Goal: Task Accomplishment & Management: Manage account settings

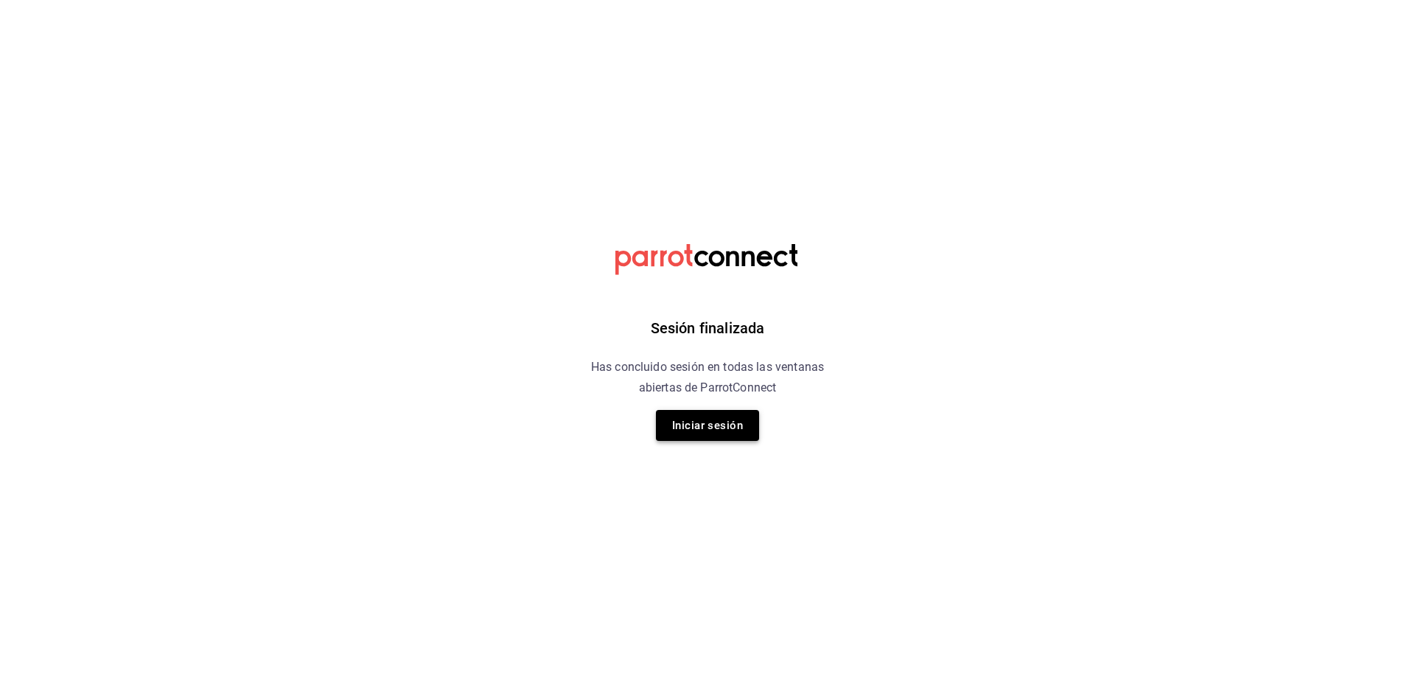
click at [711, 428] on button "Iniciar sesión" at bounding box center [707, 425] width 103 height 31
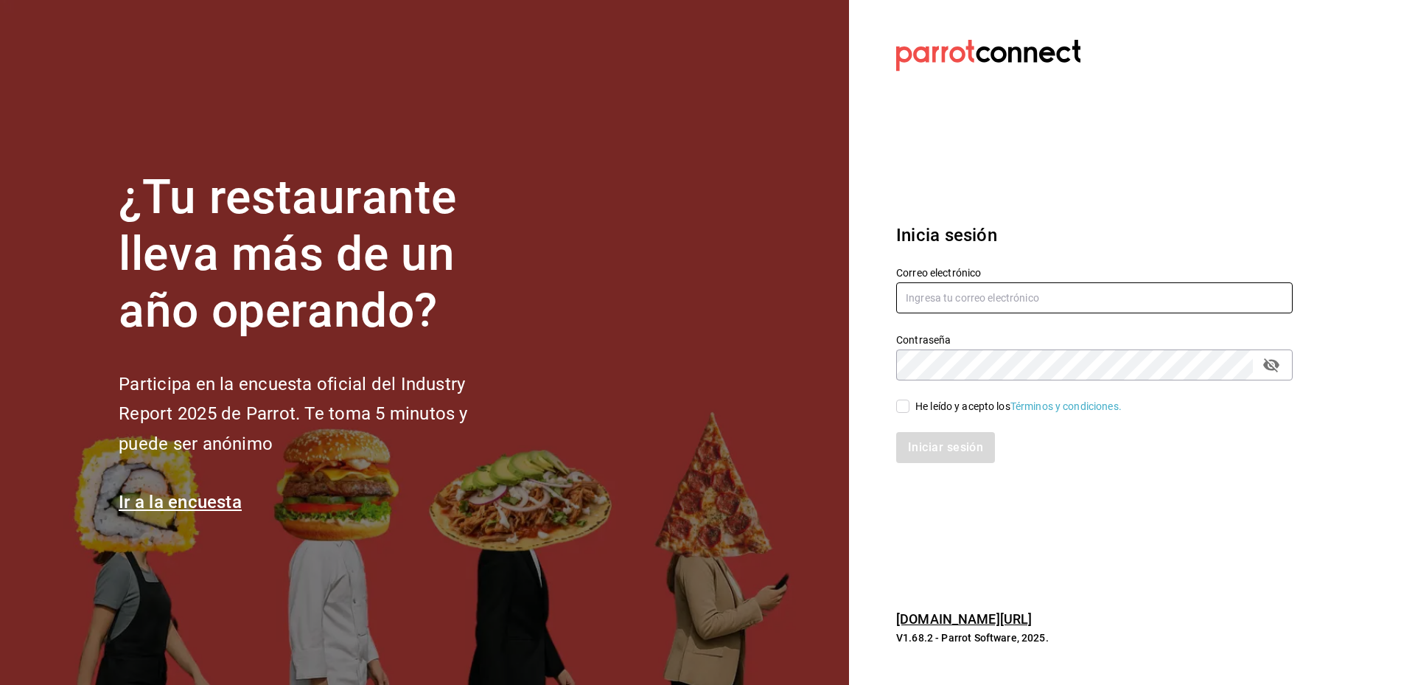
click at [944, 309] on input "text" at bounding box center [1094, 297] width 397 height 31
type input "betsiecastaneda@gmail.com"
click at [901, 405] on input "He leído y acepto los Términos y condiciones." at bounding box center [902, 406] width 13 height 13
checkbox input "true"
click at [950, 450] on button "Iniciar sesión" at bounding box center [946, 447] width 100 height 31
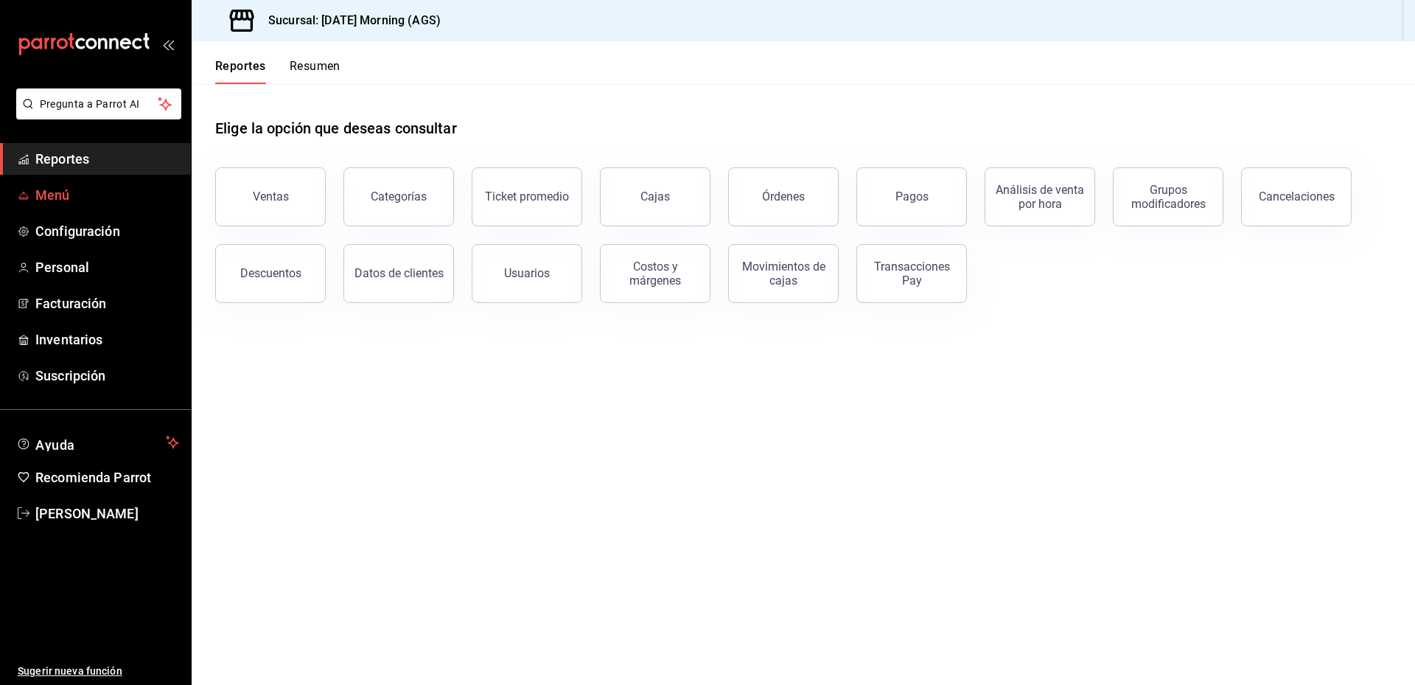
click at [52, 194] on span "Menú" at bounding box center [107, 195] width 144 height 20
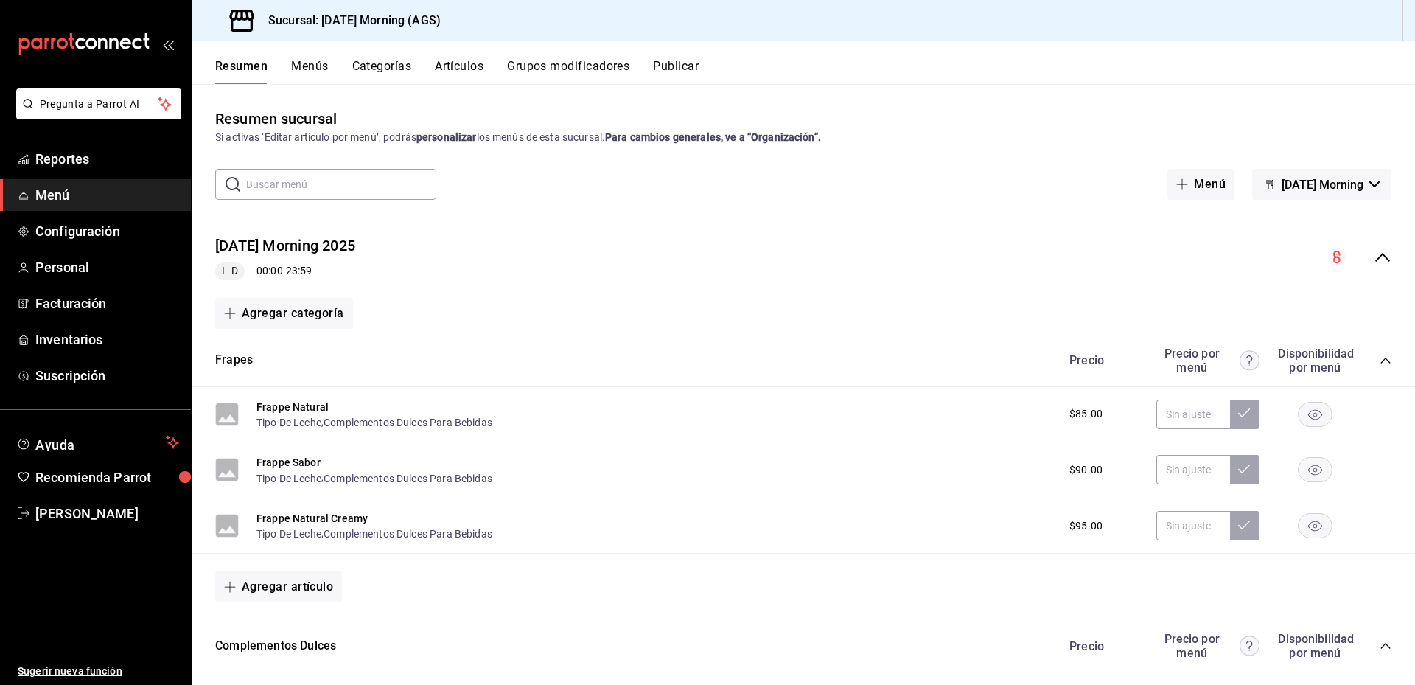
click at [464, 69] on button "Artículos" at bounding box center [459, 71] width 49 height 25
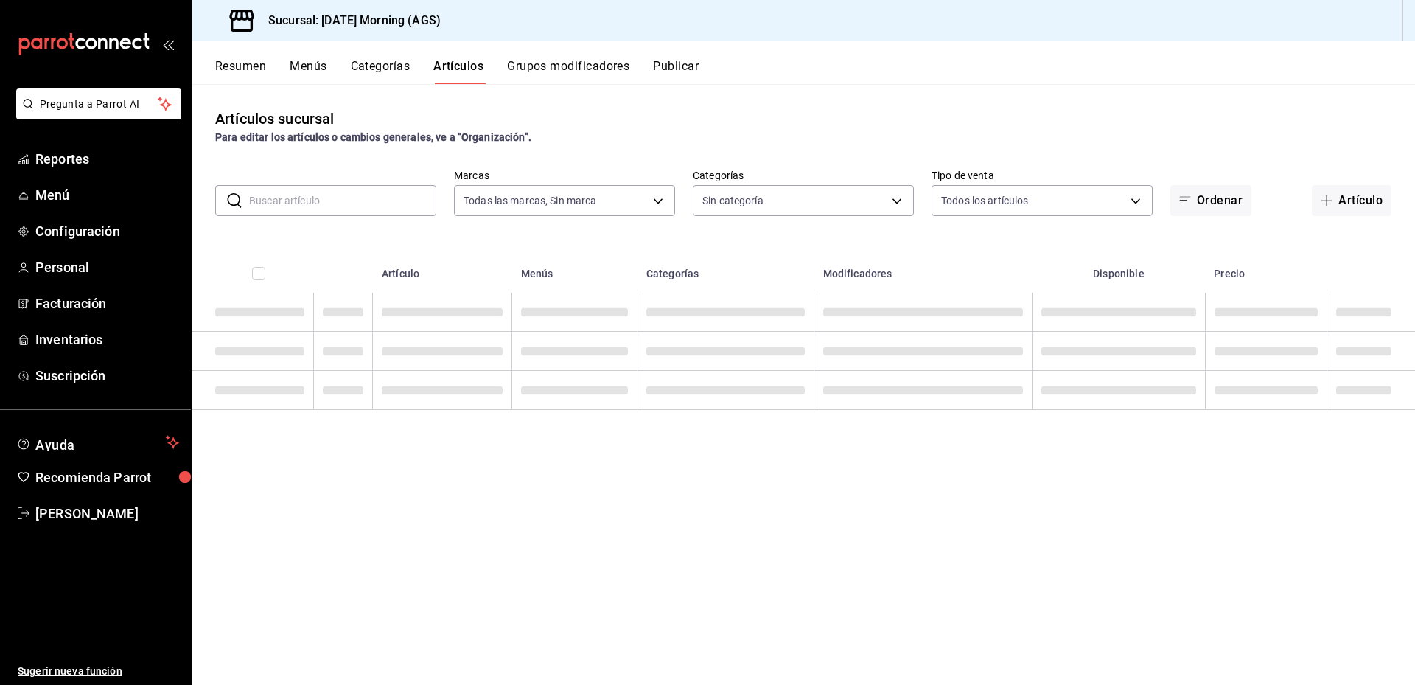
type input "46e7e048-dd01-496a-8bdd-34efddf40249"
type input "3a4fc3b2-ec7e-4b37-b48c-929a14ca770c,1b83a6c2-f7cf-4f40-bcca-ad939423e312,77640…"
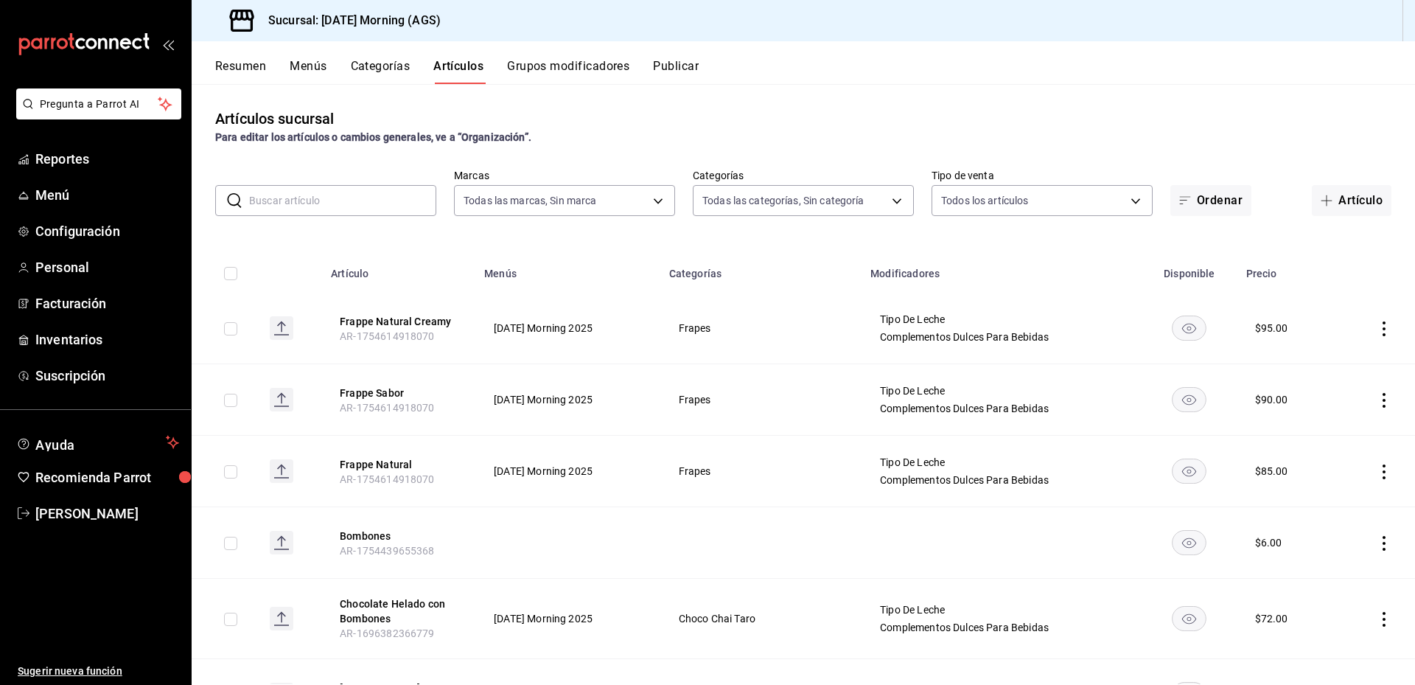
click at [403, 71] on button "Categorías" at bounding box center [381, 71] width 60 height 25
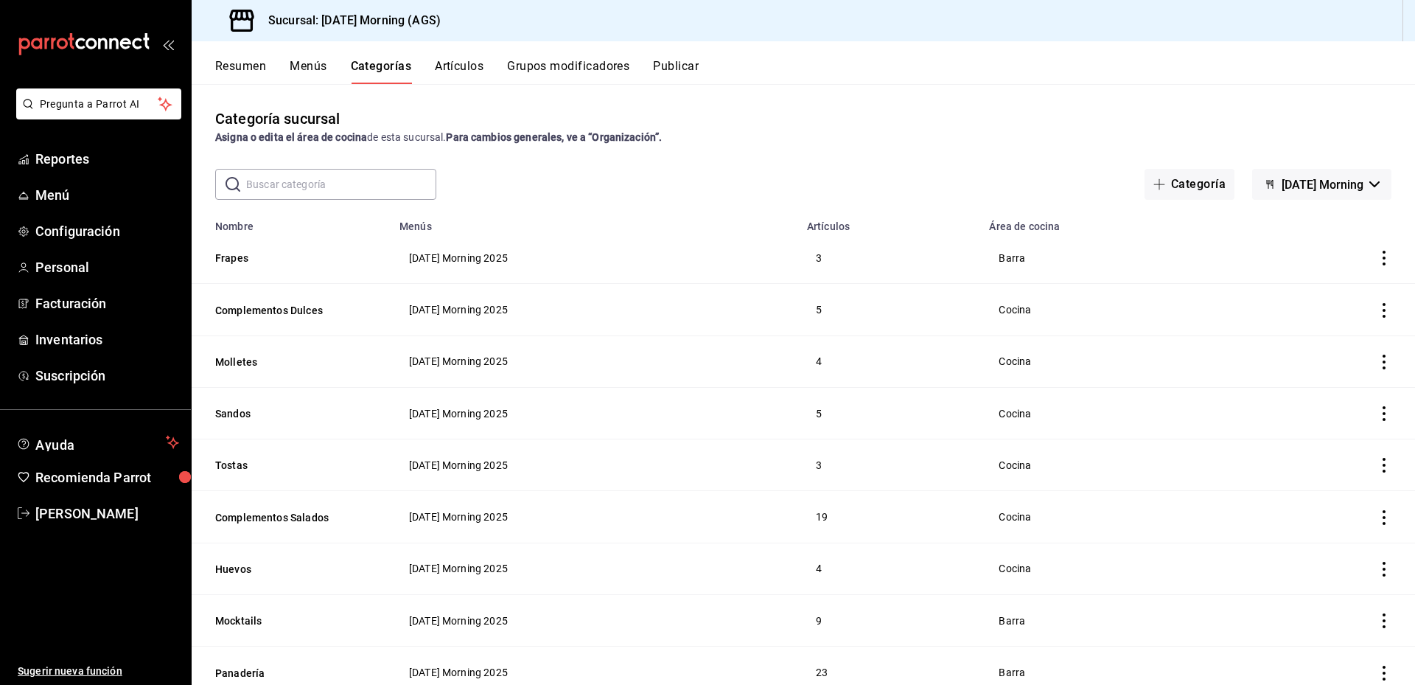
click at [360, 178] on input "text" at bounding box center [341, 184] width 190 height 29
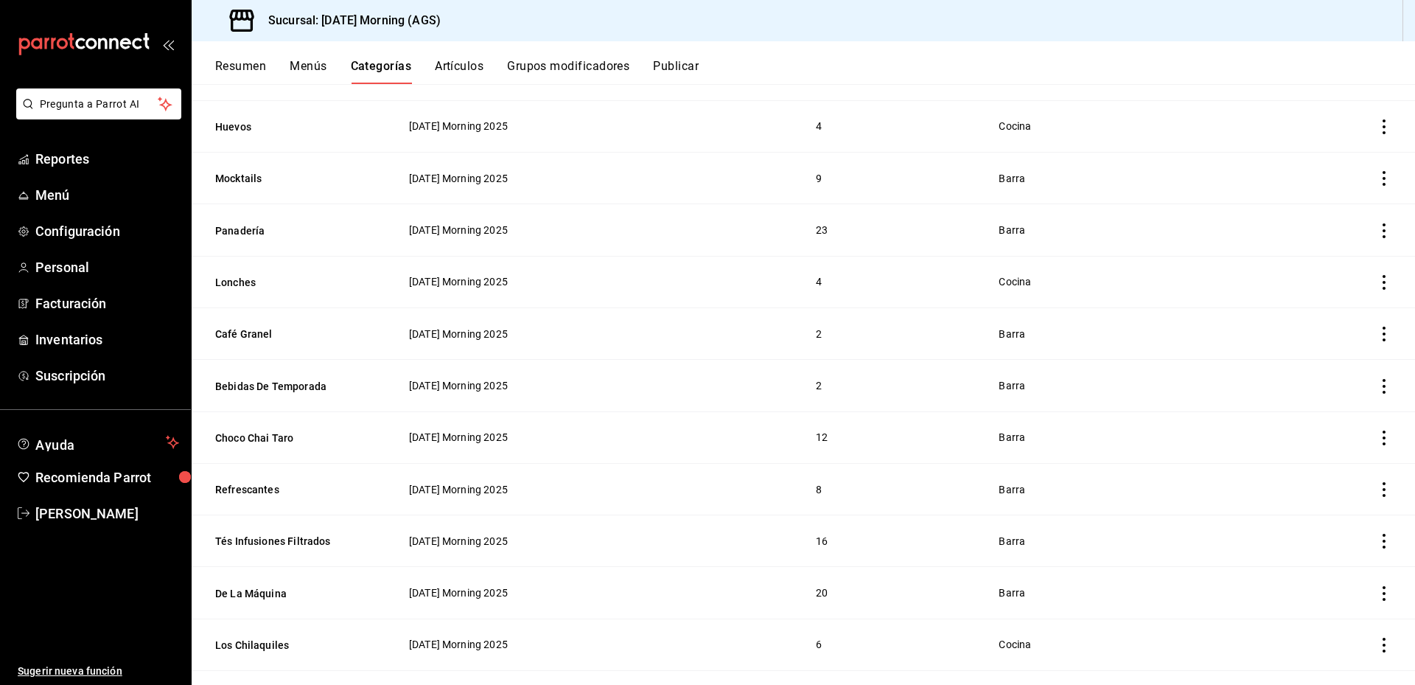
scroll to position [516, 0]
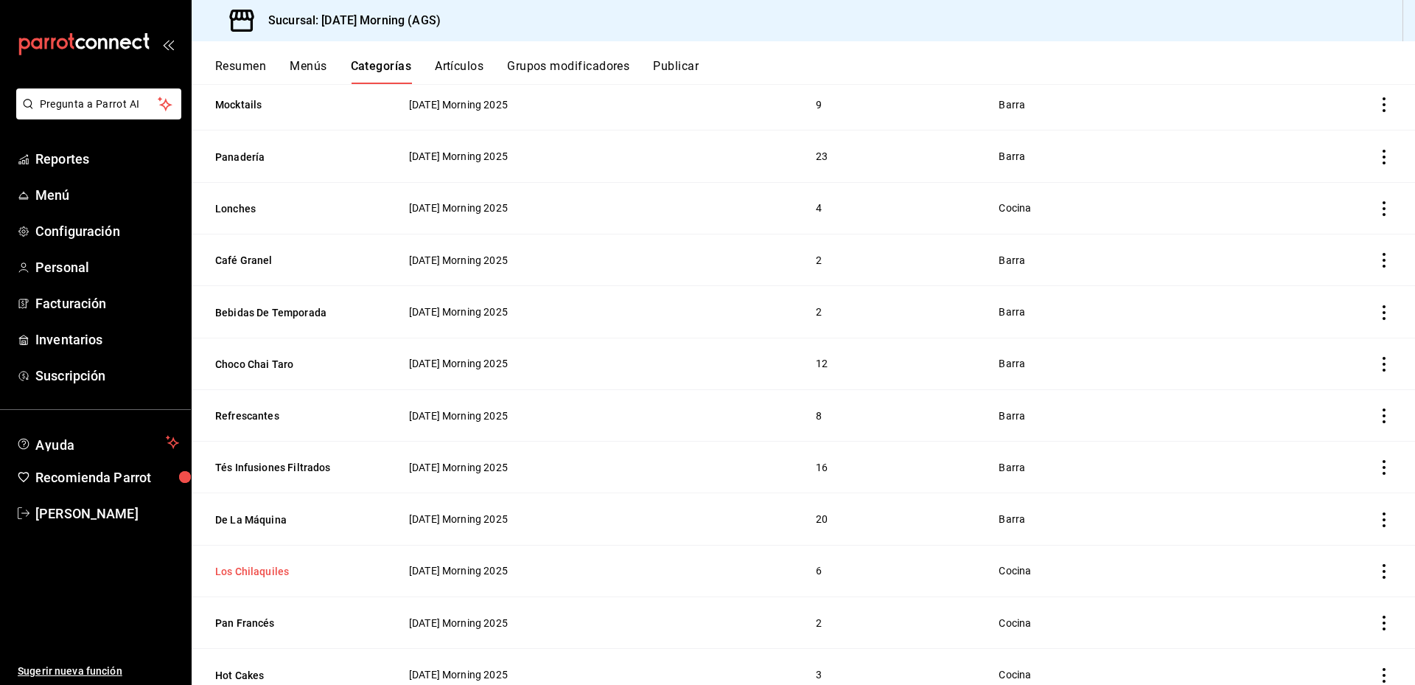
click at [263, 564] on button "Los Chilaquiles" at bounding box center [288, 571] width 147 height 15
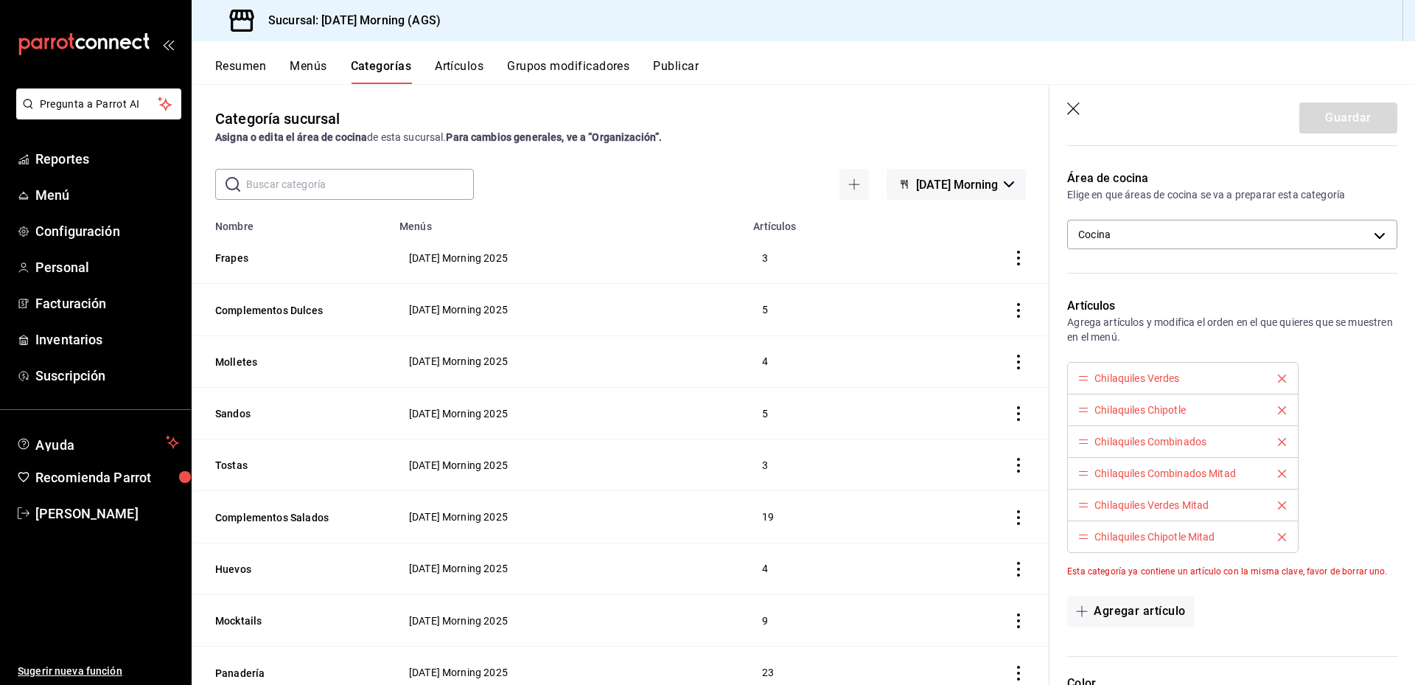
scroll to position [74, 0]
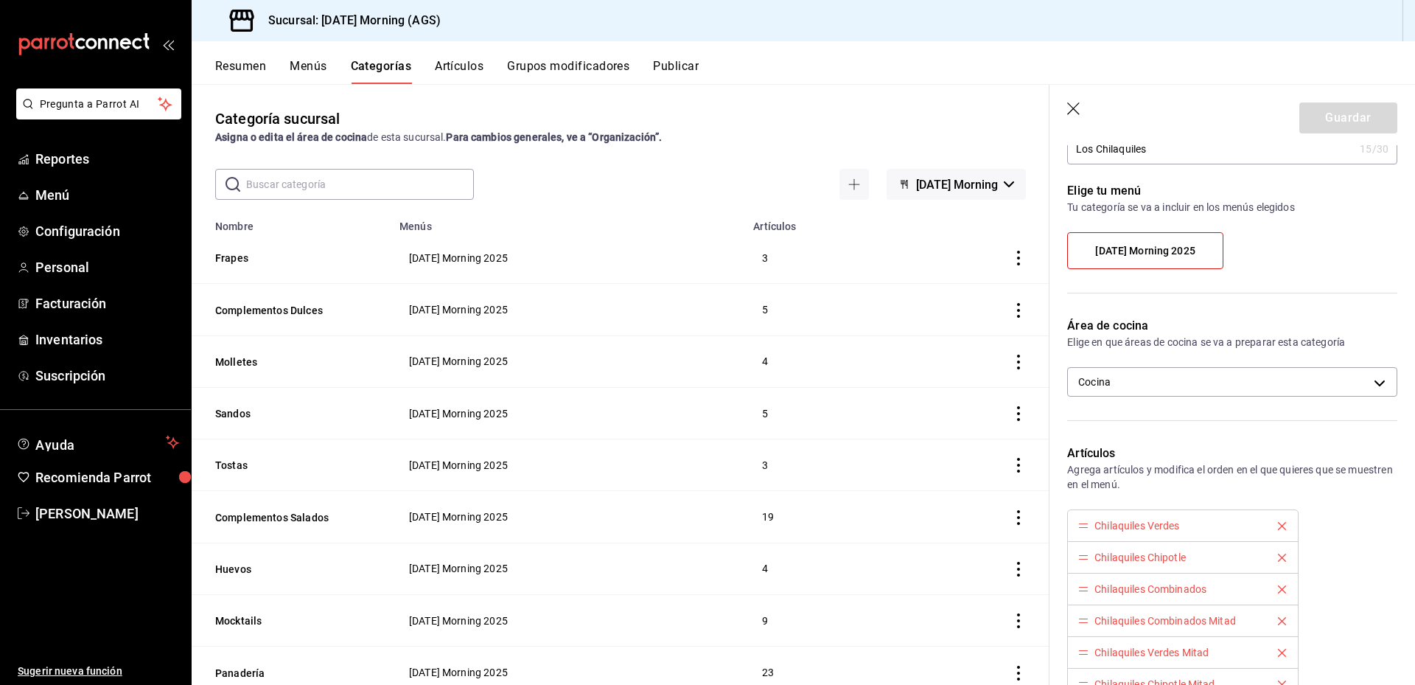
click at [1119, 260] on label "[DATE] Morning 2025" at bounding box center [1145, 250] width 155 height 35
click at [0, 0] on input "[DATE] Morning 2025" at bounding box center [0, 0] width 0 height 0
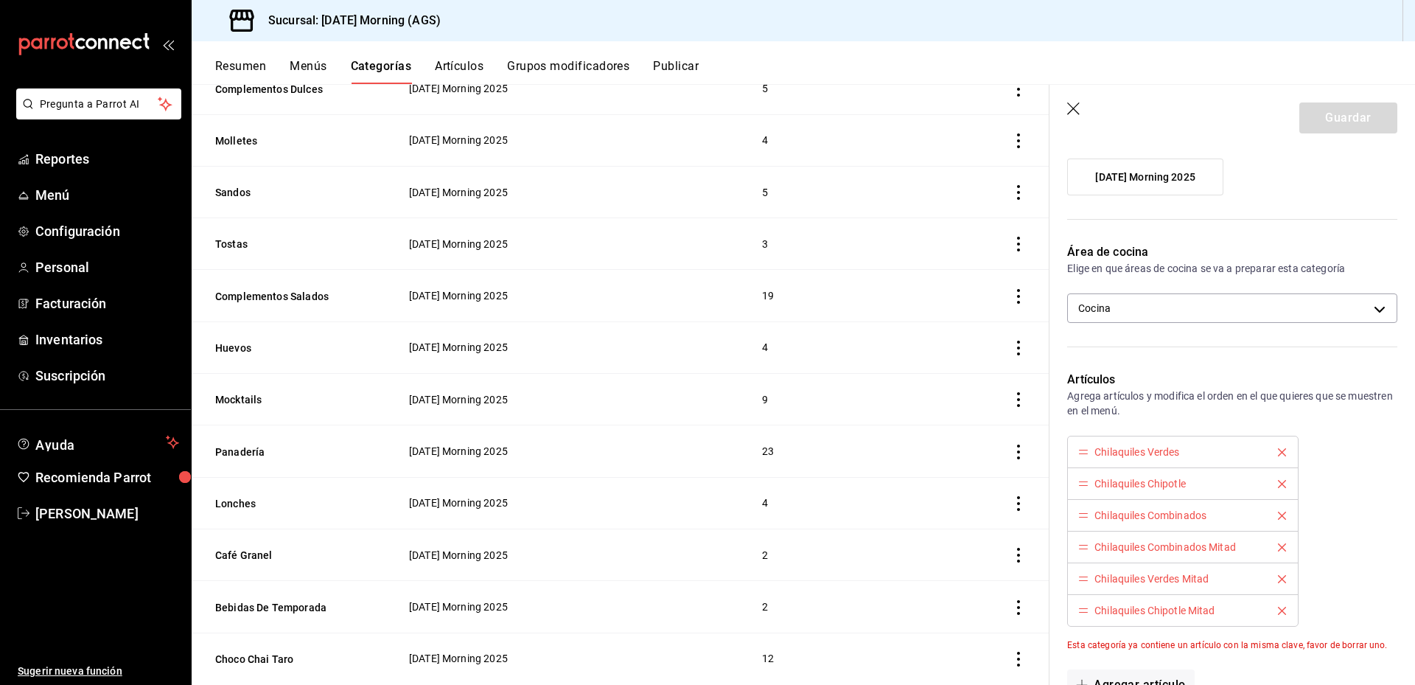
scroll to position [0, 0]
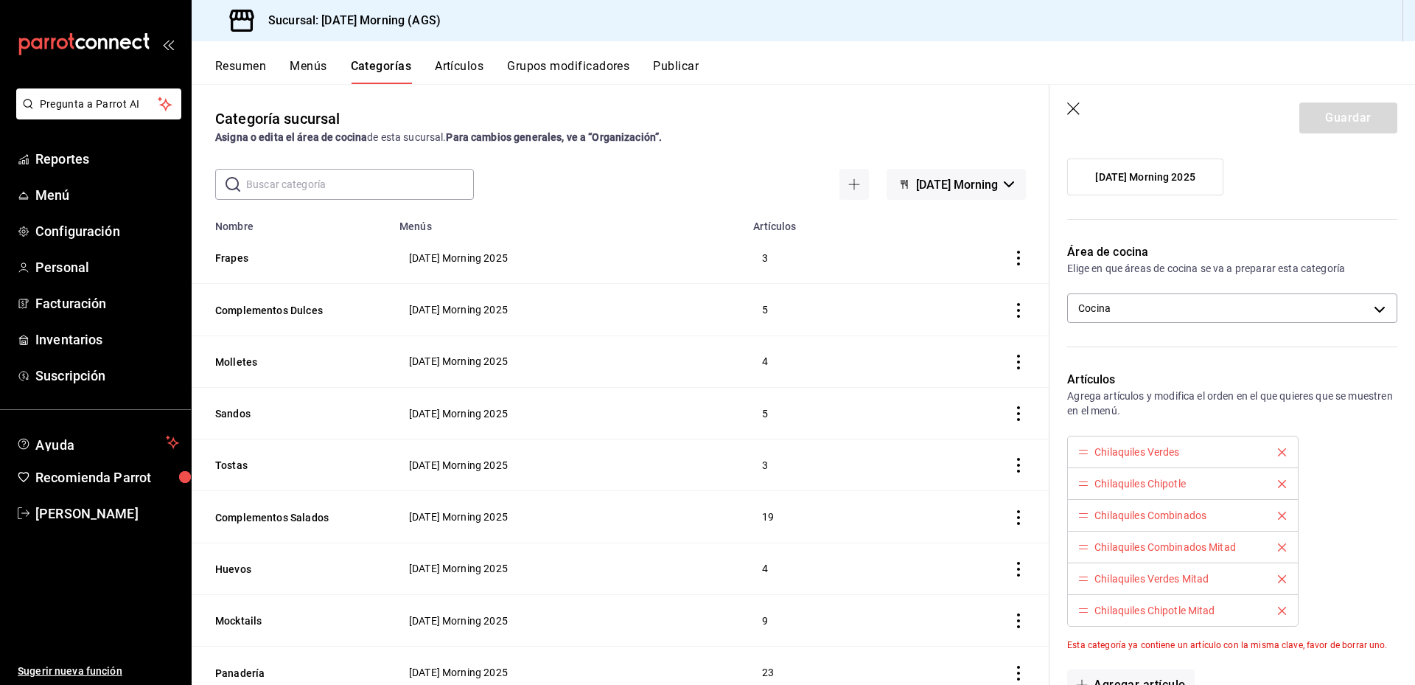
click at [458, 63] on button "Artículos" at bounding box center [459, 71] width 49 height 25
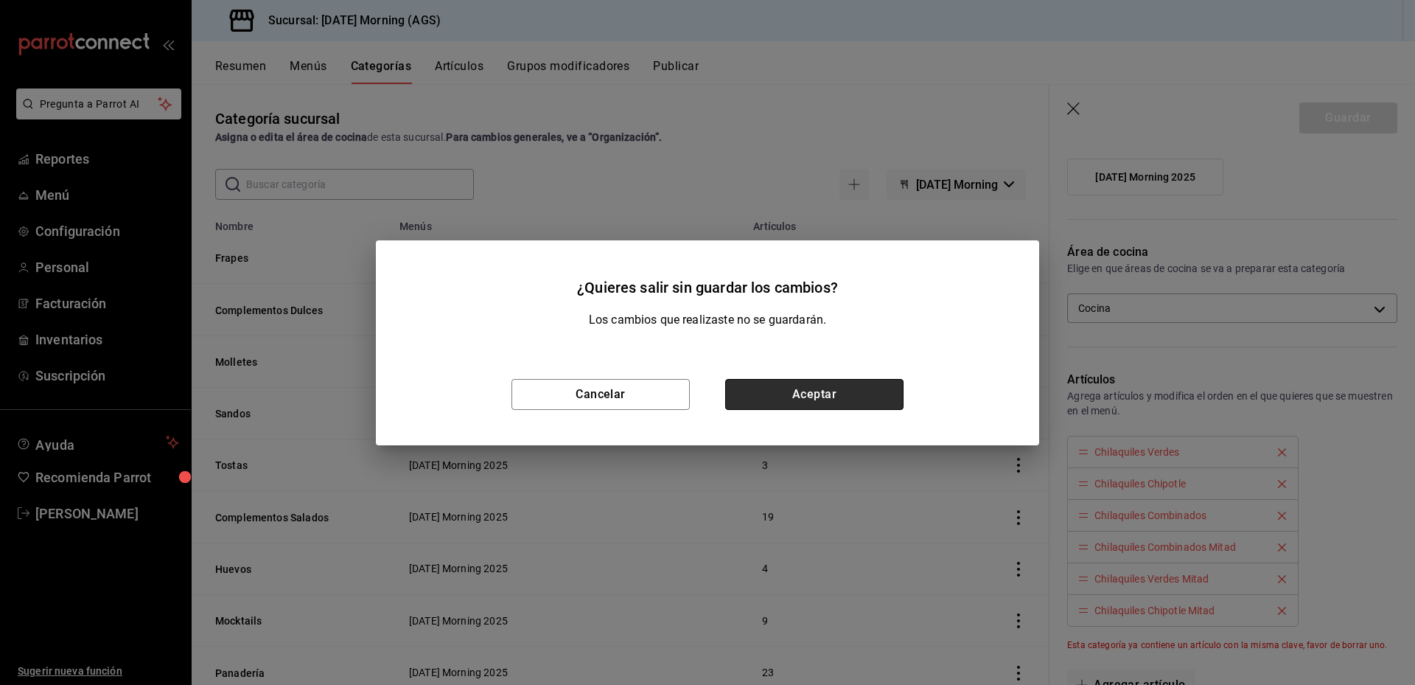
click at [783, 391] on button "Aceptar" at bounding box center [814, 394] width 178 height 31
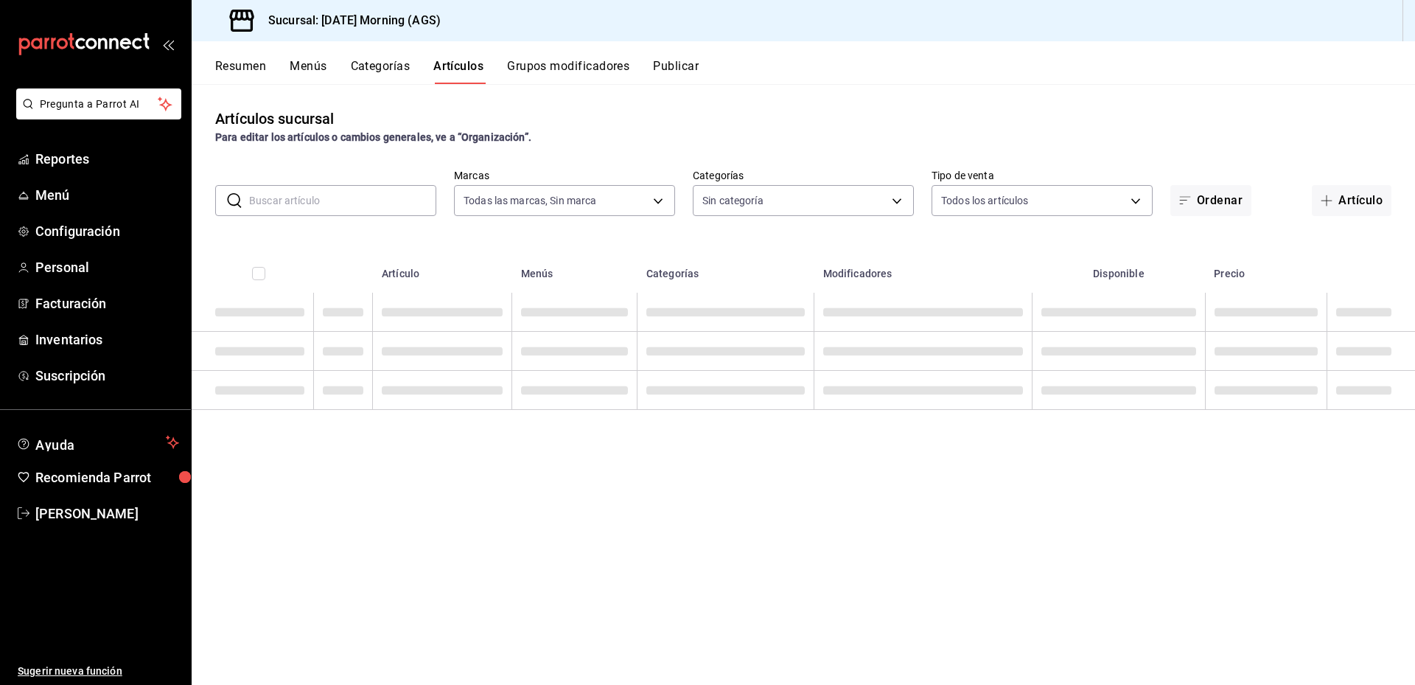
type input "46e7e048-dd01-496a-8bdd-34efddf40249"
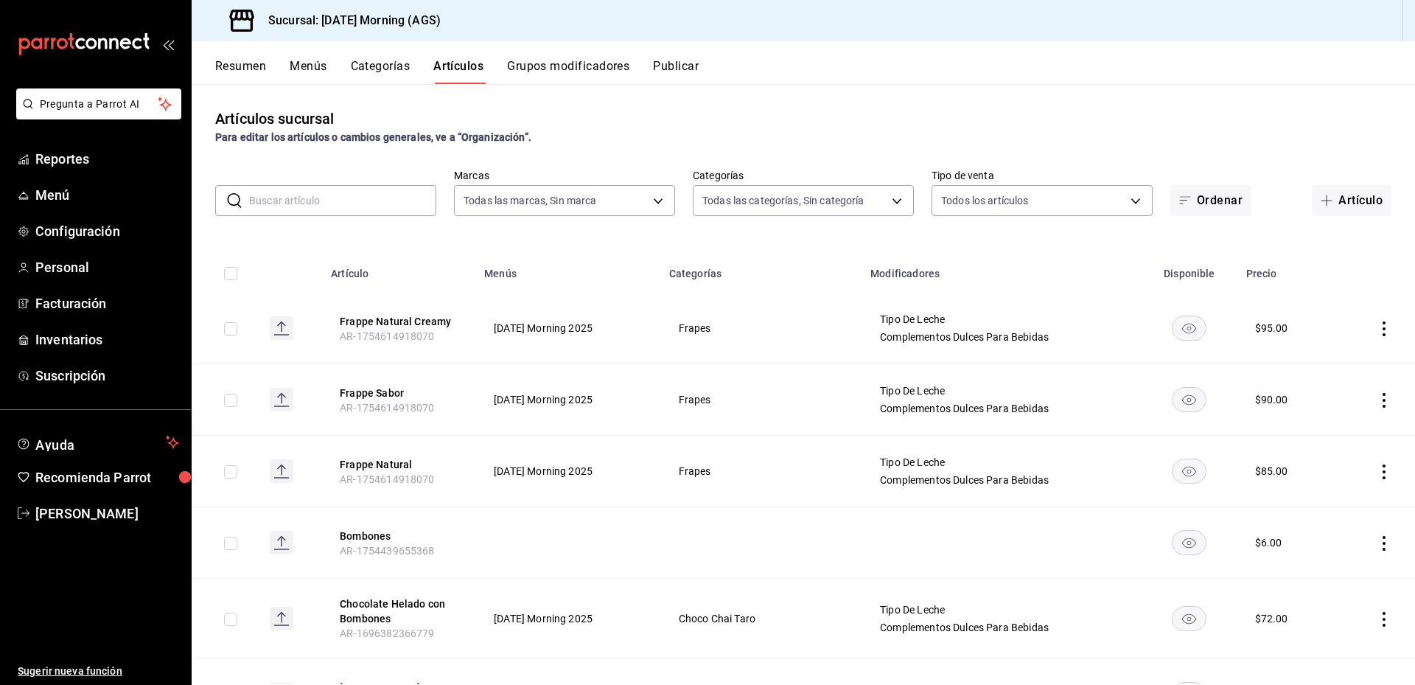
type input "3a4fc3b2-ec7e-4b37-b48c-929a14ca770c,1b83a6c2-f7cf-4f40-bcca-ad939423e312,77640…"
click at [318, 192] on input "text" at bounding box center [342, 200] width 187 height 29
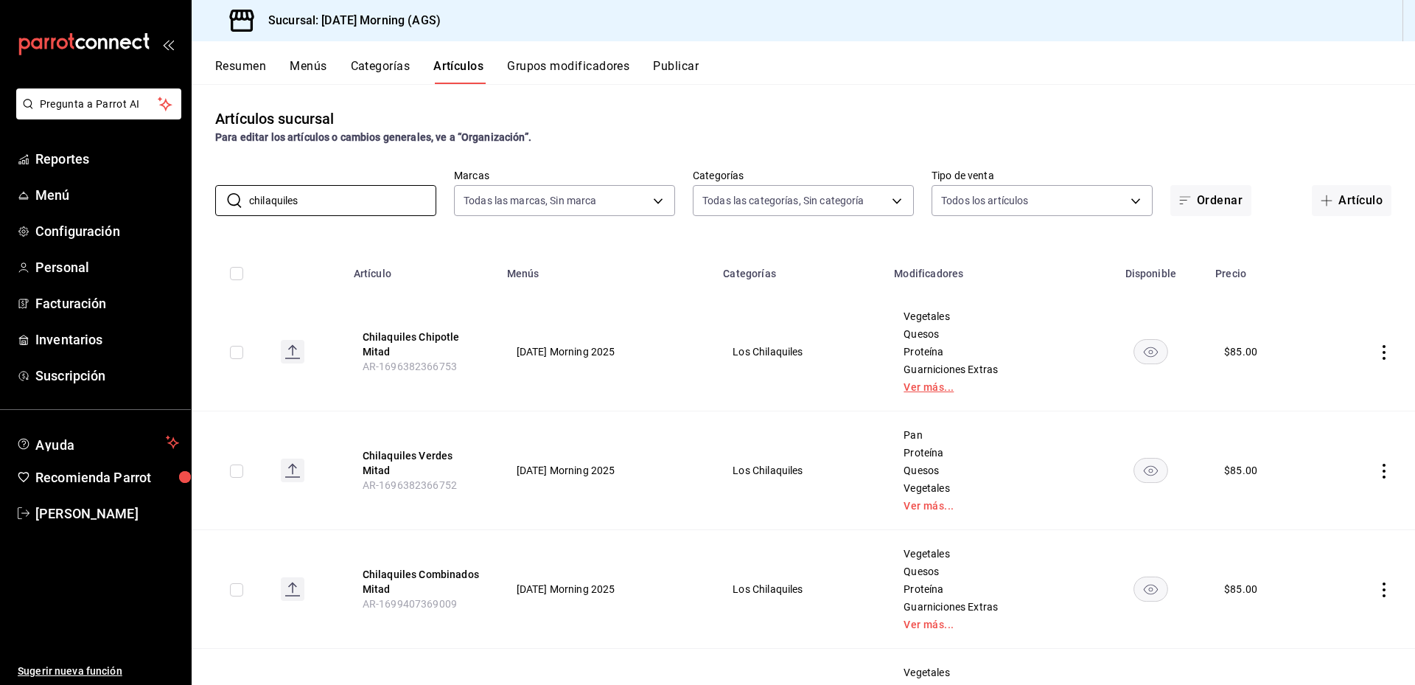
type input "chilaquiles"
click at [932, 389] on link "Ver más..." at bounding box center [990, 387] width 173 height 10
click at [394, 332] on button "Chilaquiles Chipotle Mitad" at bounding box center [422, 344] width 118 height 29
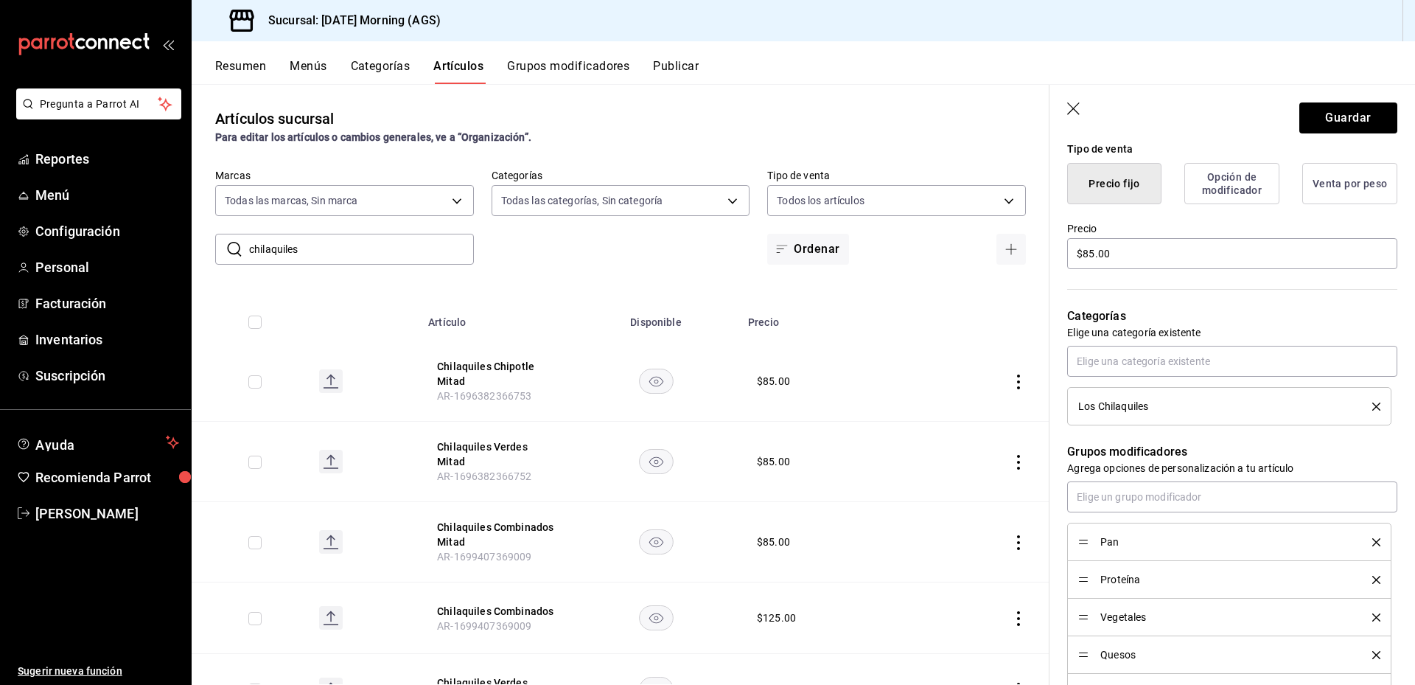
scroll to position [516, 0]
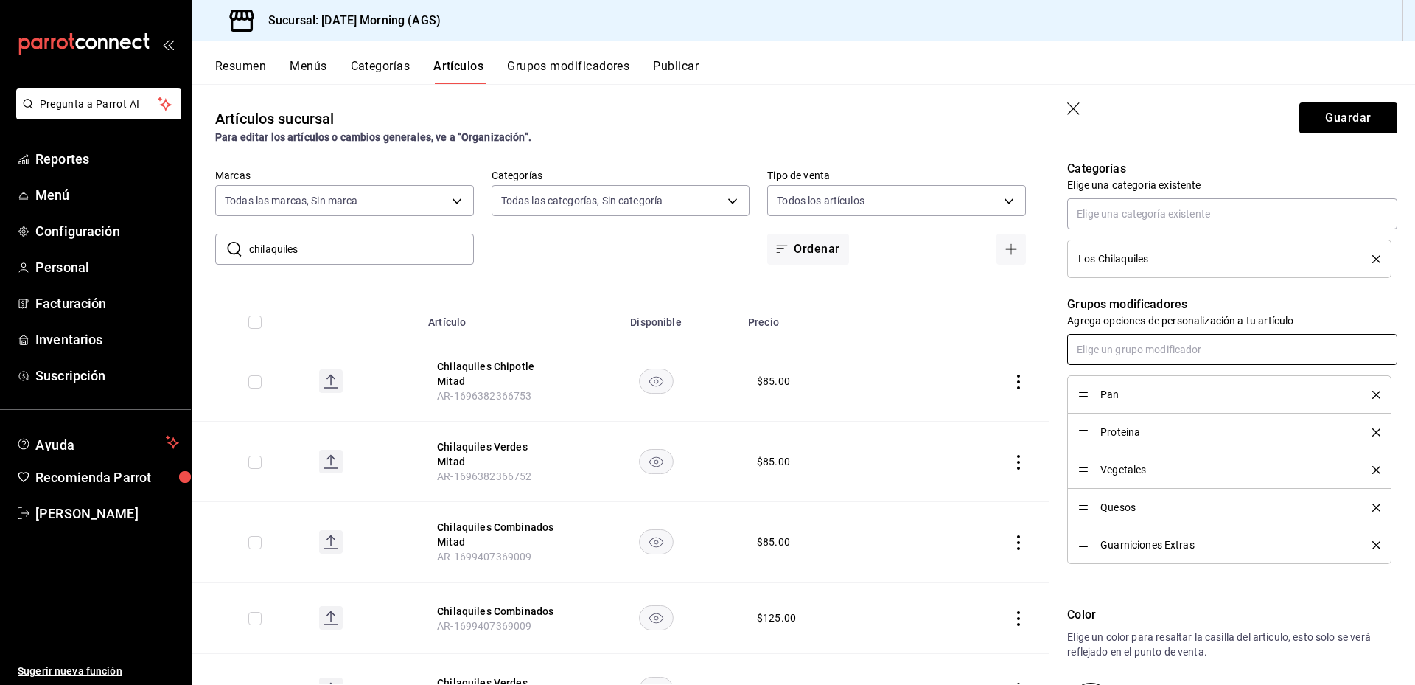
click at [1180, 363] on input "text" at bounding box center [1232, 349] width 330 height 31
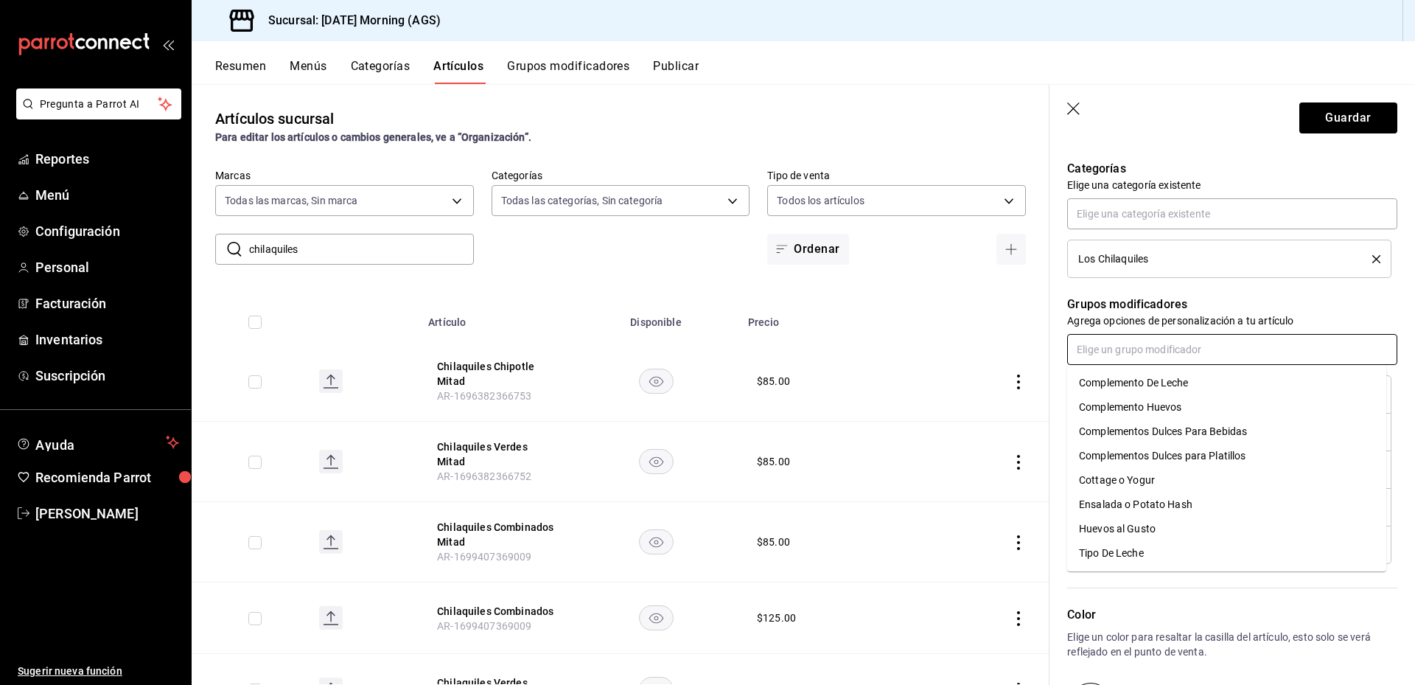
scroll to position [663, 0]
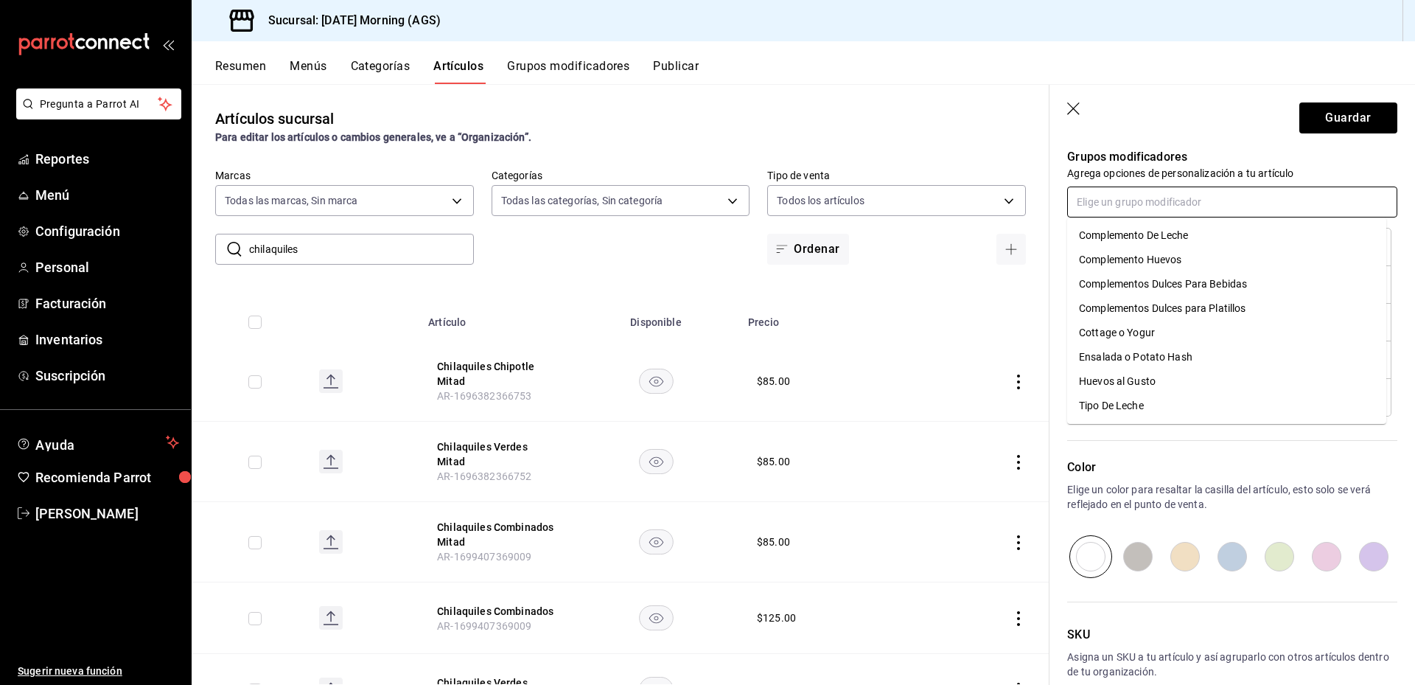
click at [1165, 257] on div "Complemento Huevos" at bounding box center [1130, 259] width 102 height 15
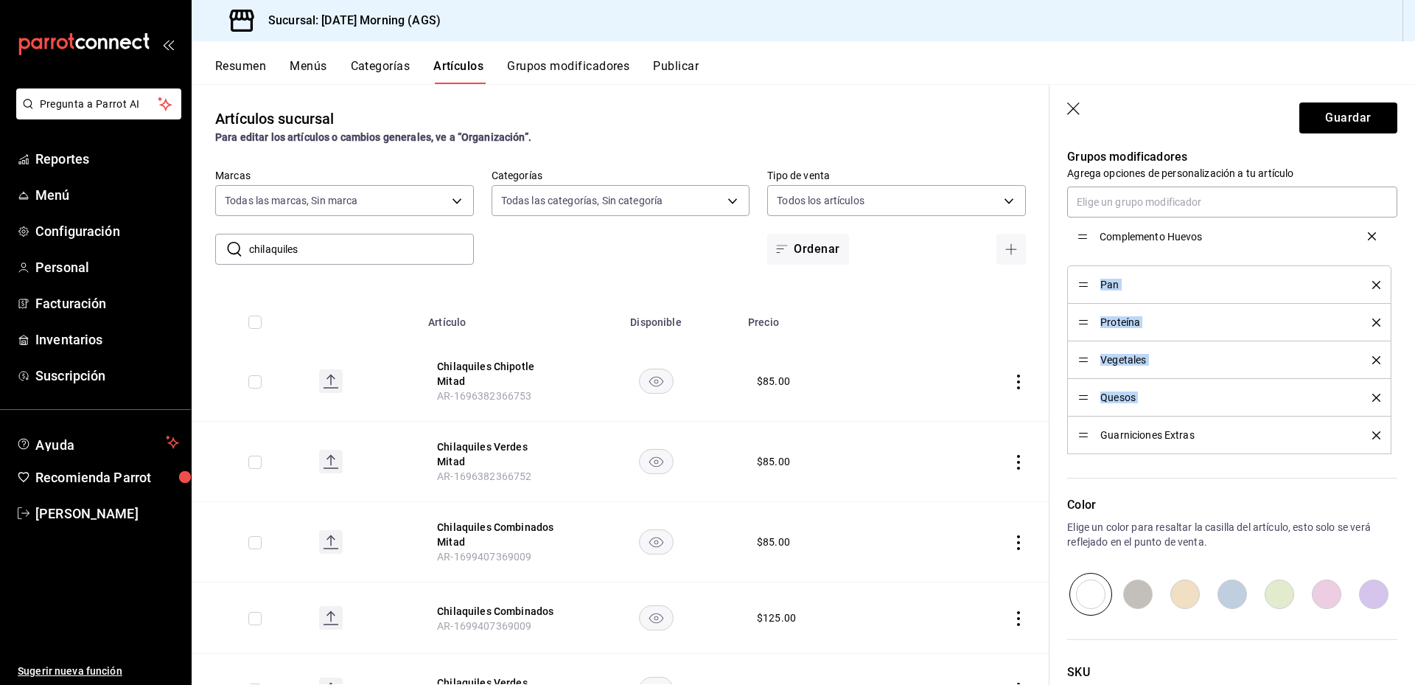
drag, startPoint x: 1086, startPoint y: 433, endPoint x: 1078, endPoint y: 234, distance: 199.2
click at [1320, 116] on button "Guardar" at bounding box center [1349, 117] width 98 height 31
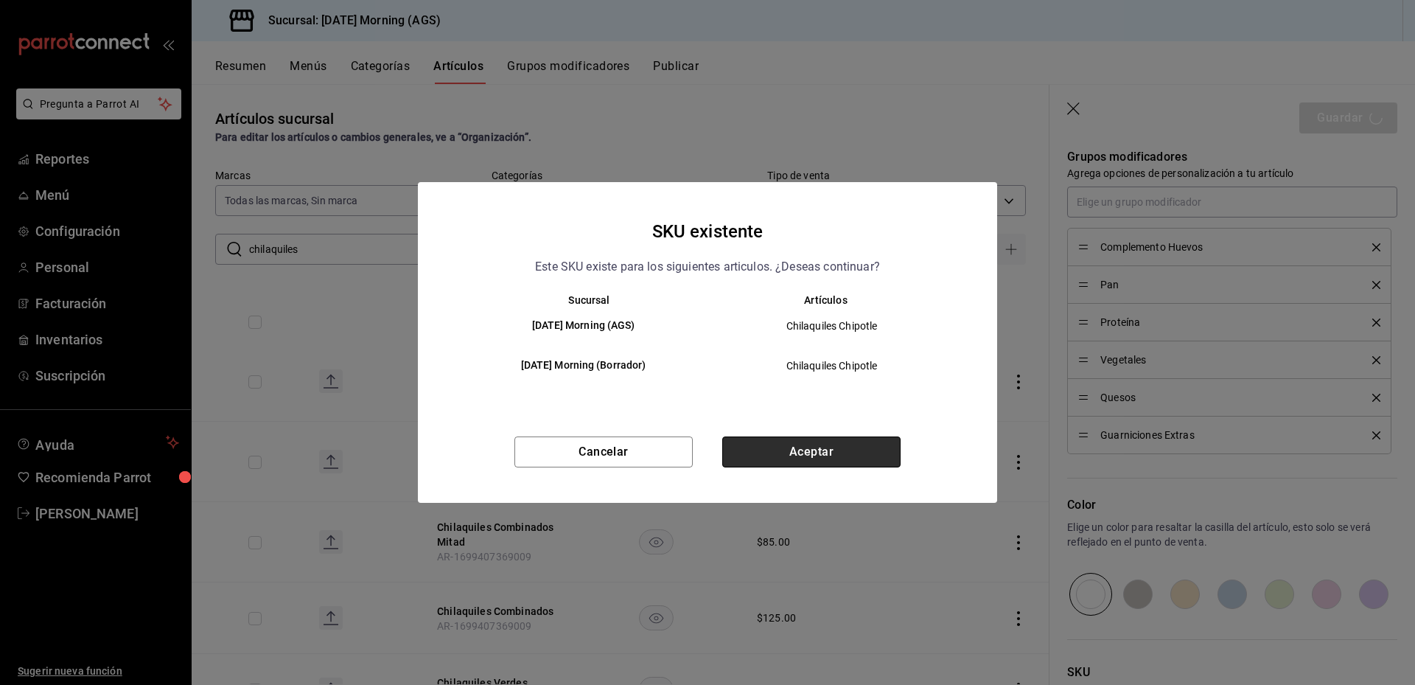
click at [800, 460] on button "Aceptar" at bounding box center [811, 451] width 178 height 31
type textarea "x"
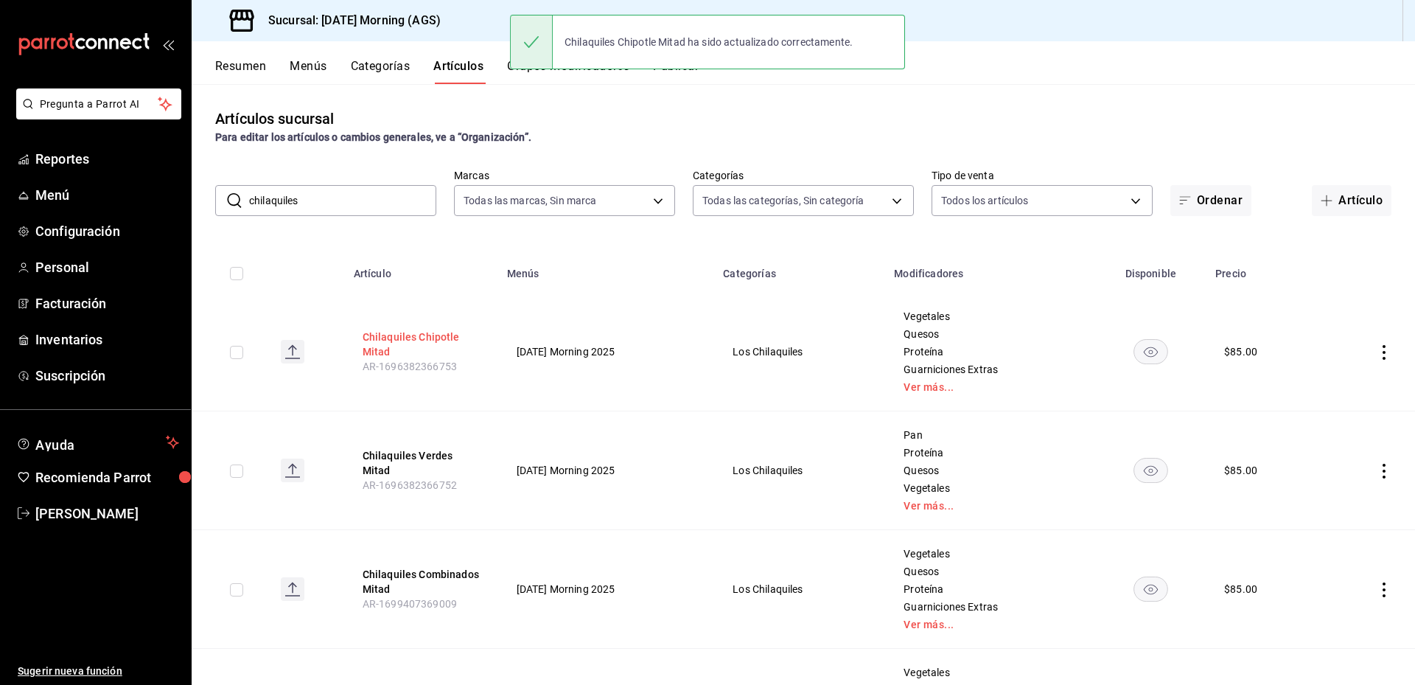
click at [400, 332] on button "Chilaquiles Chipotle Mitad" at bounding box center [422, 344] width 118 height 29
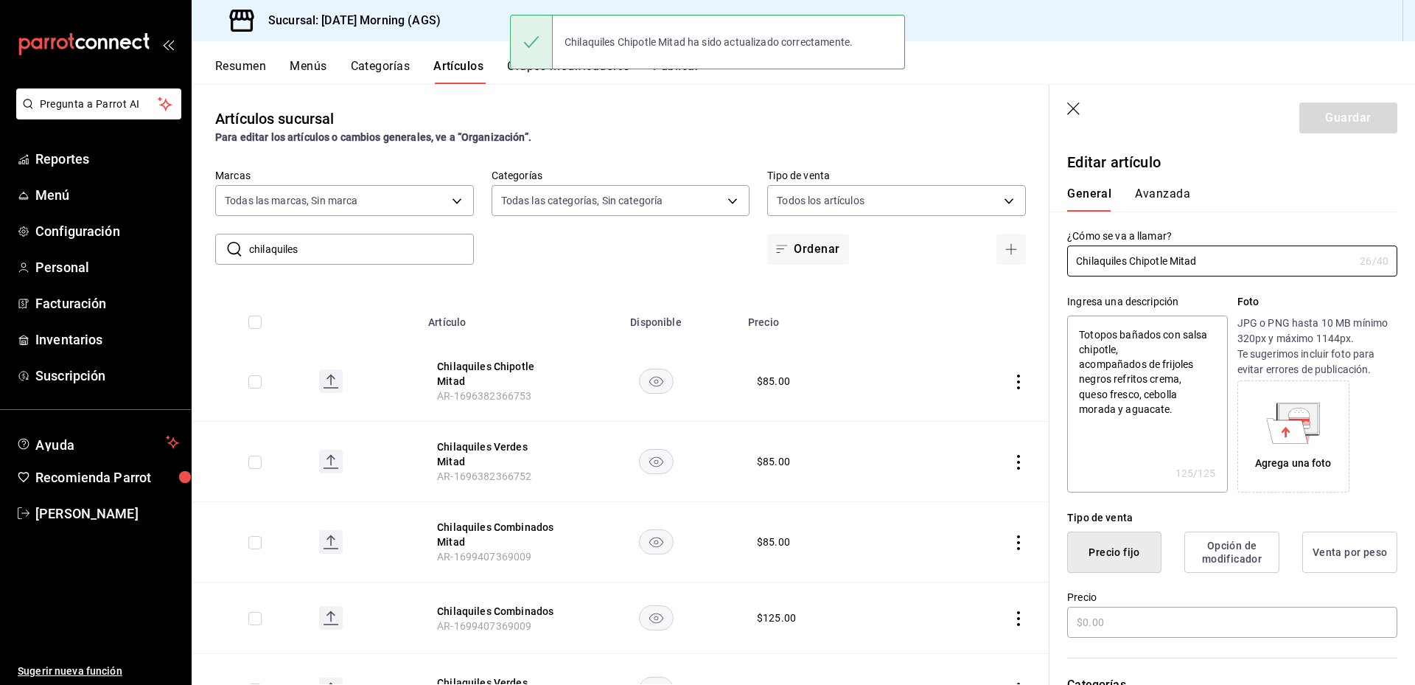
type textarea "x"
type input "$85.00"
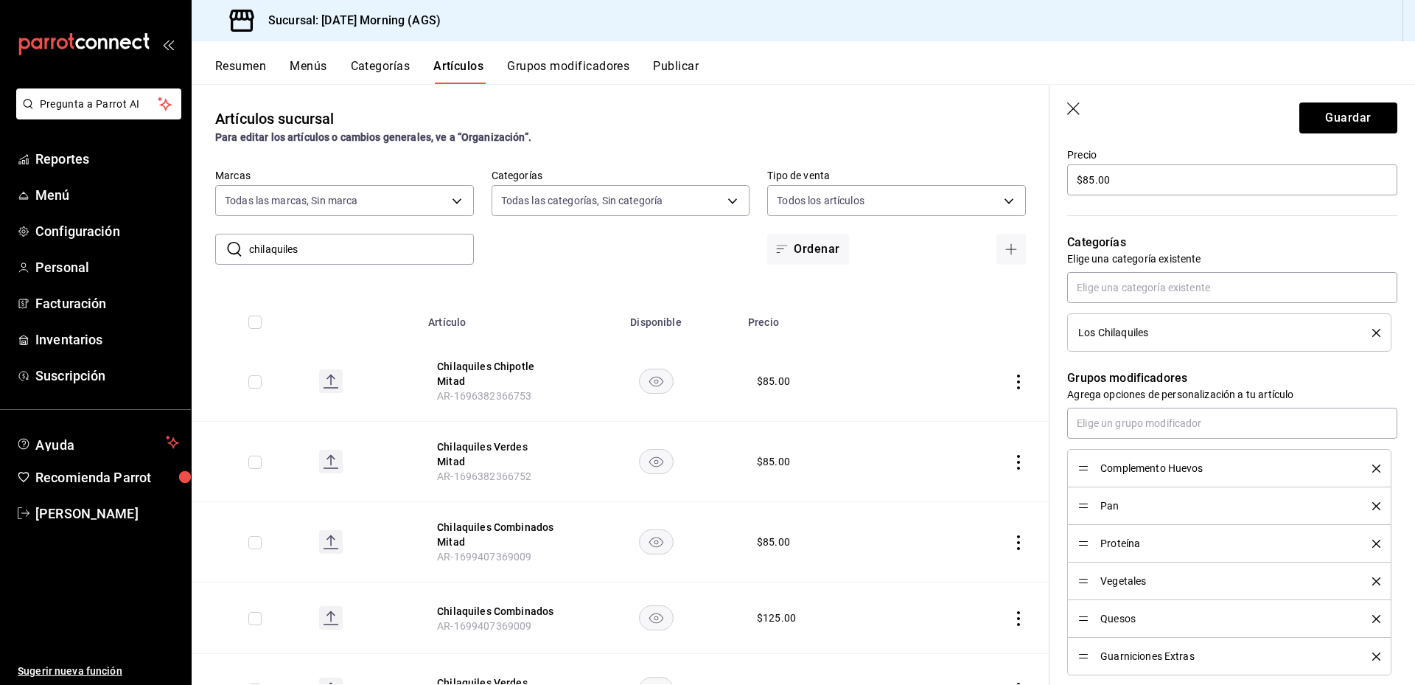
scroll to position [516, 0]
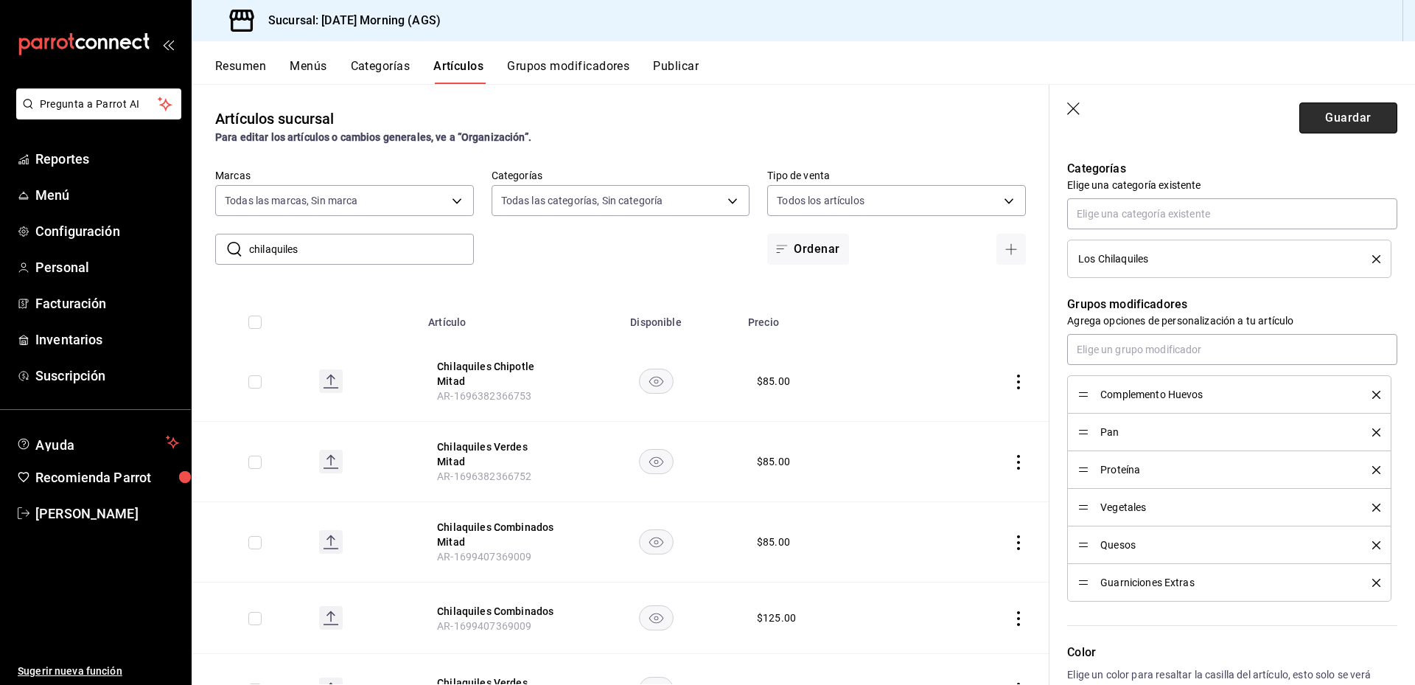
click at [1330, 116] on button "Guardar" at bounding box center [1349, 117] width 98 height 31
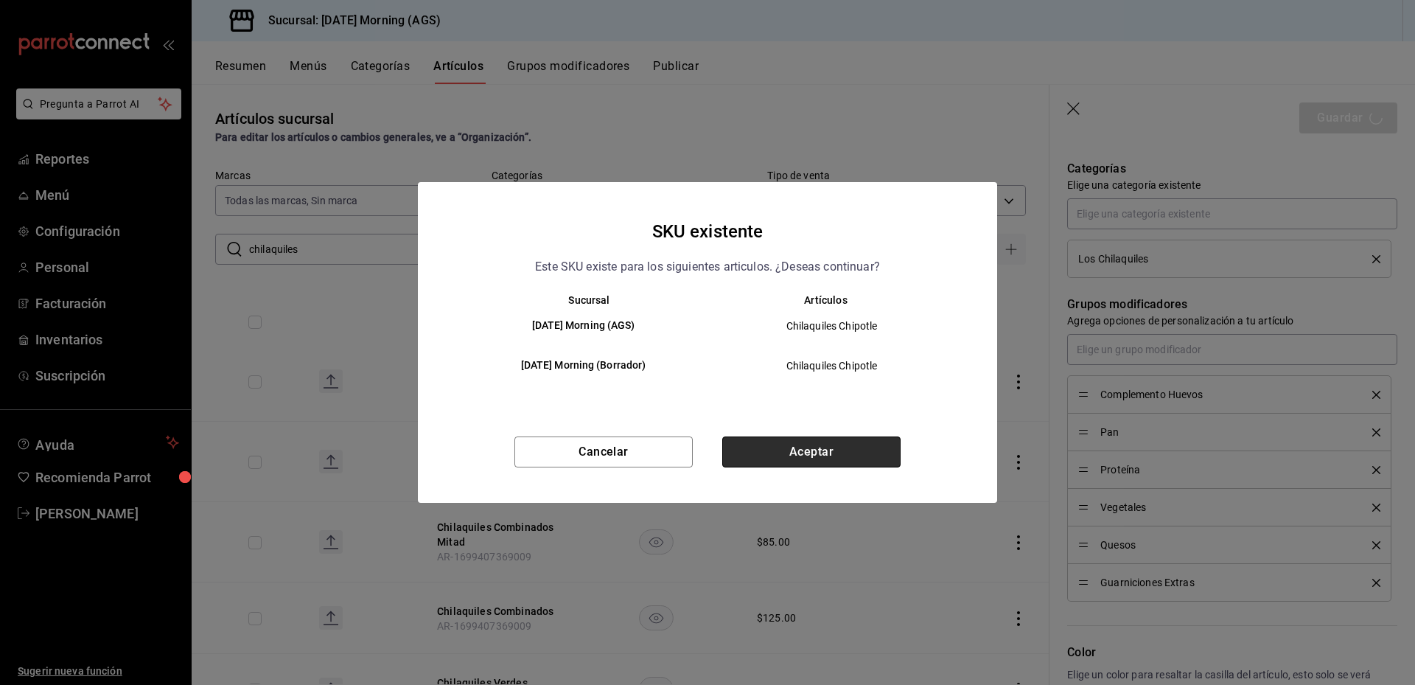
click at [789, 447] on button "Aceptar" at bounding box center [811, 451] width 178 height 31
type textarea "x"
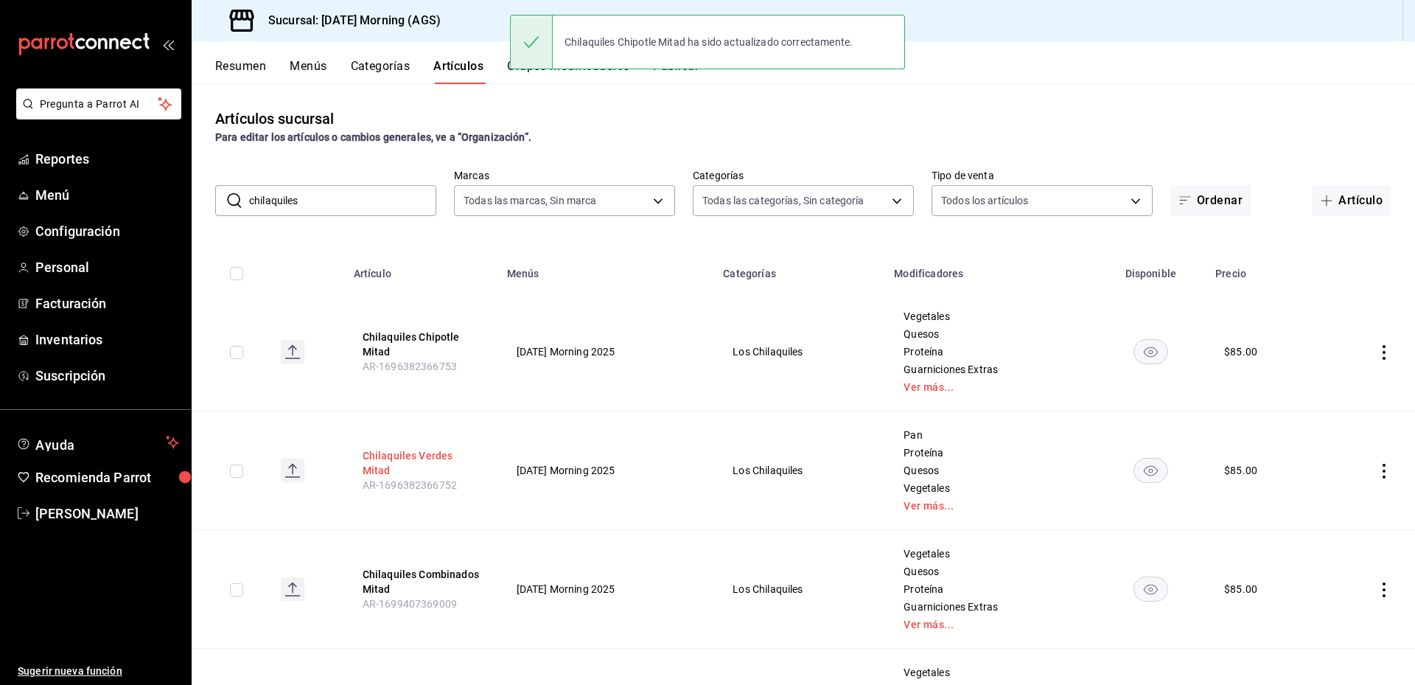
click at [426, 462] on button "Chilaquiles Verdes Mitad" at bounding box center [422, 462] width 118 height 29
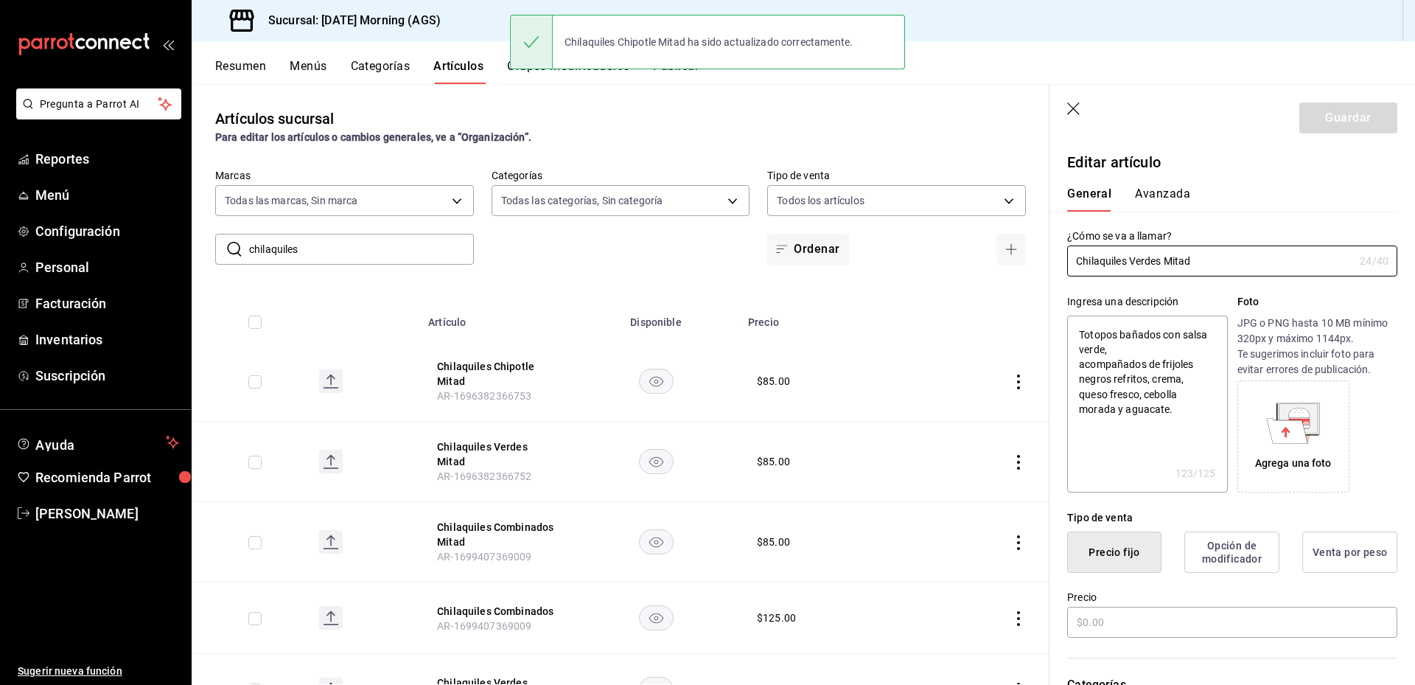
type textarea "x"
type input "$85.00"
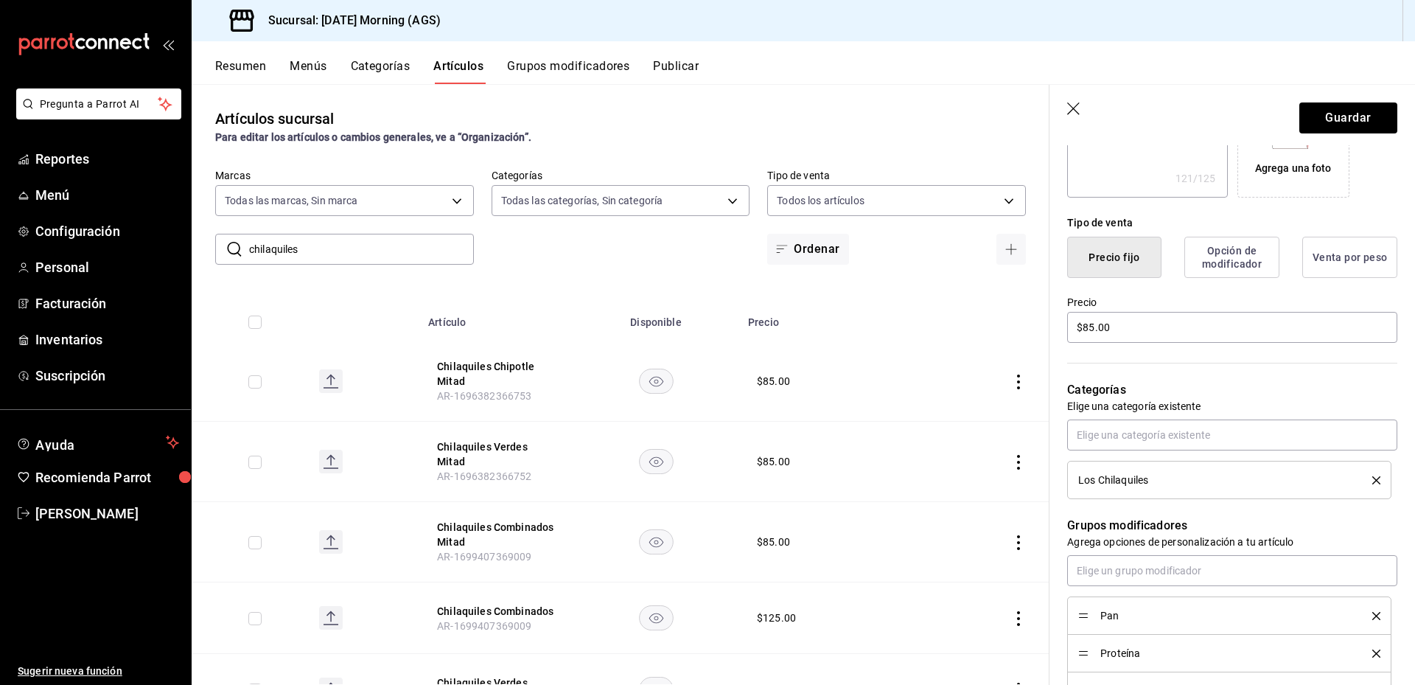
scroll to position [442, 0]
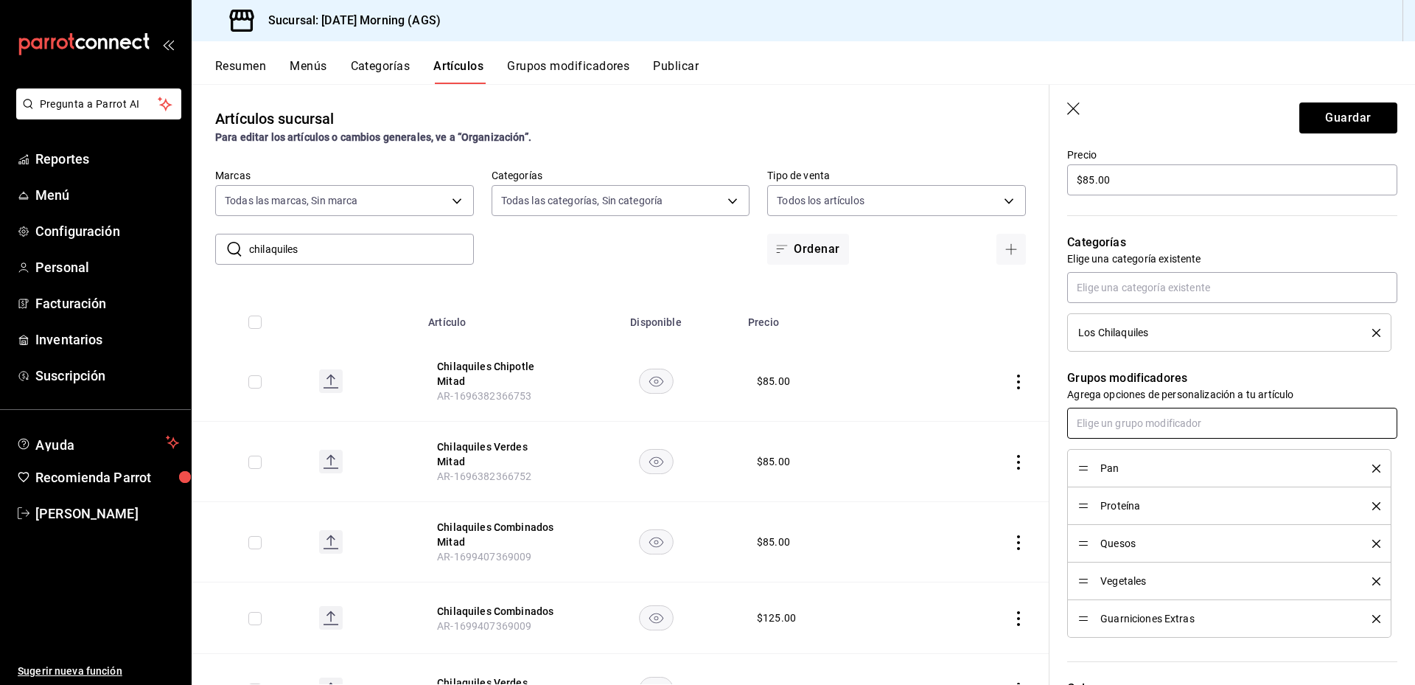
click at [1154, 422] on input "text" at bounding box center [1232, 423] width 330 height 31
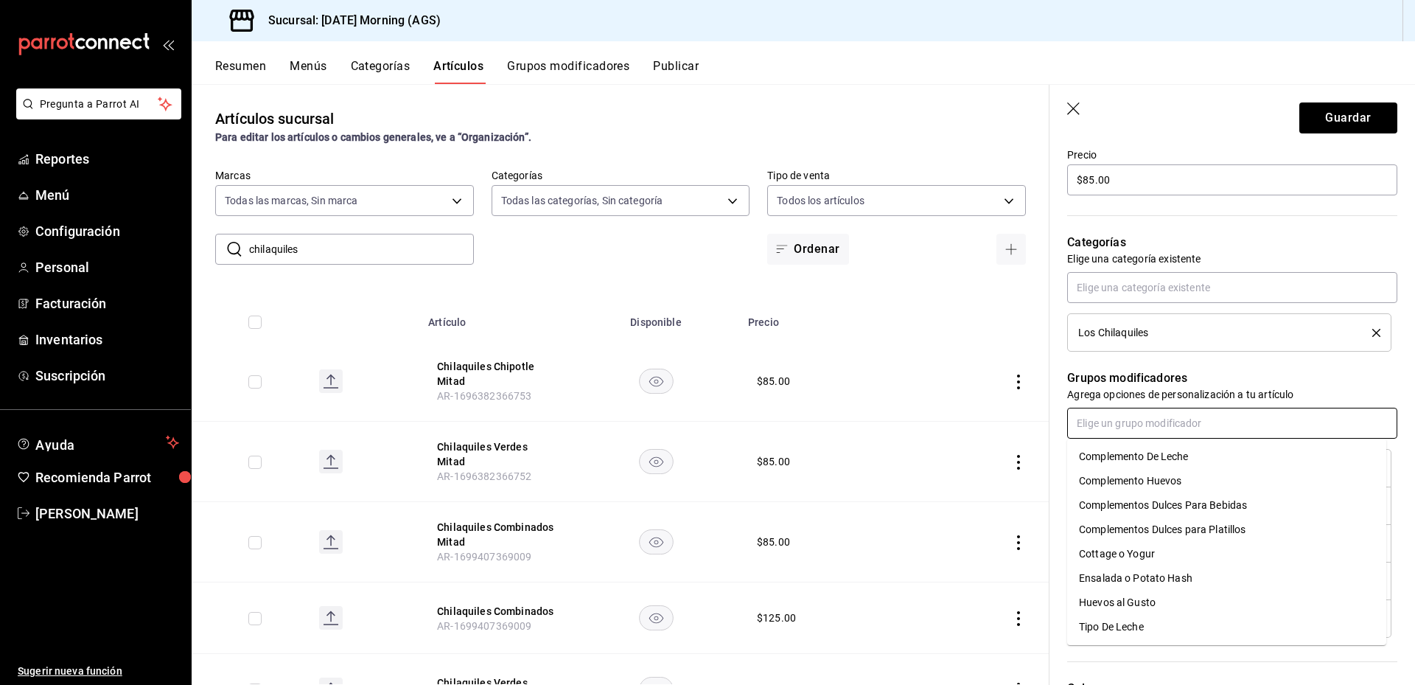
click at [1167, 486] on div "Complemento Huevos" at bounding box center [1130, 480] width 102 height 15
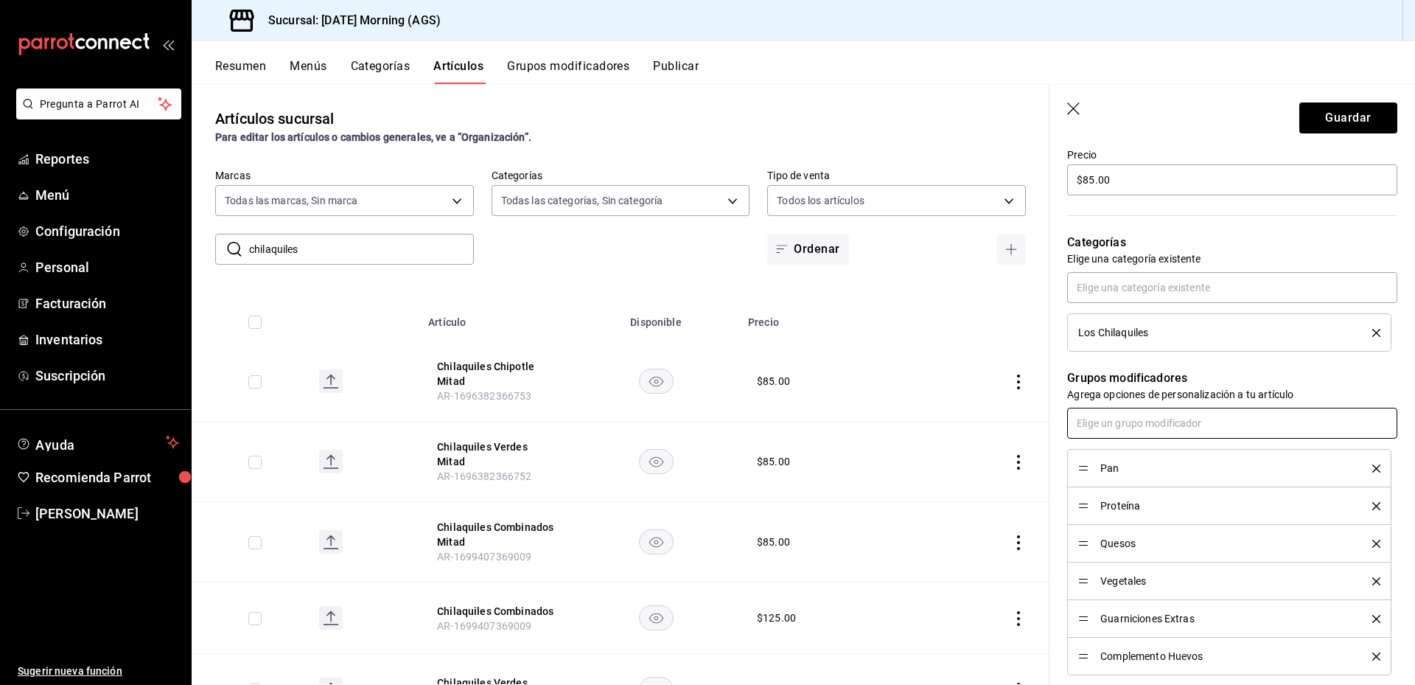
scroll to position [516, 0]
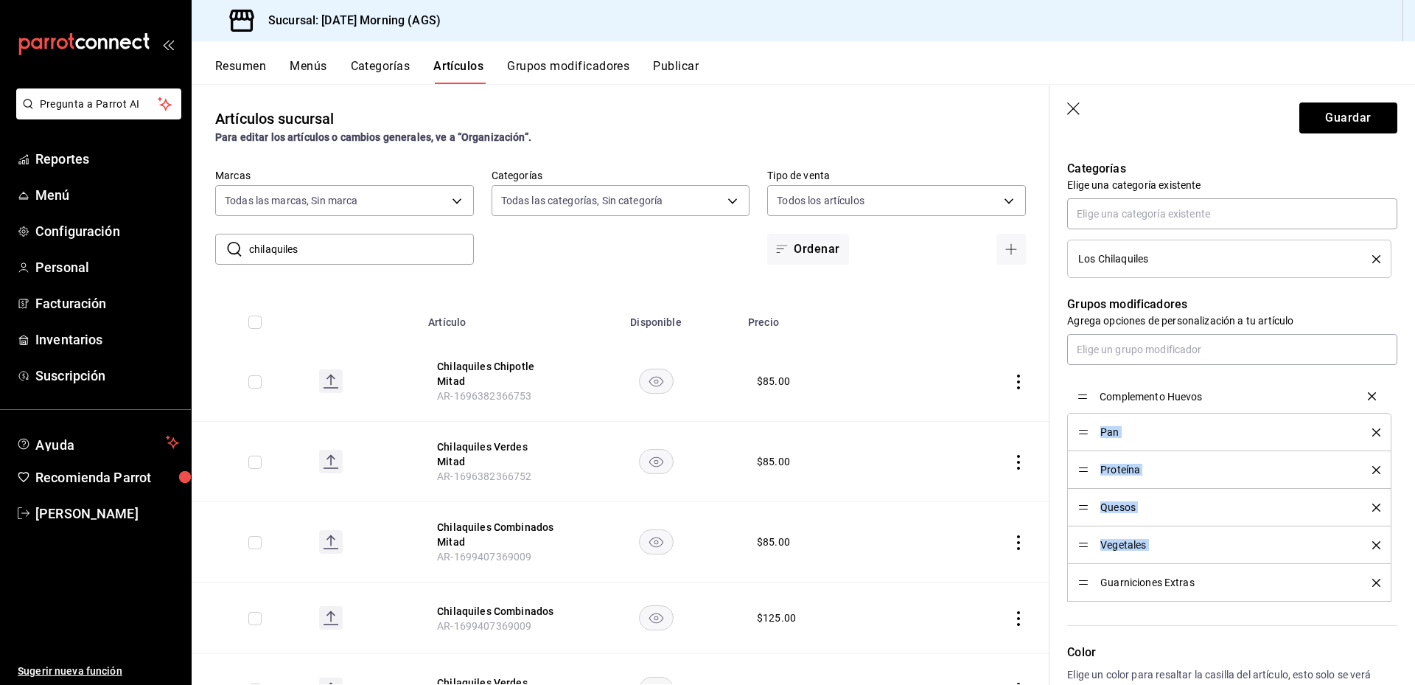
drag, startPoint x: 1081, startPoint y: 583, endPoint x: 1073, endPoint y: 397, distance: 186.7
click at [1358, 116] on button "Guardar" at bounding box center [1349, 117] width 98 height 31
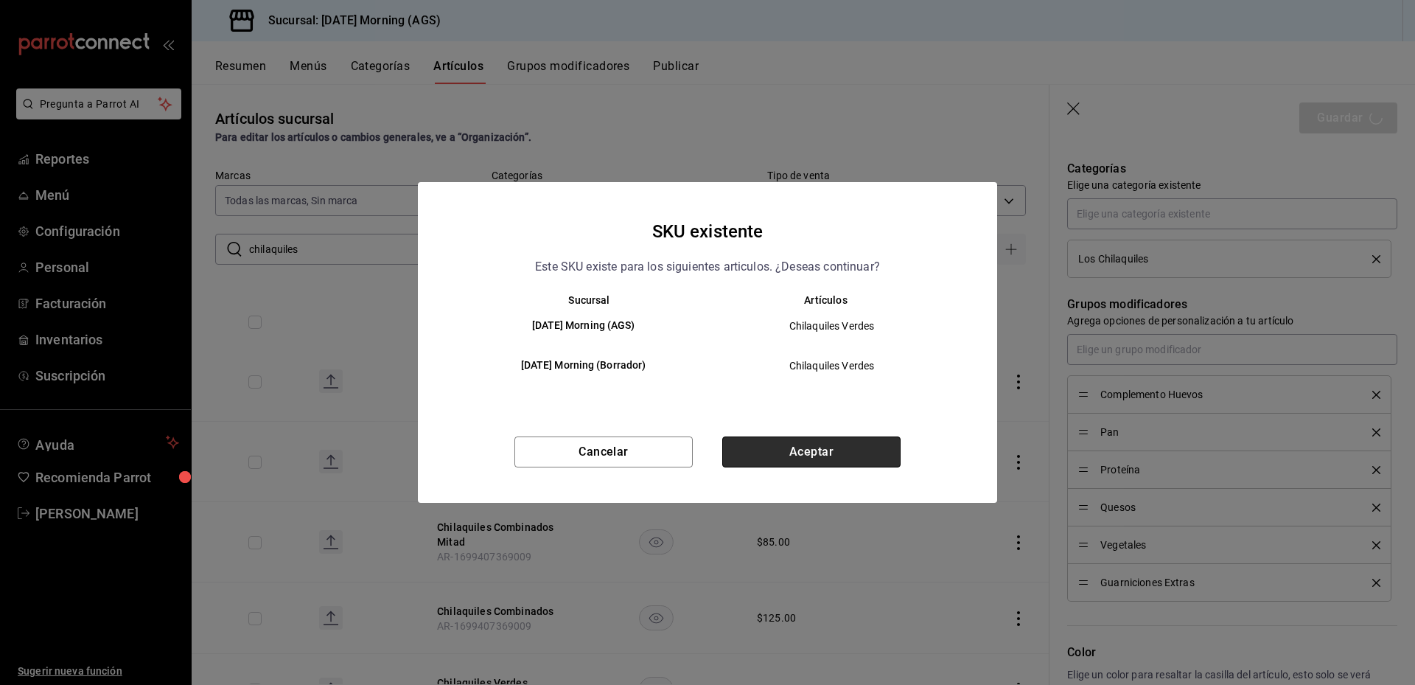
click at [803, 454] on button "Aceptar" at bounding box center [811, 451] width 178 height 31
type textarea "x"
type input "AR-1755571951195"
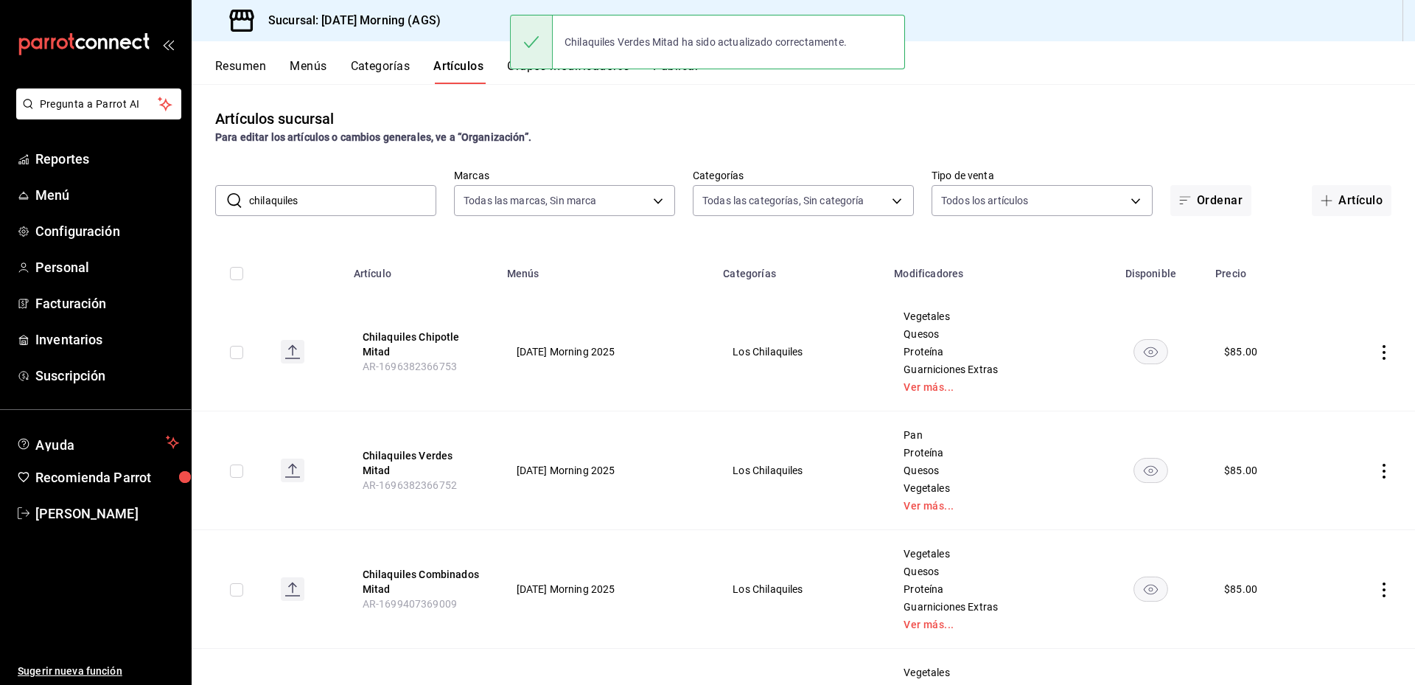
scroll to position [74, 0]
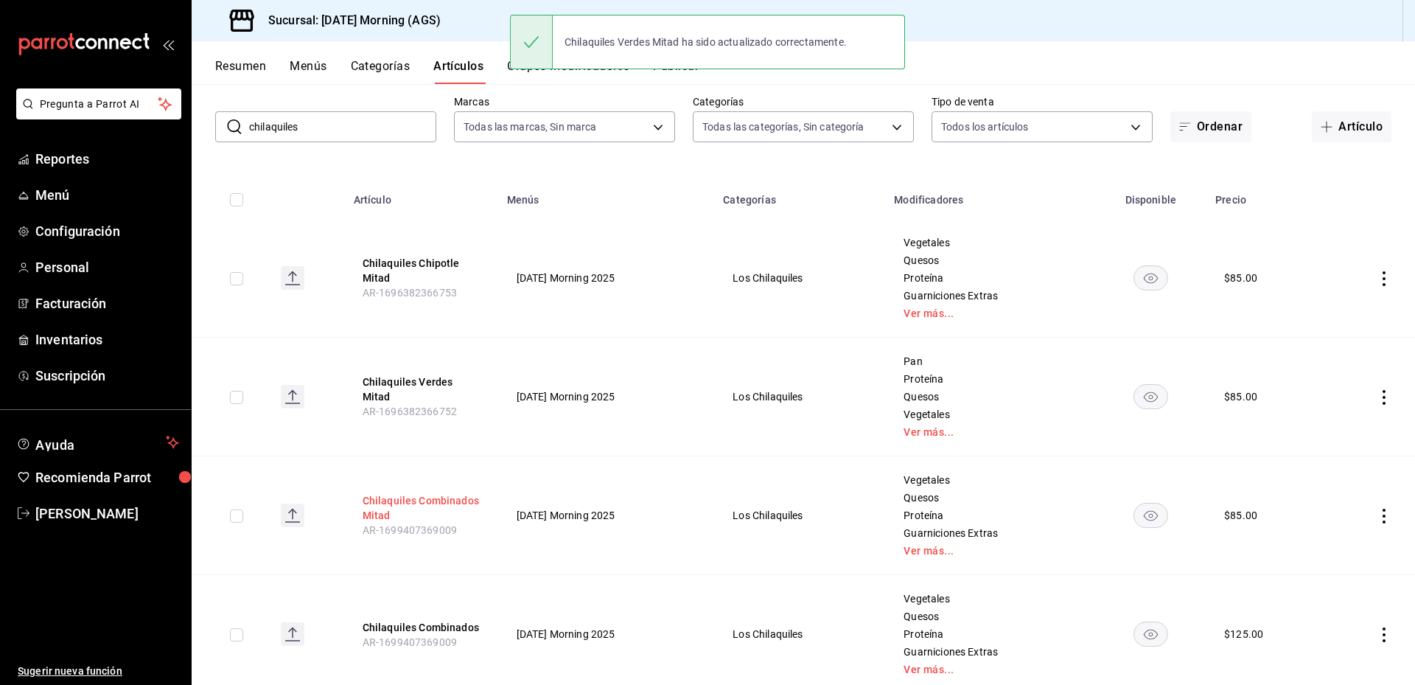
click at [371, 509] on button "Chilaquiles Combinados Mitad" at bounding box center [422, 507] width 118 height 29
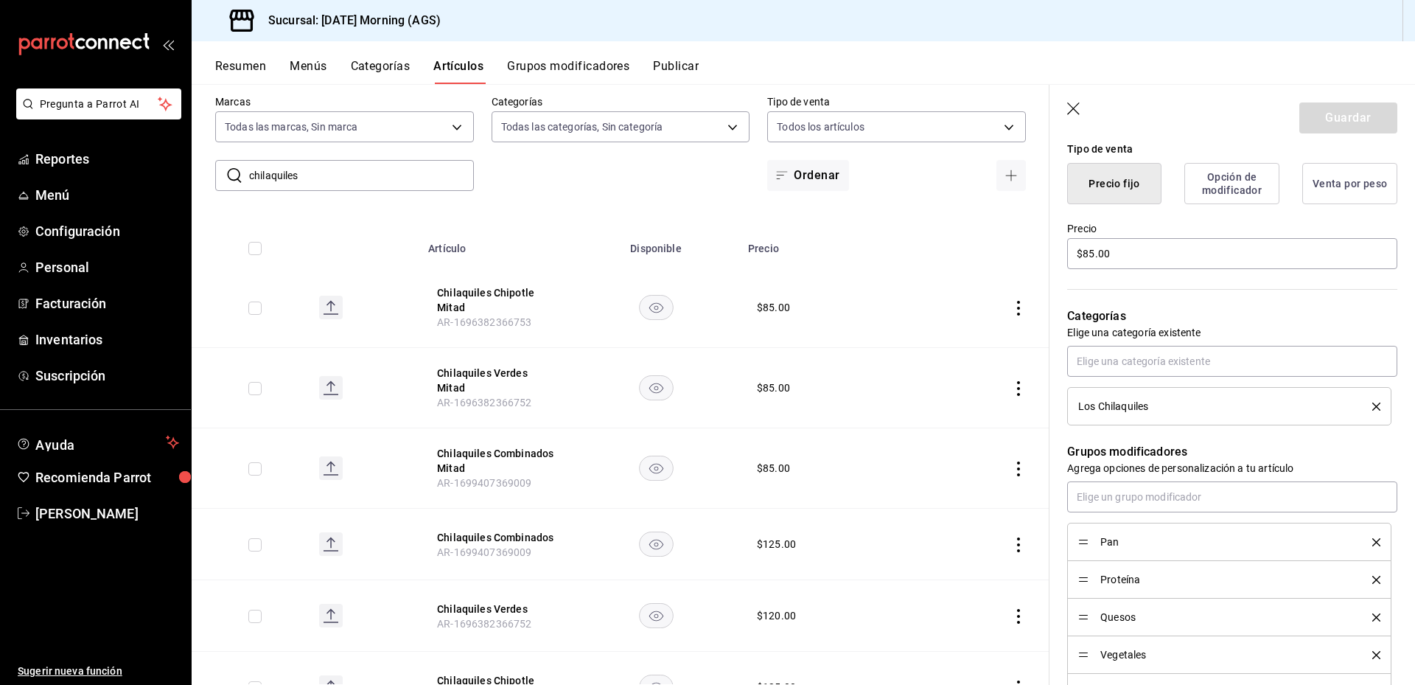
scroll to position [516, 0]
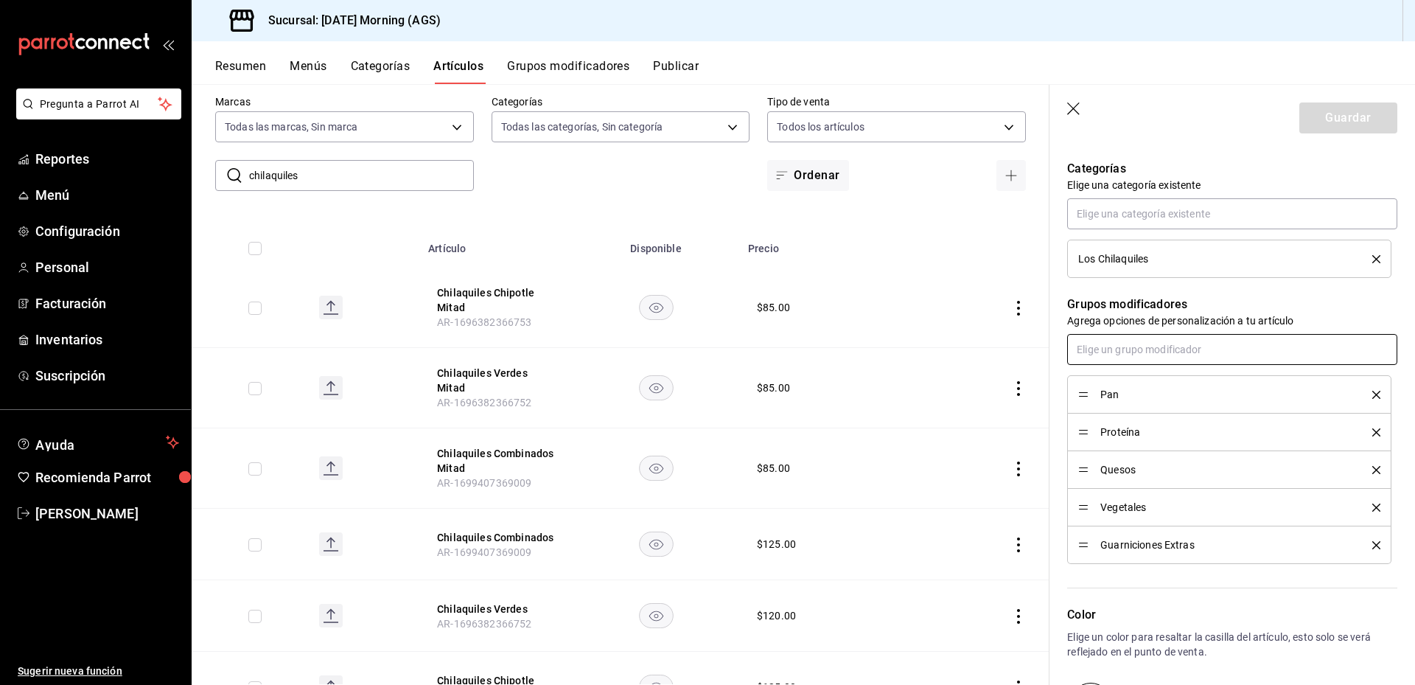
click at [1181, 351] on input "text" at bounding box center [1232, 349] width 330 height 31
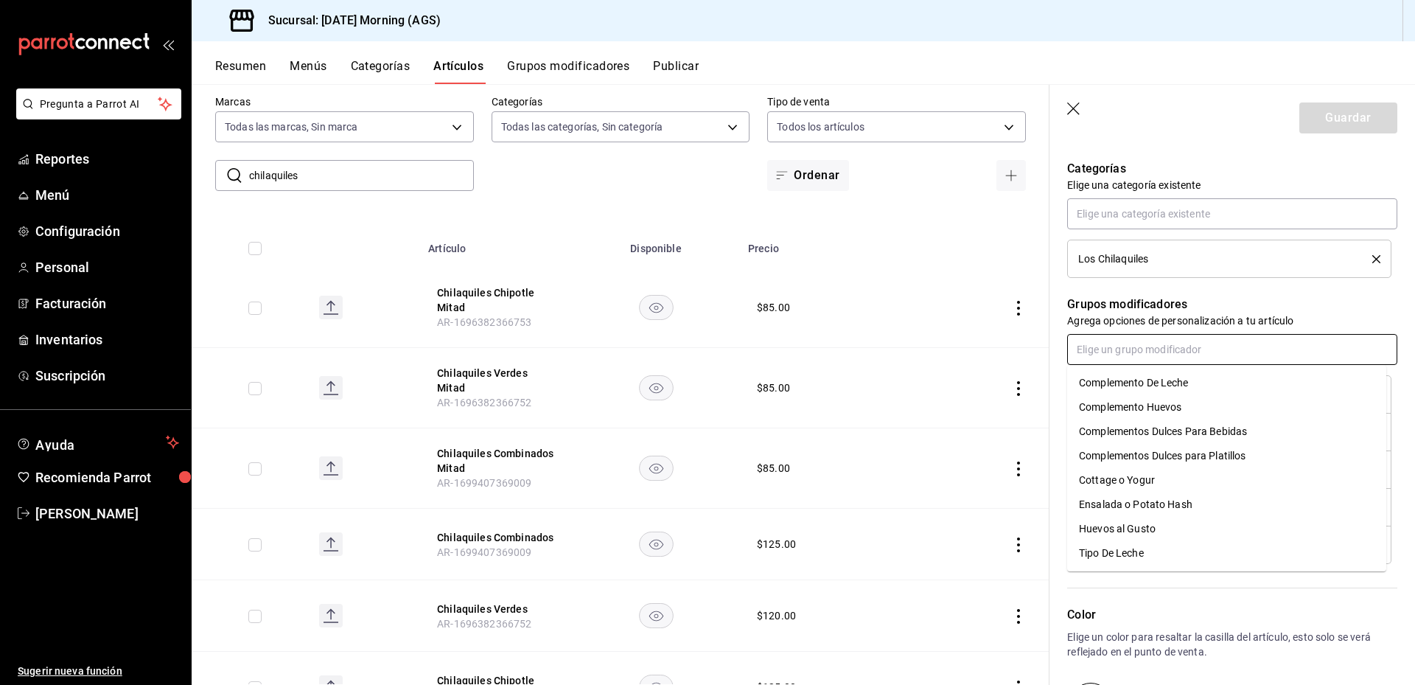
click at [1167, 406] on div "Complemento Huevos" at bounding box center [1130, 407] width 102 height 15
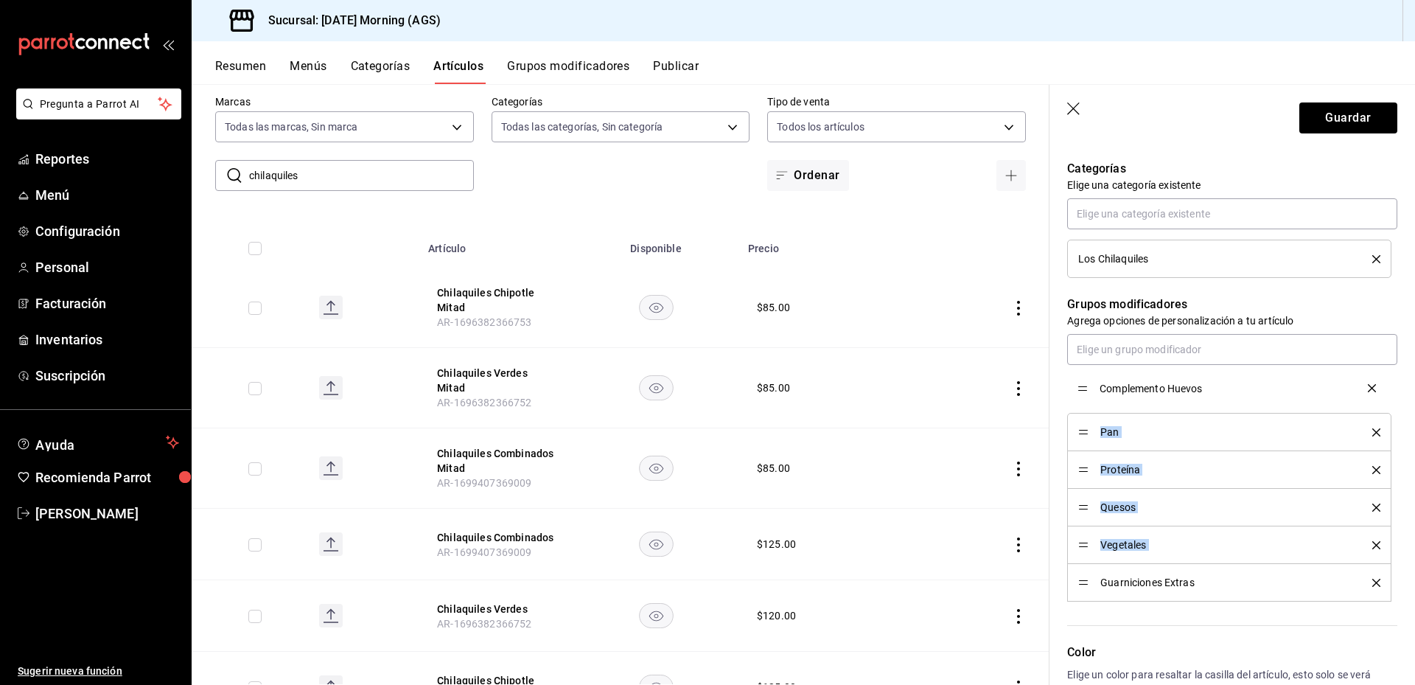
drag, startPoint x: 1082, startPoint y: 584, endPoint x: 1091, endPoint y: 389, distance: 194.8
click at [1339, 112] on button "Guardar" at bounding box center [1349, 117] width 98 height 31
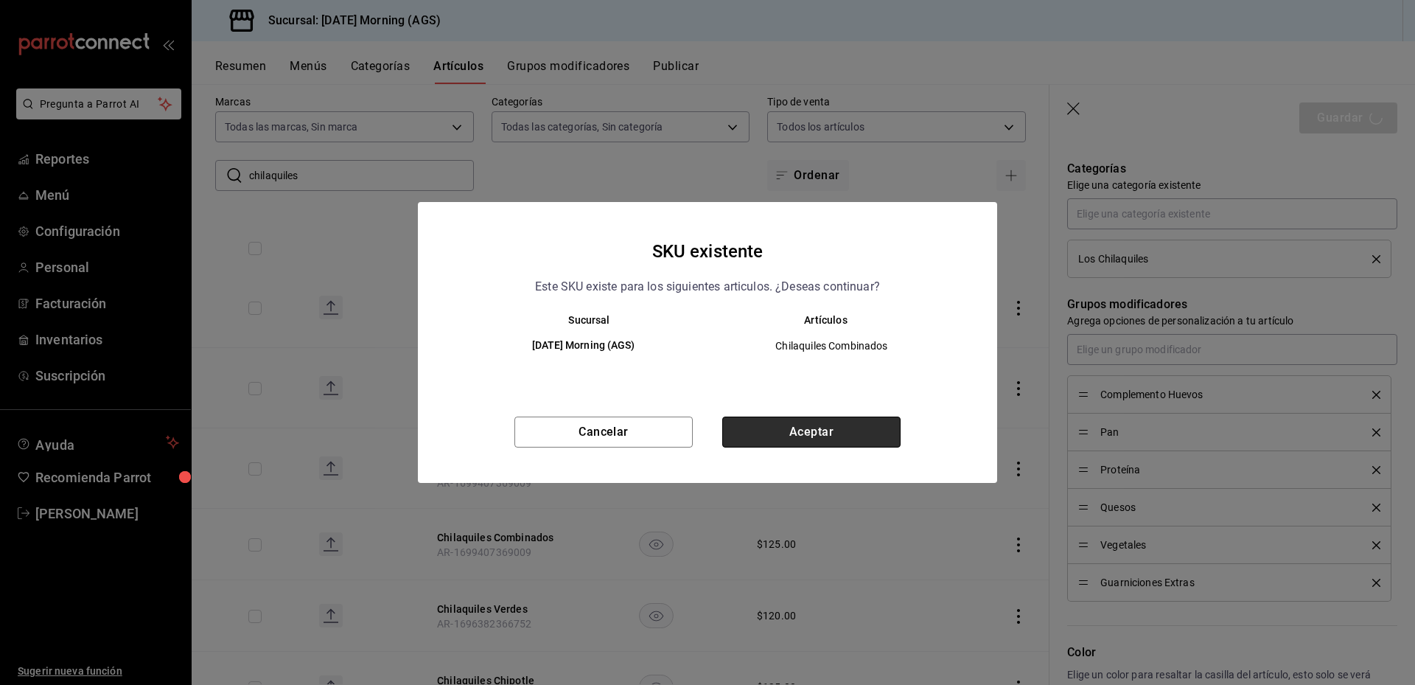
click at [801, 445] on button "Aceptar" at bounding box center [811, 432] width 178 height 31
type textarea "x"
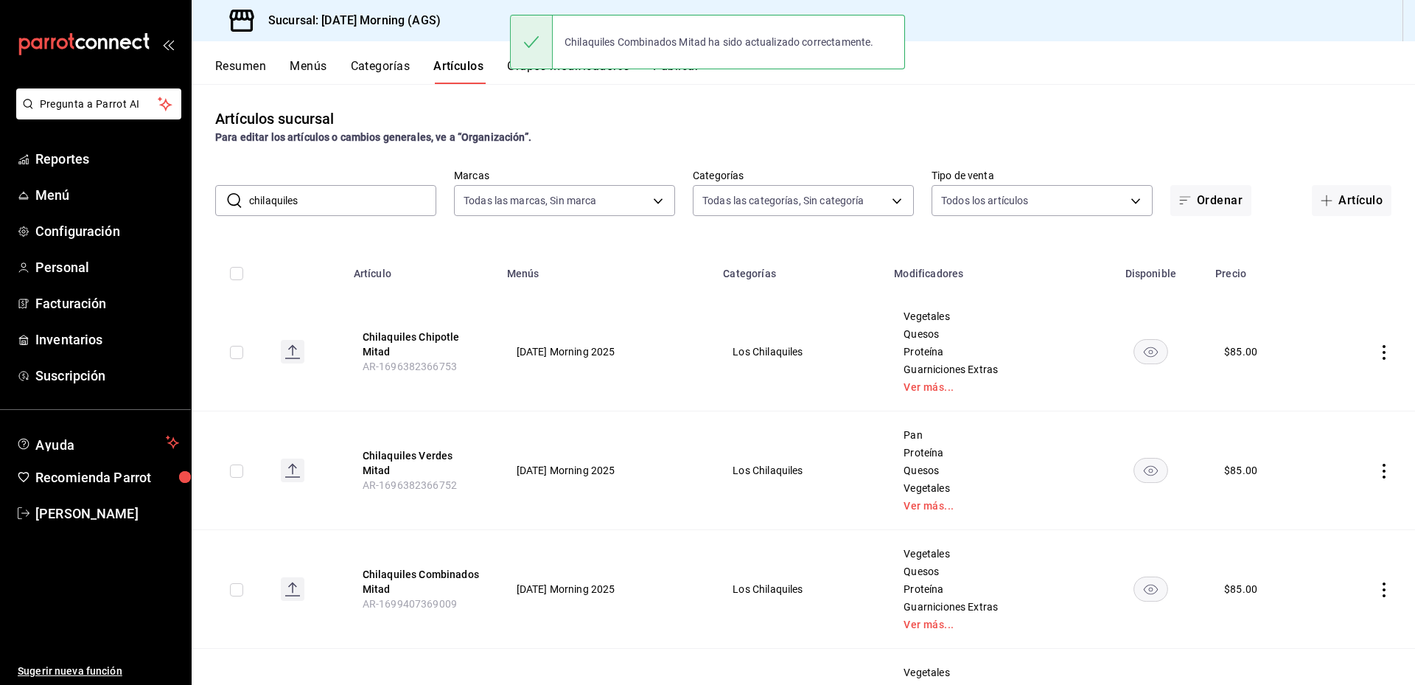
scroll to position [147, 0]
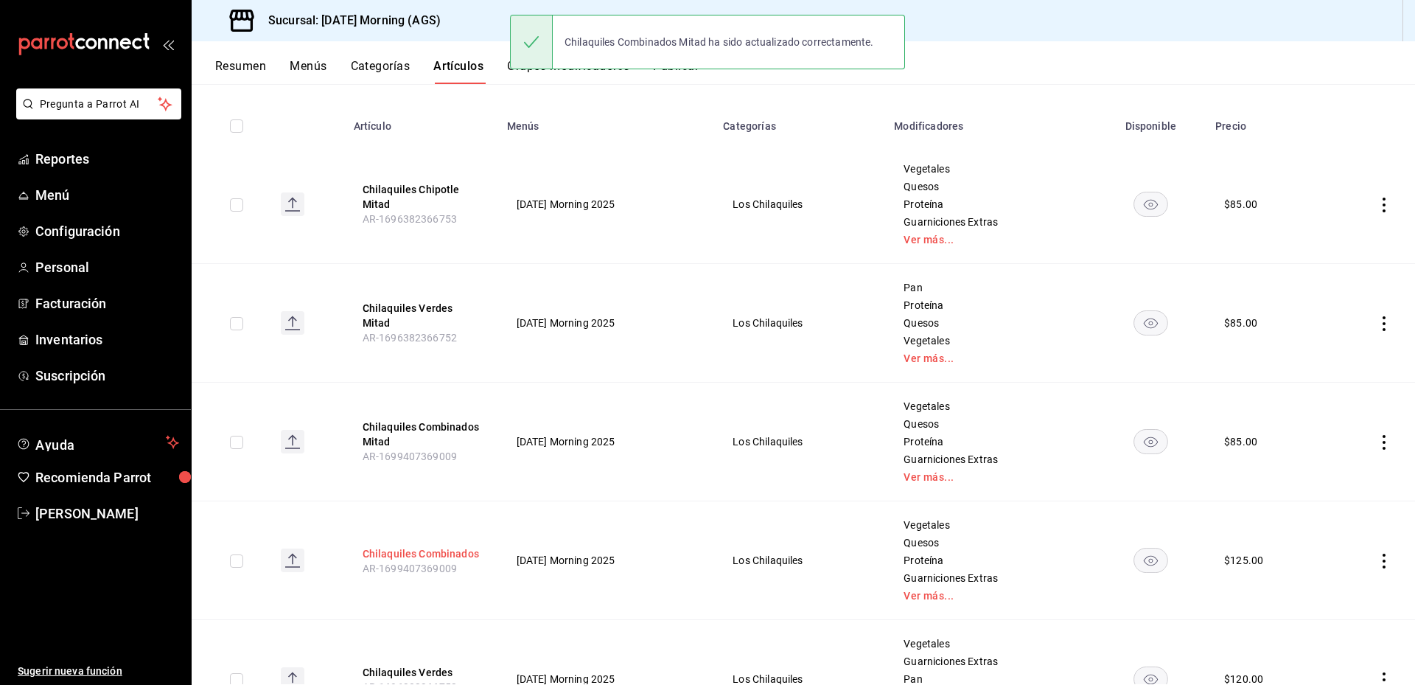
click at [425, 551] on button "Chilaquiles Combinados" at bounding box center [422, 553] width 118 height 15
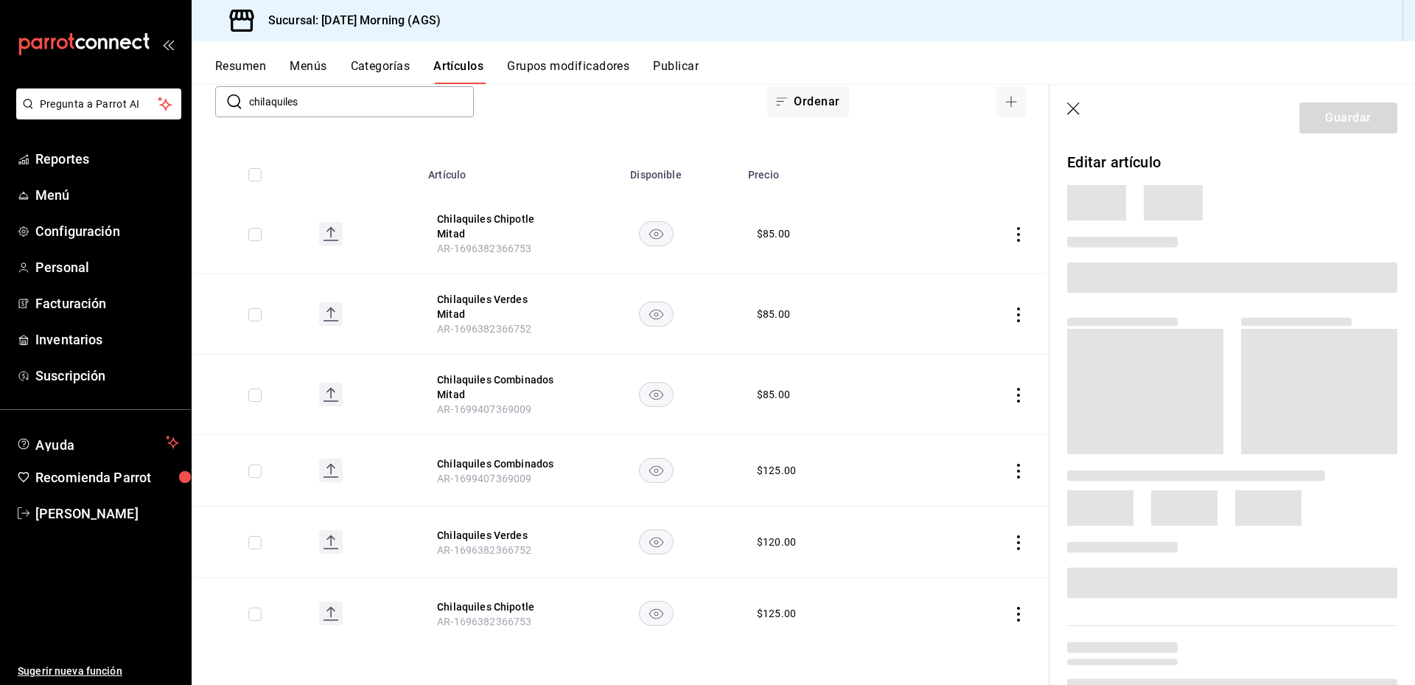
scroll to position [90, 0]
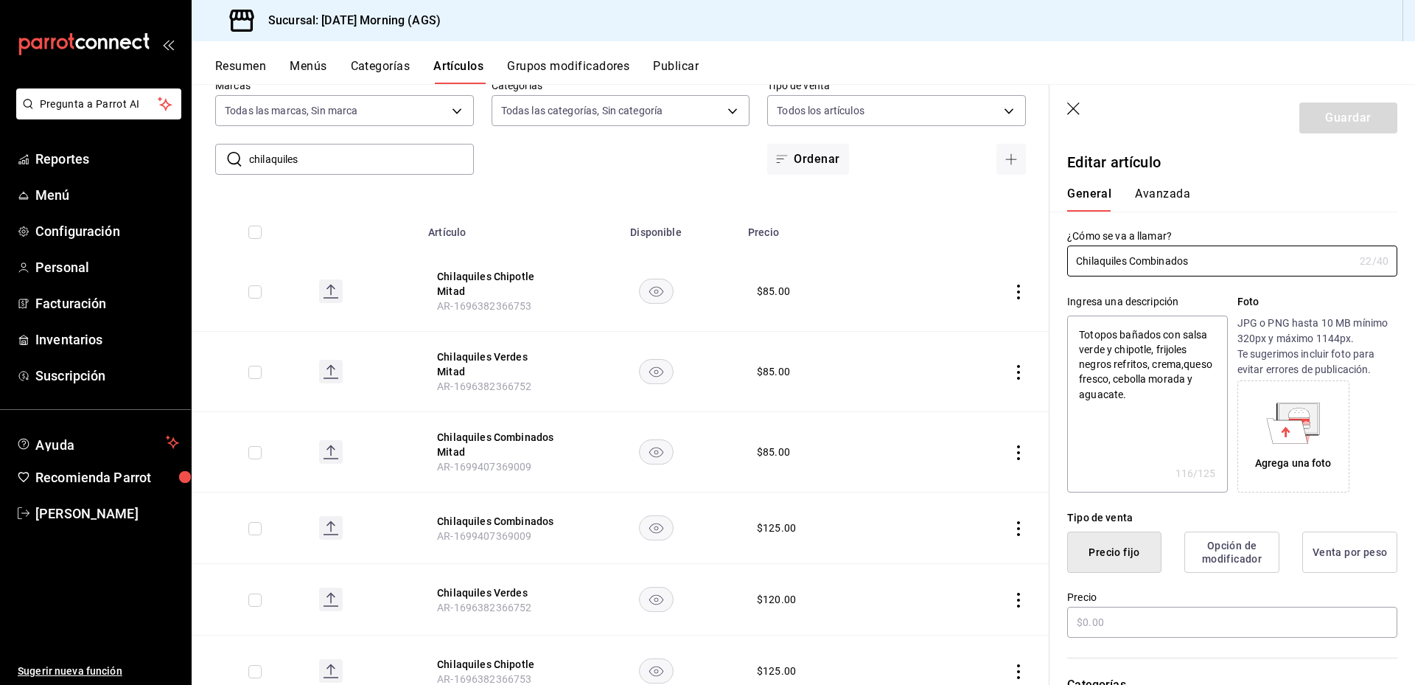
type textarea "x"
type input "$125.00"
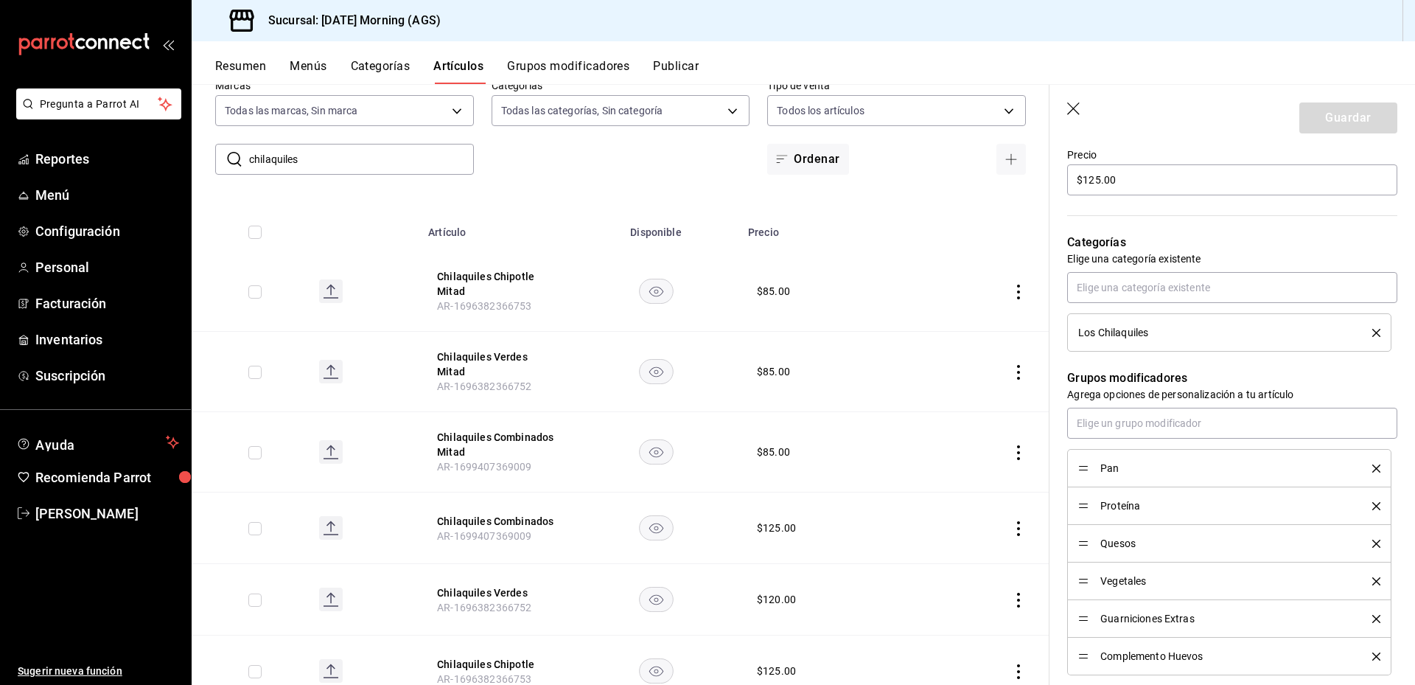
scroll to position [516, 0]
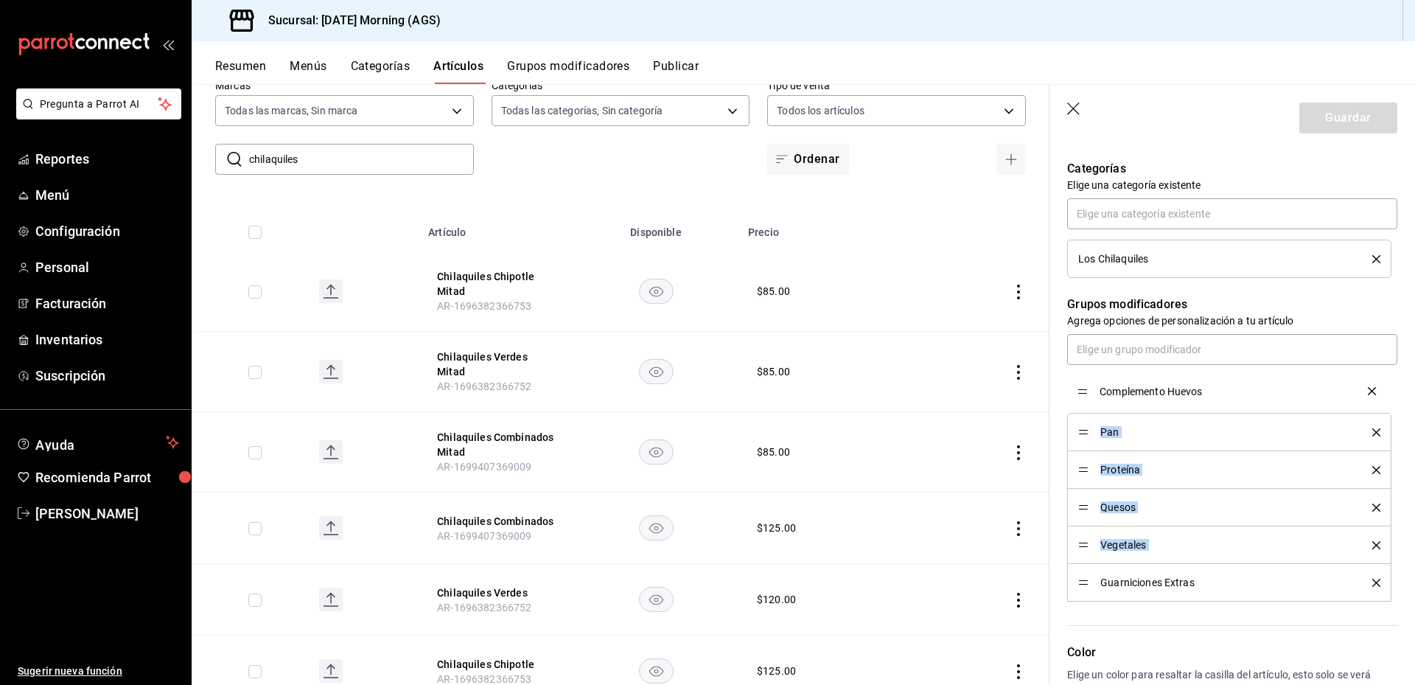
drag, startPoint x: 1081, startPoint y: 585, endPoint x: 1089, endPoint y: 393, distance: 191.8
click at [1339, 125] on button "Guardar" at bounding box center [1349, 117] width 98 height 31
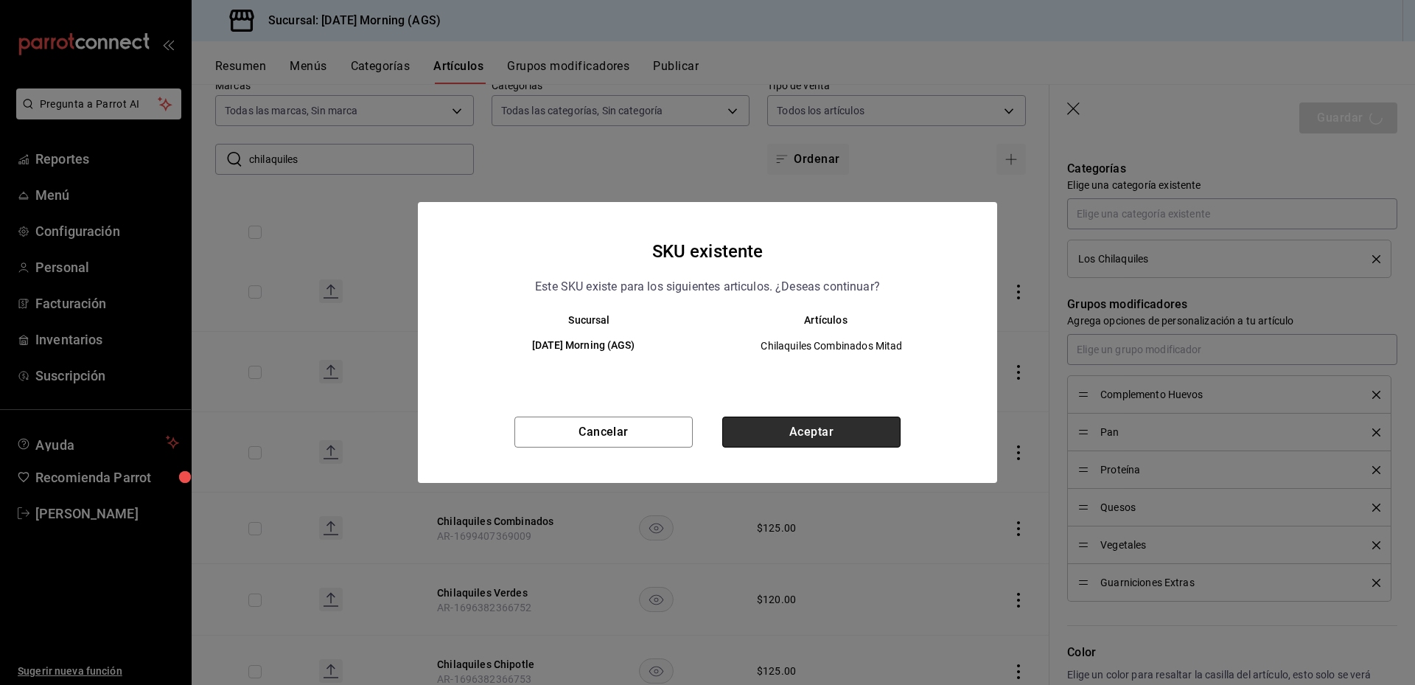
click at [851, 433] on button "Aceptar" at bounding box center [811, 432] width 178 height 31
type textarea "x"
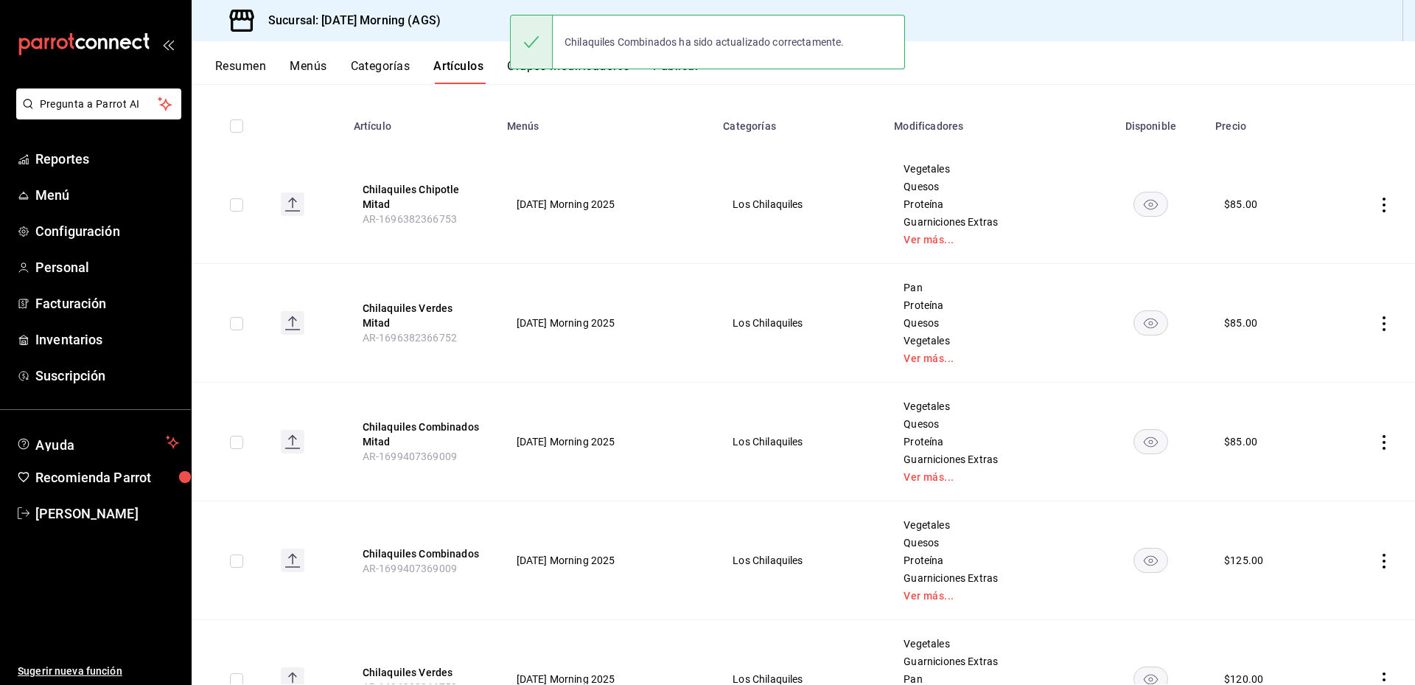
scroll to position [221, 0]
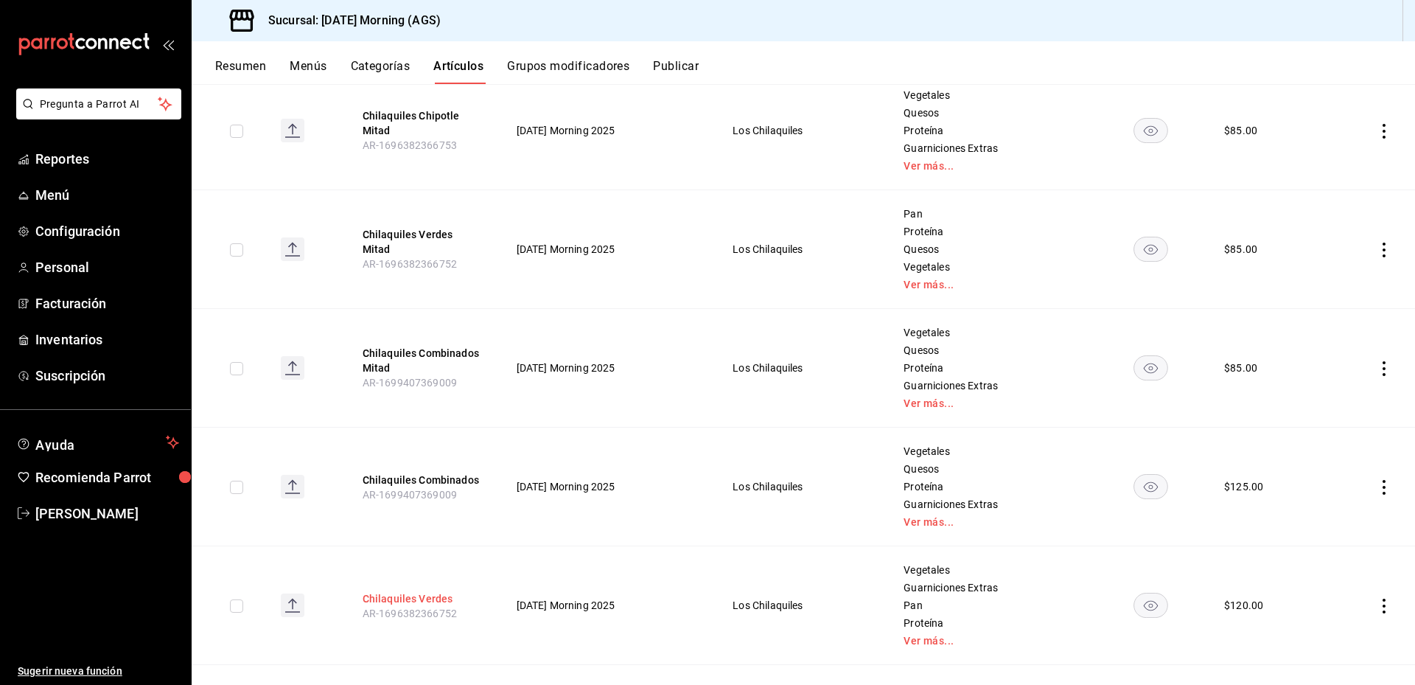
click at [408, 595] on button "Chilaquiles Verdes" at bounding box center [422, 598] width 118 height 15
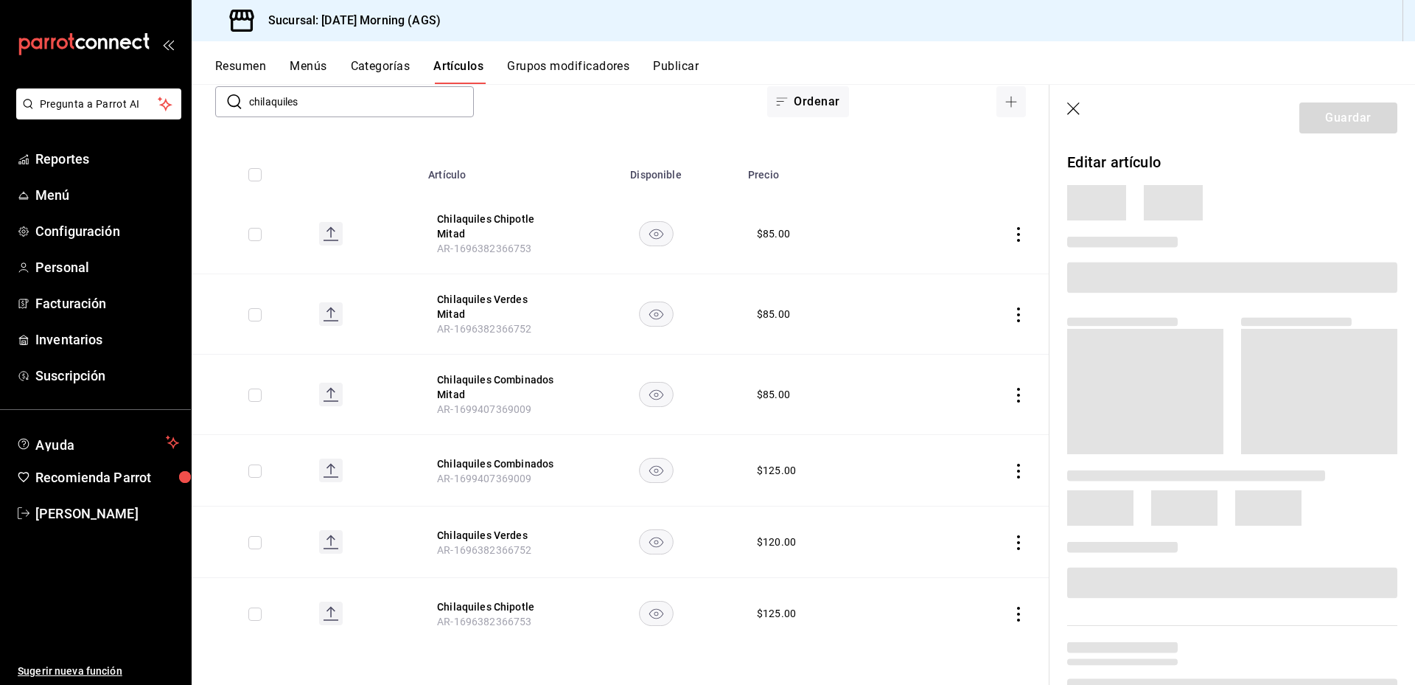
scroll to position [90, 0]
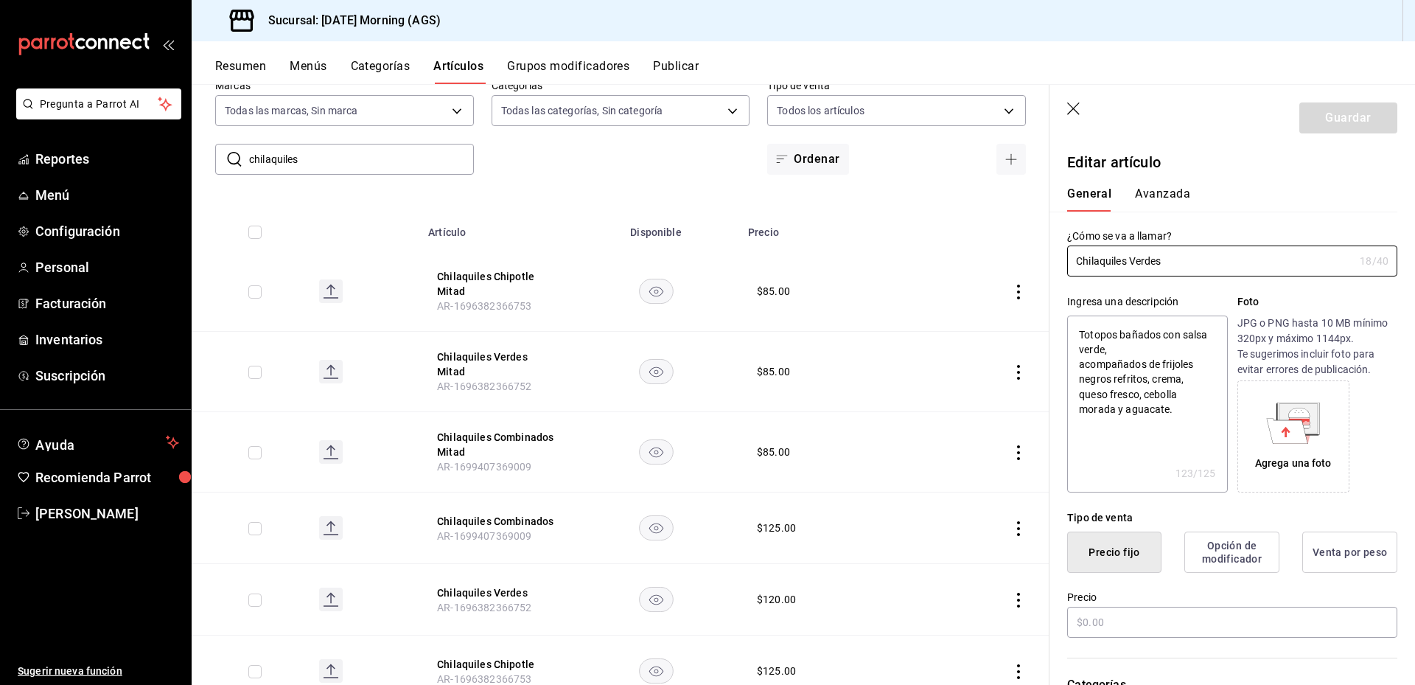
type textarea "x"
type input "$120.00"
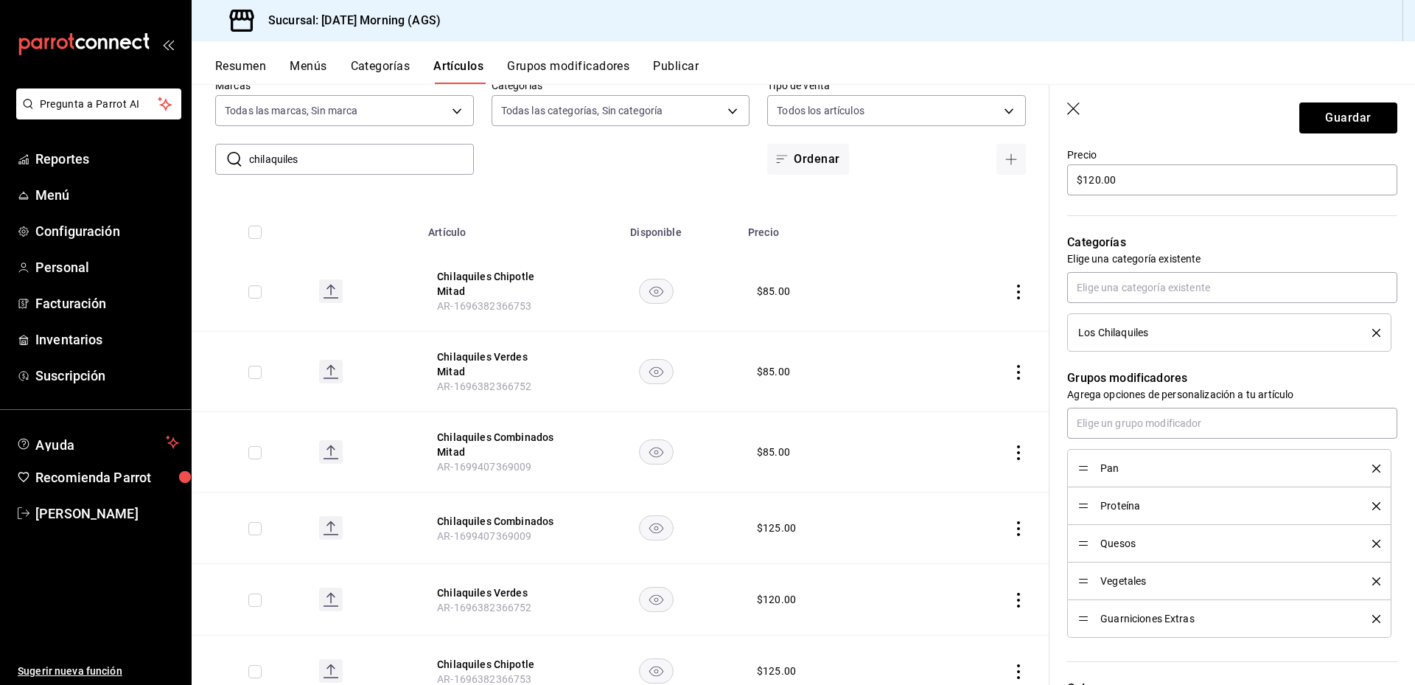
scroll to position [516, 0]
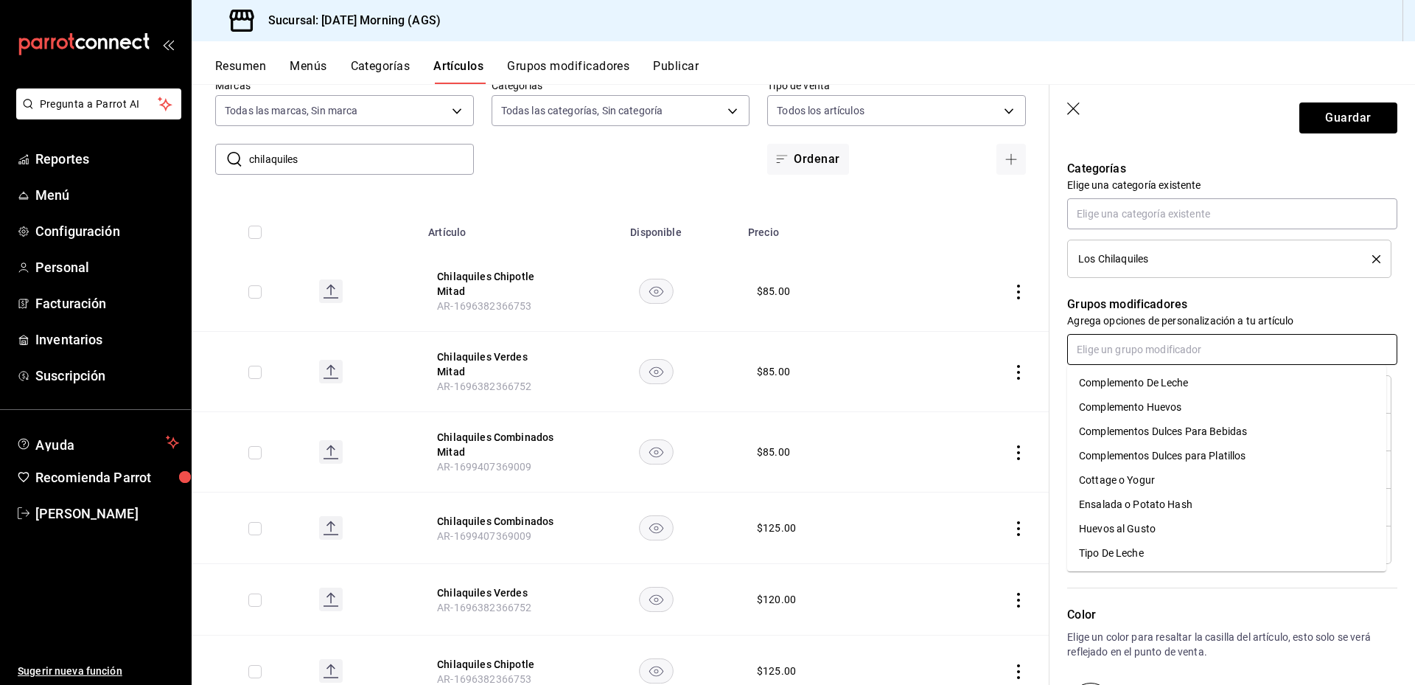
click at [1143, 351] on input "text" at bounding box center [1232, 349] width 330 height 31
click at [1132, 409] on div "Complemento Huevos" at bounding box center [1130, 407] width 102 height 15
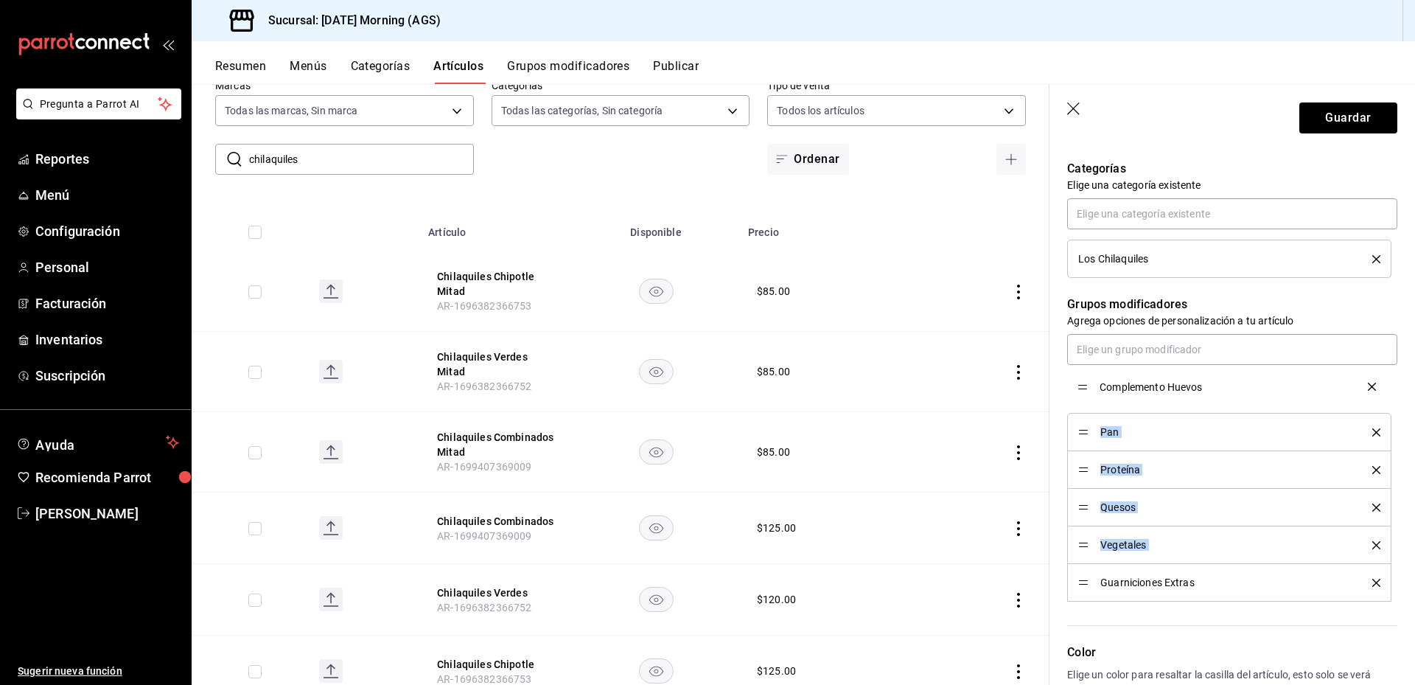
drag, startPoint x: 1079, startPoint y: 586, endPoint x: 1086, endPoint y: 390, distance: 196.2
click at [1334, 127] on button "Guardar" at bounding box center [1349, 117] width 98 height 31
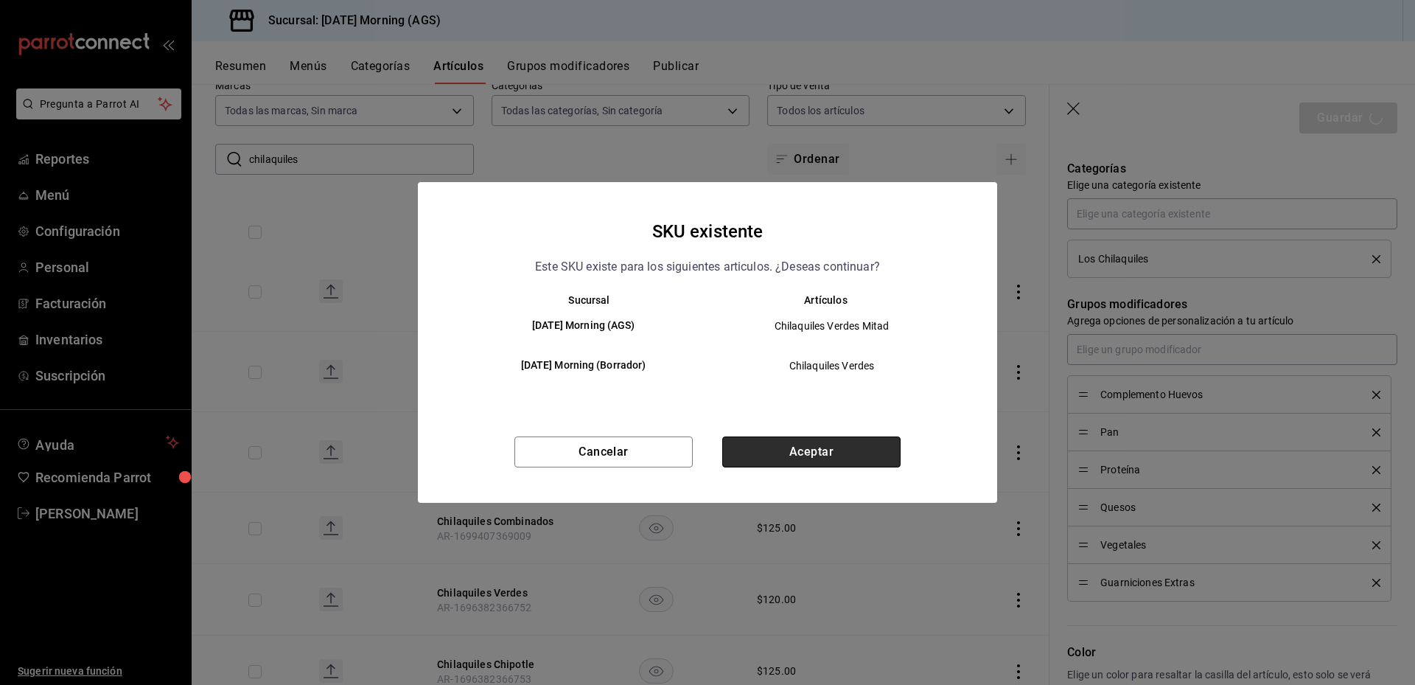
click at [827, 456] on button "Aceptar" at bounding box center [811, 451] width 178 height 31
type textarea "x"
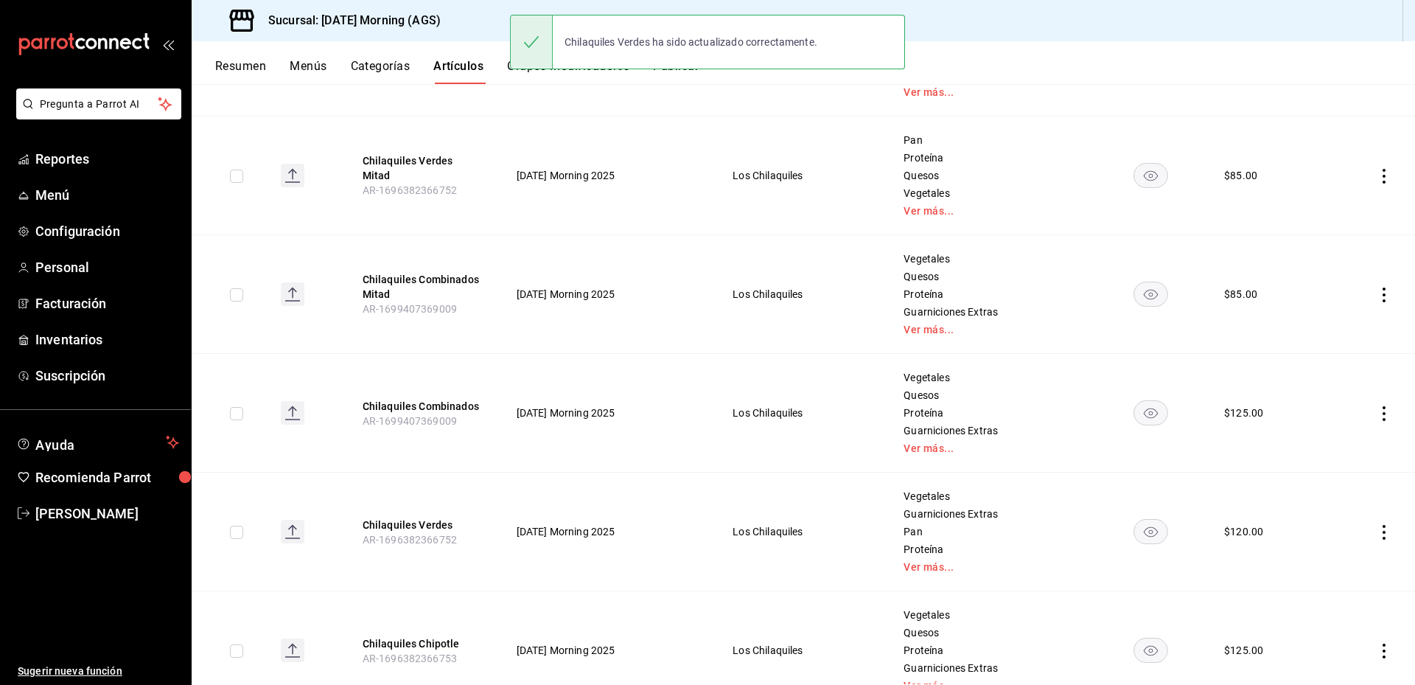
scroll to position [355, 0]
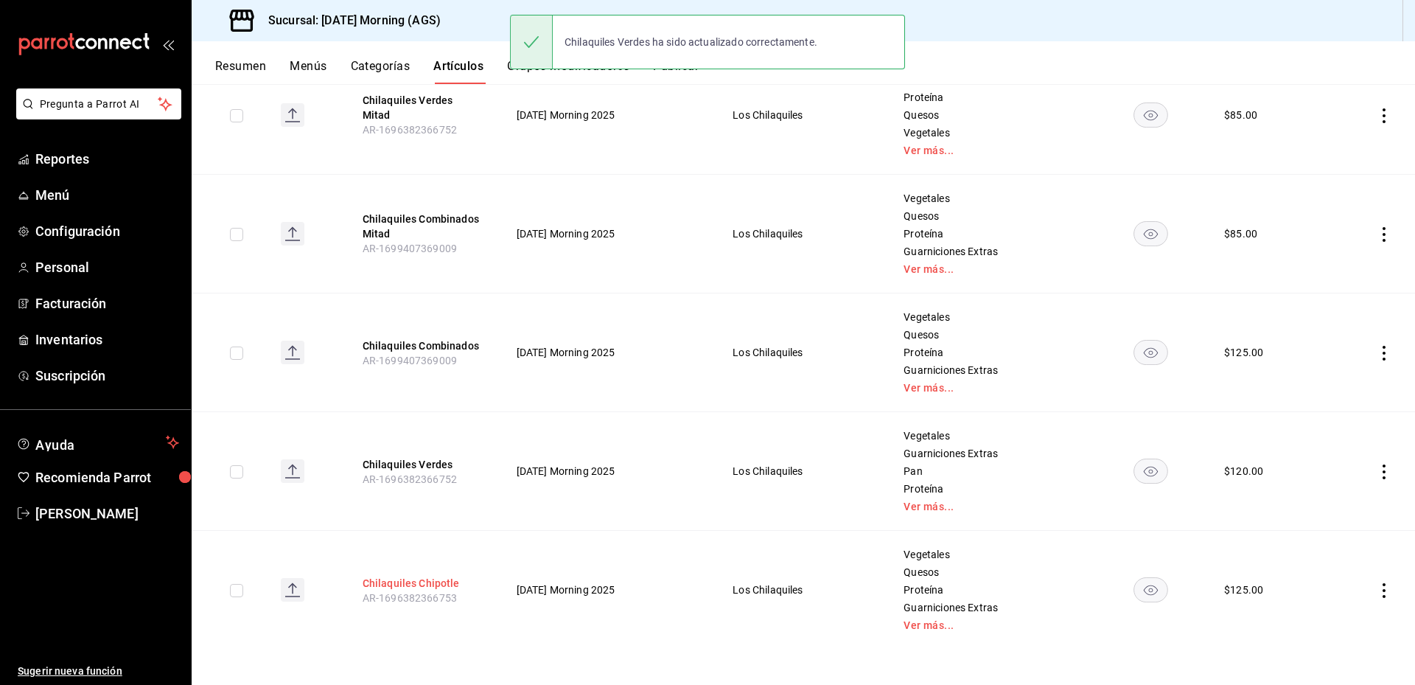
click at [433, 584] on button "Chilaquiles Chipotle" at bounding box center [422, 583] width 118 height 15
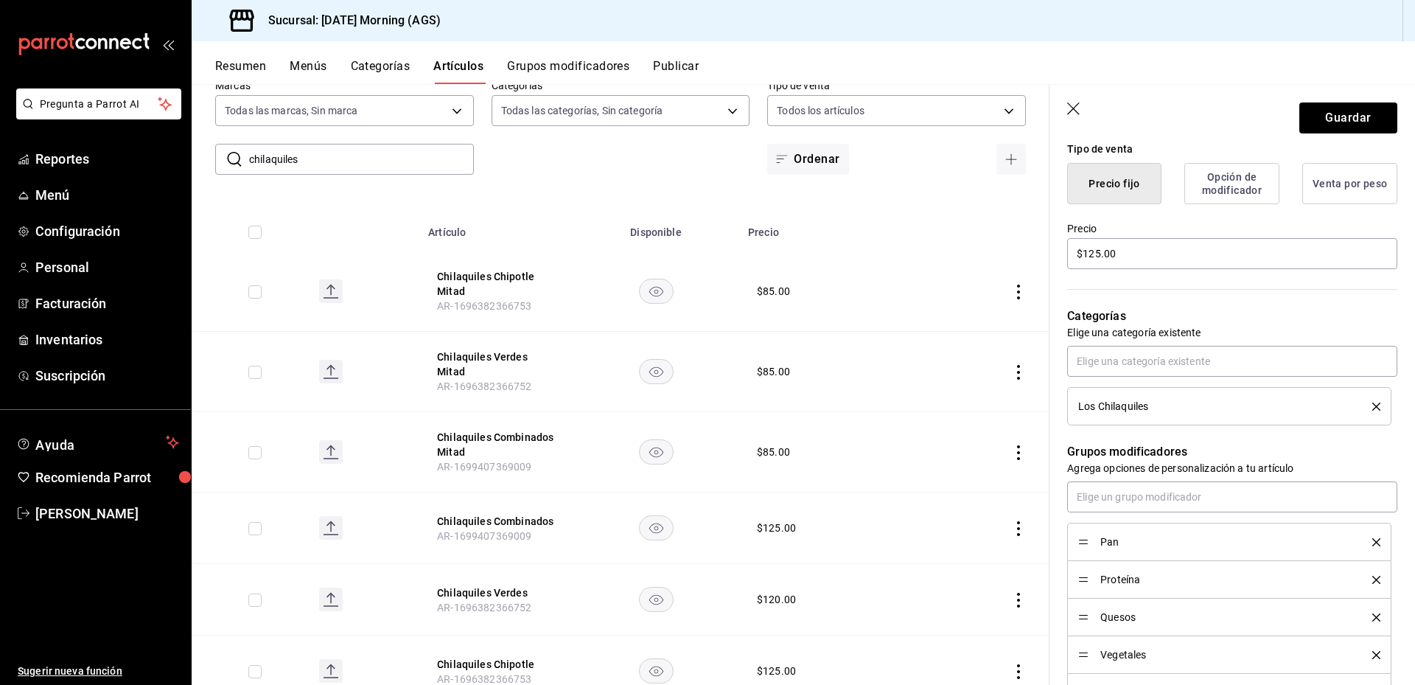
scroll to position [516, 0]
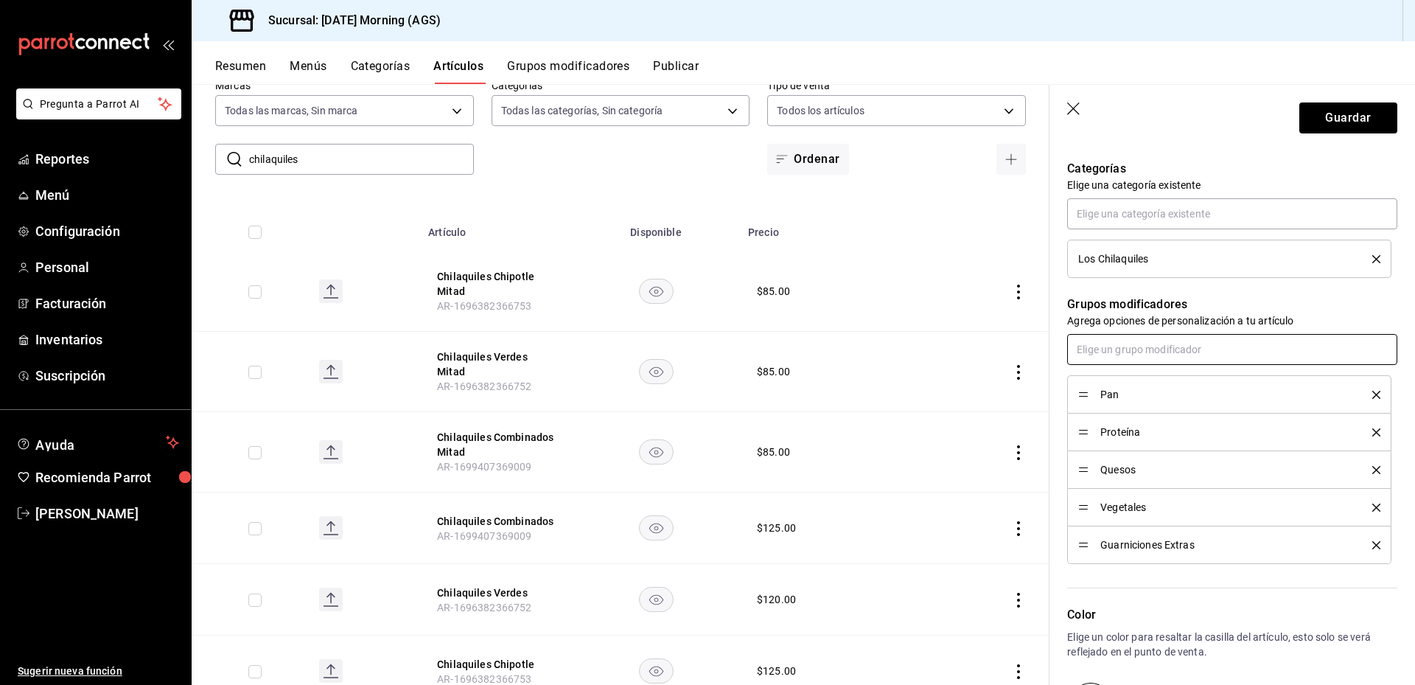
click at [1115, 346] on input "text" at bounding box center [1232, 349] width 330 height 31
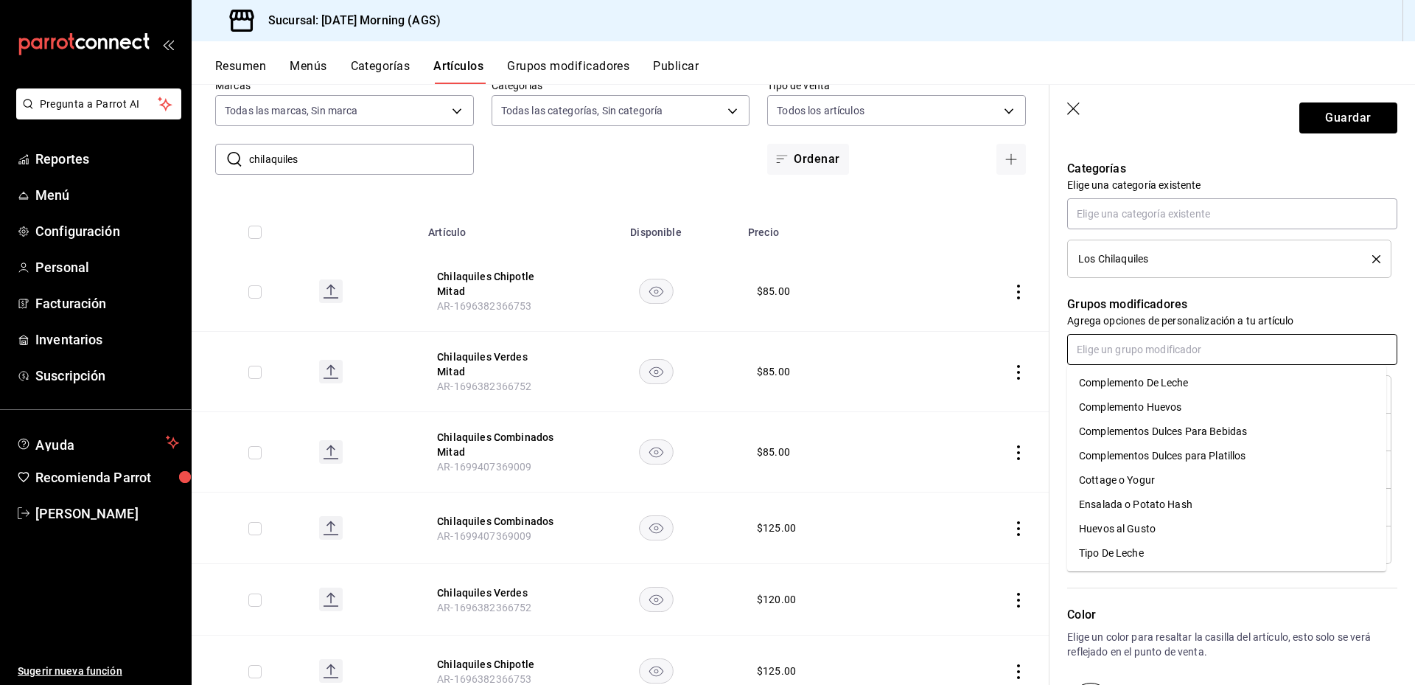
click at [1149, 399] on li "Complemento Huevos" at bounding box center [1226, 407] width 319 height 24
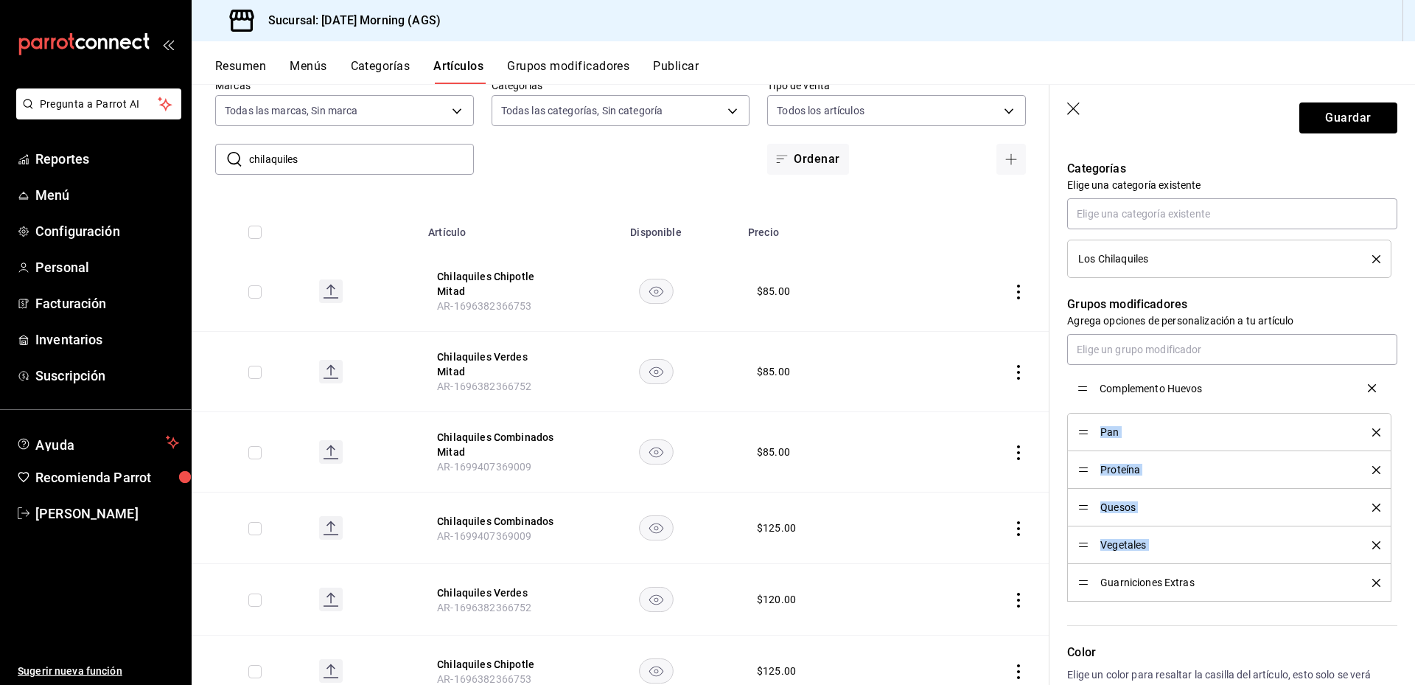
drag, startPoint x: 1086, startPoint y: 582, endPoint x: 1096, endPoint y: 388, distance: 194.9
click at [1335, 120] on button "Guardar" at bounding box center [1349, 117] width 98 height 31
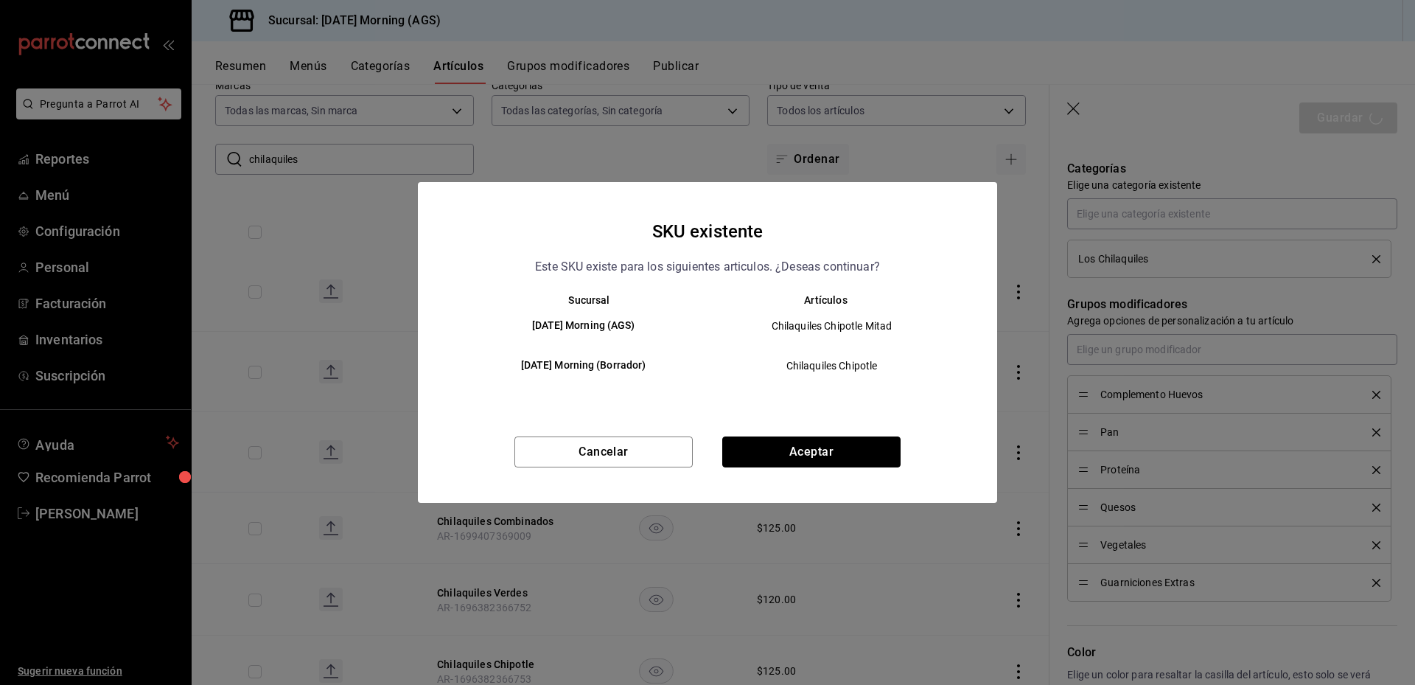
click at [815, 459] on button "Aceptar" at bounding box center [811, 451] width 178 height 31
type textarea "x"
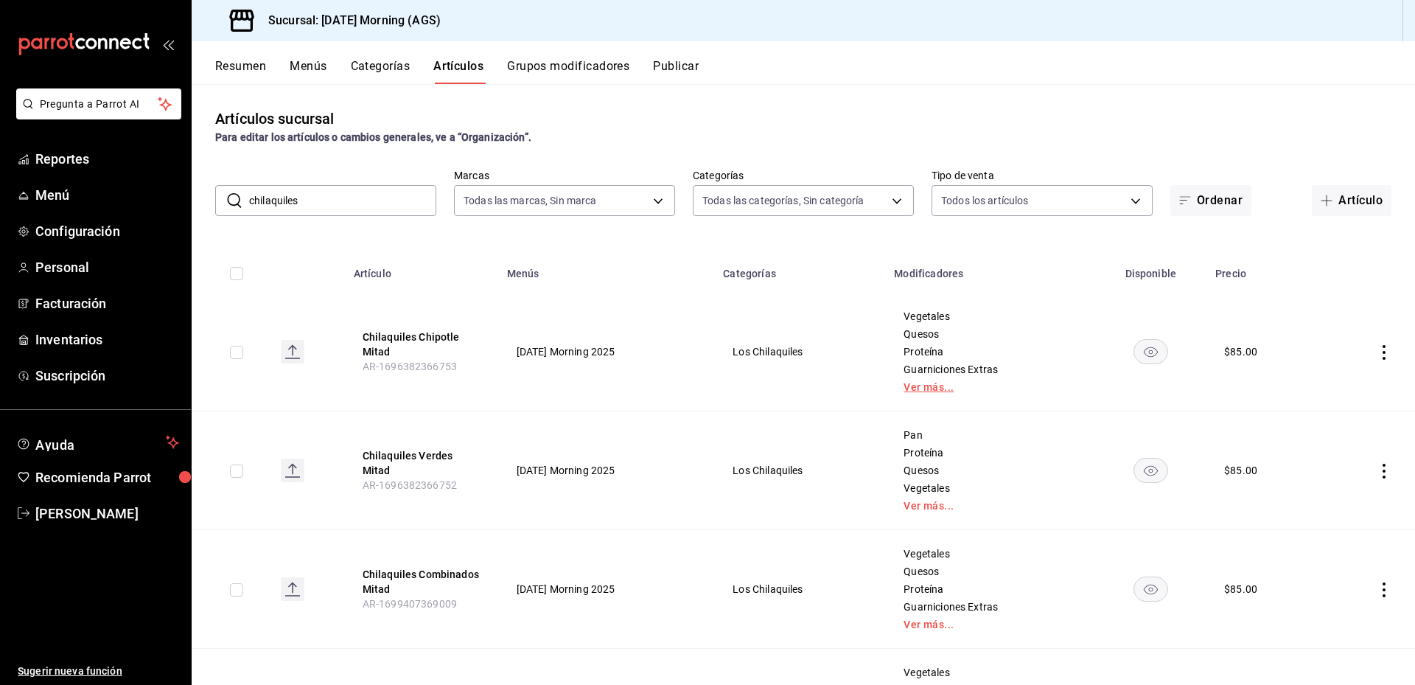
click at [936, 382] on link "Ver más..." at bounding box center [990, 387] width 173 height 10
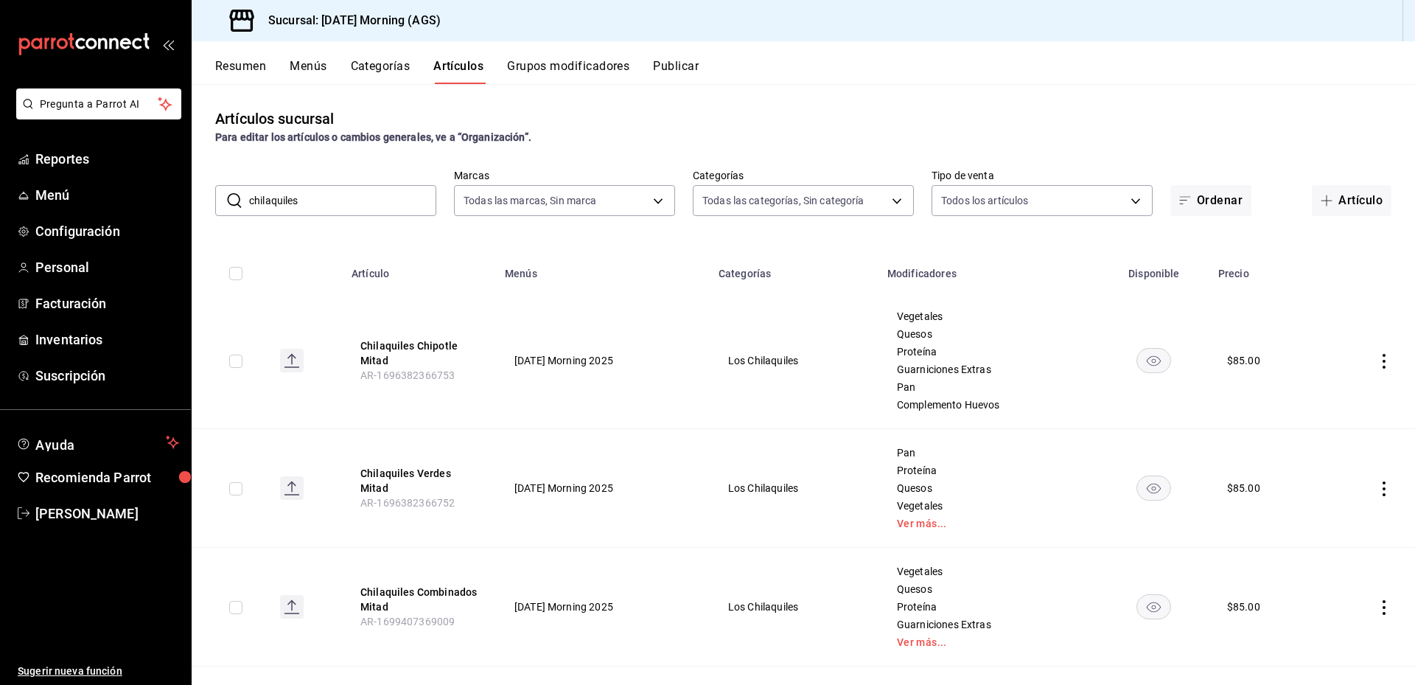
scroll to position [74, 0]
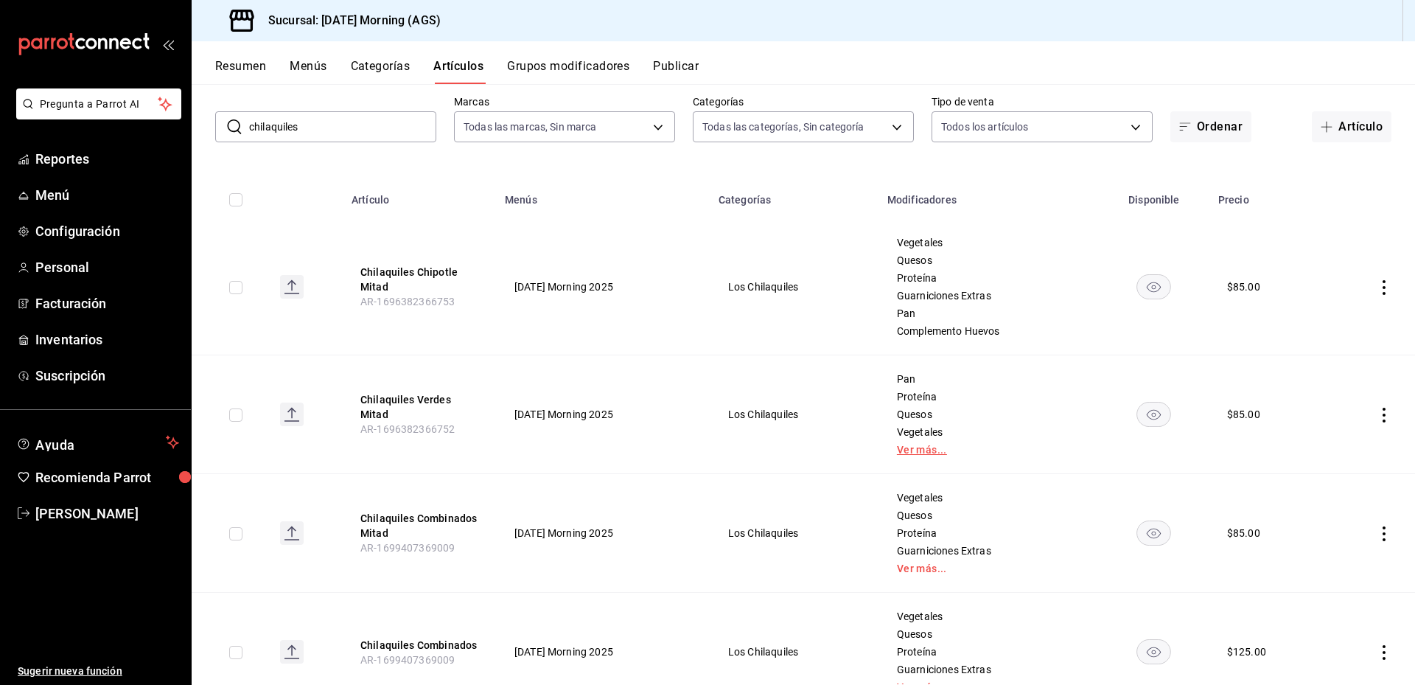
click at [925, 448] on link "Ver más..." at bounding box center [989, 450] width 184 height 10
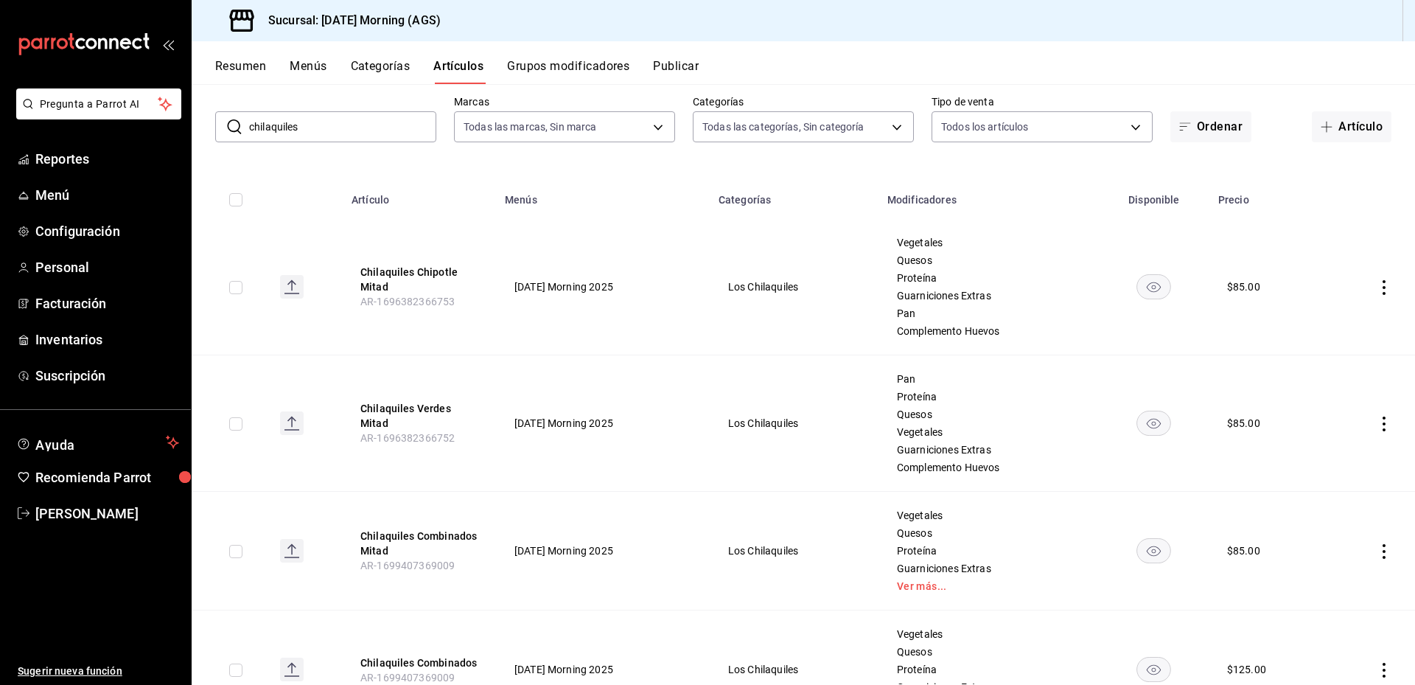
scroll to position [221, 0]
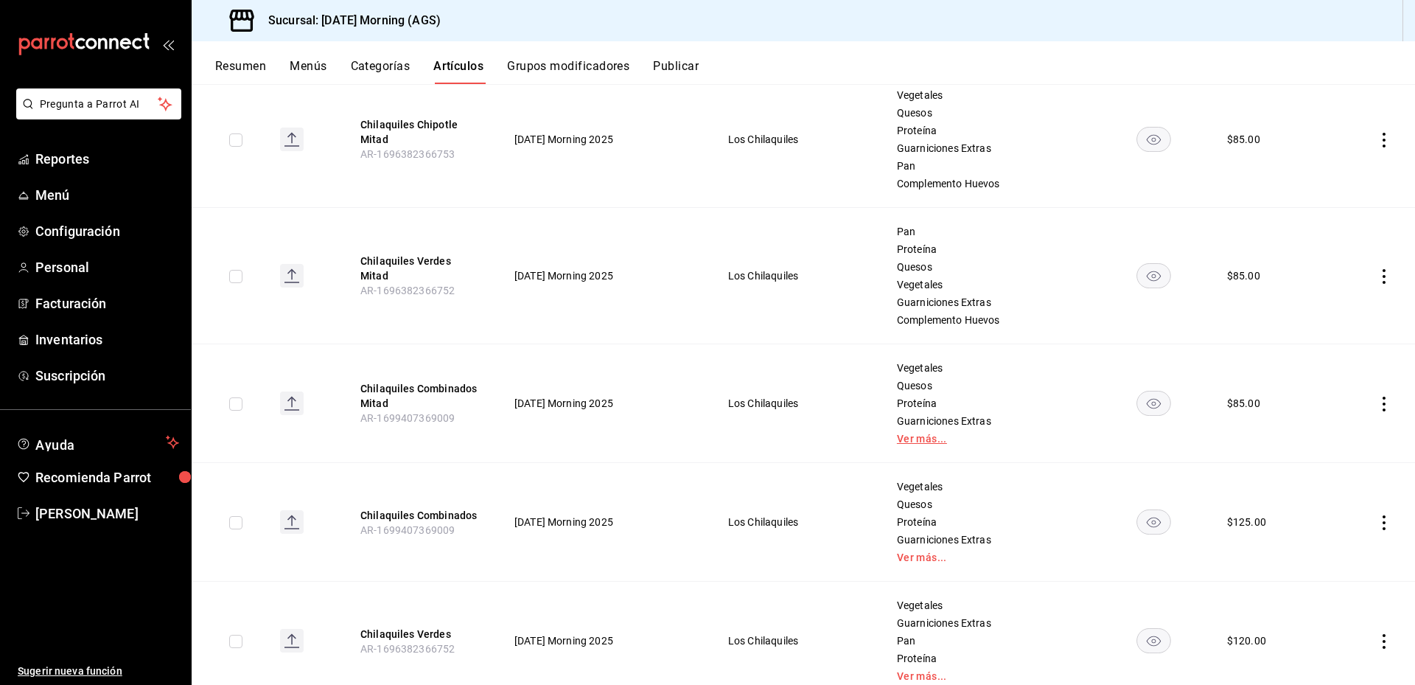
click at [927, 441] on link "Ver más..." at bounding box center [989, 438] width 184 height 10
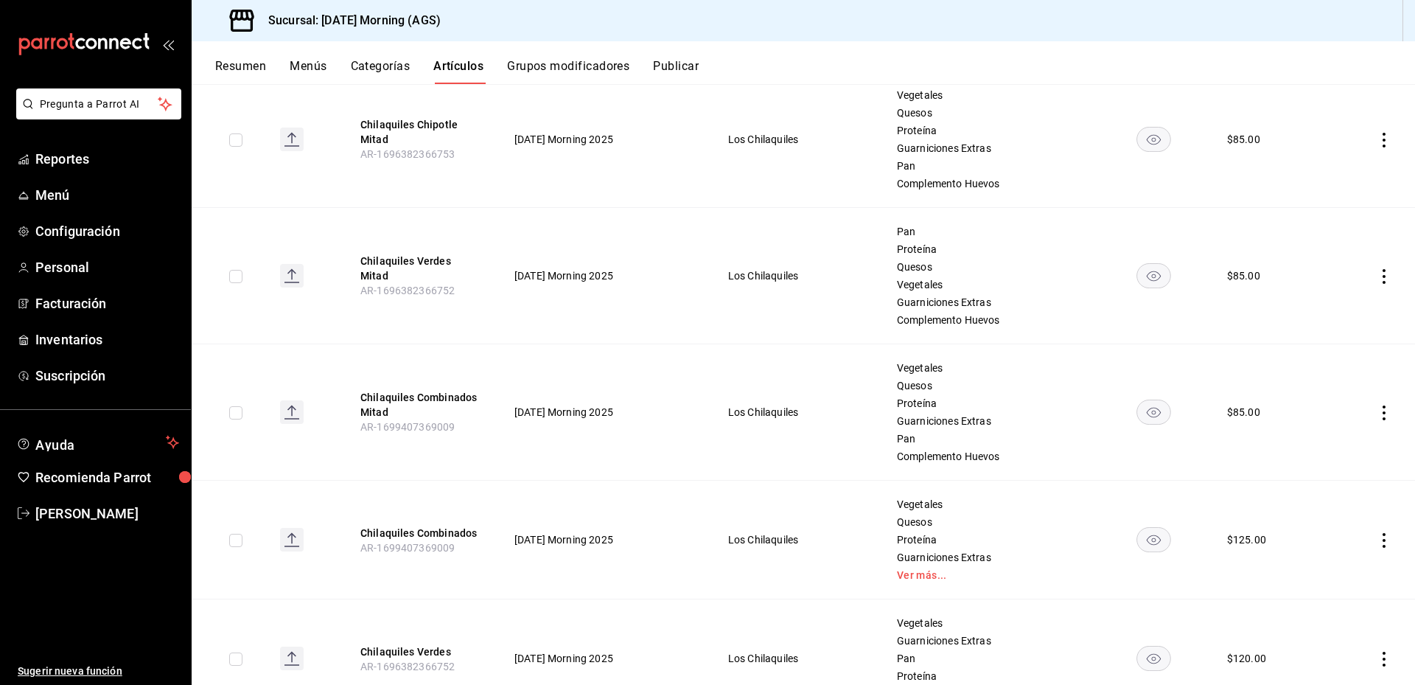
scroll to position [369, 0]
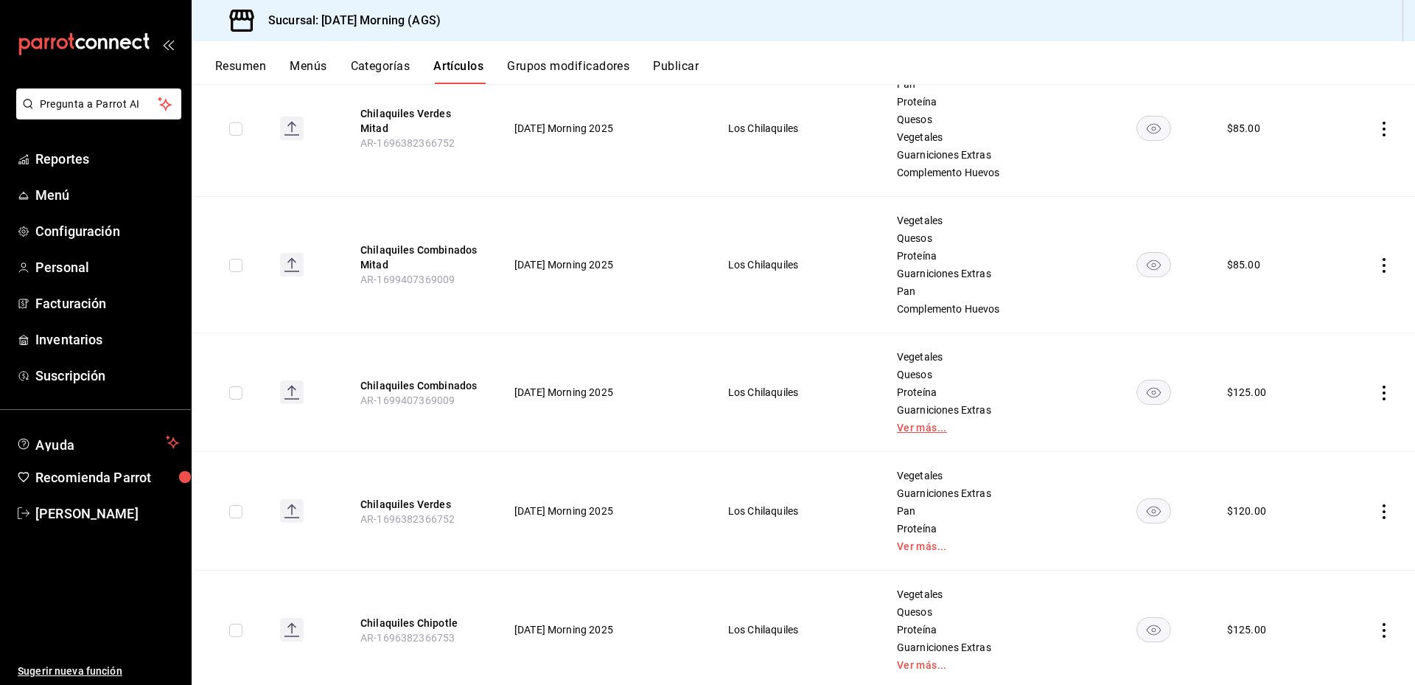
click at [919, 431] on link "Ver más..." at bounding box center [989, 427] width 184 height 10
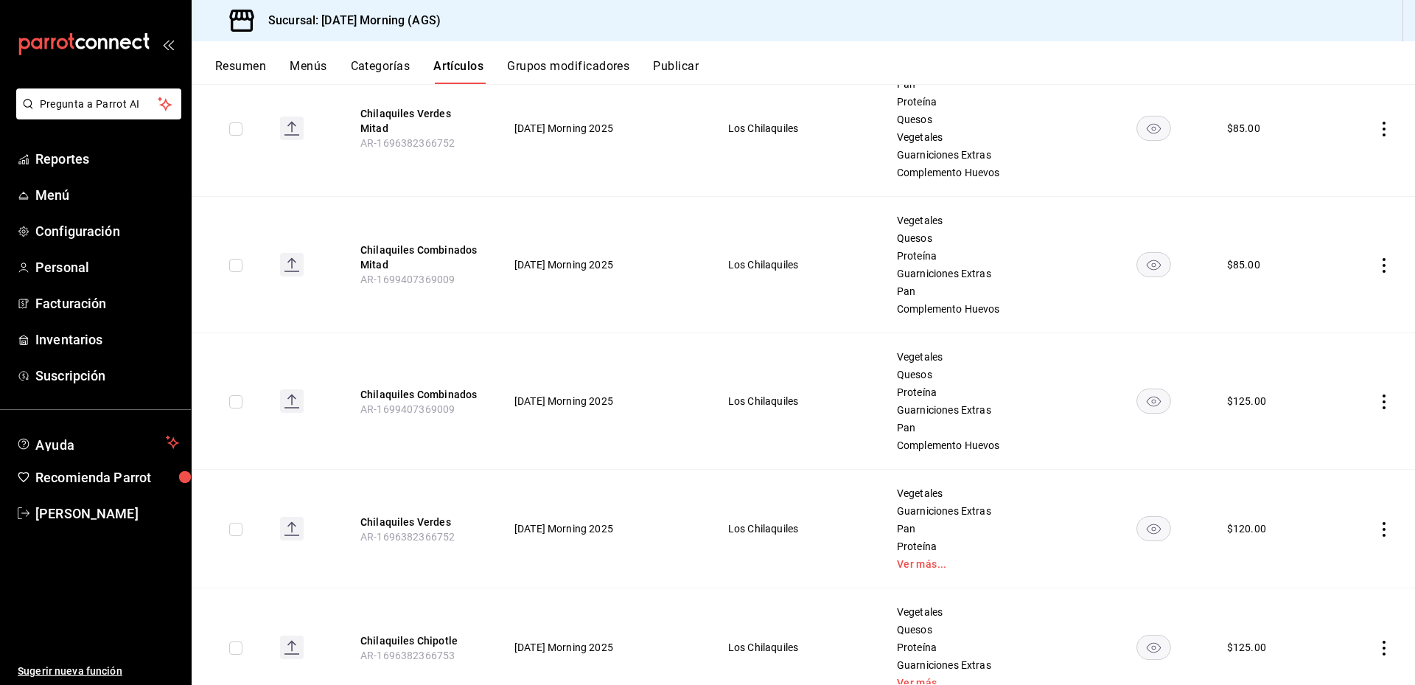
scroll to position [426, 0]
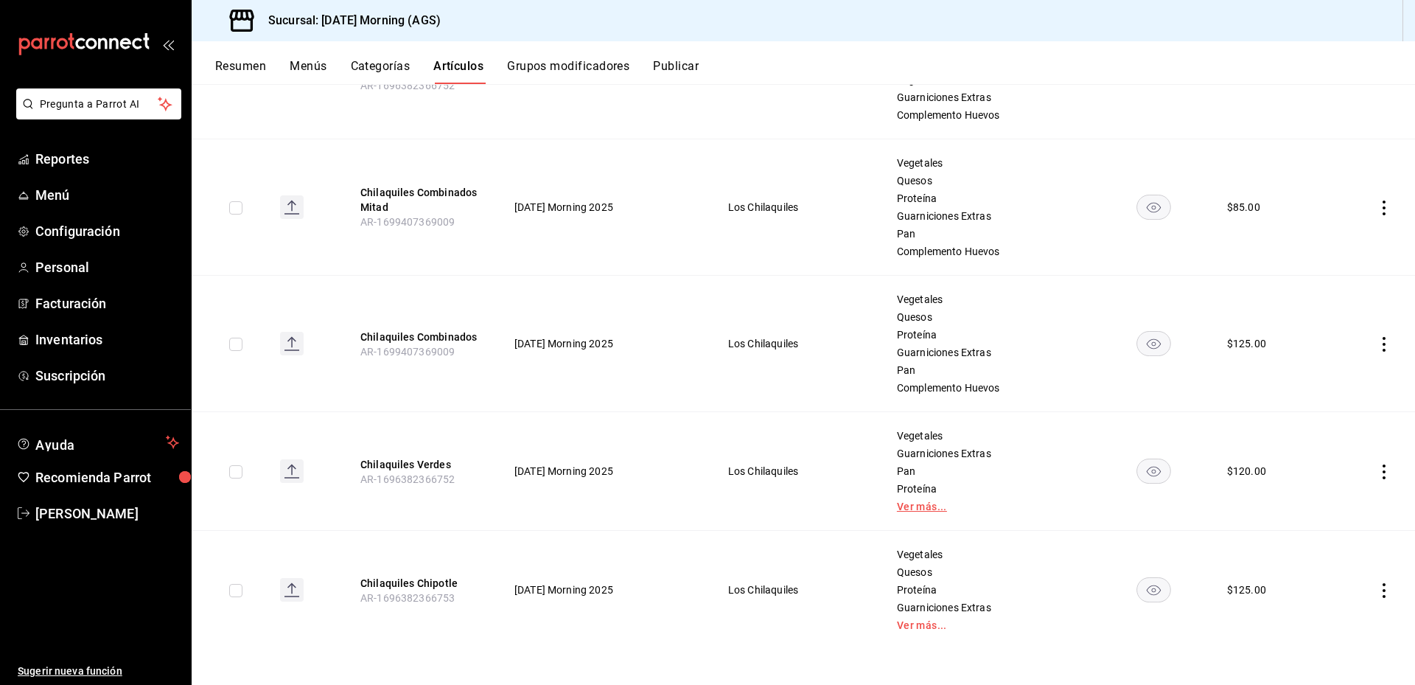
click at [912, 507] on link "Ver más..." at bounding box center [989, 506] width 184 height 10
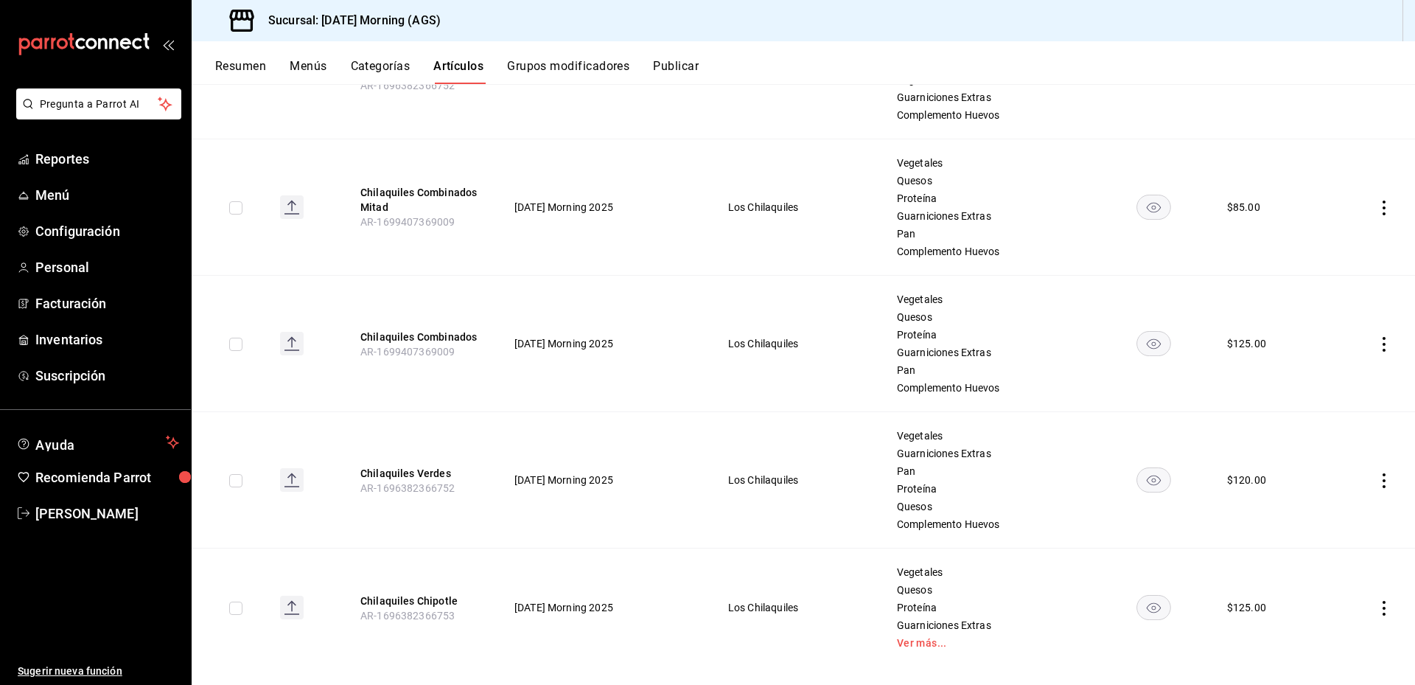
scroll to position [444, 0]
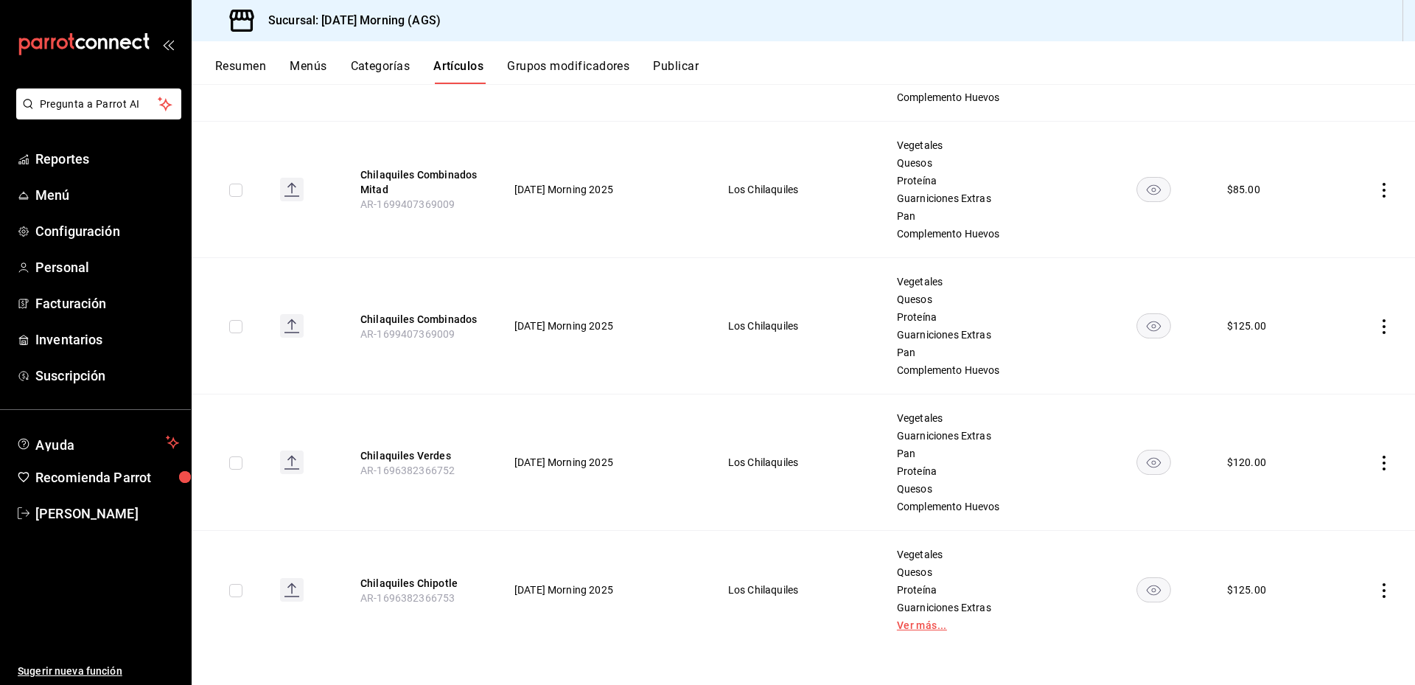
click at [927, 623] on link "Ver más..." at bounding box center [989, 625] width 184 height 10
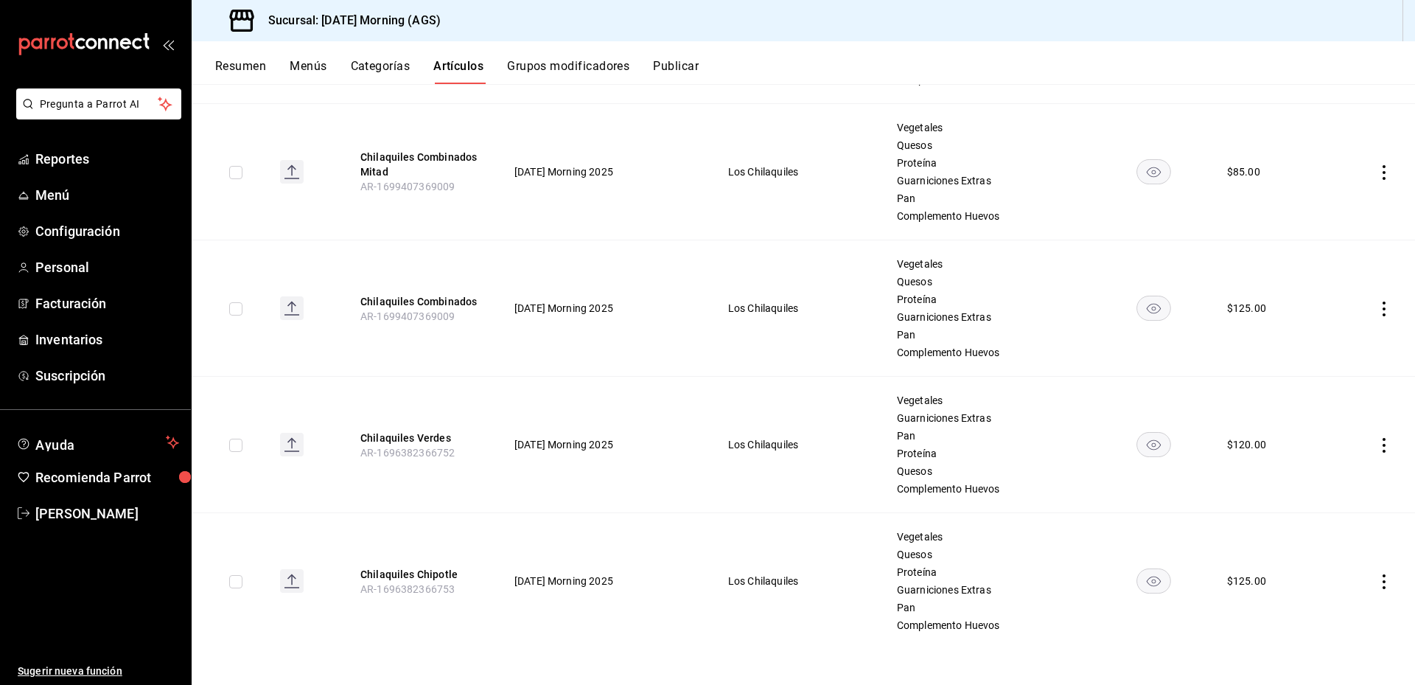
scroll to position [93, 0]
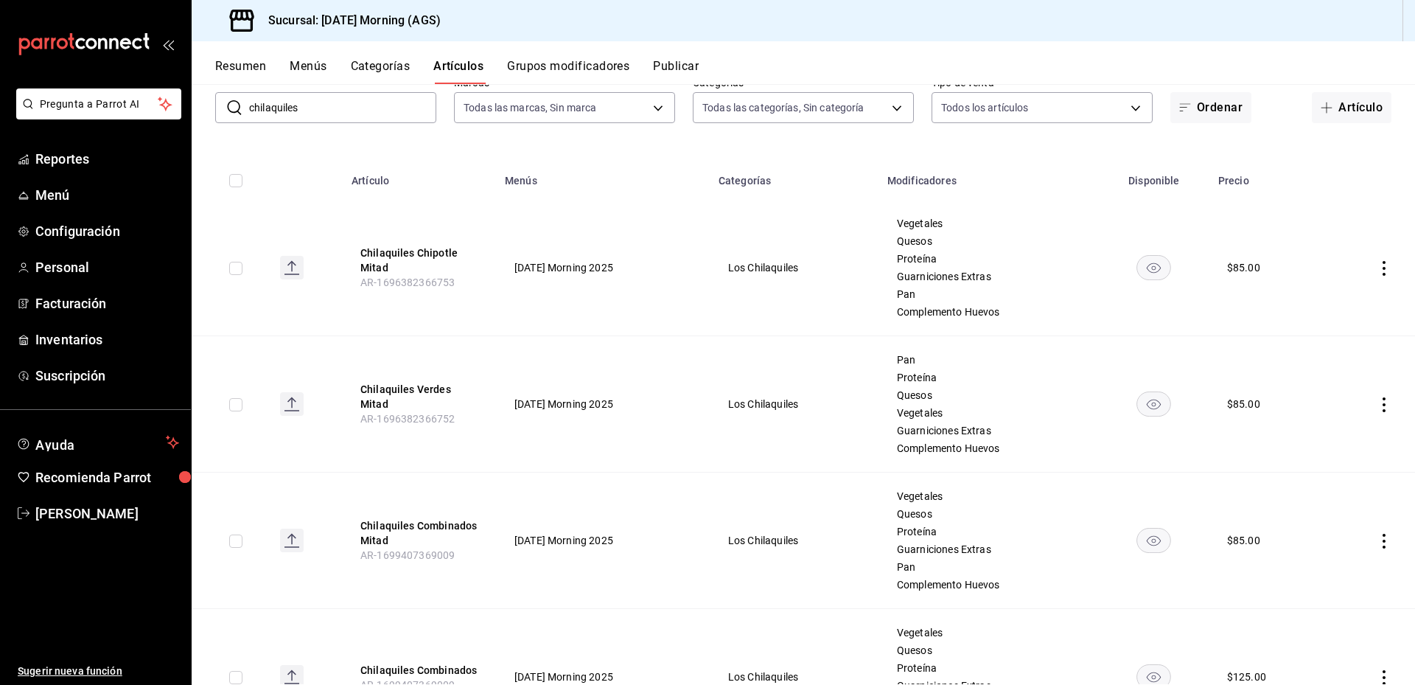
click at [351, 96] on input "chilaquiles" at bounding box center [342, 107] width 187 height 29
drag, startPoint x: 346, startPoint y: 104, endPoint x: 204, endPoint y: 106, distance: 142.3
click at [204, 106] on div "​ chilaquiles ​ Marcas Todas las marcas, Sin marca 46e7e048-dd01-496a-8bdd-34ef…" at bounding box center [804, 99] width 1224 height 47
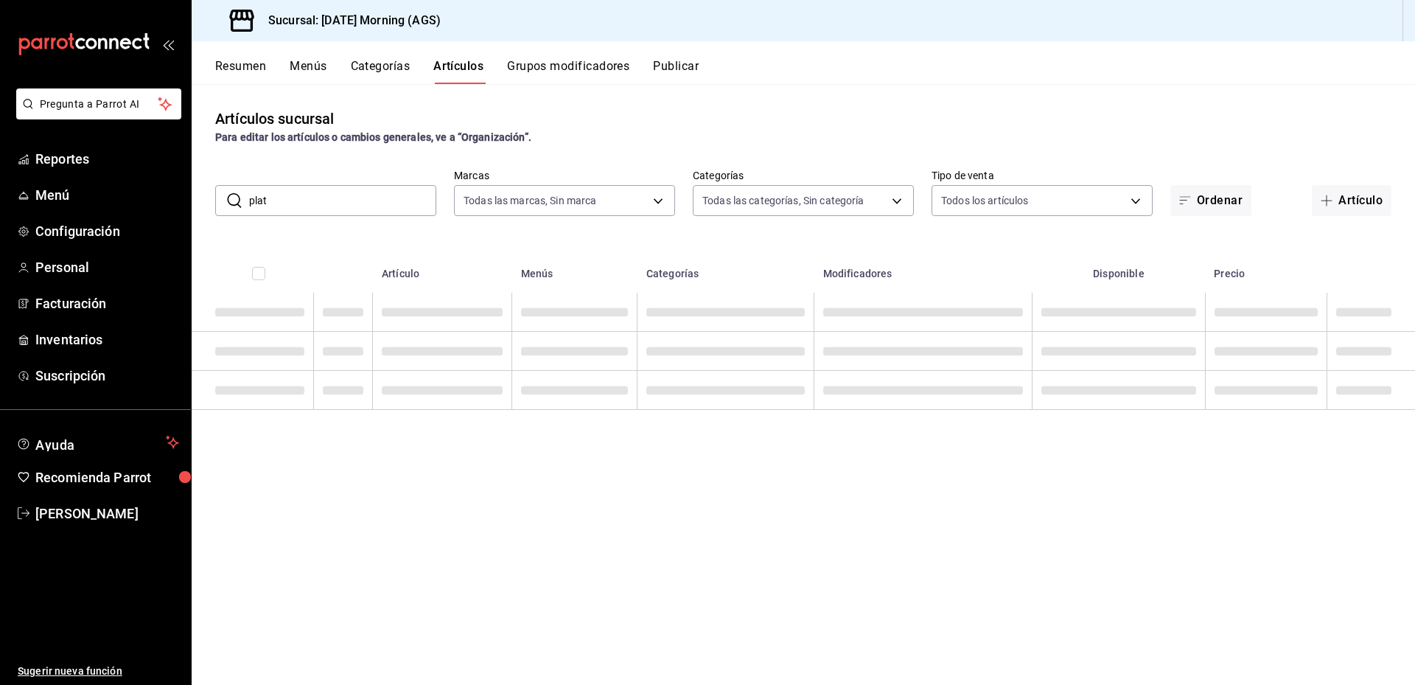
scroll to position [0, 0]
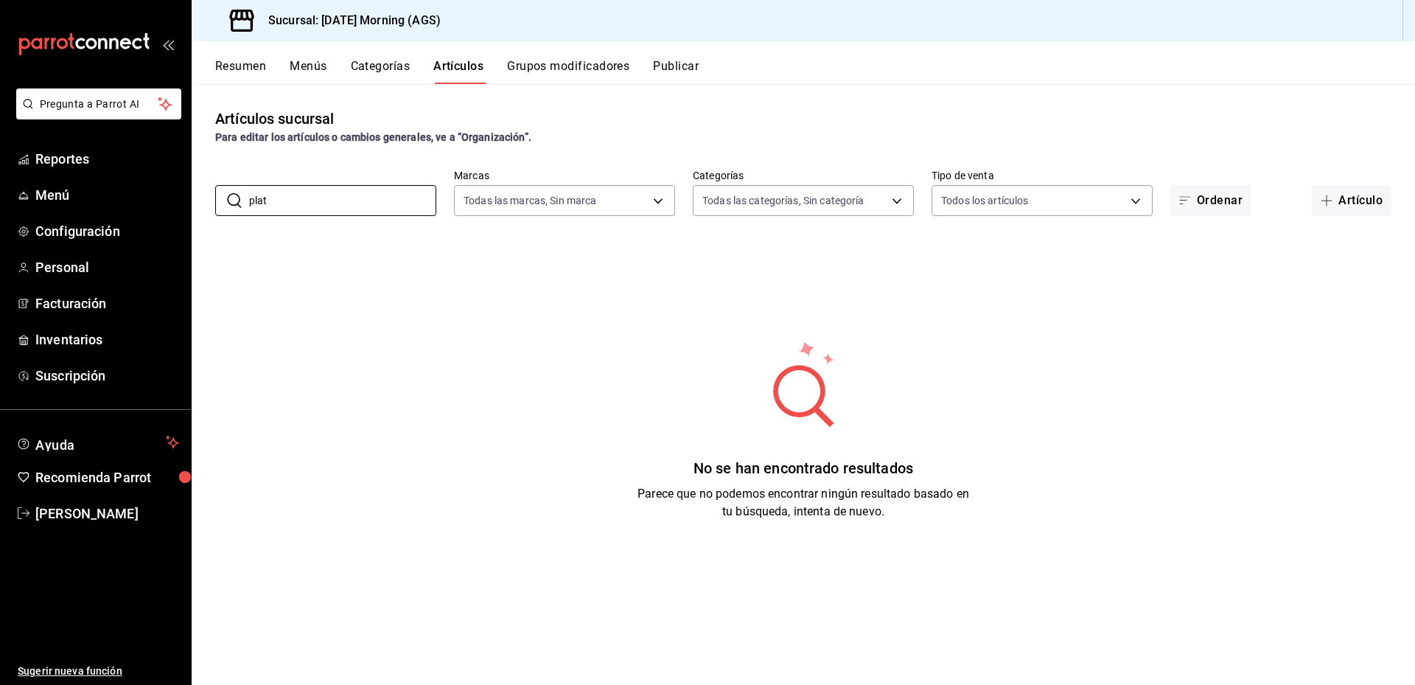
click at [458, 66] on button "Artículos" at bounding box center [458, 71] width 50 height 25
drag, startPoint x: 305, startPoint y: 198, endPoint x: 226, endPoint y: 198, distance: 79.6
click at [226, 198] on div "​ plat ​" at bounding box center [325, 200] width 221 height 31
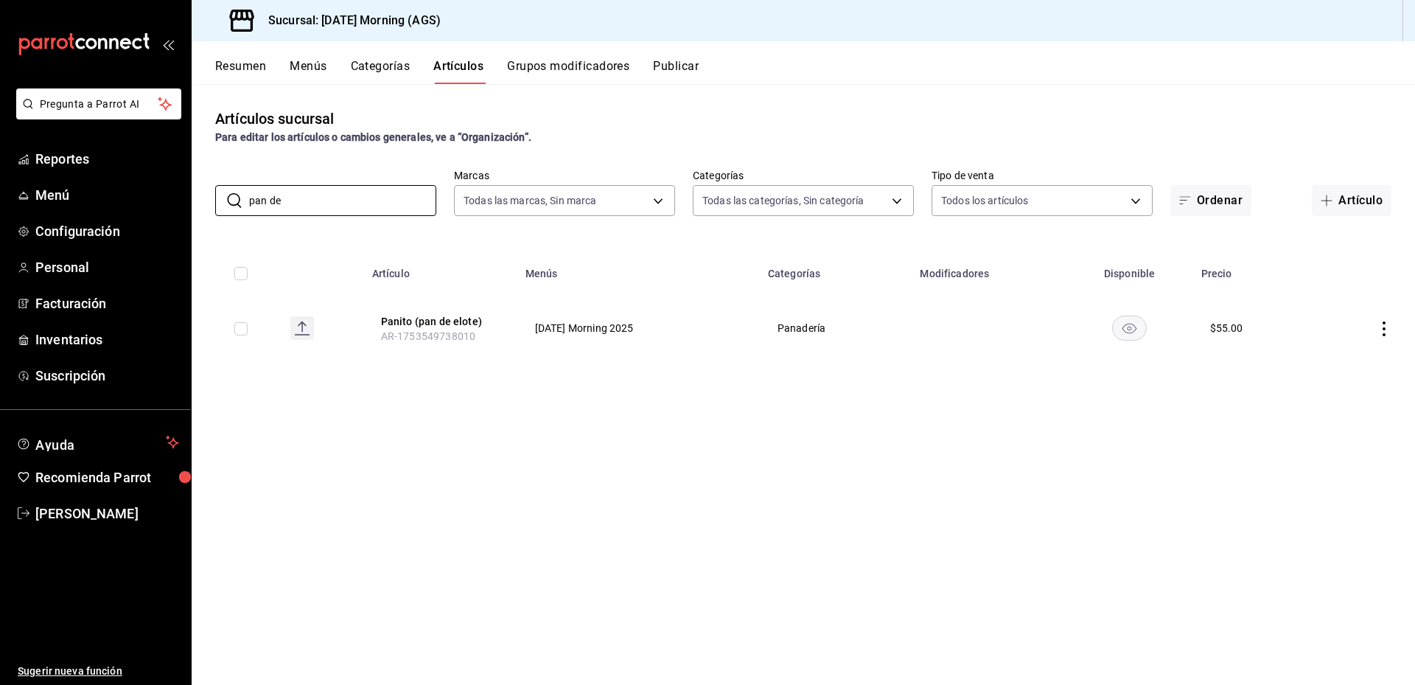
type input "pan de"
click at [1380, 330] on icon "actions" at bounding box center [1384, 328] width 15 height 15
click at [1343, 387] on span "Duplicar" at bounding box center [1340, 392] width 38 height 15
click at [1387, 330] on icon "actions" at bounding box center [1384, 333] width 15 height 15
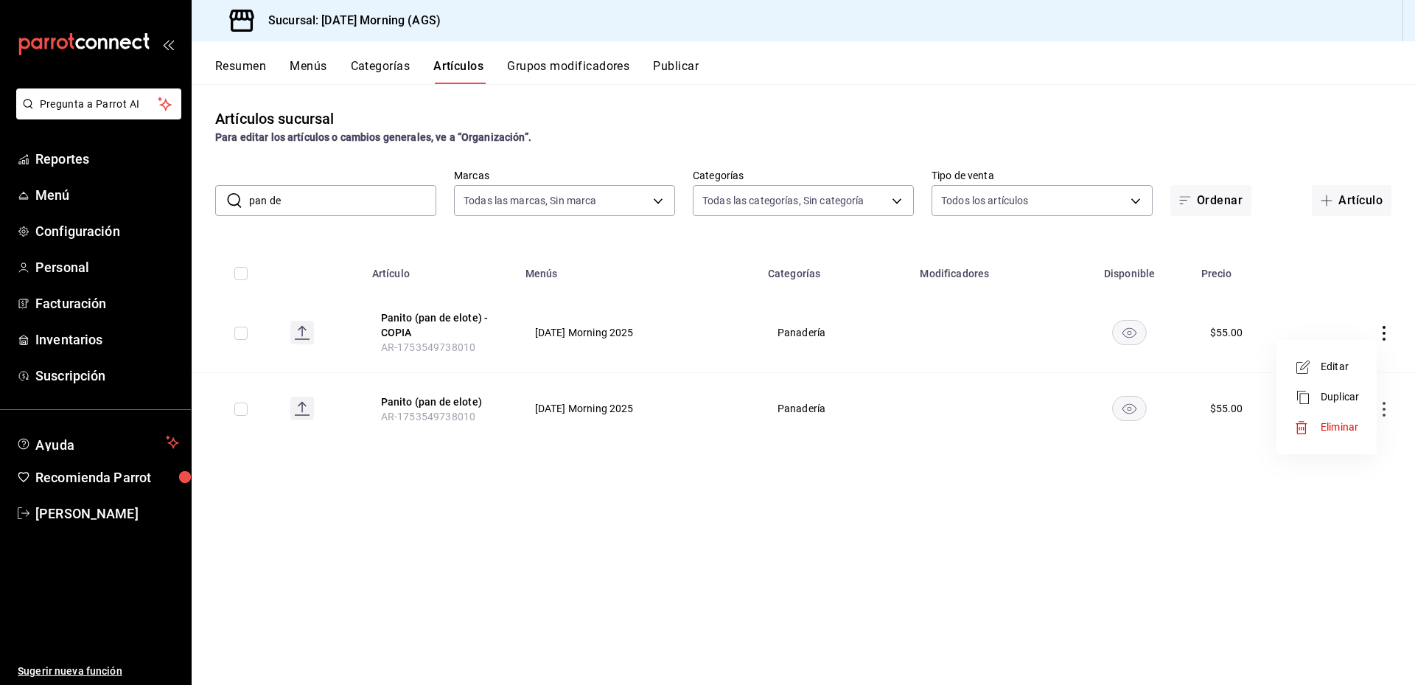
click at [1337, 364] on span "Editar" at bounding box center [1340, 366] width 38 height 15
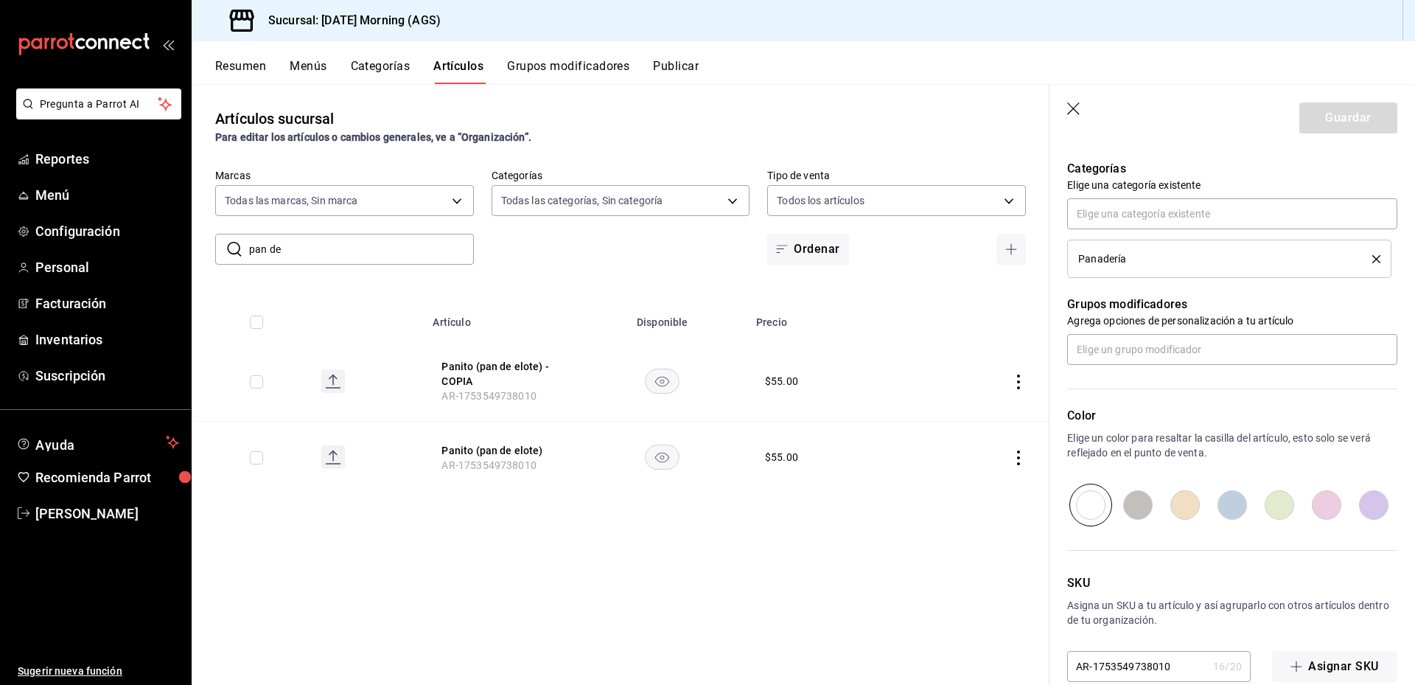
scroll to position [543, 0]
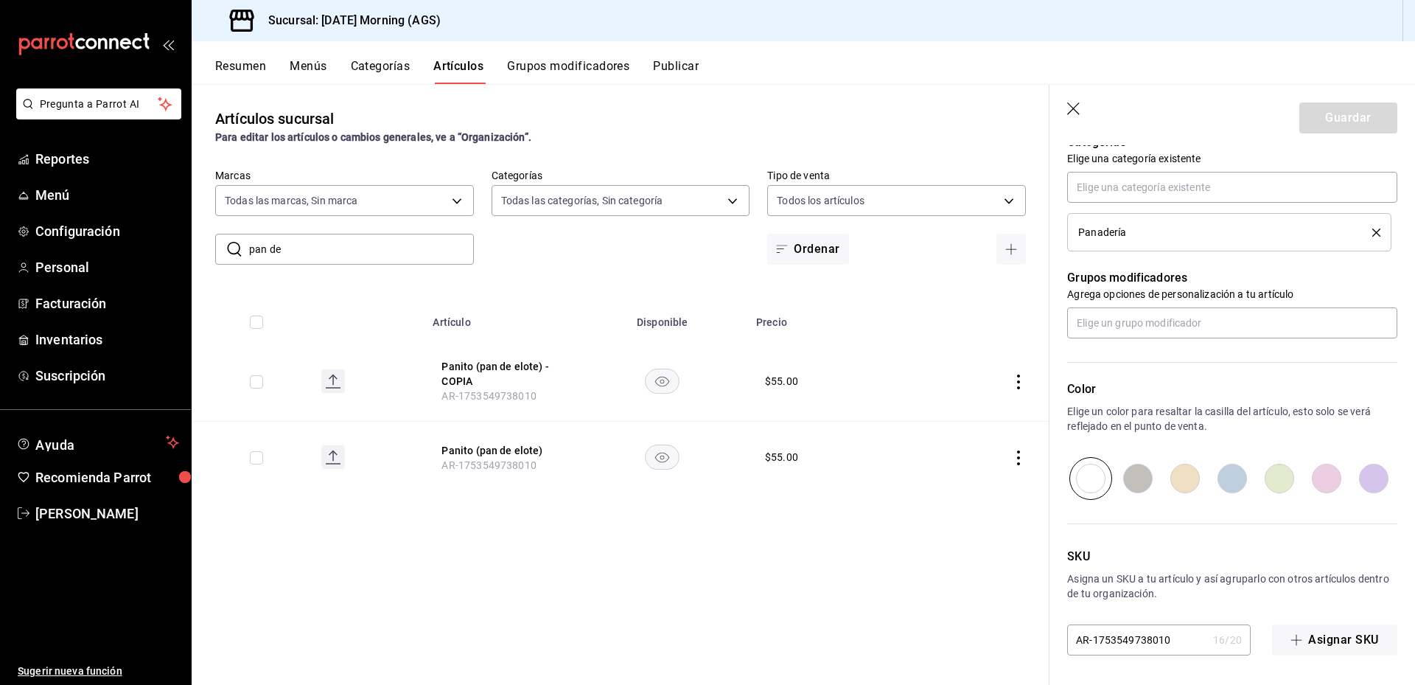
click at [1185, 637] on input "AR-1753549738010" at bounding box center [1137, 639] width 140 height 29
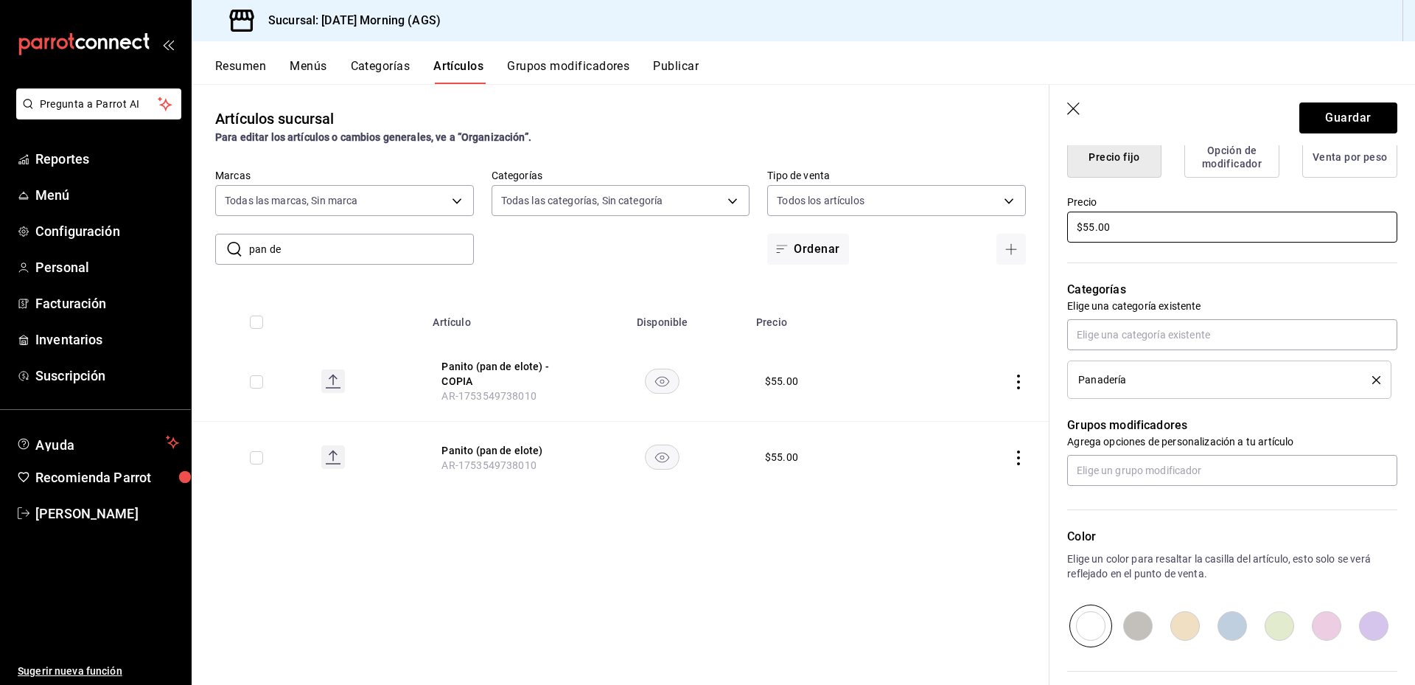
type input "AR-1753549738011"
click at [1153, 234] on input "$55.00" at bounding box center [1232, 227] width 330 height 31
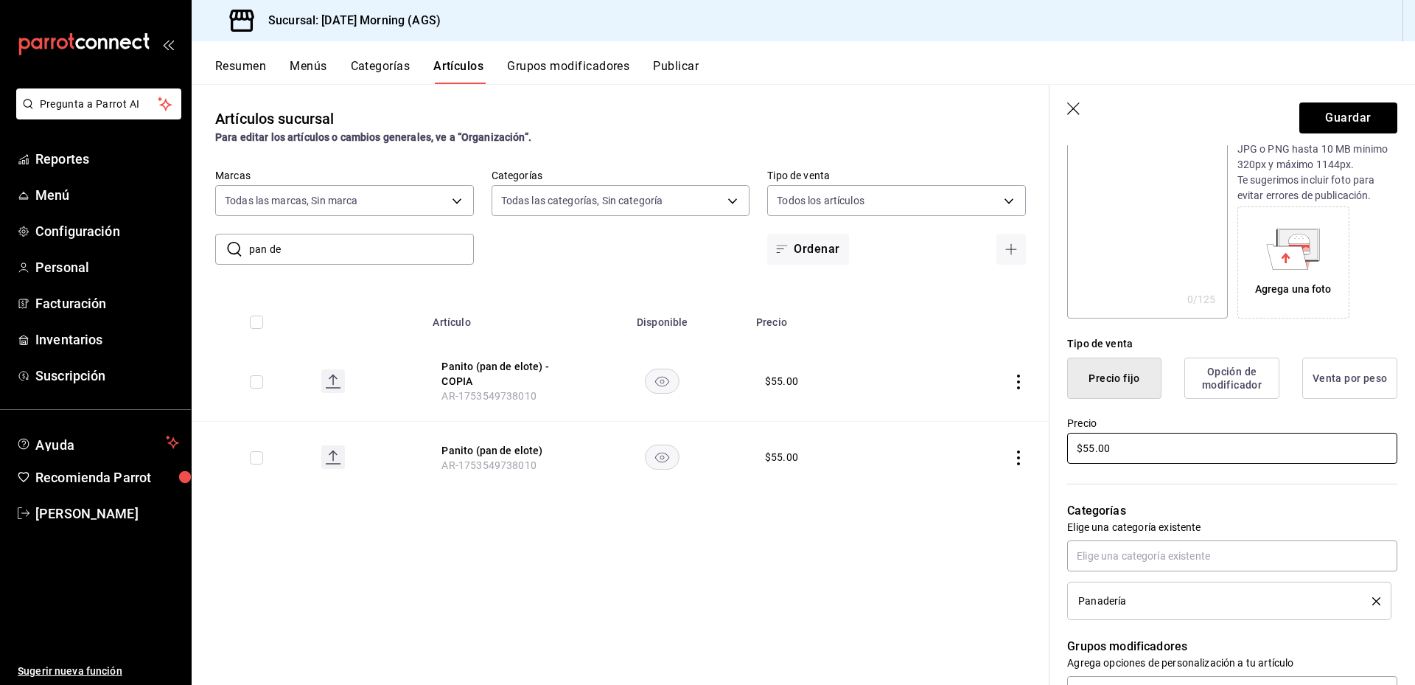
scroll to position [0, 0]
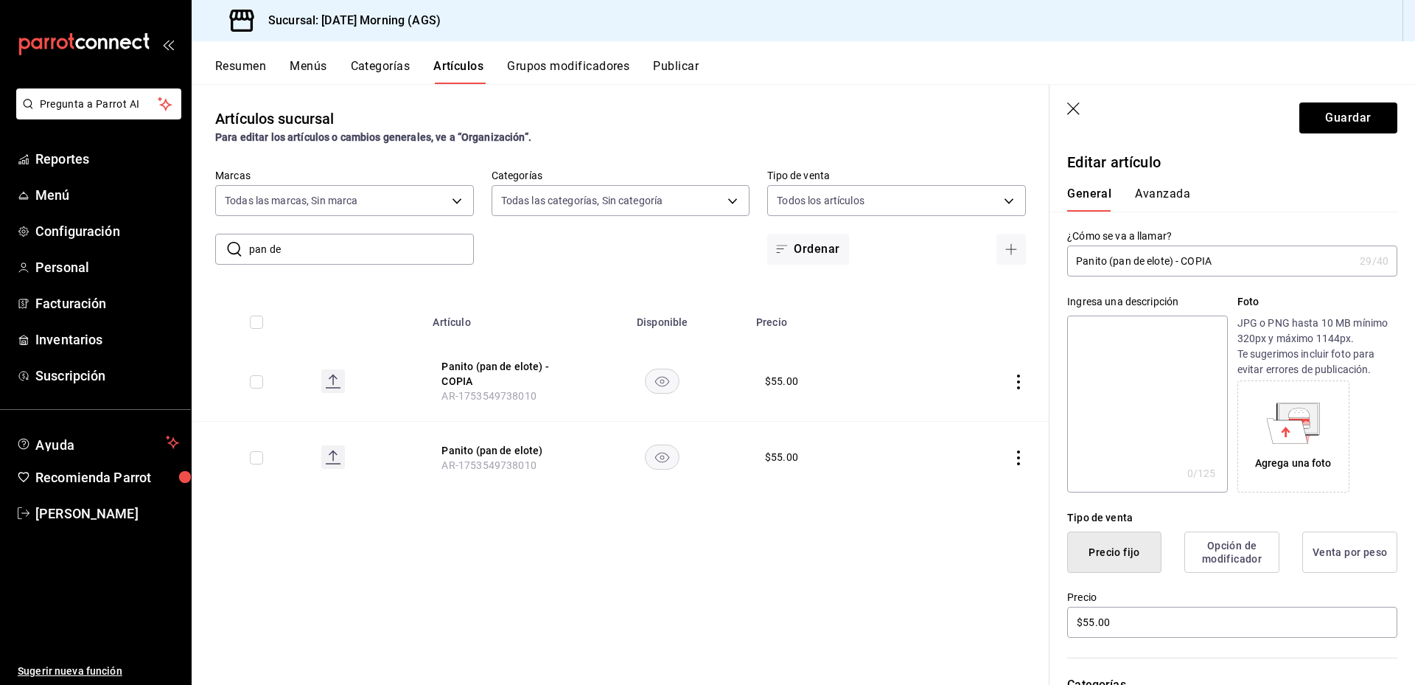
drag, startPoint x: 1227, startPoint y: 262, endPoint x: 1083, endPoint y: 271, distance: 144.0
click at [1083, 271] on input "Panito (pan de elote) - COPIA" at bounding box center [1210, 260] width 287 height 29
type input "Pan de plátano"
click at [1331, 116] on button "Guardar" at bounding box center [1349, 117] width 98 height 31
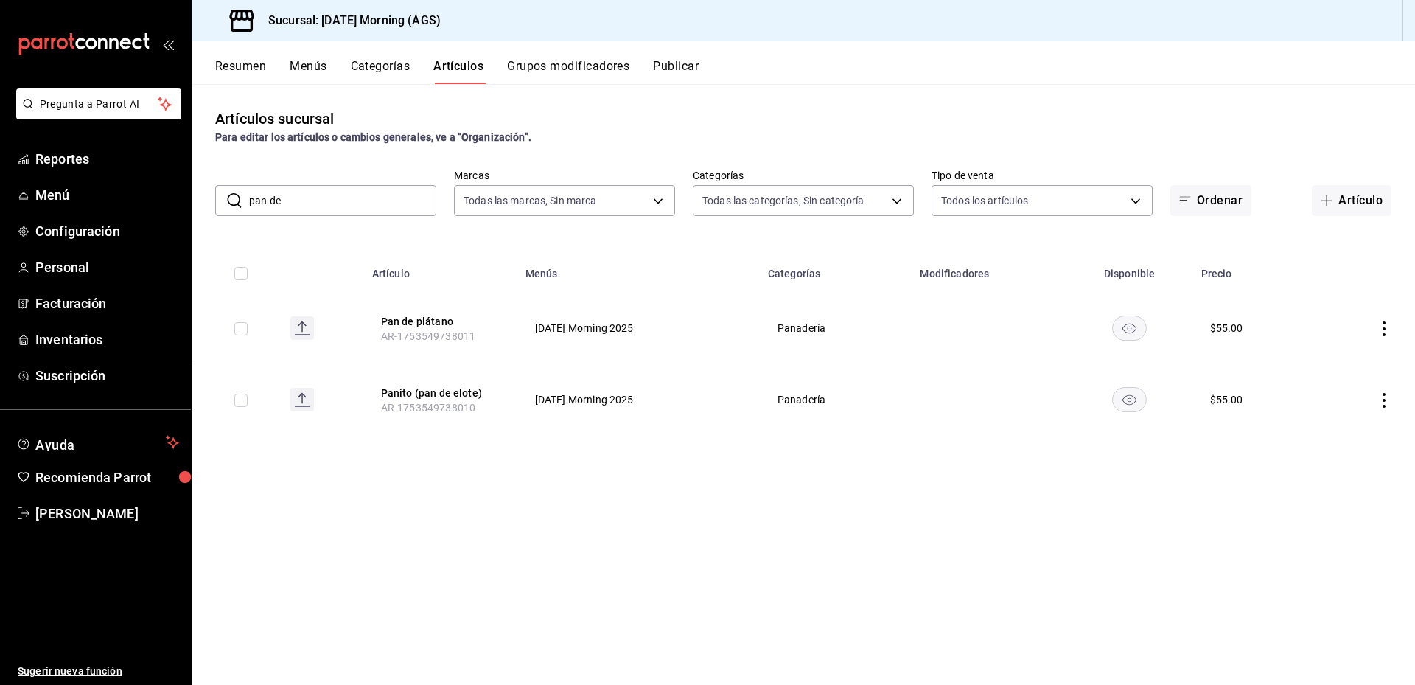
click at [1381, 402] on icon "actions" at bounding box center [1384, 400] width 15 height 15
click at [1345, 428] on span "Editar" at bounding box center [1340, 433] width 38 height 15
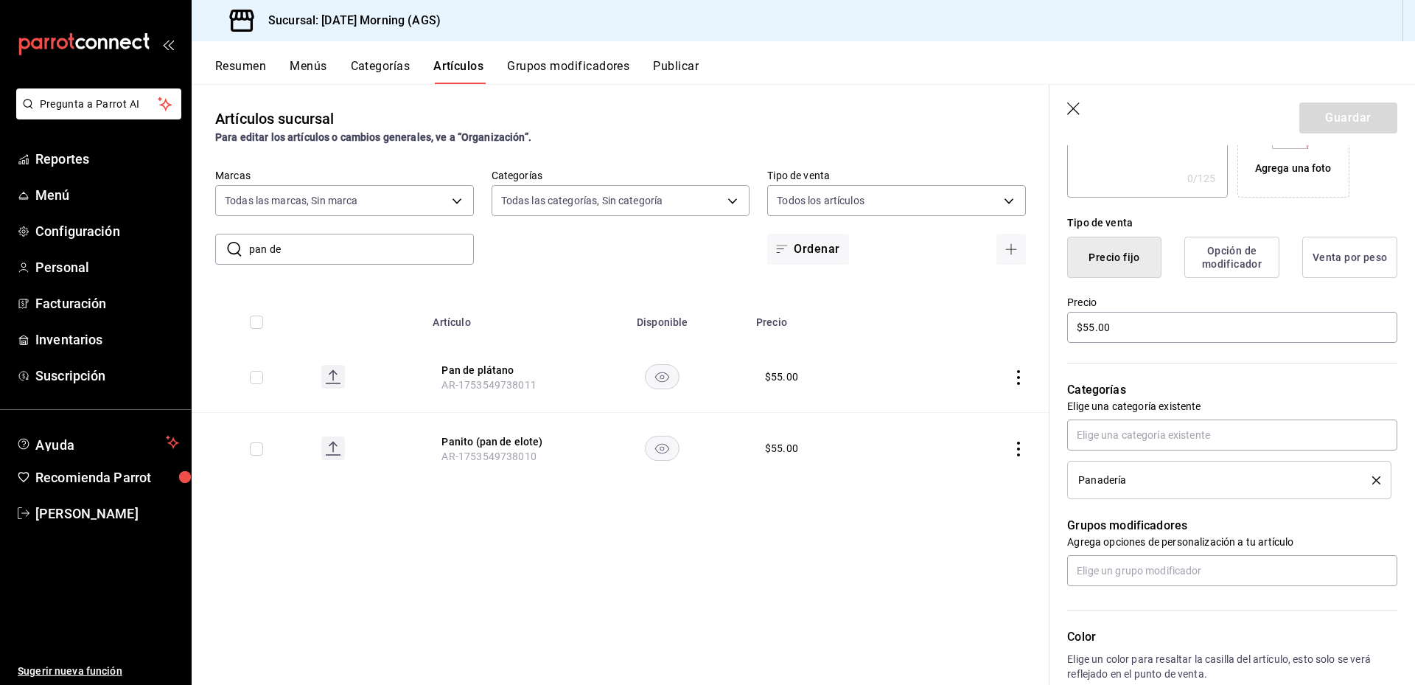
scroll to position [369, 0]
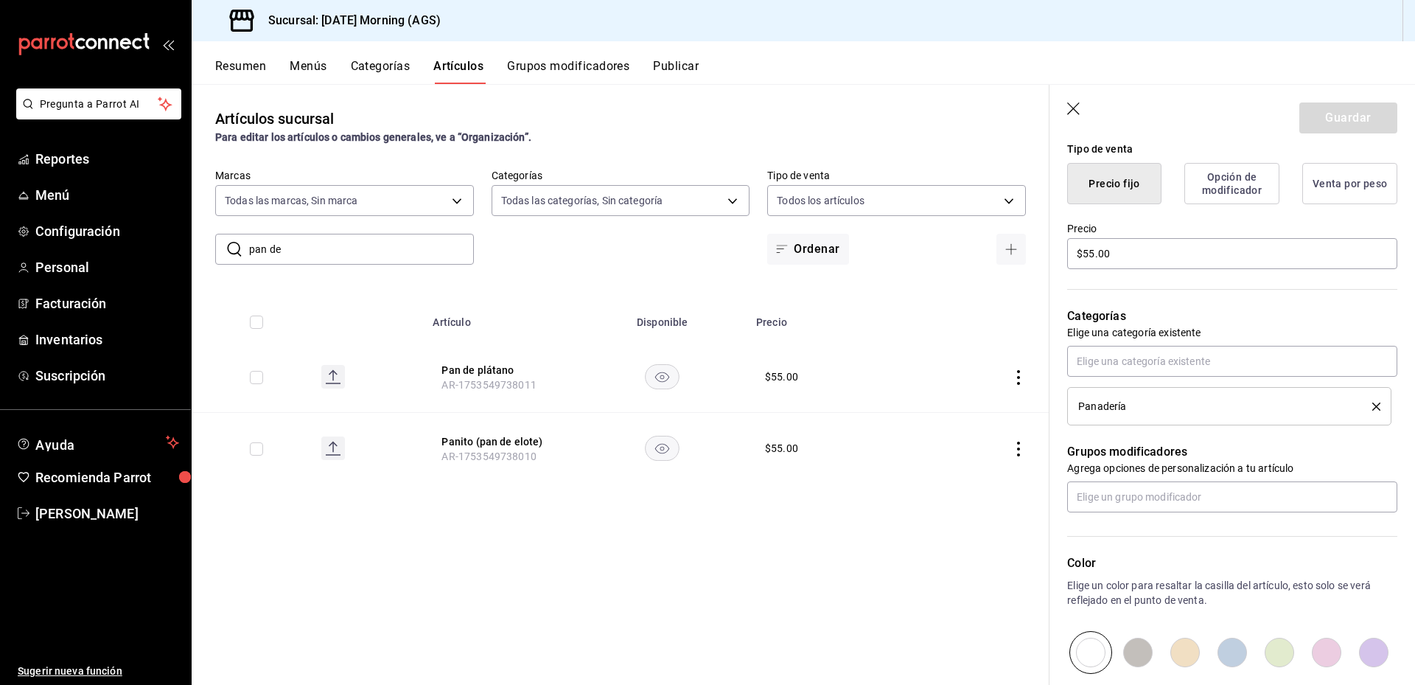
click at [1373, 406] on icon "delete" at bounding box center [1377, 407] width 8 height 8
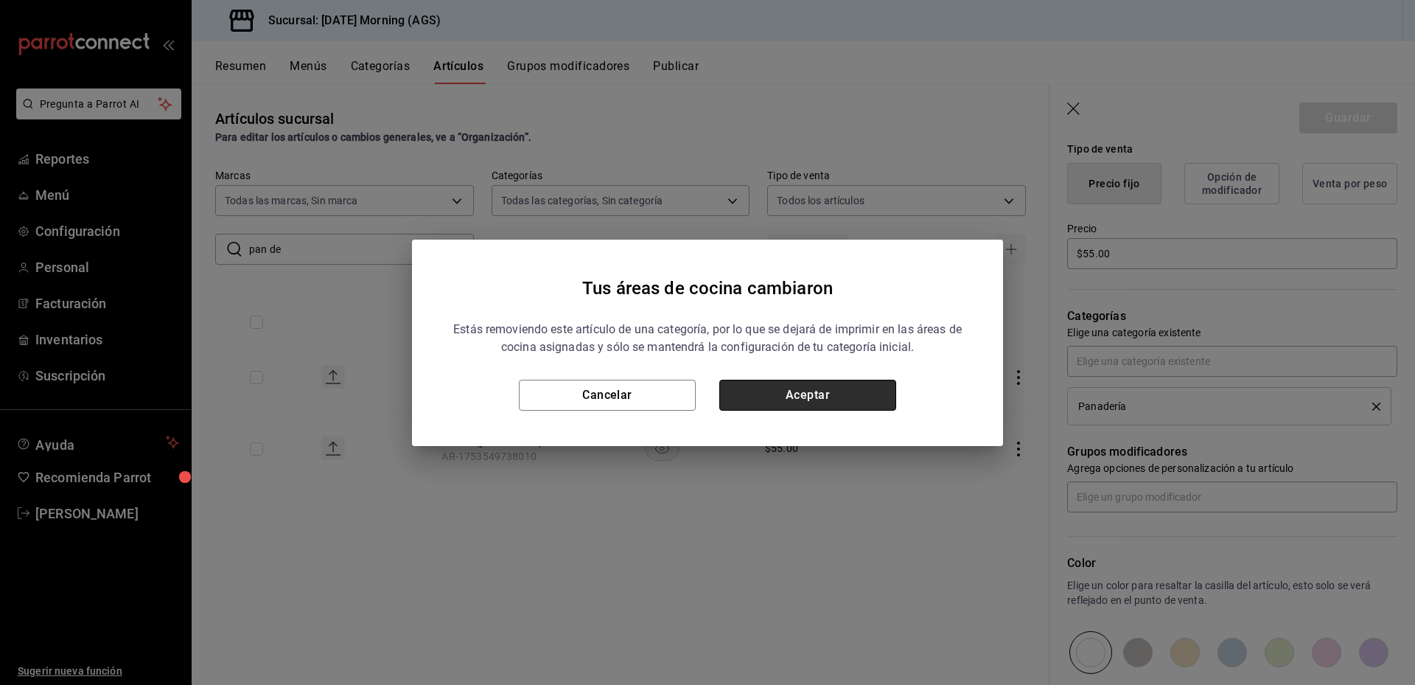
click at [803, 390] on button "Aceptar" at bounding box center [808, 395] width 177 height 31
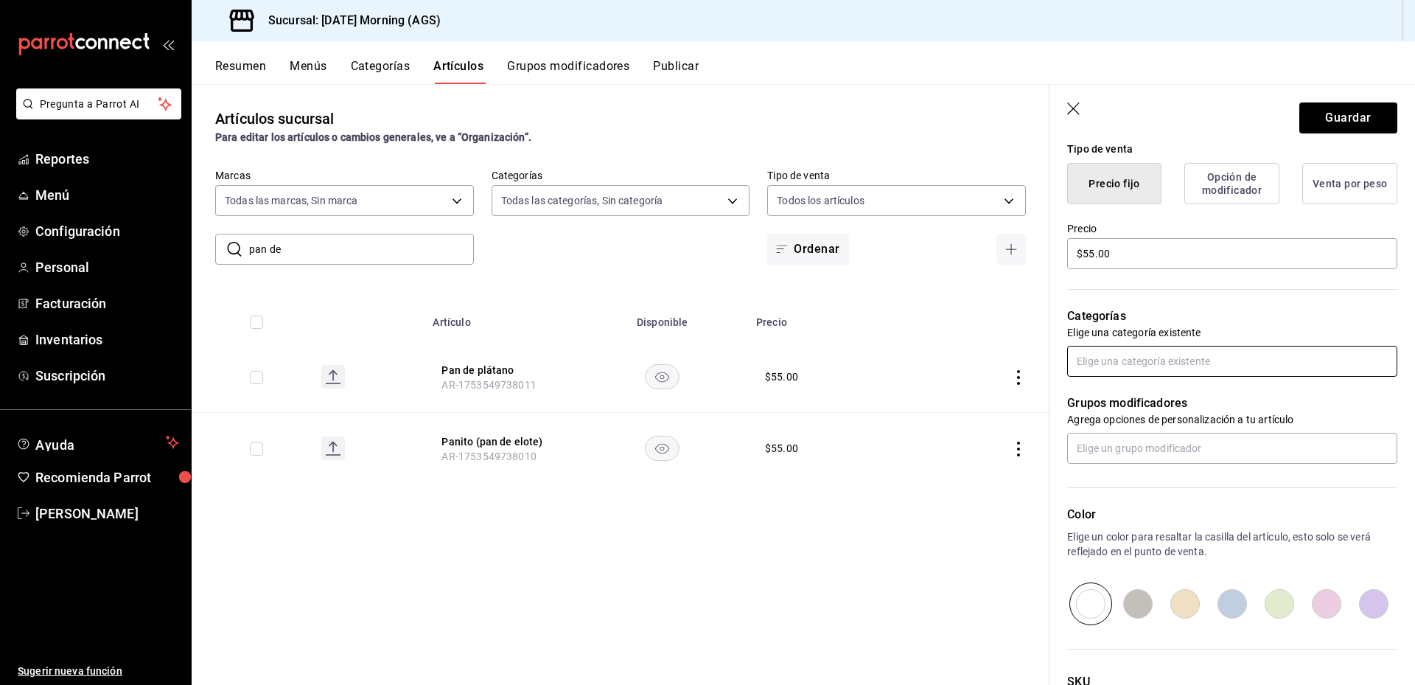
click at [1187, 371] on input "text" at bounding box center [1232, 361] width 330 height 31
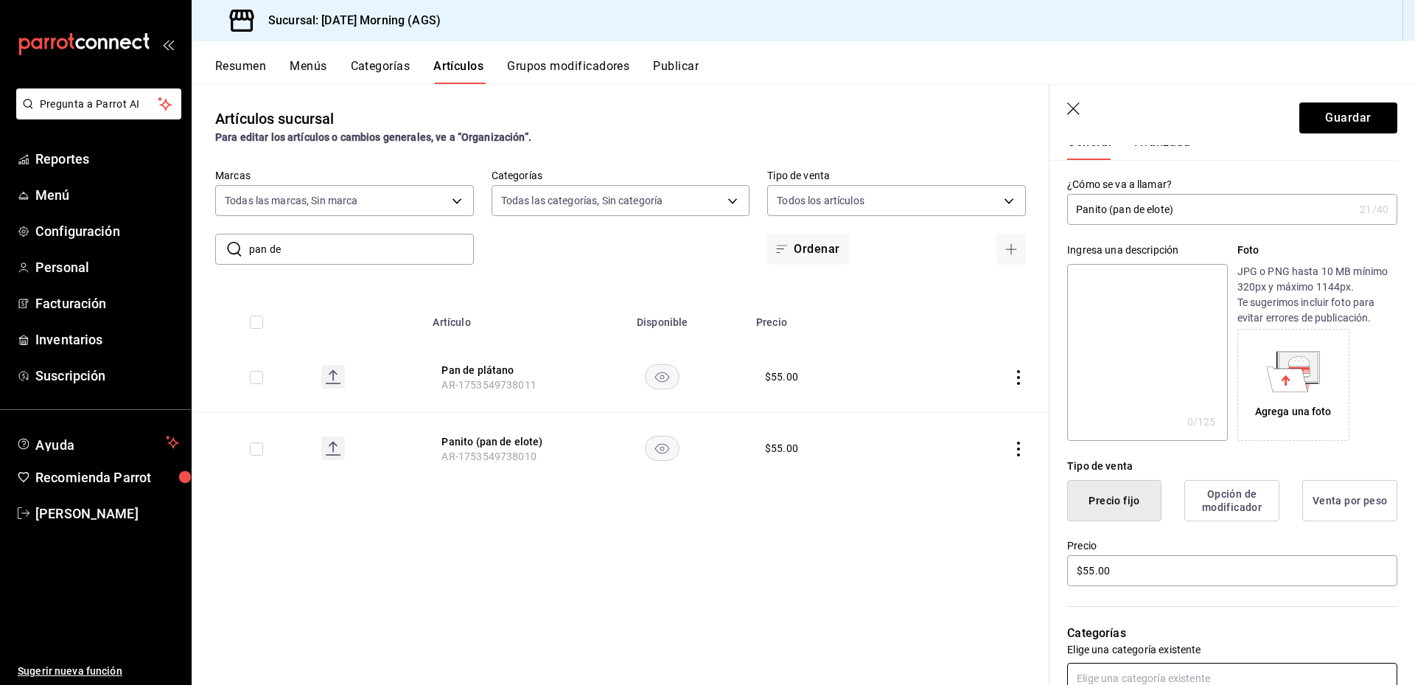
scroll to position [0, 0]
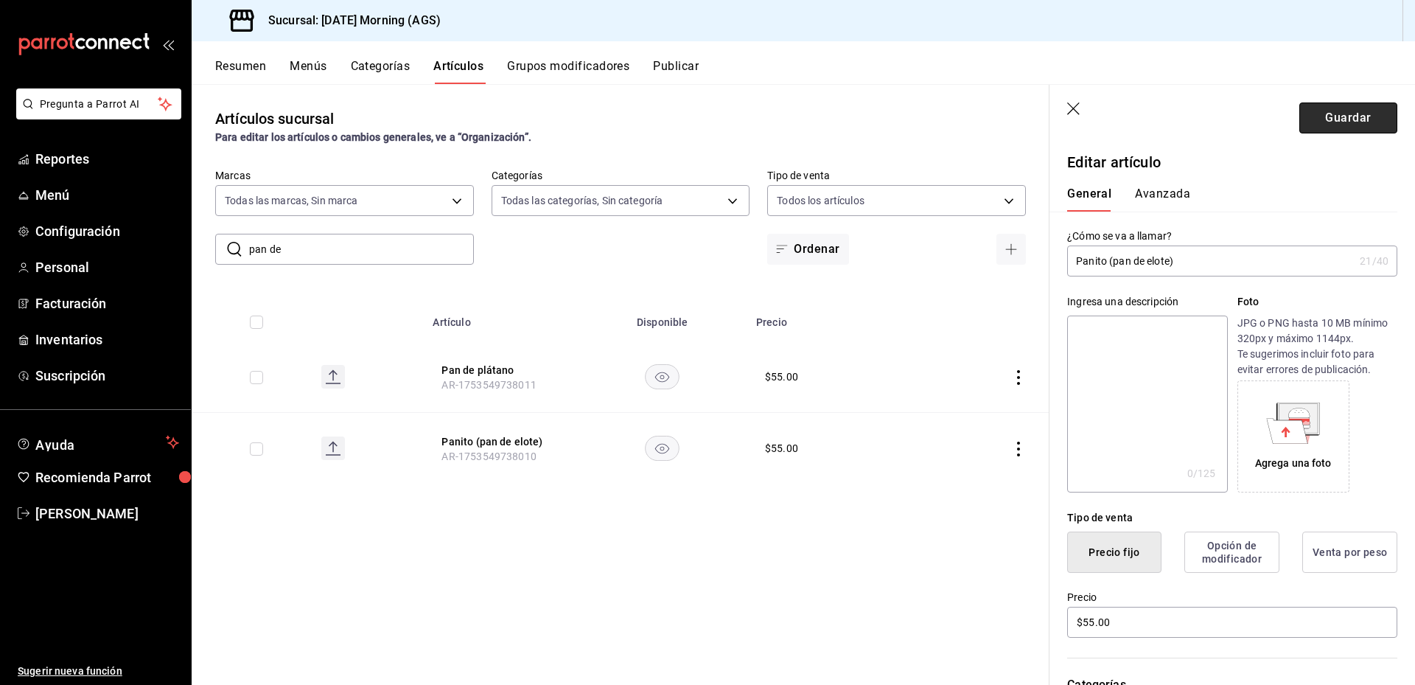
click at [1314, 125] on button "Guardar" at bounding box center [1349, 117] width 98 height 31
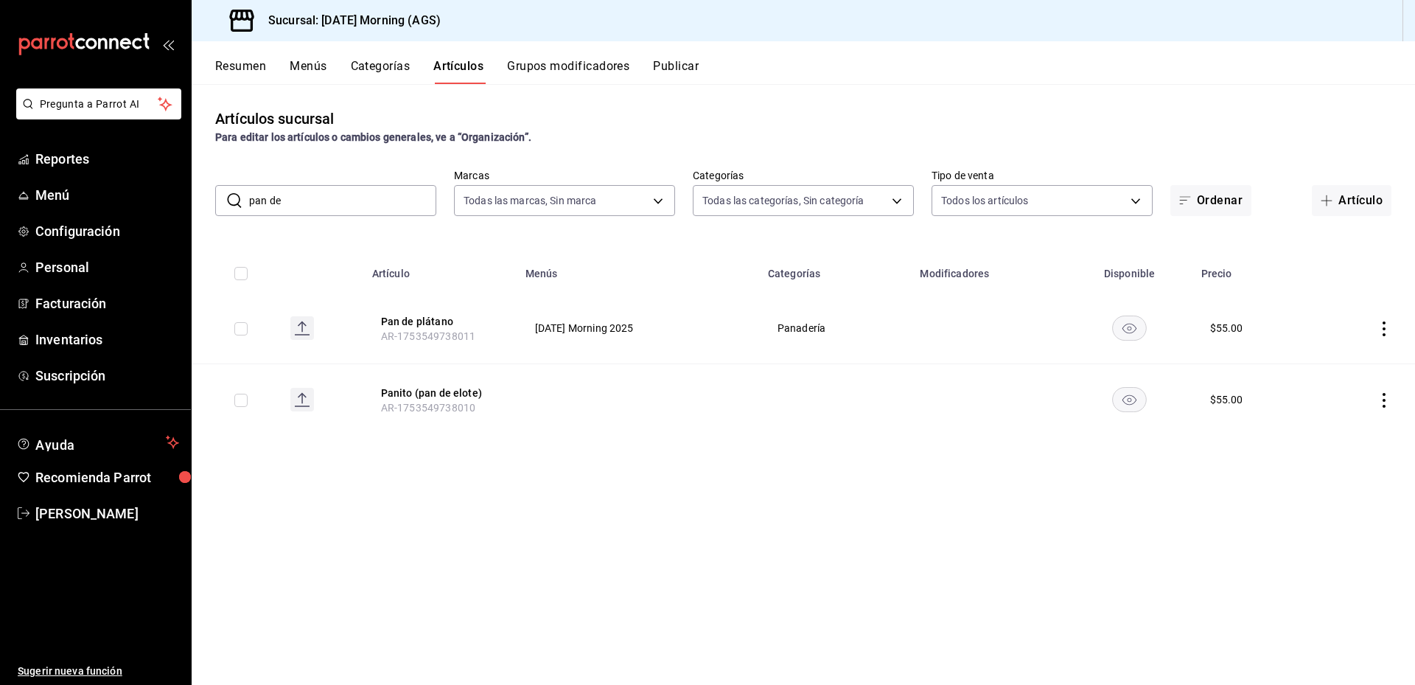
click at [1389, 400] on icon "actions" at bounding box center [1384, 400] width 15 height 15
click at [1309, 434] on icon at bounding box center [1304, 434] width 18 height 18
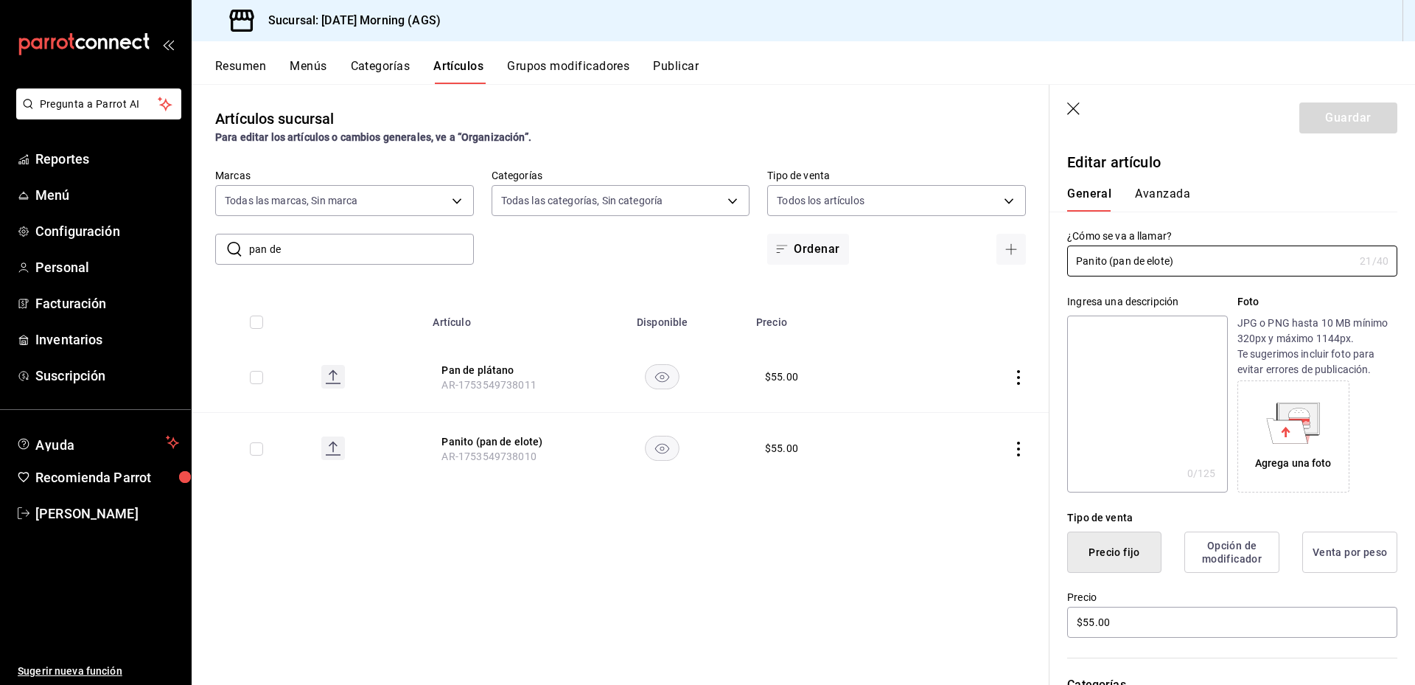
click at [1166, 188] on button "Avanzada" at bounding box center [1162, 199] width 55 height 25
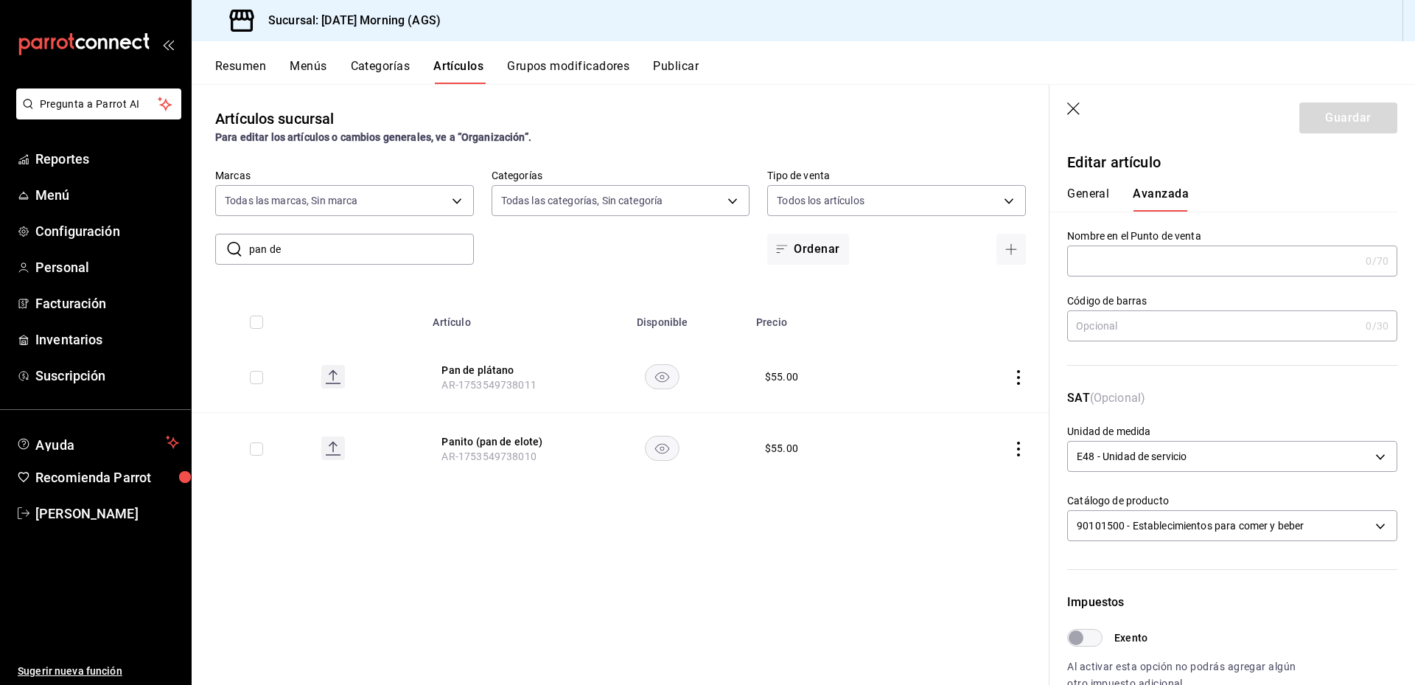
click at [1112, 192] on div "General [PERSON_NAME]" at bounding box center [1223, 199] width 313 height 25
click at [1088, 188] on button "General" at bounding box center [1088, 199] width 42 height 25
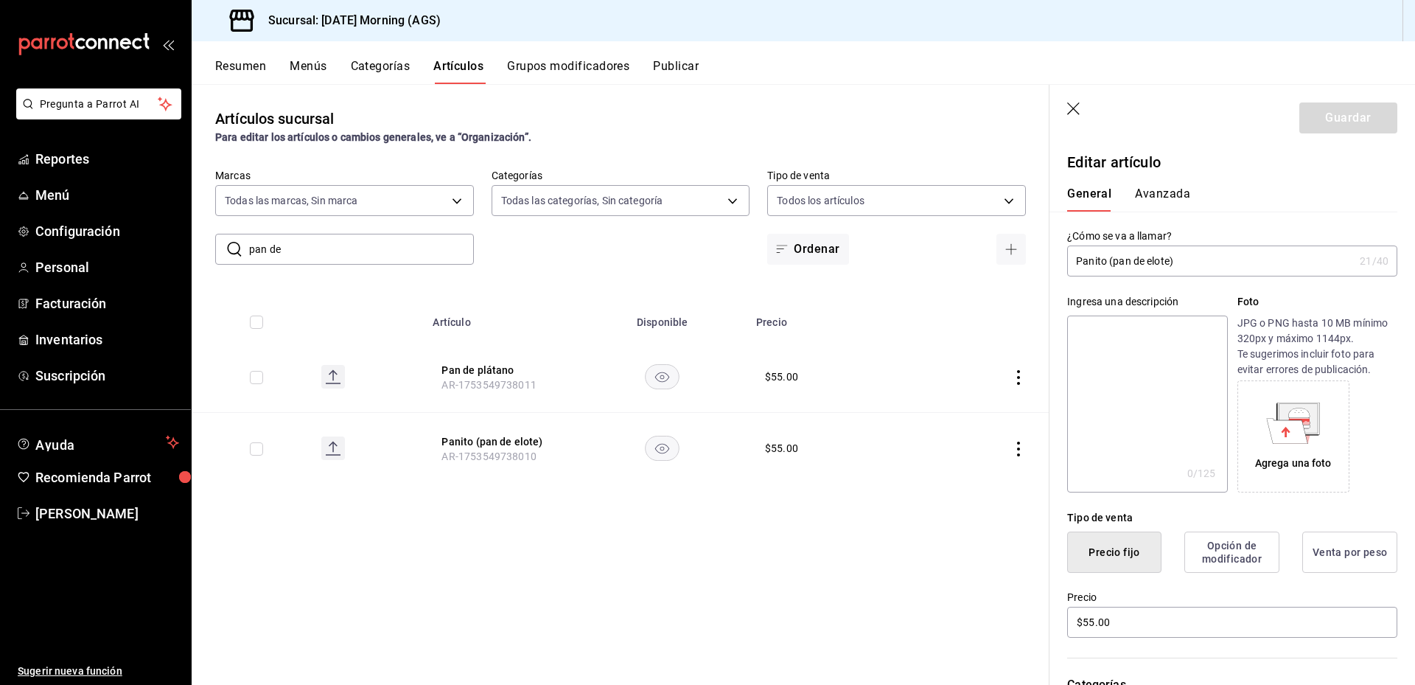
click at [1154, 193] on button "Avanzada" at bounding box center [1162, 199] width 55 height 25
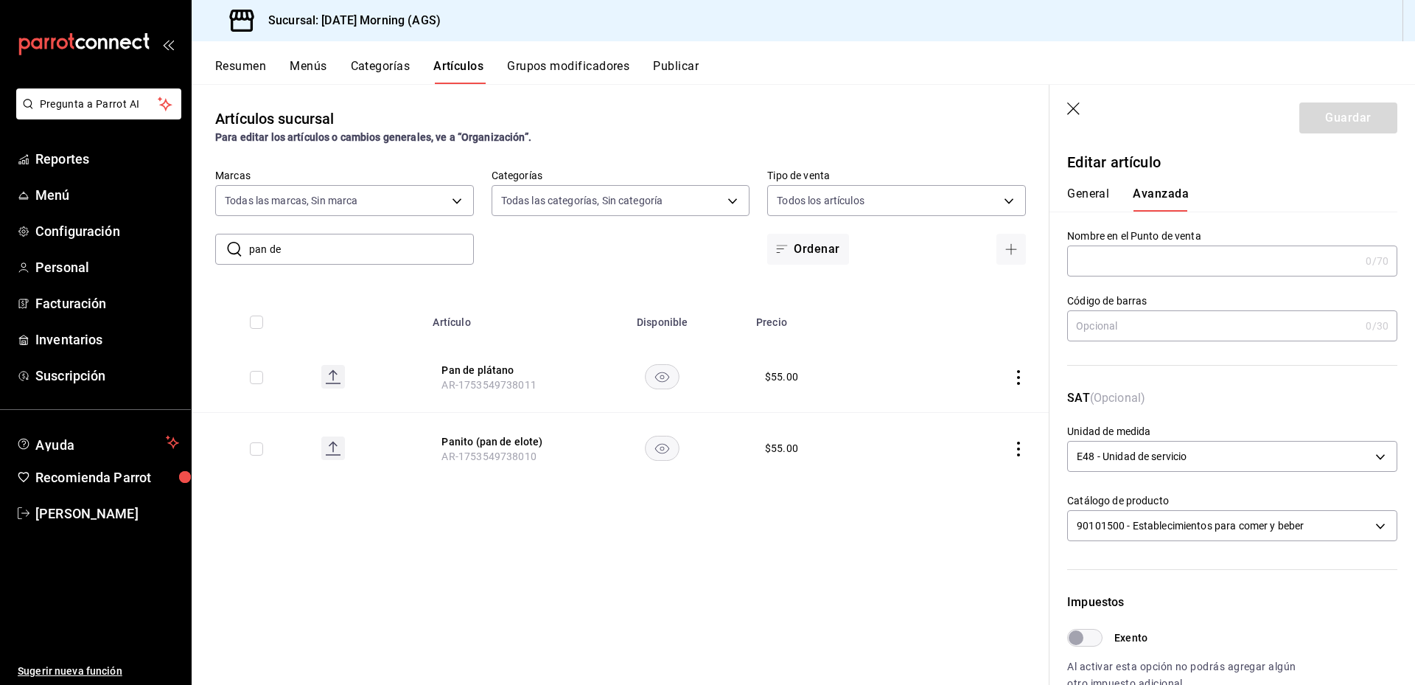
click at [1077, 203] on button "General" at bounding box center [1088, 199] width 42 height 25
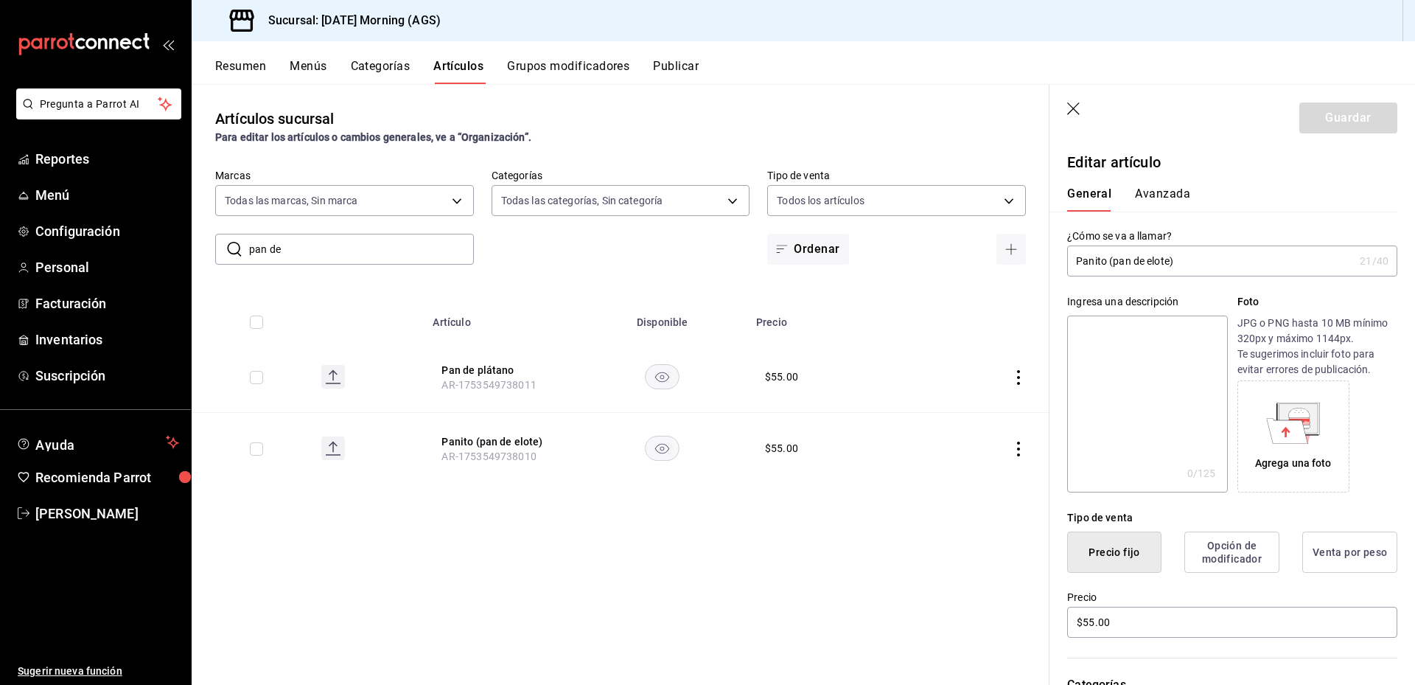
click at [1079, 103] on icon "button" at bounding box center [1073, 108] width 13 height 13
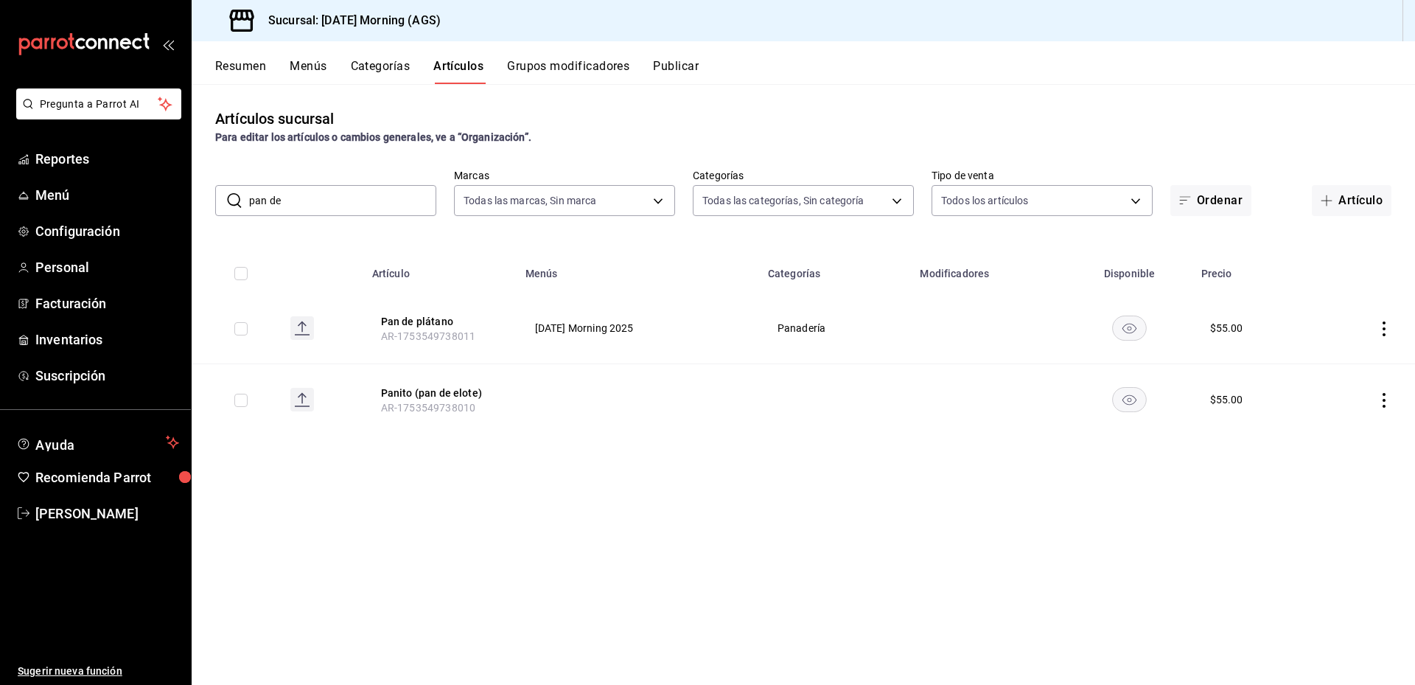
click at [366, 72] on button "Categorías" at bounding box center [381, 71] width 60 height 25
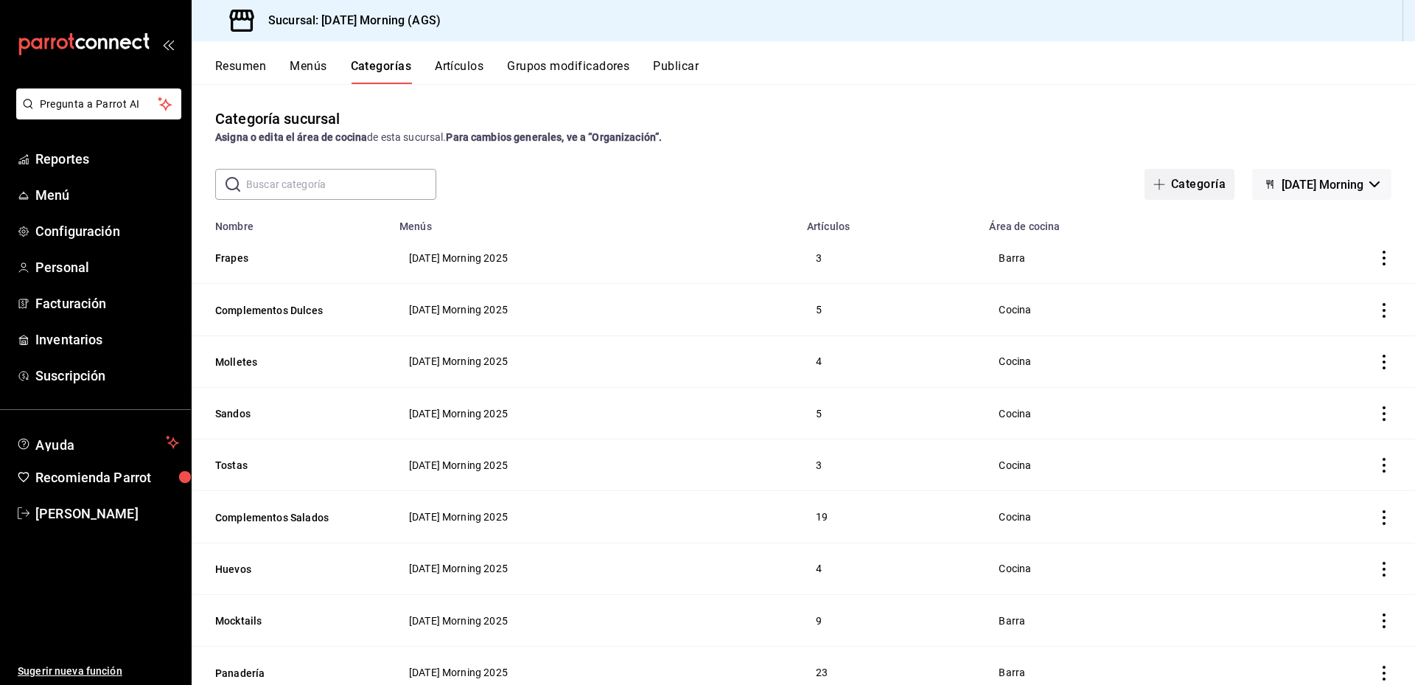
click at [1154, 187] on span "button" at bounding box center [1163, 184] width 18 height 12
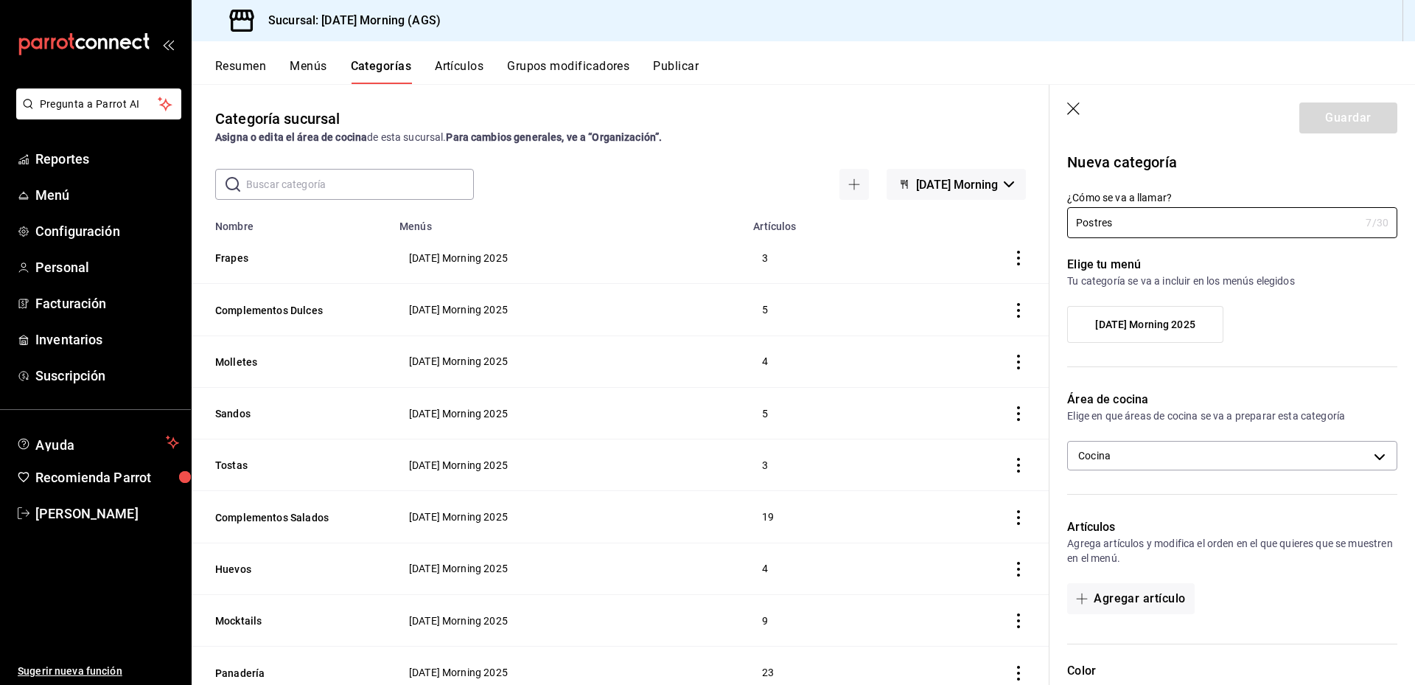
type input "Postres"
click at [1160, 317] on label "[DATE] Morning 2025" at bounding box center [1145, 324] width 155 height 35
click at [0, 0] on input "[DATE] Morning 2025" at bounding box center [0, 0] width 0 height 0
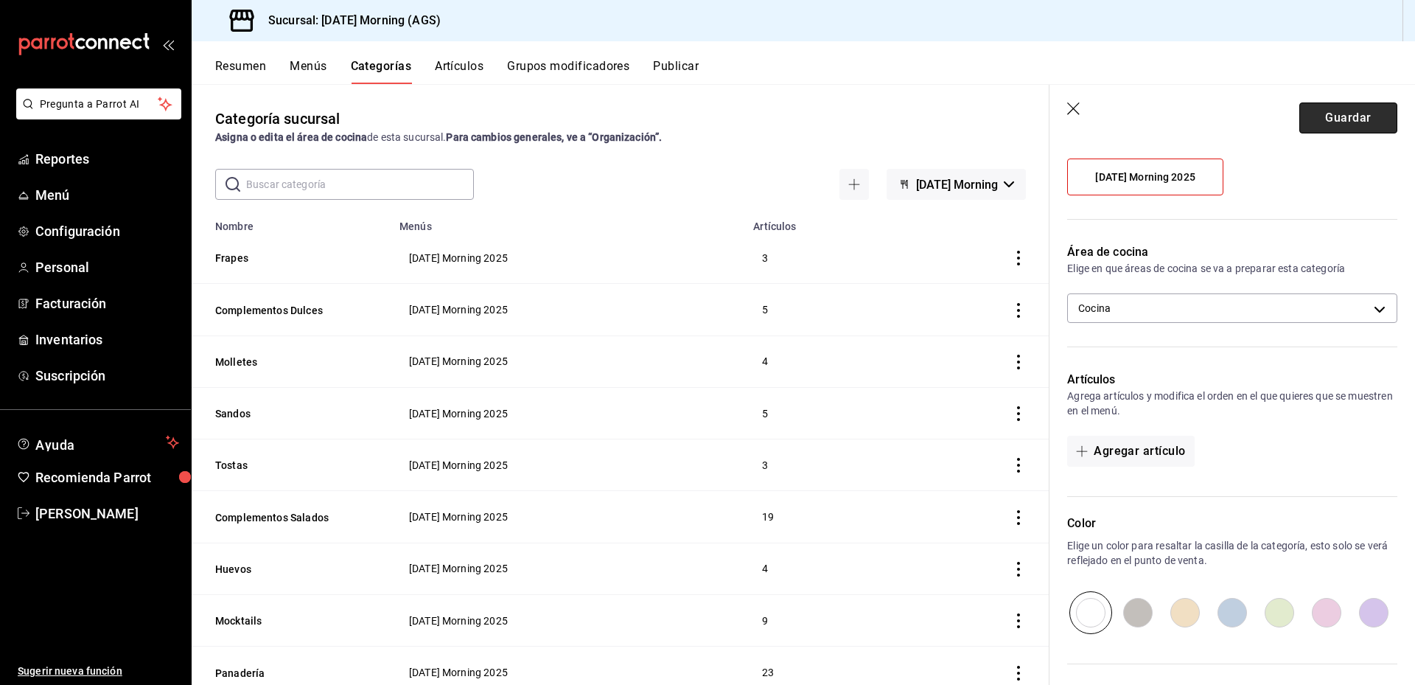
click at [1333, 108] on button "Guardar" at bounding box center [1349, 117] width 98 height 31
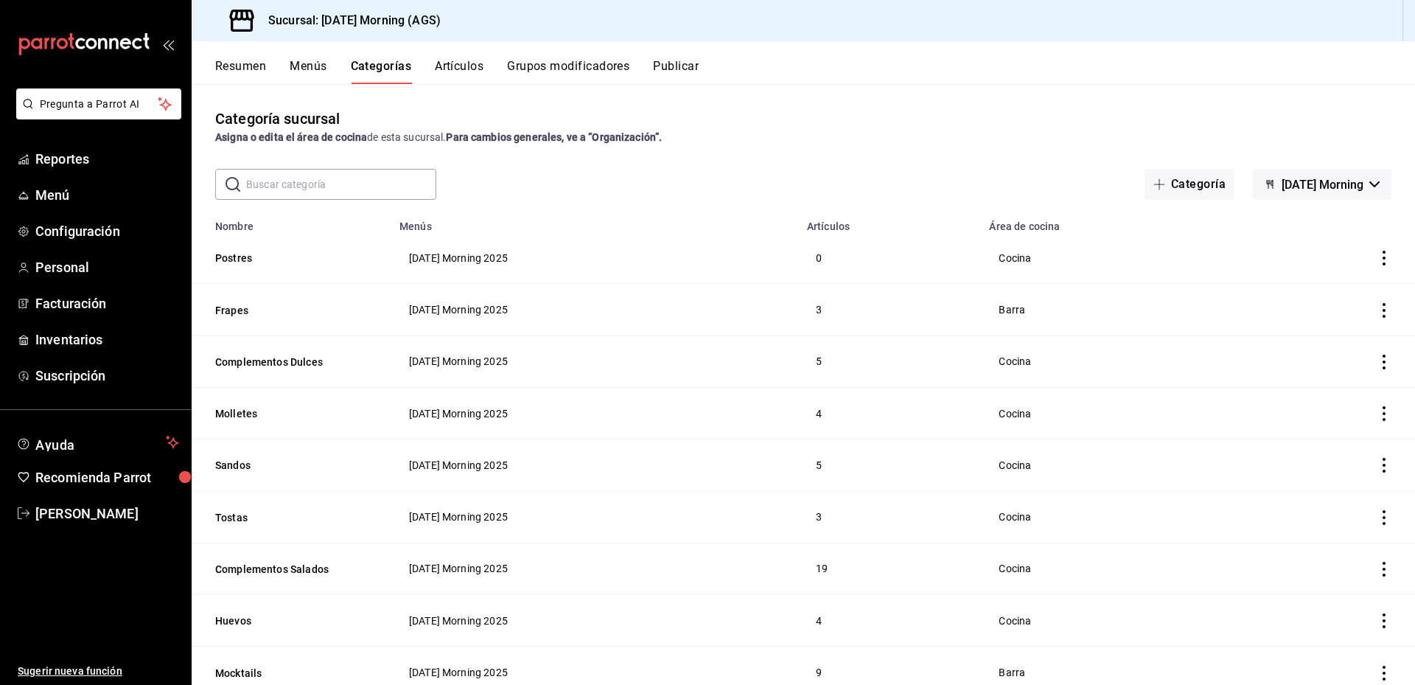
click at [469, 67] on button "Artículos" at bounding box center [459, 71] width 49 height 25
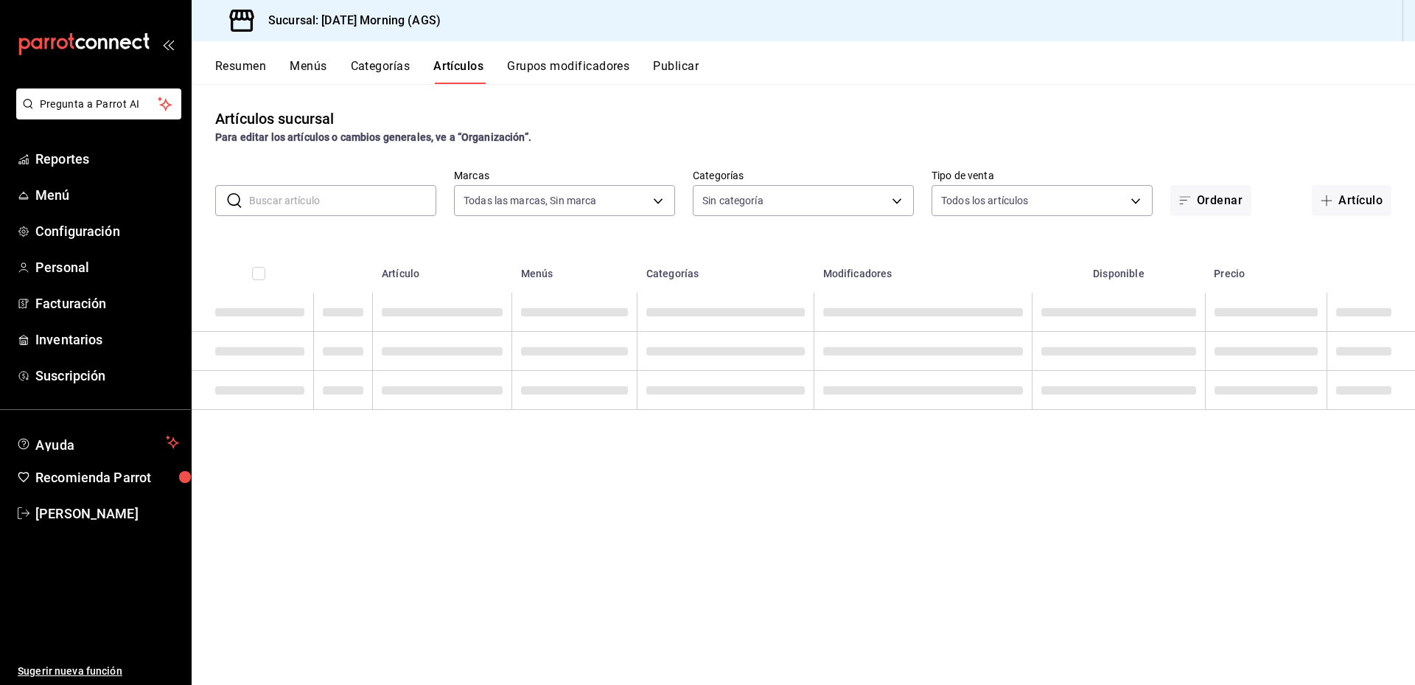
type input "46e7e048-dd01-496a-8bdd-34efddf40249"
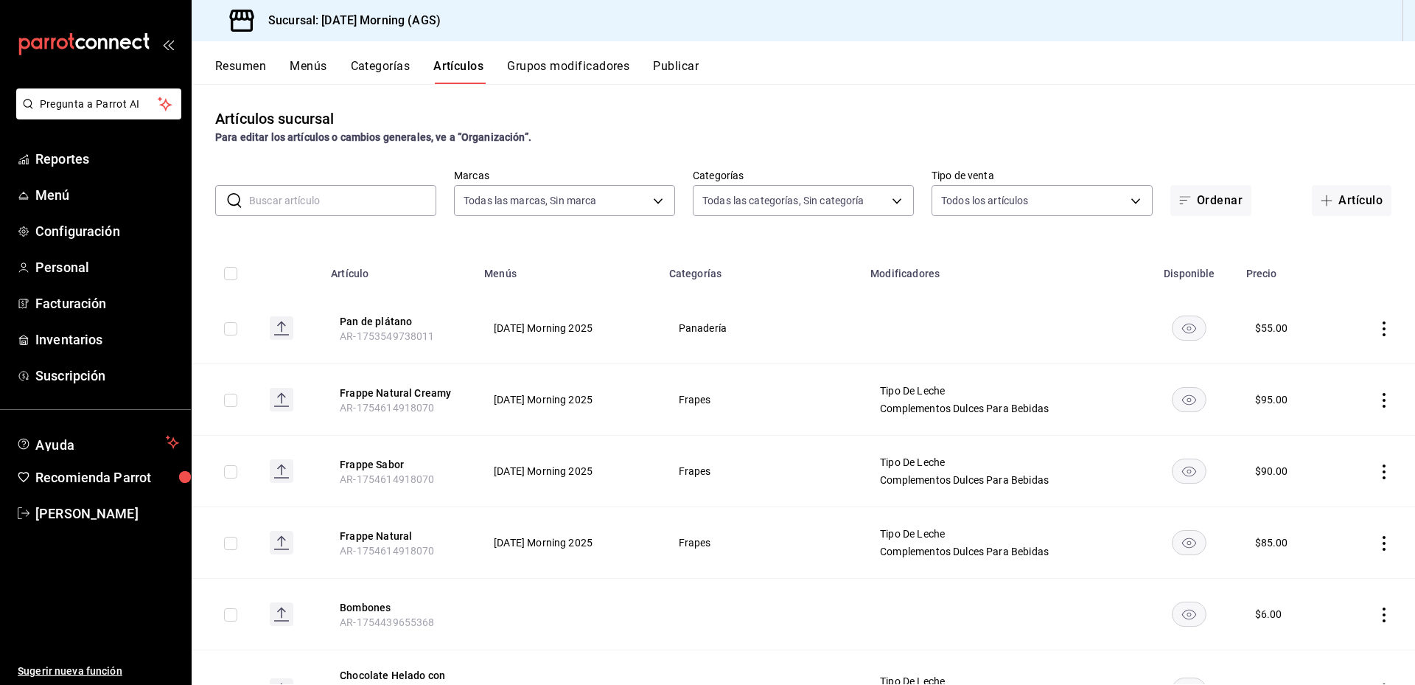
type input "f94c979a-9160-4e63-95b5-e66873f5f0ad,3a4fc3b2-ec7e-4b37-b48c-929a14ca770c,1b83a…"
click at [376, 203] on input "text" at bounding box center [342, 200] width 187 height 29
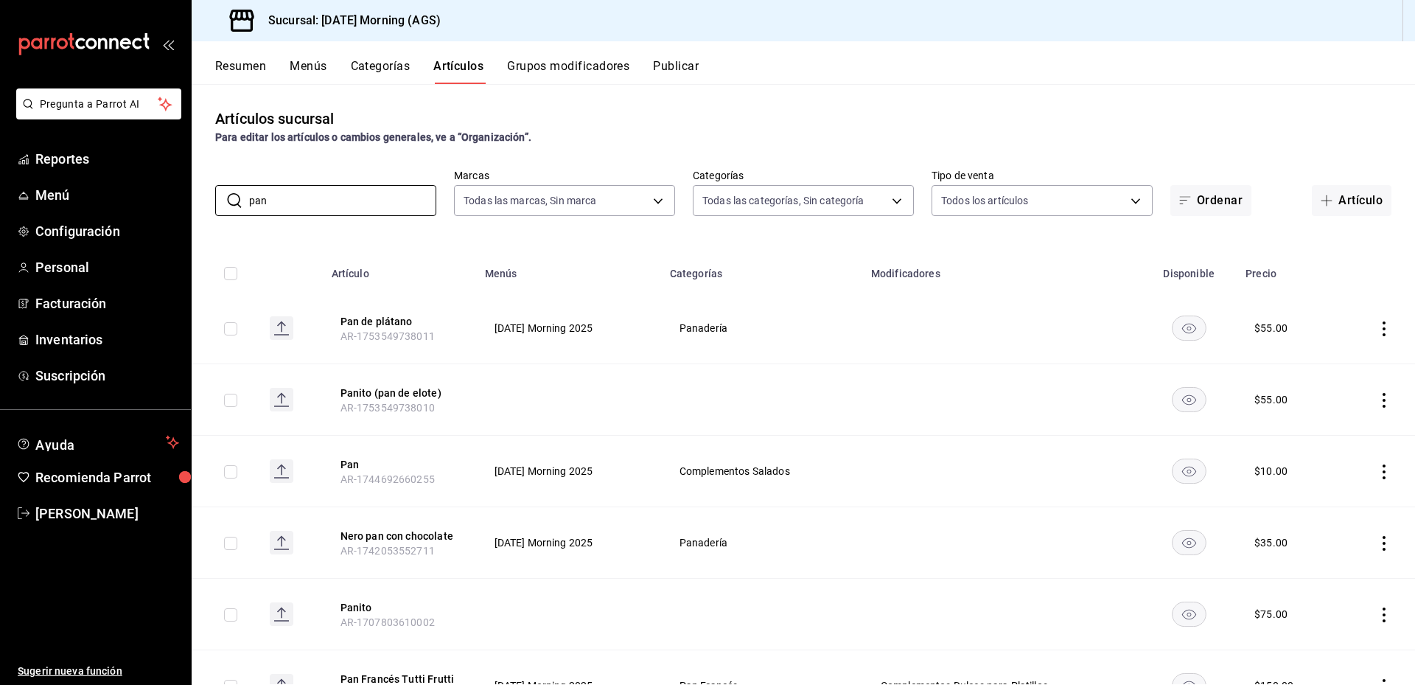
type input "pan"
click at [1377, 611] on icon "actions" at bounding box center [1384, 614] width 15 height 15
click at [1326, 642] on span "Eliminar" at bounding box center [1329, 646] width 38 height 12
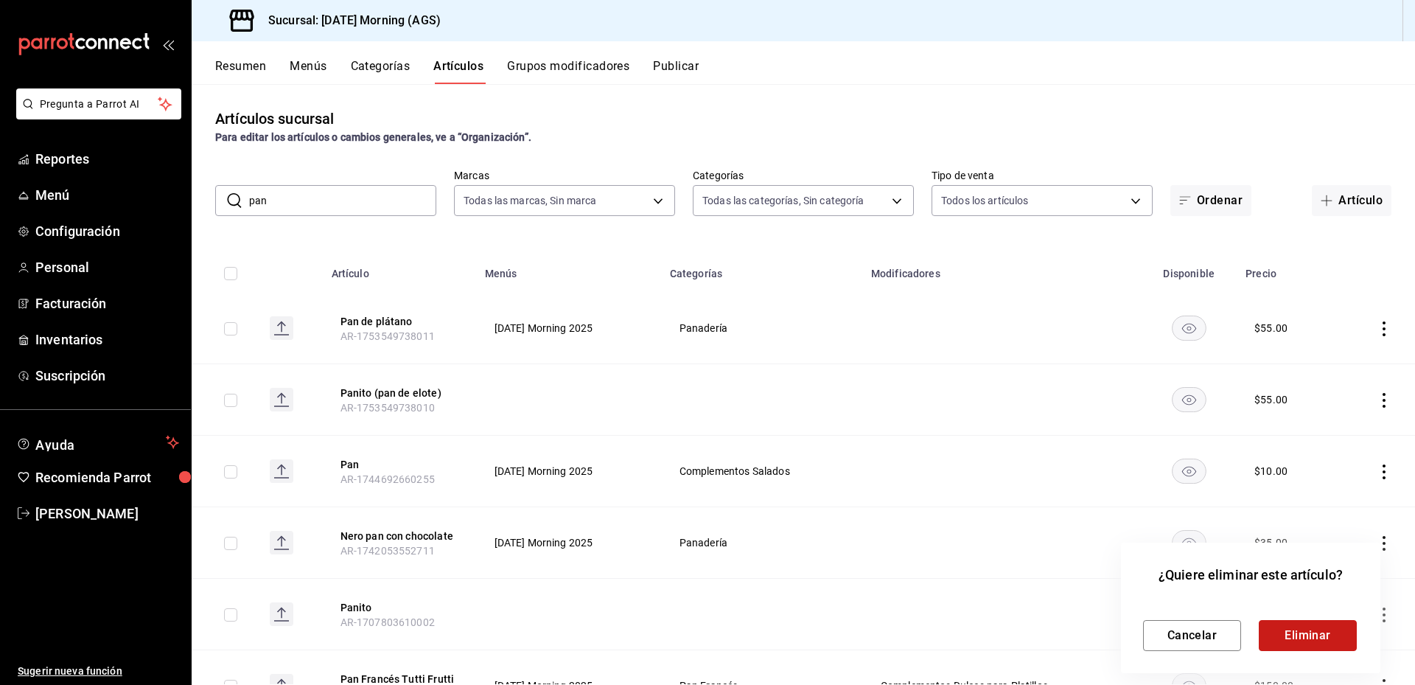
click at [1327, 631] on button "Eliminar" at bounding box center [1308, 635] width 98 height 31
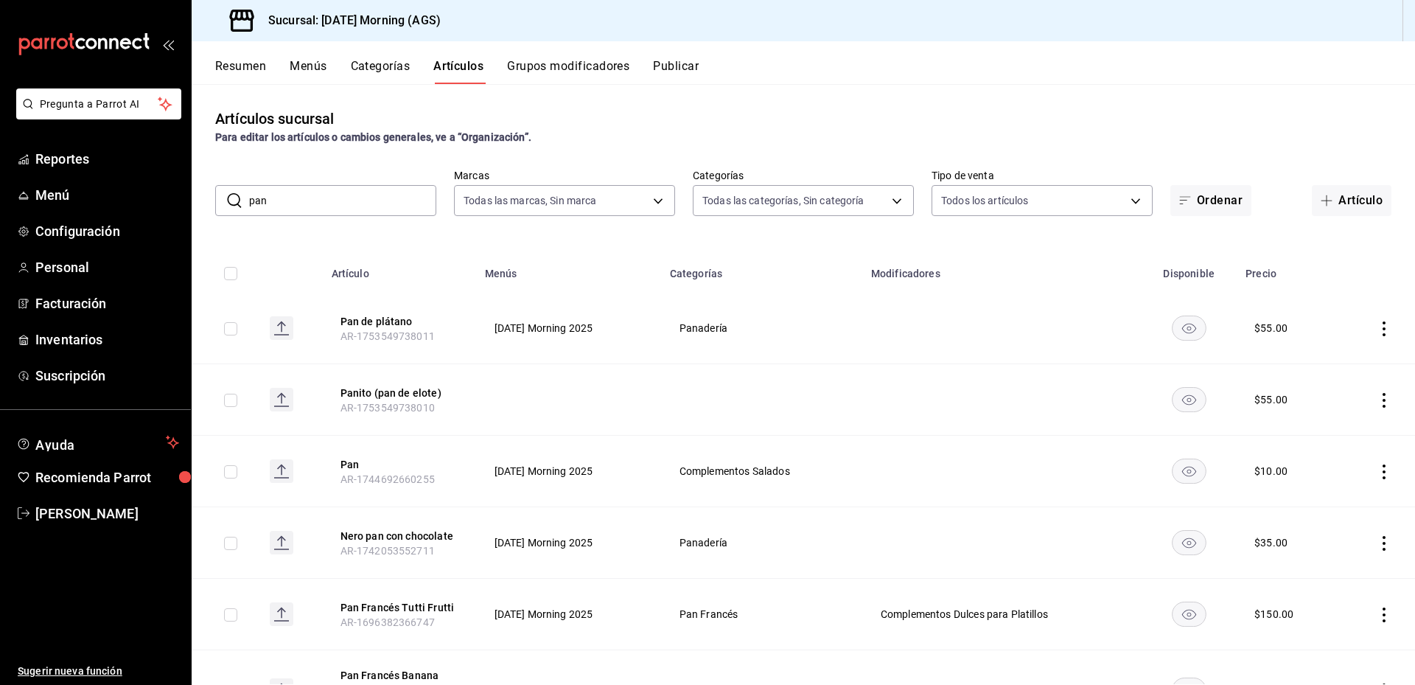
click at [1377, 401] on icon "actions" at bounding box center [1384, 400] width 15 height 15
click at [1323, 430] on span "Editar" at bounding box center [1329, 433] width 38 height 15
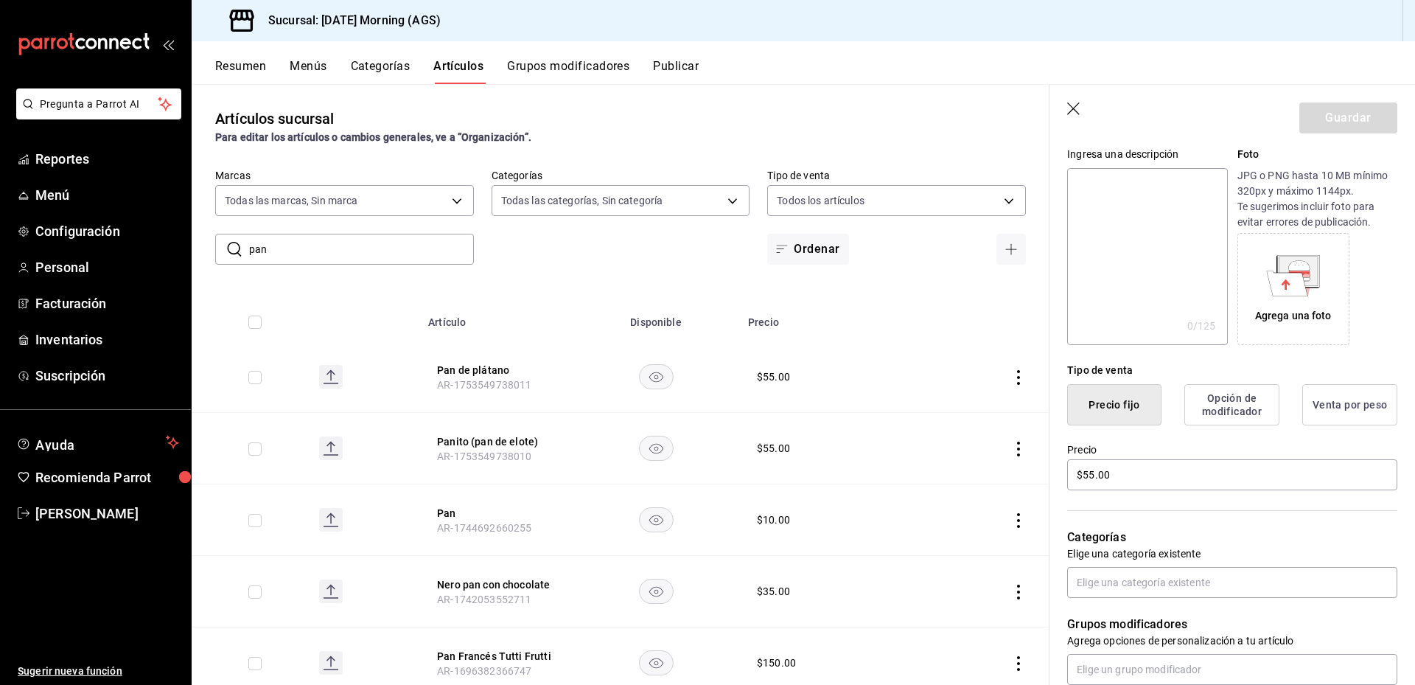
scroll to position [295, 0]
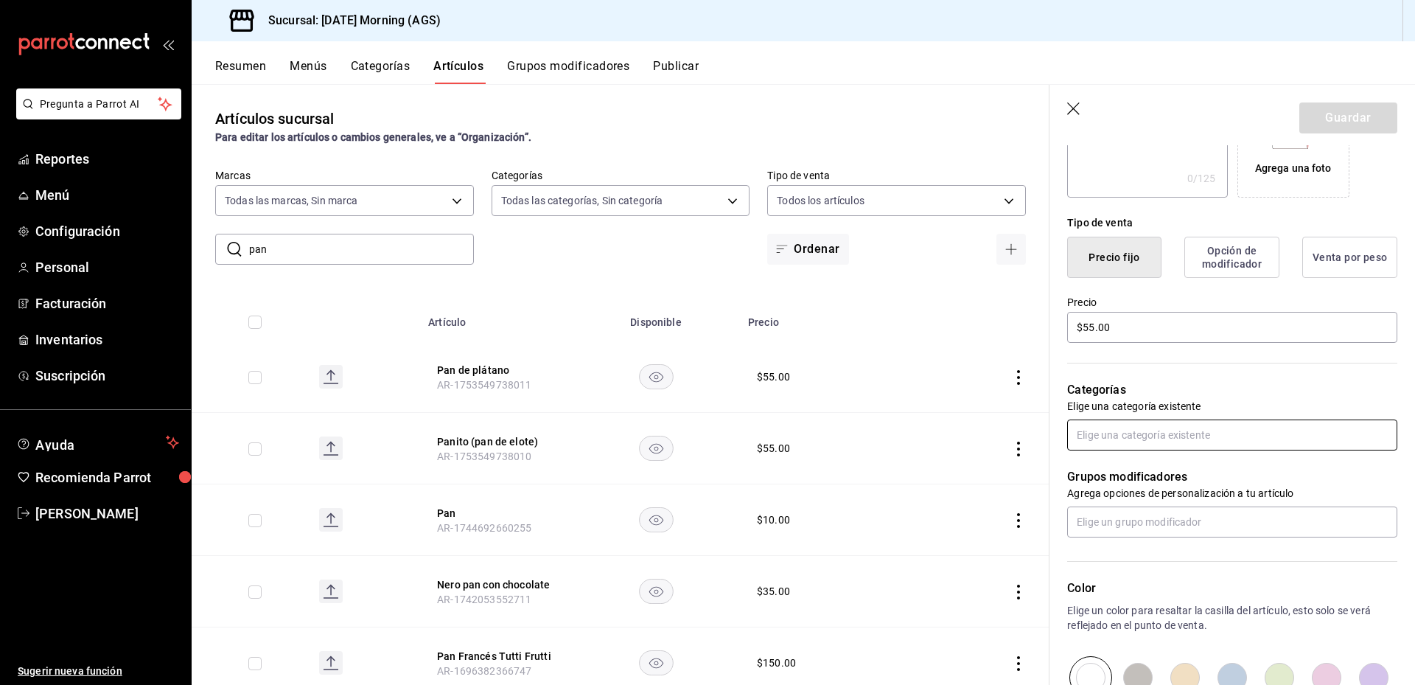
click at [1191, 442] on input "text" at bounding box center [1232, 434] width 330 height 31
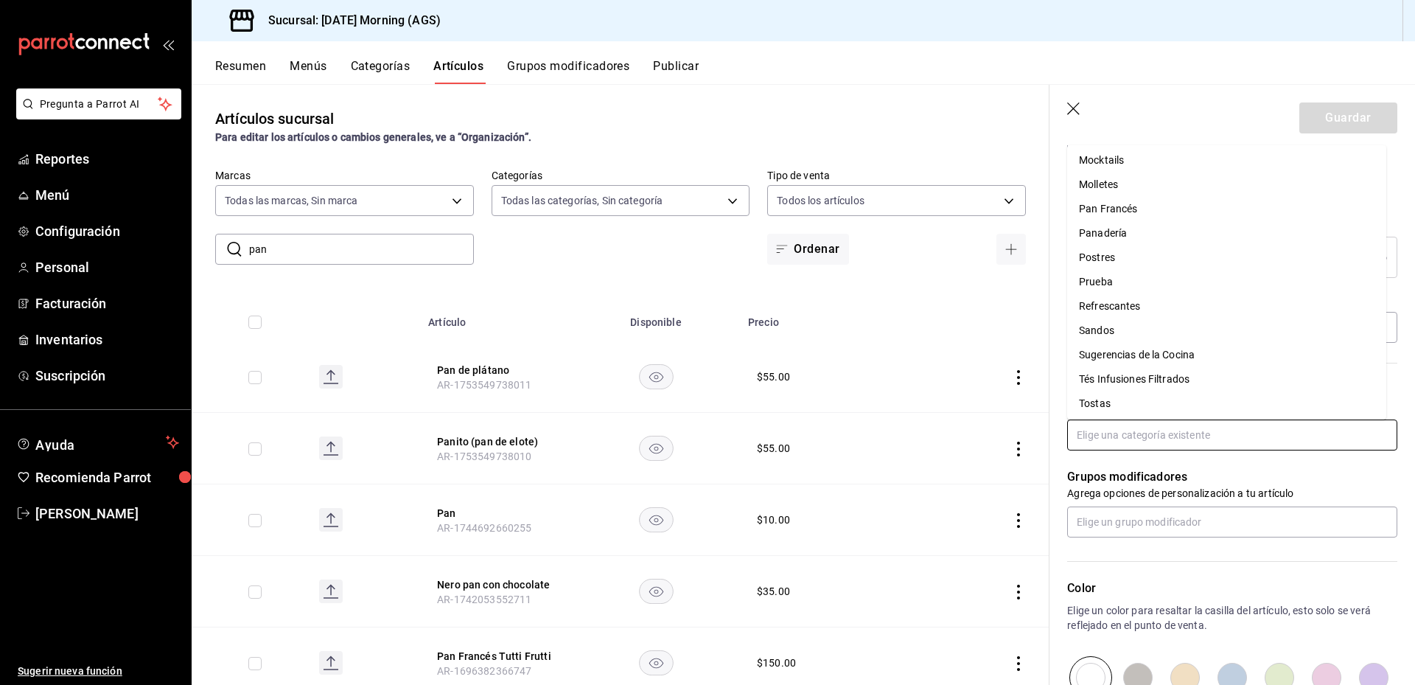
scroll to position [297, 0]
click at [1115, 254] on li "Postres" at bounding box center [1226, 255] width 319 height 24
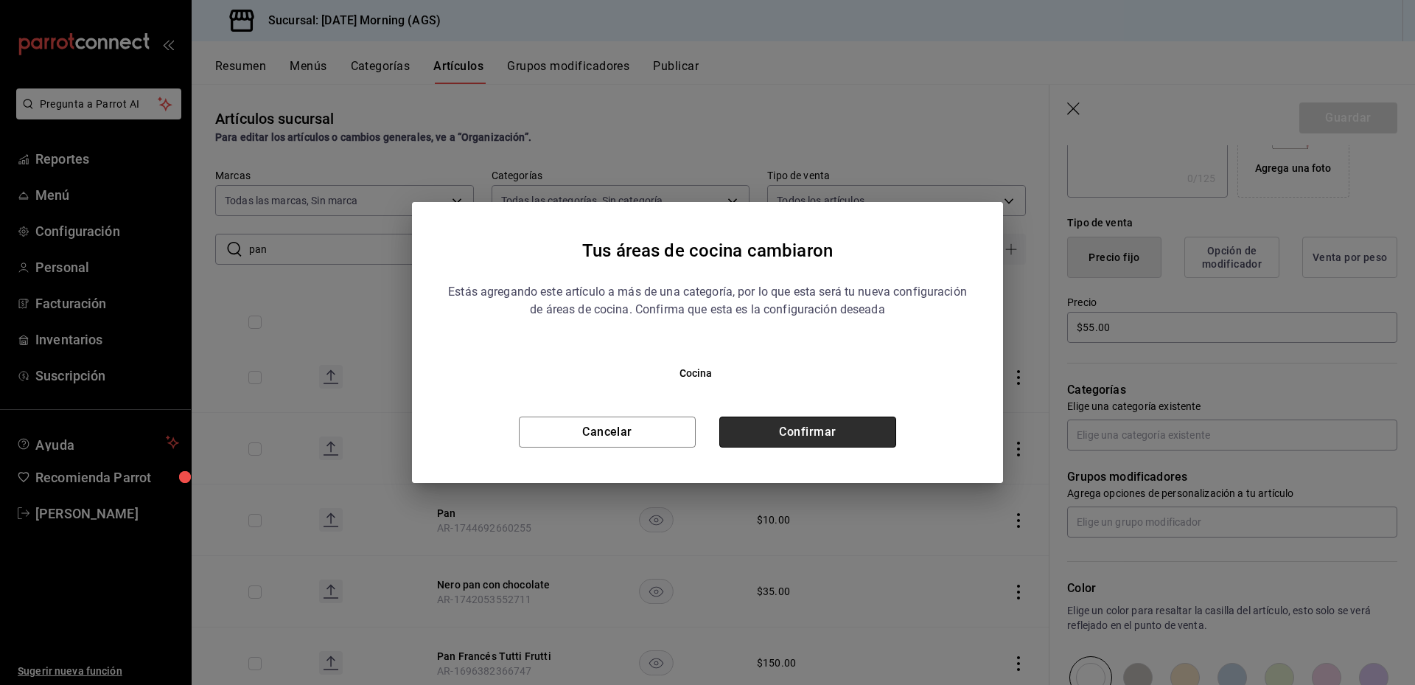
click at [812, 435] on button "Confirmar" at bounding box center [808, 432] width 177 height 31
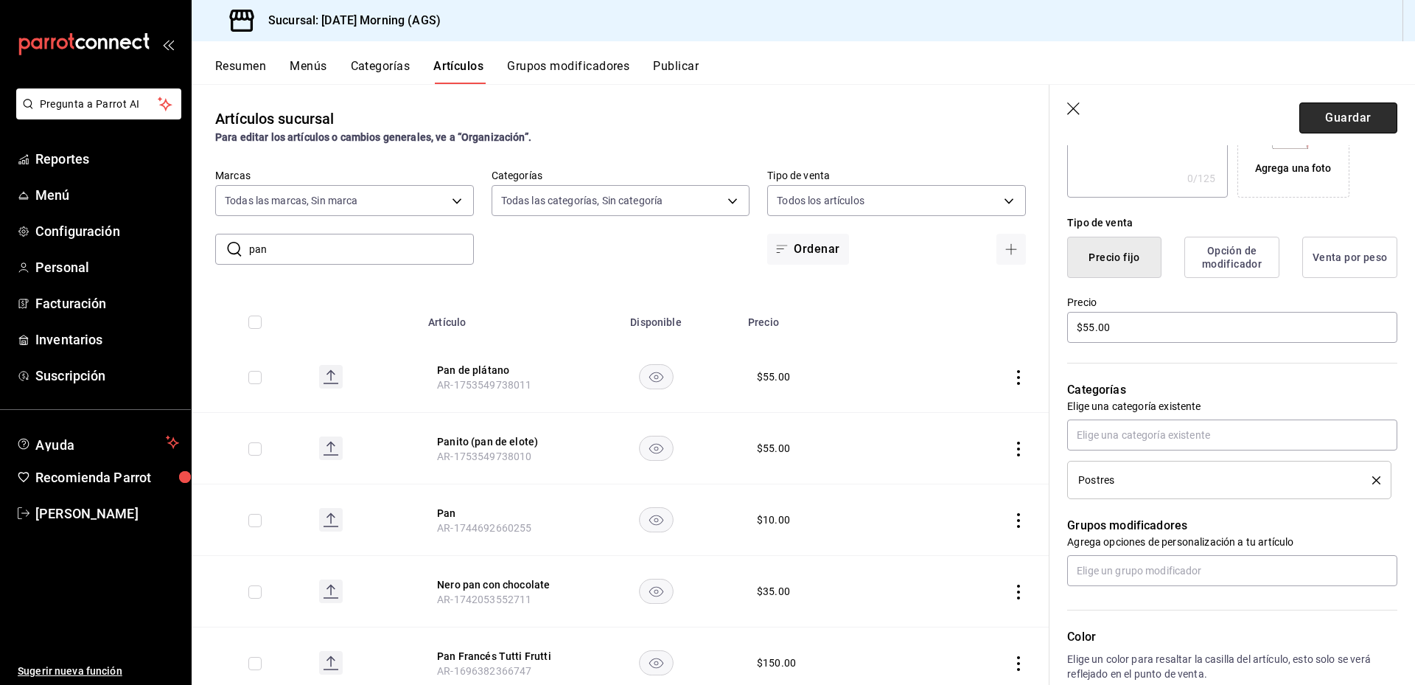
click at [1344, 118] on button "Guardar" at bounding box center [1349, 117] width 98 height 31
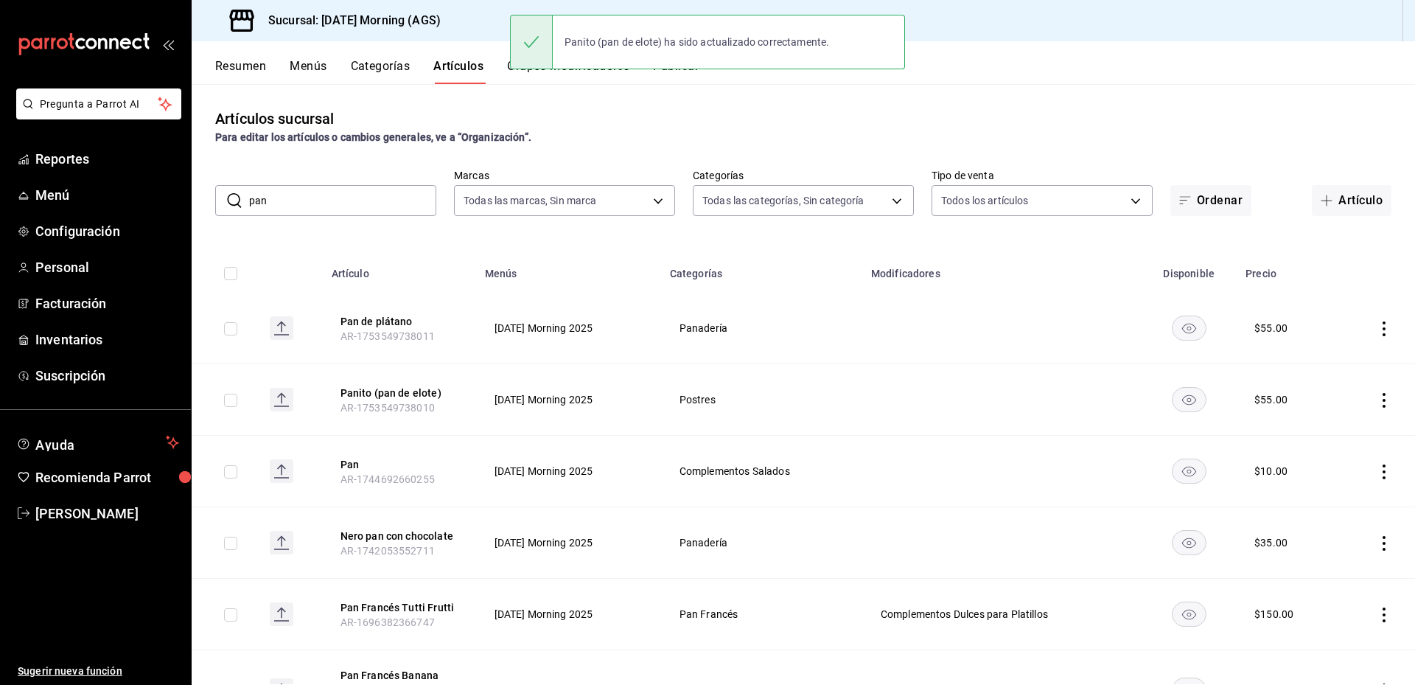
click at [387, 61] on button "Categorías" at bounding box center [381, 71] width 60 height 25
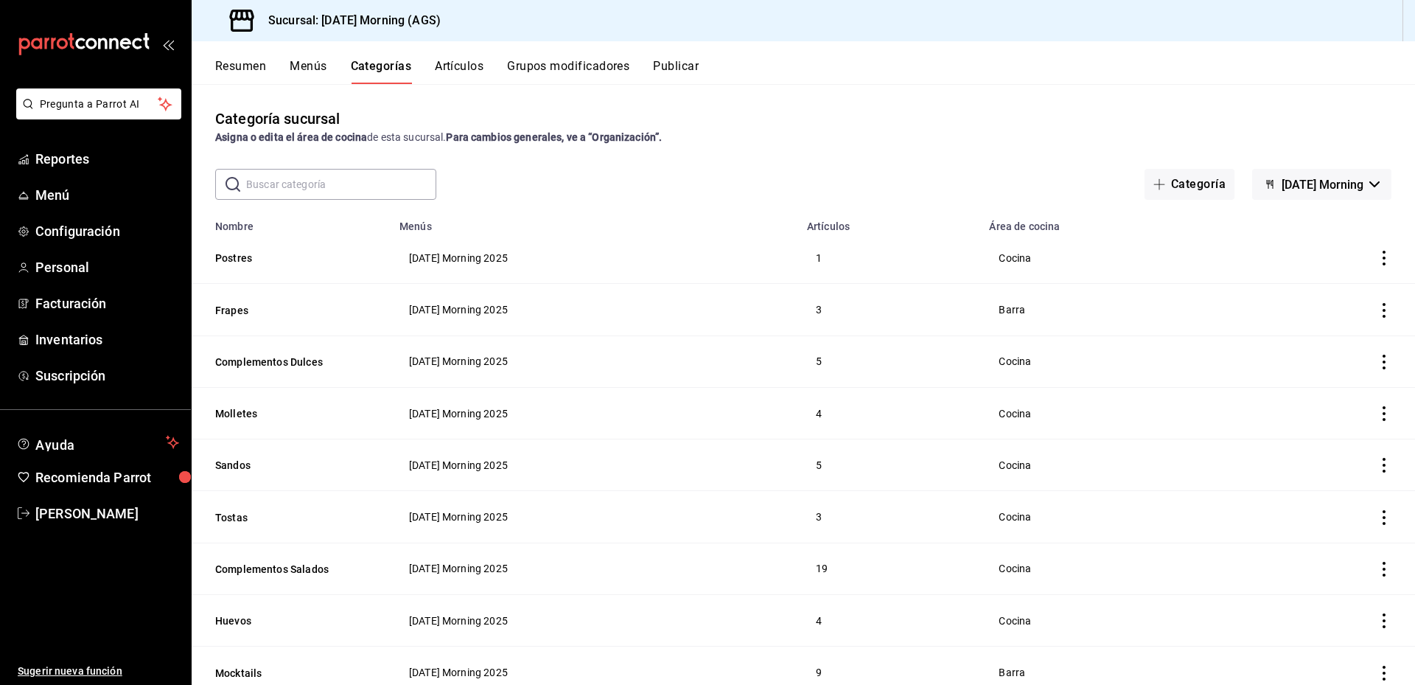
click at [453, 66] on button "Artículos" at bounding box center [459, 71] width 49 height 25
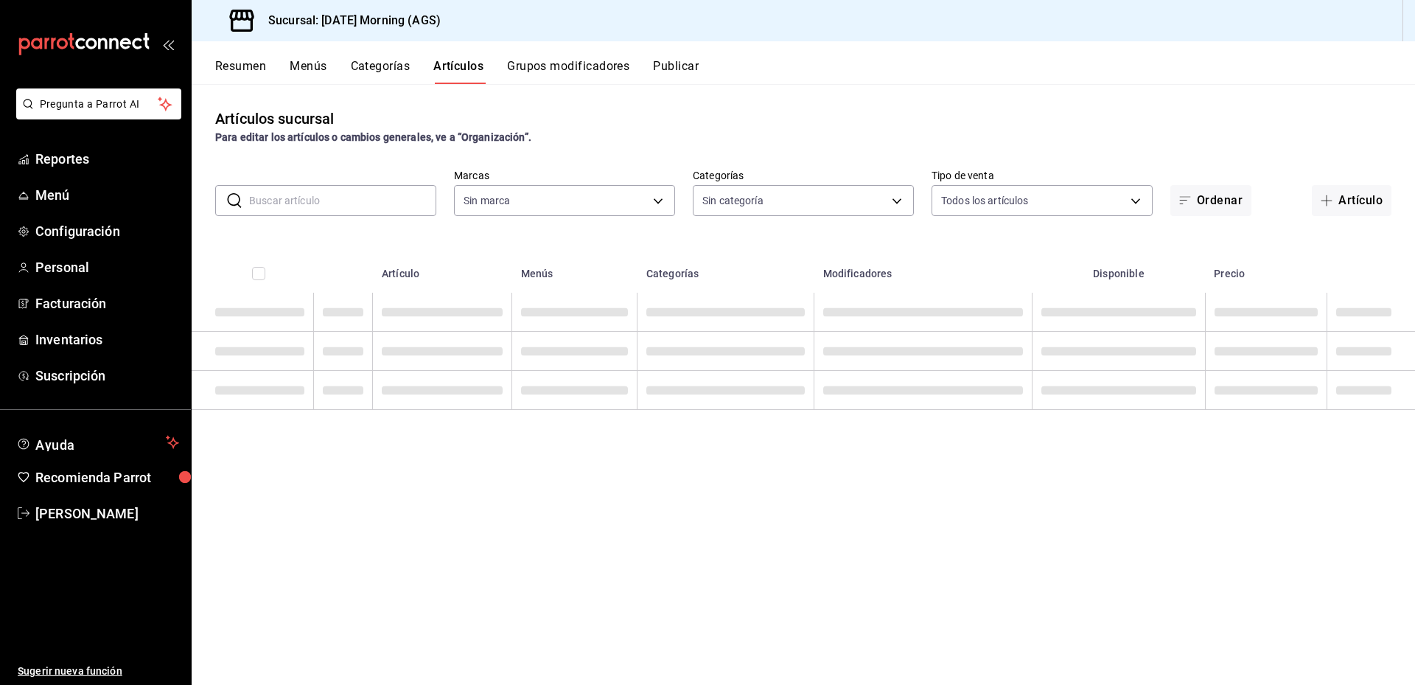
type input "46e7e048-dd01-496a-8bdd-34efddf40249"
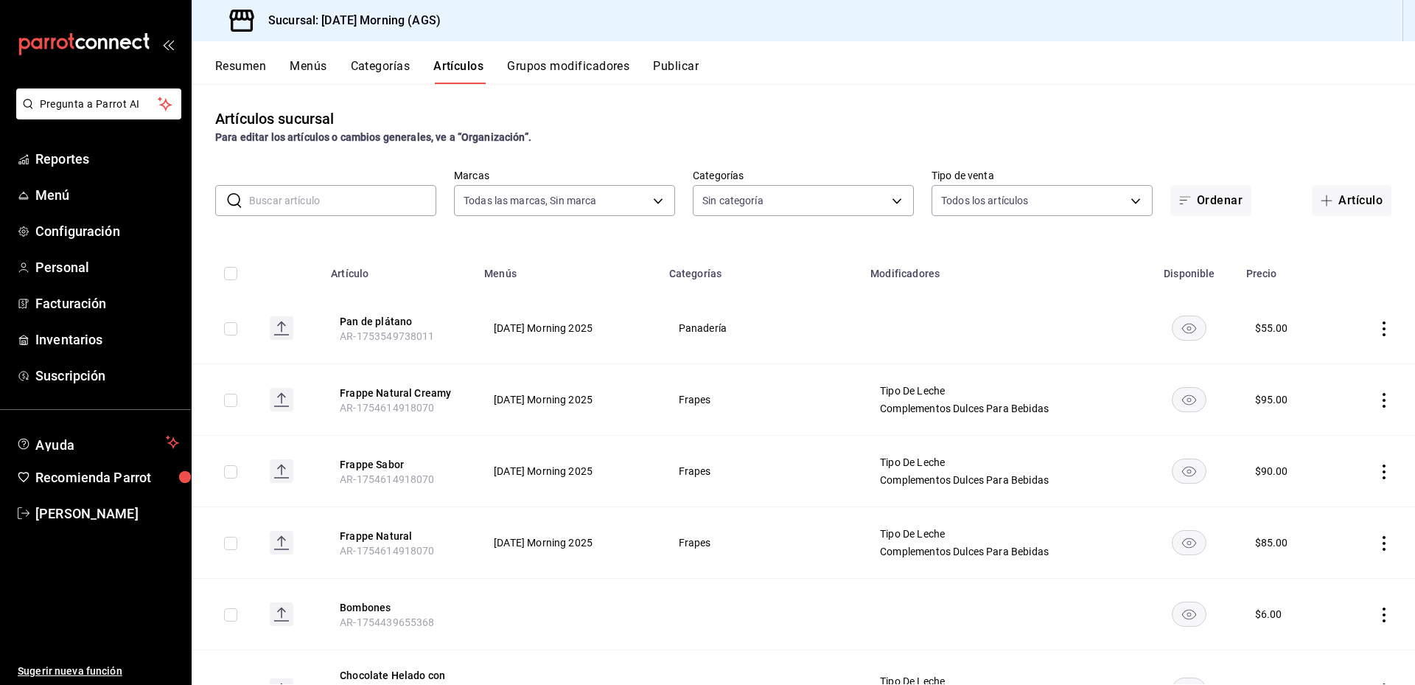
type input "f94c979a-9160-4e63-95b5-e66873f5f0ad,3a4fc3b2-ec7e-4b37-b48c-929a14ca770c,1b83a…"
click at [334, 200] on input "text" at bounding box center [342, 200] width 187 height 29
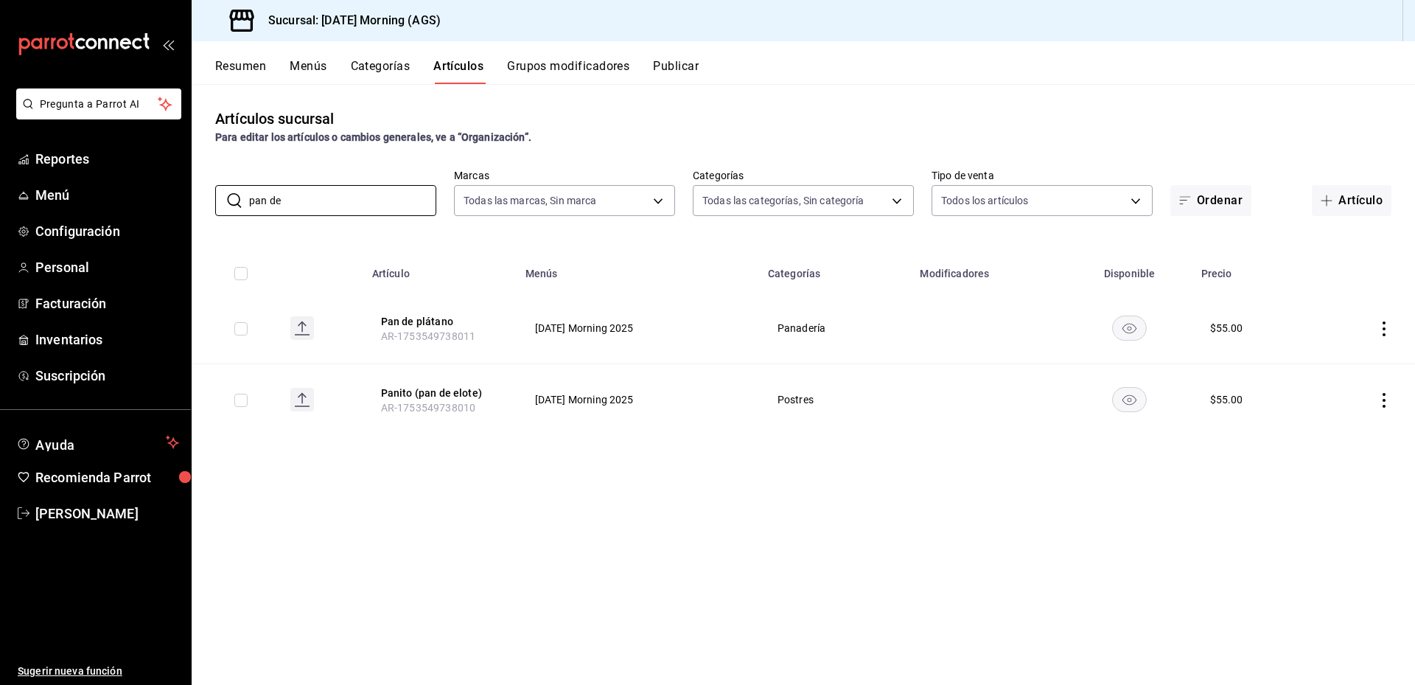
type input "pan de"
click at [1384, 329] on icon "actions" at bounding box center [1384, 328] width 3 height 15
click at [1328, 365] on span "Editar" at bounding box center [1340, 362] width 38 height 15
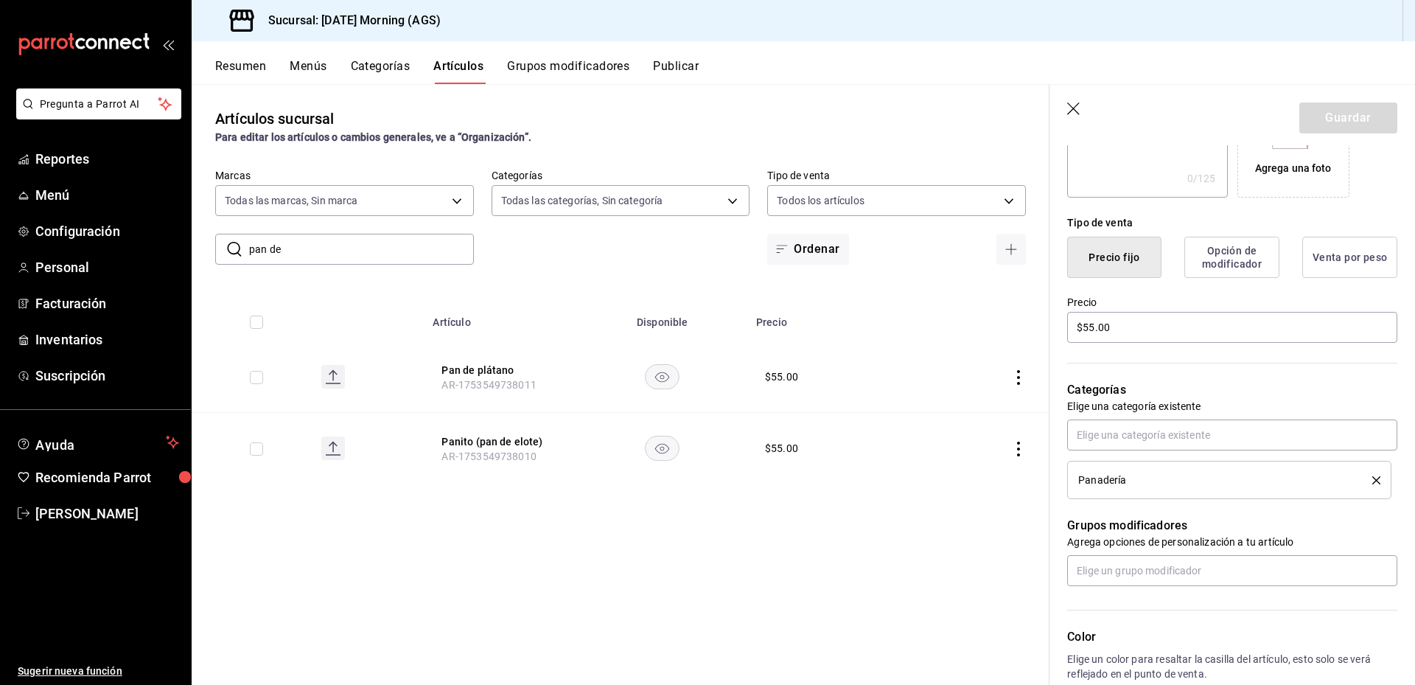
scroll to position [369, 0]
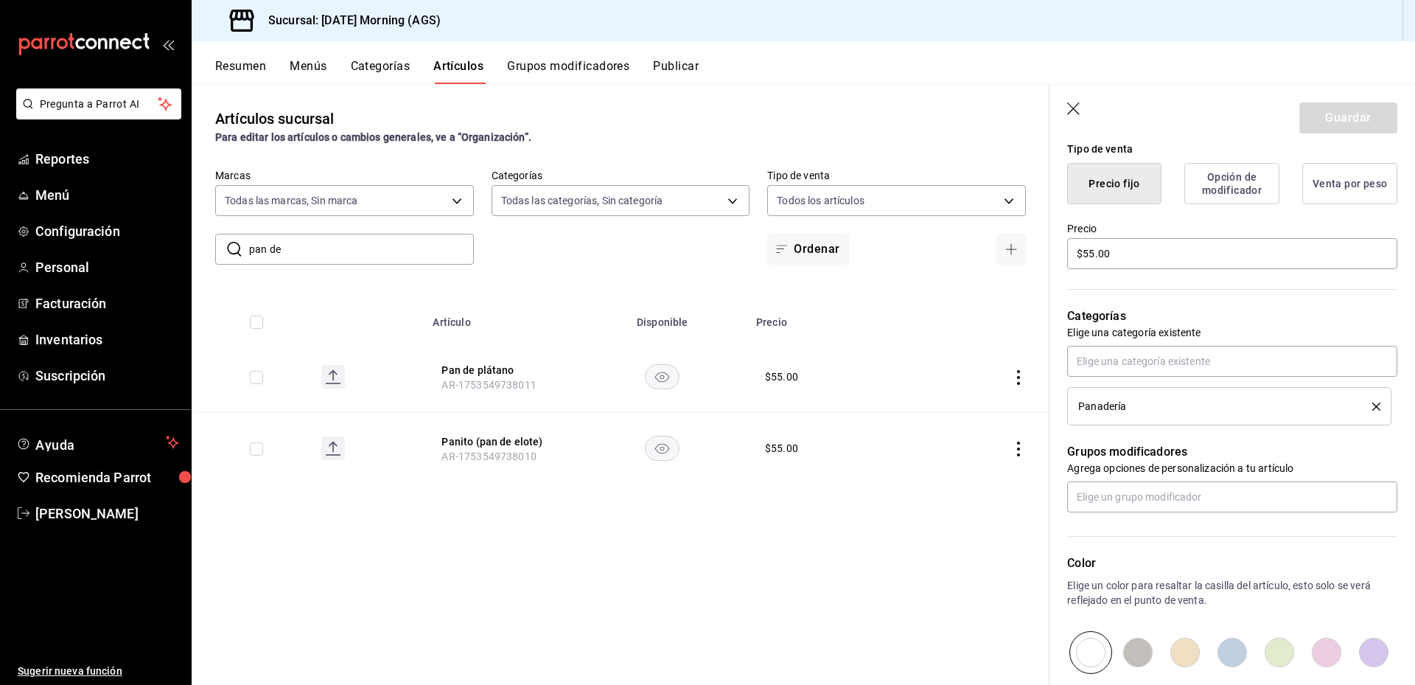
click at [1373, 410] on icon "delete" at bounding box center [1377, 407] width 8 height 8
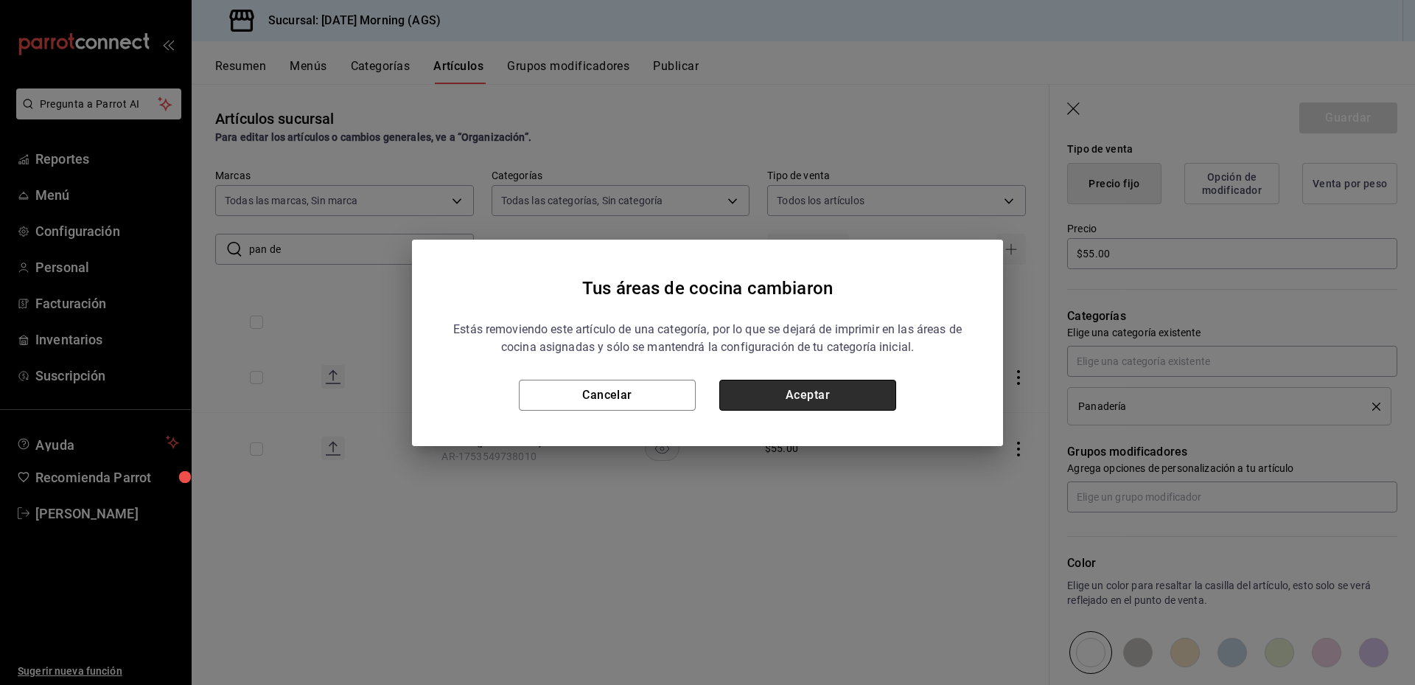
click at [818, 396] on button "Aceptar" at bounding box center [808, 395] width 177 height 31
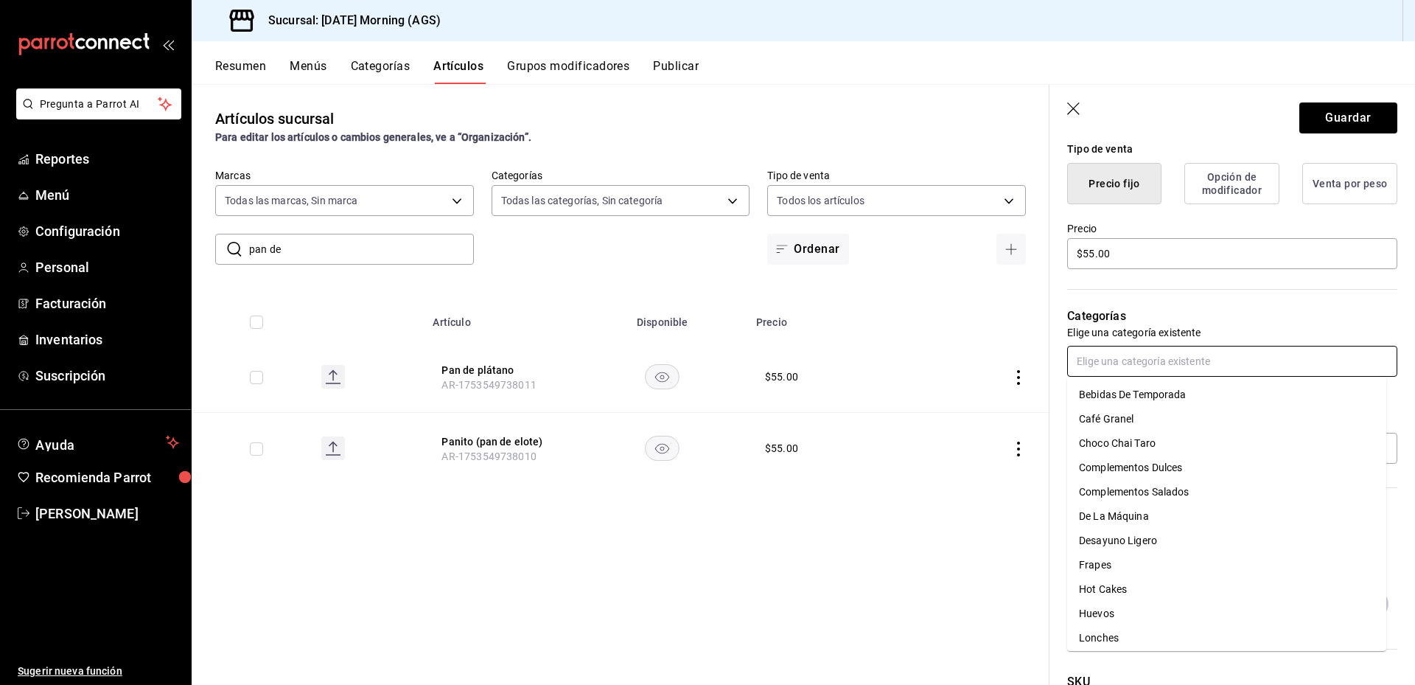
click at [1171, 364] on input "text" at bounding box center [1232, 361] width 330 height 31
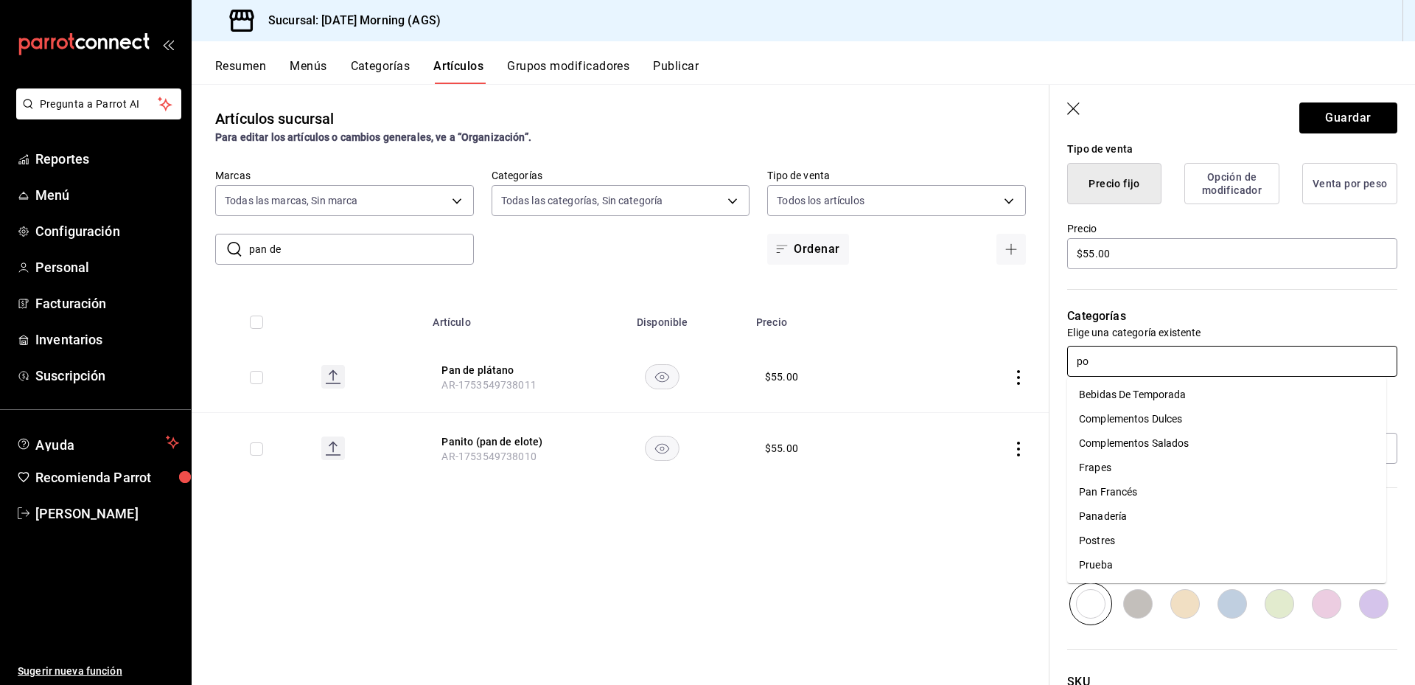
type input "pos"
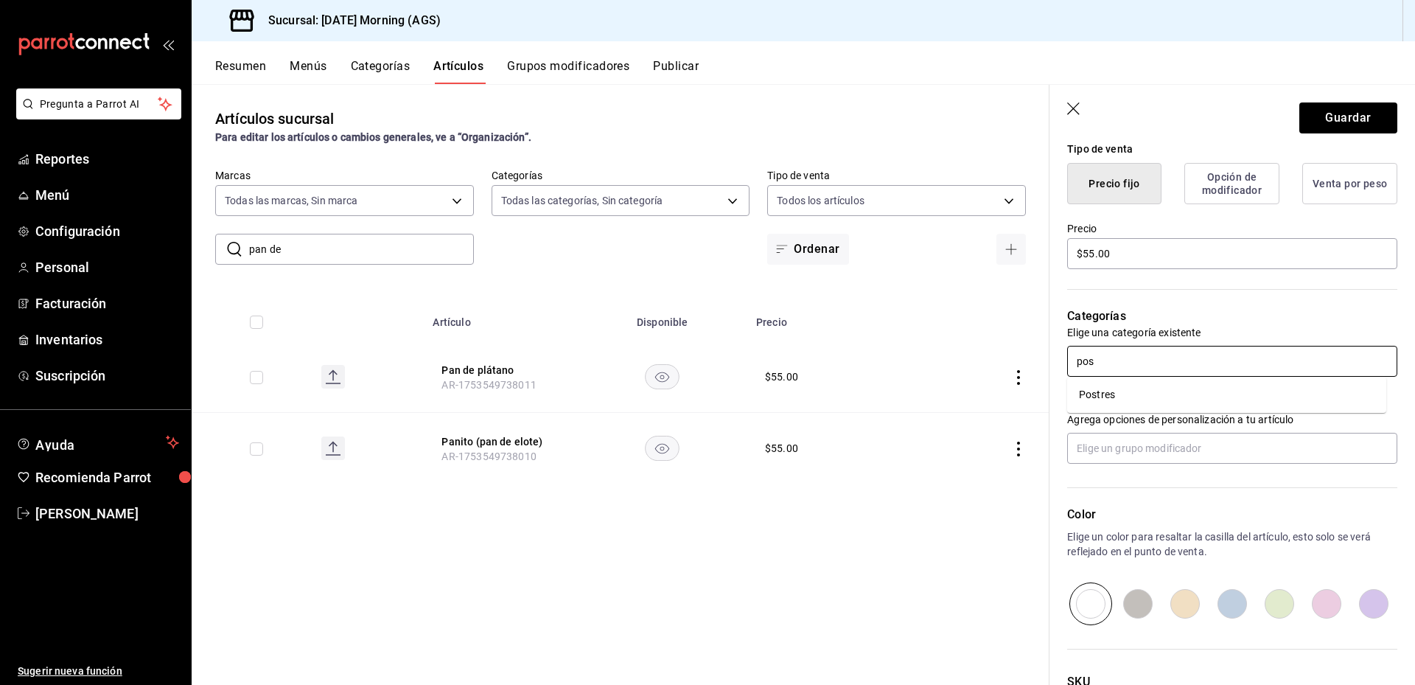
click at [1103, 397] on li "Postres" at bounding box center [1226, 395] width 319 height 24
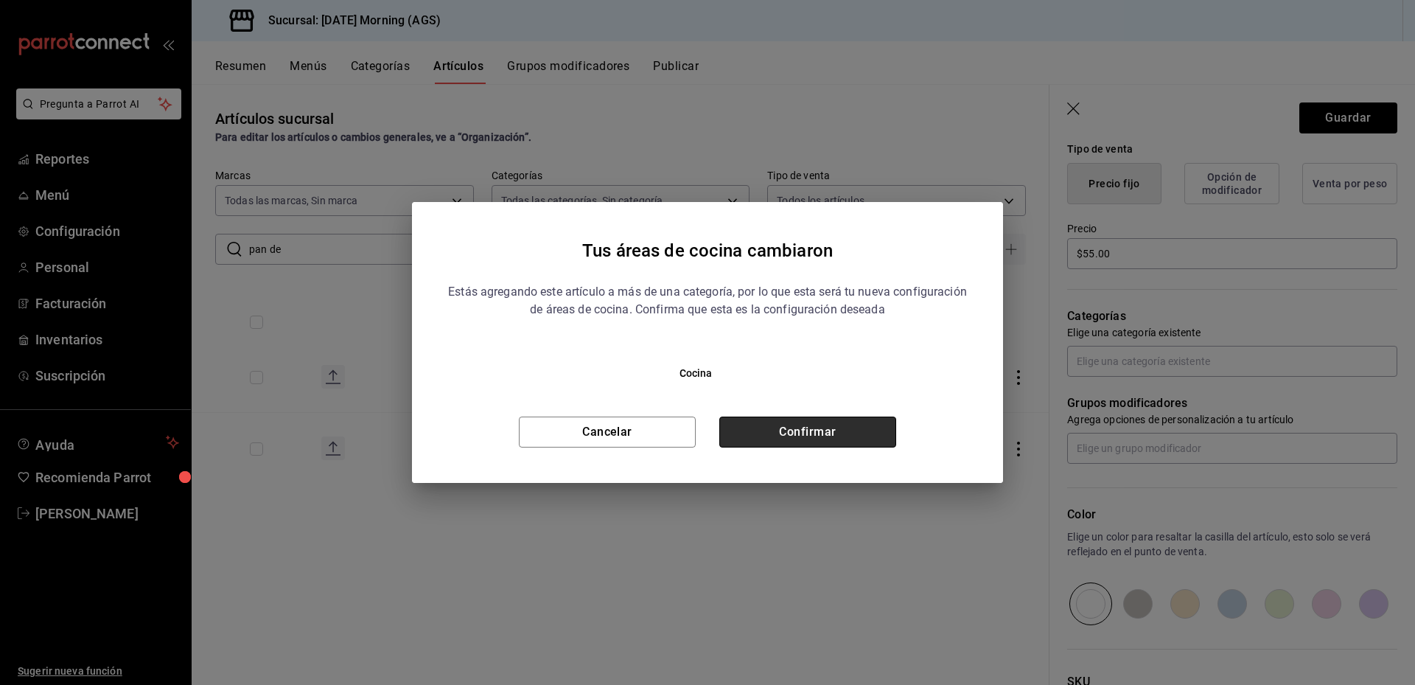
click at [809, 421] on button "Confirmar" at bounding box center [808, 432] width 177 height 31
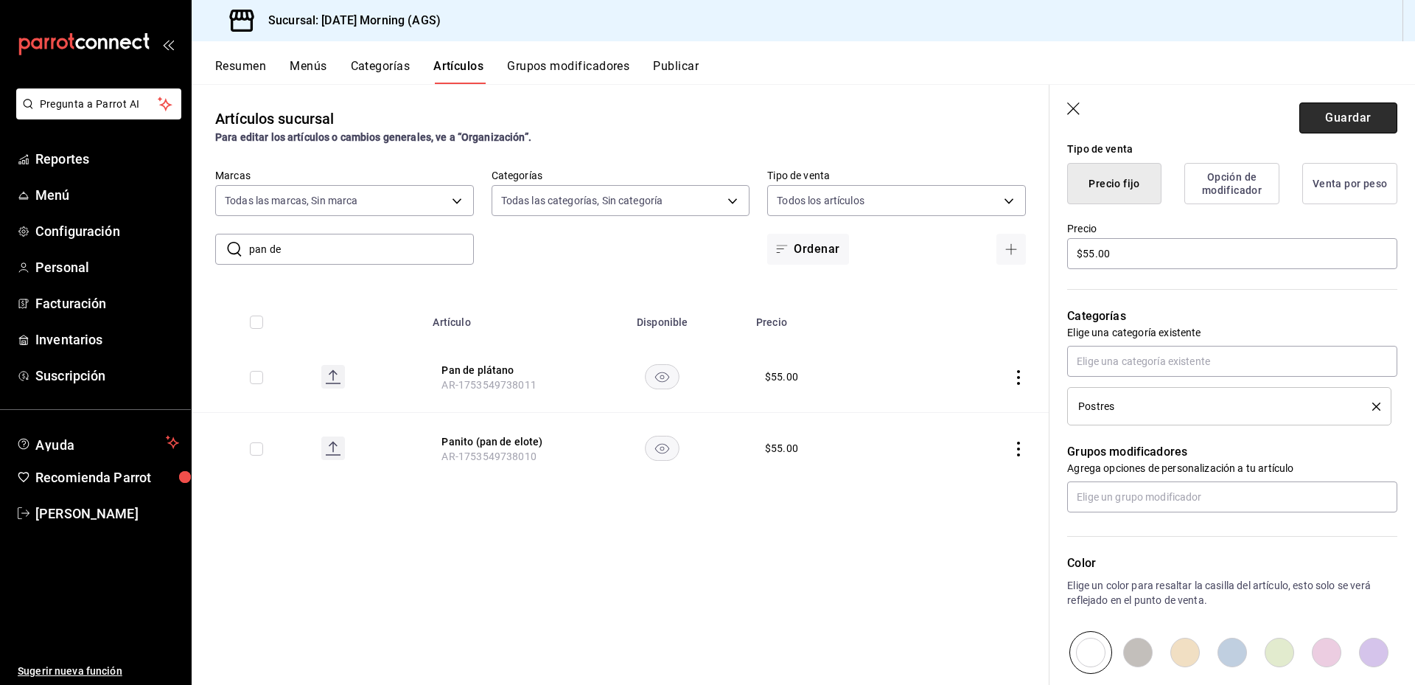
click at [1345, 104] on button "Guardar" at bounding box center [1349, 117] width 98 height 31
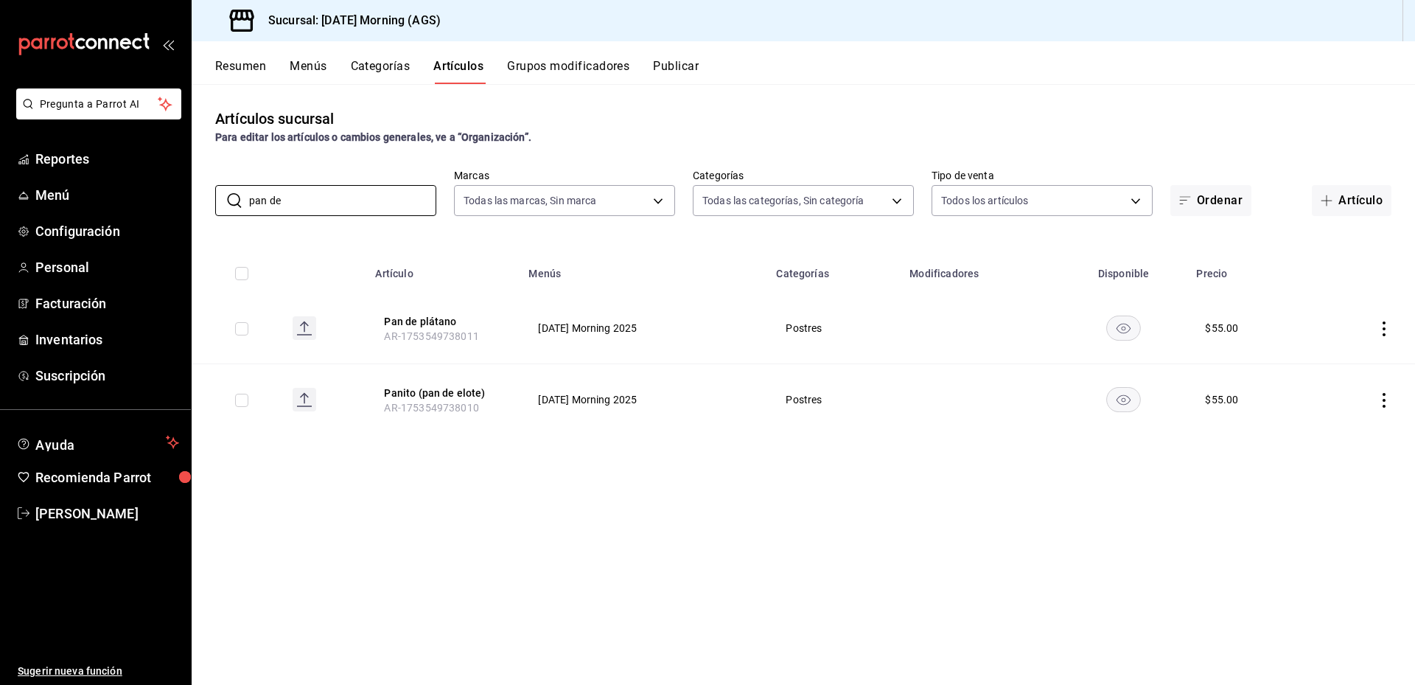
drag, startPoint x: 313, startPoint y: 207, endPoint x: 202, endPoint y: 199, distance: 111.6
click at [202, 199] on div "​ pan de ​ Marcas Todas las marcas, Sin marca 46e7e048-dd01-496a-8bdd-34efddf40…" at bounding box center [804, 192] width 1224 height 47
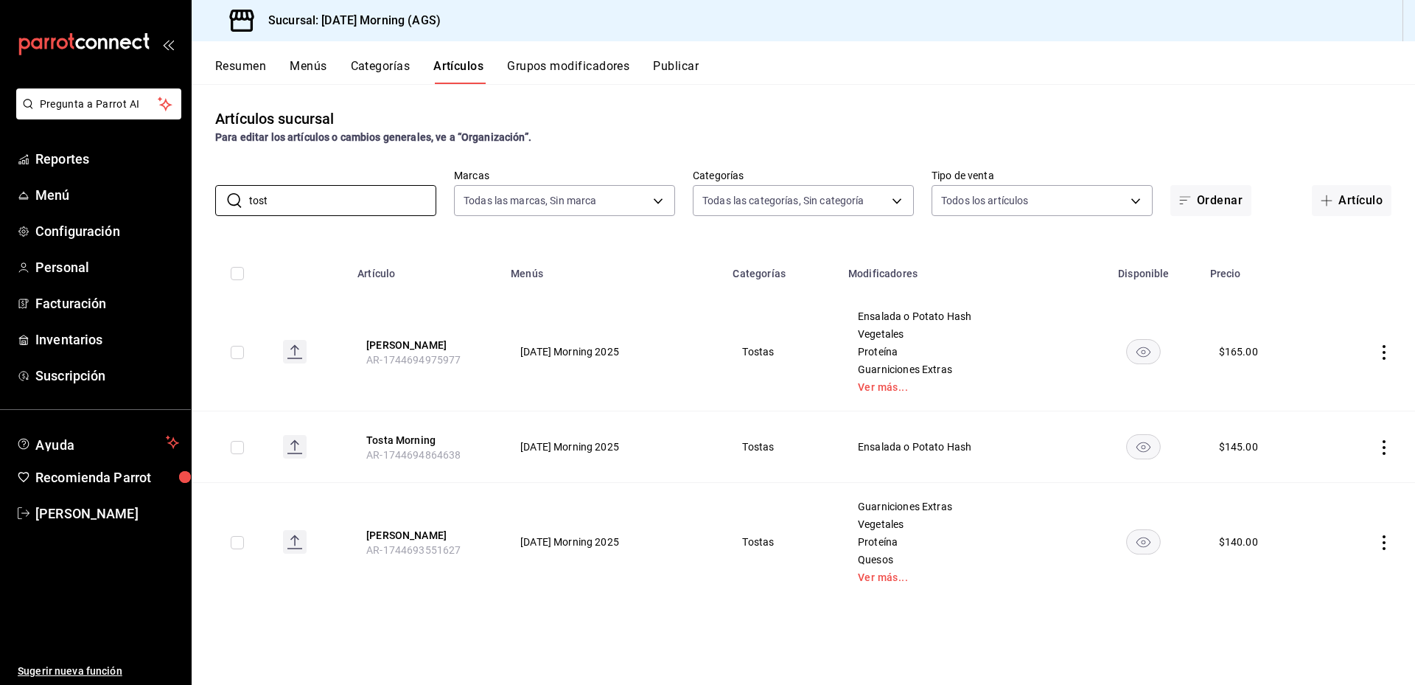
type input "tost"
click at [1385, 447] on icon "actions" at bounding box center [1384, 447] width 3 height 15
click at [1332, 477] on span "Editar" at bounding box center [1340, 480] width 38 height 15
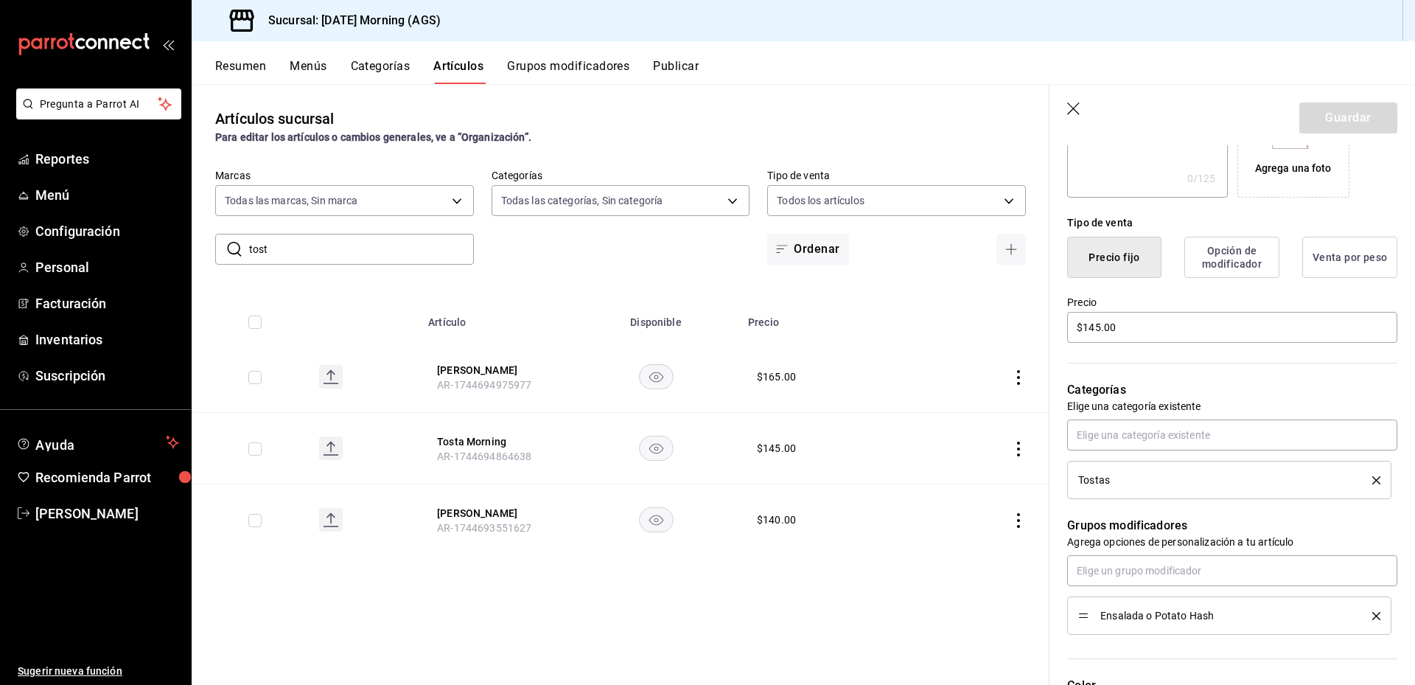
scroll to position [442, 0]
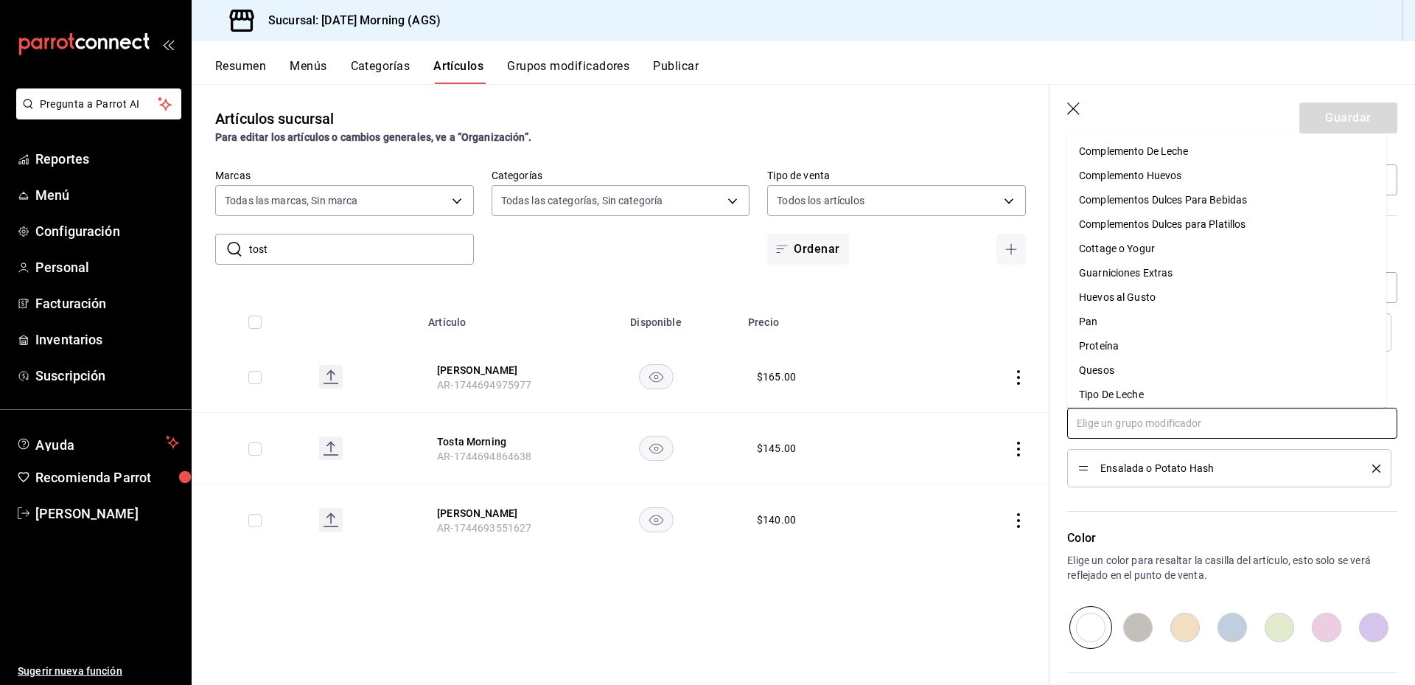
click at [1196, 430] on input "text" at bounding box center [1232, 423] width 330 height 31
click at [1173, 170] on div "Complemento Huevos" at bounding box center [1130, 175] width 102 height 15
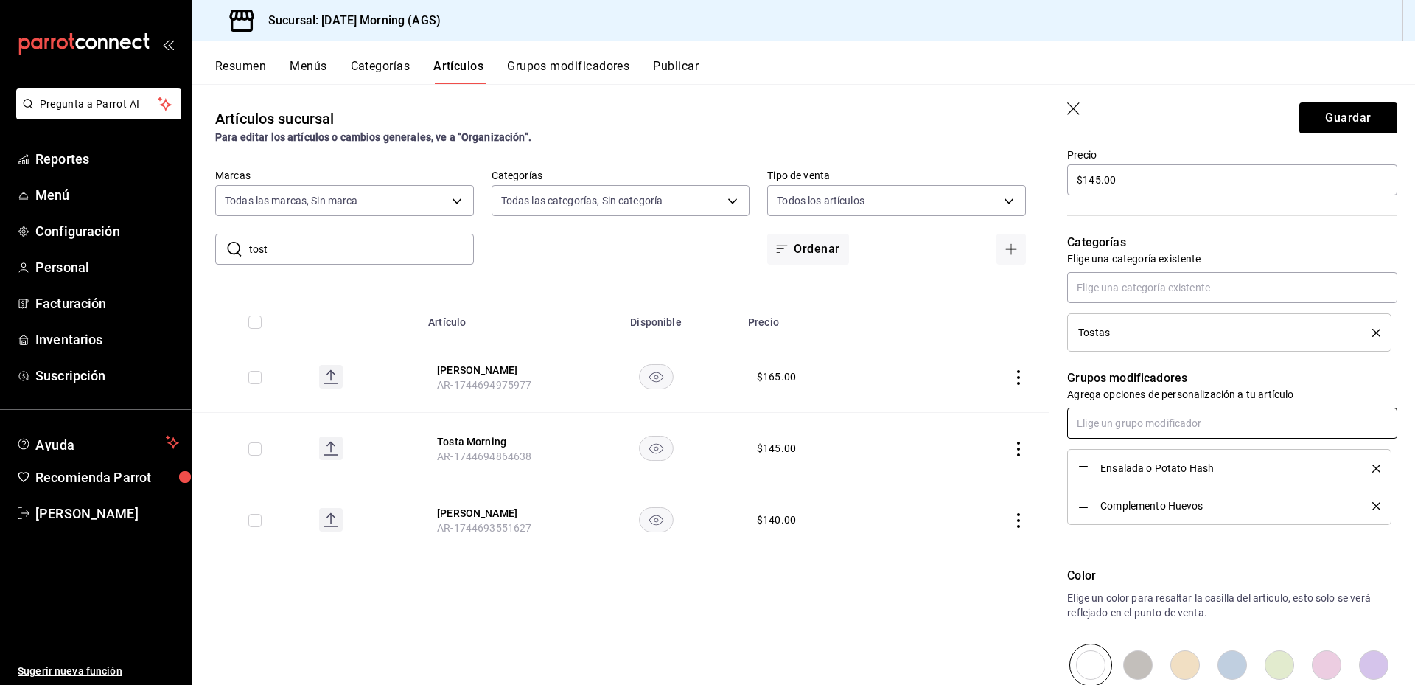
click at [1187, 428] on input "text" at bounding box center [1232, 423] width 330 height 31
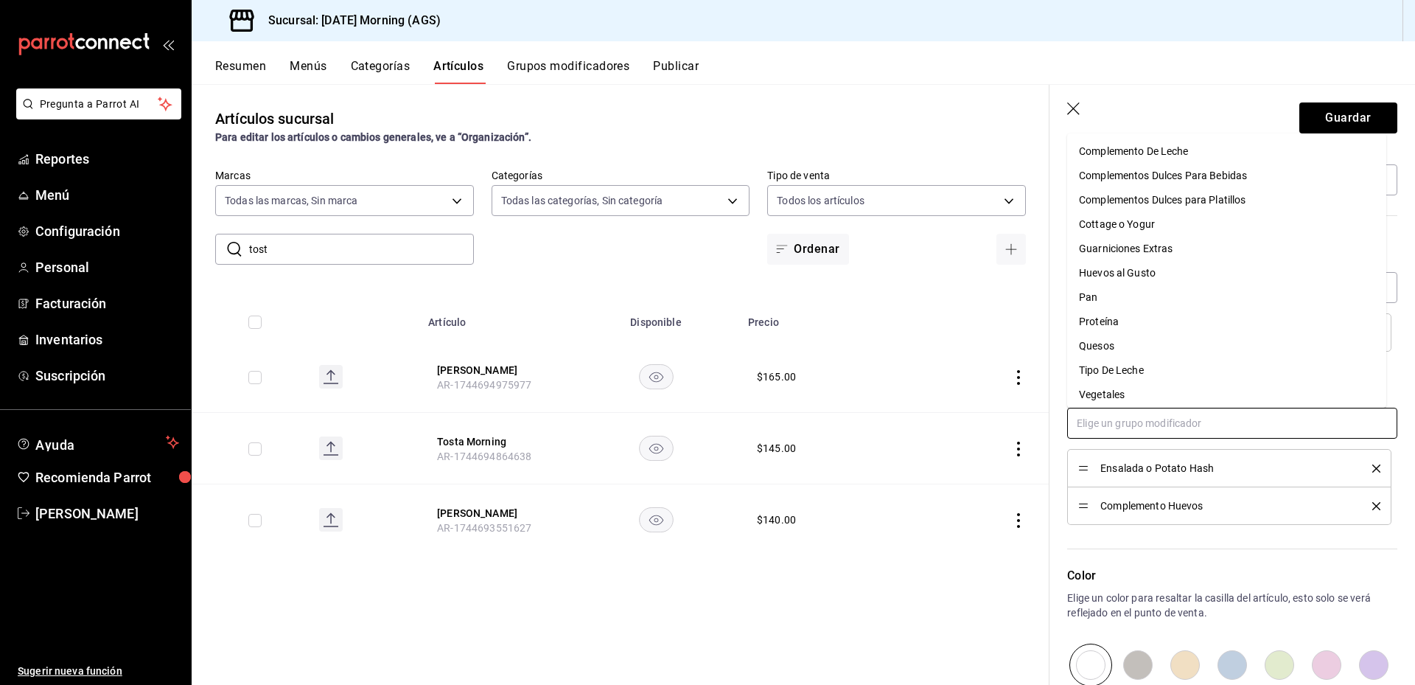
click at [1150, 253] on div "Guarniciones Extras" at bounding box center [1126, 248] width 94 height 15
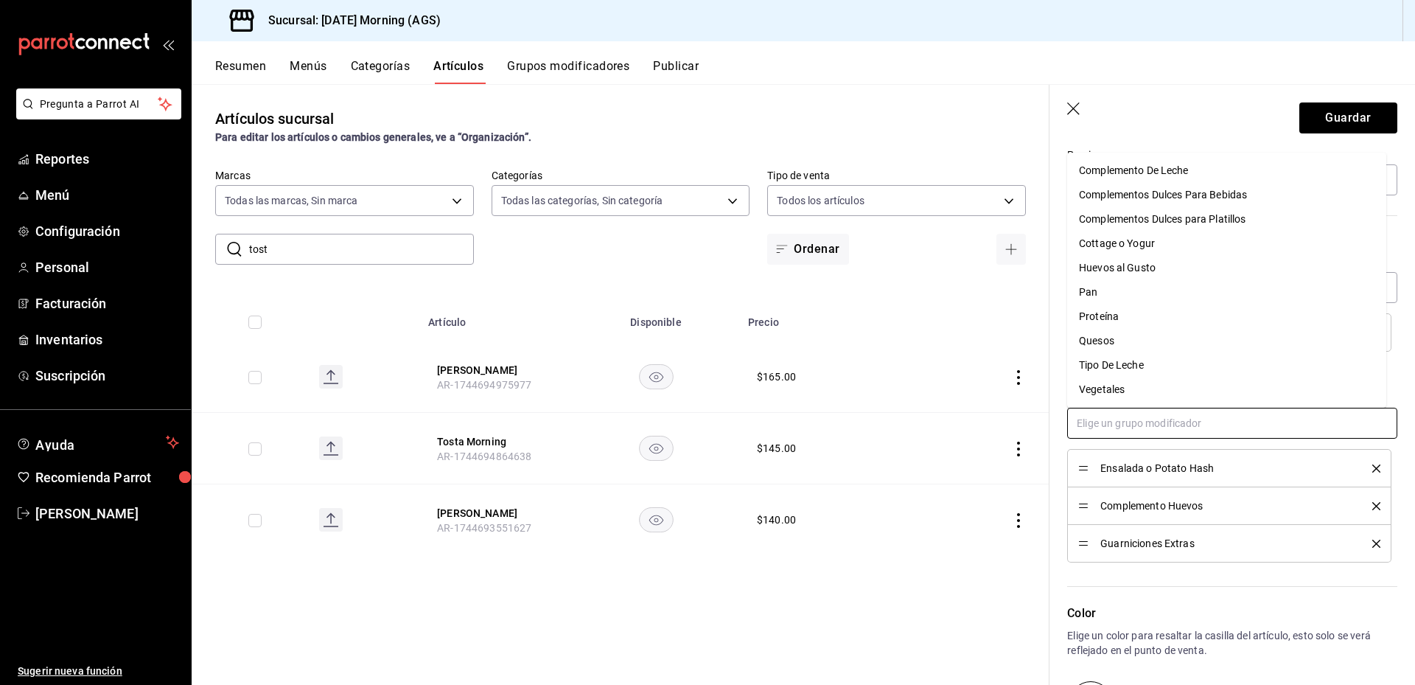
click at [1171, 423] on input "text" at bounding box center [1232, 423] width 330 height 31
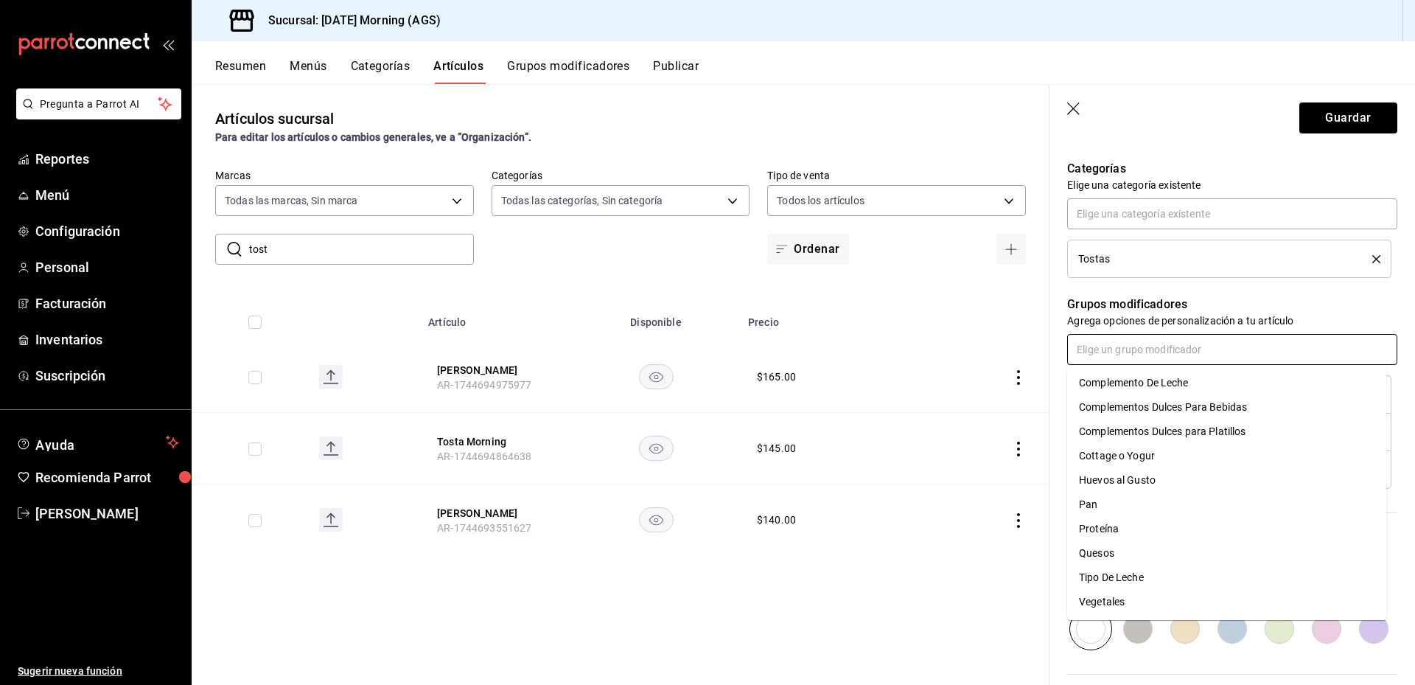
click at [1110, 593] on li "Vegetales" at bounding box center [1226, 602] width 319 height 24
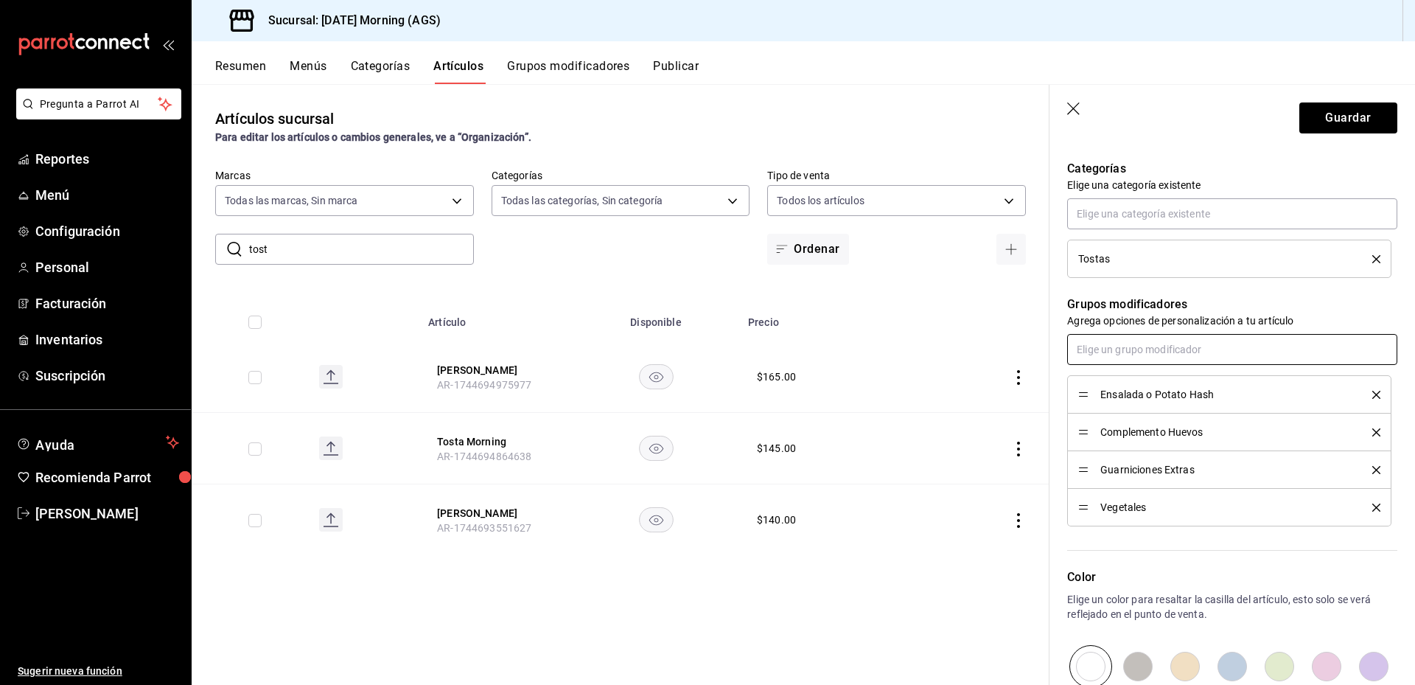
click at [1174, 349] on input "text" at bounding box center [1232, 349] width 330 height 31
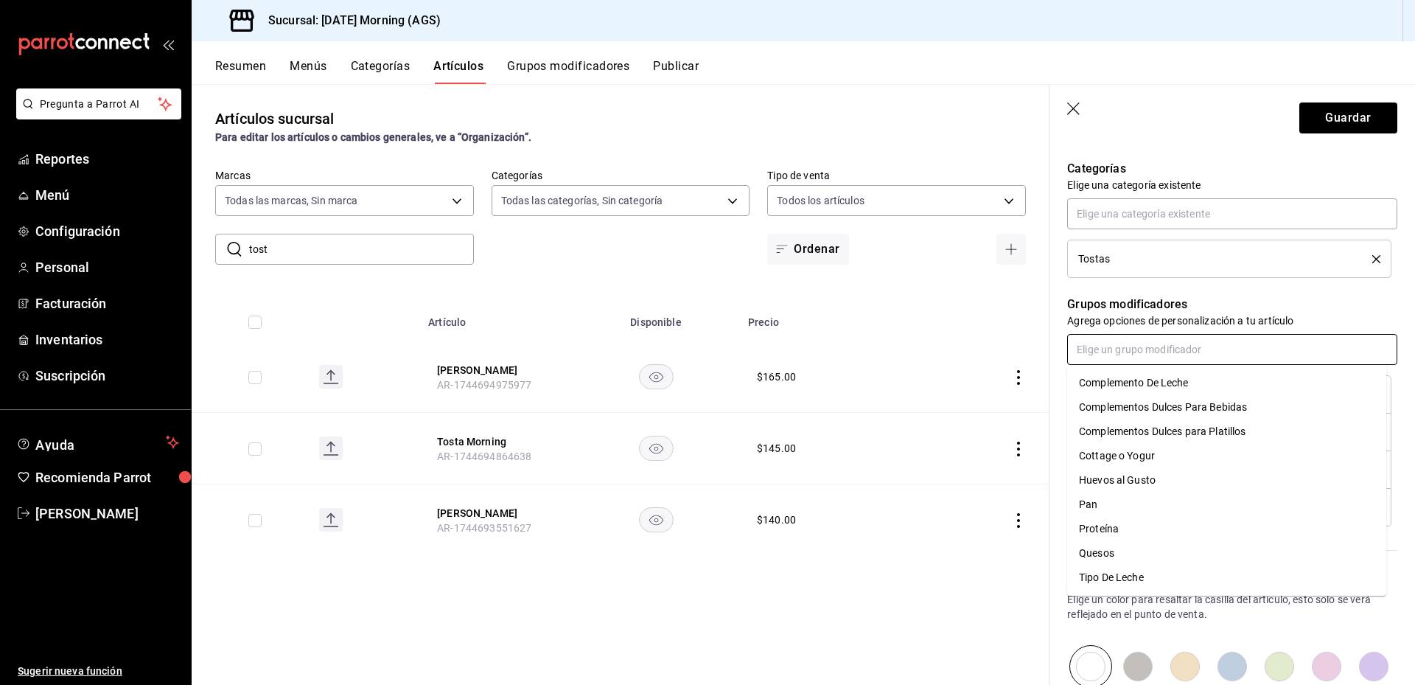
click at [1115, 526] on div "Proteína" at bounding box center [1099, 528] width 40 height 15
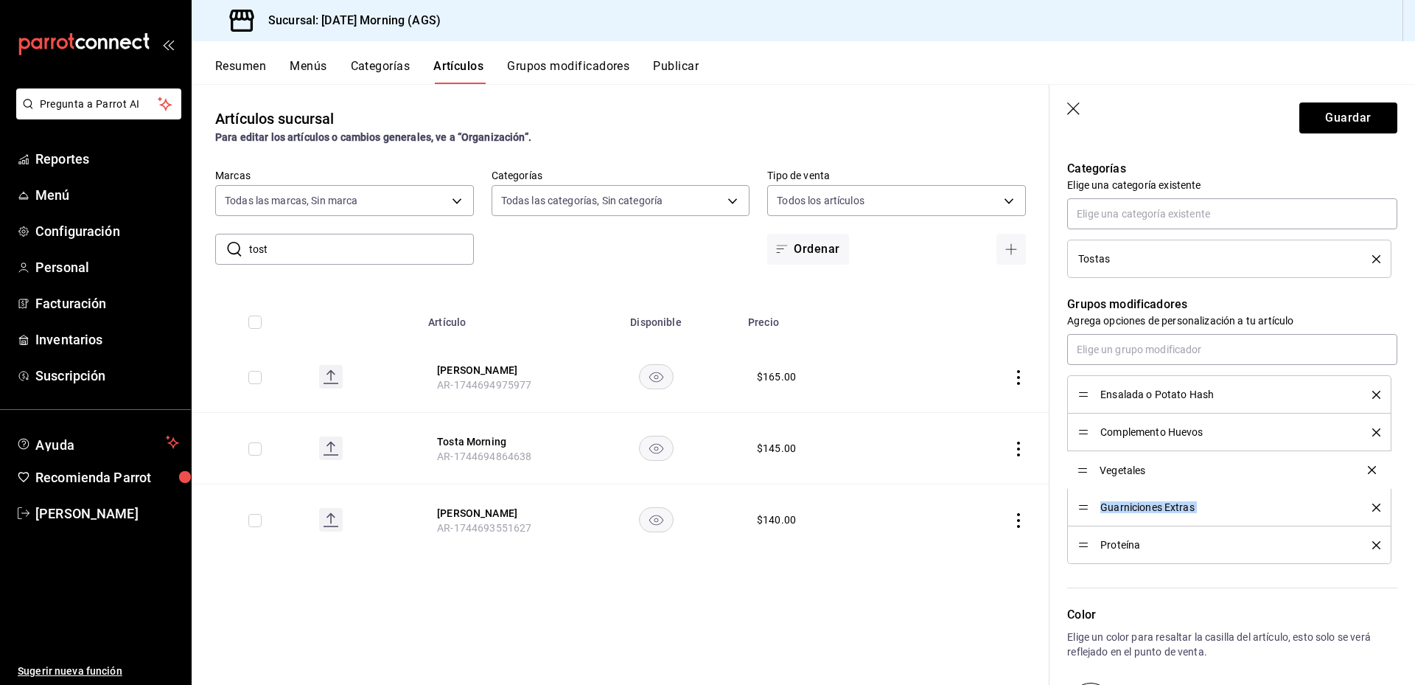
drag, startPoint x: 1083, startPoint y: 506, endPoint x: 1083, endPoint y: 464, distance: 42.0
drag, startPoint x: 1087, startPoint y: 548, endPoint x: 1087, endPoint y: 503, distance: 45.7
click at [1196, 346] on input "text" at bounding box center [1232, 349] width 330 height 31
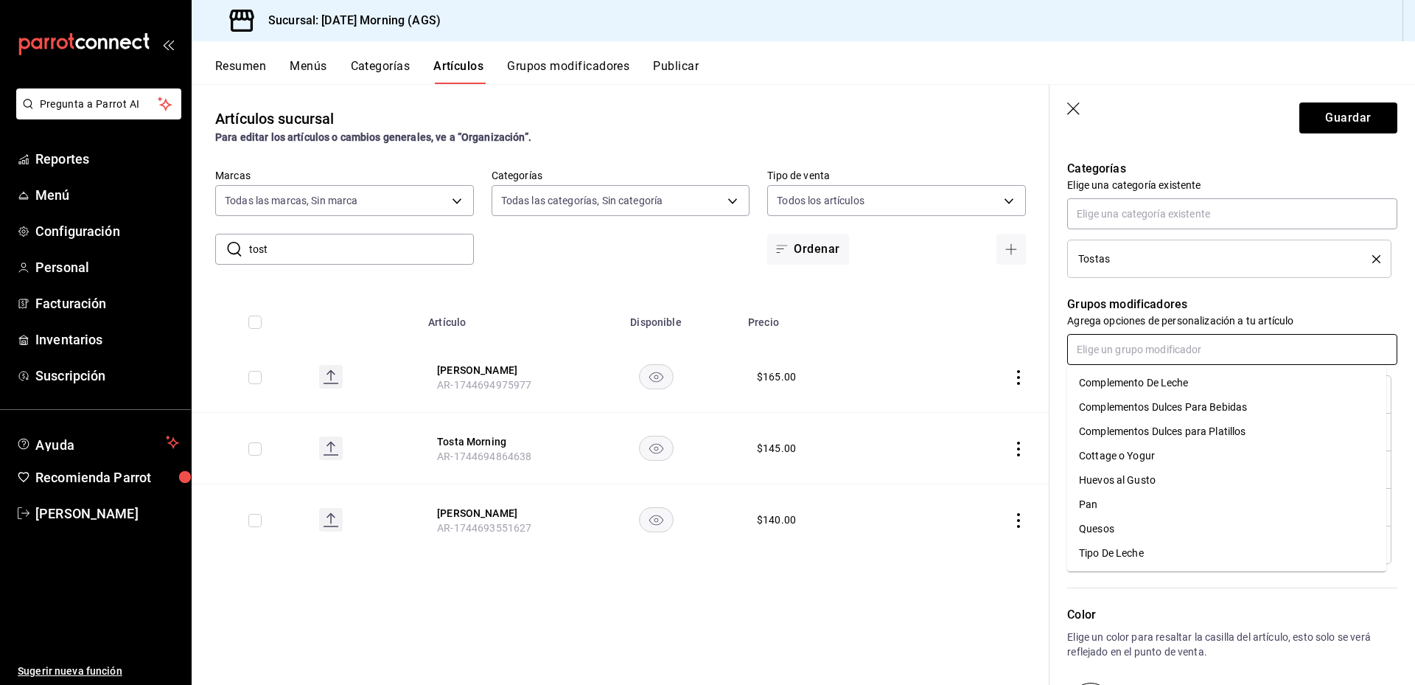
click at [1099, 523] on div "Quesos" at bounding box center [1096, 528] width 35 height 15
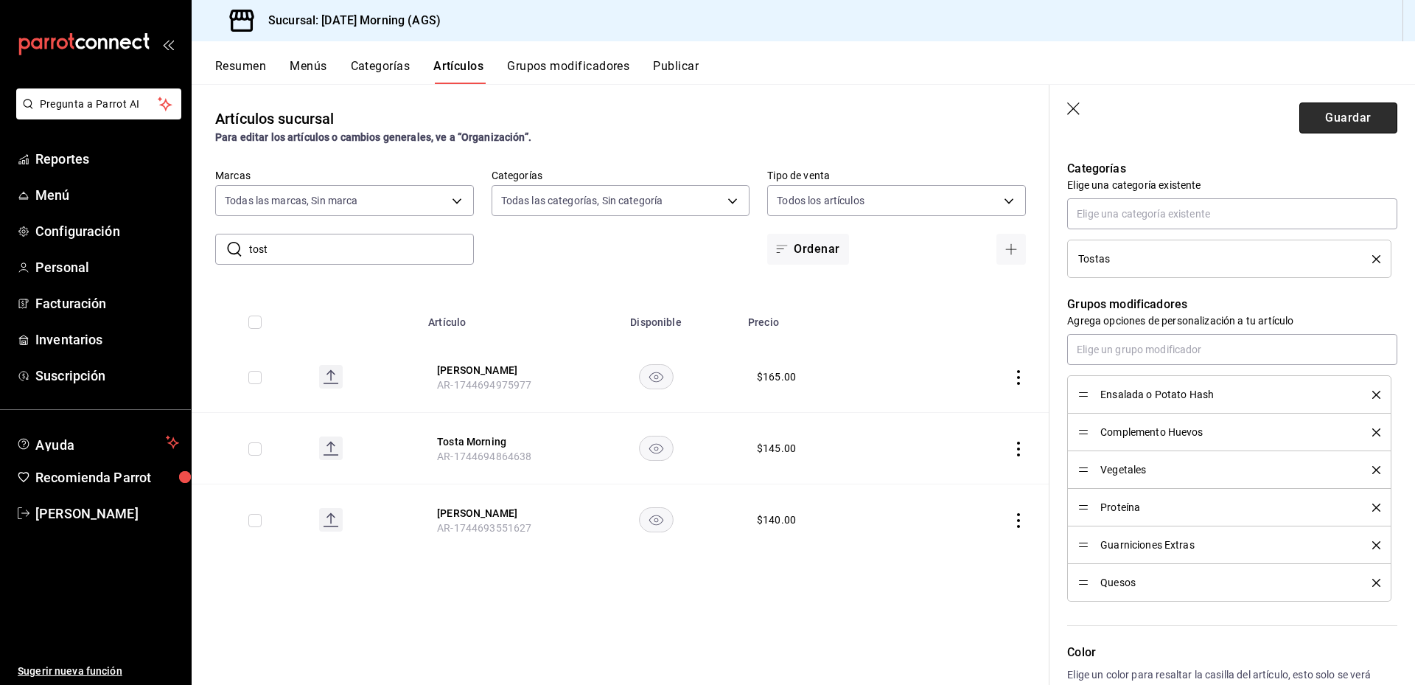
click at [1346, 118] on button "Guardar" at bounding box center [1349, 117] width 98 height 31
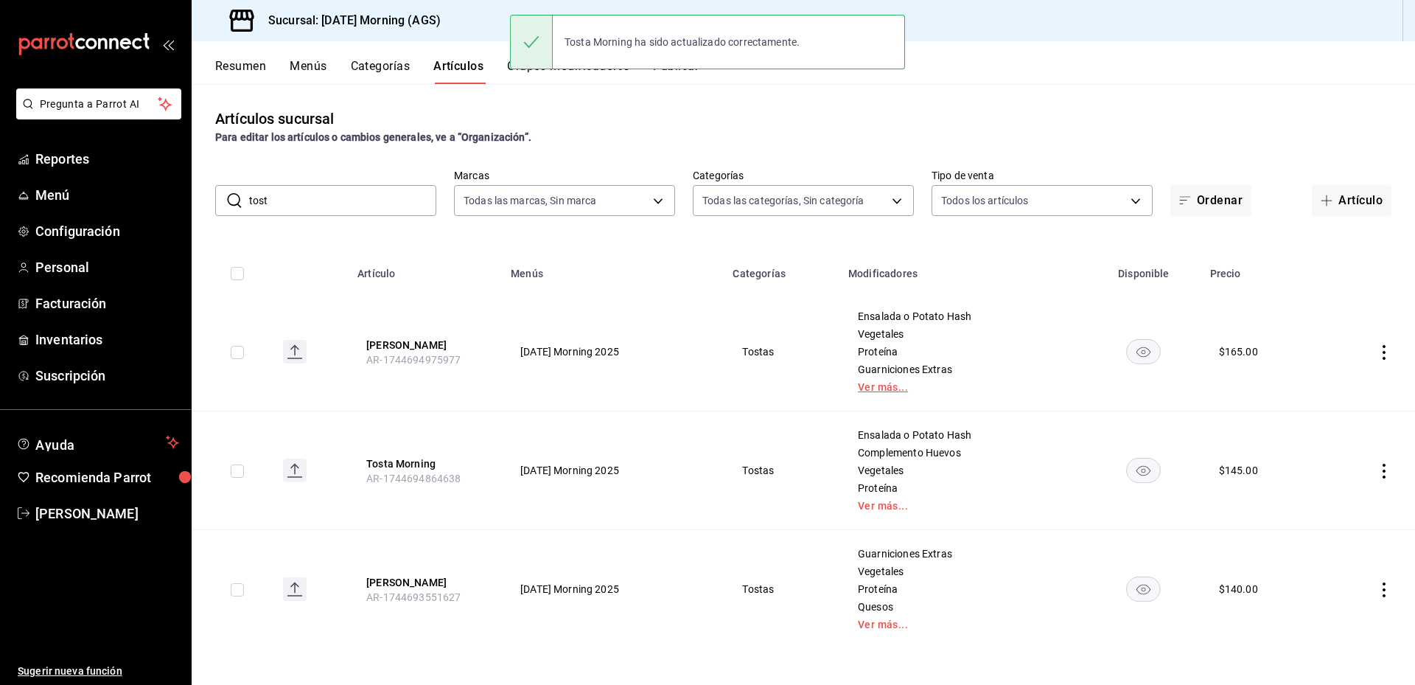
click at [887, 391] on link "Ver más..." at bounding box center [963, 387] width 210 height 10
click at [883, 505] on link "Ver más..." at bounding box center [963, 506] width 210 height 10
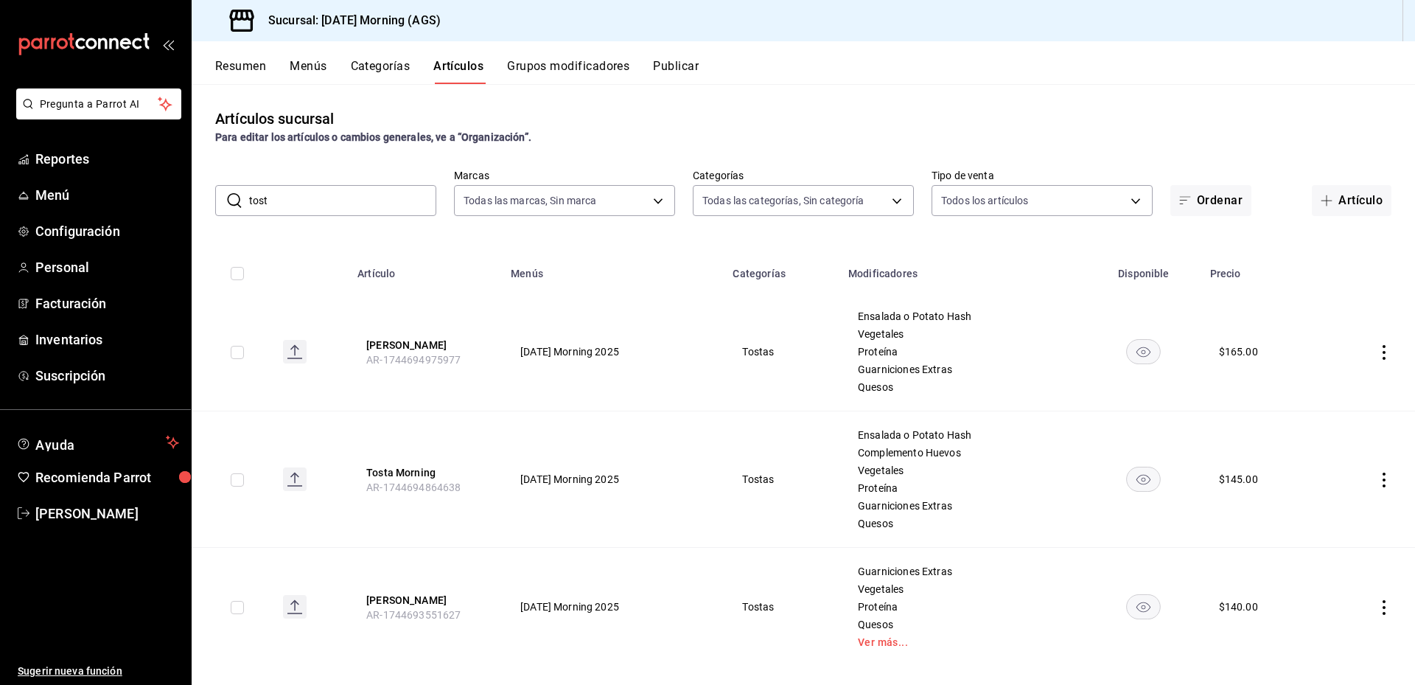
click at [1377, 351] on icon "actions" at bounding box center [1384, 352] width 15 height 15
click at [1332, 377] on li "Editar" at bounding box center [1316, 386] width 88 height 30
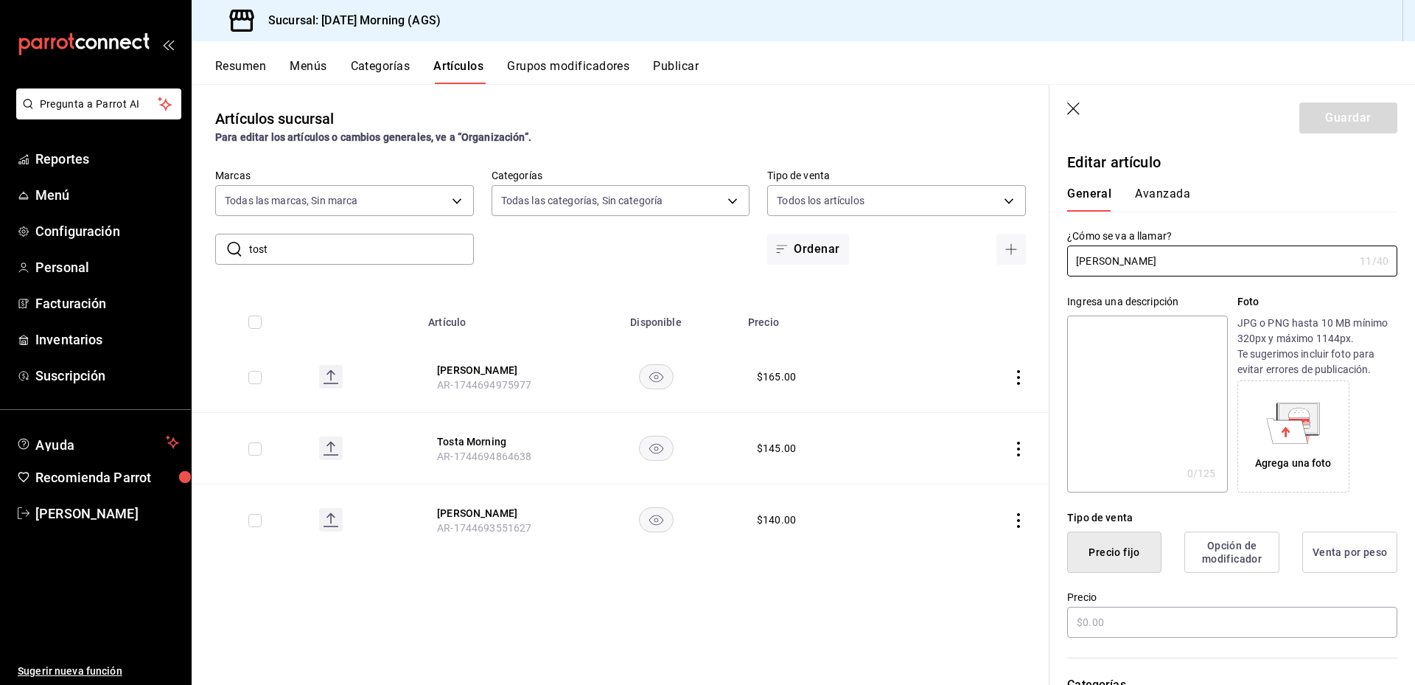
type input "$165.00"
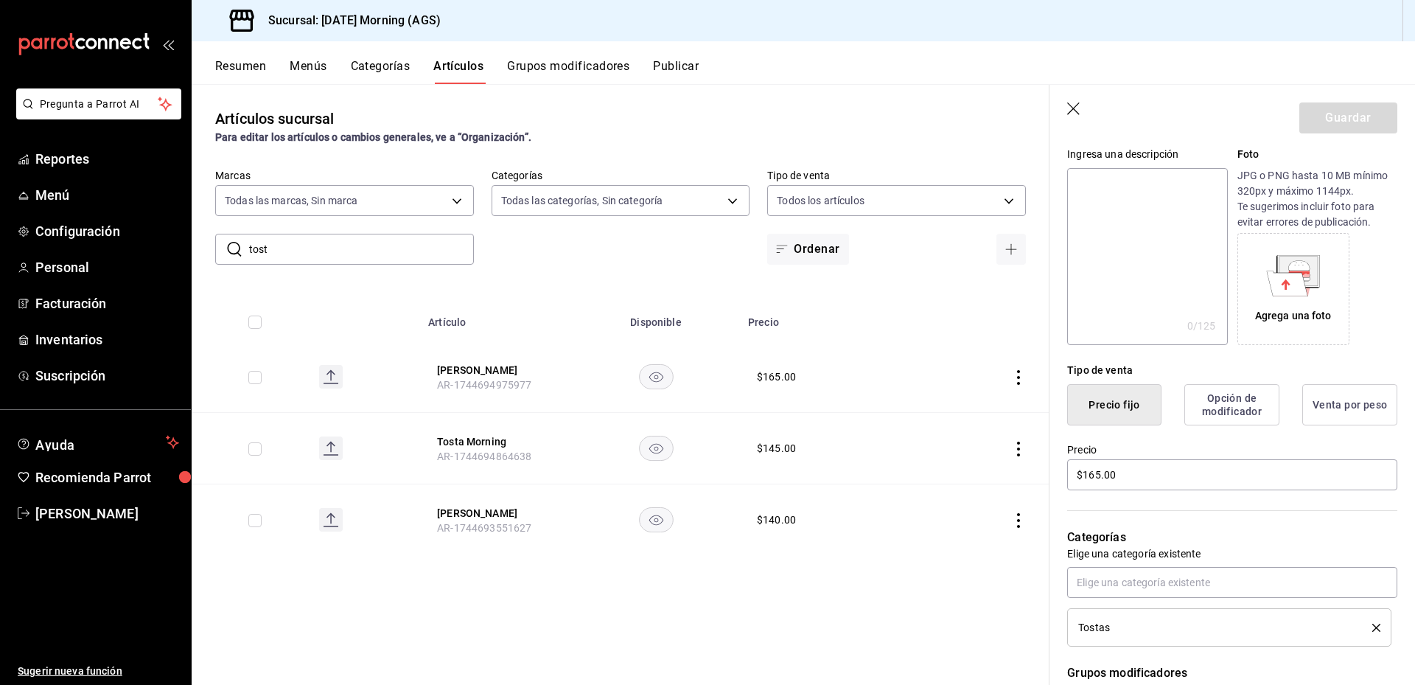
scroll to position [221, 0]
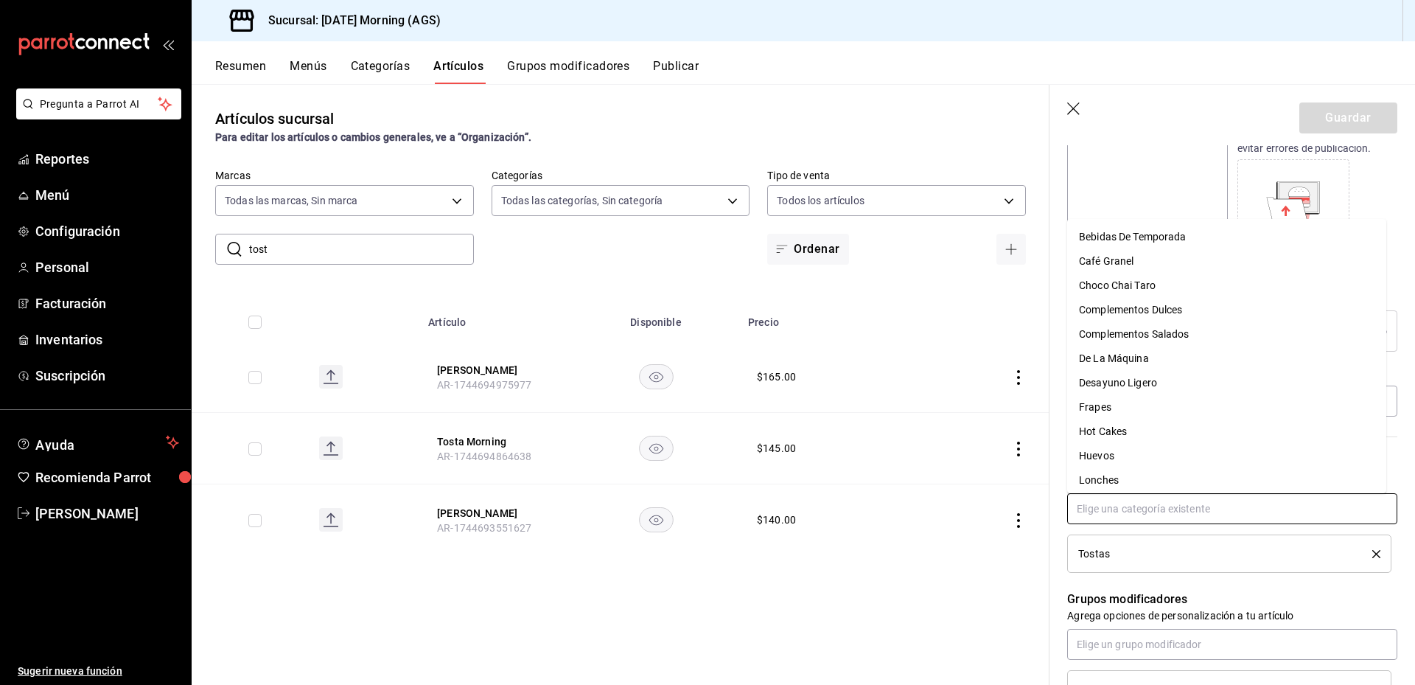
click at [1175, 511] on input "text" at bounding box center [1232, 508] width 330 height 31
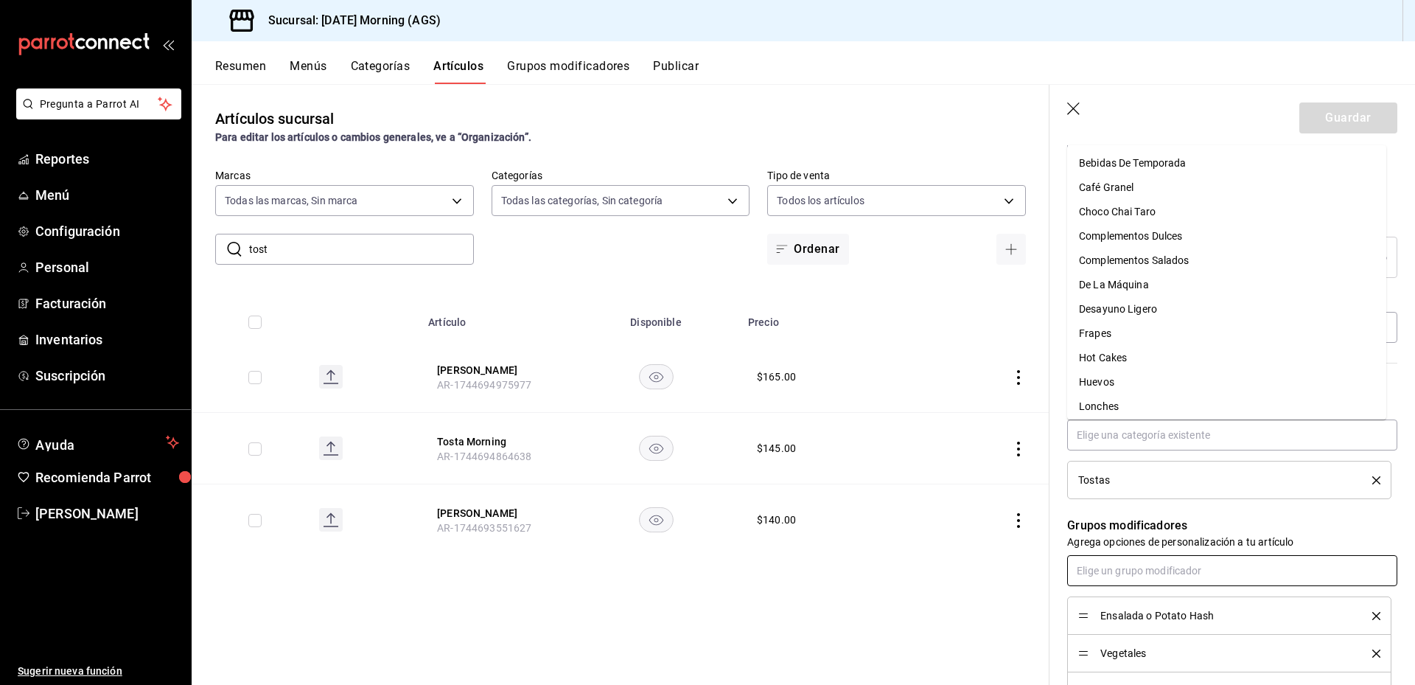
click at [1198, 580] on input "text" at bounding box center [1232, 570] width 330 height 31
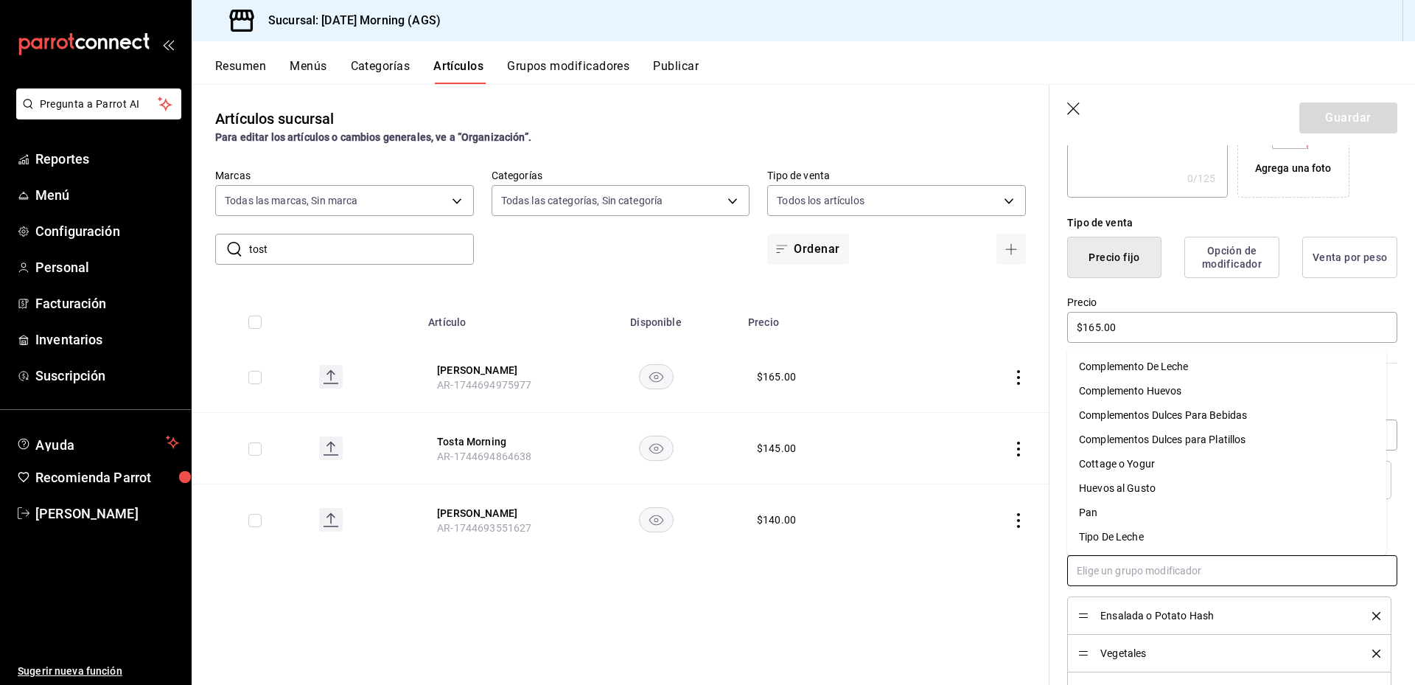
click at [1173, 393] on div "Complemento Huevos" at bounding box center [1130, 390] width 102 height 15
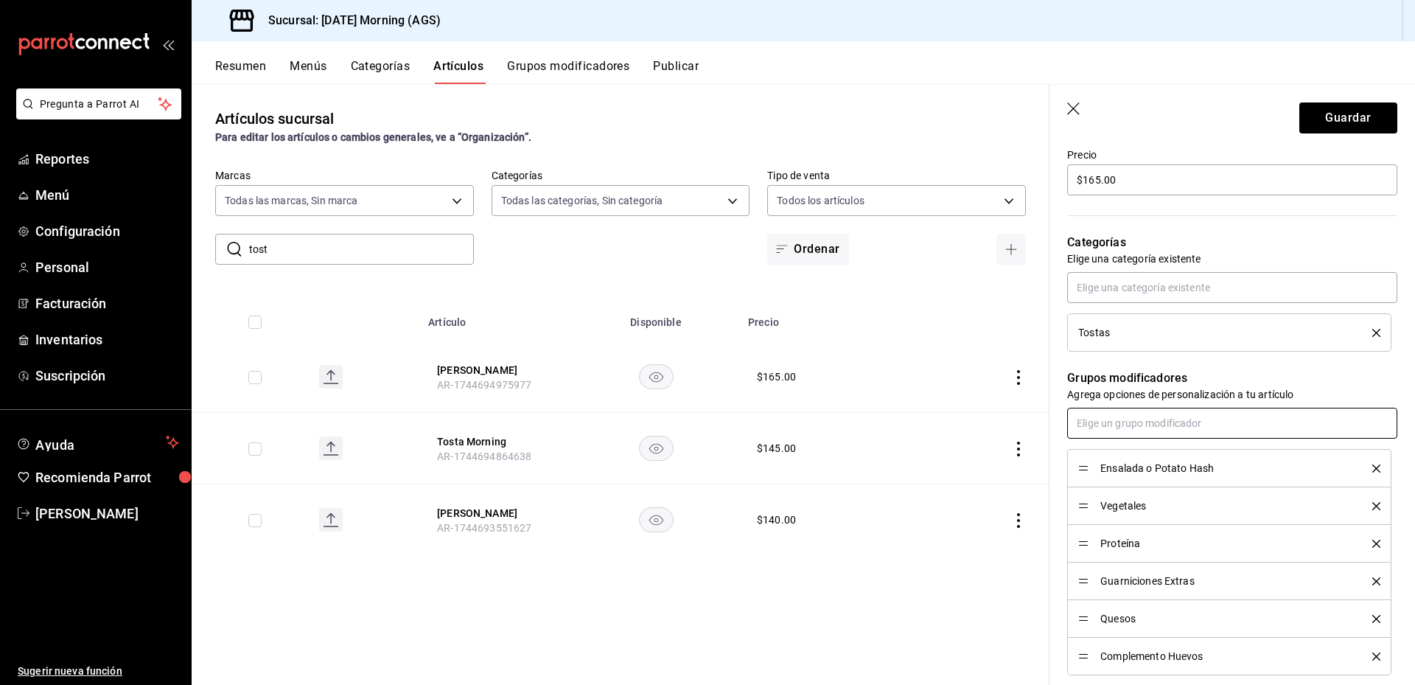
scroll to position [516, 0]
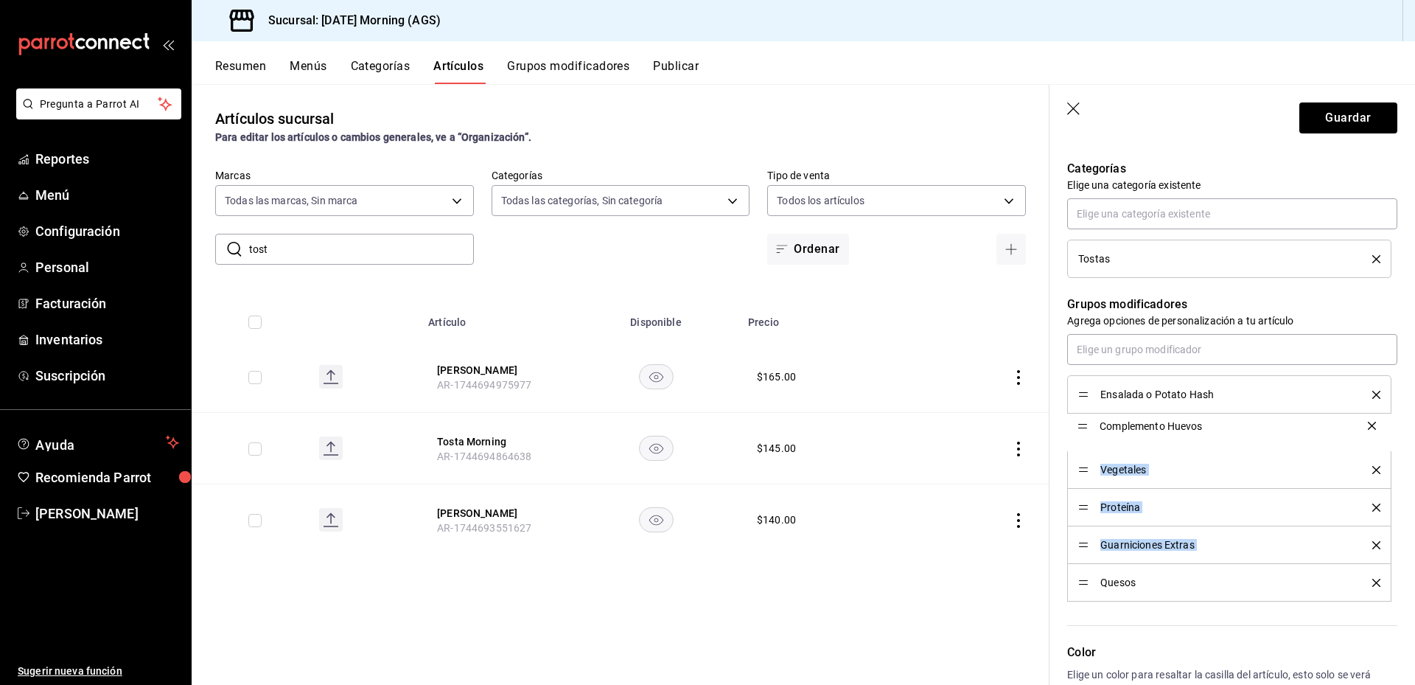
drag, startPoint x: 1086, startPoint y: 582, endPoint x: 1098, endPoint y: 425, distance: 157.5
click at [1314, 117] on button "Guardar" at bounding box center [1349, 117] width 98 height 31
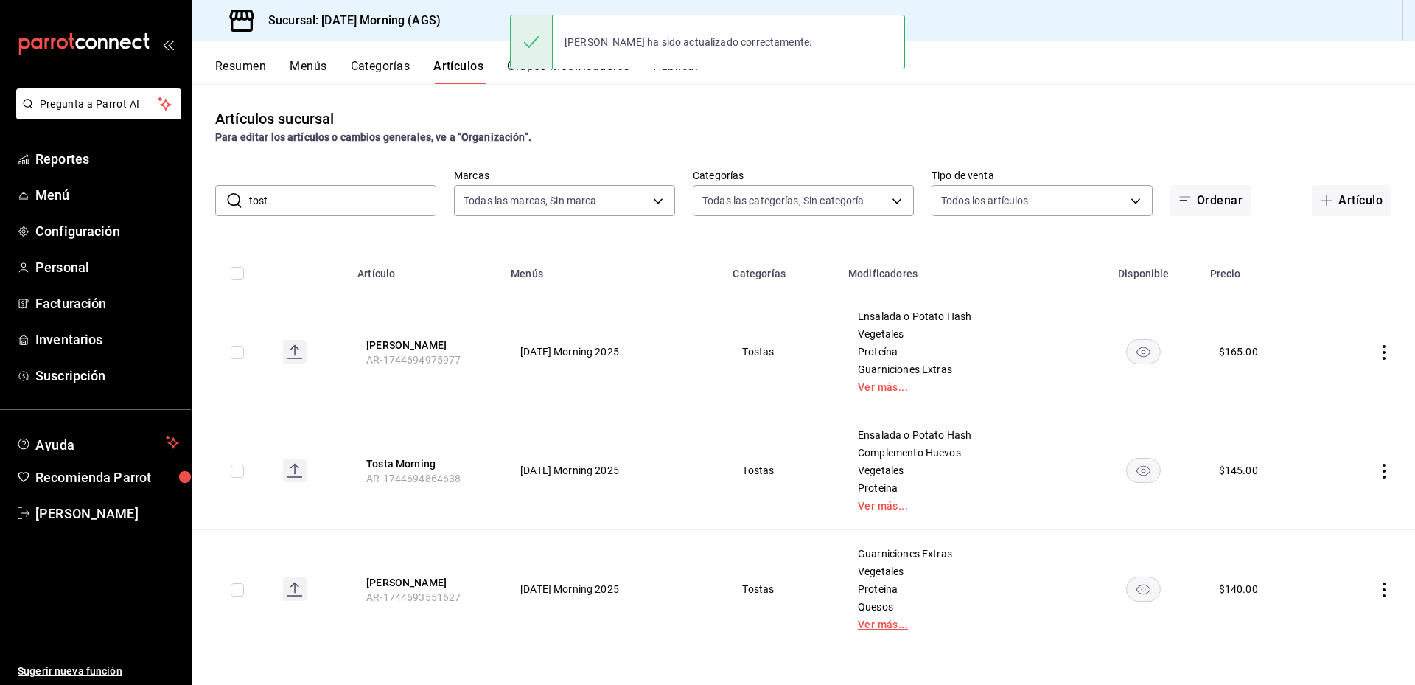
click at [896, 624] on link "Ver más..." at bounding box center [963, 624] width 210 height 10
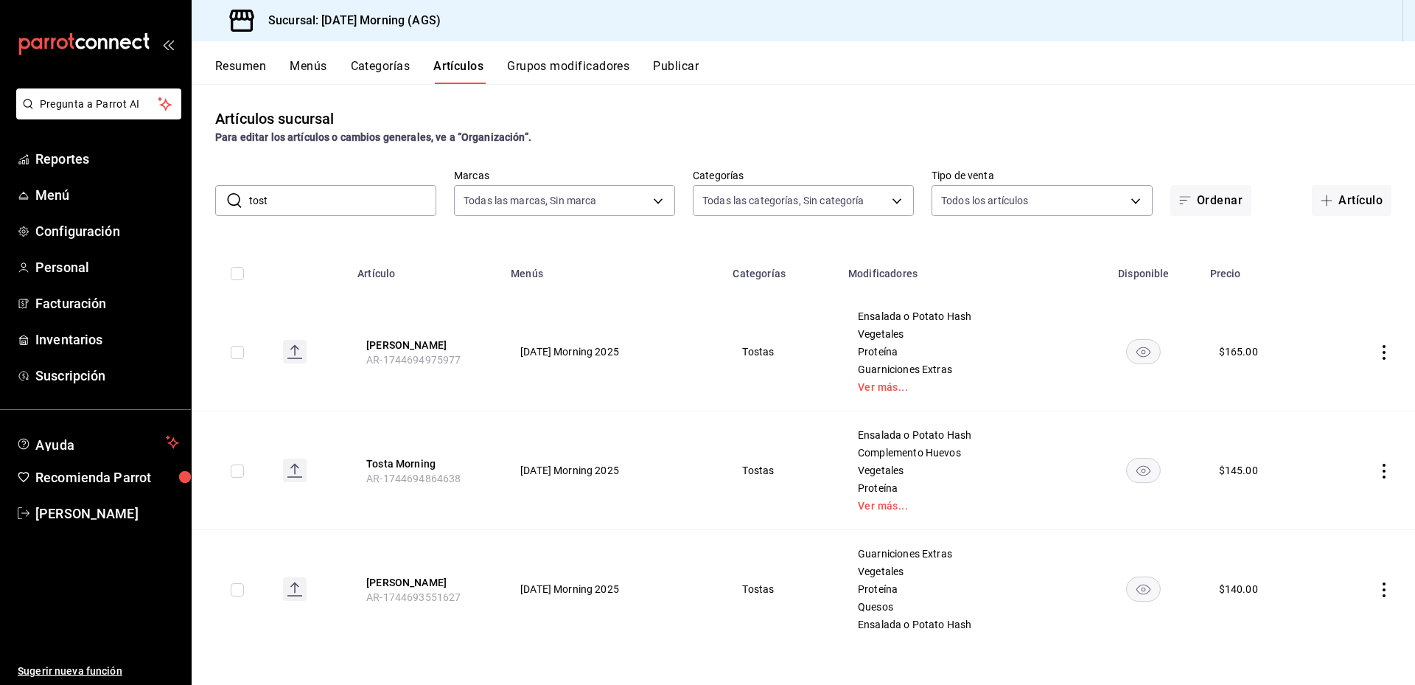
click at [901, 512] on td "Ensalada o Potato Hash Complemento Huevos Vegetales Proteína Ver más..." at bounding box center [963, 470] width 247 height 119
click at [893, 505] on link "Ver más..." at bounding box center [963, 506] width 210 height 10
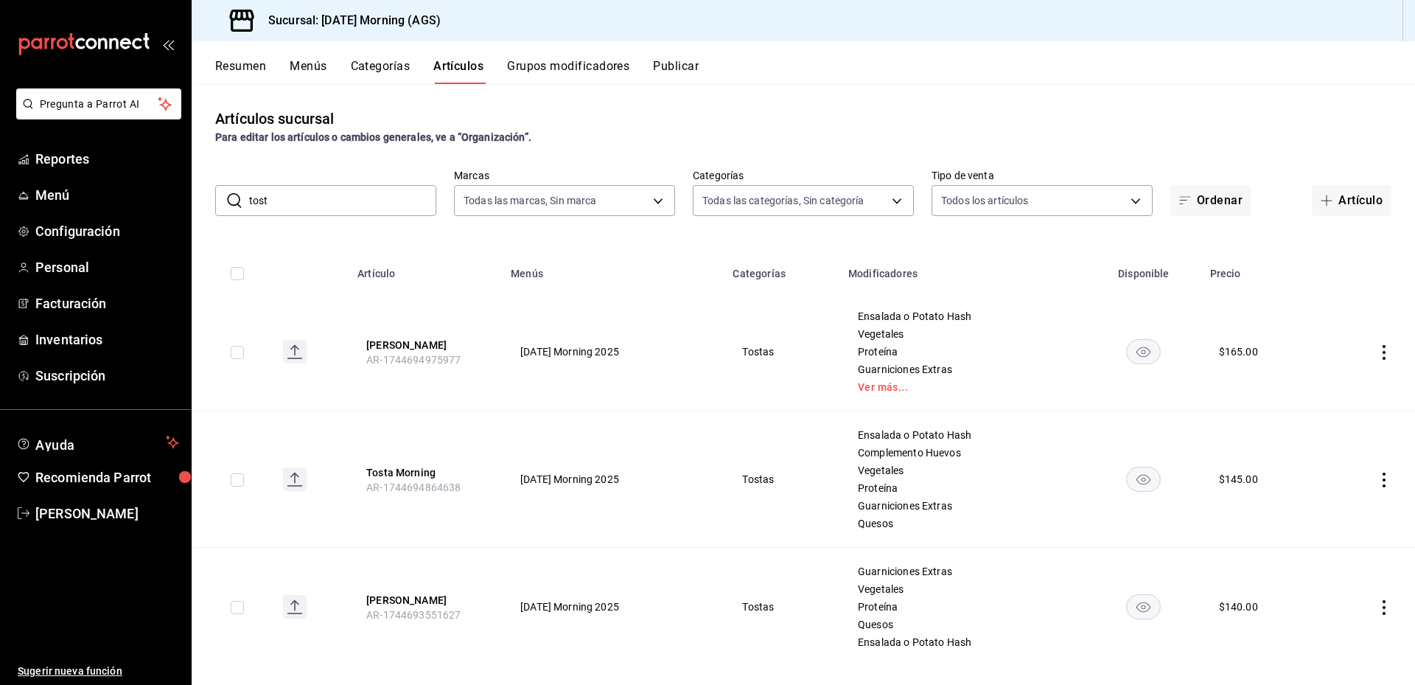
scroll to position [17, 0]
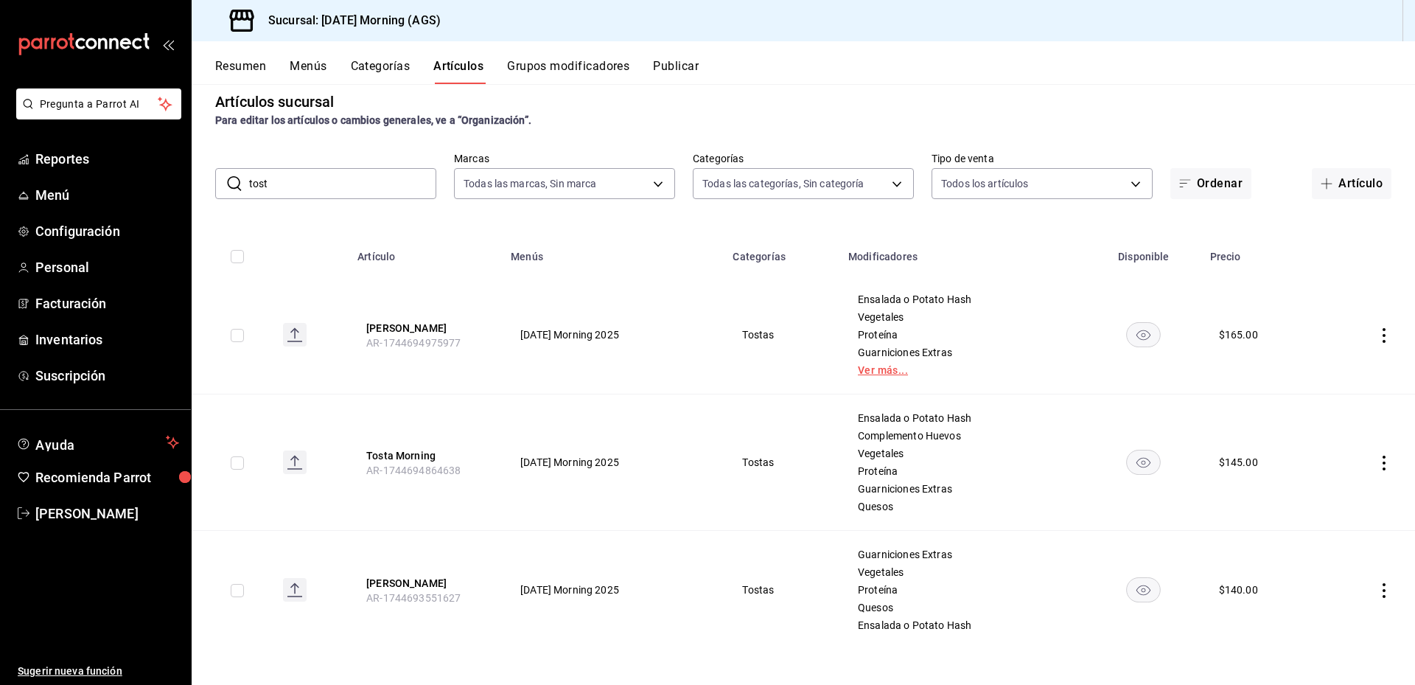
click at [881, 369] on link "Ver más..." at bounding box center [963, 370] width 210 height 10
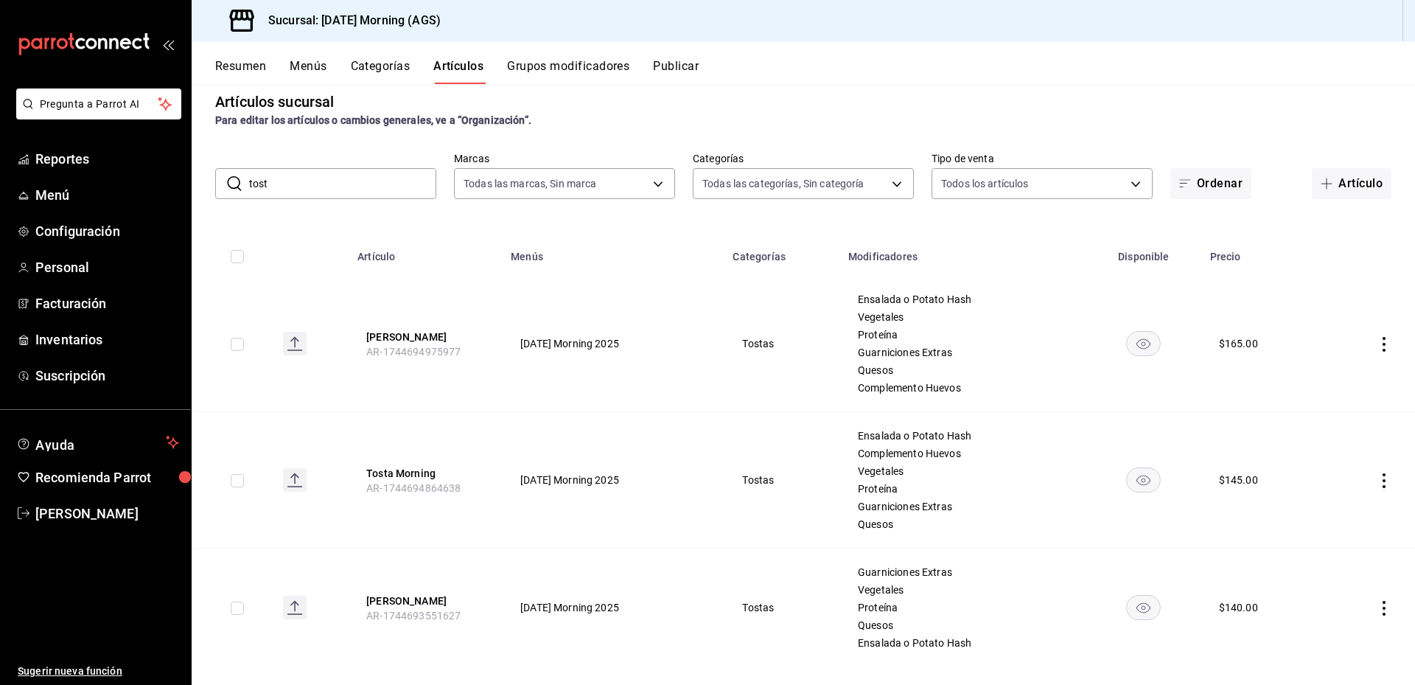
scroll to position [35, 0]
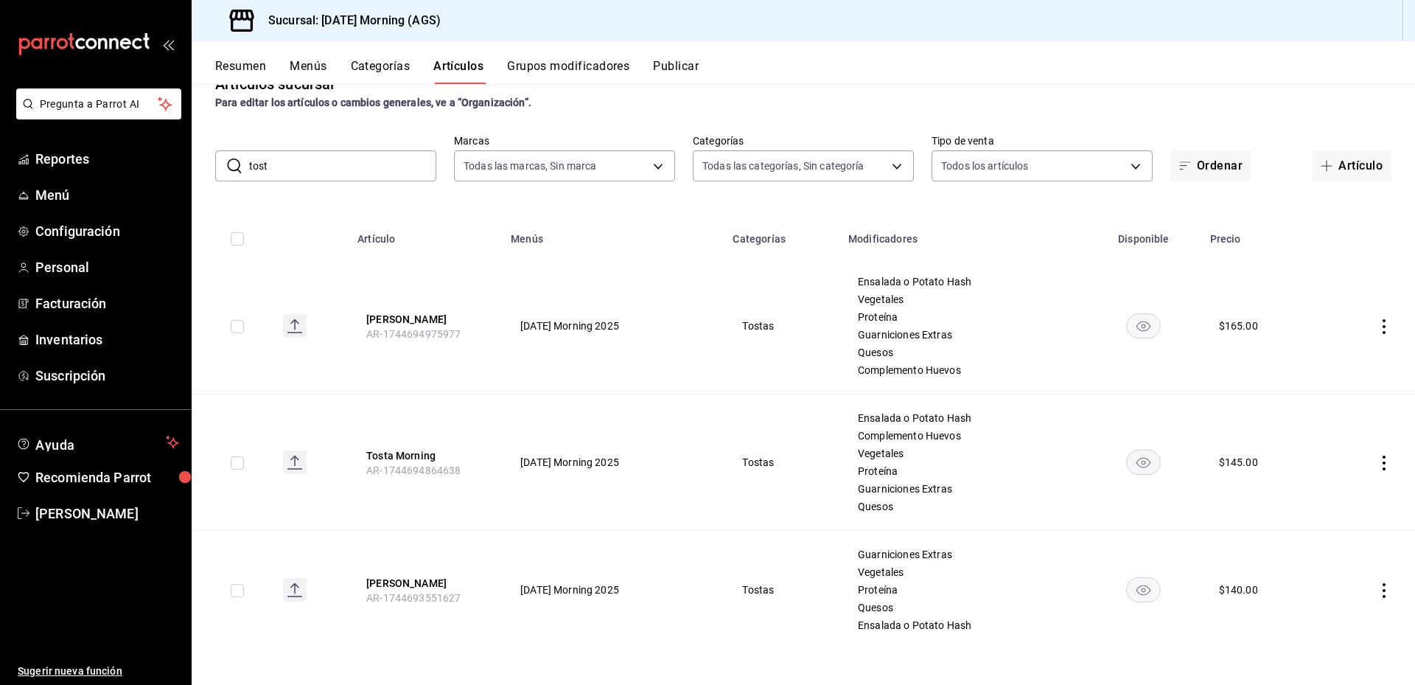
click at [1365, 592] on td at bounding box center [1369, 590] width 92 height 119
click at [394, 583] on button "[PERSON_NAME]" at bounding box center [425, 583] width 118 height 15
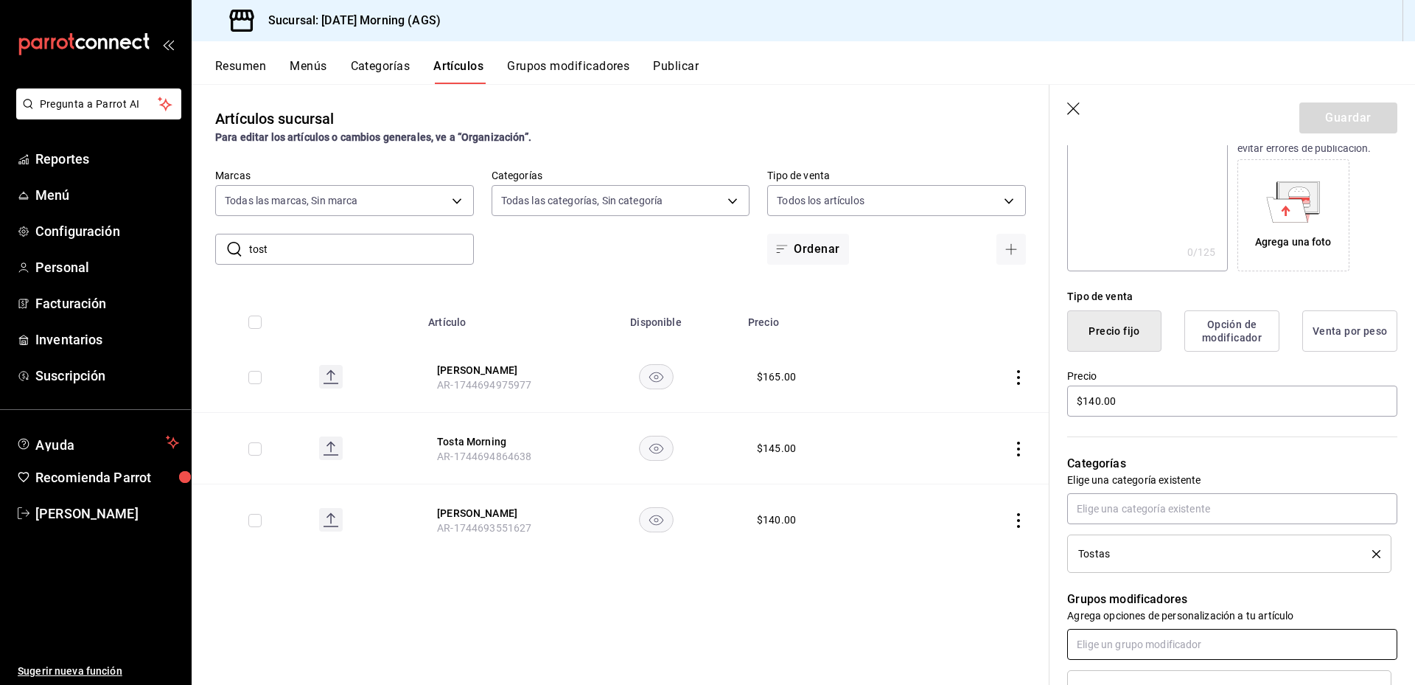
scroll to position [369, 0]
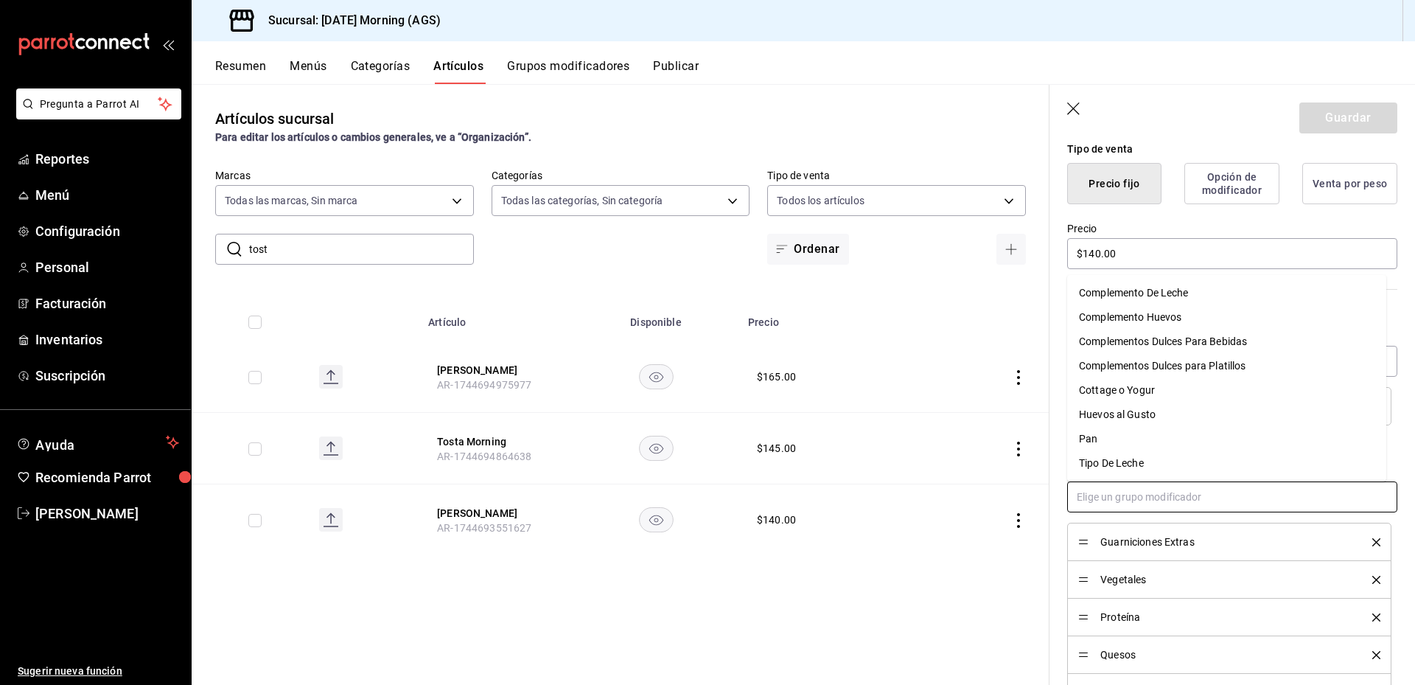
click at [1159, 498] on input "text" at bounding box center [1232, 496] width 330 height 31
click at [1140, 313] on div "Complemento Huevos" at bounding box center [1130, 317] width 102 height 15
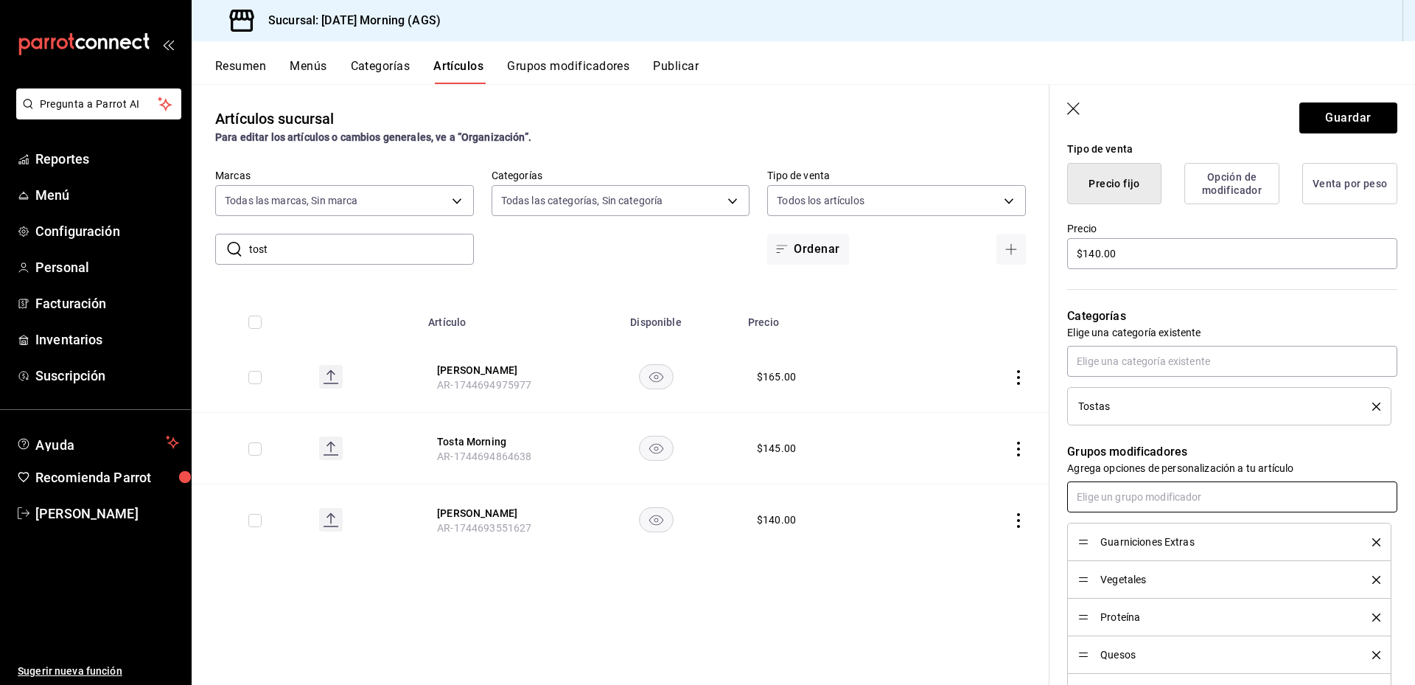
scroll to position [516, 0]
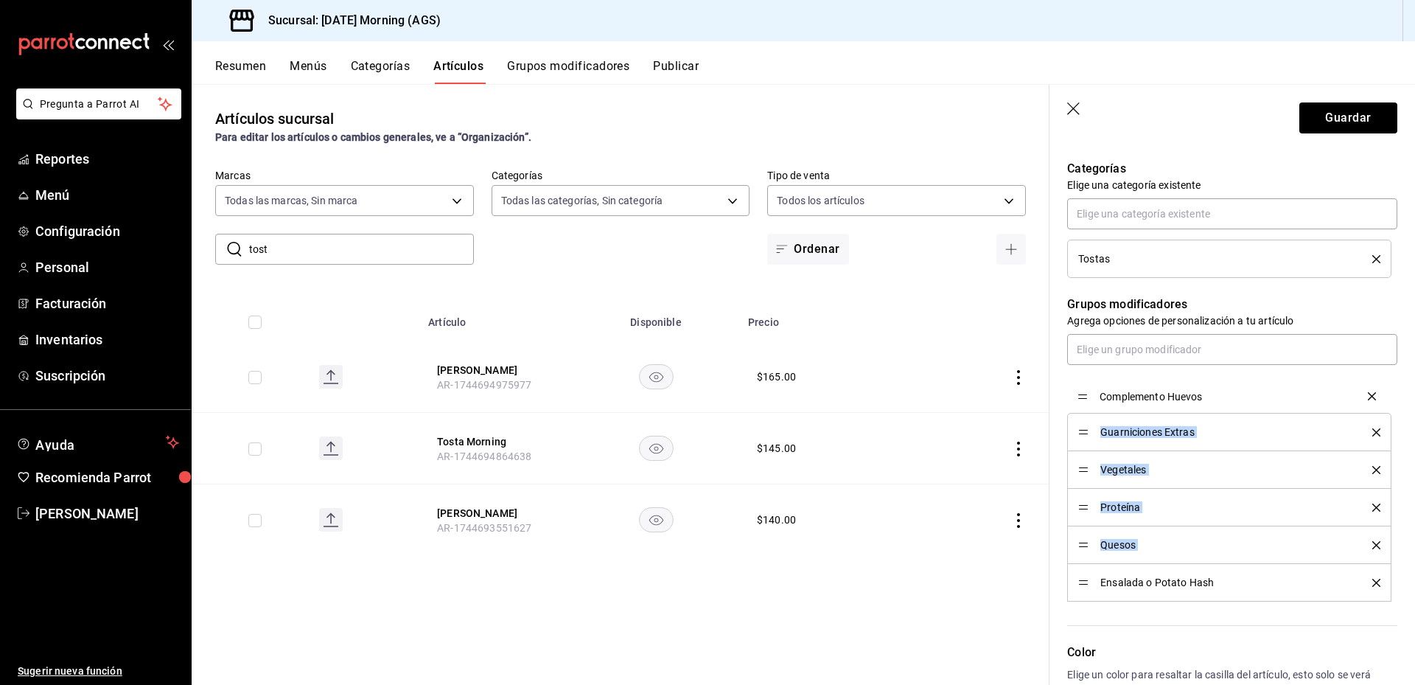
drag, startPoint x: 1082, startPoint y: 582, endPoint x: 1092, endPoint y: 394, distance: 187.5
drag, startPoint x: 1083, startPoint y: 431, endPoint x: 1072, endPoint y: 597, distance: 167.0
drag, startPoint x: 1084, startPoint y: 546, endPoint x: 1074, endPoint y: 386, distance: 159.5
click at [1373, 130] on button "Guardar" at bounding box center [1349, 117] width 98 height 31
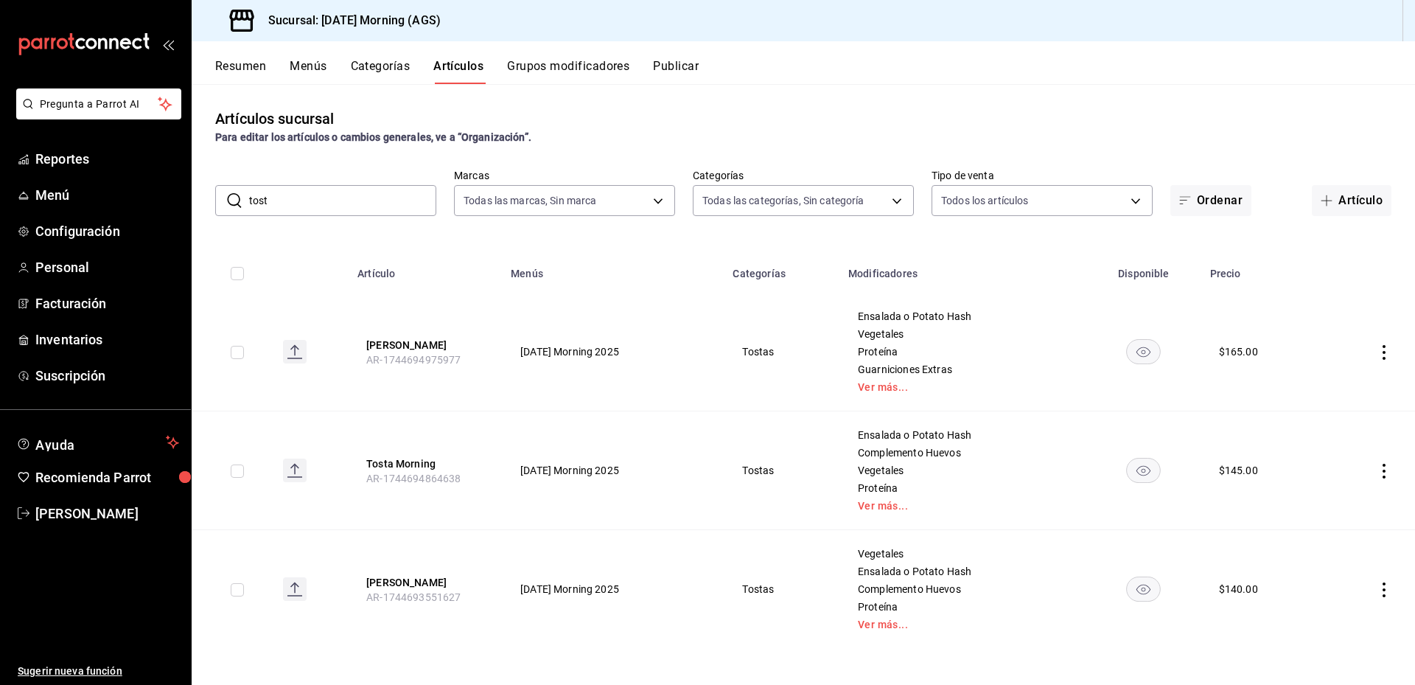
drag, startPoint x: 299, startPoint y: 196, endPoint x: 246, endPoint y: 204, distance: 53.0
click at [246, 204] on div "​ tost ​" at bounding box center [325, 200] width 221 height 31
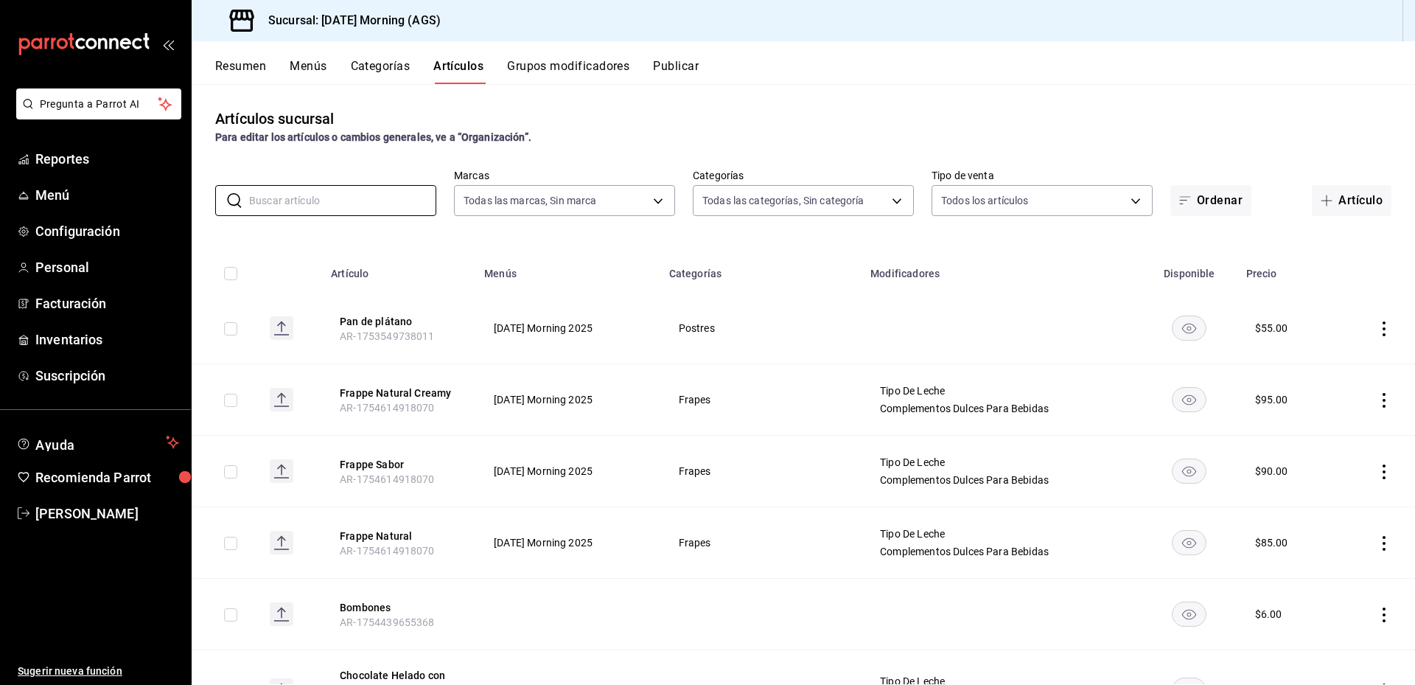
click at [377, 66] on button "Categorías" at bounding box center [381, 71] width 60 height 25
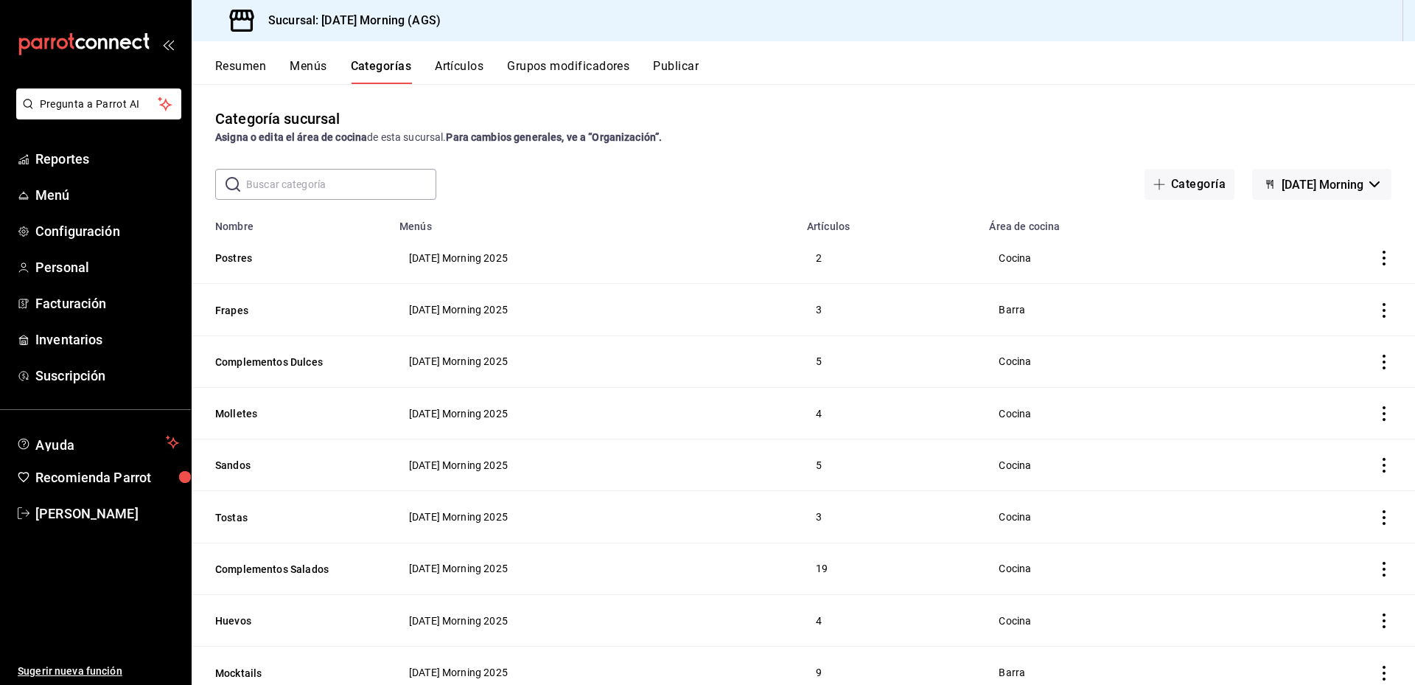
click at [467, 60] on button "Artículos" at bounding box center [459, 71] width 49 height 25
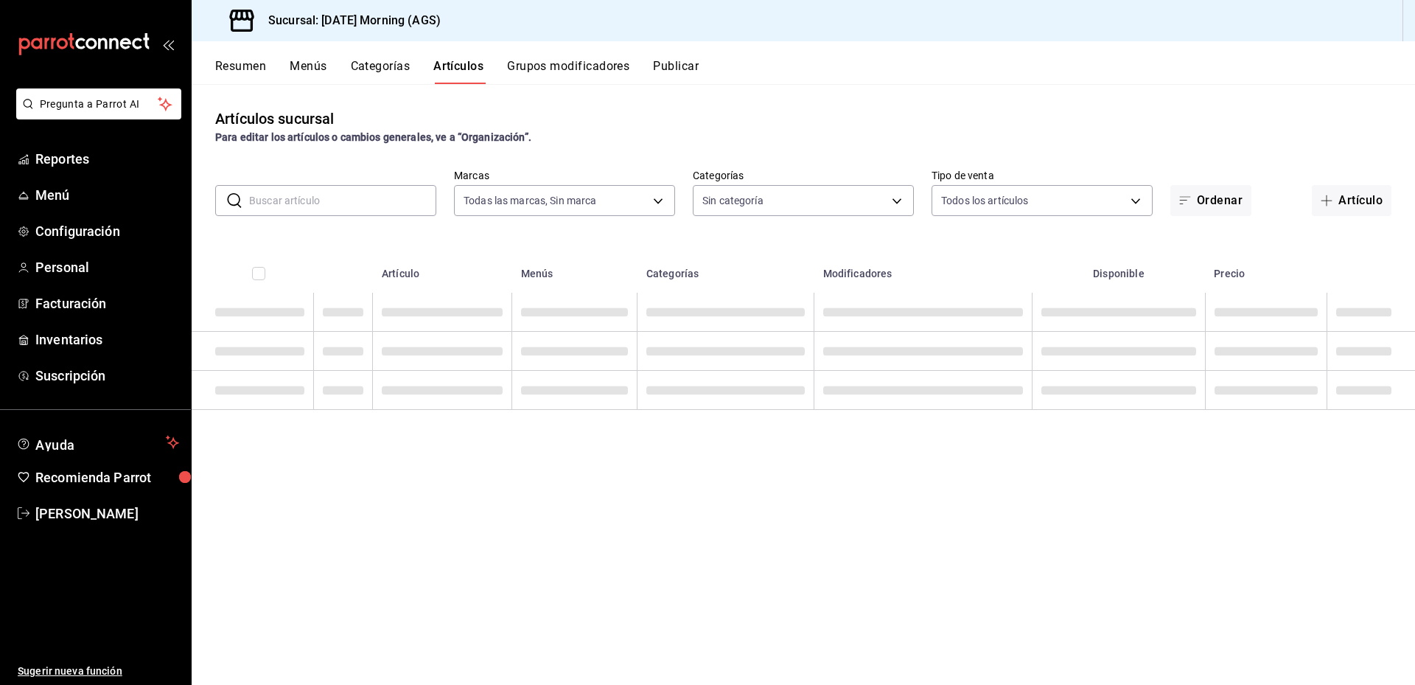
type input "46e7e048-dd01-496a-8bdd-34efddf40249"
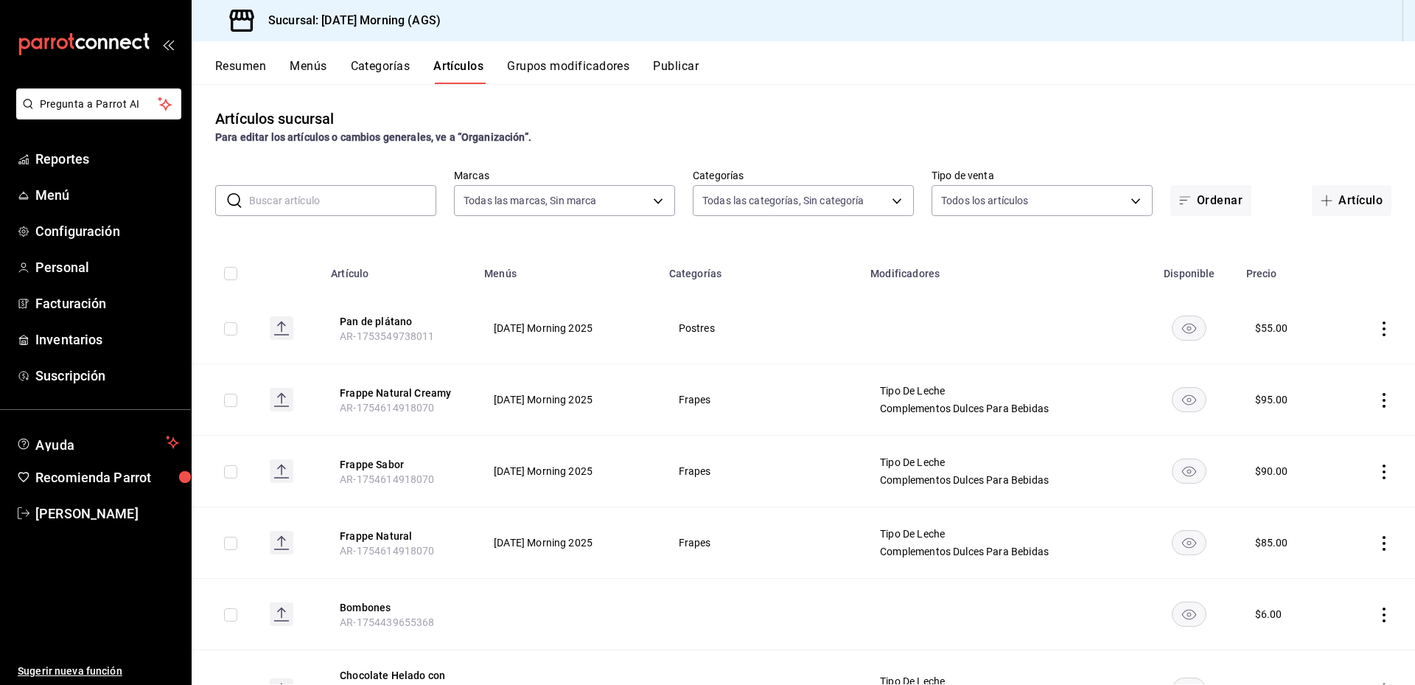
type input "f94c979a-9160-4e63-95b5-e66873f5f0ad,3a4fc3b2-ec7e-4b37-b48c-929a14ca770c,1b83a…"
click at [877, 208] on body "Pregunta a Parrot AI Reportes Menú Configuración Personal Facturación Inventari…" at bounding box center [707, 342] width 1415 height 685
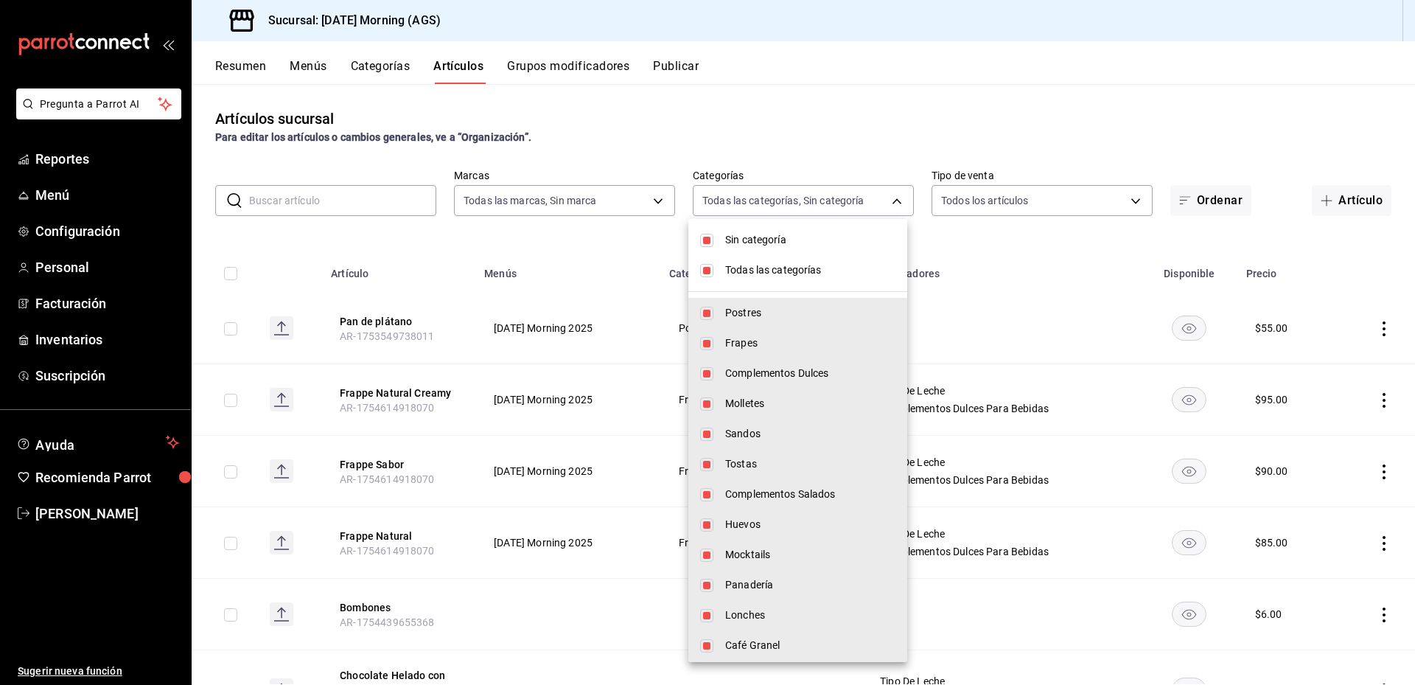
click at [705, 236] on input "checkbox" at bounding box center [706, 240] width 13 height 13
checkbox input "false"
click at [709, 267] on input "checkbox" at bounding box center [706, 270] width 13 height 13
checkbox input "false"
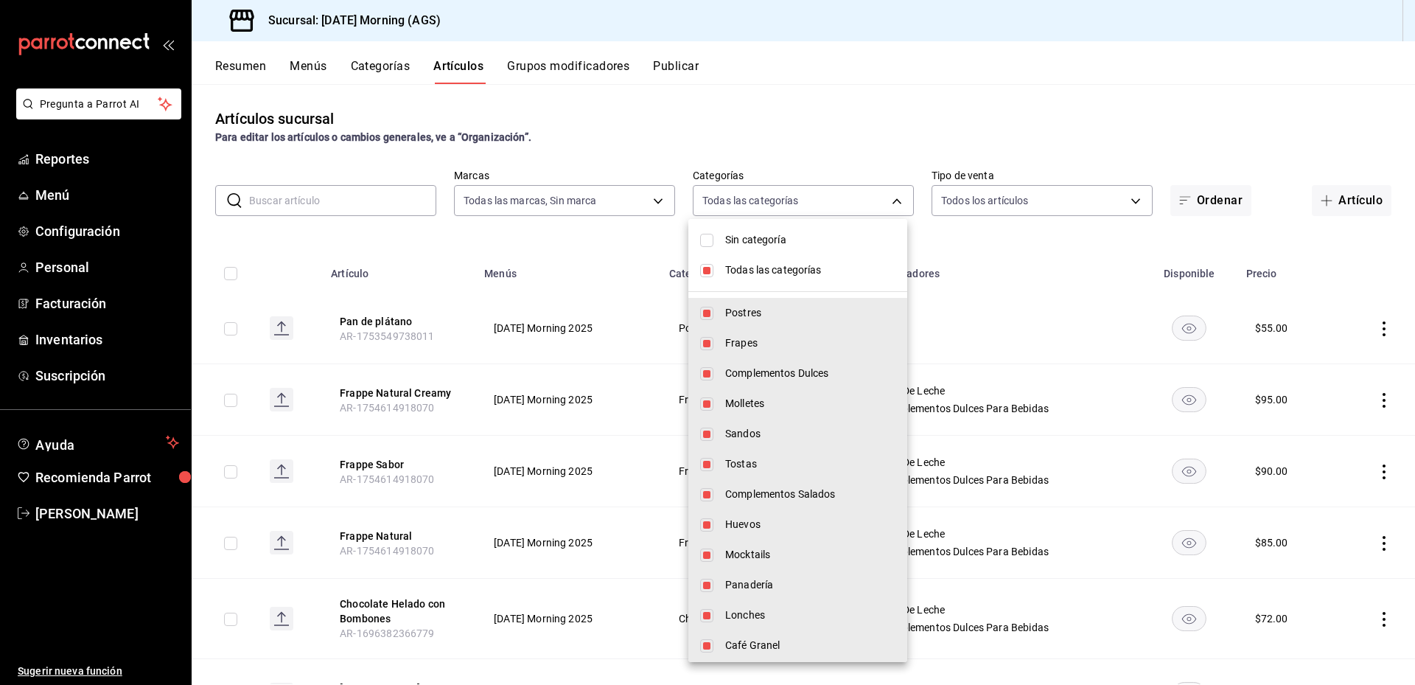
checkbox input "false"
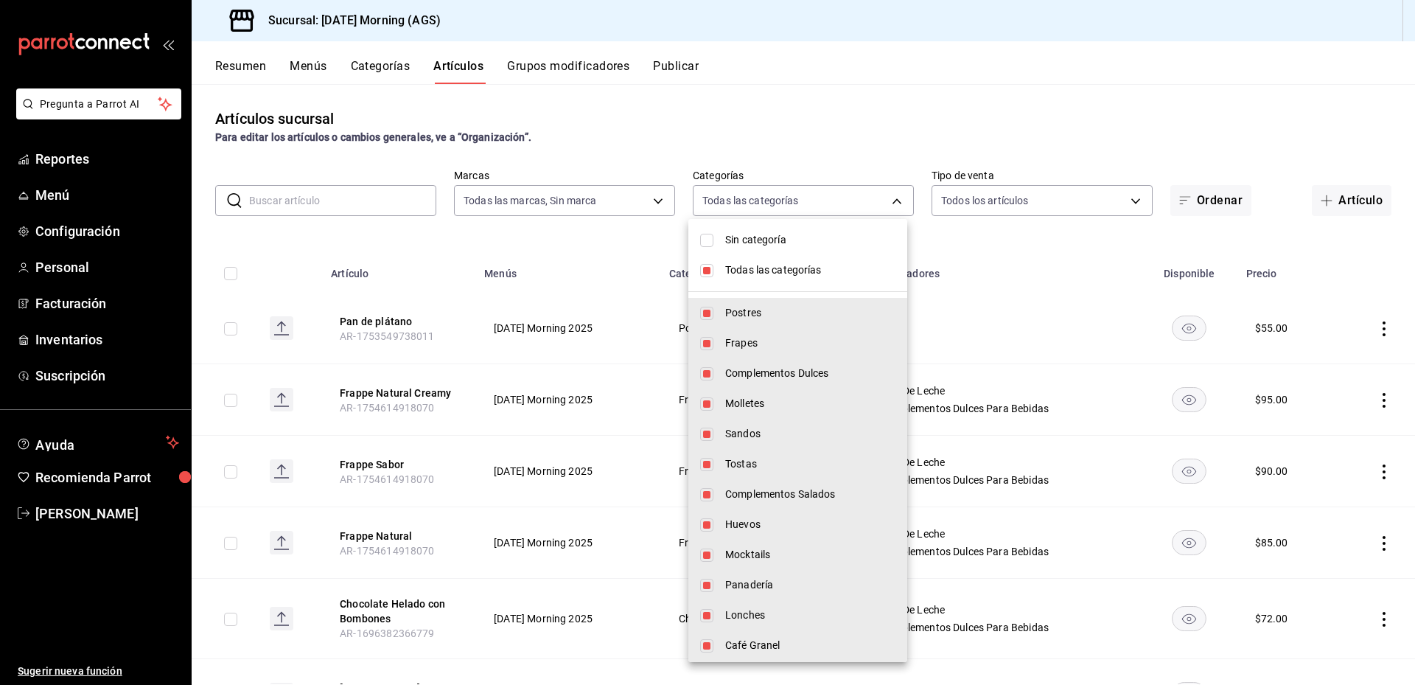
checkbox input "false"
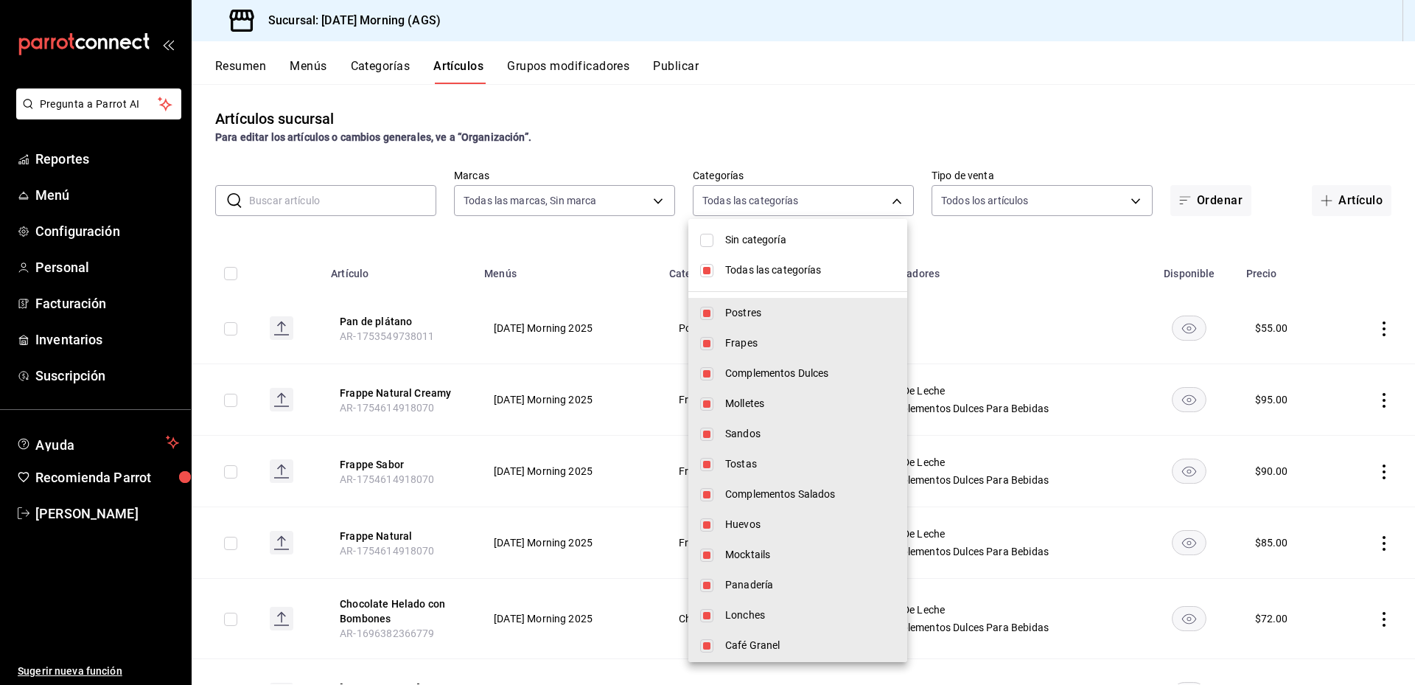
checkbox input "false"
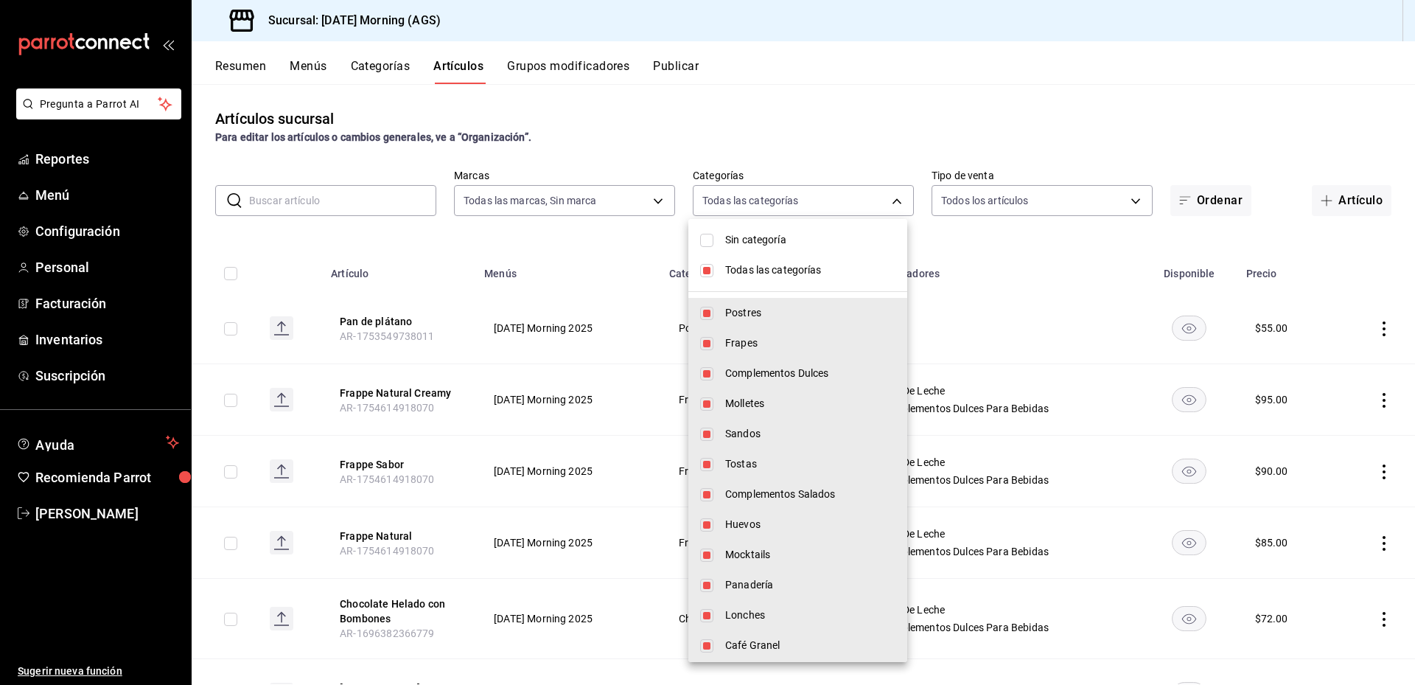
checkbox input "false"
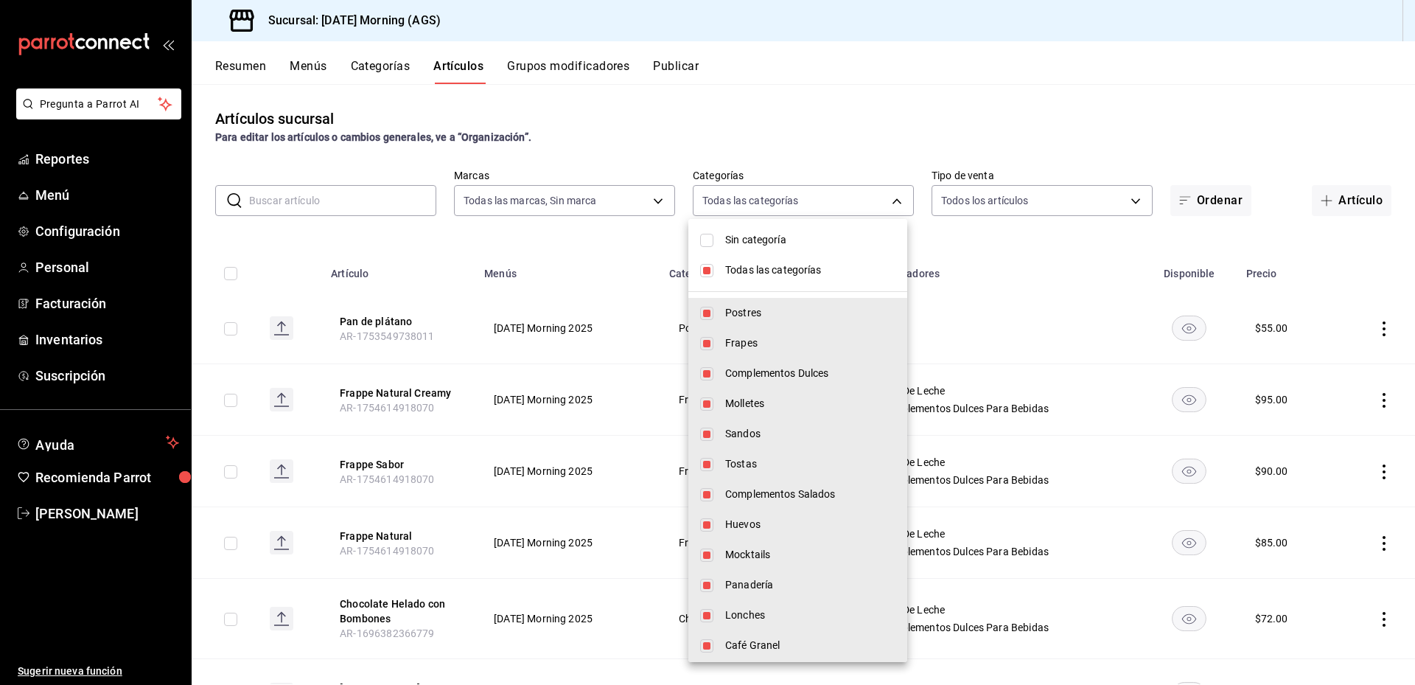
checkbox input "false"
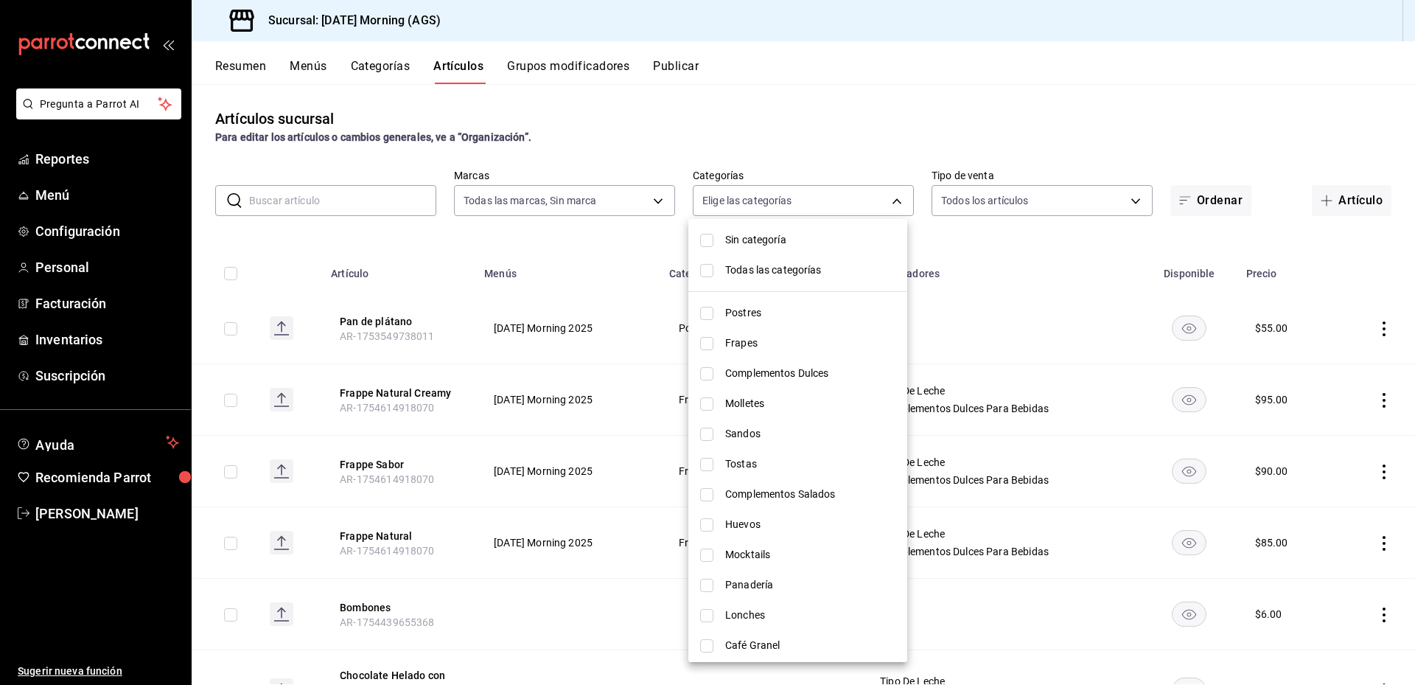
click at [793, 403] on span "Molletes" at bounding box center [810, 403] width 170 height 15
type input "776407ea-114f-4799-a39a-ba730ac3c37a"
checkbox input "true"
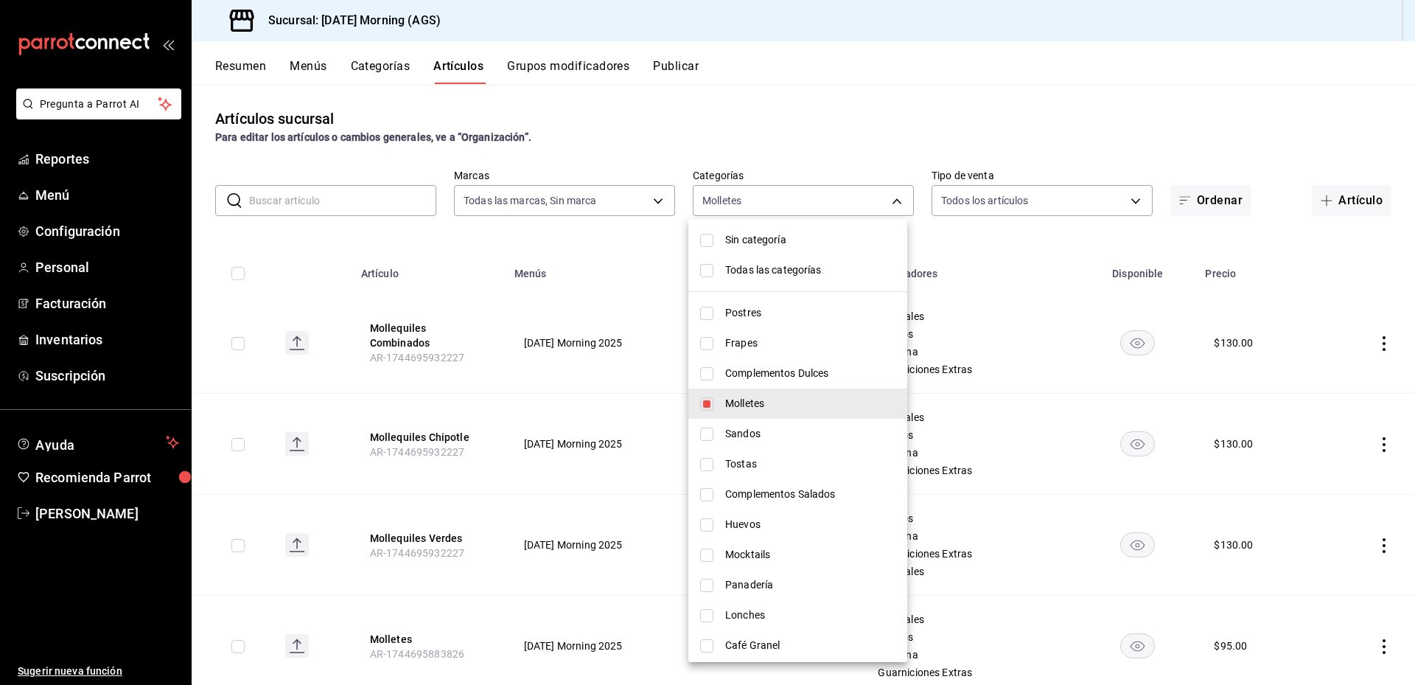
click at [976, 80] on div at bounding box center [707, 342] width 1415 height 685
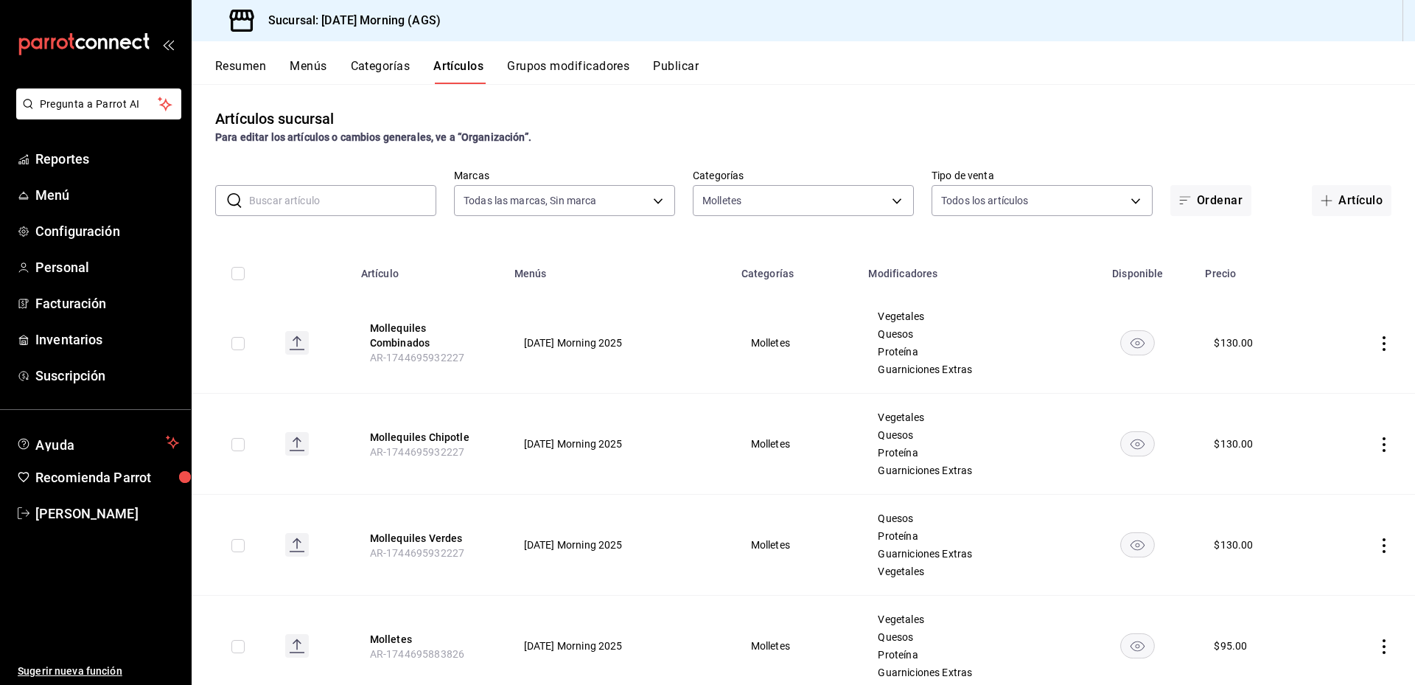
click at [1377, 345] on icon "actions" at bounding box center [1384, 343] width 15 height 15
click at [1319, 377] on span "Editar" at bounding box center [1329, 376] width 38 height 15
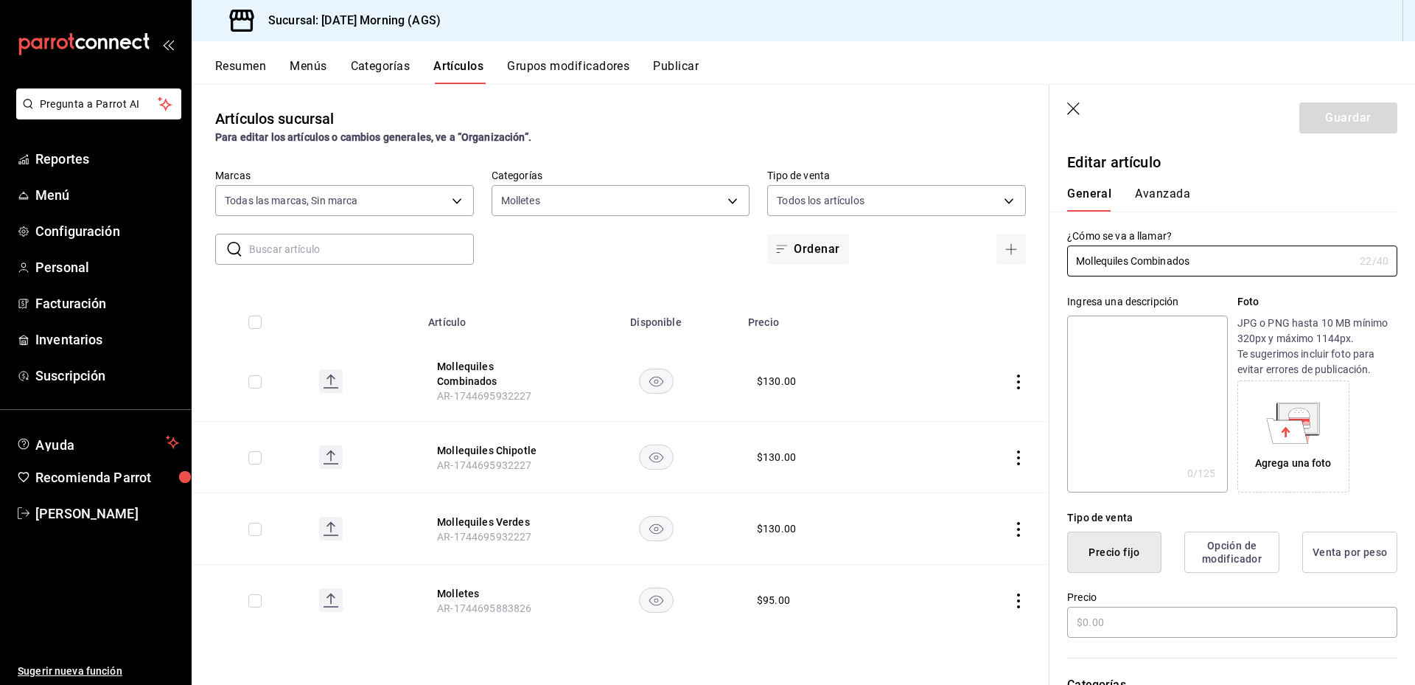
type input "$130.00"
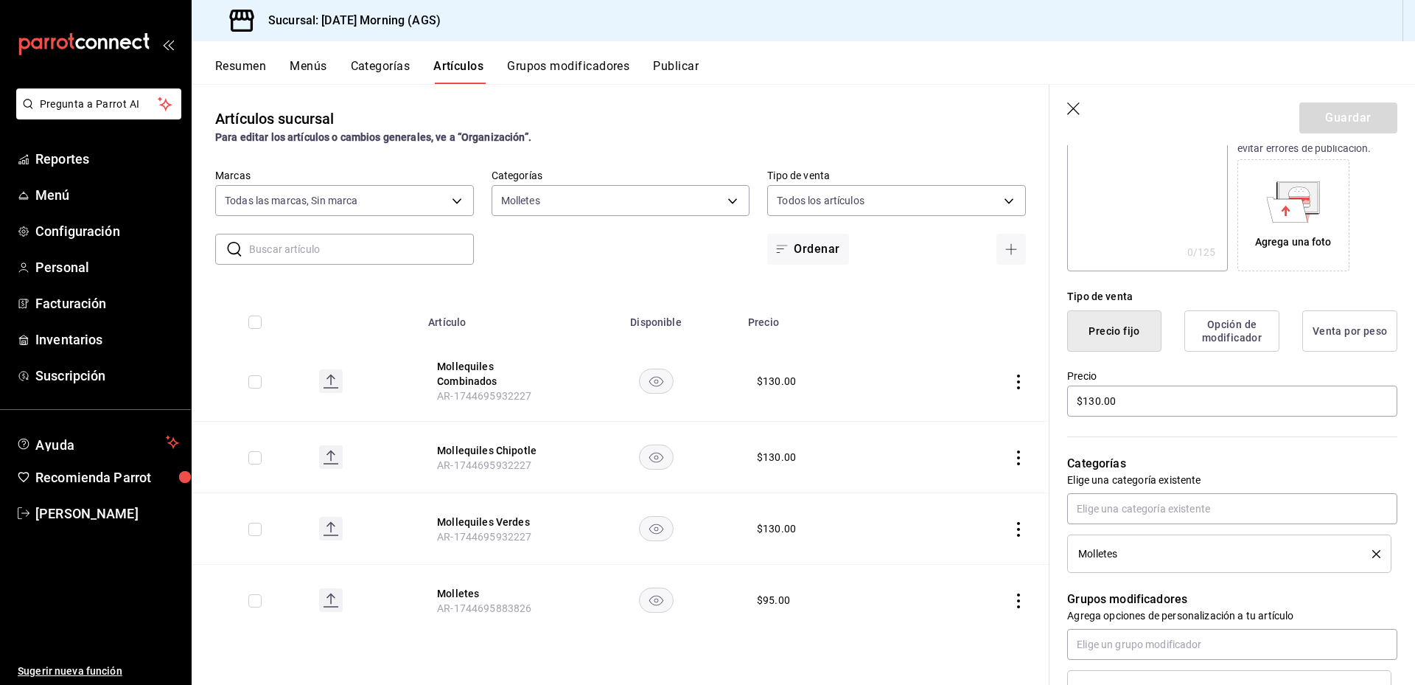
scroll to position [295, 0]
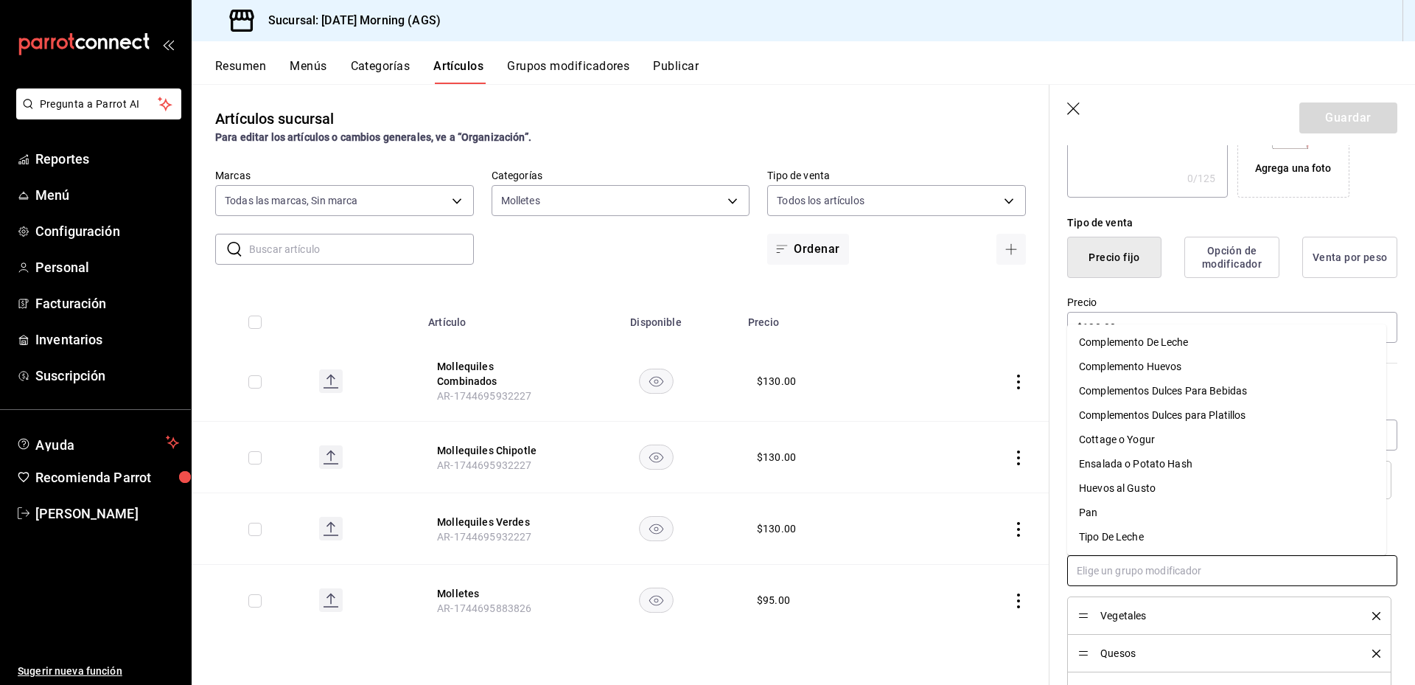
click at [1177, 568] on input "text" at bounding box center [1232, 570] width 330 height 31
click at [1141, 359] on div "Complemento Huevos" at bounding box center [1130, 366] width 102 height 15
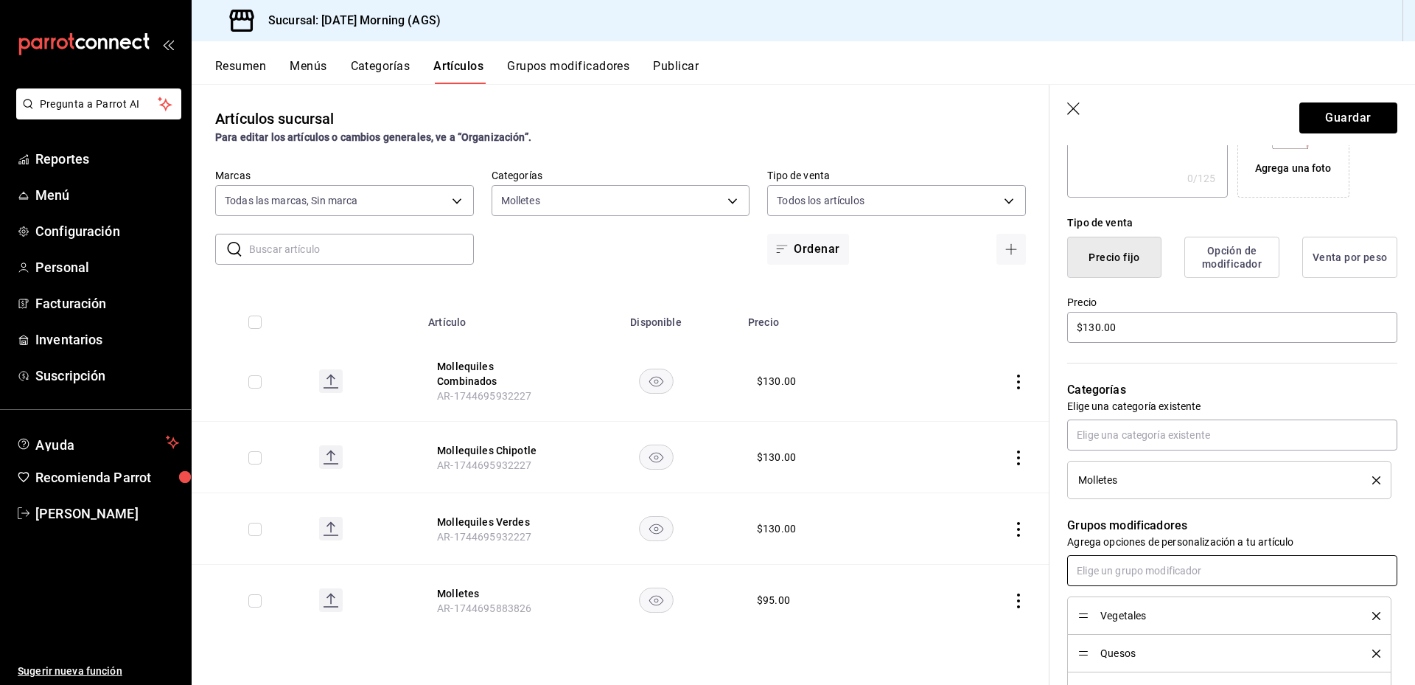
scroll to position [442, 0]
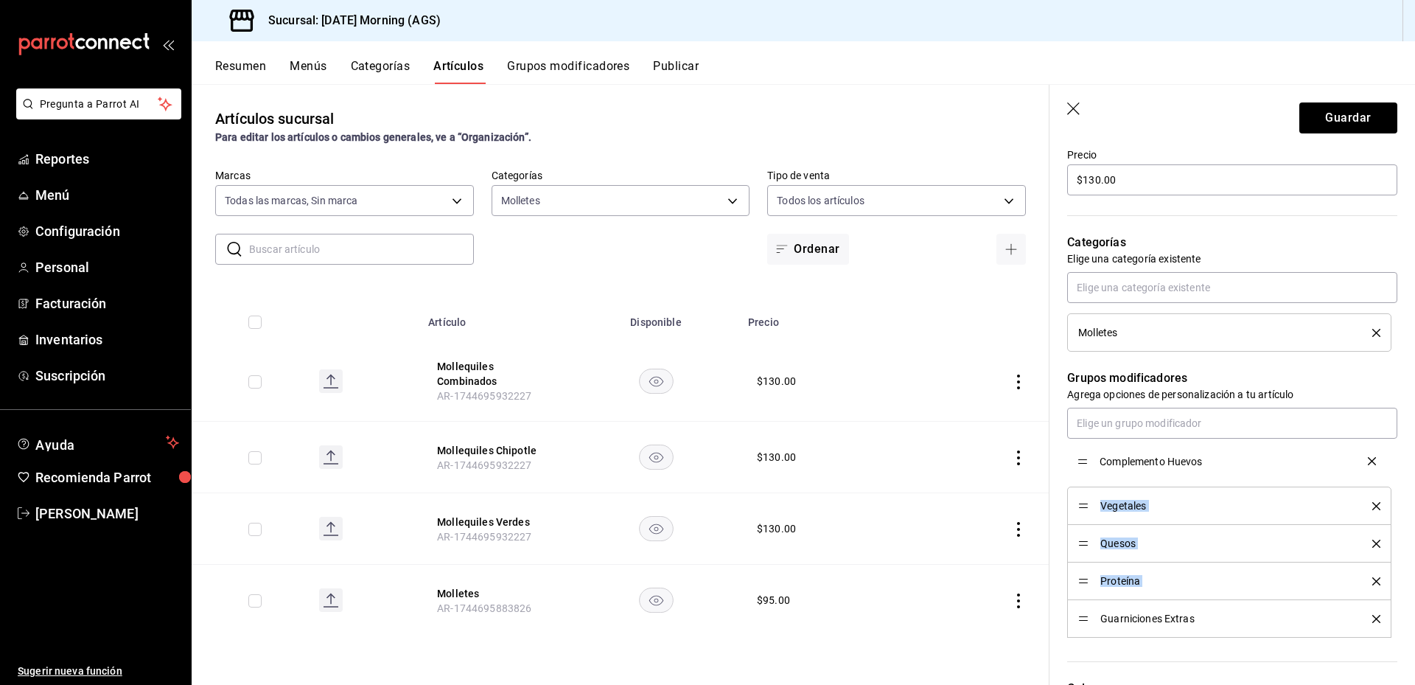
drag, startPoint x: 1088, startPoint y: 618, endPoint x: 1093, endPoint y: 459, distance: 159.3
click at [1336, 124] on button "Guardar" at bounding box center [1349, 117] width 98 height 31
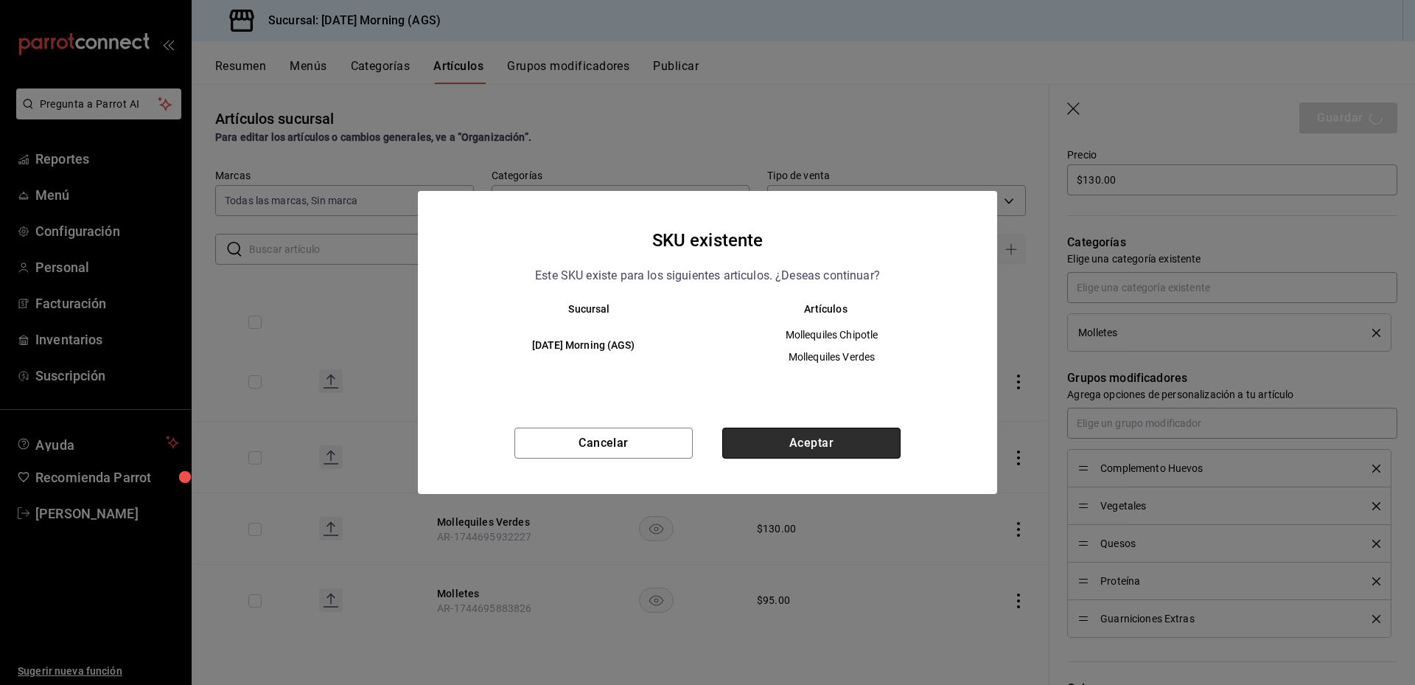
click at [835, 440] on button "Aceptar" at bounding box center [811, 443] width 178 height 31
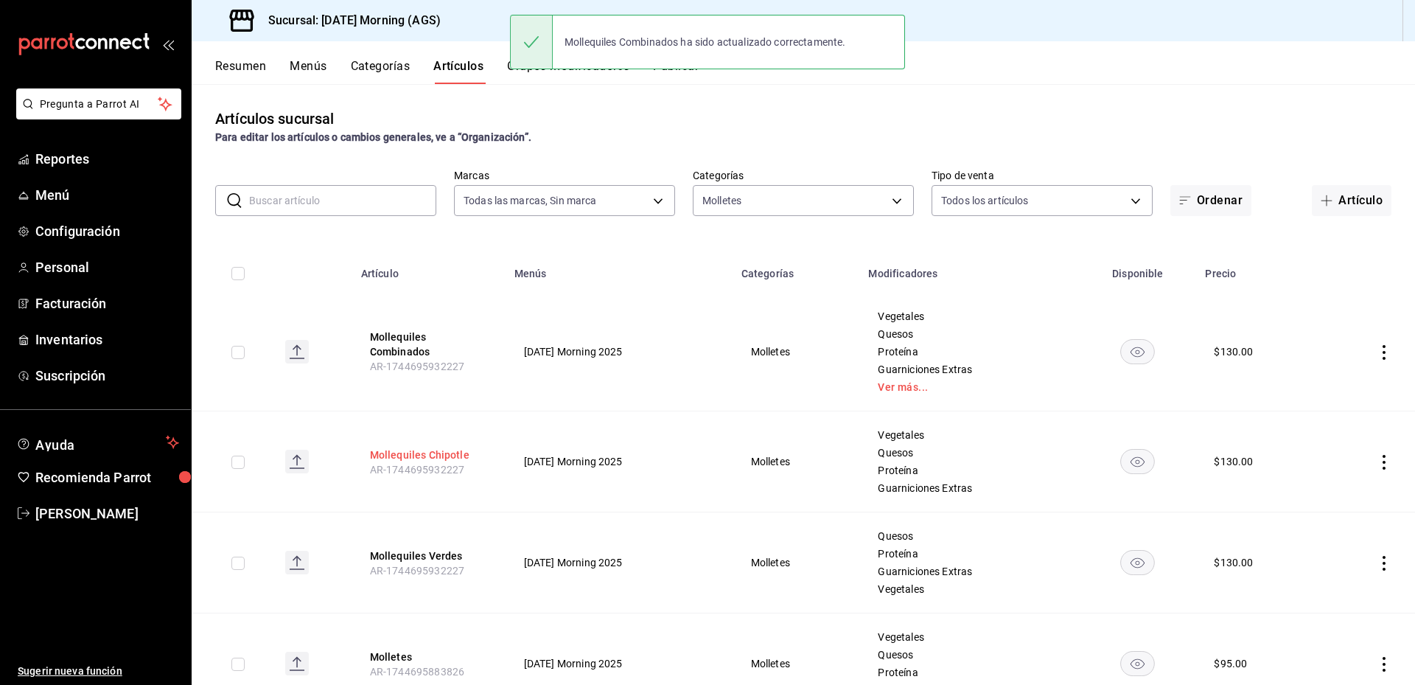
click at [443, 450] on button "Mollequiles Chipotle" at bounding box center [429, 454] width 118 height 15
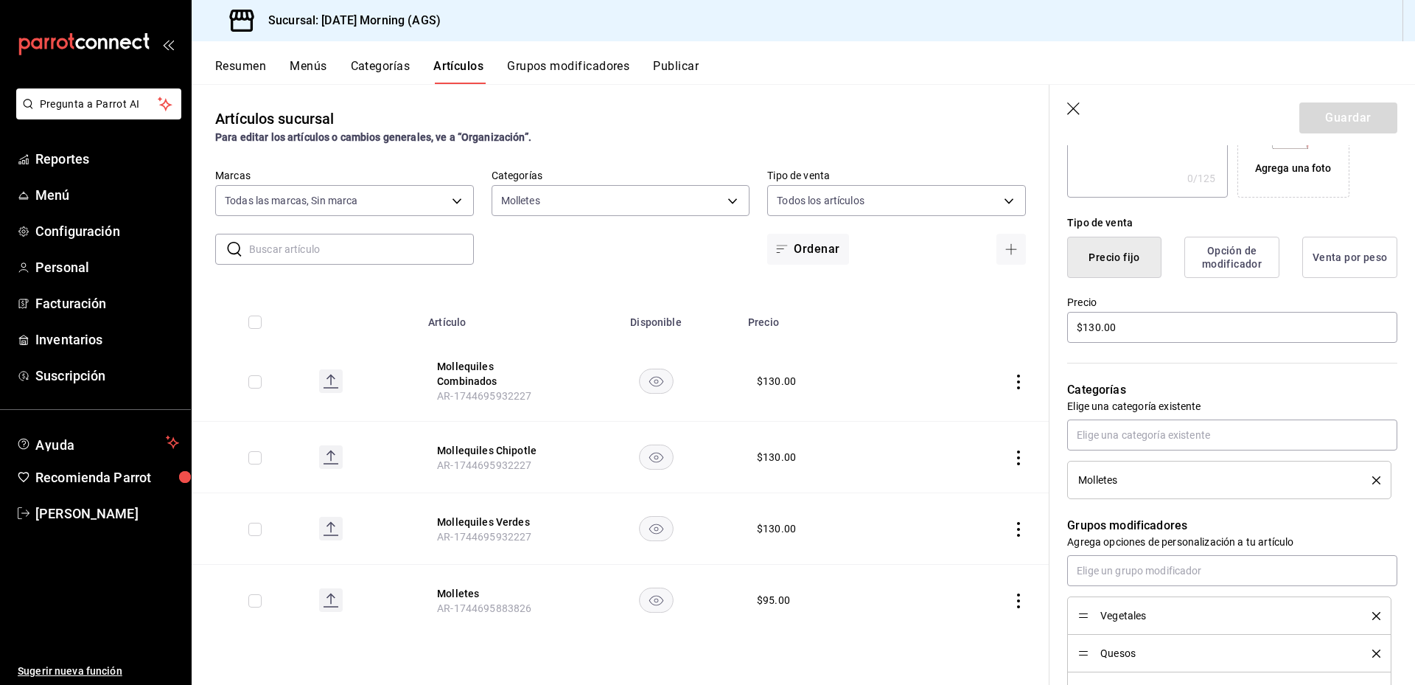
scroll to position [442, 0]
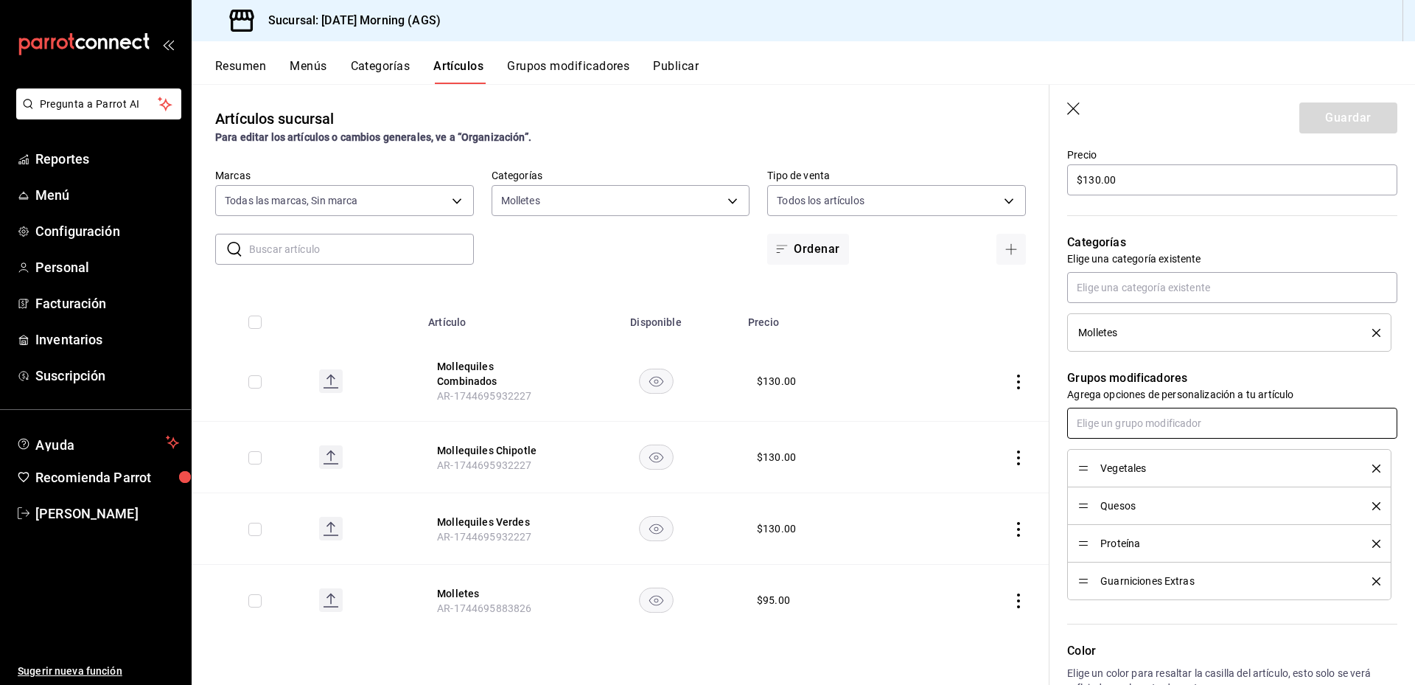
click at [1214, 423] on input "text" at bounding box center [1232, 423] width 330 height 31
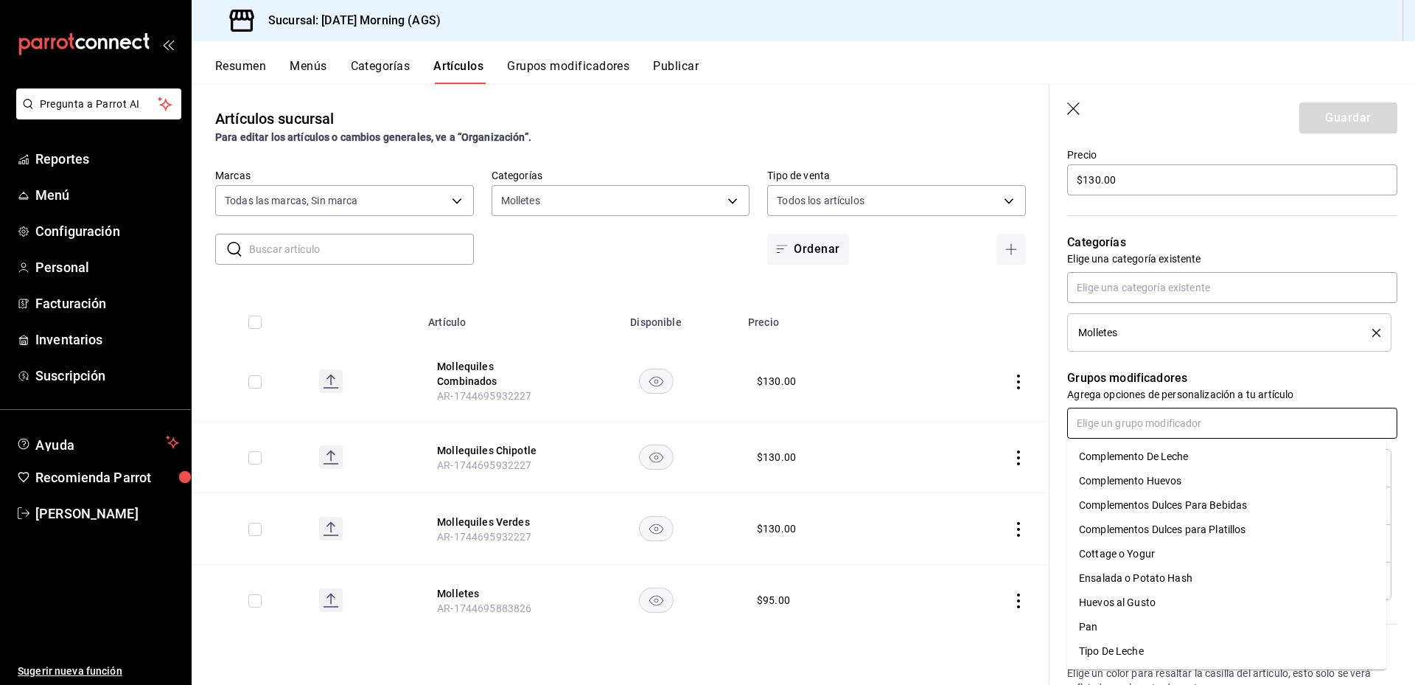
click at [1174, 481] on div "Complemento Huevos" at bounding box center [1130, 480] width 102 height 15
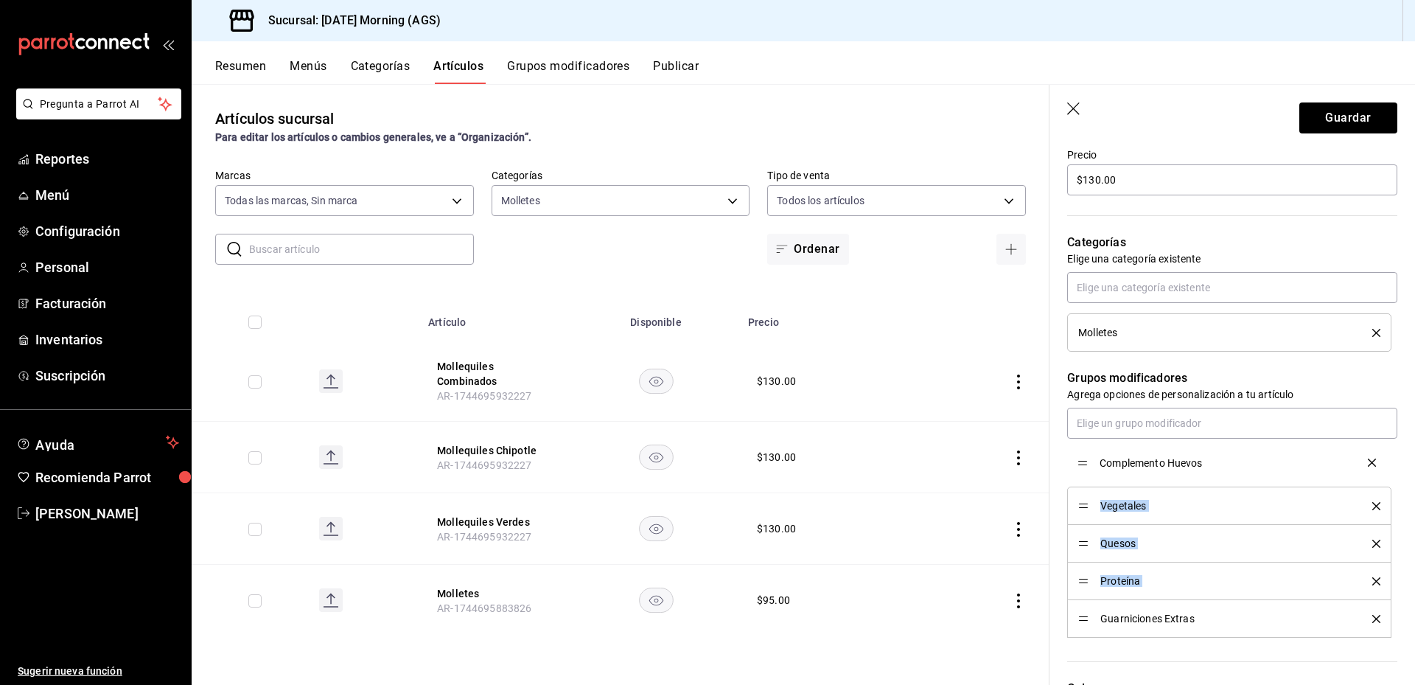
drag, startPoint x: 1085, startPoint y: 623, endPoint x: 1083, endPoint y: 463, distance: 160.0
click at [1346, 121] on button "Guardar" at bounding box center [1349, 117] width 98 height 31
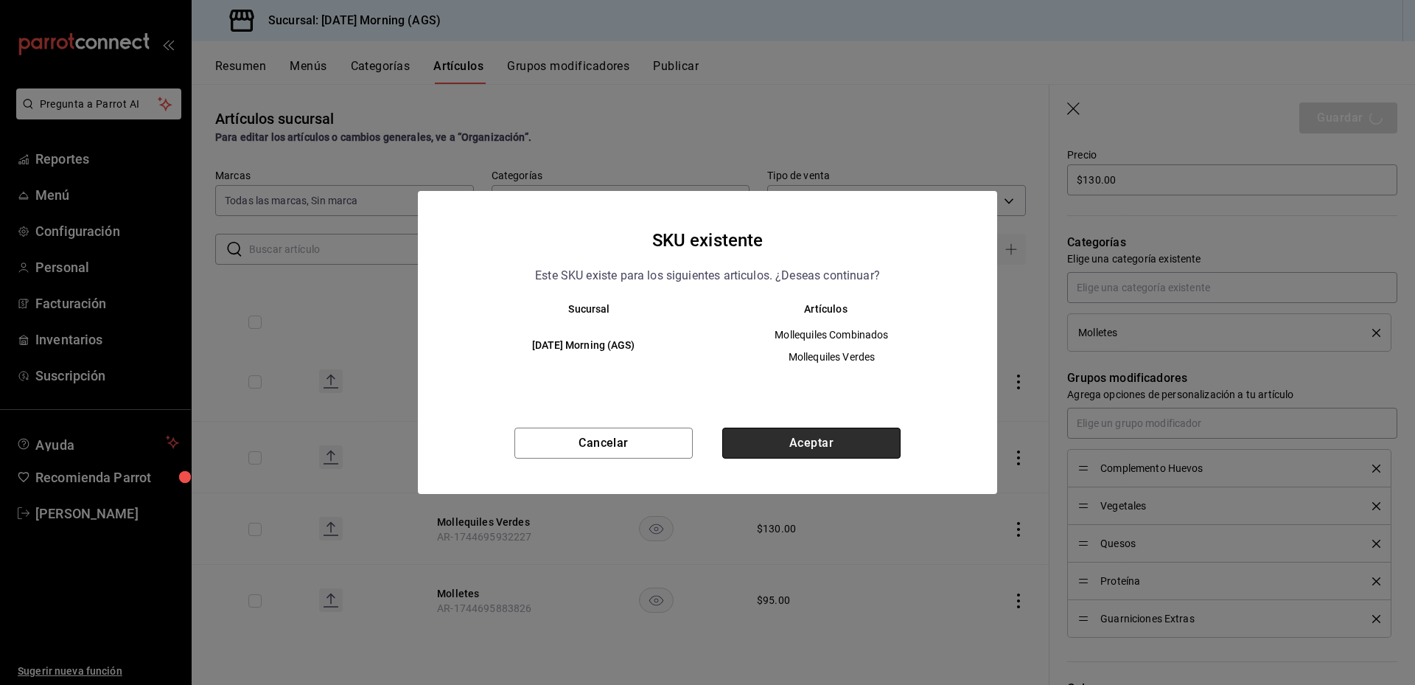
click at [843, 439] on button "Aceptar" at bounding box center [811, 443] width 178 height 31
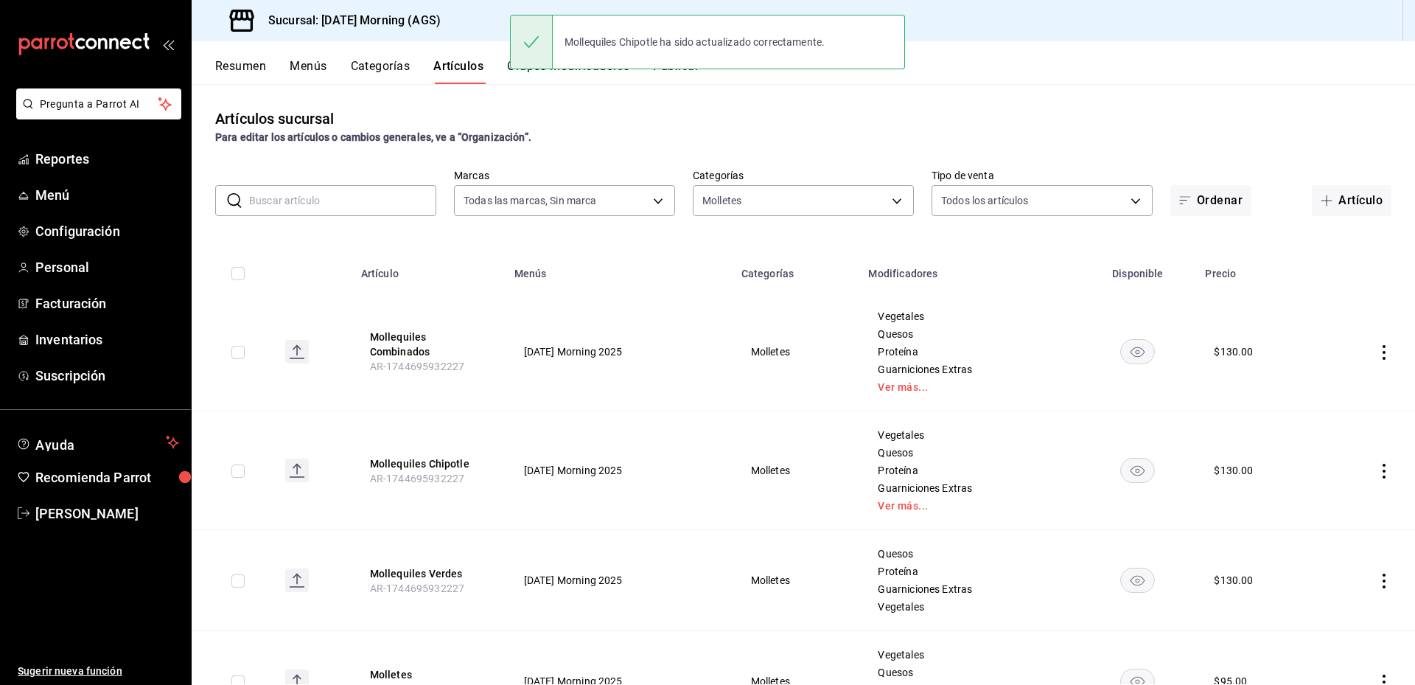
scroll to position [74, 0]
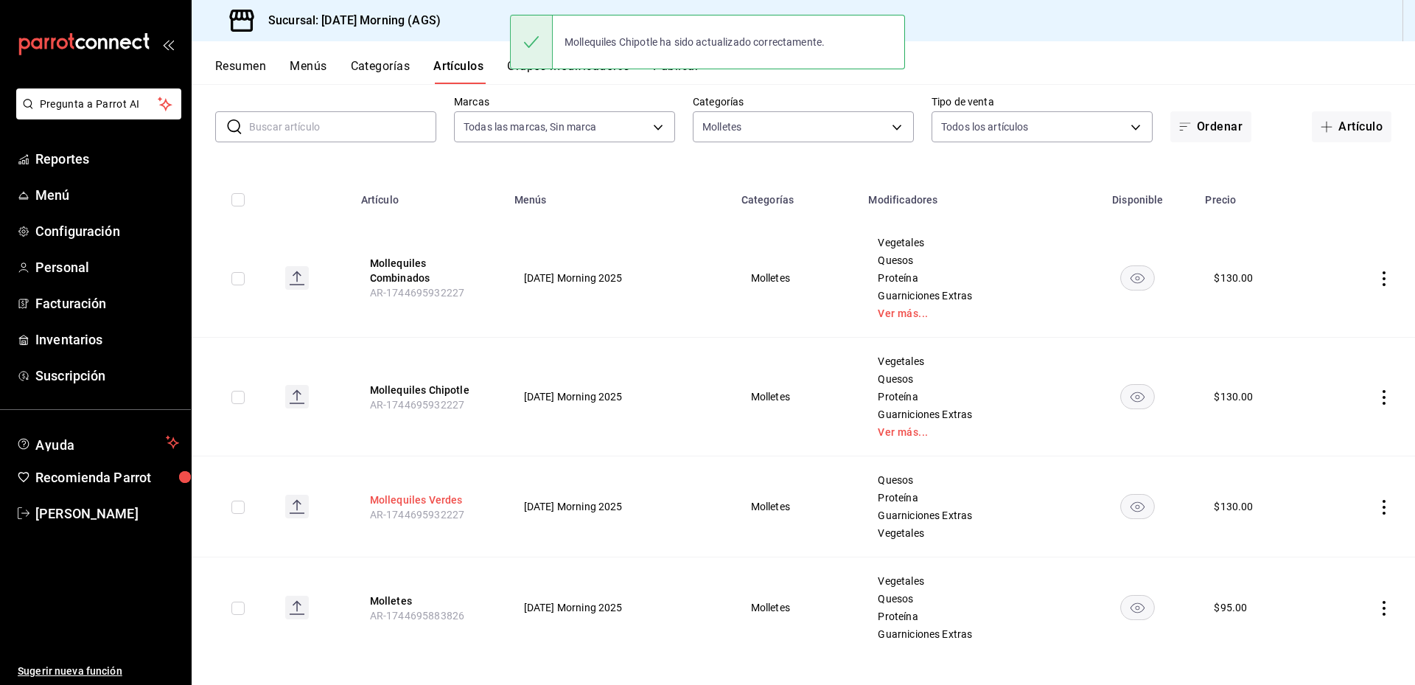
click at [435, 498] on button "Mollequiles Verdes" at bounding box center [429, 499] width 118 height 15
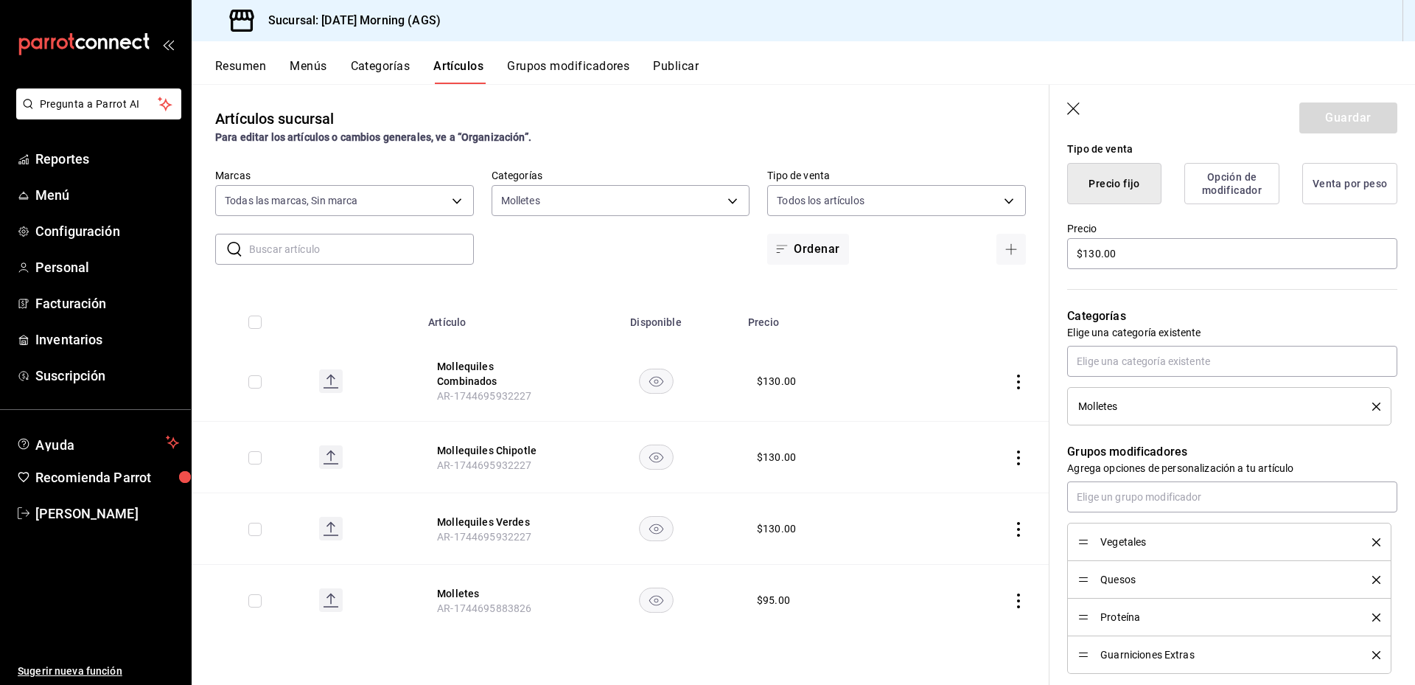
scroll to position [442, 0]
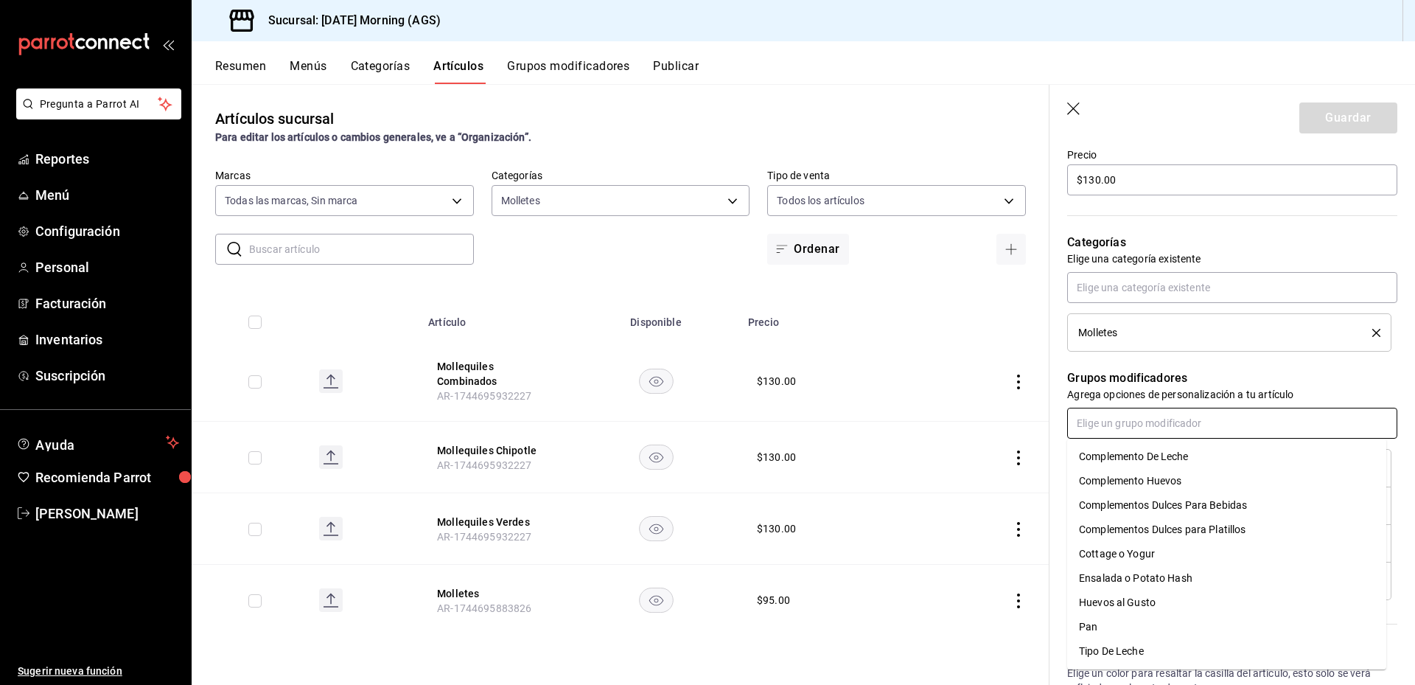
click at [1199, 414] on input "text" at bounding box center [1232, 423] width 330 height 31
click at [1198, 481] on li "Complemento Huevos" at bounding box center [1226, 481] width 319 height 24
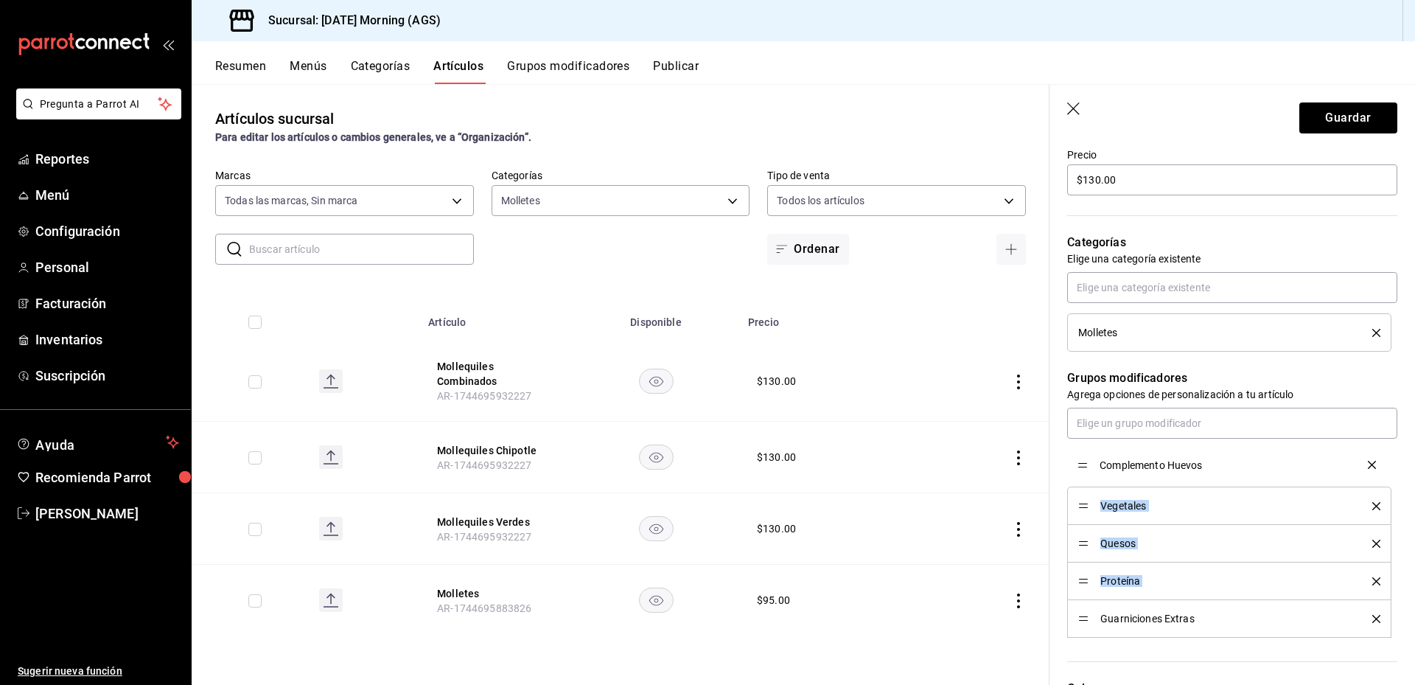
drag, startPoint x: 1087, startPoint y: 620, endPoint x: 1090, endPoint y: 466, distance: 154.1
click at [1330, 114] on button "Guardar" at bounding box center [1349, 117] width 98 height 31
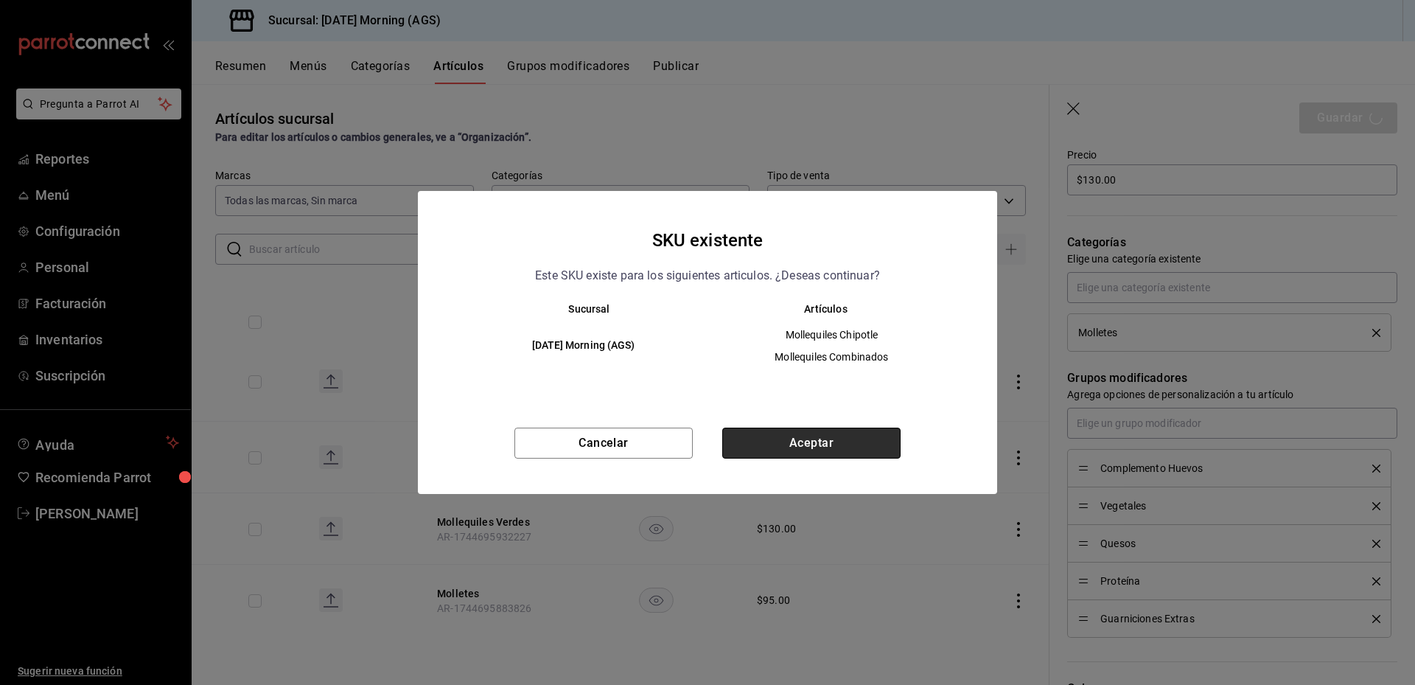
click at [776, 433] on button "Aceptar" at bounding box center [811, 443] width 178 height 31
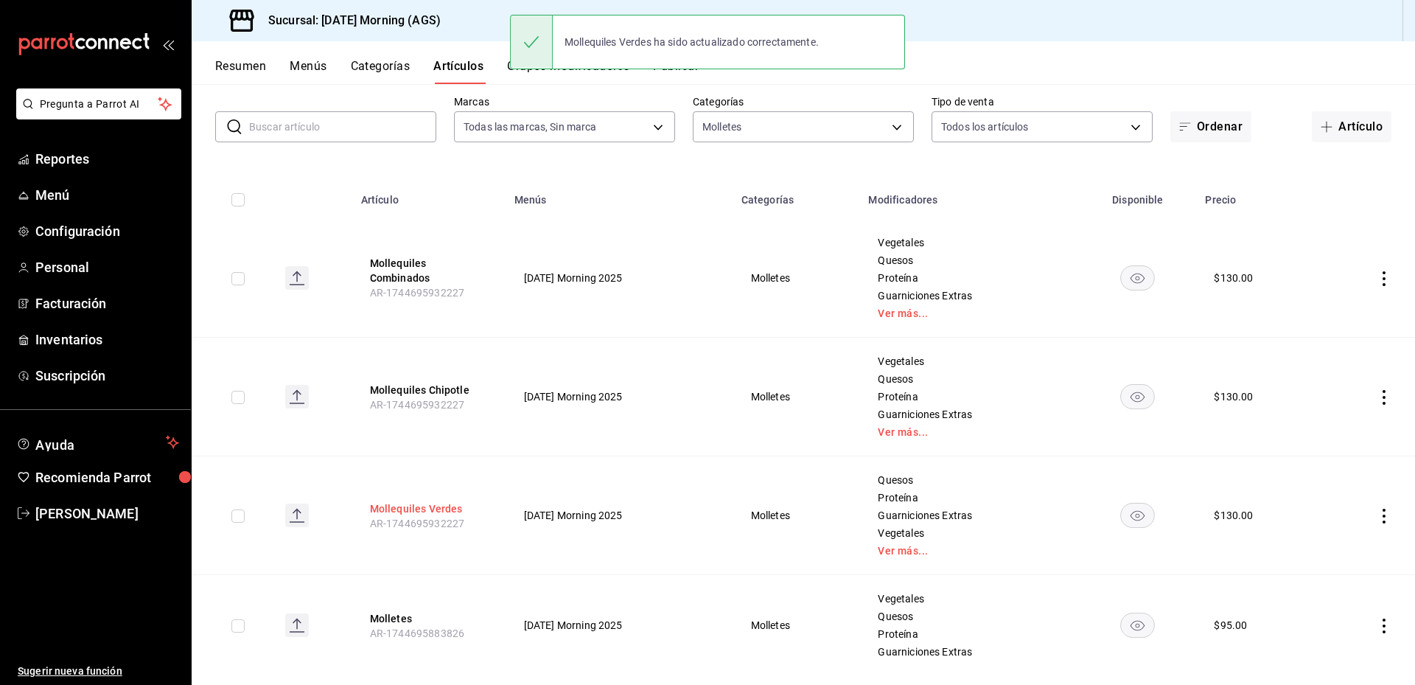
scroll to position [100, 0]
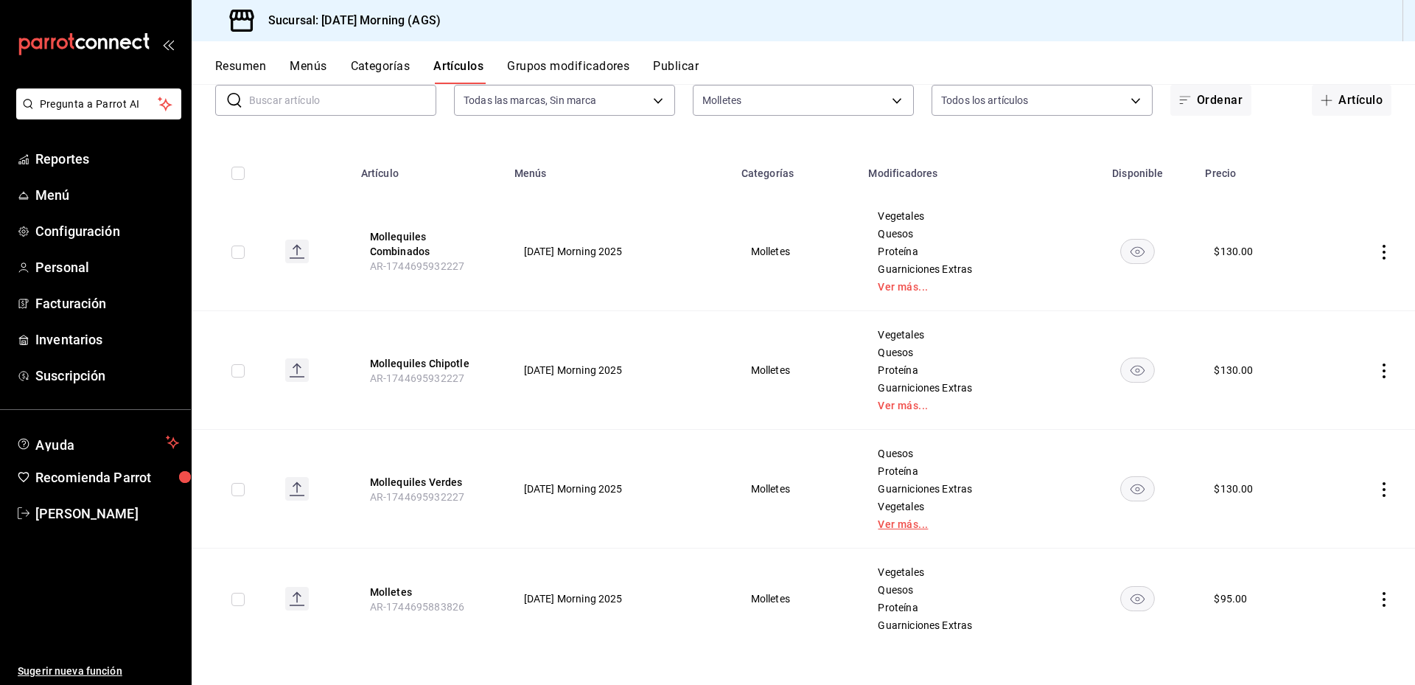
click at [888, 523] on link "Ver más..." at bounding box center [969, 524] width 183 height 10
click at [386, 585] on button "Molletes" at bounding box center [427, 592] width 118 height 15
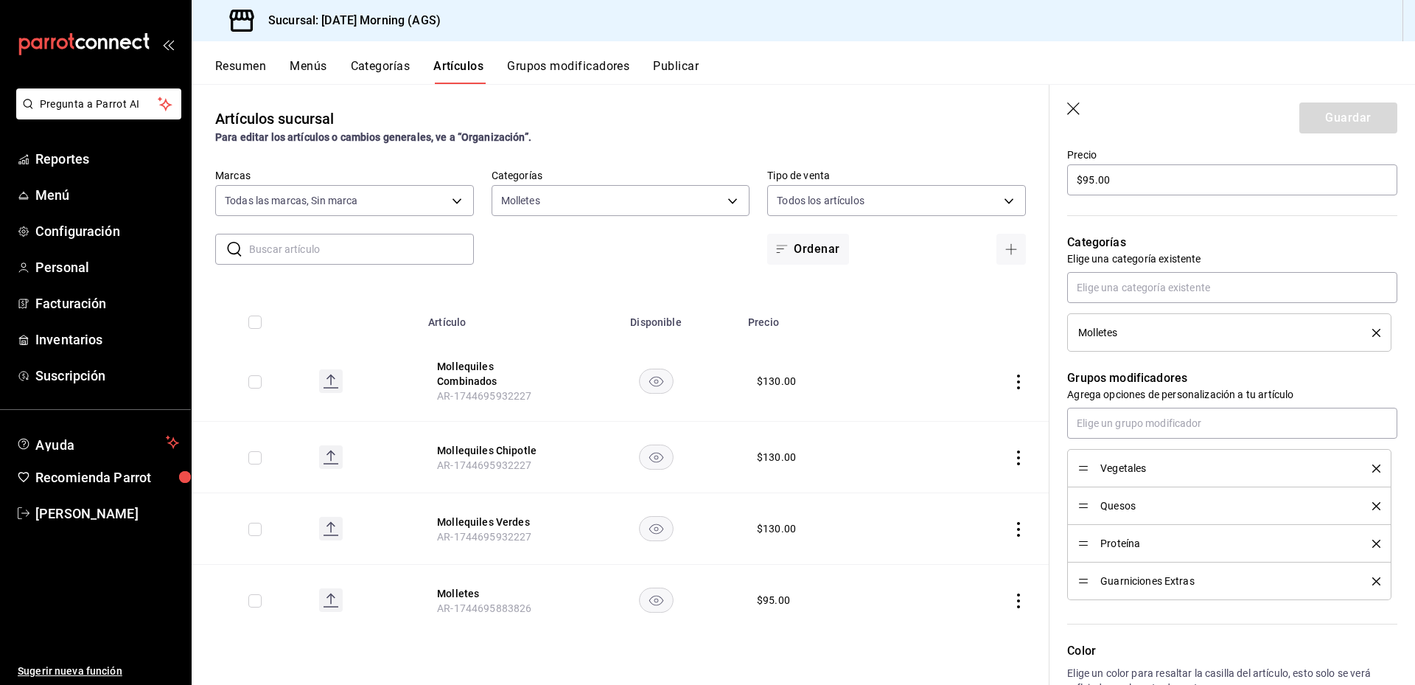
scroll to position [516, 0]
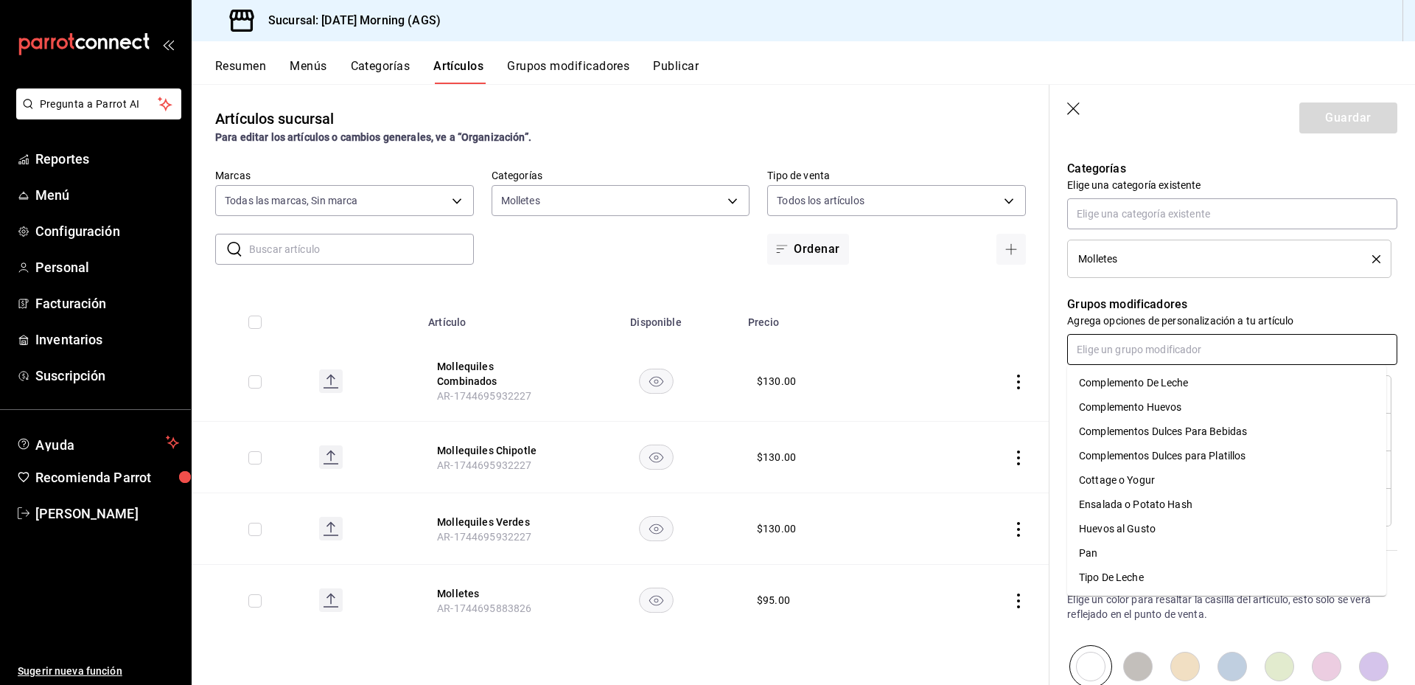
click at [1202, 350] on input "text" at bounding box center [1232, 349] width 330 height 31
click at [1147, 405] on div "Complemento Huevos" at bounding box center [1130, 407] width 102 height 15
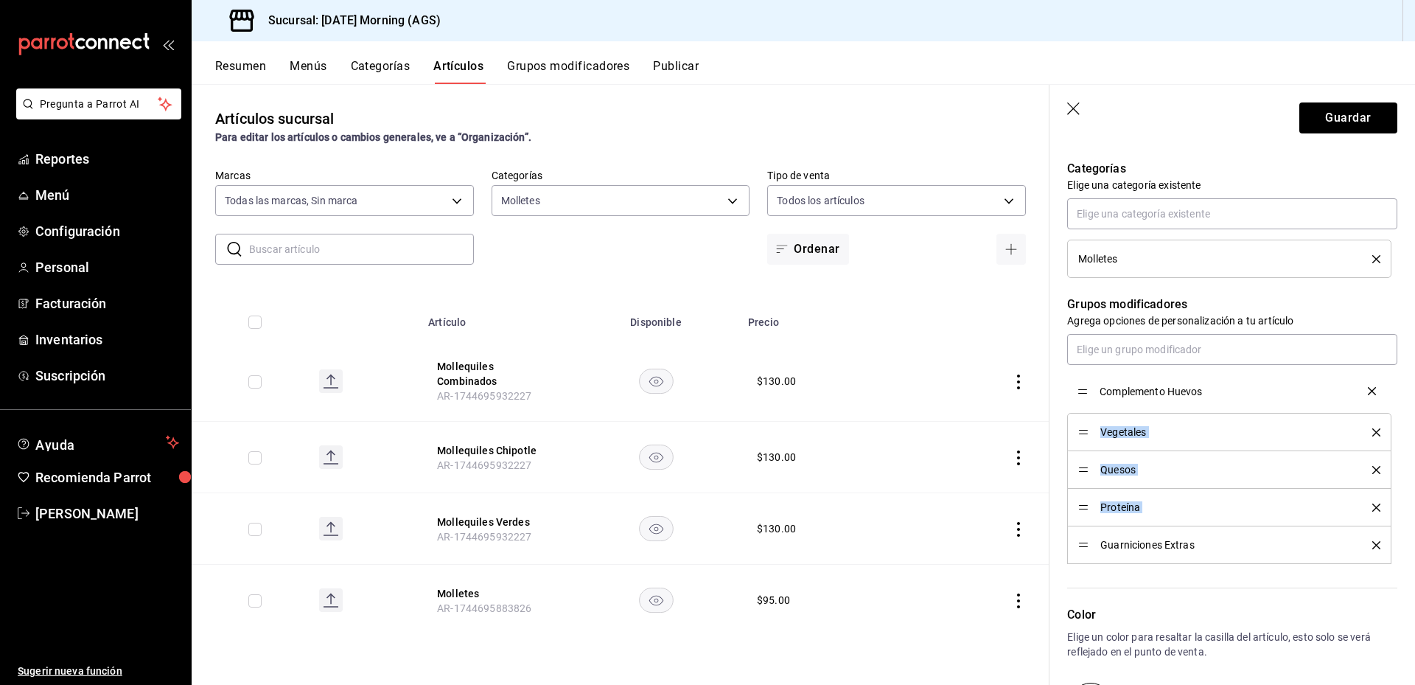
drag, startPoint x: 1086, startPoint y: 549, endPoint x: 1073, endPoint y: 395, distance: 154.6
click at [1311, 114] on button "Guardar" at bounding box center [1349, 117] width 98 height 31
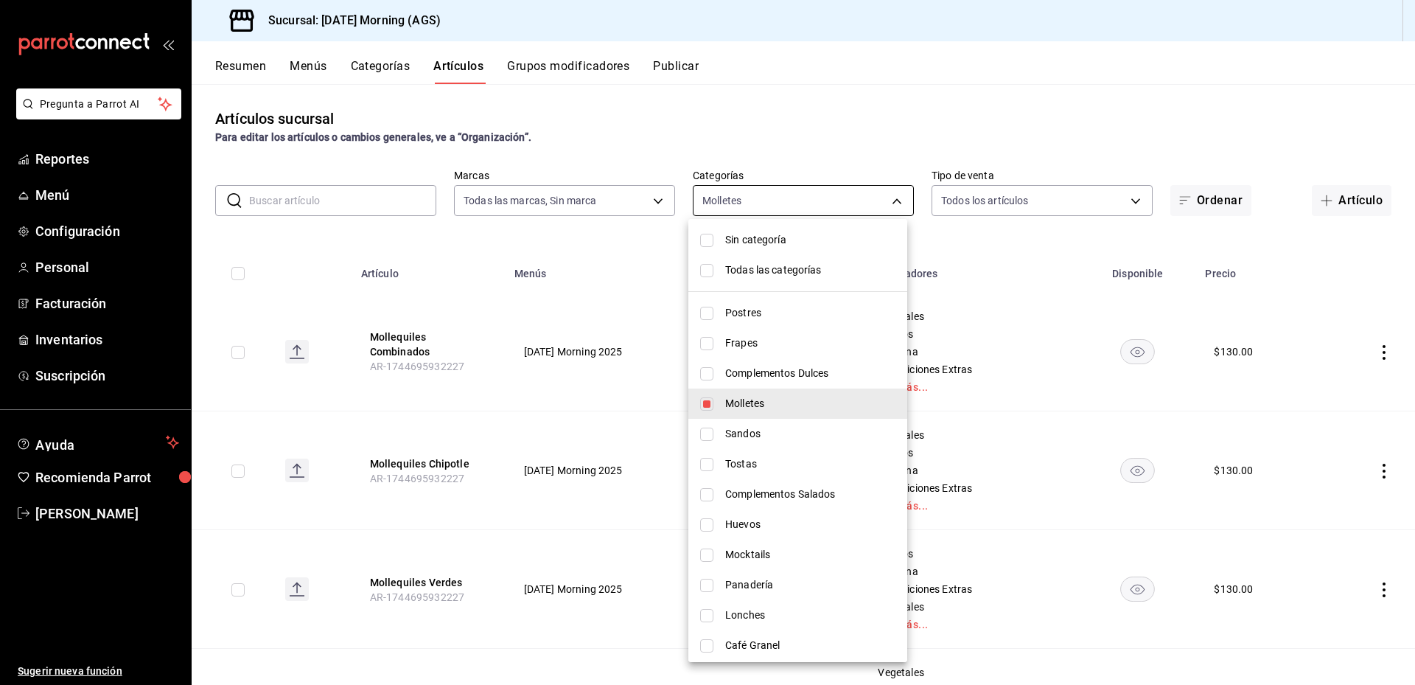
click at [890, 202] on body "Pregunta a Parrot AI Reportes Menú Configuración Personal Facturación Inventari…" at bounding box center [707, 342] width 1415 height 685
click at [710, 405] on input "checkbox" at bounding box center [706, 403] width 13 height 13
checkbox input "false"
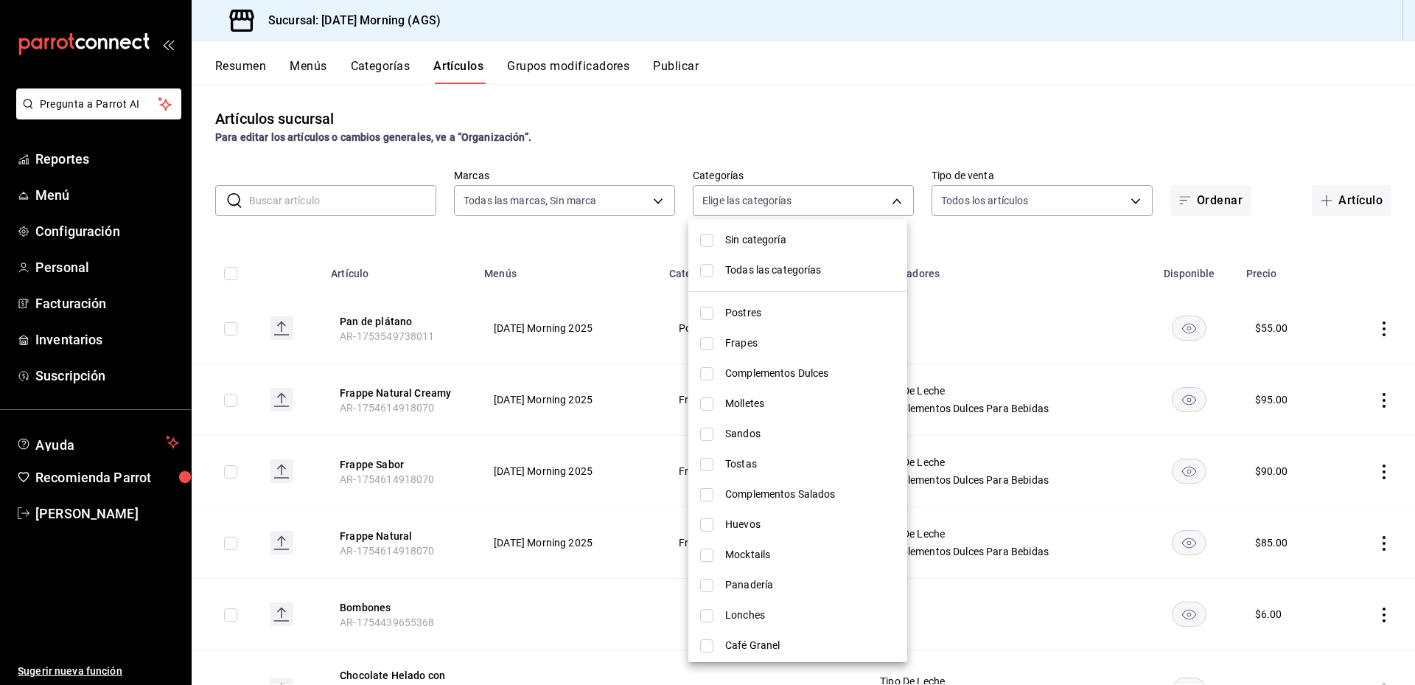
click at [713, 428] on input "checkbox" at bounding box center [706, 434] width 13 height 13
checkbox input "true"
type input "81edf716-3f4d-46ac-ad35-bf668290d99d"
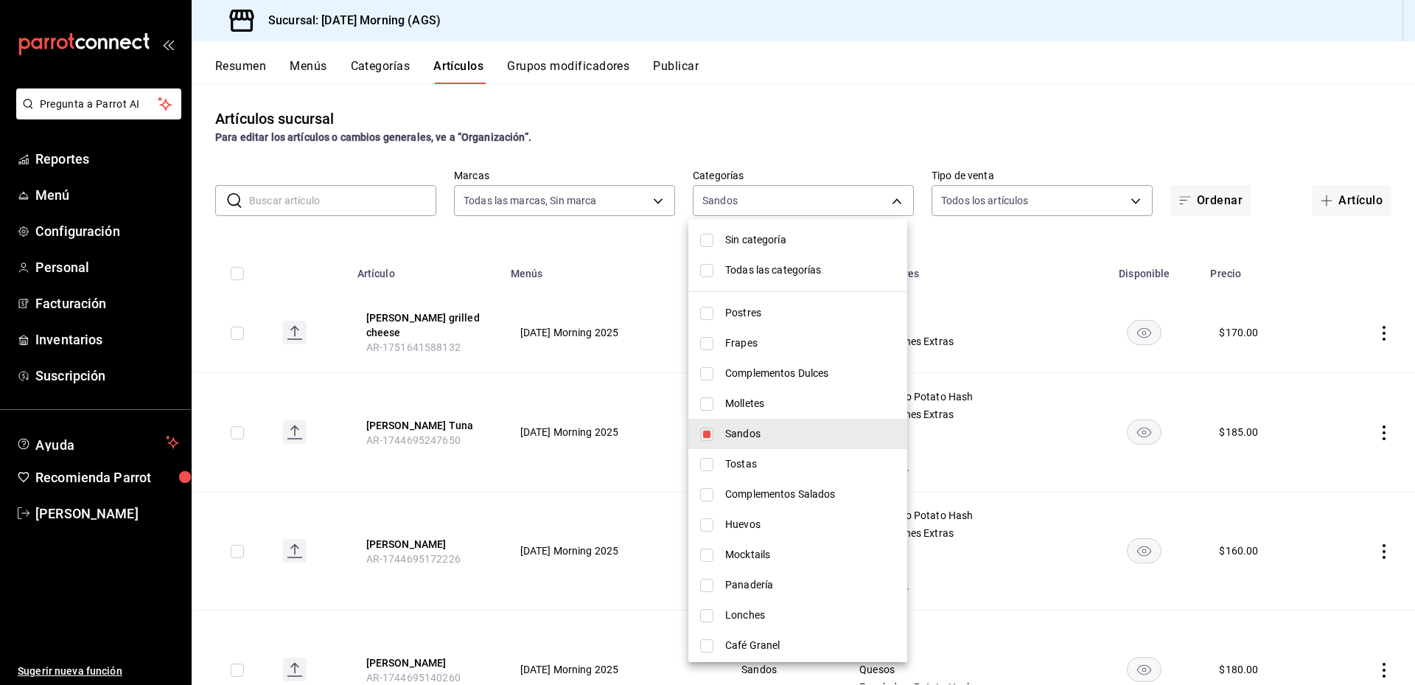
click at [877, 141] on div at bounding box center [707, 342] width 1415 height 685
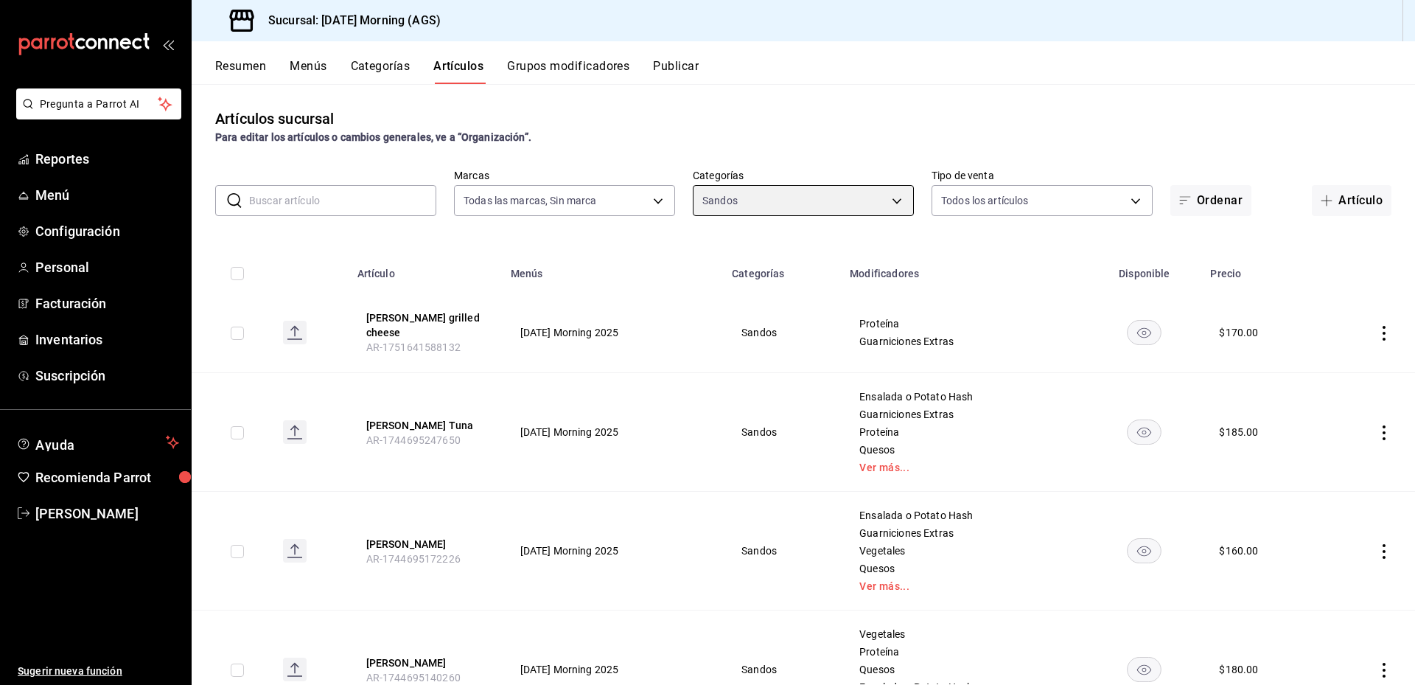
scroll to position [74, 0]
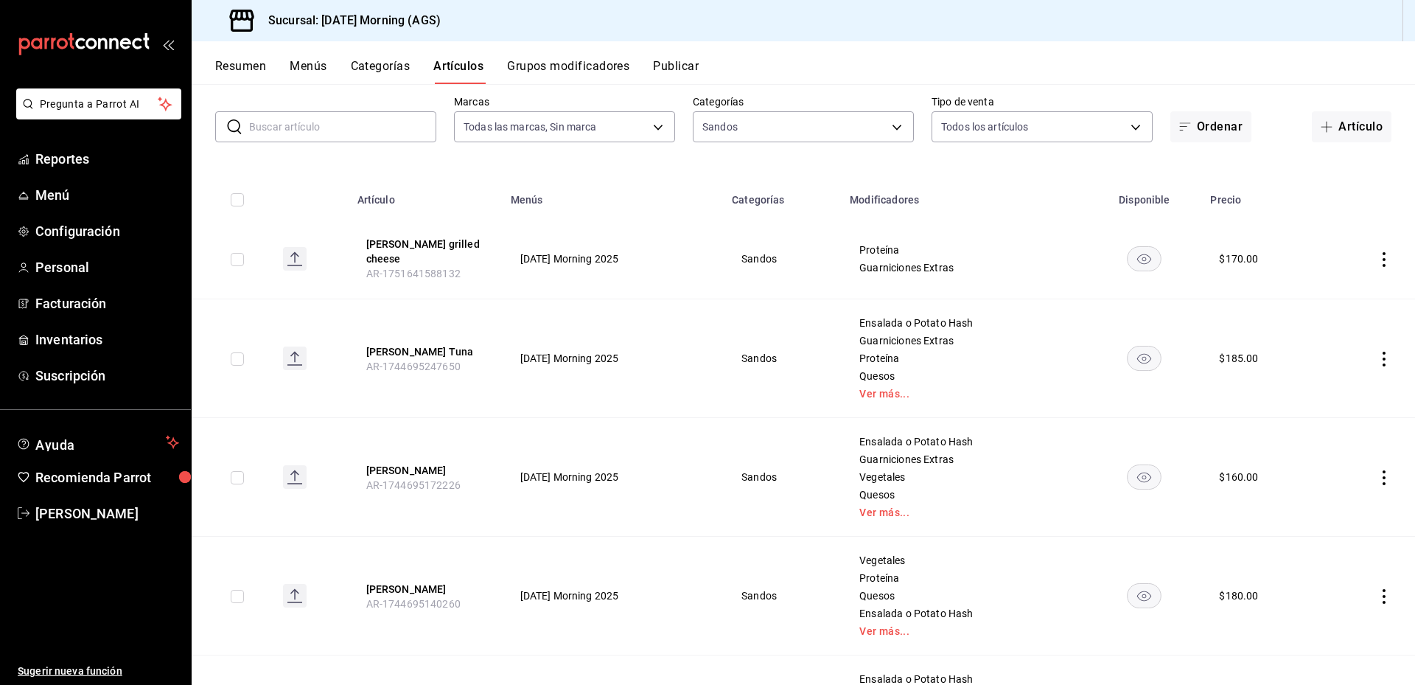
click at [1377, 258] on icon "actions" at bounding box center [1384, 259] width 15 height 15
click at [1331, 282] on span "Editar" at bounding box center [1329, 288] width 38 height 15
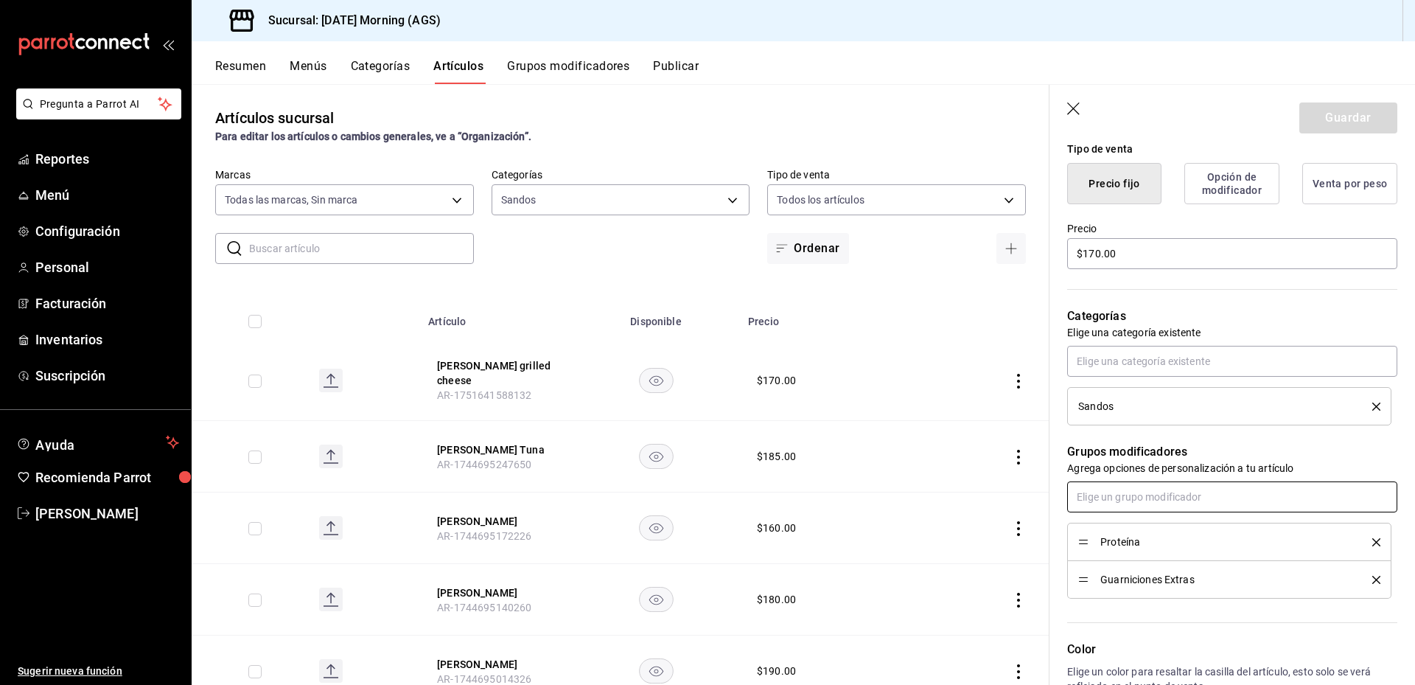
scroll to position [442, 0]
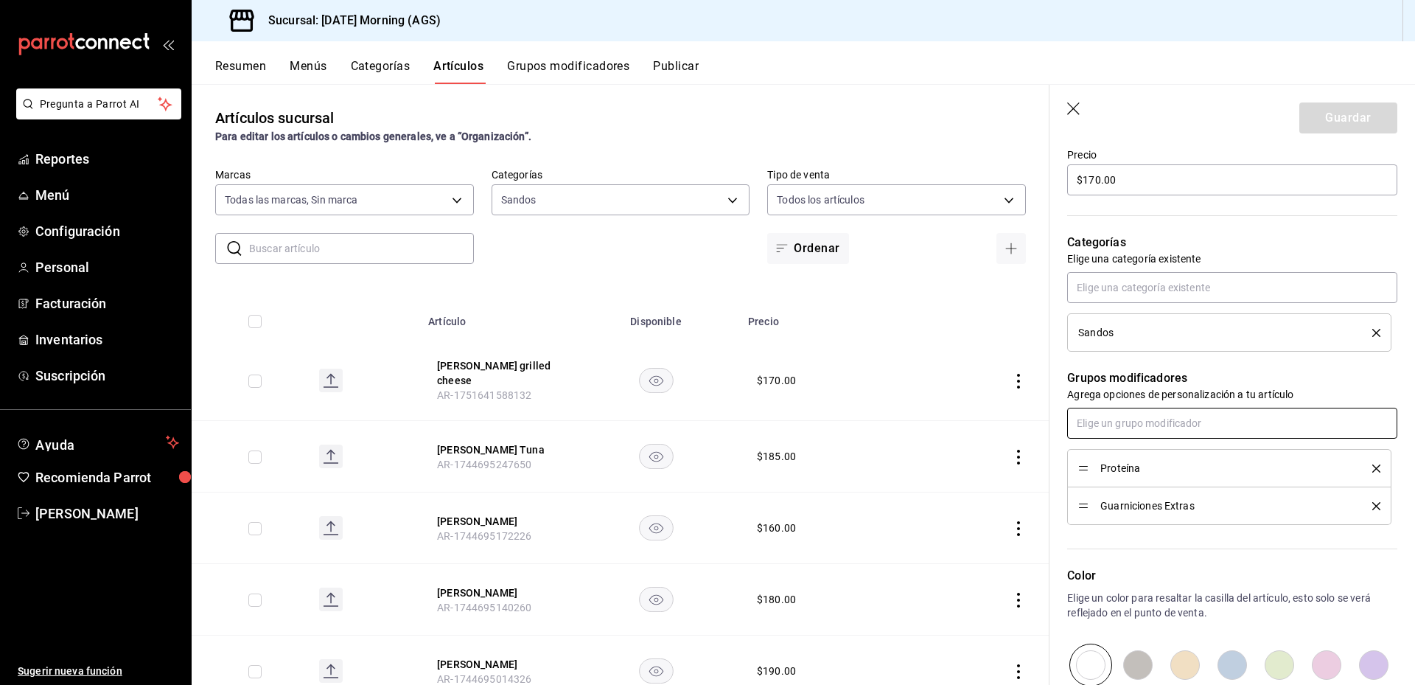
click at [1207, 425] on input "text" at bounding box center [1232, 423] width 330 height 31
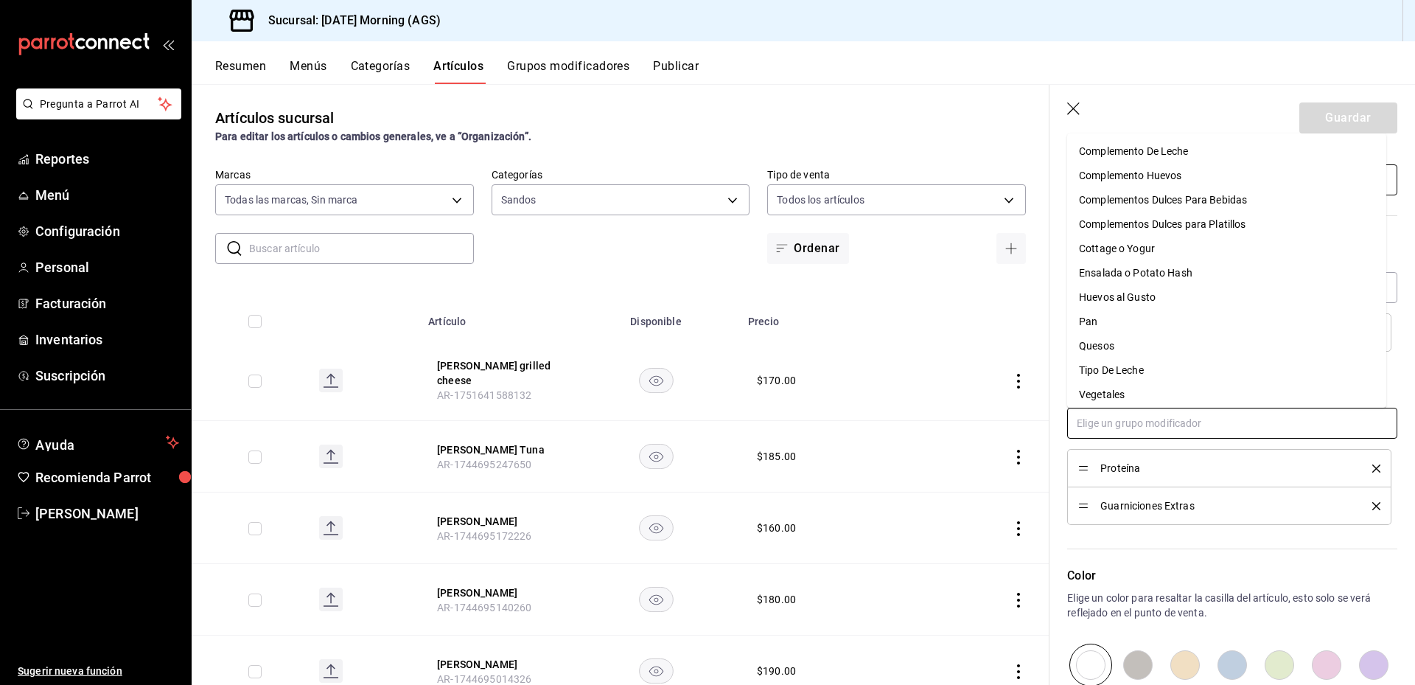
click at [1176, 181] on div "Complemento Huevos" at bounding box center [1130, 175] width 102 height 15
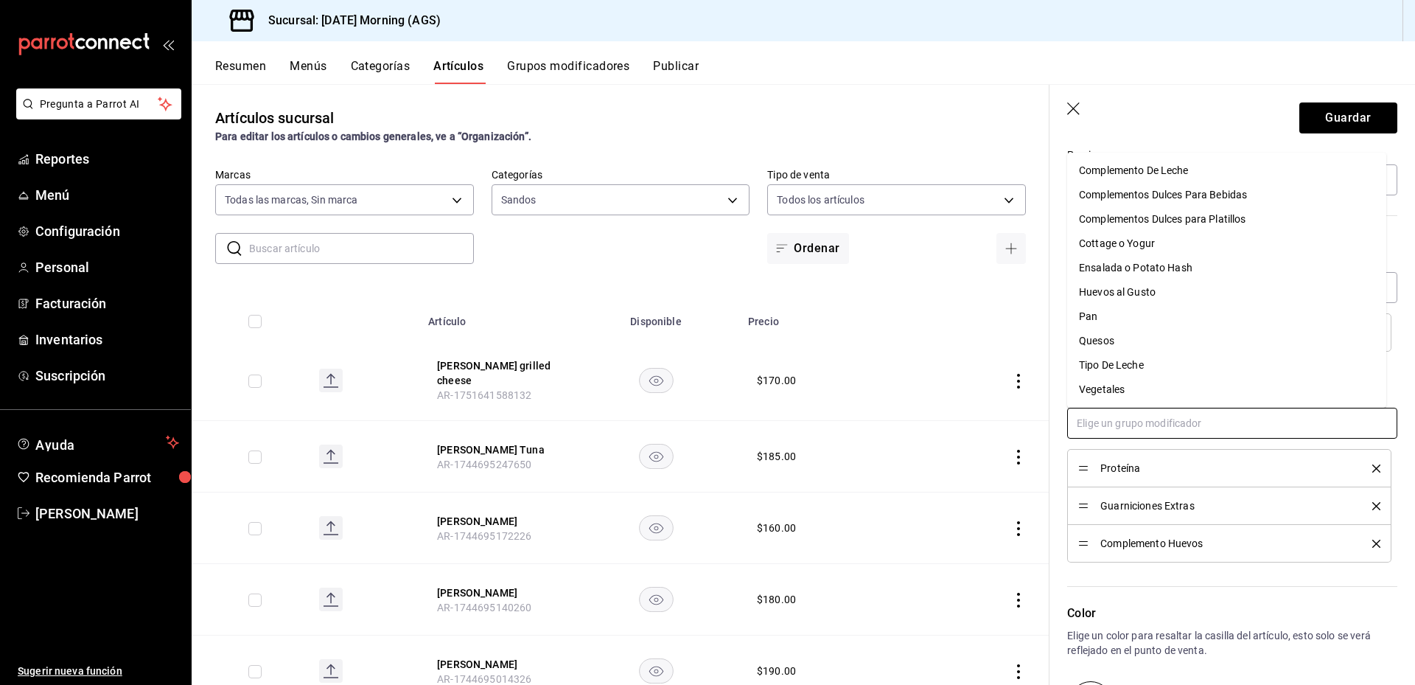
click at [1178, 422] on input "text" at bounding box center [1232, 423] width 330 height 31
click at [1123, 339] on li "Quesos" at bounding box center [1226, 341] width 319 height 24
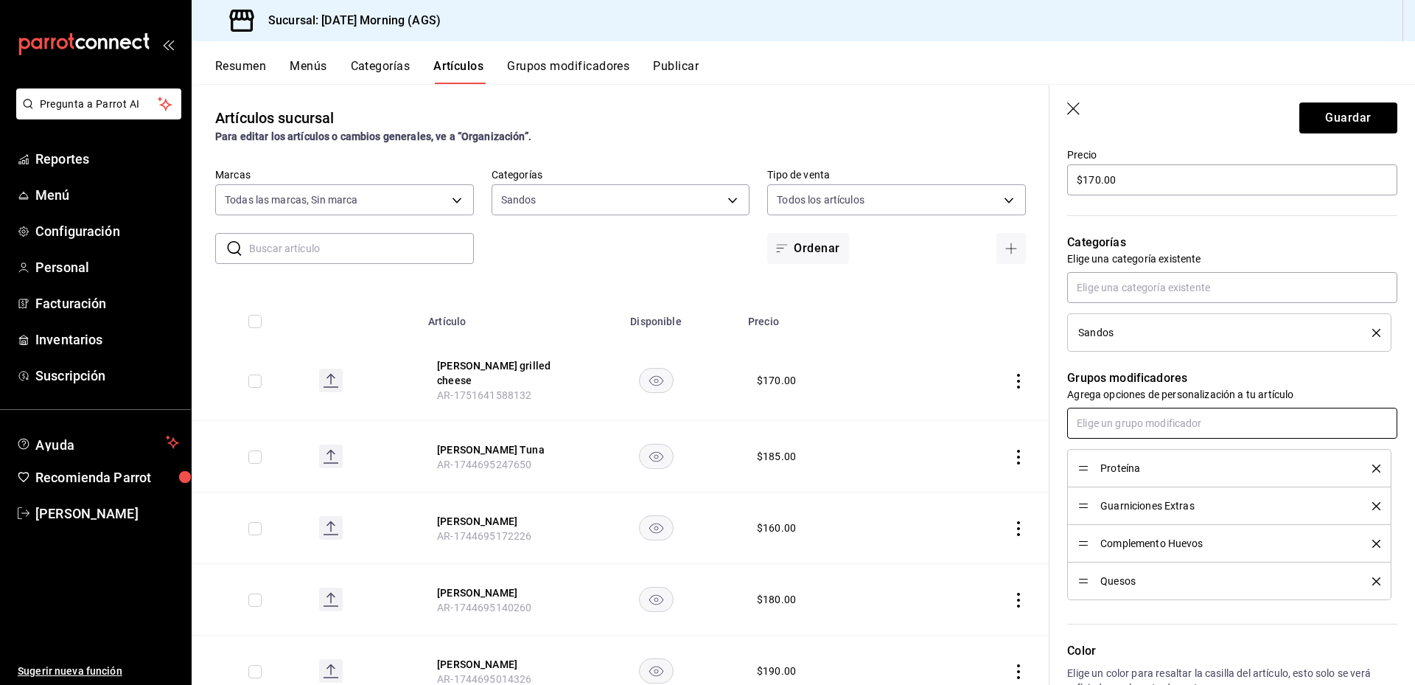
click at [1196, 429] on input "text" at bounding box center [1232, 423] width 330 height 31
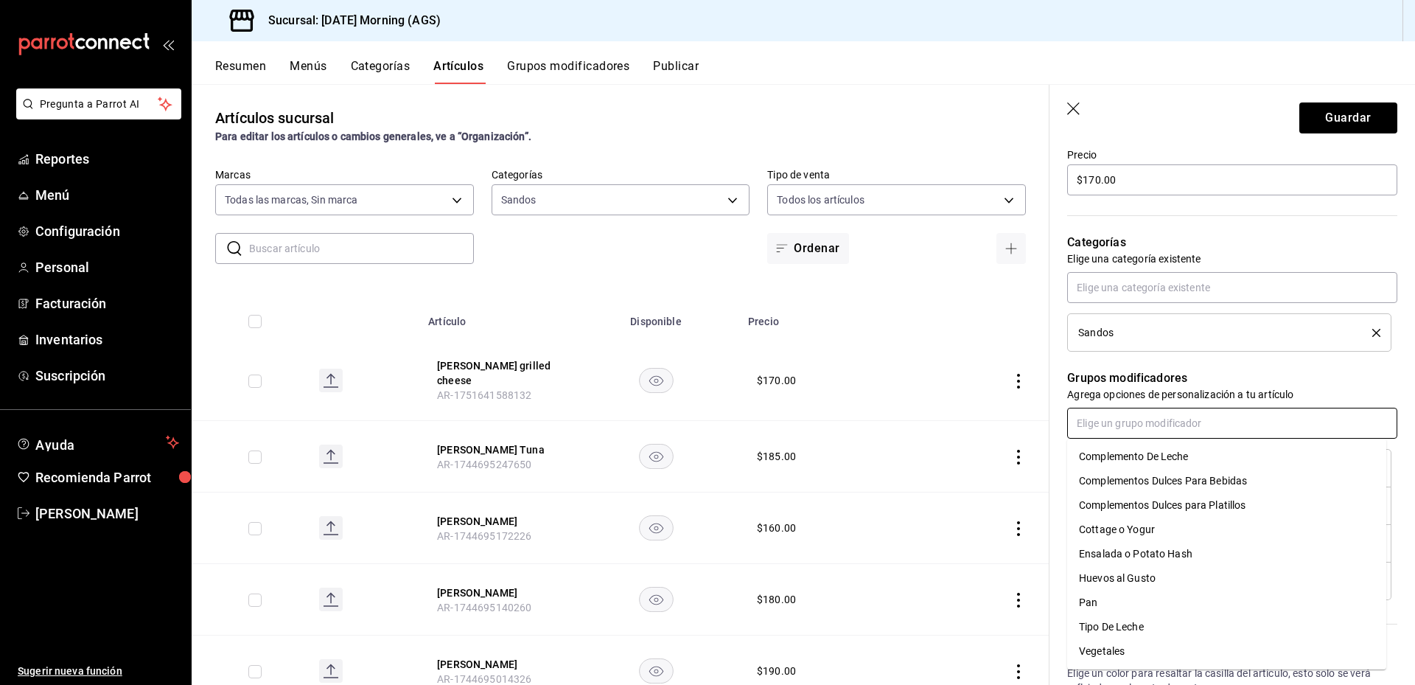
scroll to position [516, 0]
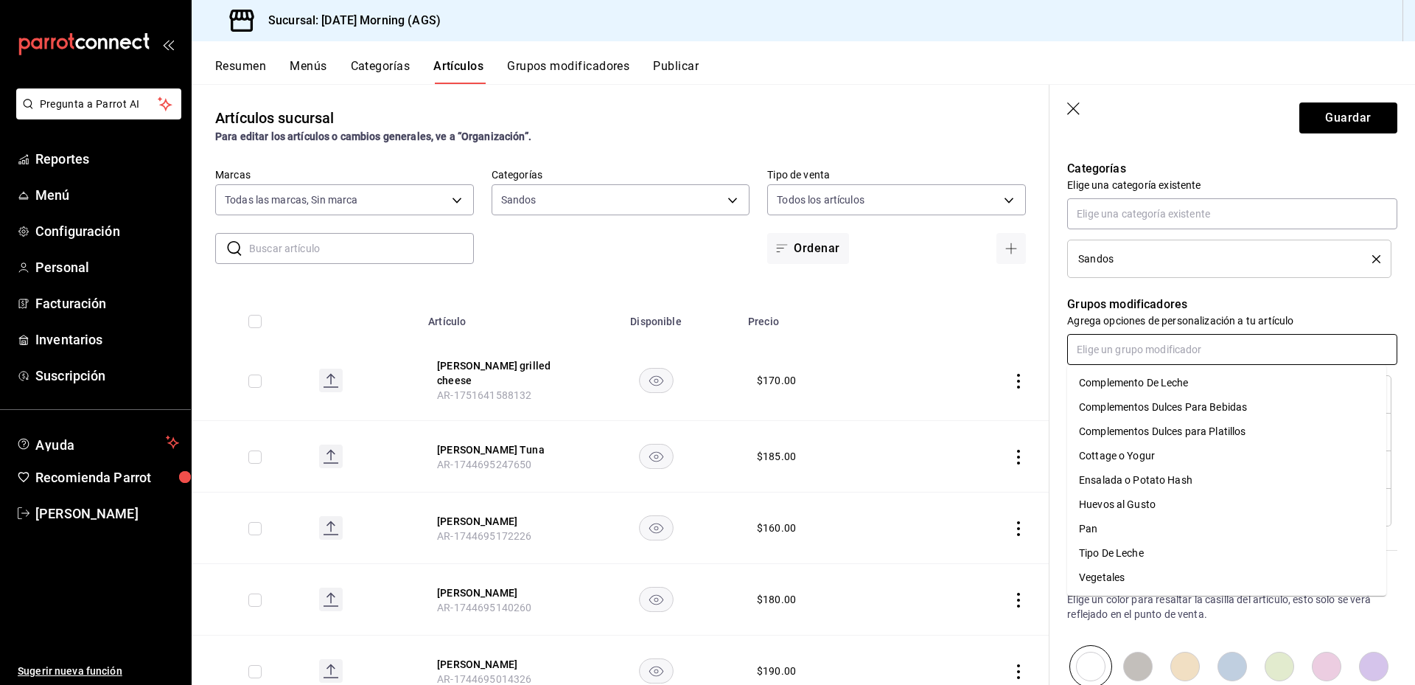
click at [1127, 571] on li "Vegetales" at bounding box center [1226, 577] width 319 height 24
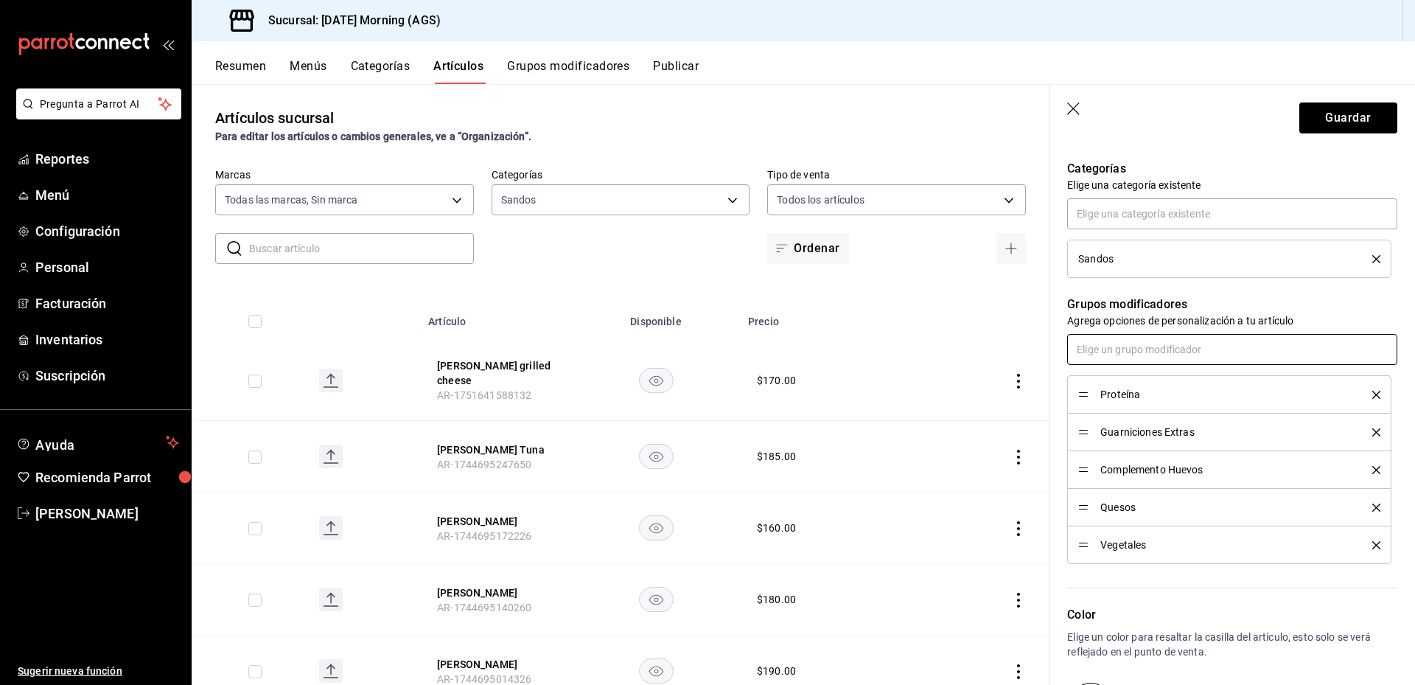
click at [1208, 346] on input "text" at bounding box center [1232, 349] width 330 height 31
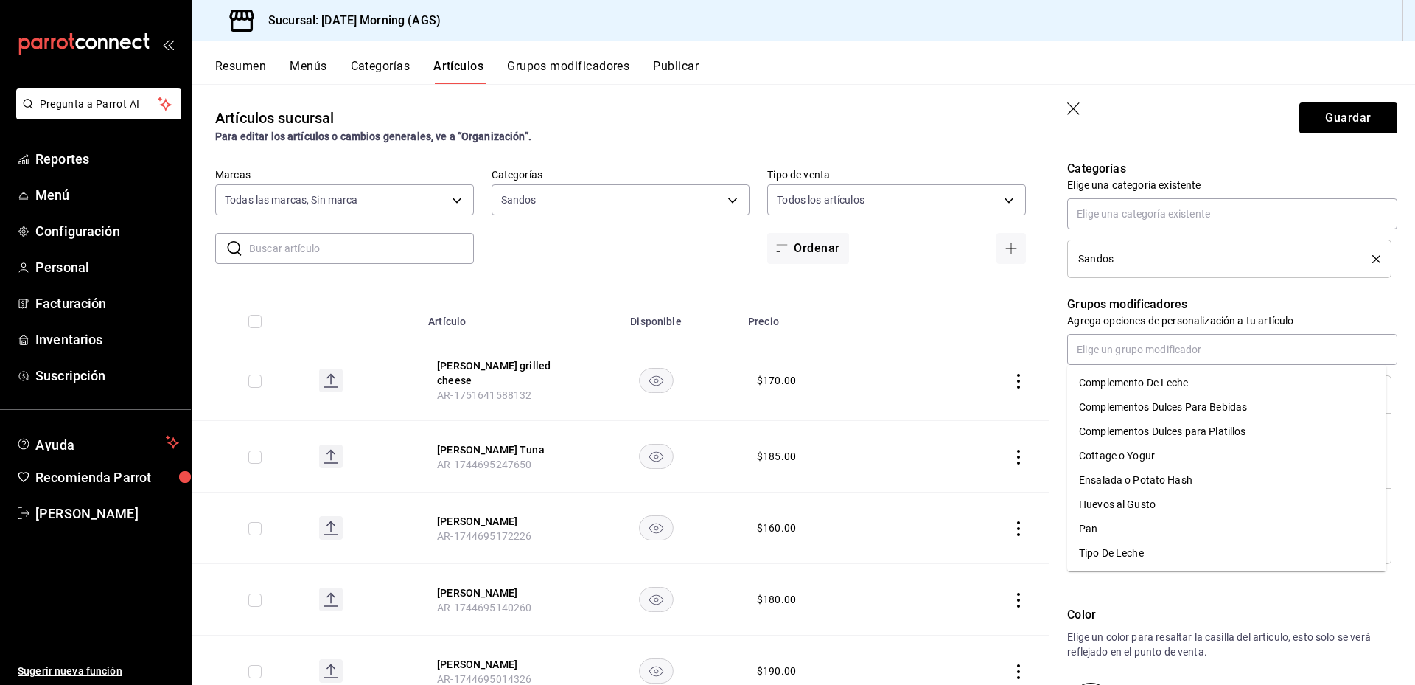
click at [1275, 294] on div "Grupos modificadores Agrega opciones de personalización a tu artículo Proteína …" at bounding box center [1224, 421] width 348 height 286
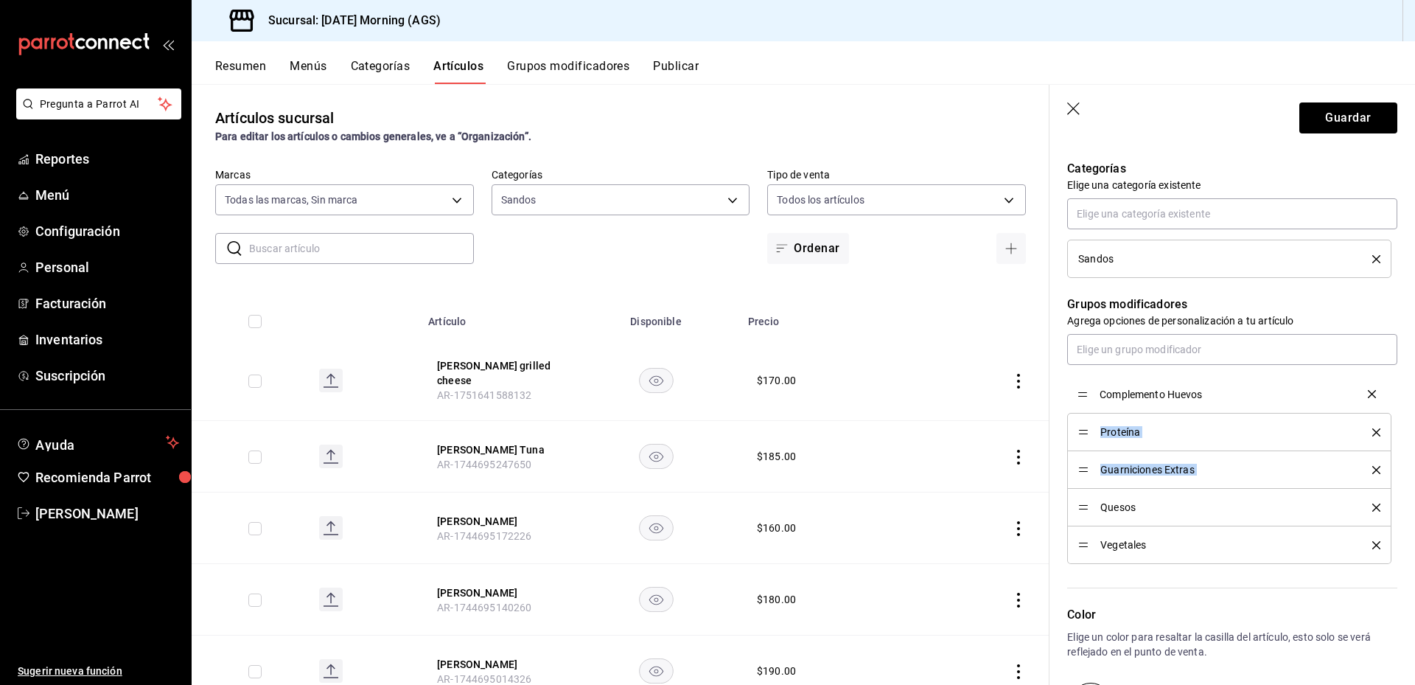
drag, startPoint x: 1084, startPoint y: 472, endPoint x: 1076, endPoint y: 396, distance: 76.4
click at [1340, 116] on button "Guardar" at bounding box center [1349, 117] width 98 height 31
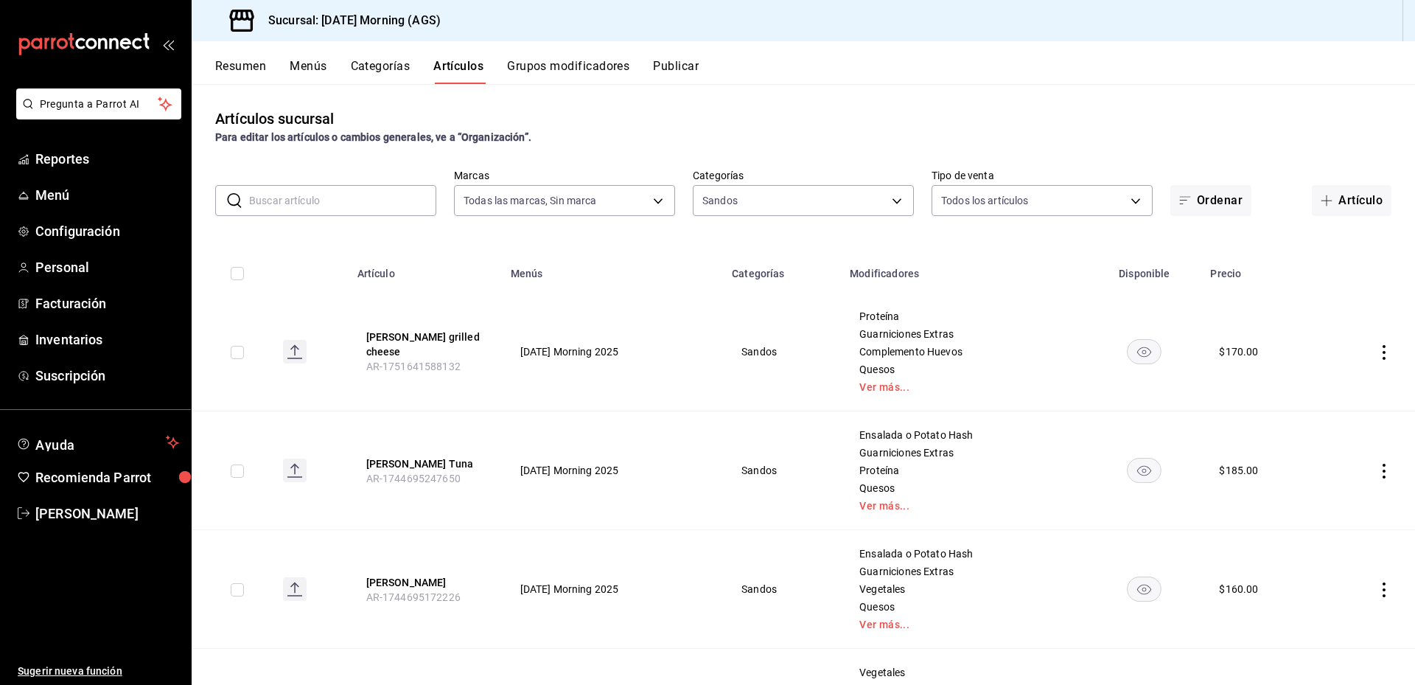
scroll to position [147, 0]
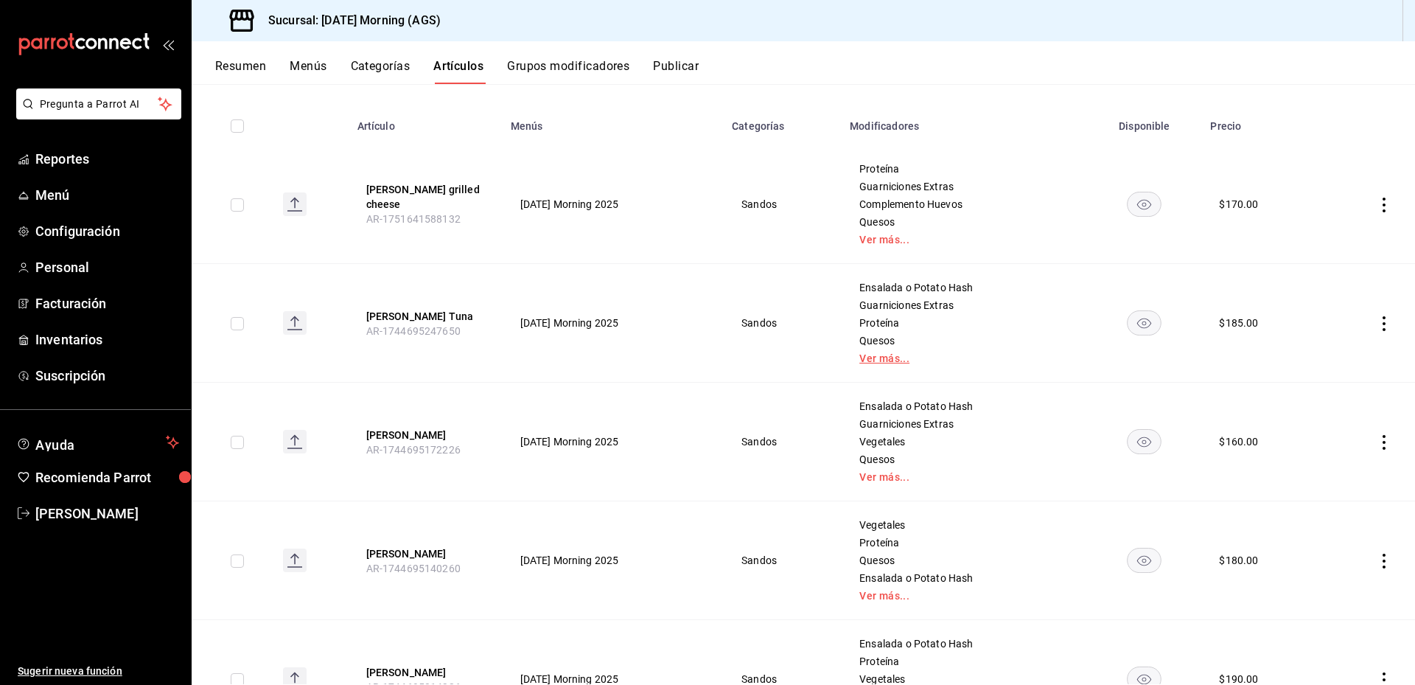
click at [888, 359] on link "Ver más..." at bounding box center [964, 358] width 209 height 10
click at [1377, 320] on icon "actions" at bounding box center [1384, 323] width 15 height 15
click at [1349, 362] on li "Editar" at bounding box center [1316, 357] width 88 height 30
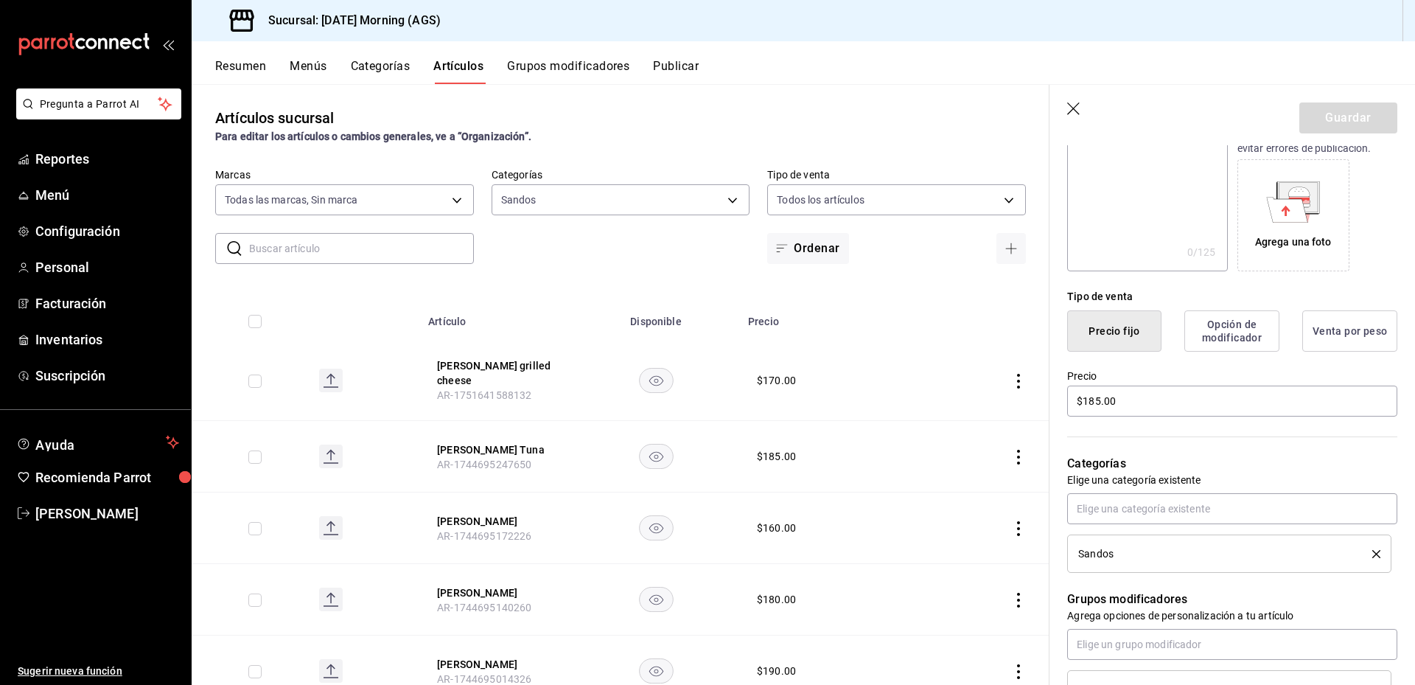
scroll to position [295, 0]
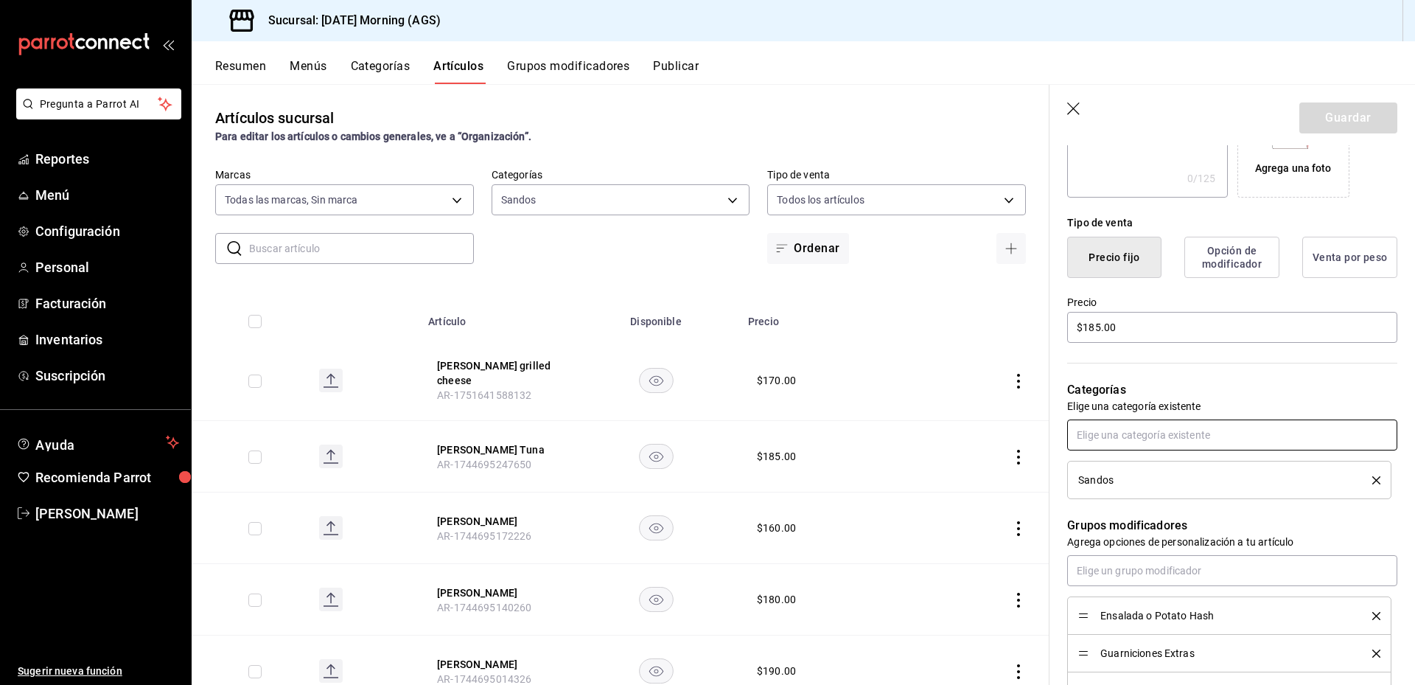
click at [1211, 432] on input "text" at bounding box center [1232, 434] width 330 height 31
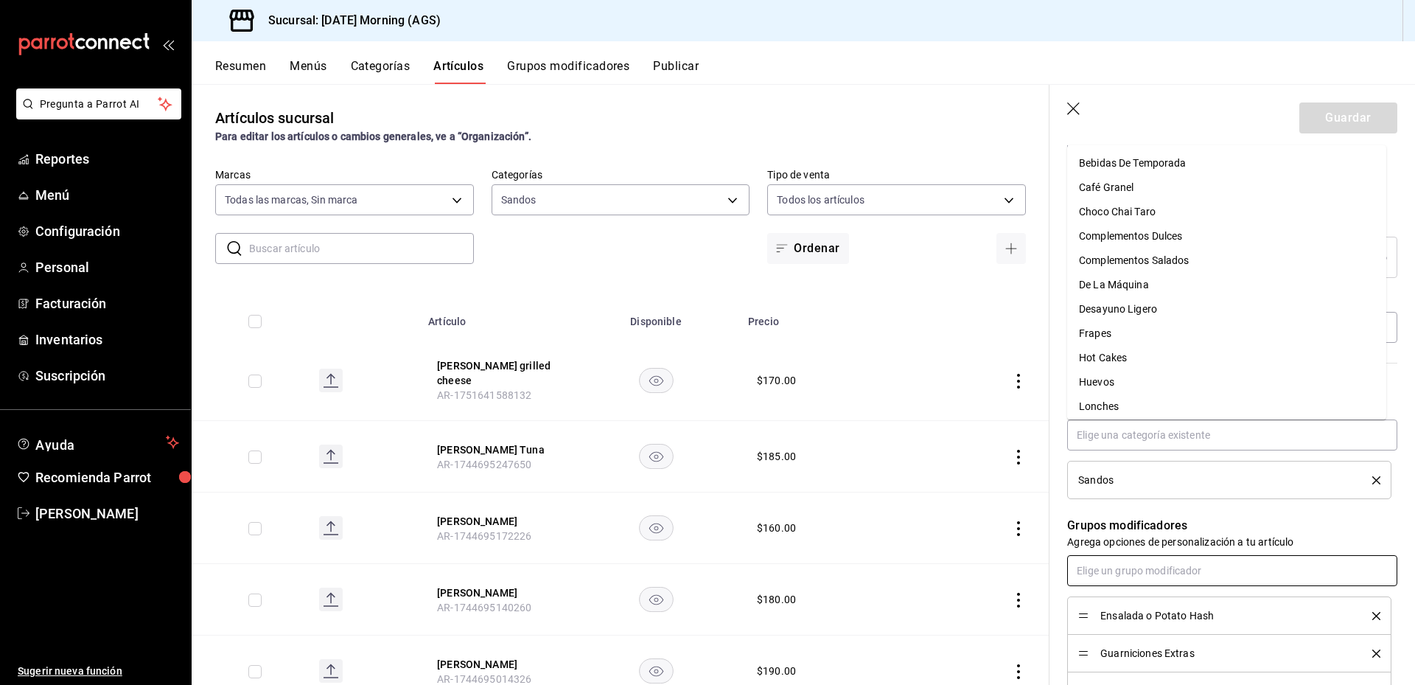
click at [1149, 571] on input "text" at bounding box center [1232, 570] width 330 height 31
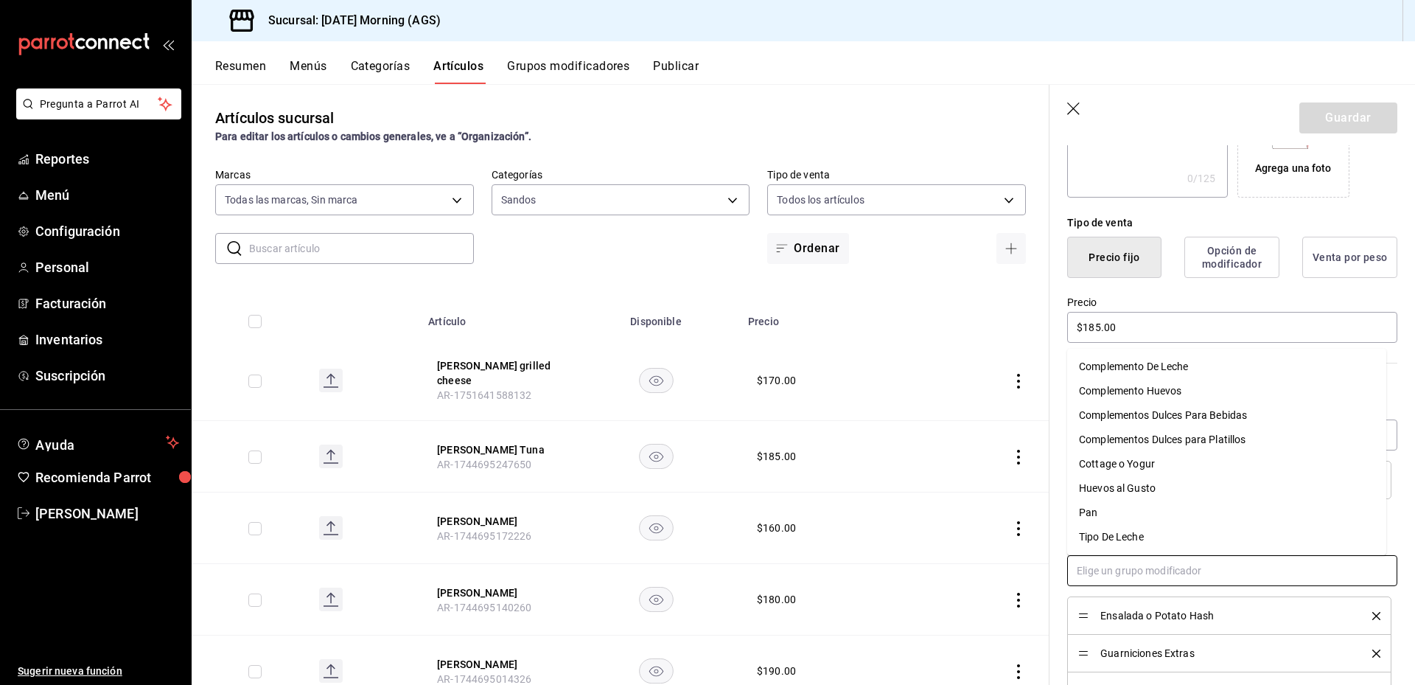
click at [1174, 394] on div "Complemento Huevos" at bounding box center [1130, 390] width 102 height 15
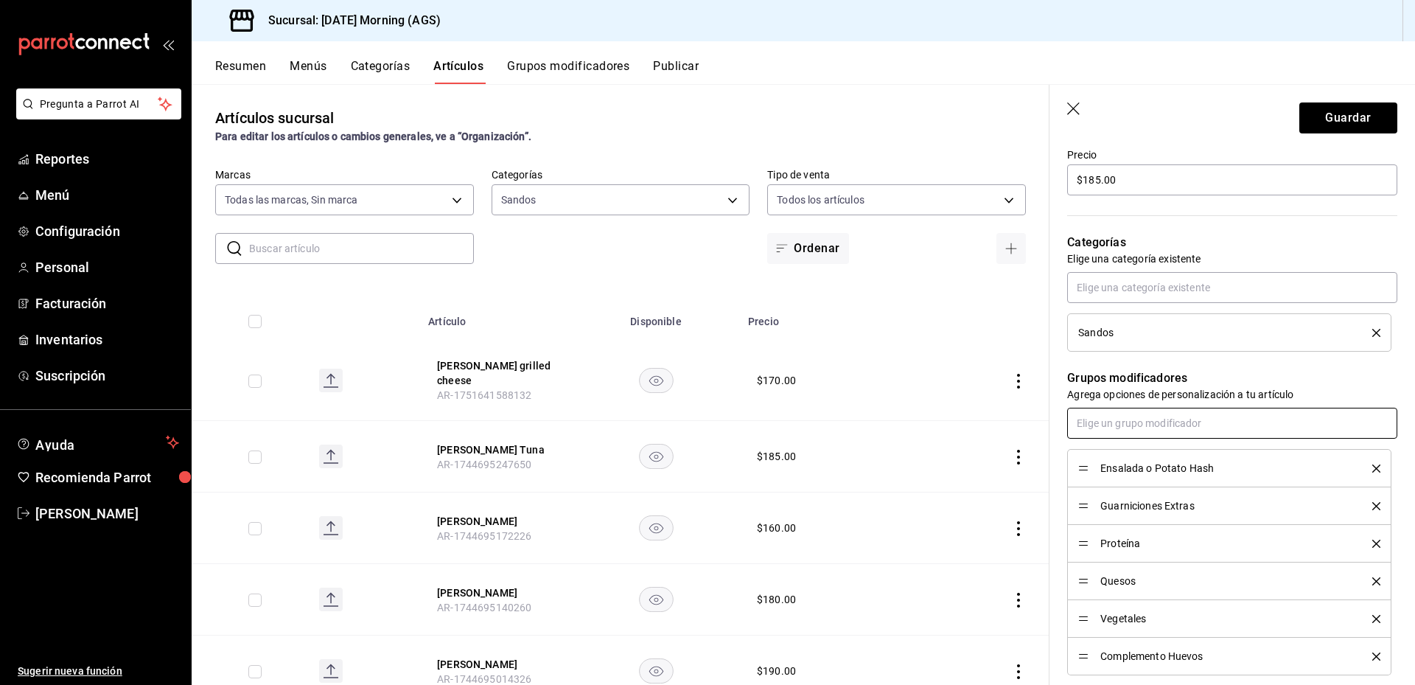
scroll to position [516, 0]
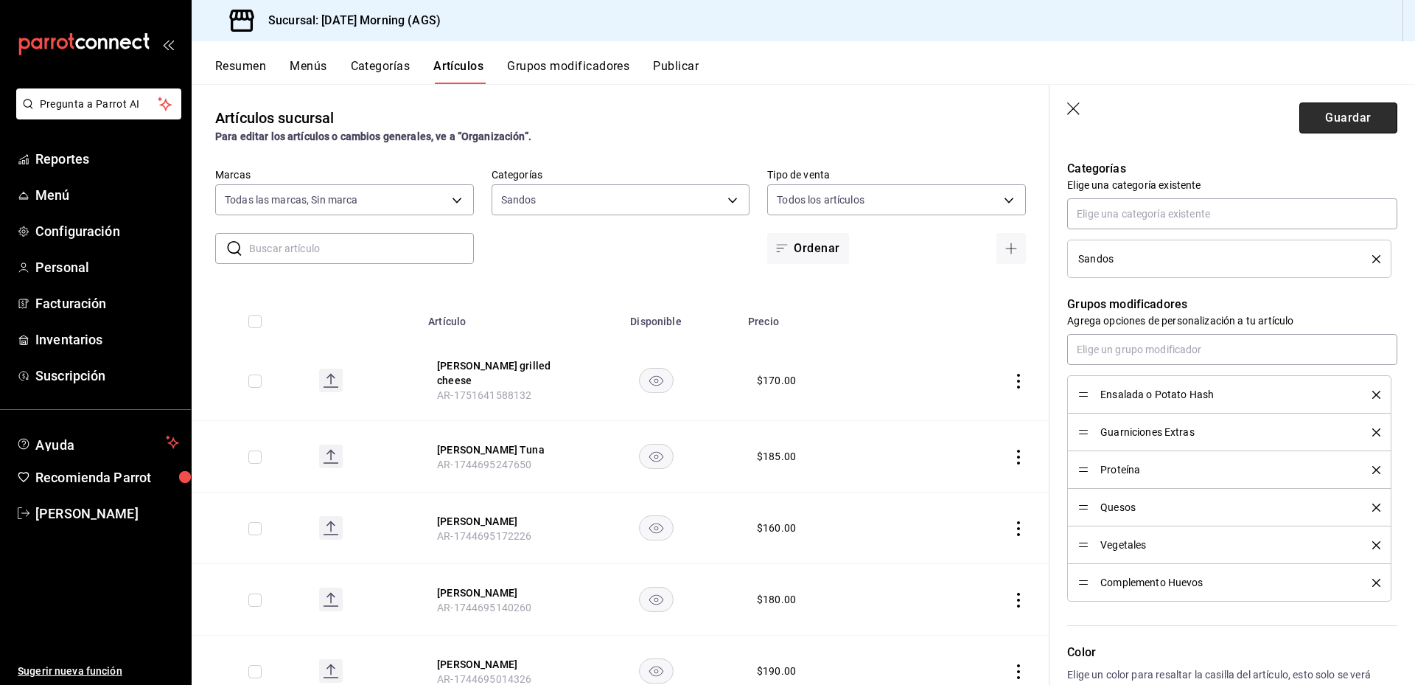
click at [1328, 122] on button "Guardar" at bounding box center [1349, 117] width 98 height 31
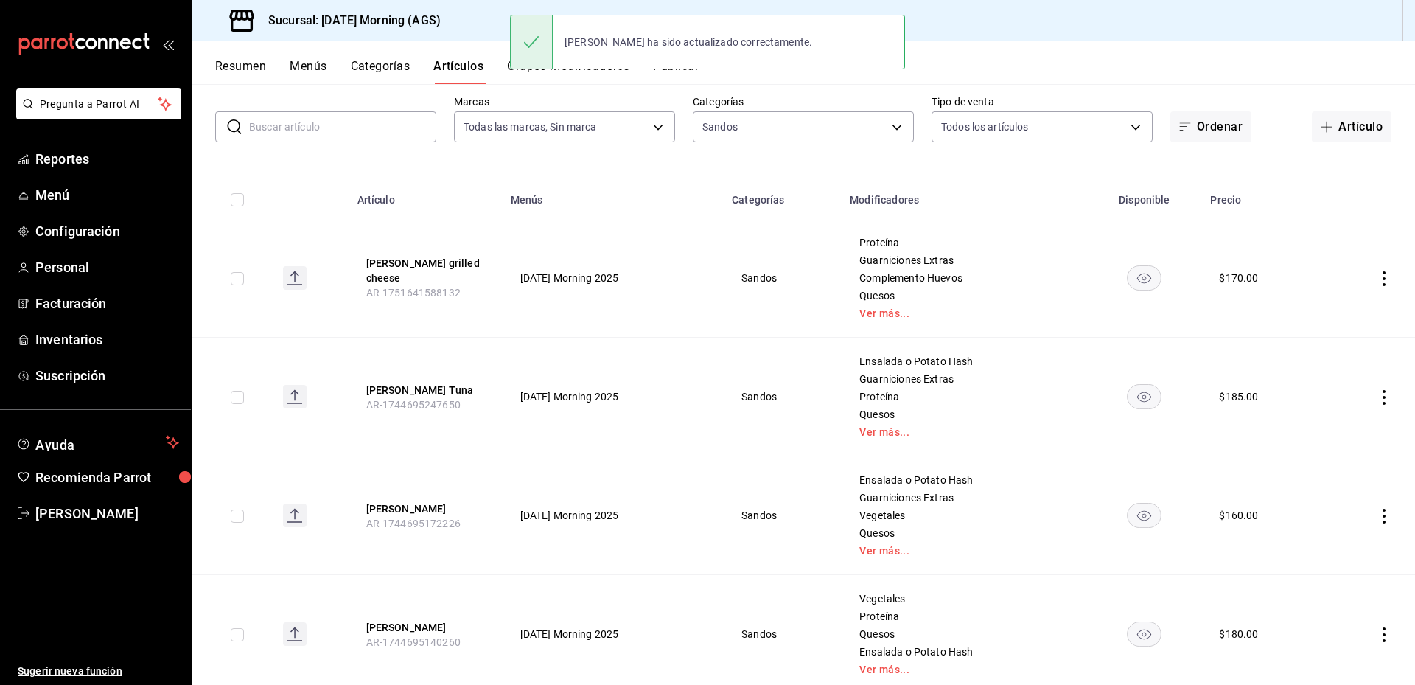
scroll to position [147, 0]
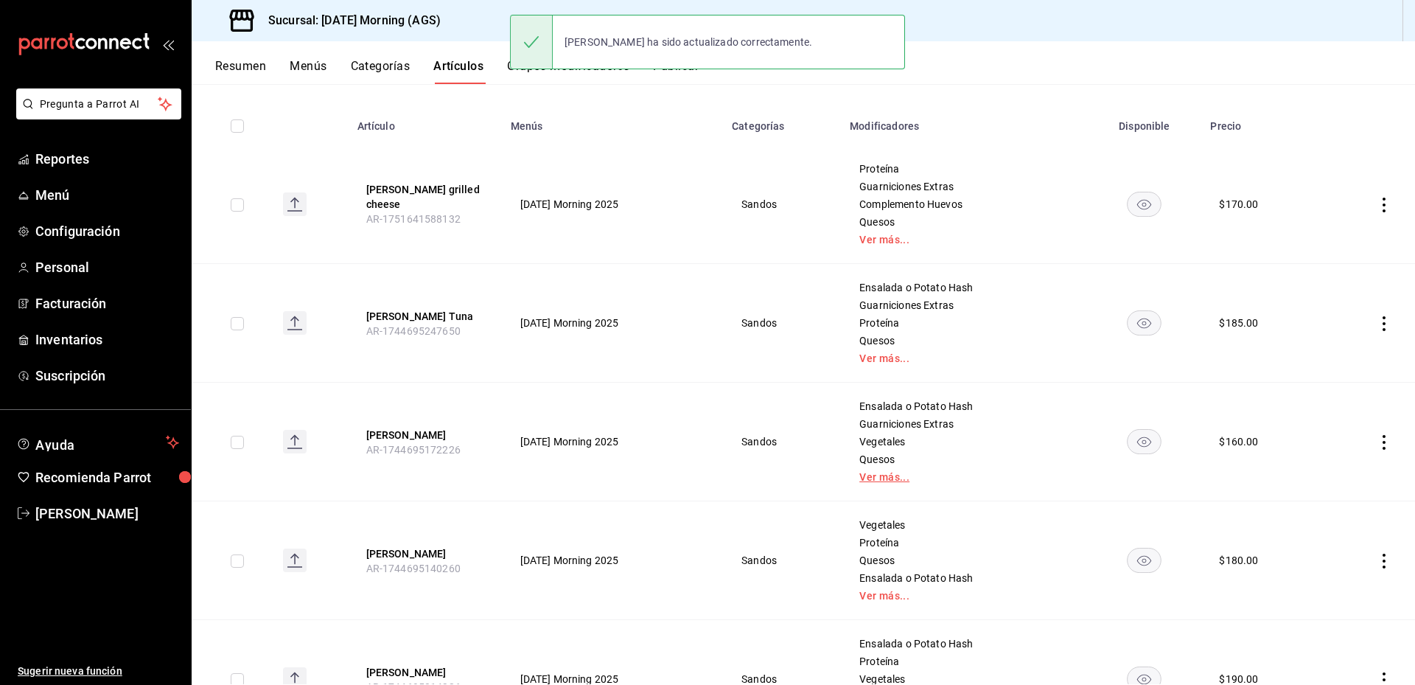
click at [891, 478] on link "Ver más..." at bounding box center [964, 477] width 209 height 10
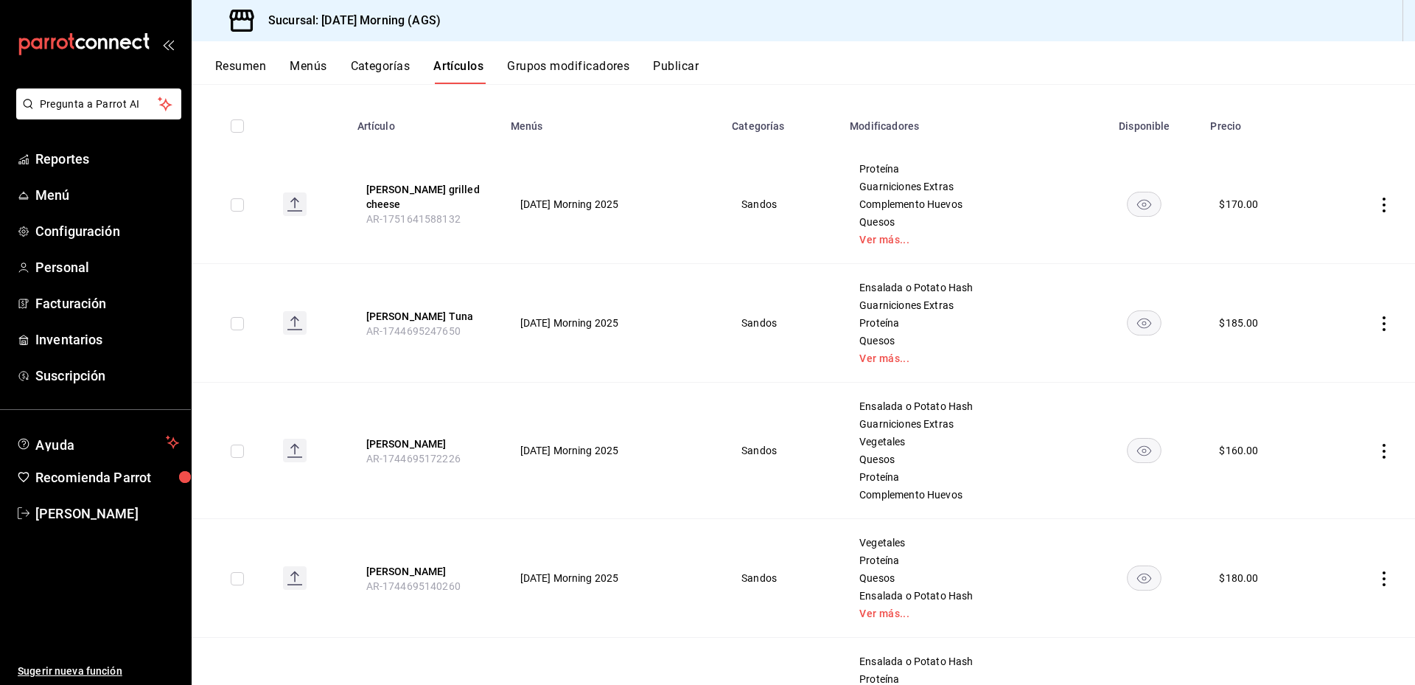
scroll to position [221, 0]
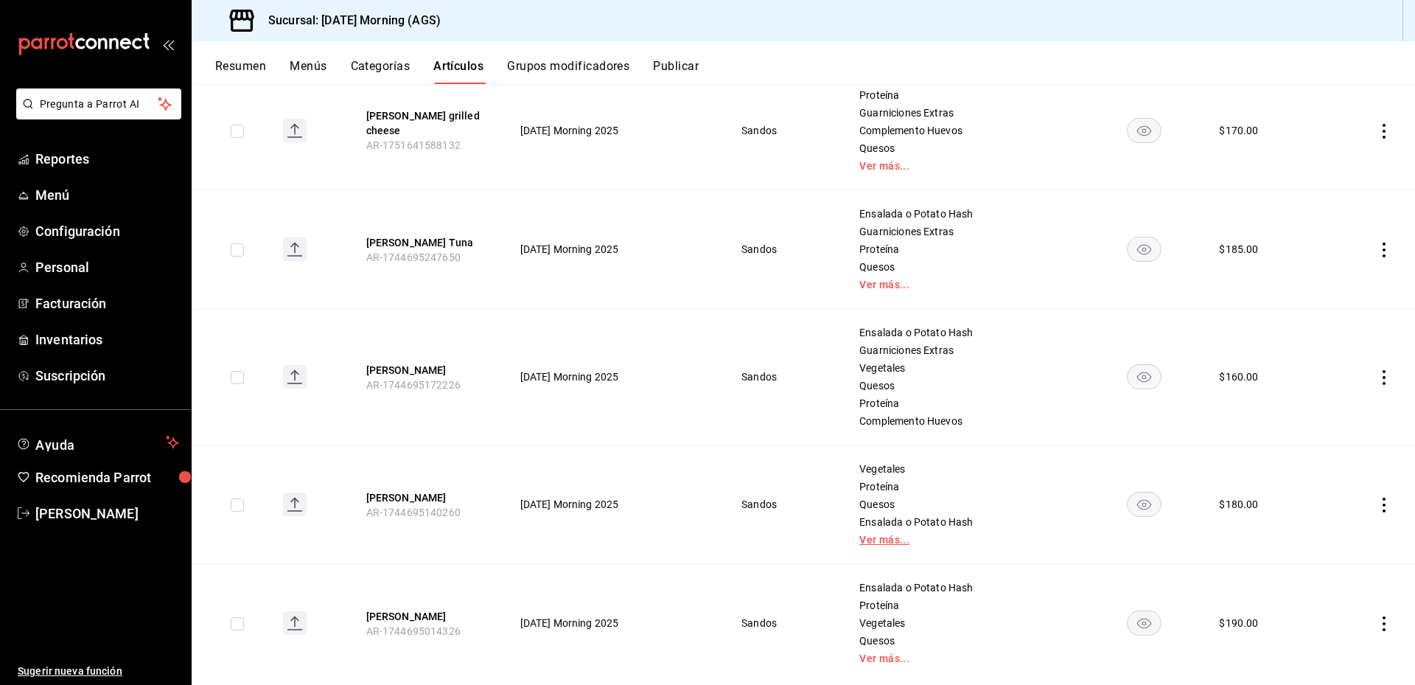
click at [890, 540] on link "Ver más..." at bounding box center [964, 539] width 209 height 10
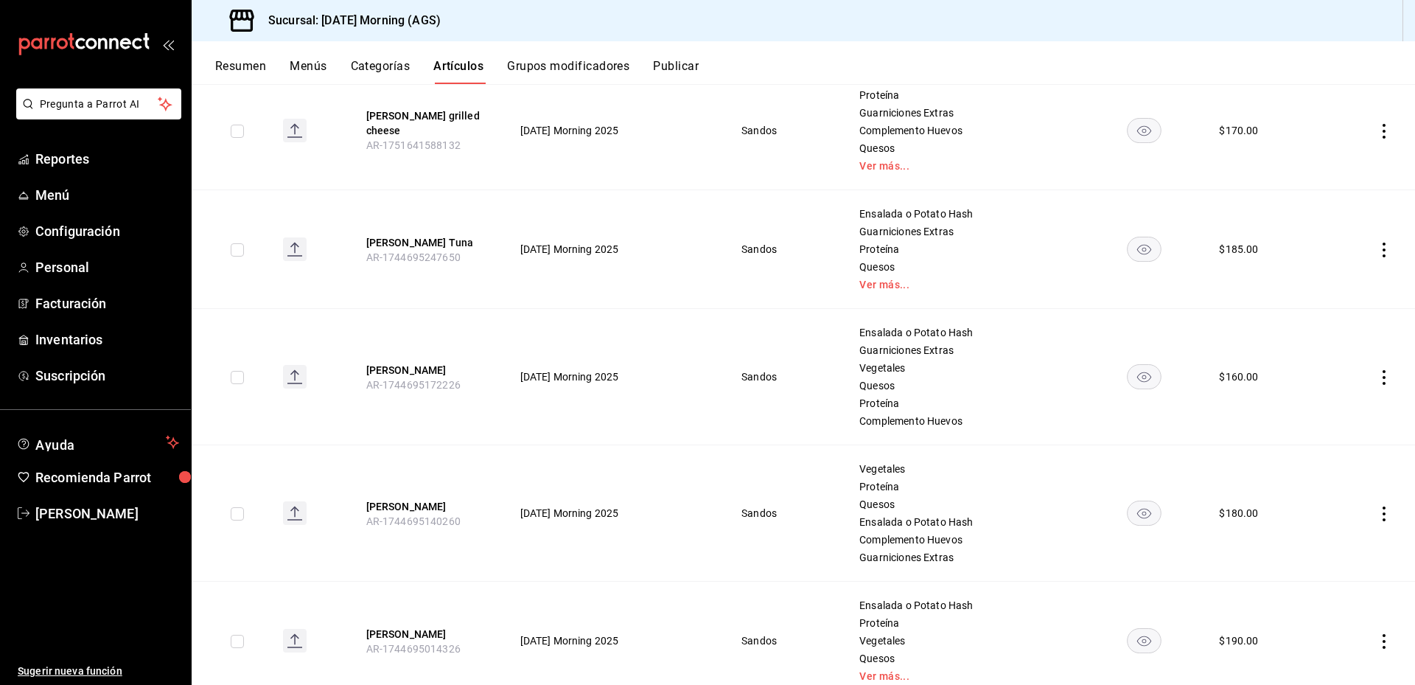
scroll to position [272, 0]
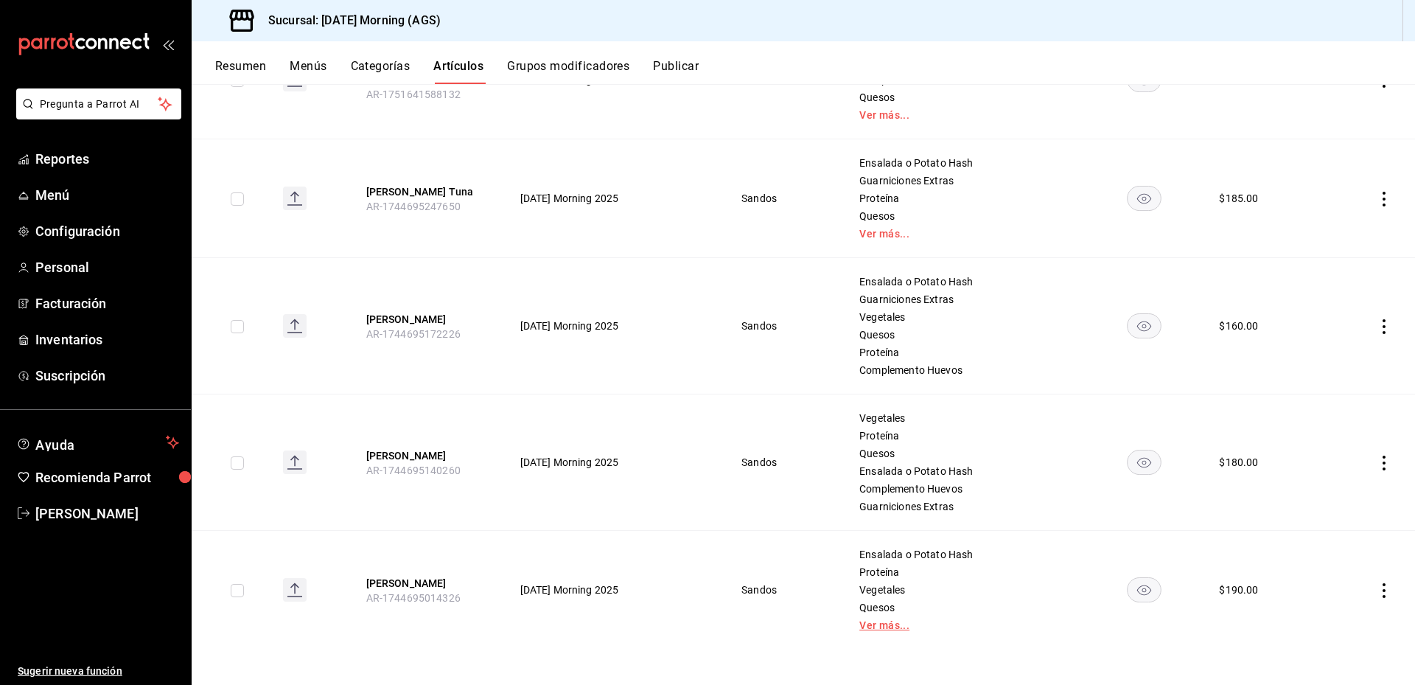
click at [885, 627] on link "Ver más..." at bounding box center [964, 625] width 209 height 10
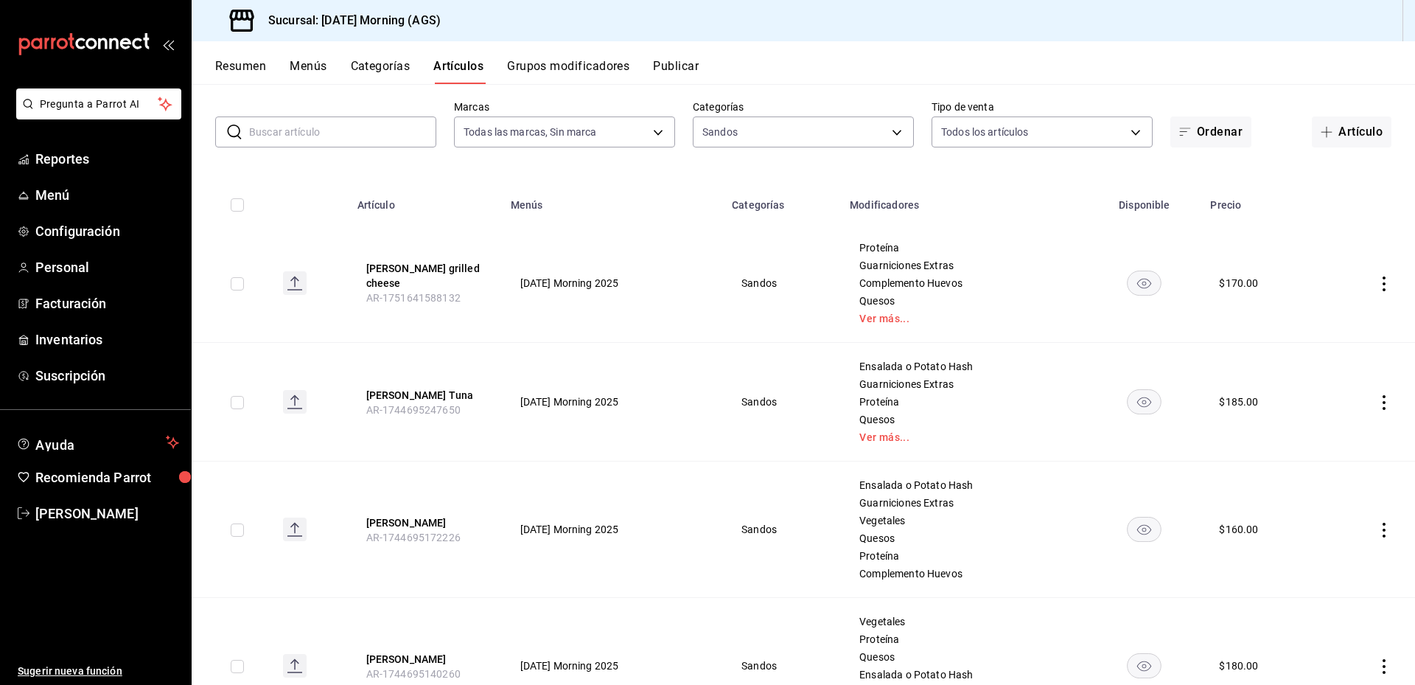
scroll to position [0, 0]
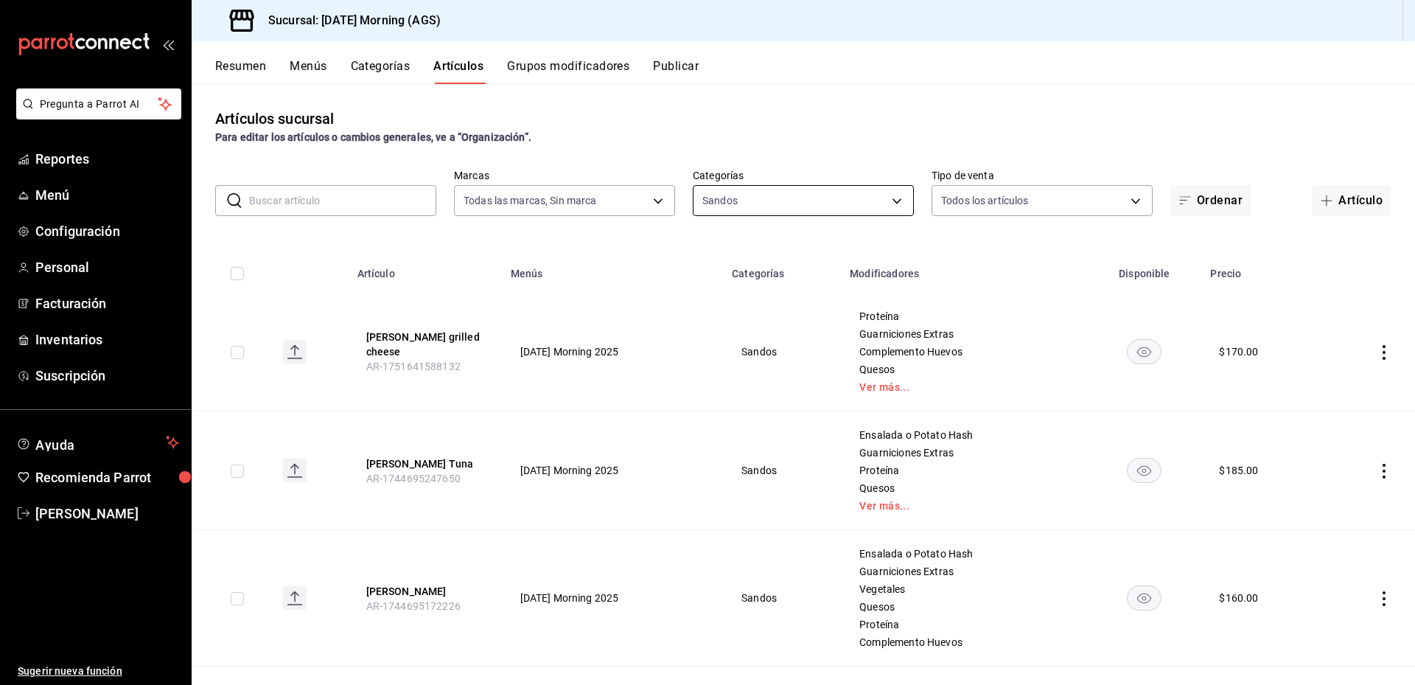
click at [863, 194] on body "Pregunta a Parrot AI Reportes Menú Configuración Personal Facturación Inventari…" at bounding box center [707, 342] width 1415 height 685
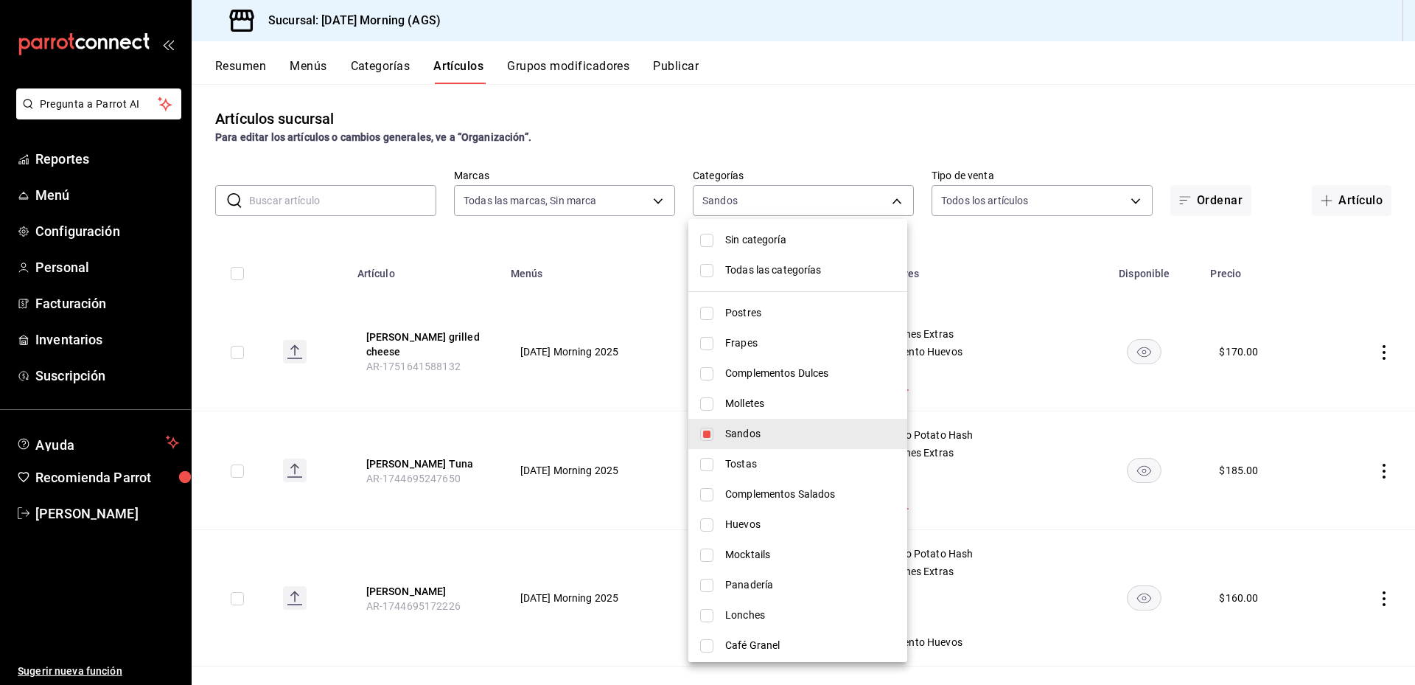
drag, startPoint x: 710, startPoint y: 461, endPoint x: 708, endPoint y: 452, distance: 9.0
click at [709, 461] on input "checkbox" at bounding box center [706, 464] width 13 height 13
checkbox input "true"
type input "81edf716-3f4d-46ac-ad35-bf668290d99d,7242bc86-b0d8-46ab-ace7-0ee986cfa39a"
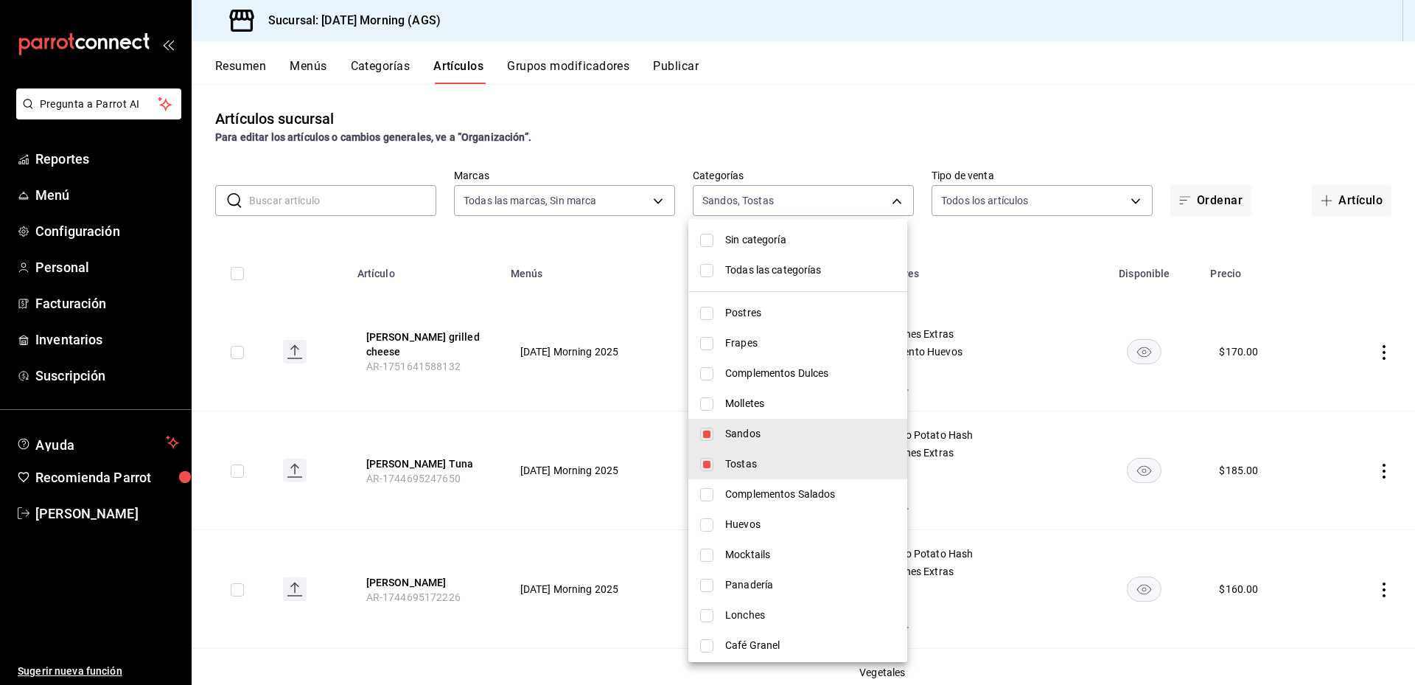
click at [709, 435] on input "checkbox" at bounding box center [706, 434] width 13 height 13
checkbox input "false"
type input "7242bc86-b0d8-46ab-ace7-0ee986cfa39a"
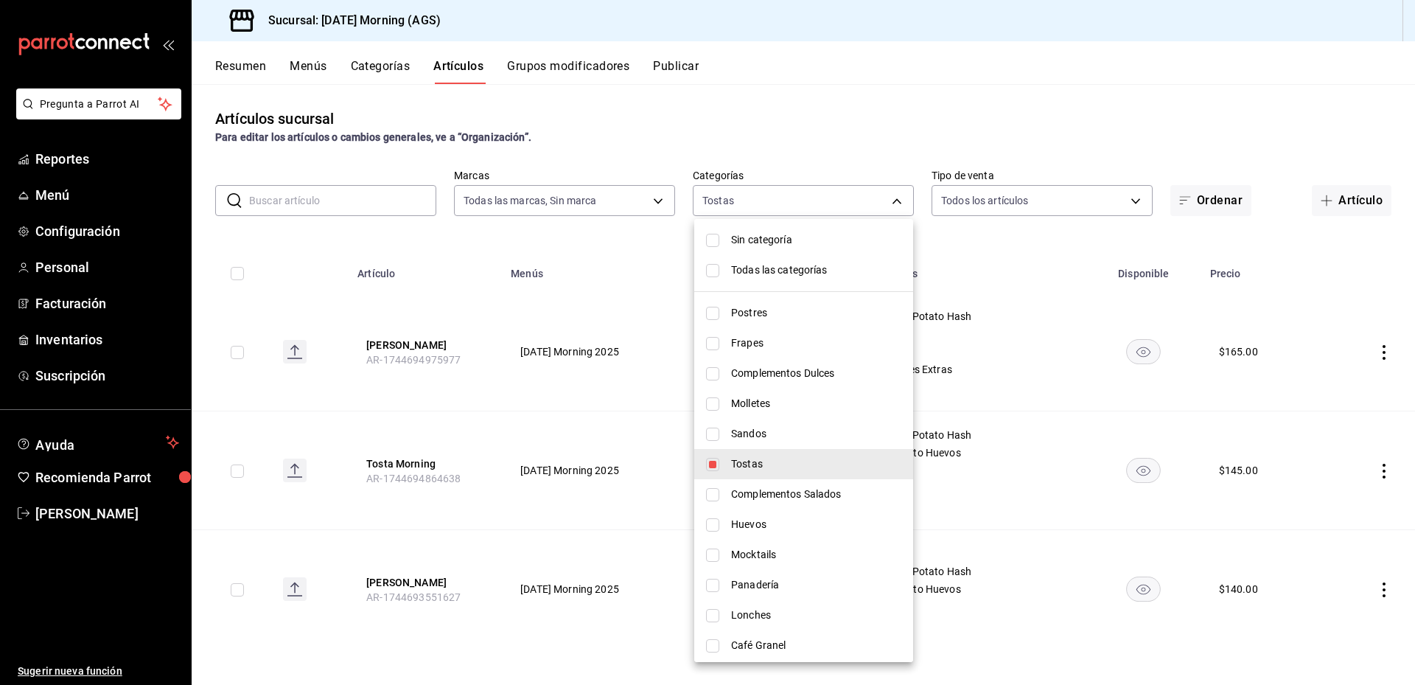
click at [1036, 127] on div at bounding box center [707, 342] width 1415 height 685
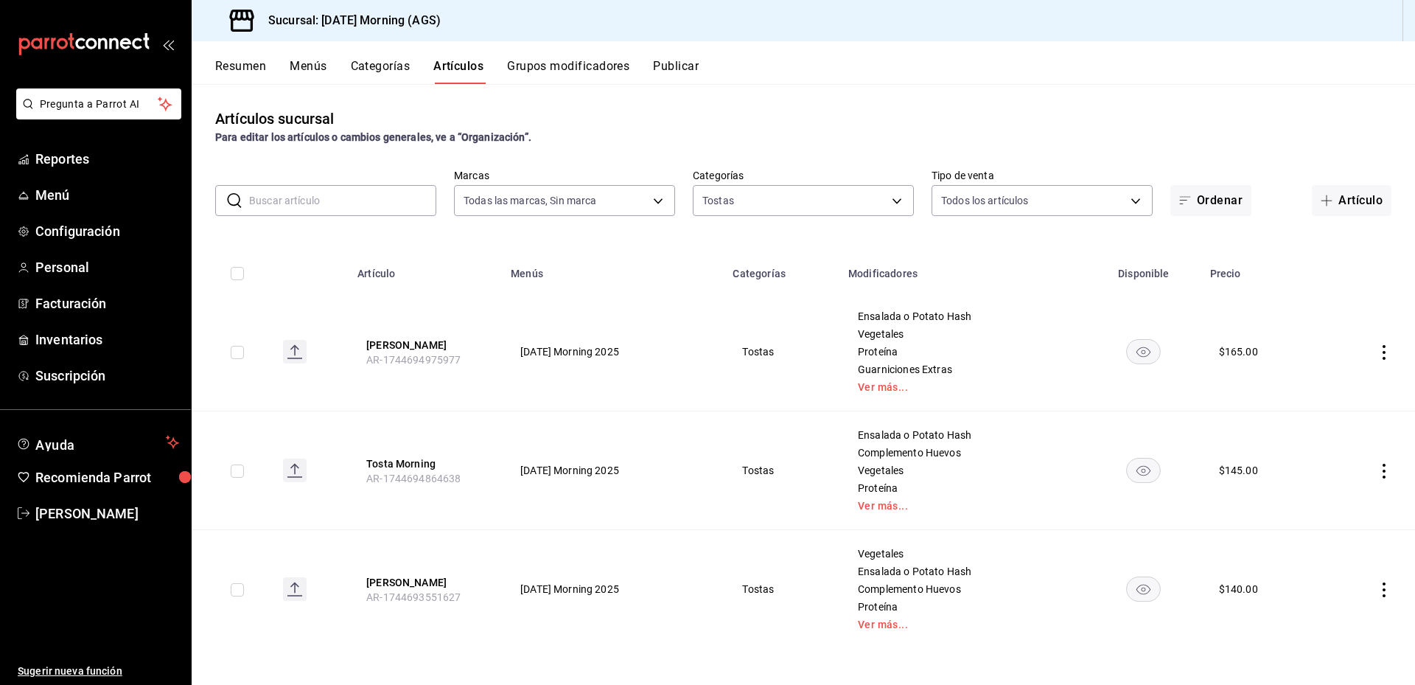
click at [892, 394] on td "Ensalada o Potato Hash Vegetales Proteína Guarniciones Extras Ver más..." at bounding box center [963, 352] width 247 height 119
click at [894, 385] on link "Ver más..." at bounding box center [963, 387] width 210 height 10
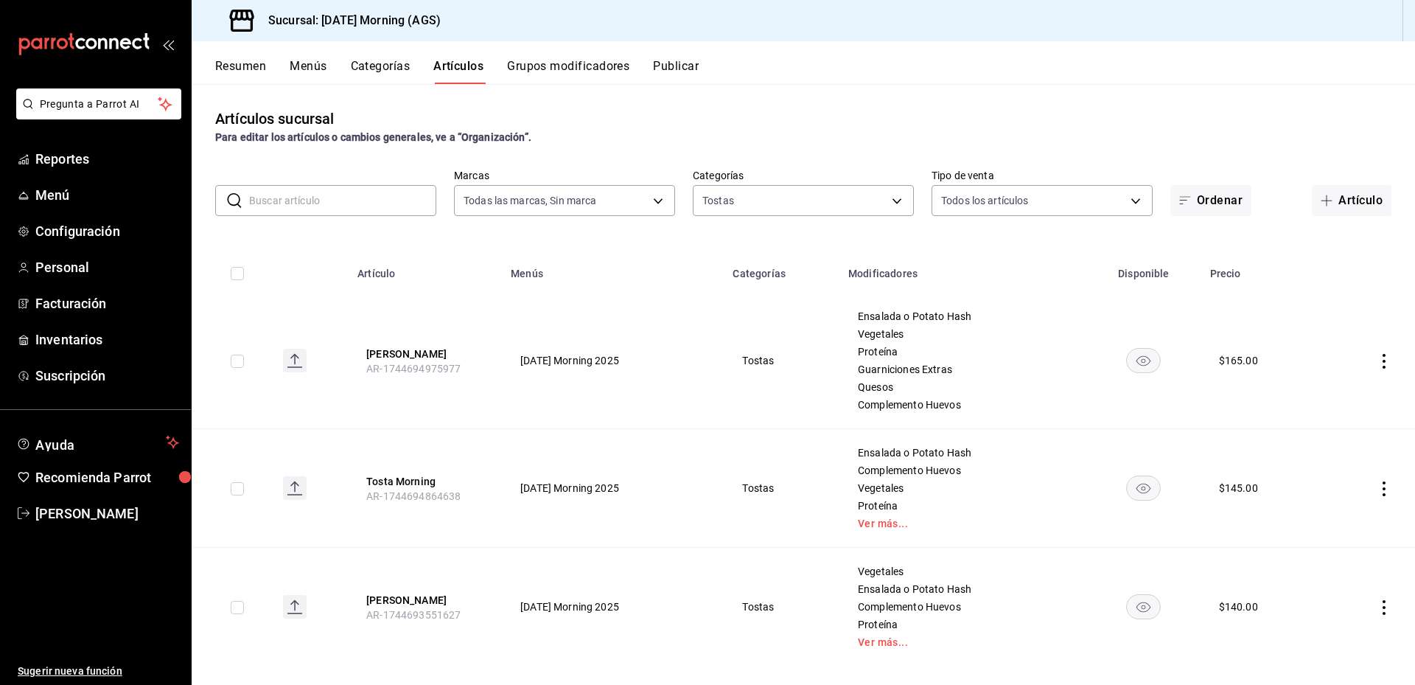
scroll to position [17, 0]
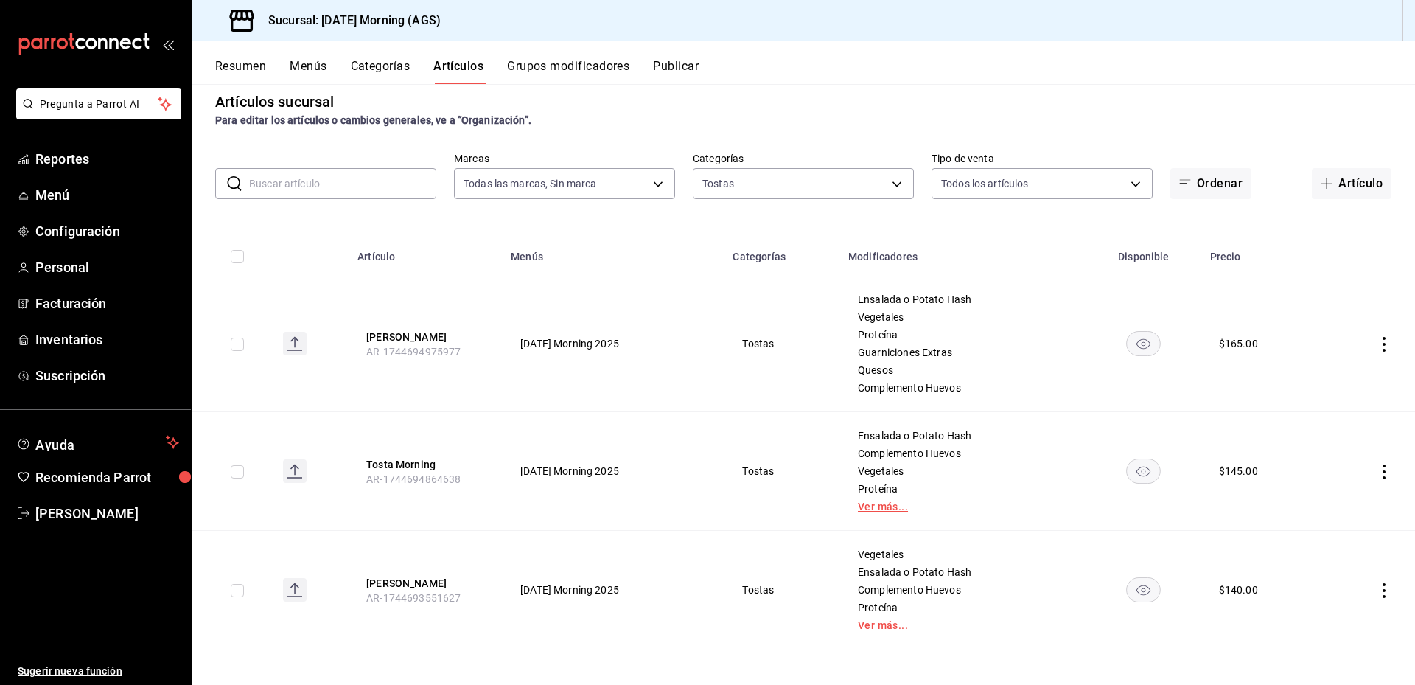
click at [882, 510] on link "Ver más..." at bounding box center [963, 506] width 210 height 10
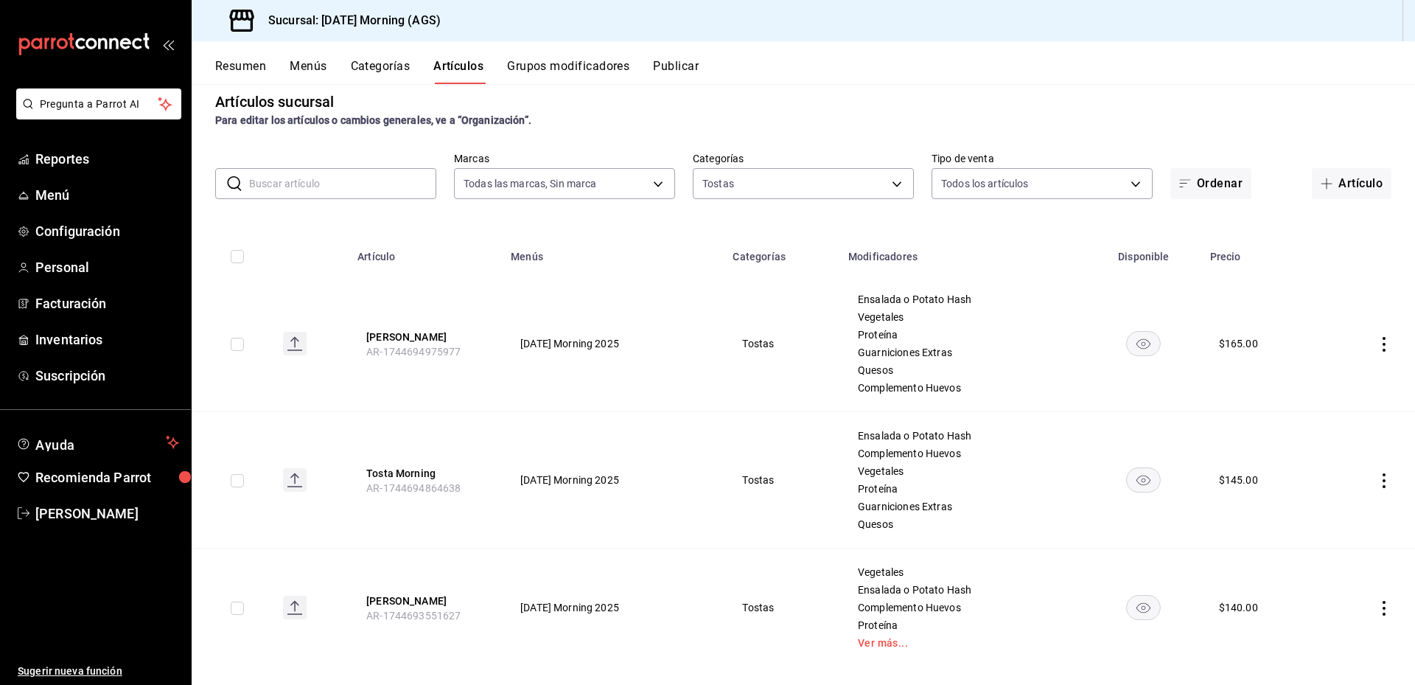
scroll to position [35, 0]
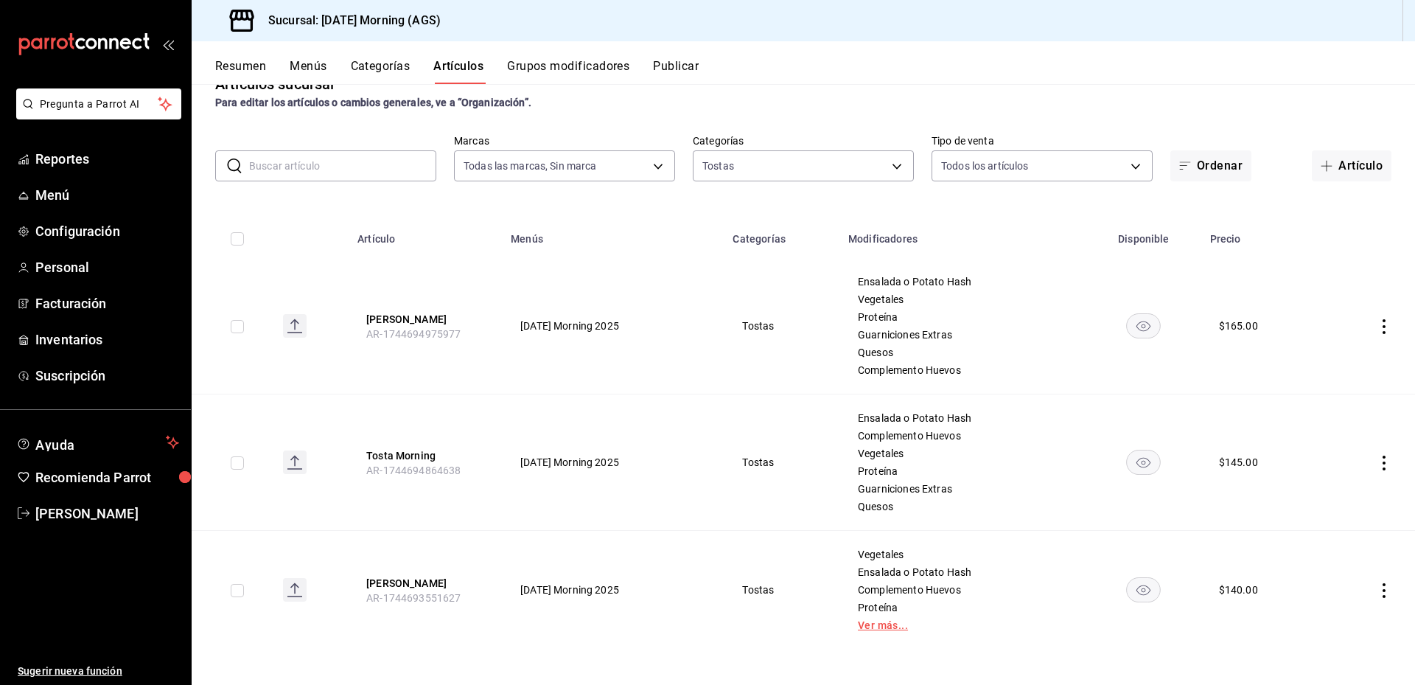
click at [884, 624] on link "Ver más..." at bounding box center [963, 625] width 210 height 10
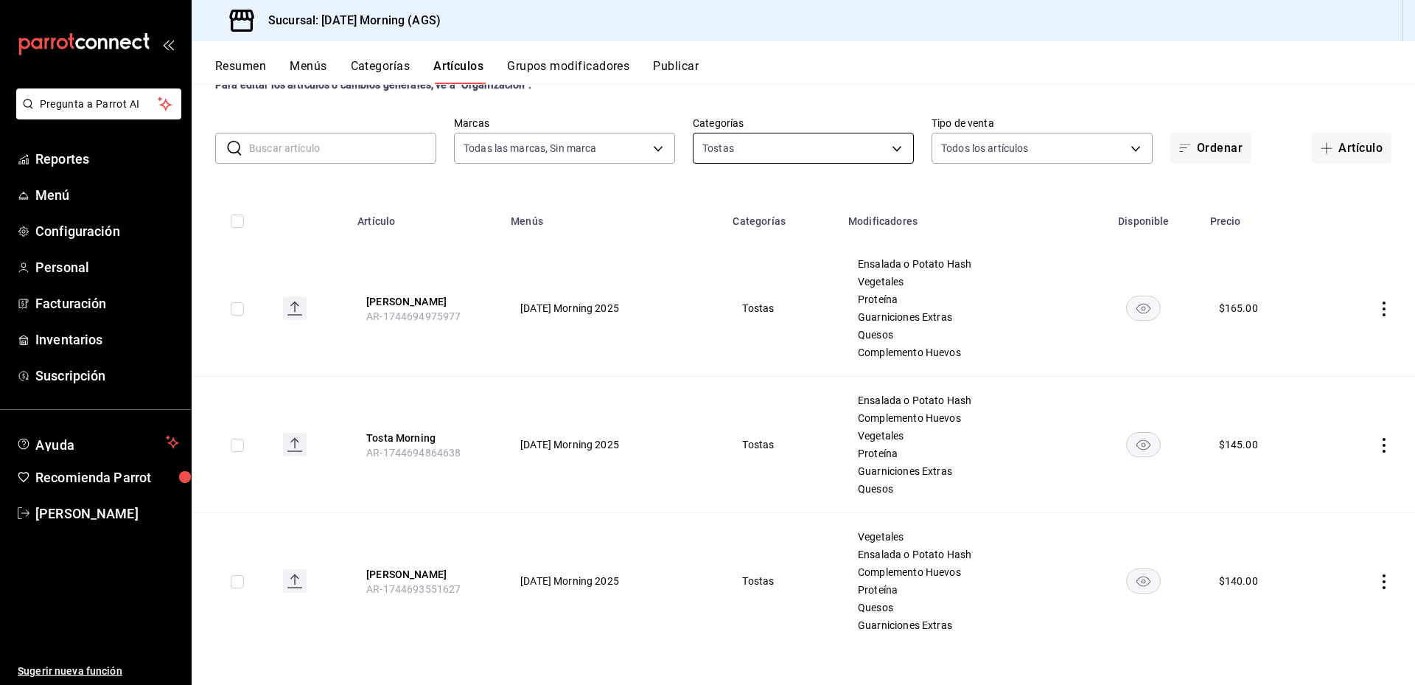
click at [895, 144] on body "Pregunta a Parrot AI Reportes Menú Configuración Personal Facturación Inventari…" at bounding box center [707, 342] width 1415 height 685
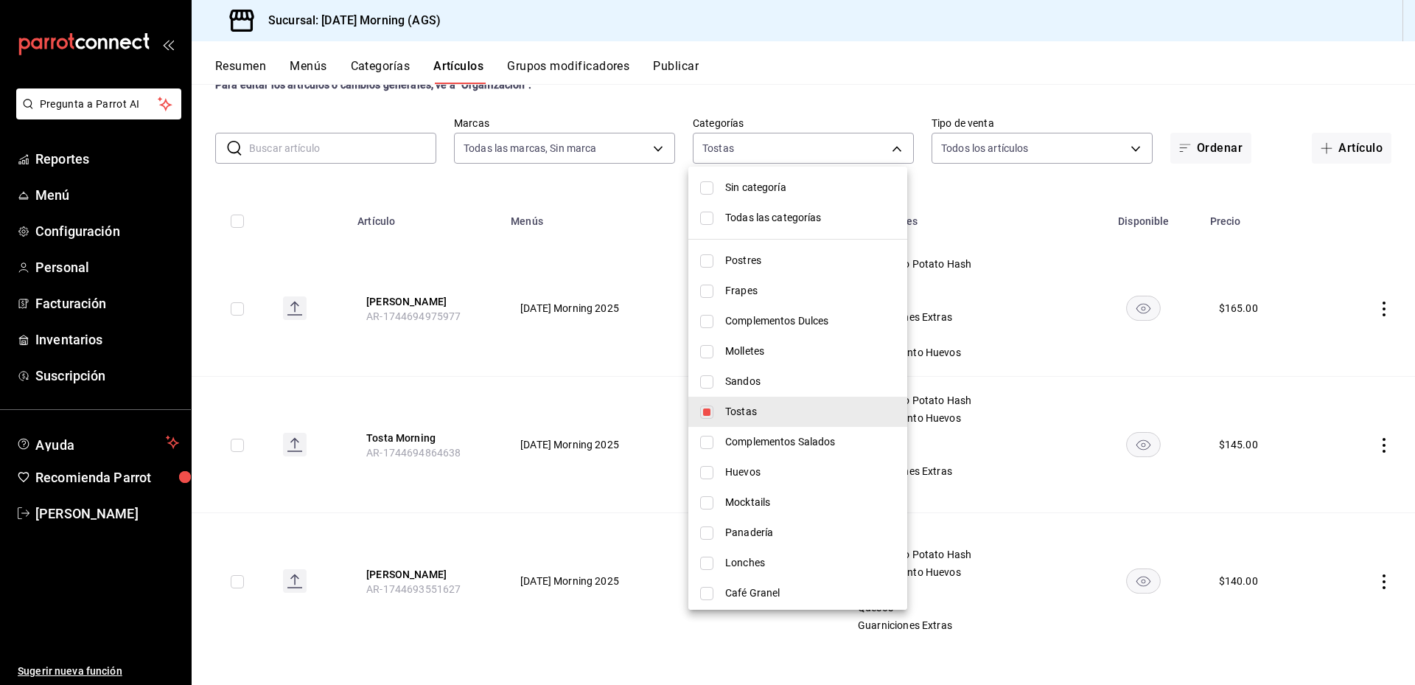
click at [711, 444] on input "checkbox" at bounding box center [706, 442] width 13 height 13
checkbox input "true"
type input "7242bc86-b0d8-46ab-ace7-0ee986cfa39a,92c4e561-bc3b-43ea-903e-3e9e20bf00f4"
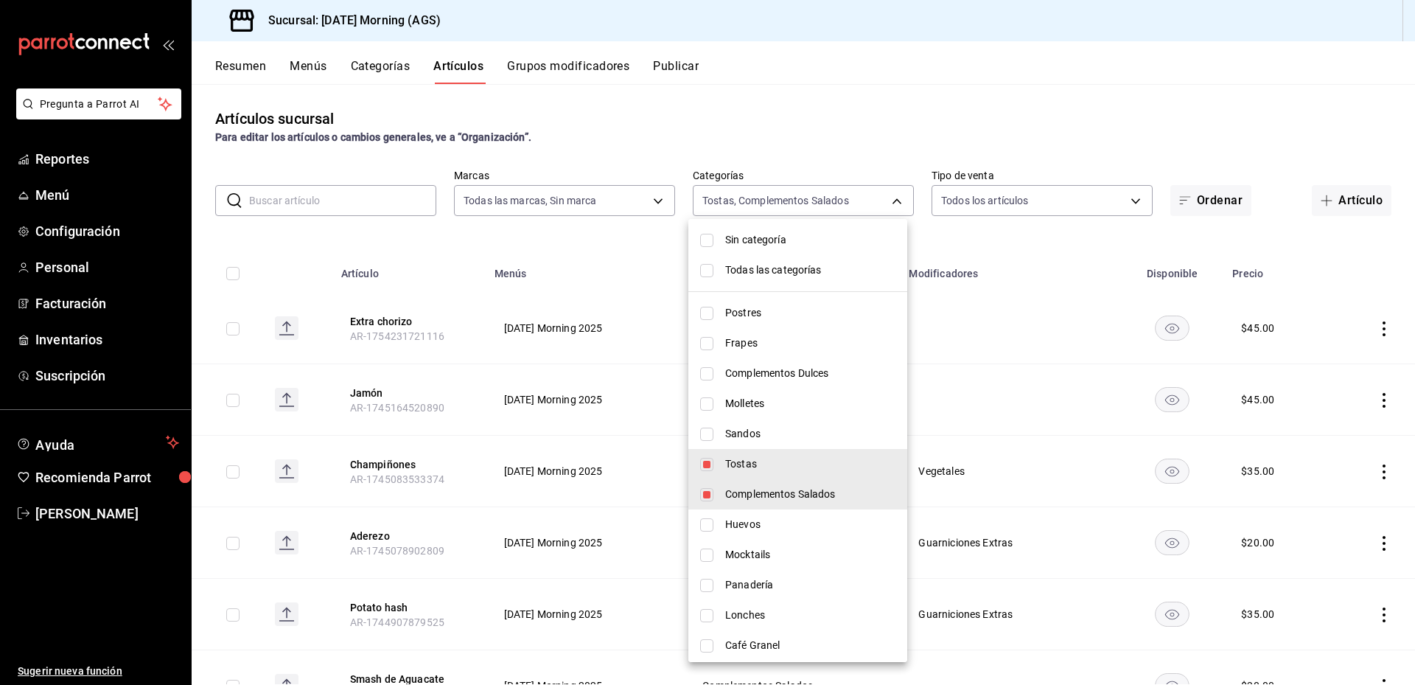
click at [708, 466] on input "checkbox" at bounding box center [706, 464] width 13 height 13
checkbox input "false"
type input "92c4e561-bc3b-43ea-903e-3e9e20bf00f4"
click at [924, 104] on div at bounding box center [707, 342] width 1415 height 685
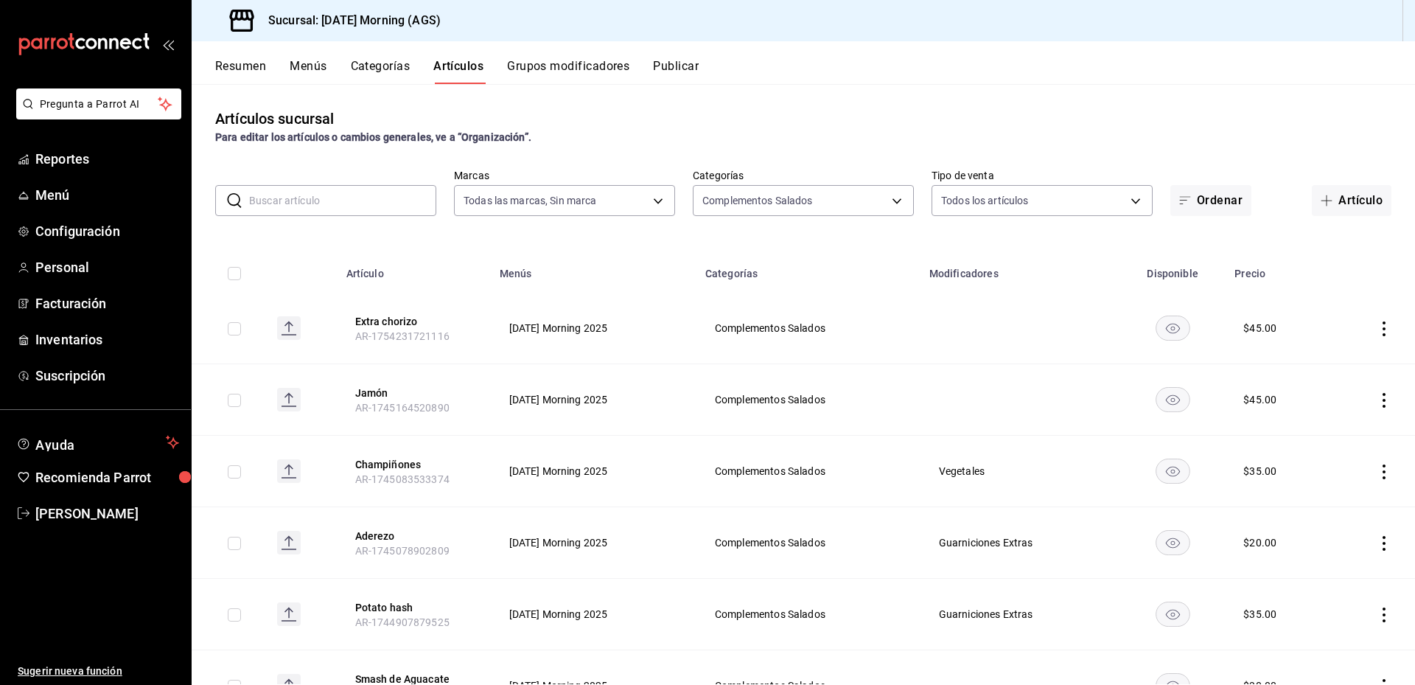
click at [882, 158] on div "Artículos sucursal Para editar los artículos o cambios generales, ve a “Organiz…" at bounding box center [804, 384] width 1224 height 600
click at [891, 198] on body "Pregunta a Parrot AI Reportes Menú Configuración Personal Facturación Inventari…" at bounding box center [707, 342] width 1415 height 685
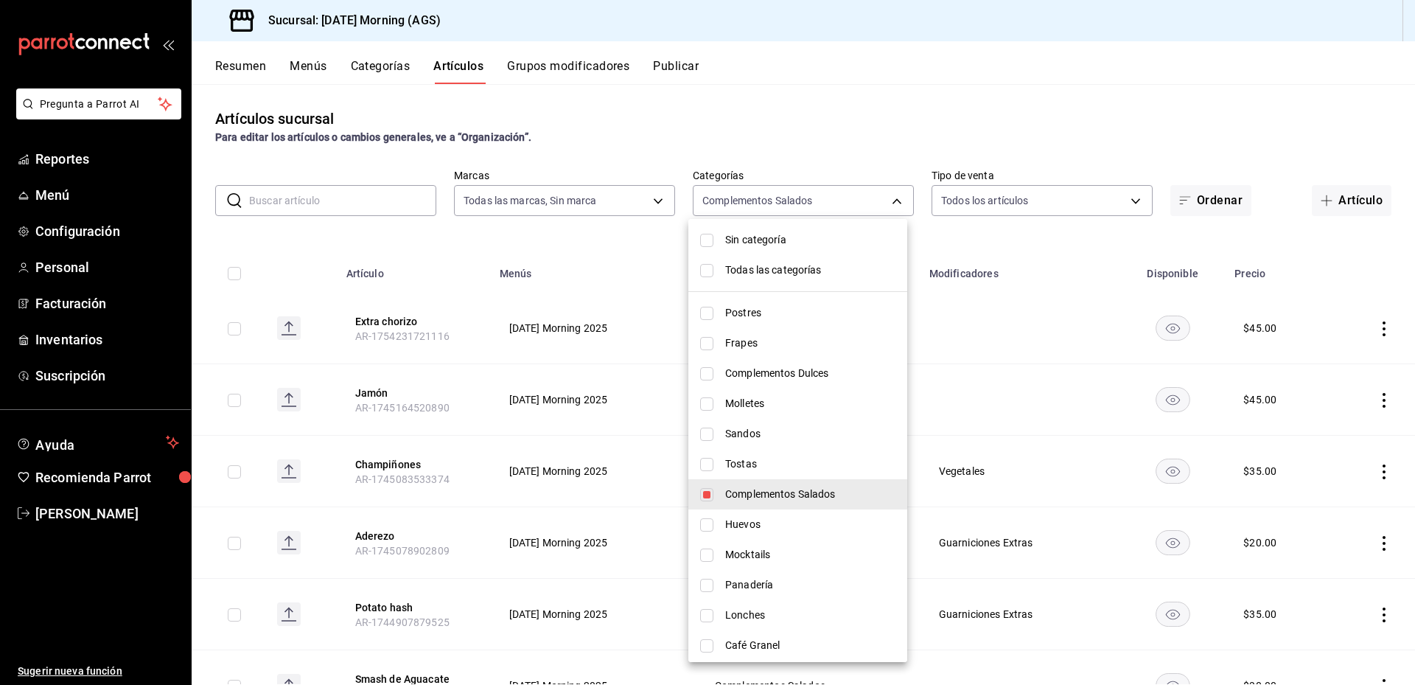
click at [713, 502] on li "Complementos Salados" at bounding box center [798, 494] width 219 height 30
checkbox input "false"
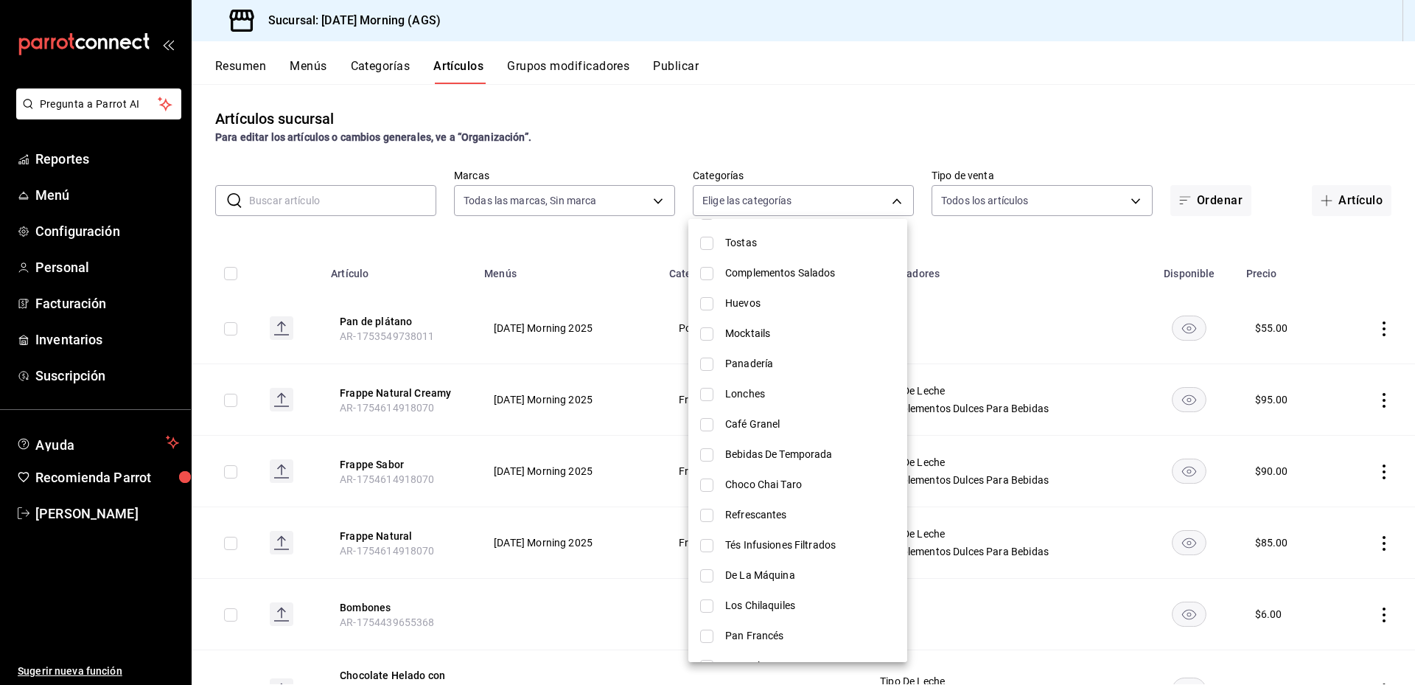
scroll to position [295, 0]
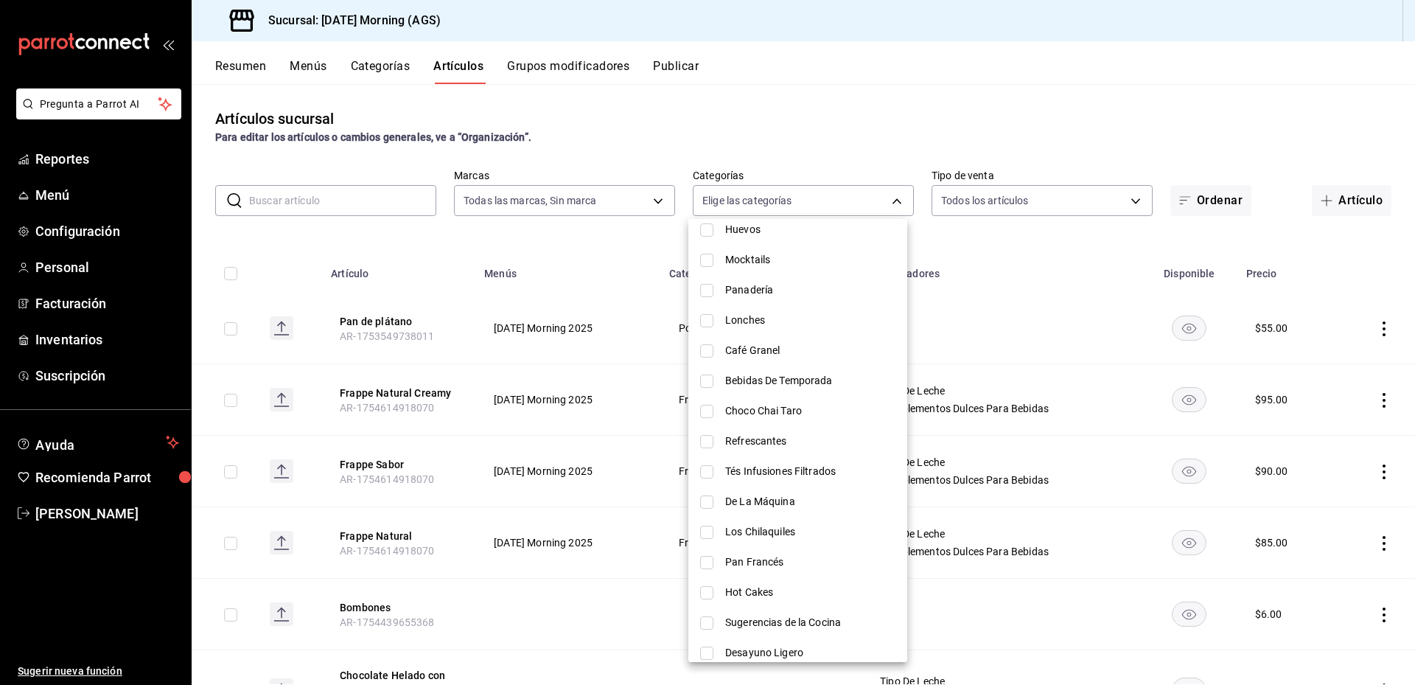
click at [705, 322] on input "checkbox" at bounding box center [706, 320] width 13 height 13
checkbox input "true"
type input "b54953a0-7434-487c-9a15-8c0c88b0dcec"
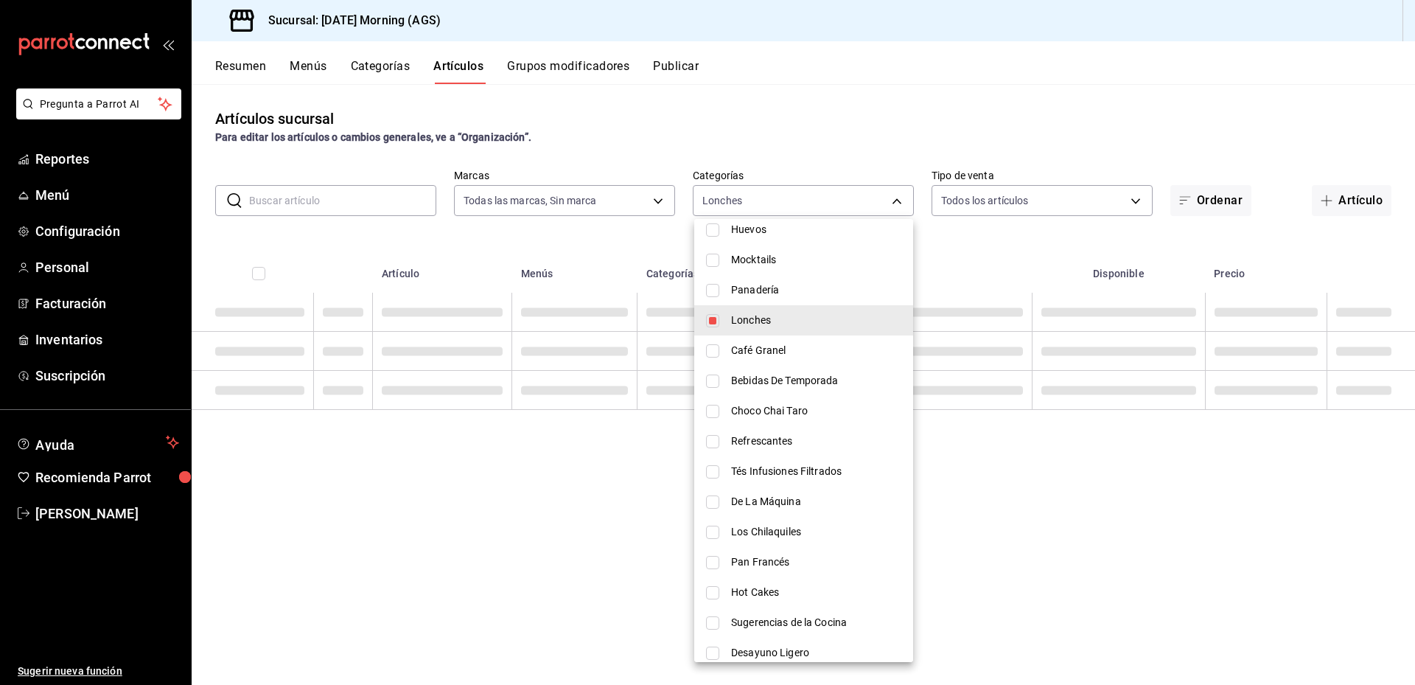
click at [872, 131] on div at bounding box center [707, 342] width 1415 height 685
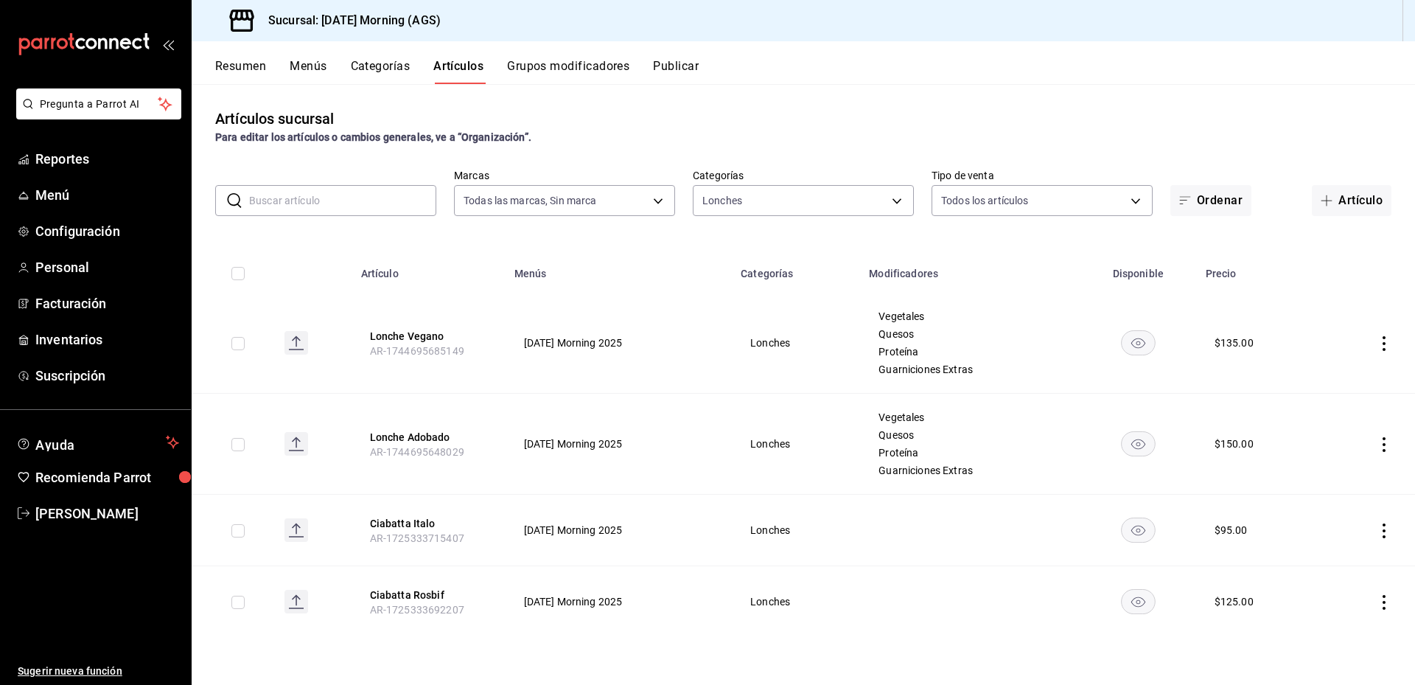
click at [1382, 346] on icon "actions" at bounding box center [1384, 343] width 15 height 15
click at [1322, 374] on span "Editar" at bounding box center [1340, 376] width 38 height 15
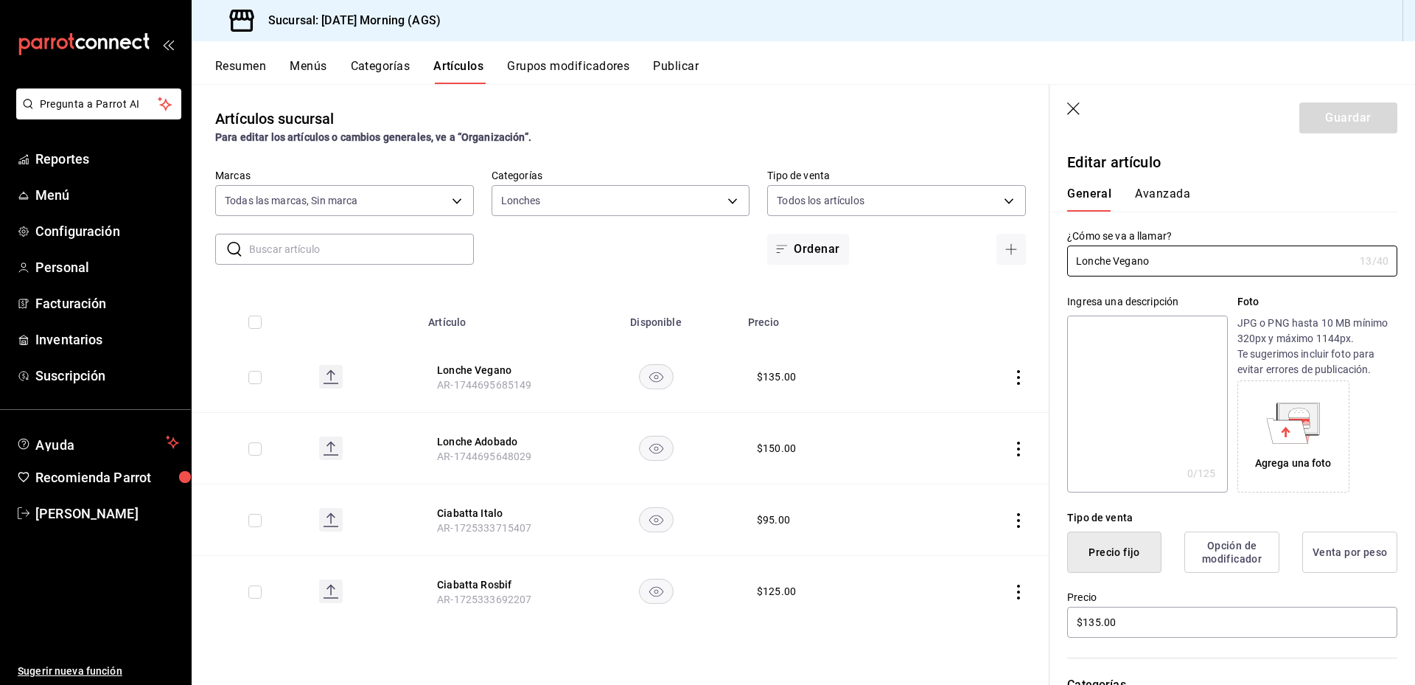
scroll to position [295, 0]
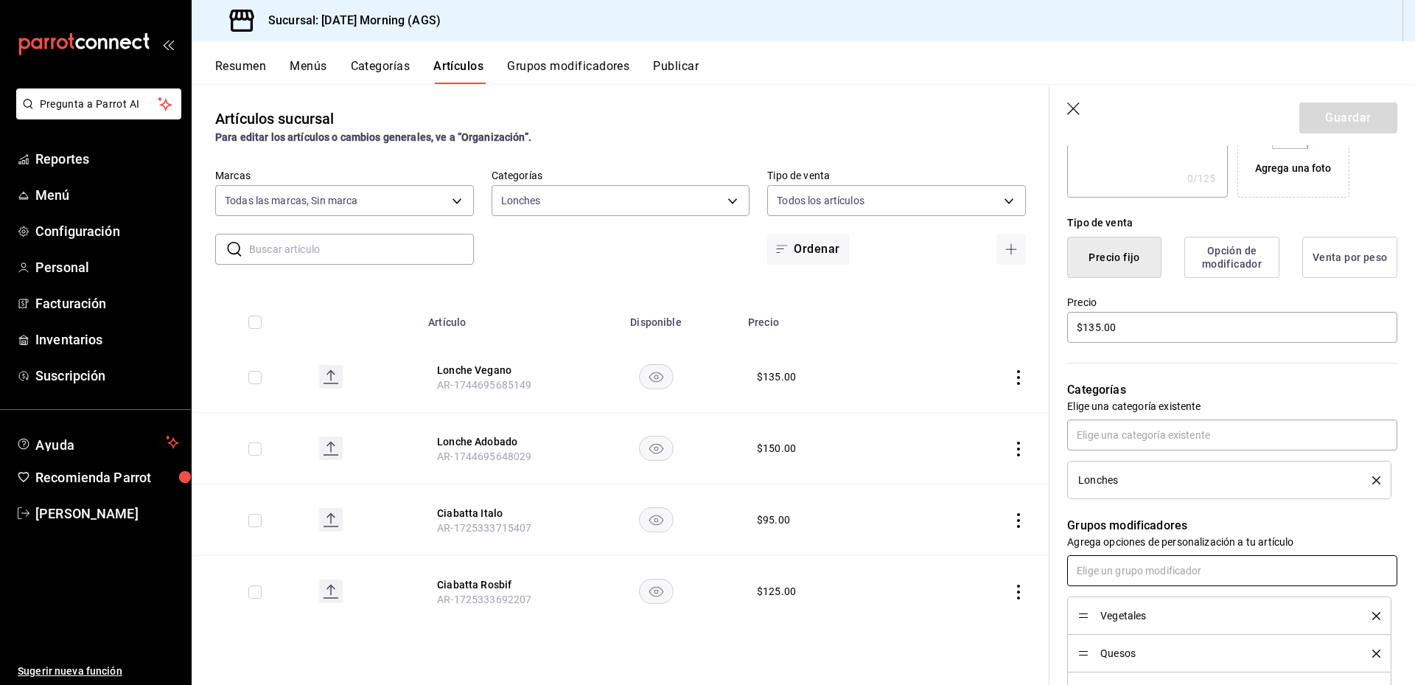
click at [1176, 574] on input "text" at bounding box center [1232, 570] width 330 height 31
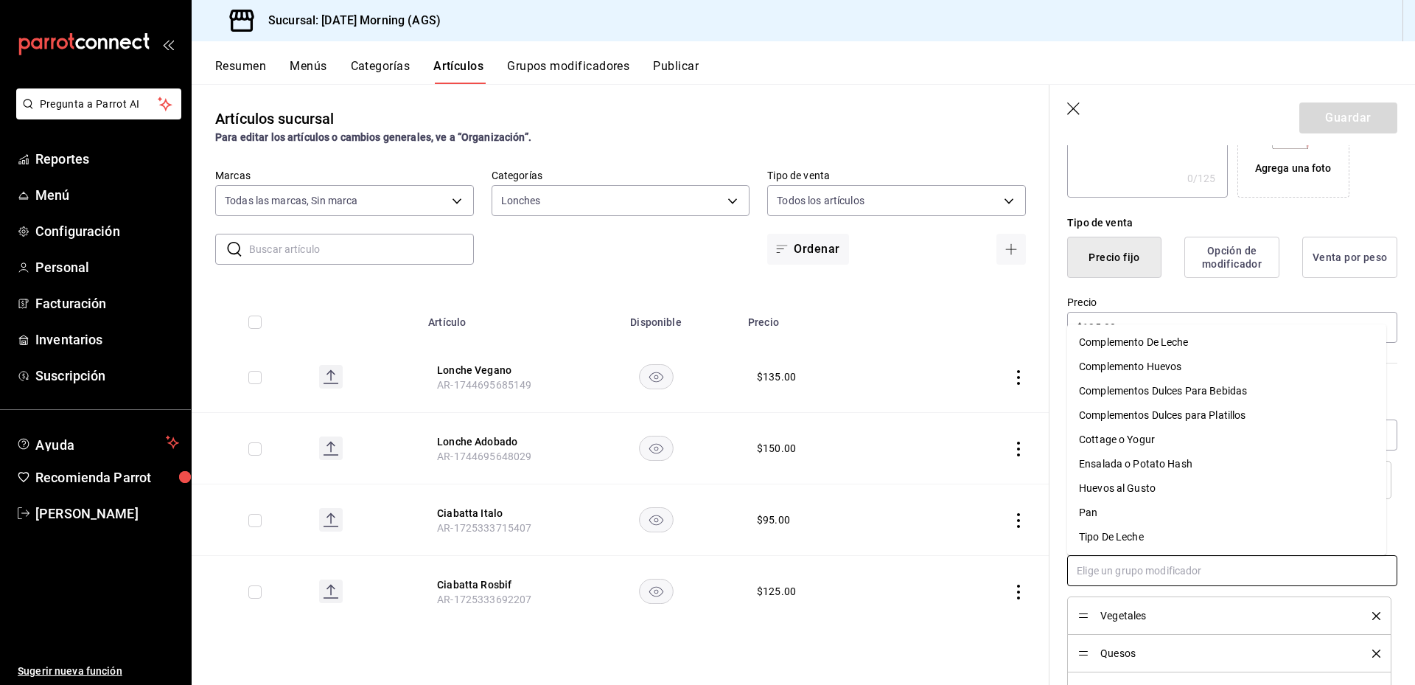
click at [1166, 362] on div "Complemento Huevos" at bounding box center [1130, 366] width 102 height 15
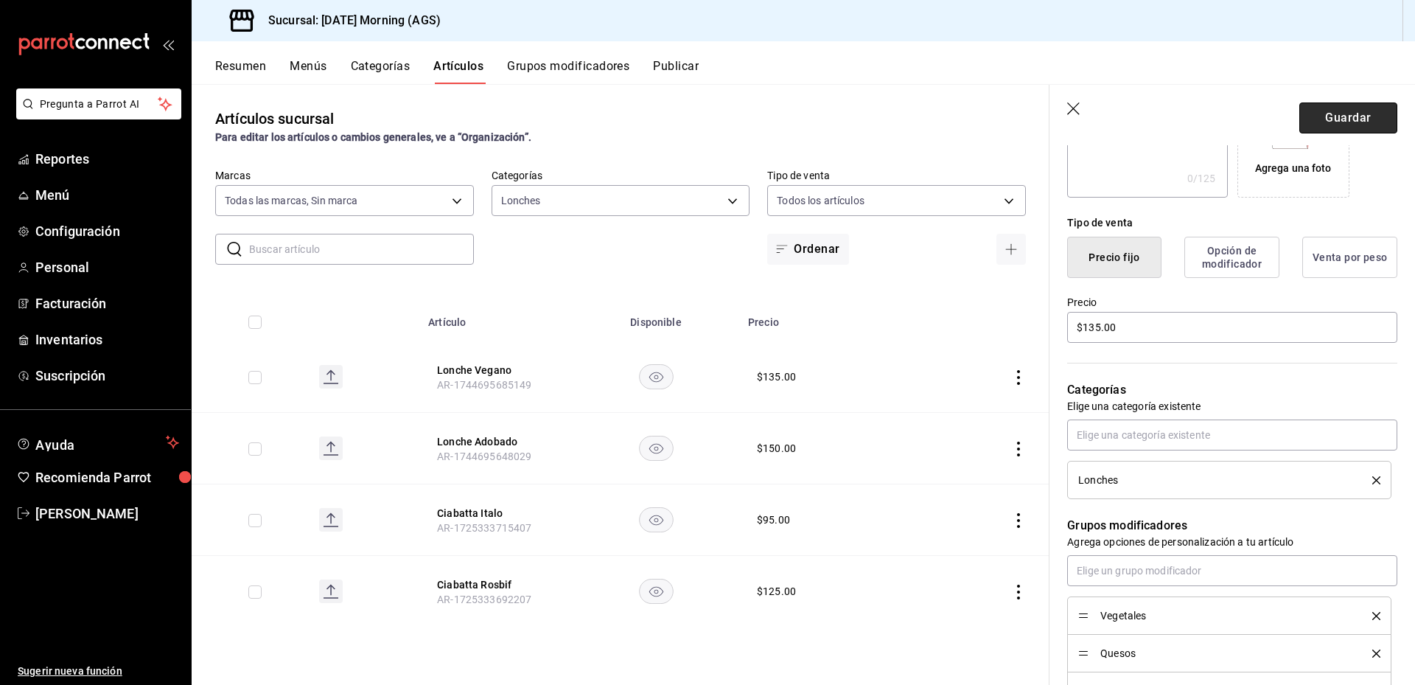
click at [1353, 110] on button "Guardar" at bounding box center [1349, 117] width 98 height 31
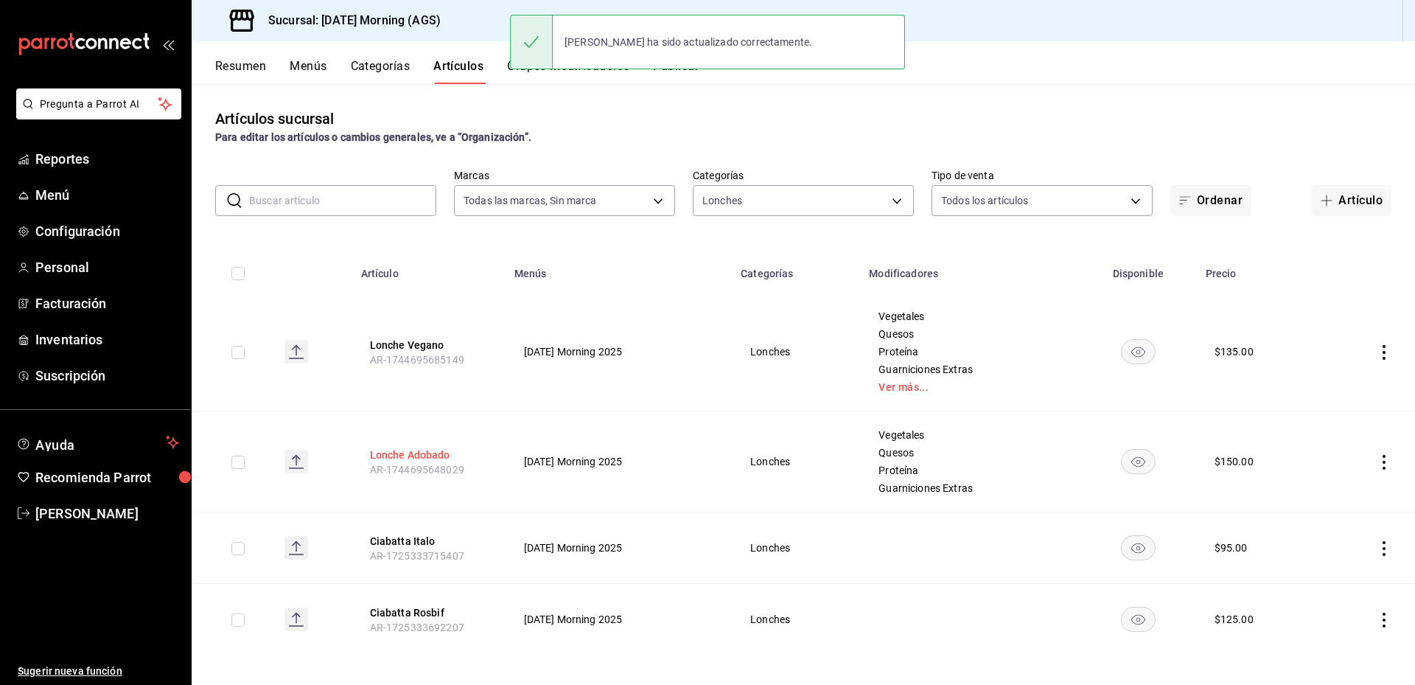
click at [419, 453] on button "Lonche Adobado" at bounding box center [429, 454] width 118 height 15
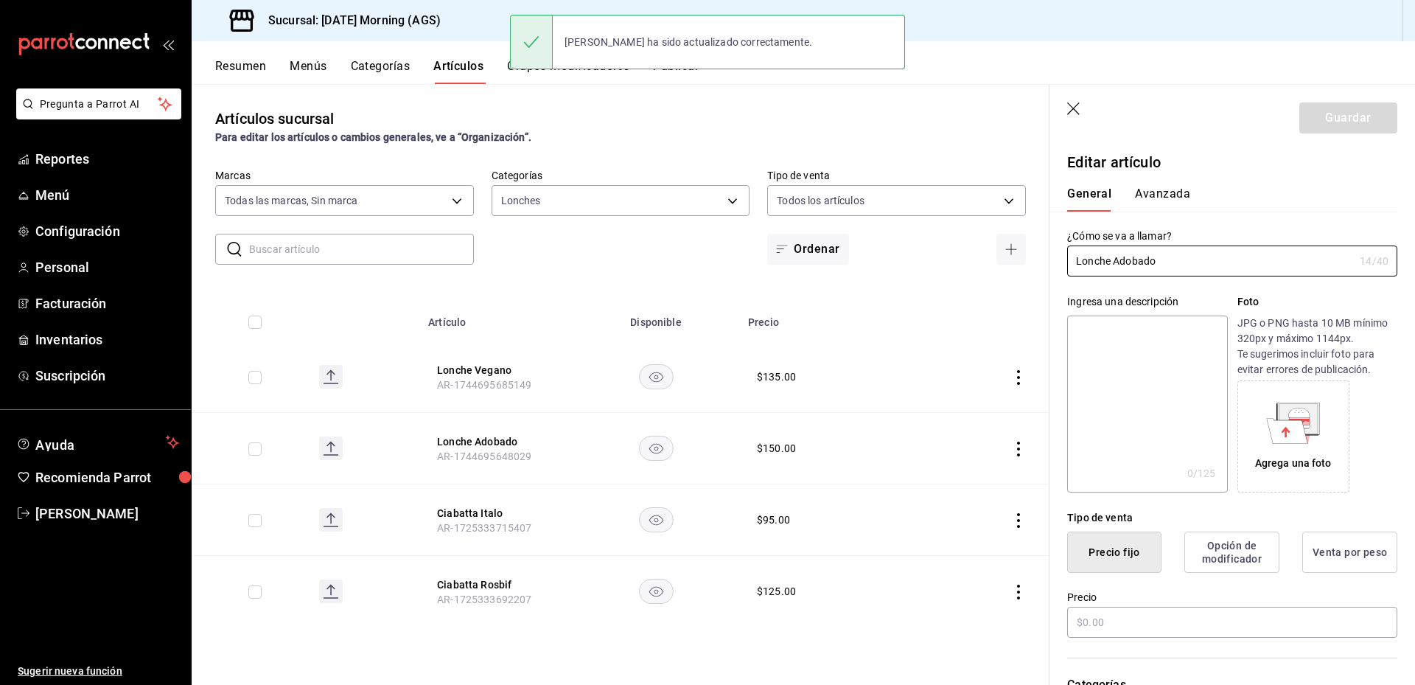
type input "$150.00"
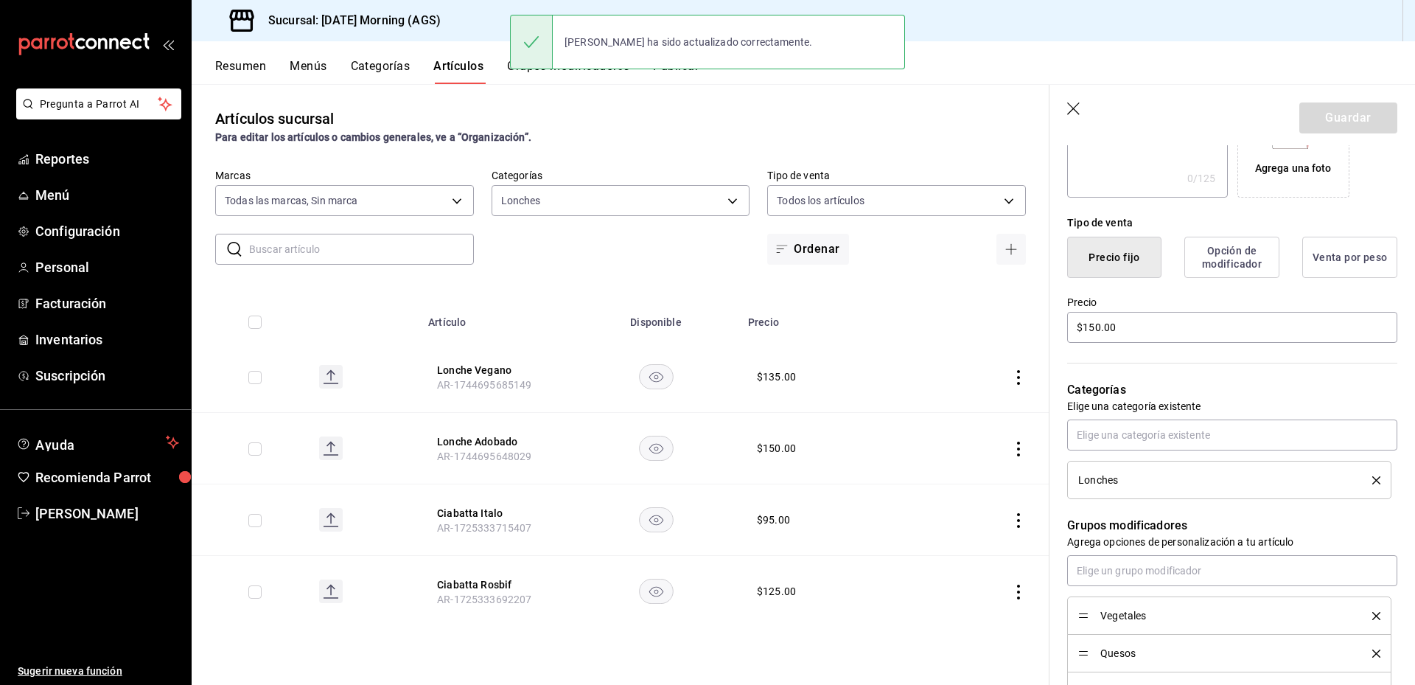
scroll to position [442, 0]
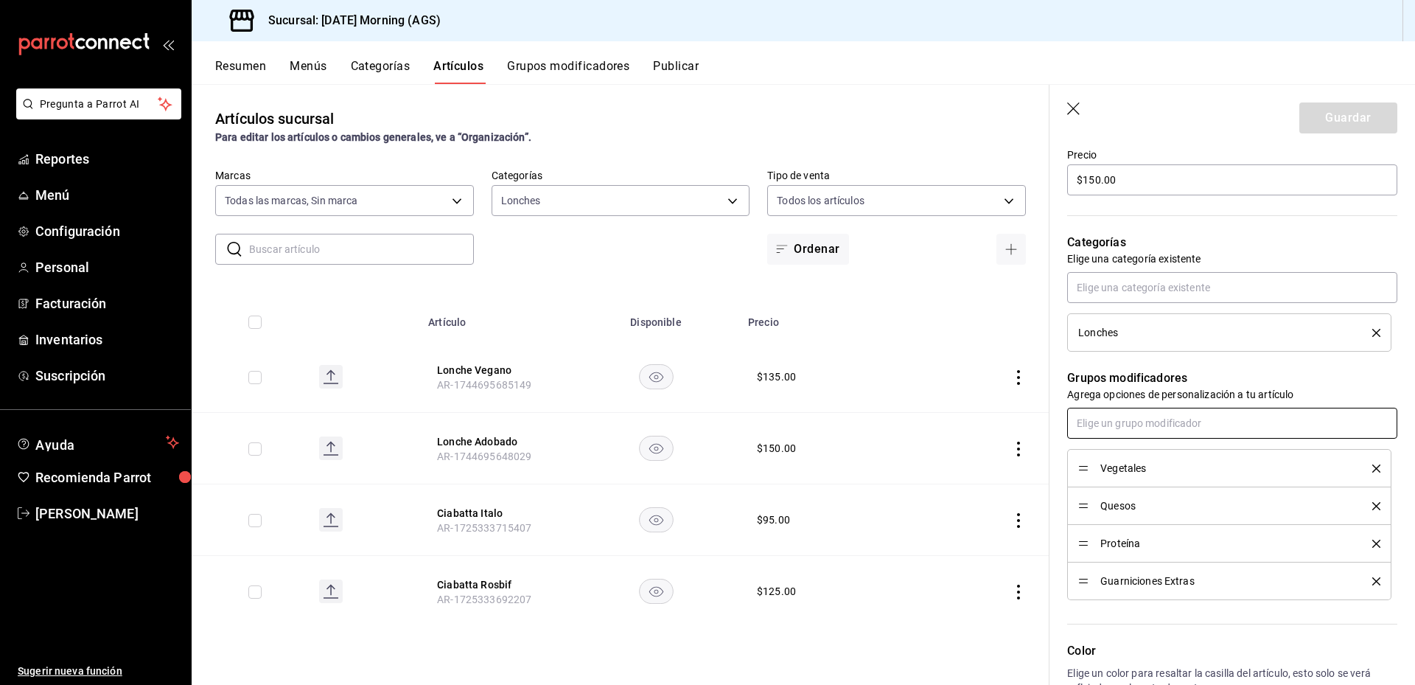
click at [1164, 425] on input "text" at bounding box center [1232, 423] width 330 height 31
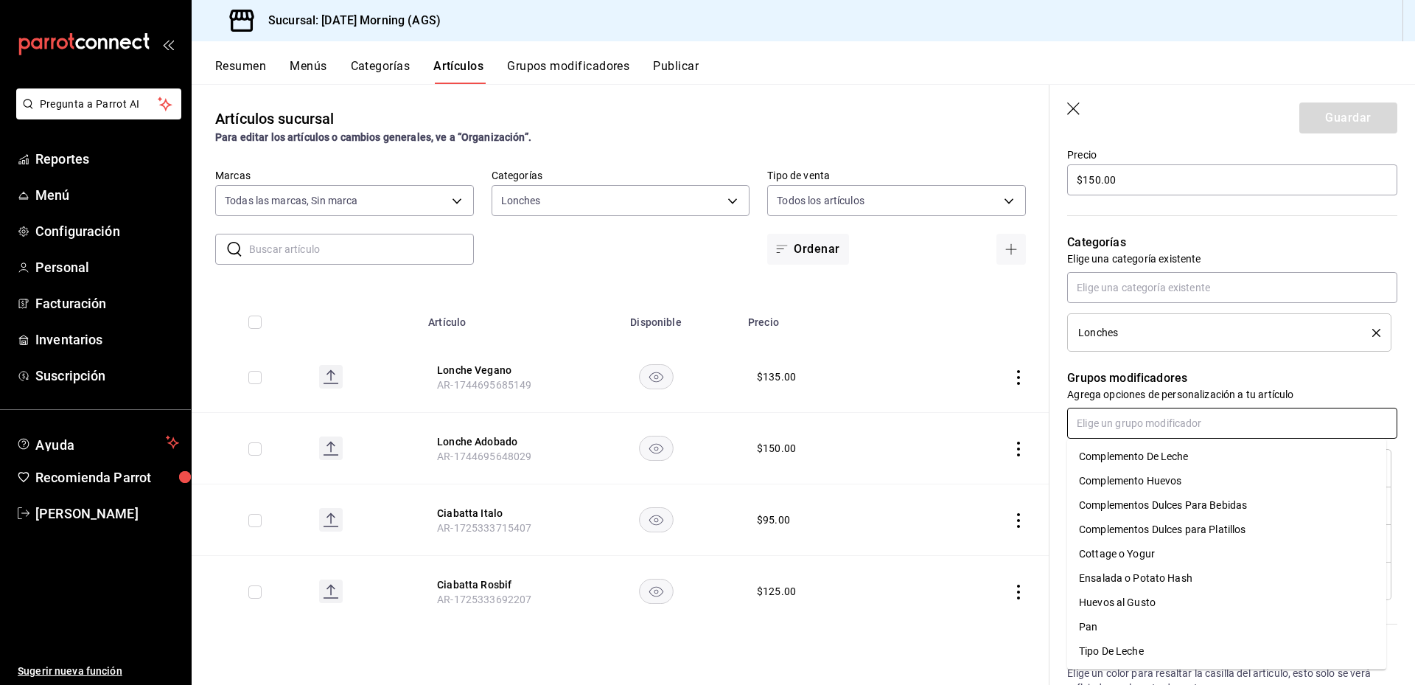
click at [1148, 475] on div "Complemento Huevos" at bounding box center [1130, 480] width 102 height 15
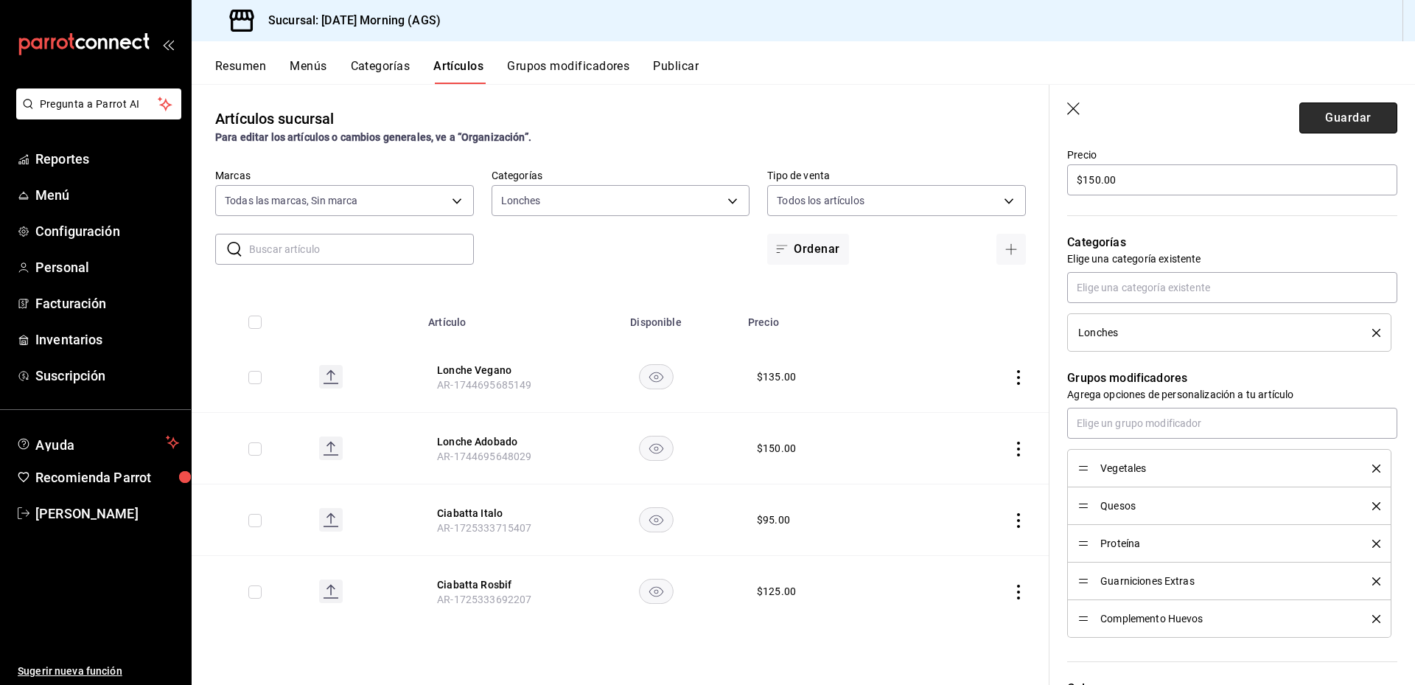
click at [1328, 128] on button "Guardar" at bounding box center [1349, 117] width 98 height 31
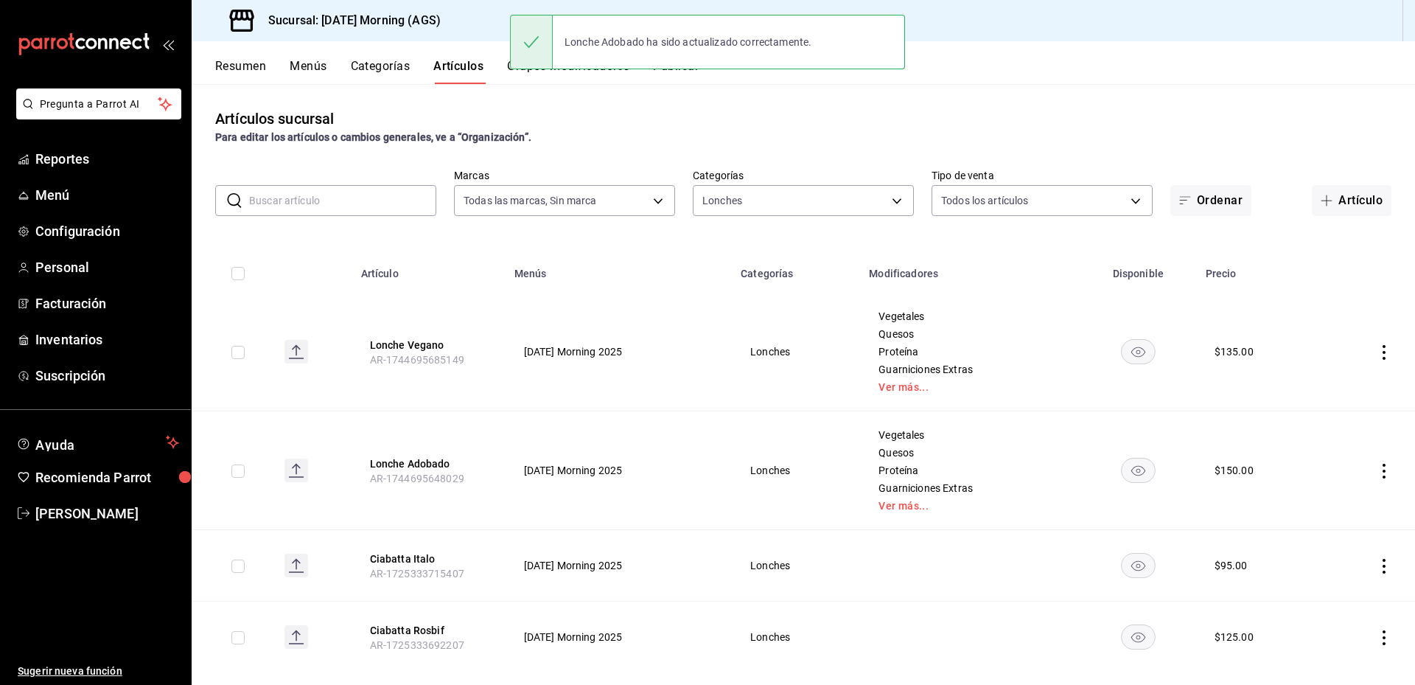
scroll to position [24, 0]
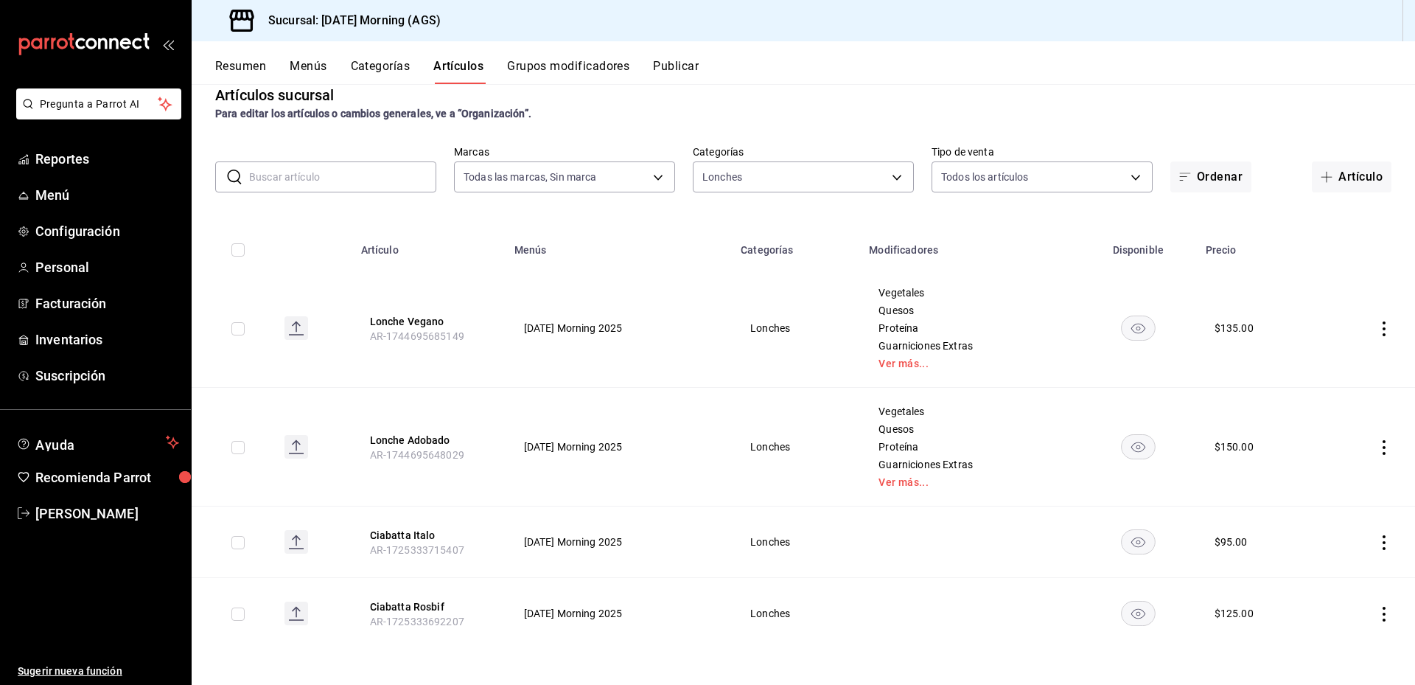
click at [1383, 541] on icon "actions" at bounding box center [1384, 542] width 3 height 15
click at [1325, 570] on span "Editar" at bounding box center [1329, 575] width 38 height 15
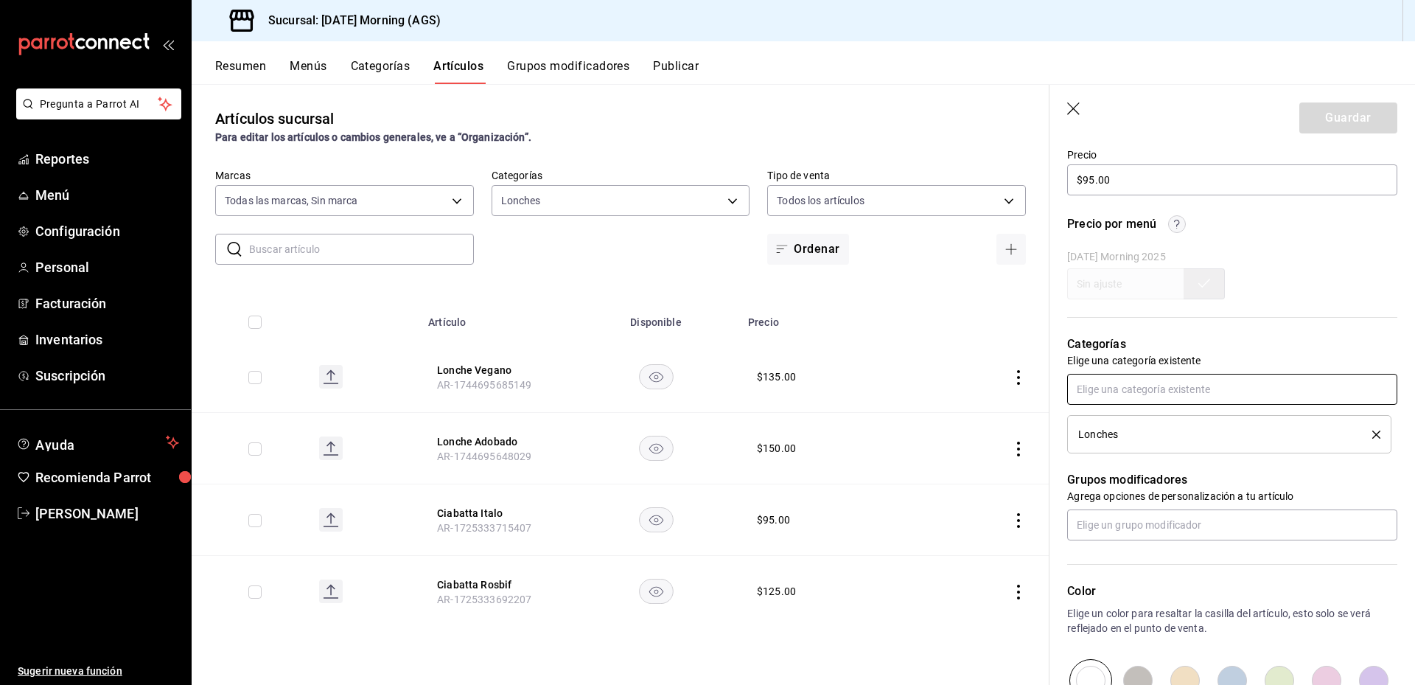
scroll to position [516, 0]
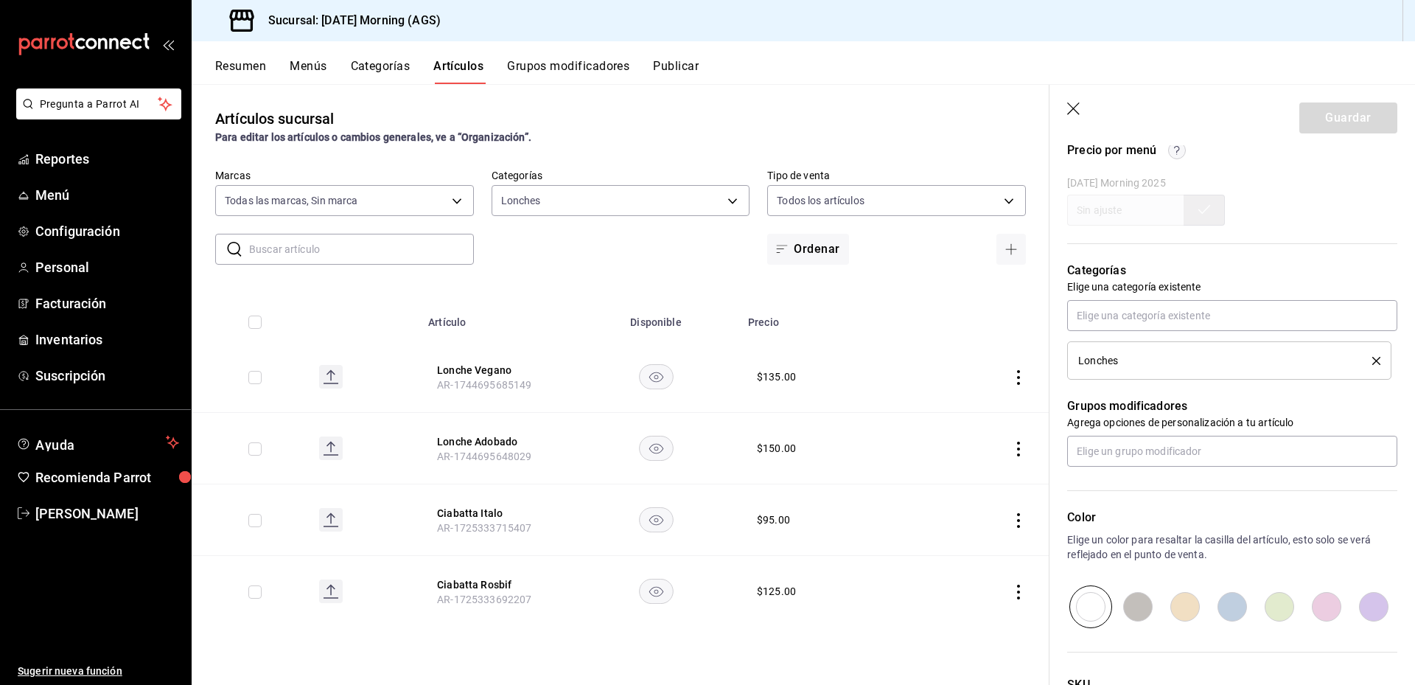
click at [1079, 106] on icon "button" at bounding box center [1074, 109] width 15 height 15
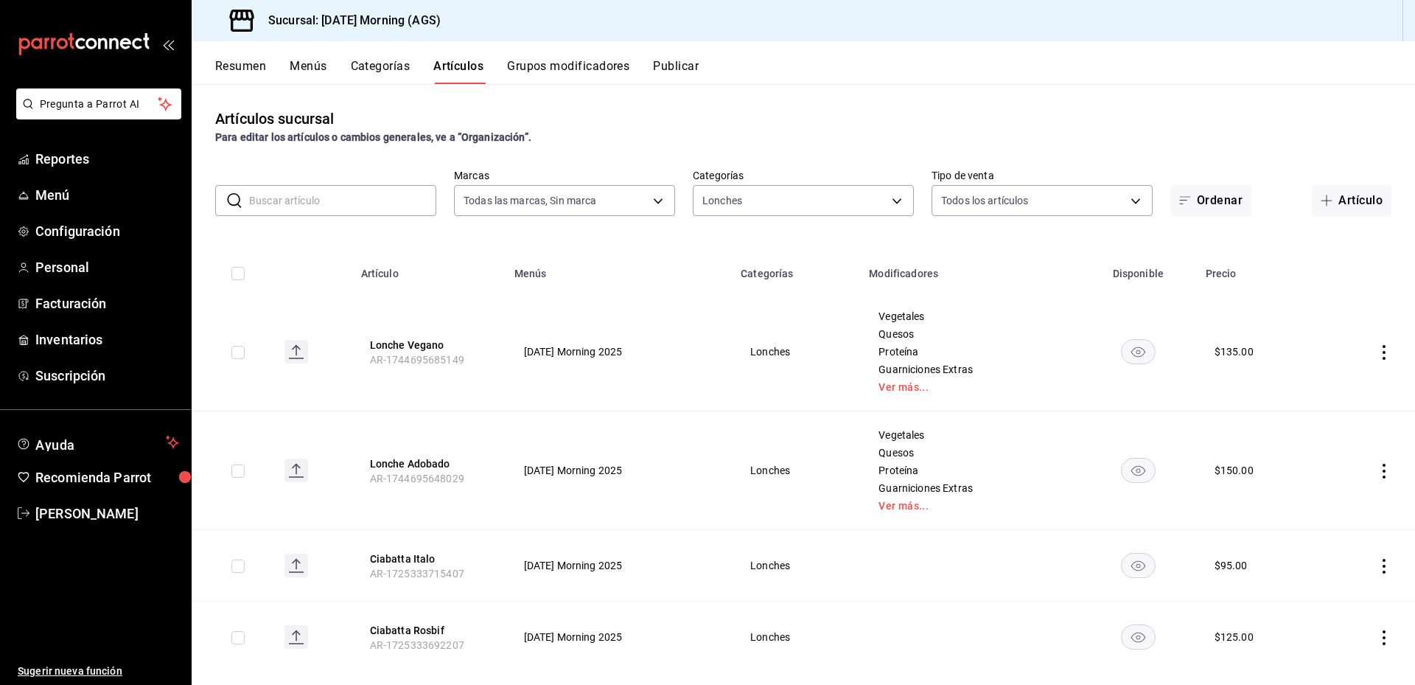
click at [374, 65] on button "Categorías" at bounding box center [381, 71] width 60 height 25
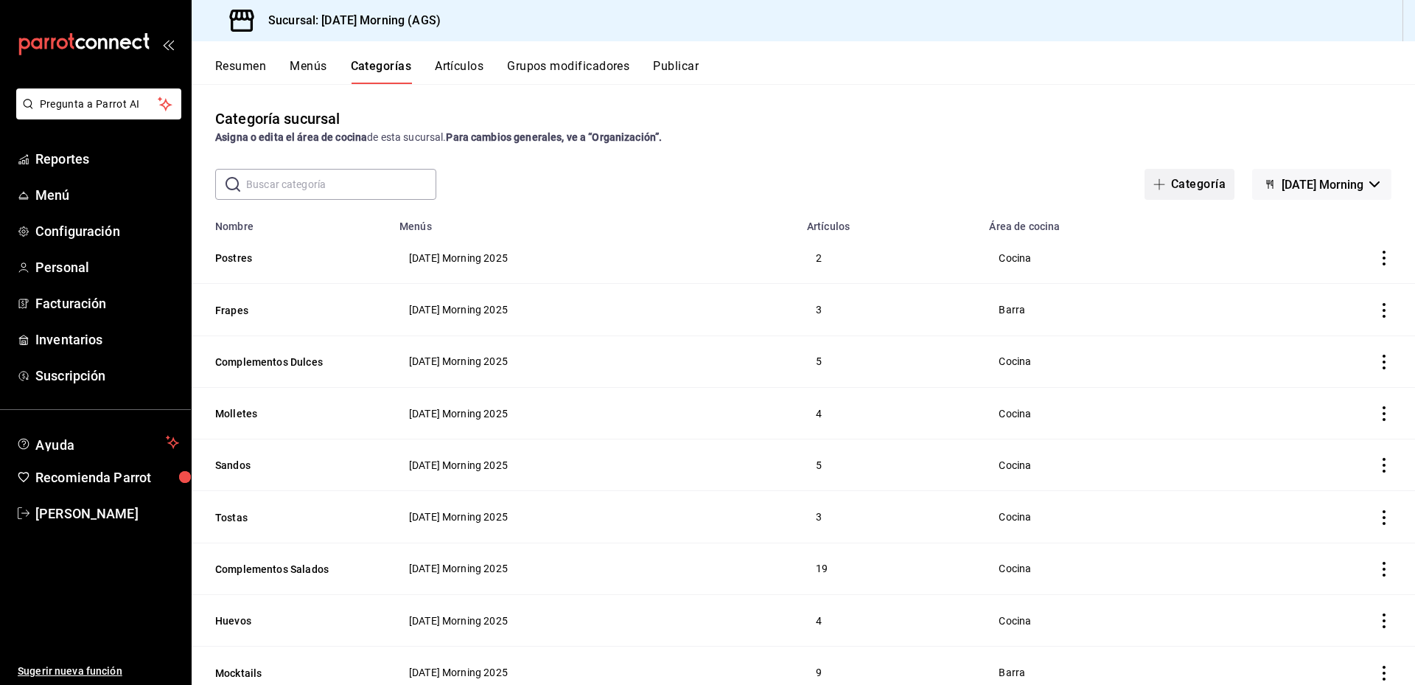
click at [1195, 187] on button "Categoría" at bounding box center [1190, 184] width 90 height 31
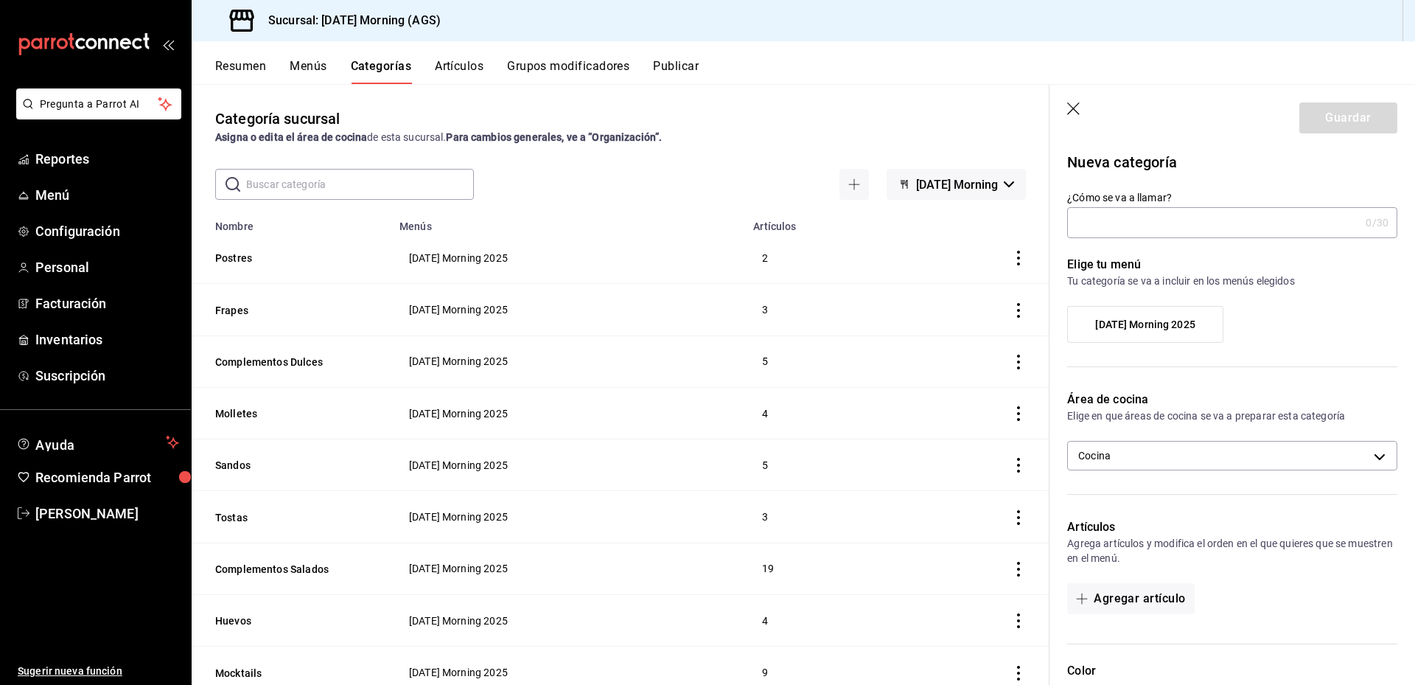
click at [1145, 221] on input "¿Cómo se va a llamar?" at bounding box center [1213, 222] width 293 height 29
type input "Ciabattas"
click at [1177, 344] on div "[DATE] Morning 2025" at bounding box center [1232, 330] width 330 height 49
click at [1177, 327] on span "[DATE] Morning 2025" at bounding box center [1145, 324] width 100 height 13
click at [0, 0] on input "[DATE] Morning 2025" at bounding box center [0, 0] width 0 height 0
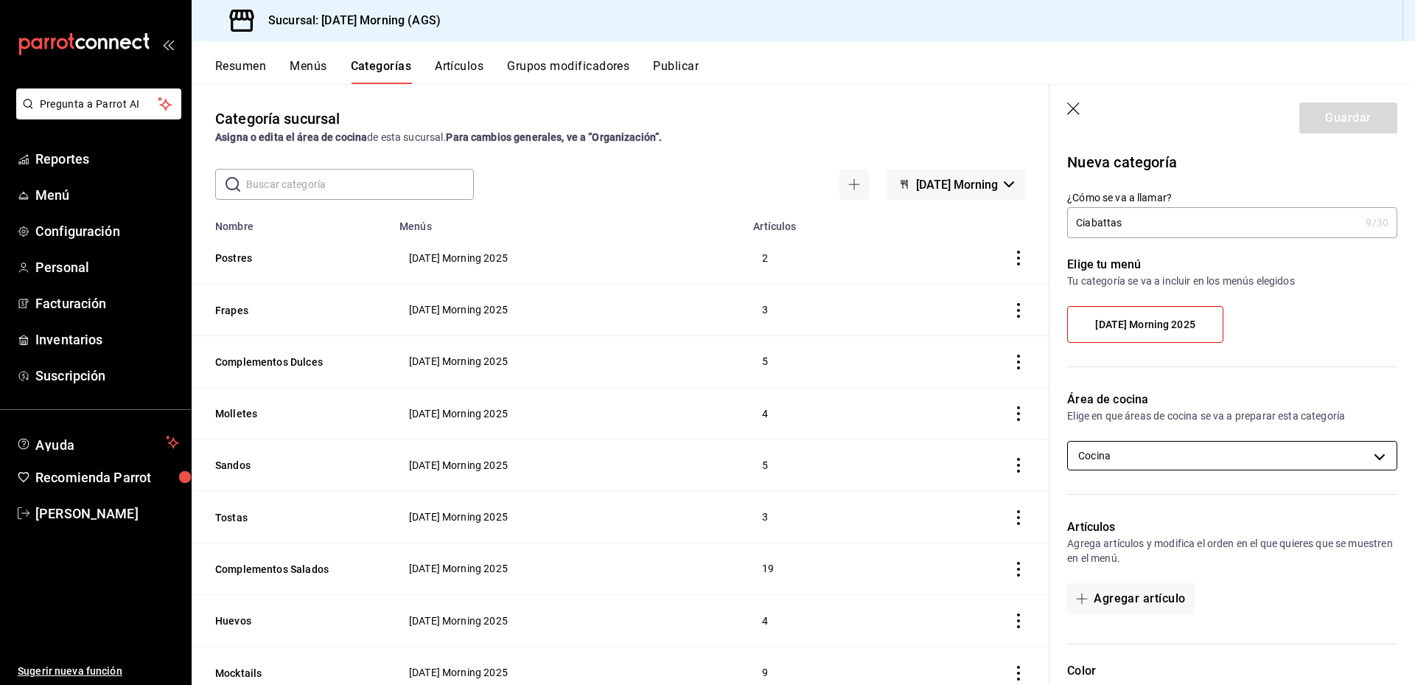
click at [1254, 448] on body "Pregunta a Parrot AI Reportes Menú Configuración Personal Facturación Inventari…" at bounding box center [707, 342] width 1415 height 685
click at [1114, 494] on li "Barra" at bounding box center [1227, 504] width 318 height 30
type input "035ec358-9a29-46d6-895a-dc5c27a8c3af,cf48e7d5-4311-4de3-83c7-41e908682d87"
checkbox input "true"
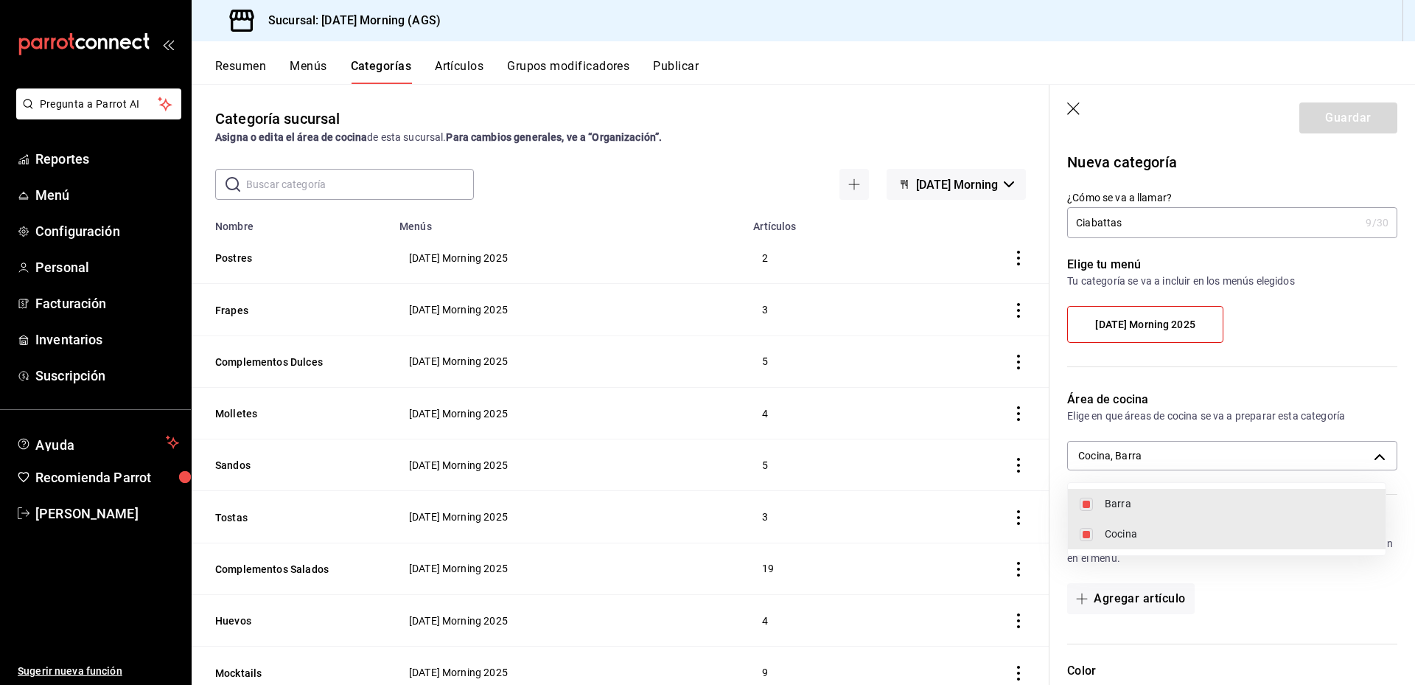
click at [1086, 524] on li "Cocina" at bounding box center [1227, 534] width 318 height 30
type input "cf48e7d5-4311-4de3-83c7-41e908682d87"
checkbox input "false"
click at [1229, 411] on div at bounding box center [707, 342] width 1415 height 685
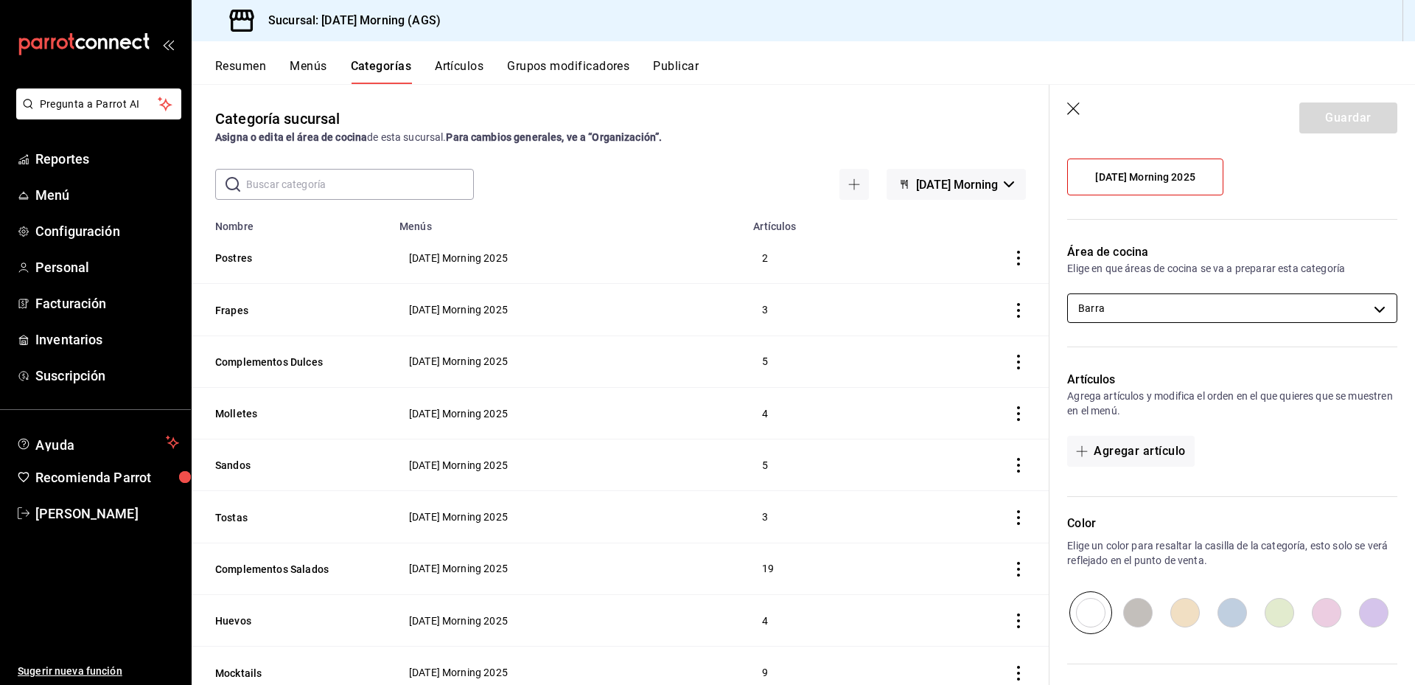
scroll to position [295, 0]
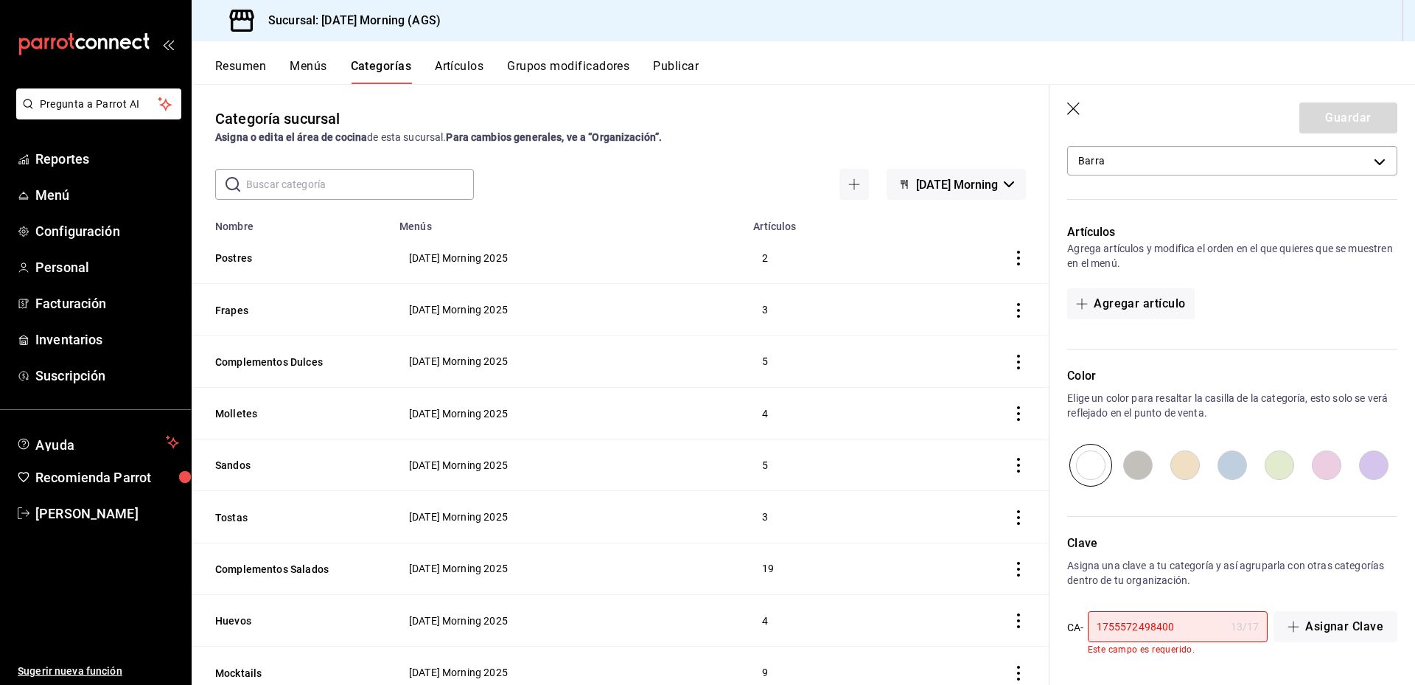
click at [1188, 633] on input "1755572498400" at bounding box center [1156, 626] width 137 height 29
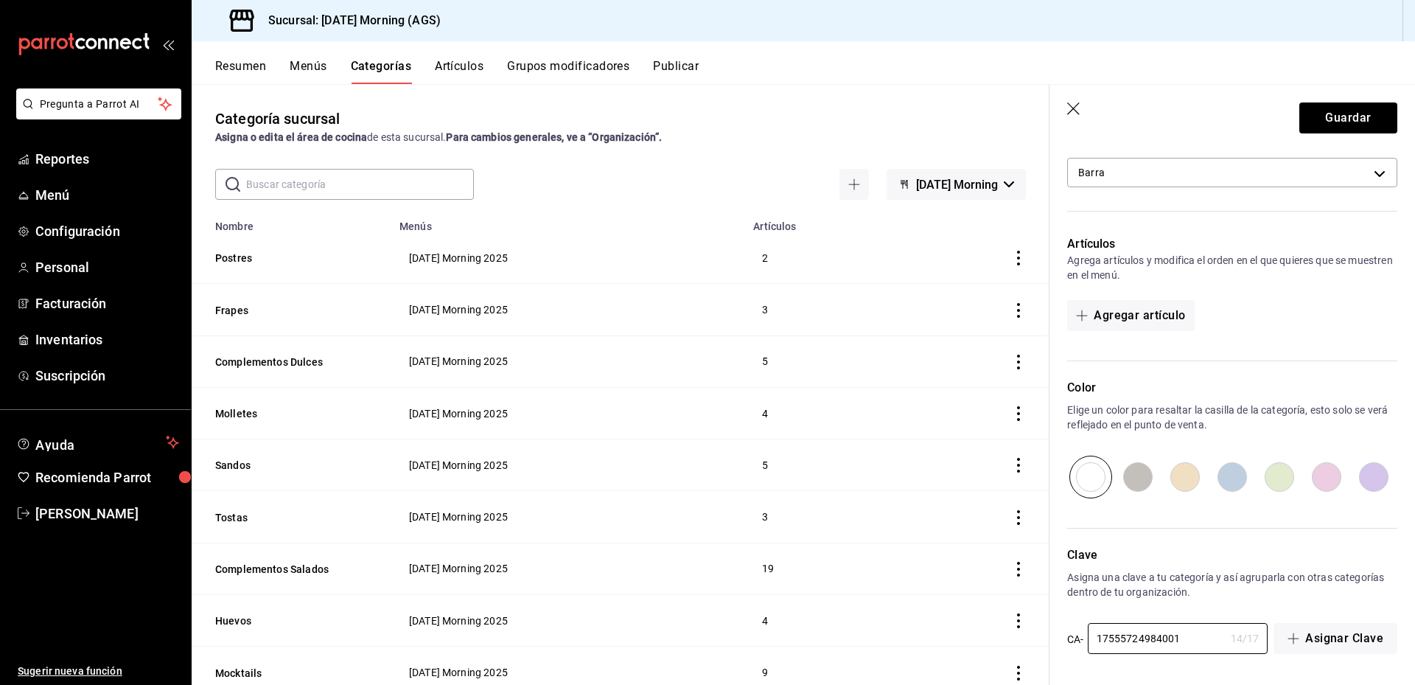
scroll to position [0, 0]
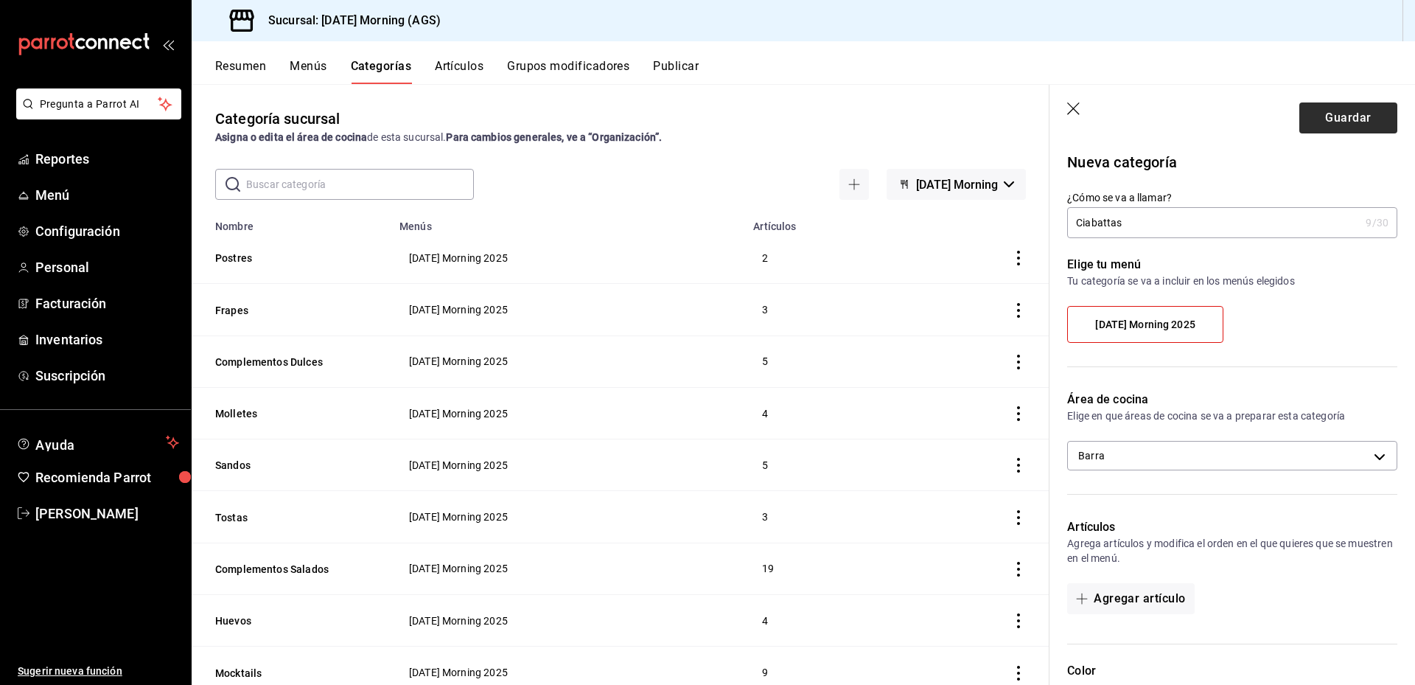
type input "17555724984001"
click at [1344, 123] on button "Guardar" at bounding box center [1349, 117] width 98 height 31
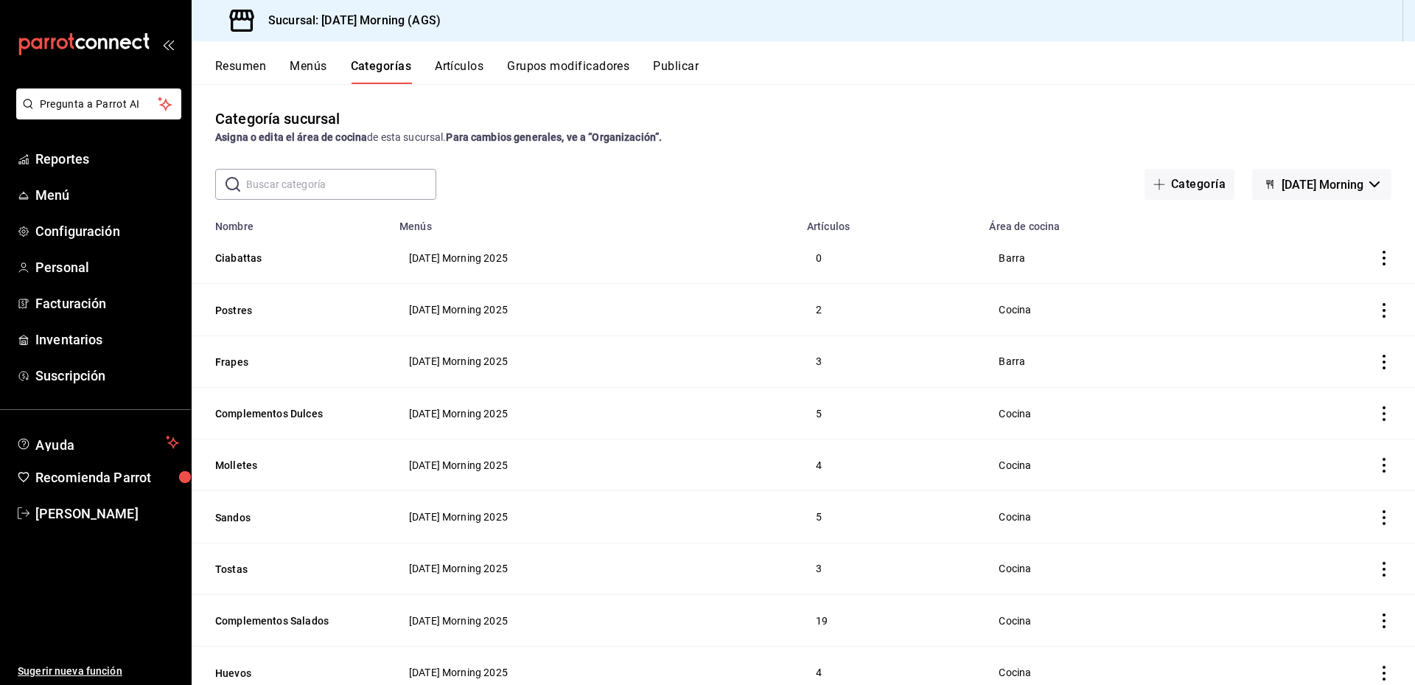
click at [453, 61] on button "Artículos" at bounding box center [459, 71] width 49 height 25
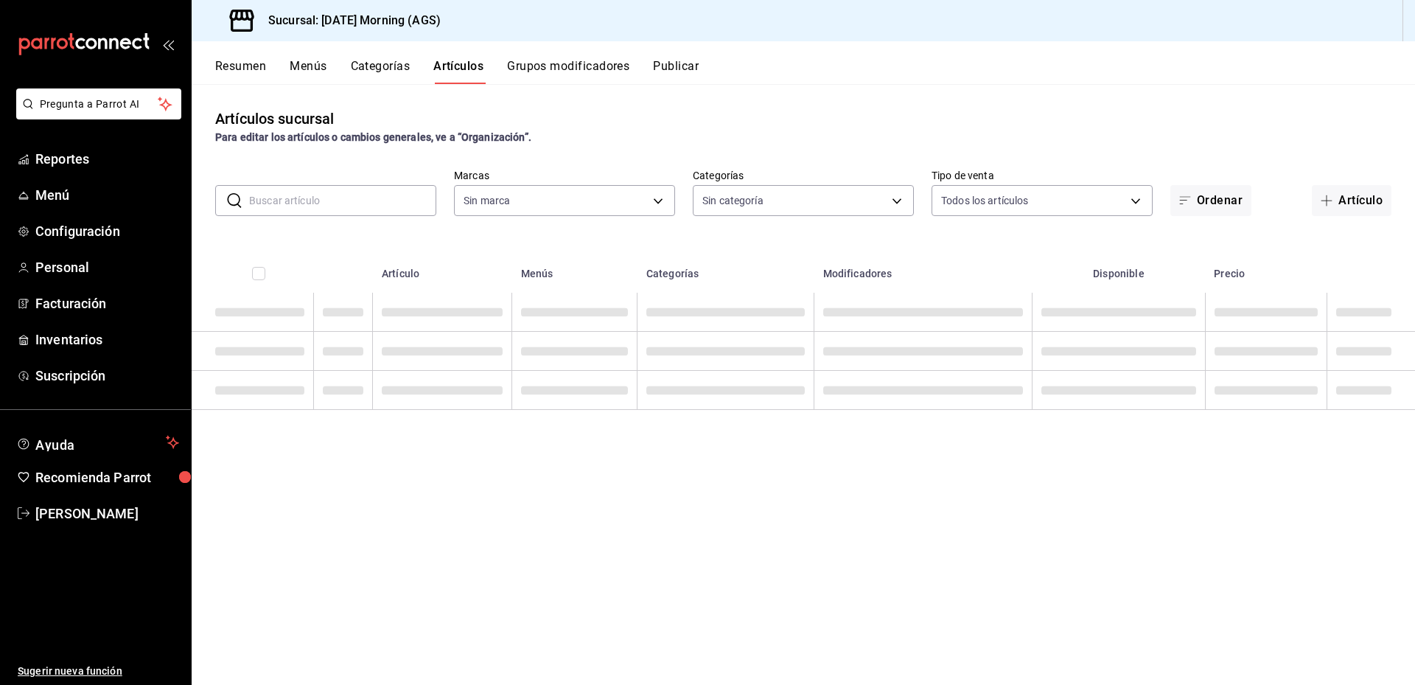
type input "46e7e048-dd01-496a-8bdd-34efddf40249"
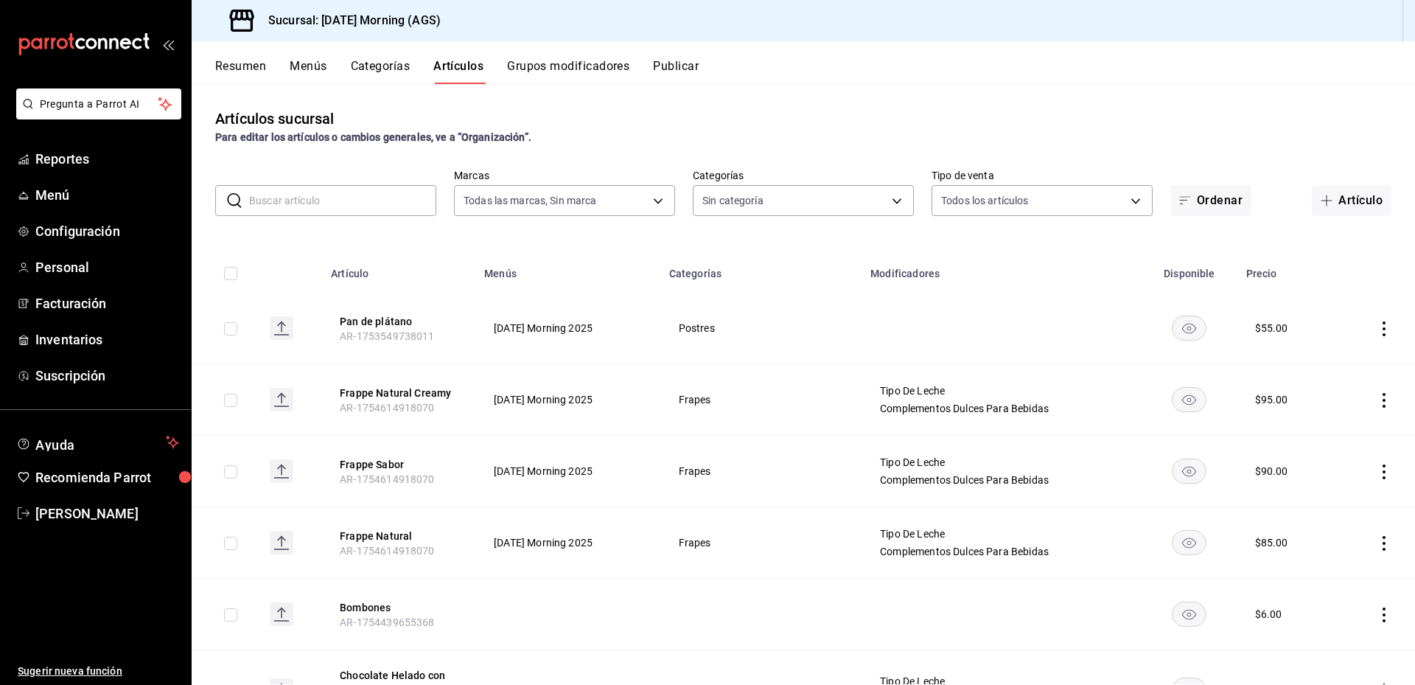
type input "9b805ce4-56e6-42e6-9896-7740dcee1c69,f94c979a-9160-4e63-95b5-e66873f5f0ad,3a4fc…"
click at [360, 195] on input "text" at bounding box center [342, 200] width 187 height 29
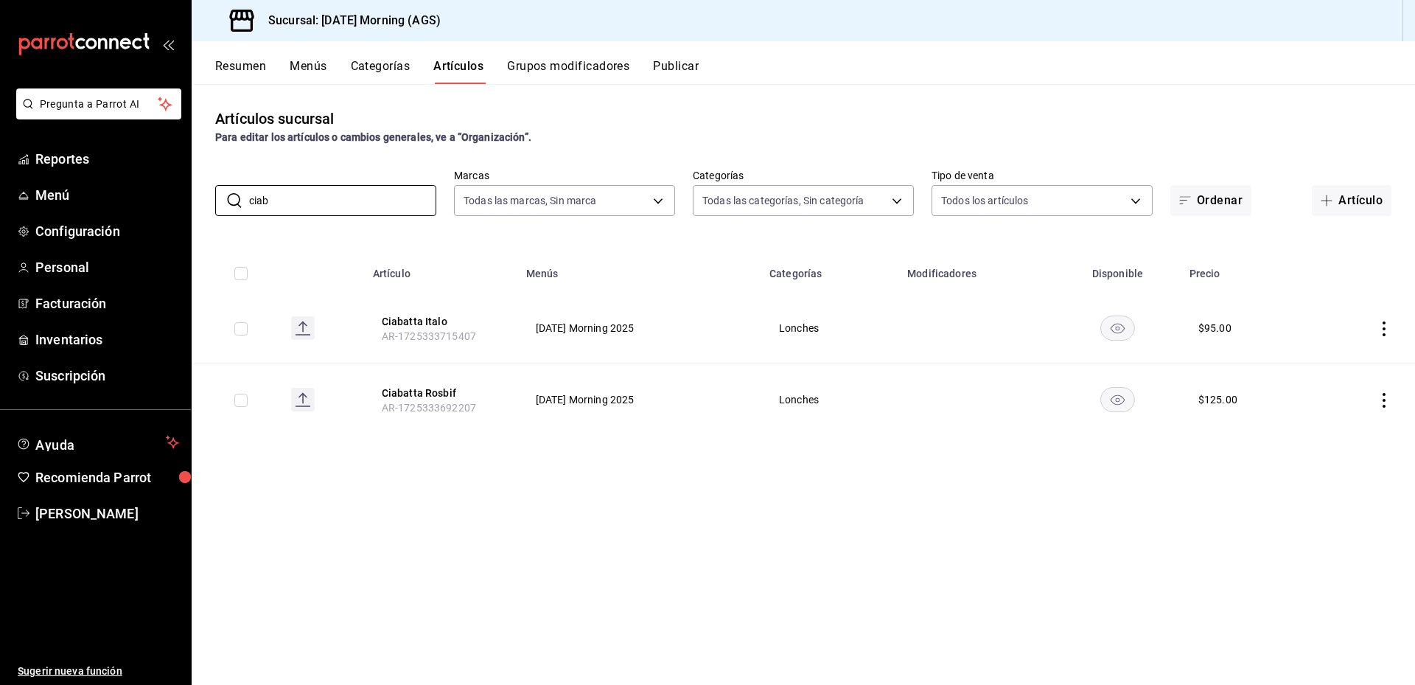
type input "ciab"
click at [1384, 328] on icon "actions" at bounding box center [1384, 328] width 3 height 15
click at [1337, 359] on span "Editar" at bounding box center [1340, 362] width 38 height 15
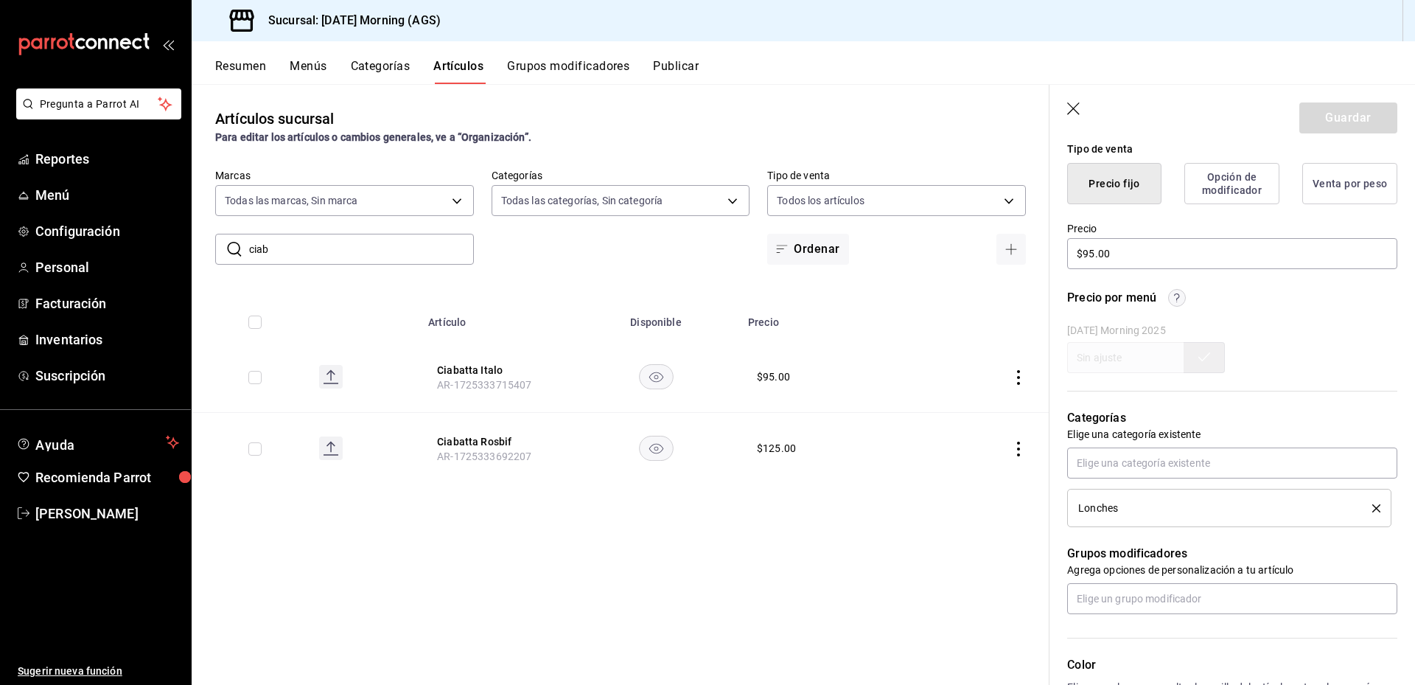
scroll to position [442, 0]
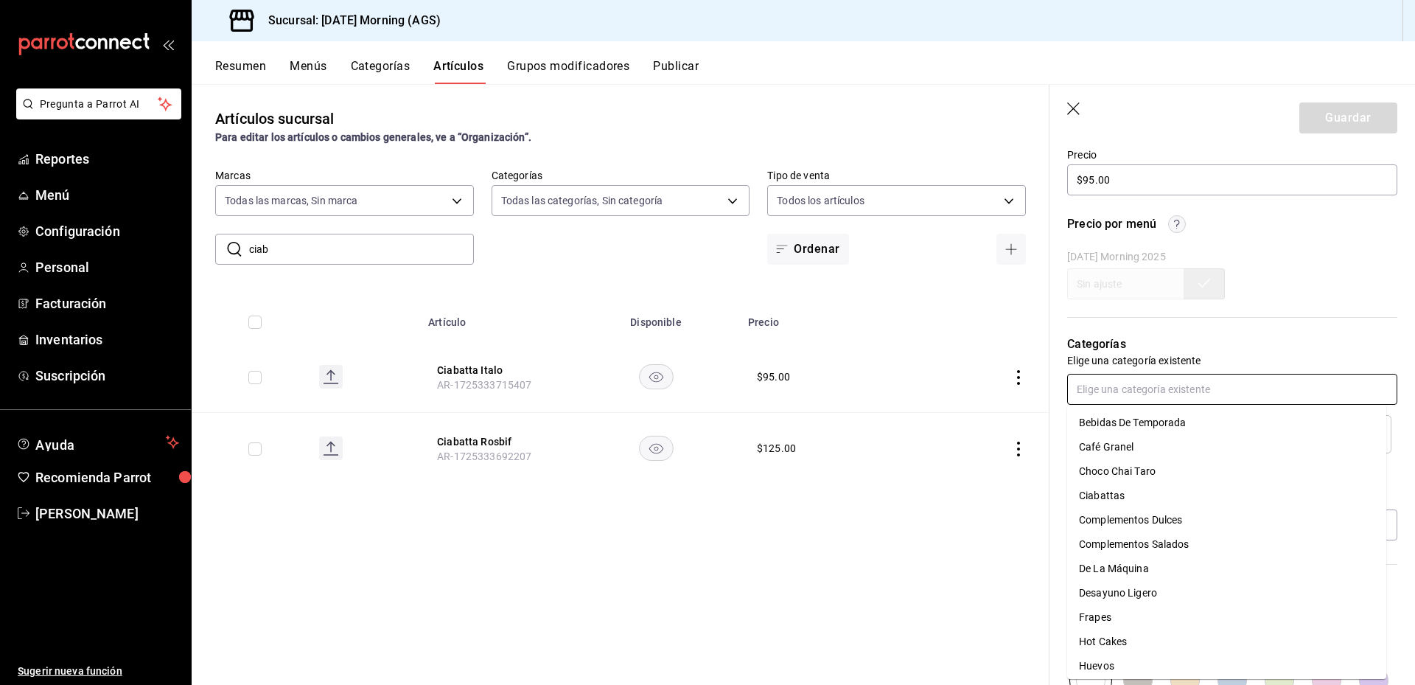
click at [1301, 391] on input "text" at bounding box center [1232, 389] width 330 height 31
click at [1132, 488] on li "Ciabattas" at bounding box center [1226, 496] width 319 height 24
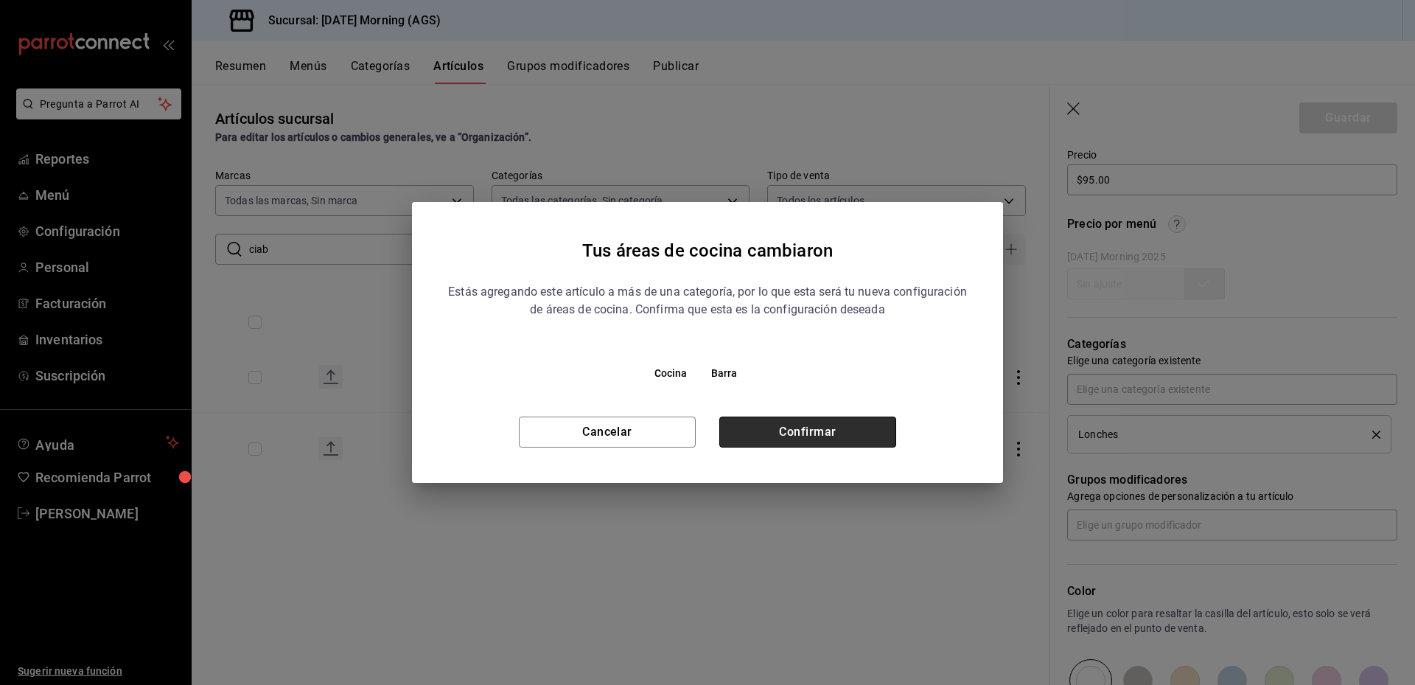
click at [843, 431] on button "Confirmar" at bounding box center [808, 432] width 177 height 31
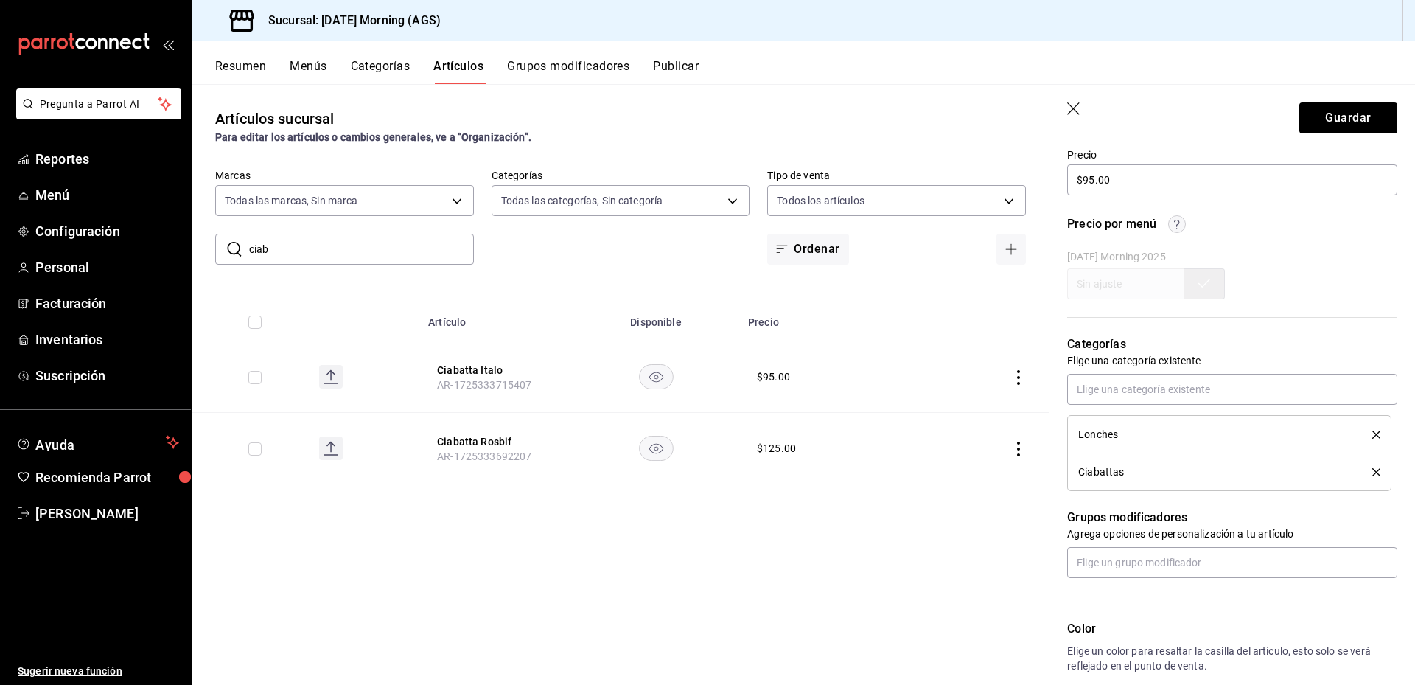
click at [1373, 473] on icon "delete" at bounding box center [1377, 472] width 8 height 8
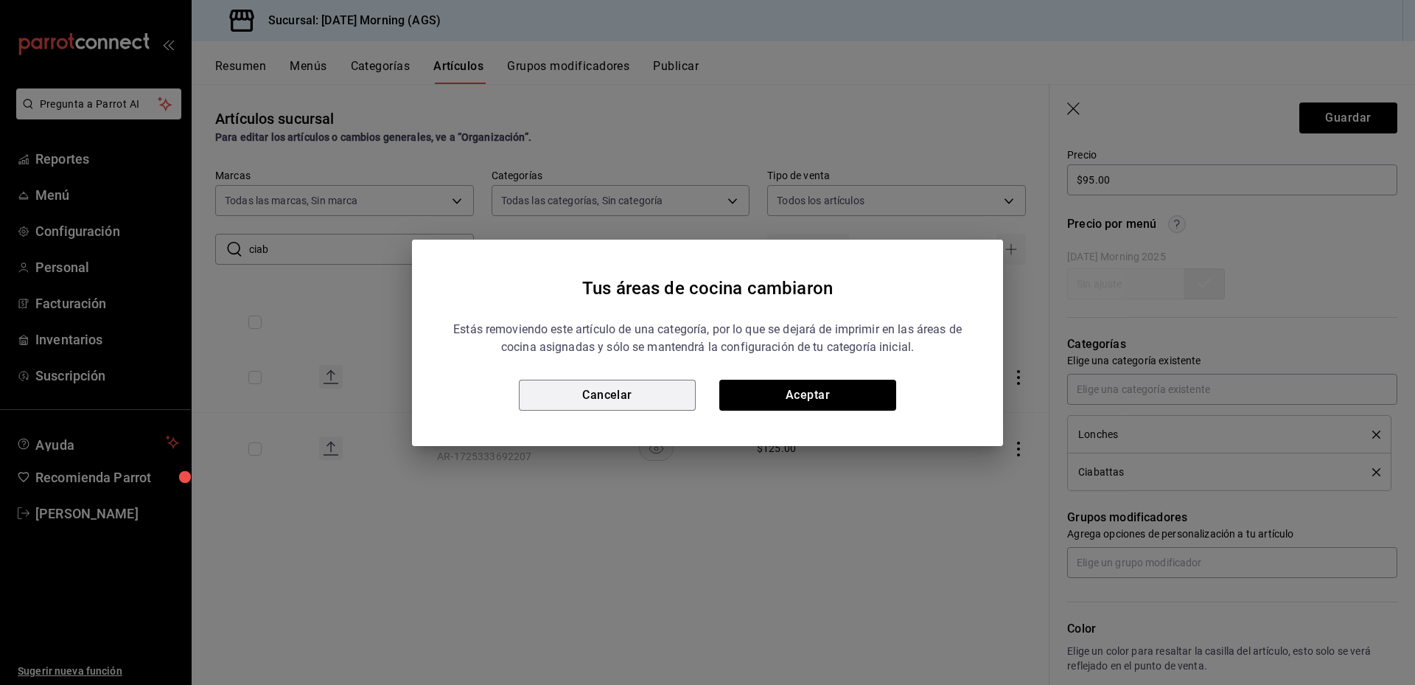
click at [619, 391] on button "Cancelar" at bounding box center [607, 395] width 177 height 31
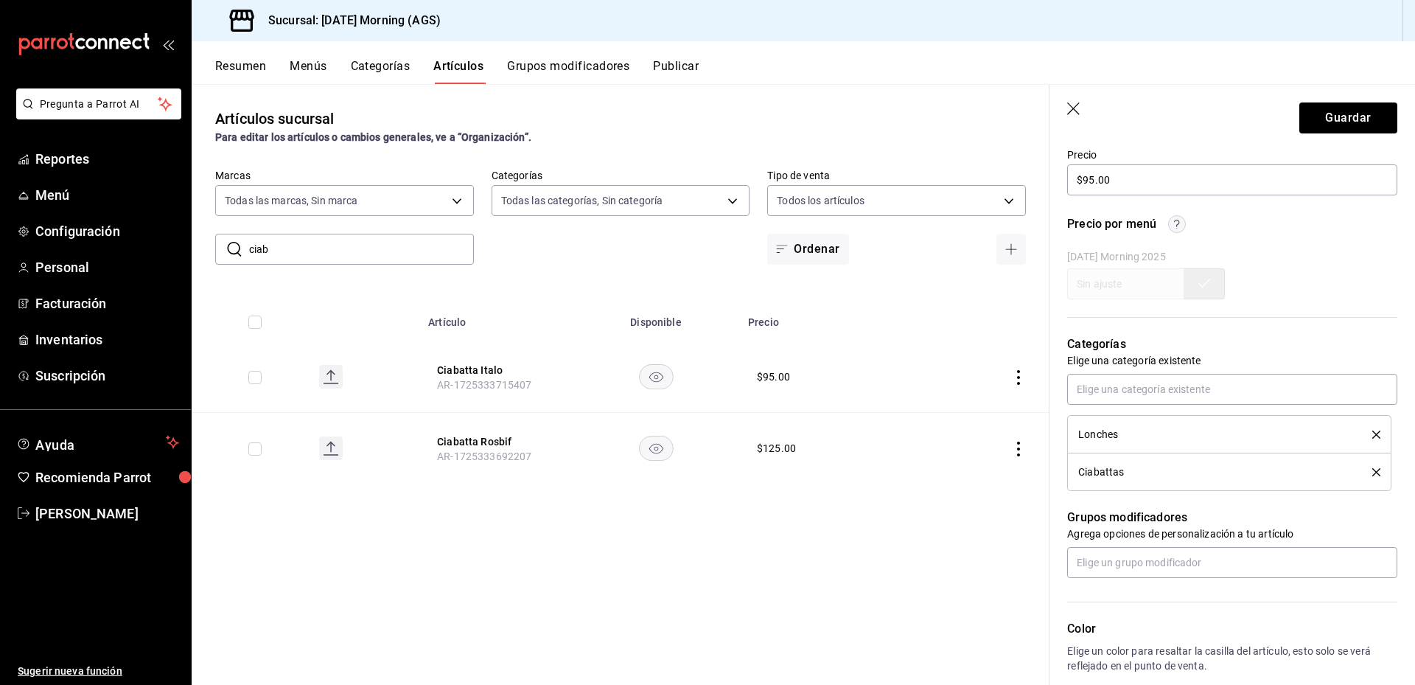
click at [1373, 433] on icon "delete" at bounding box center [1377, 435] width 8 height 8
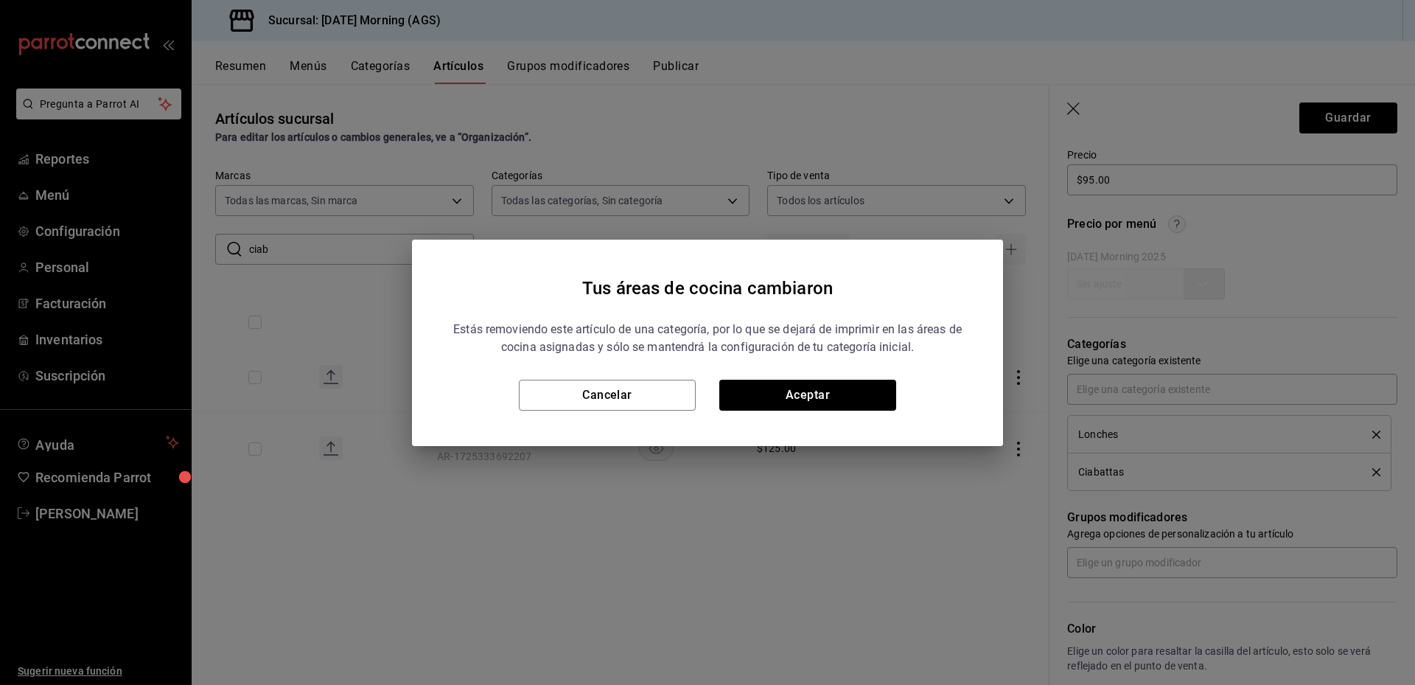
click at [792, 378] on div "Estás removiendo este artículo de una categoría, por lo que se dejará de imprim…" at bounding box center [707, 360] width 520 height 102
click at [832, 405] on button "Aceptar" at bounding box center [808, 395] width 177 height 31
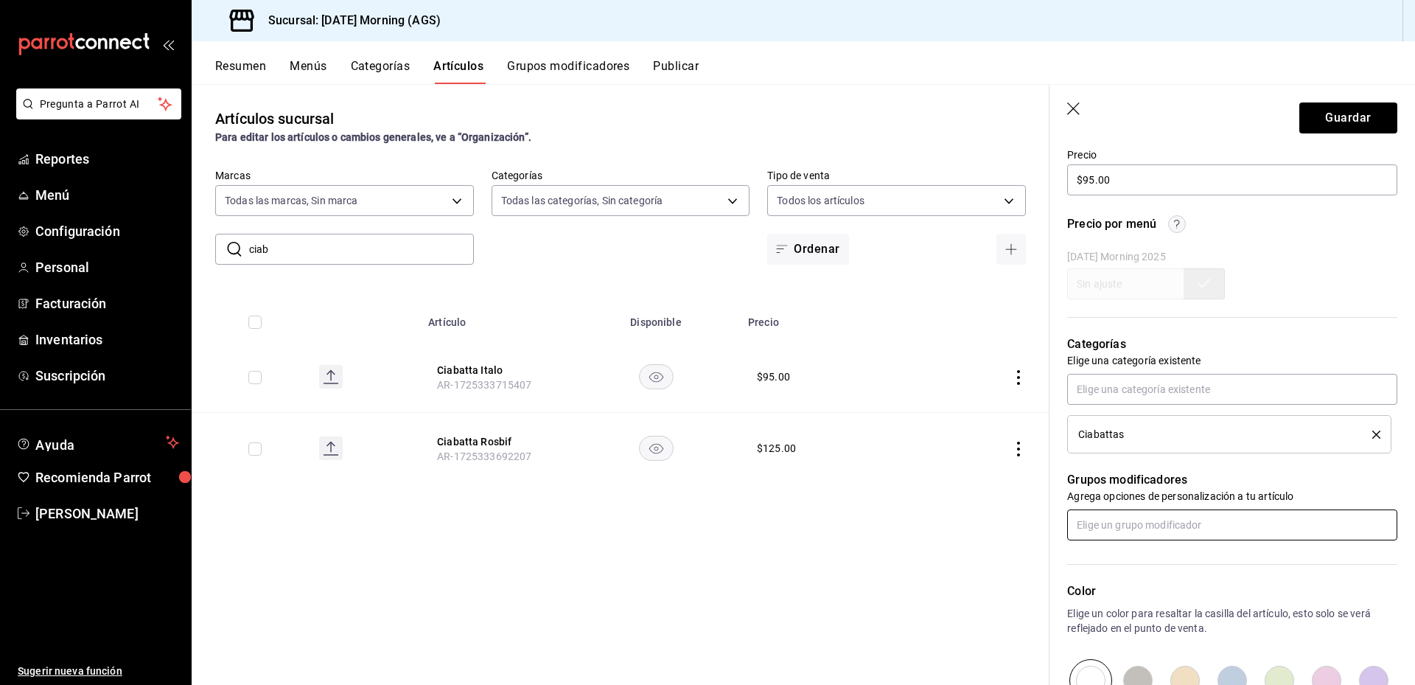
click at [1199, 528] on input "text" at bounding box center [1232, 524] width 330 height 31
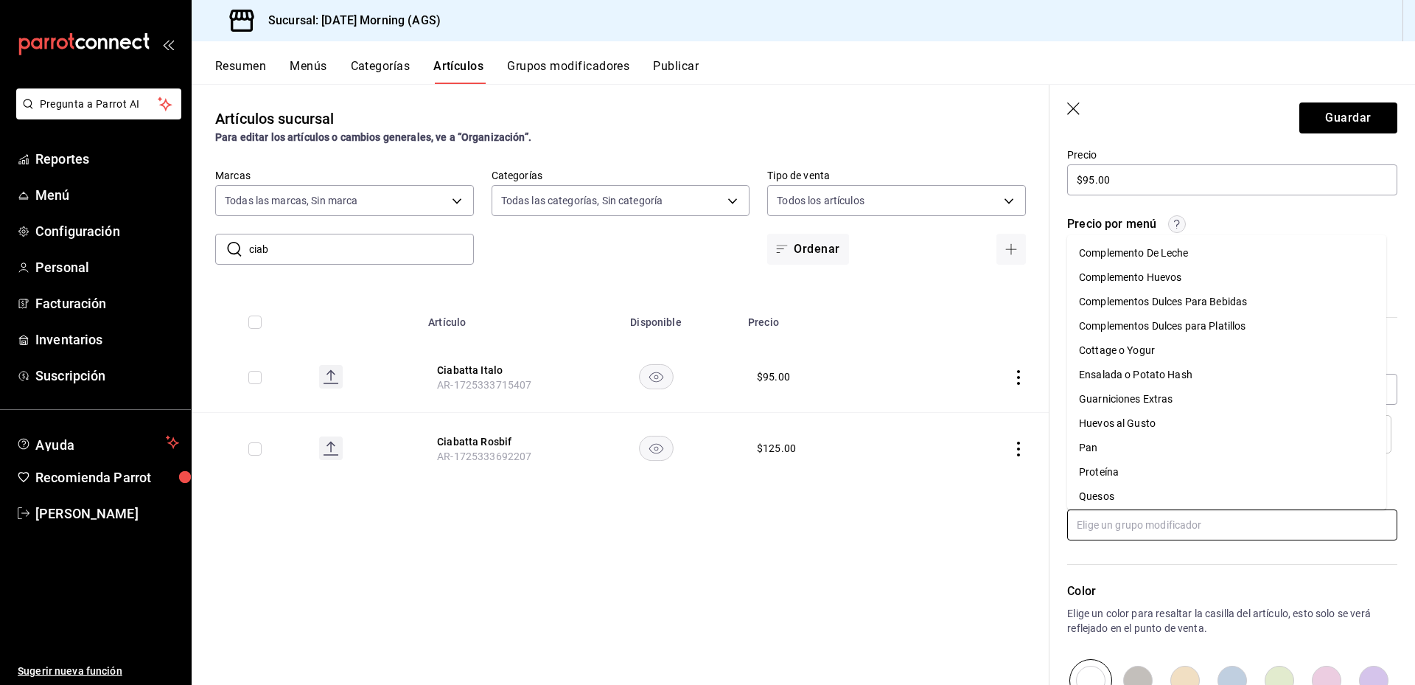
click at [1137, 515] on input "text" at bounding box center [1232, 524] width 330 height 31
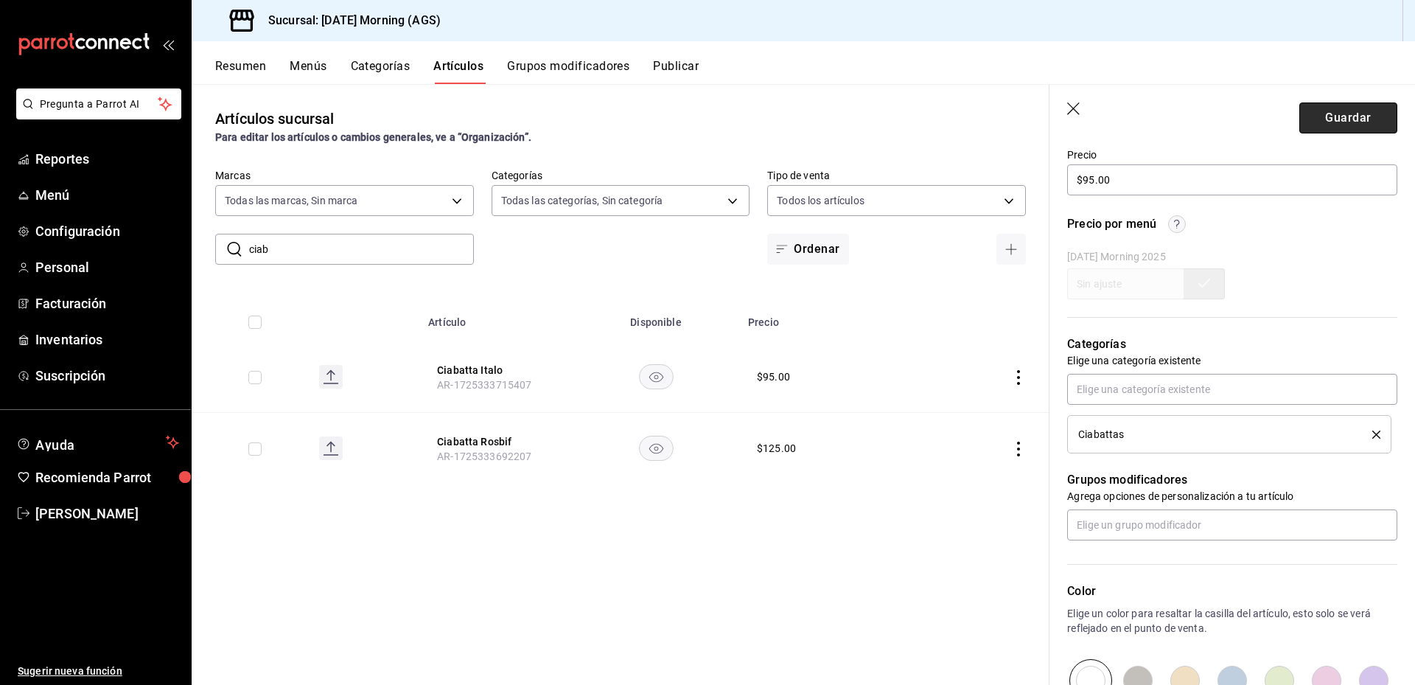
click at [1339, 125] on button "Guardar" at bounding box center [1349, 117] width 98 height 31
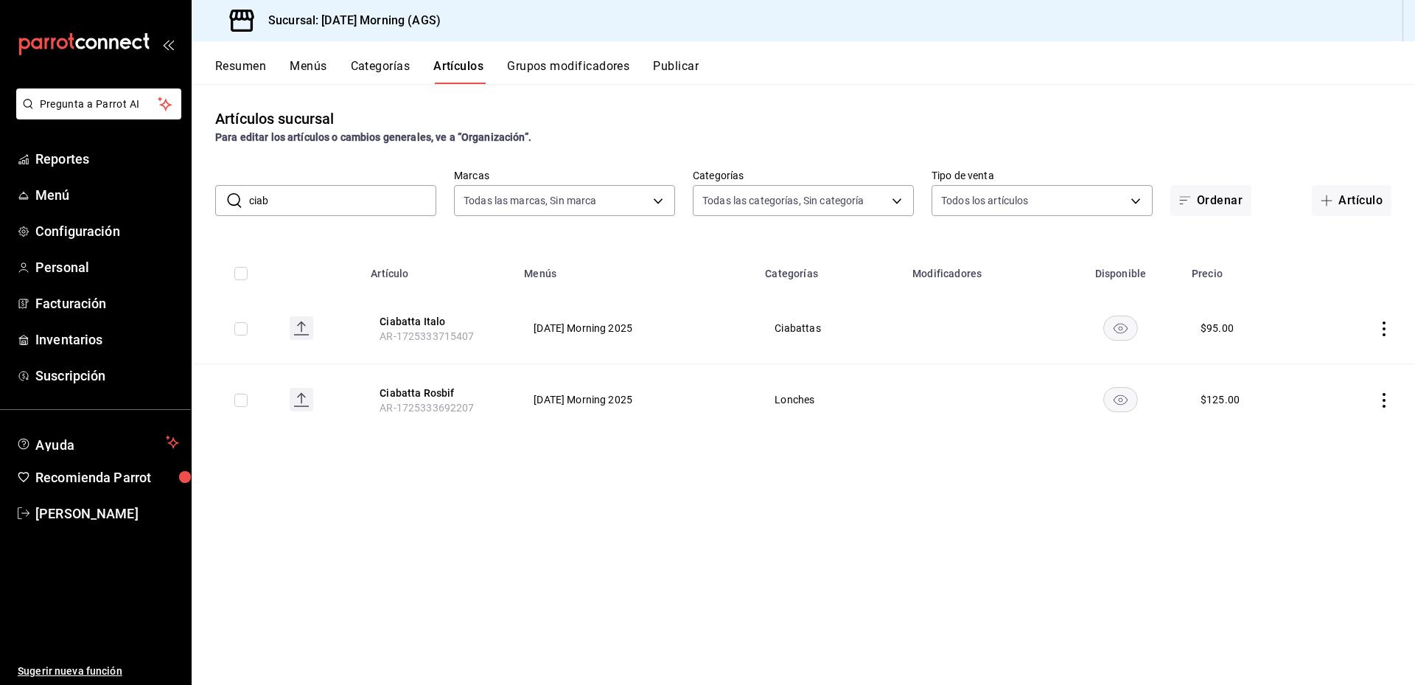
click at [1384, 404] on icon "actions" at bounding box center [1384, 400] width 15 height 15
click at [1342, 428] on span "Editar" at bounding box center [1340, 433] width 38 height 15
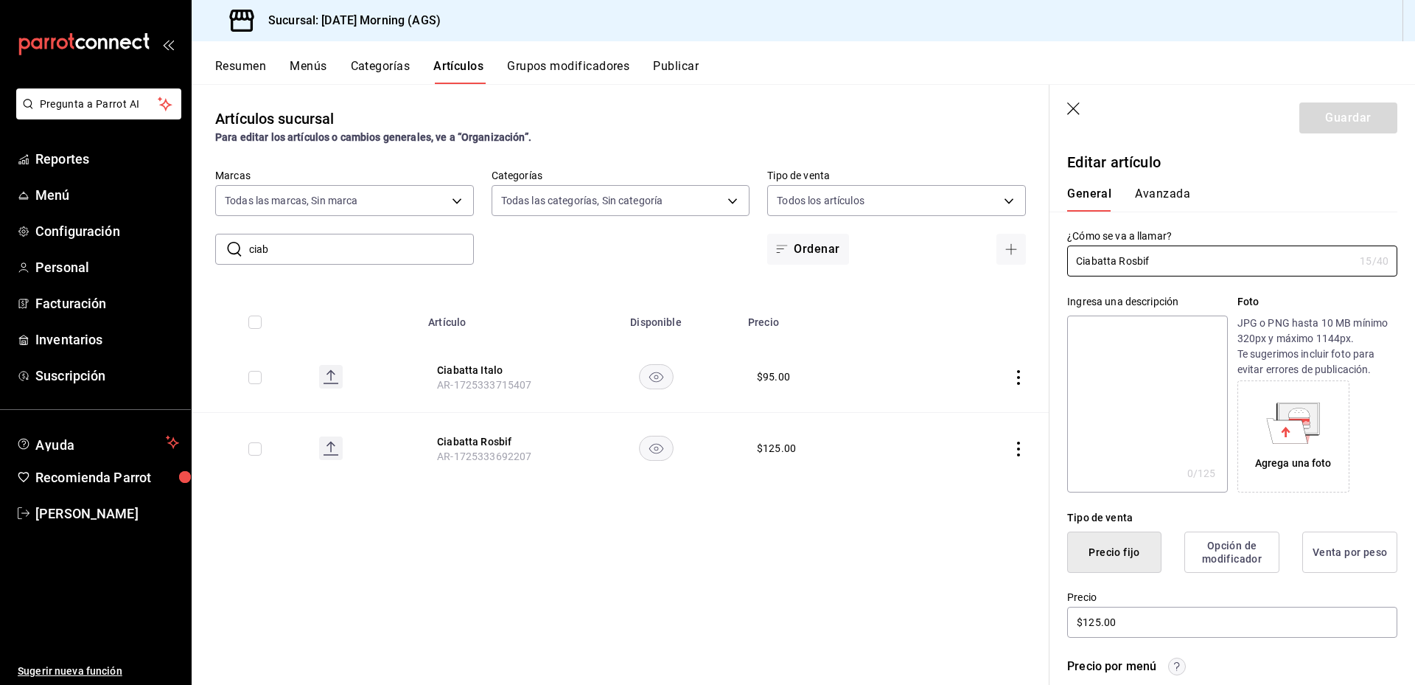
scroll to position [369, 0]
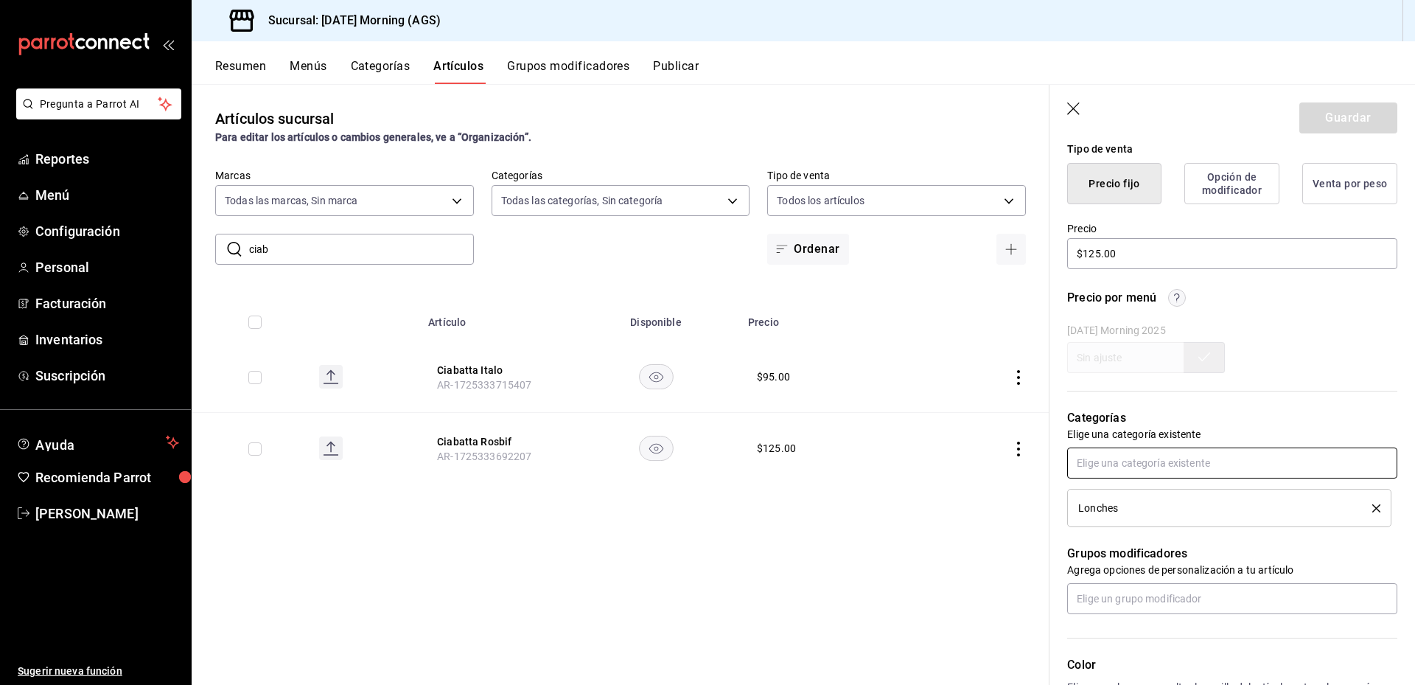
click at [1186, 457] on input "text" at bounding box center [1232, 462] width 330 height 31
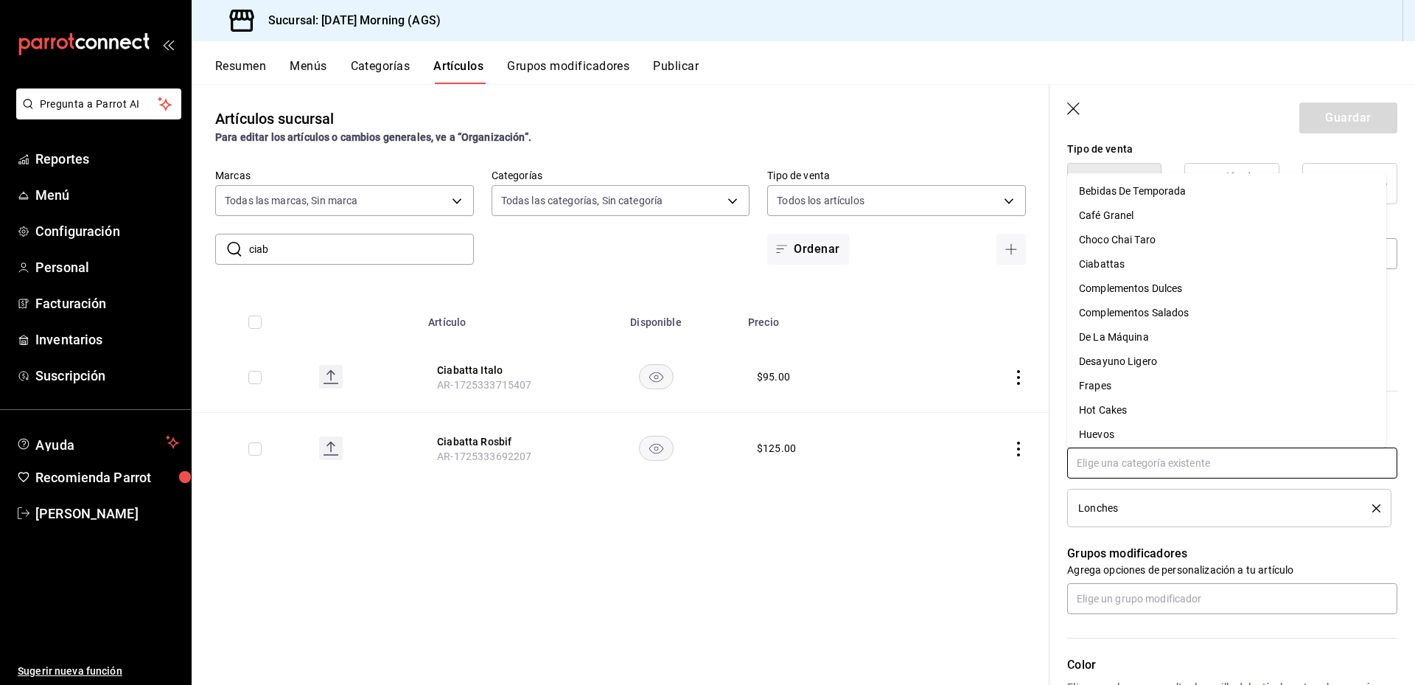
click at [1109, 259] on li "Ciabattas" at bounding box center [1226, 264] width 319 height 24
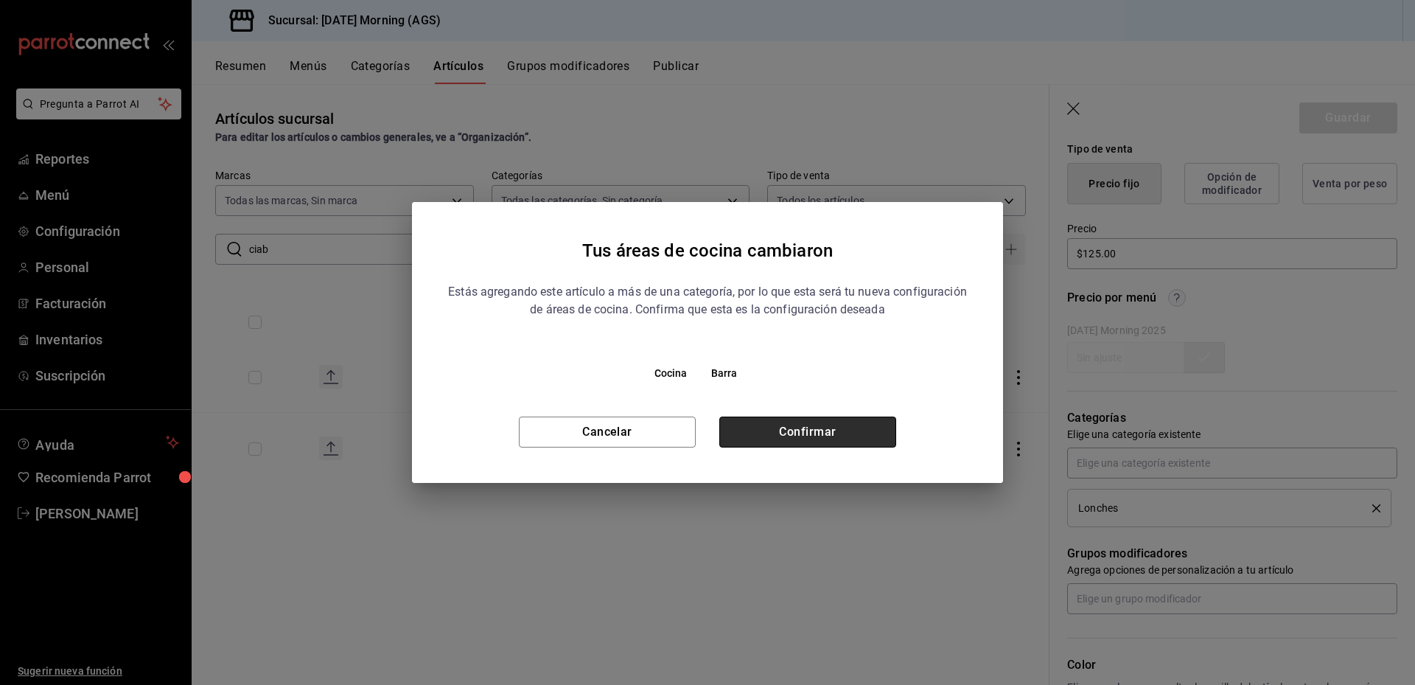
click at [804, 418] on button "Confirmar" at bounding box center [808, 432] width 177 height 31
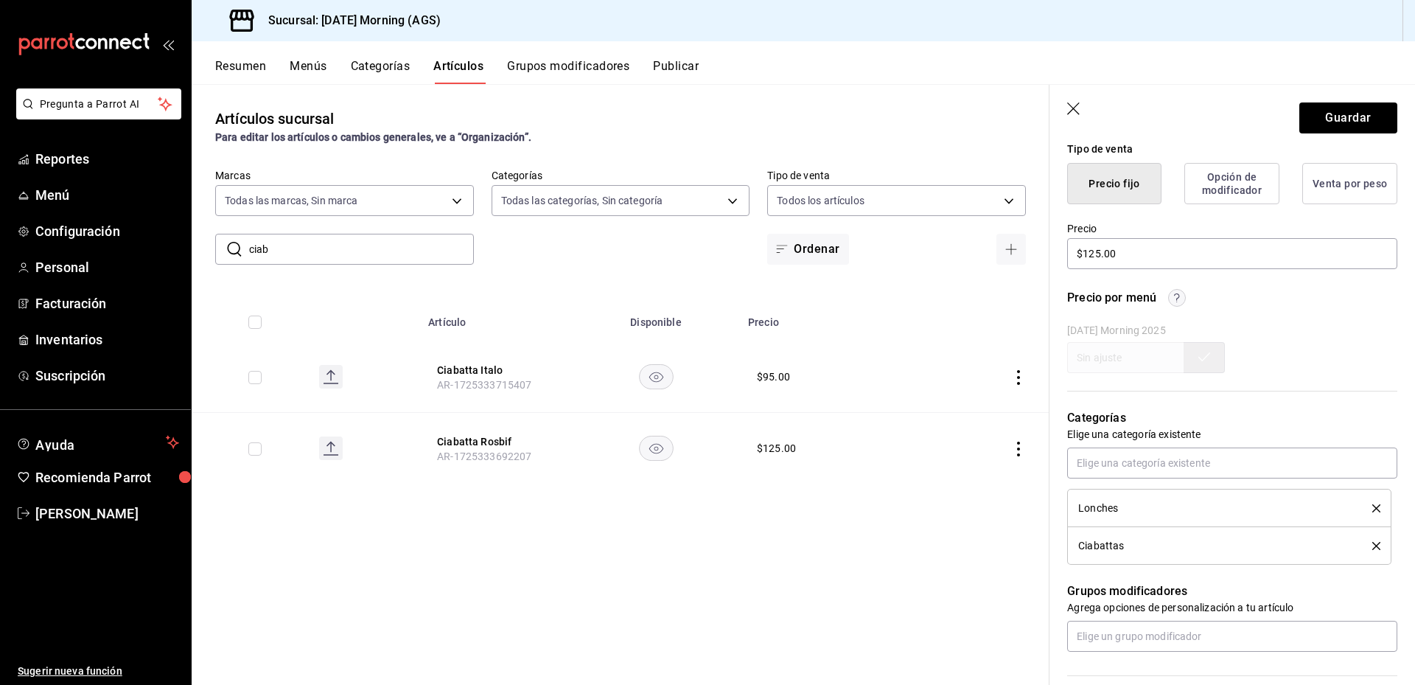
click at [1373, 508] on icon "delete" at bounding box center [1377, 508] width 8 height 8
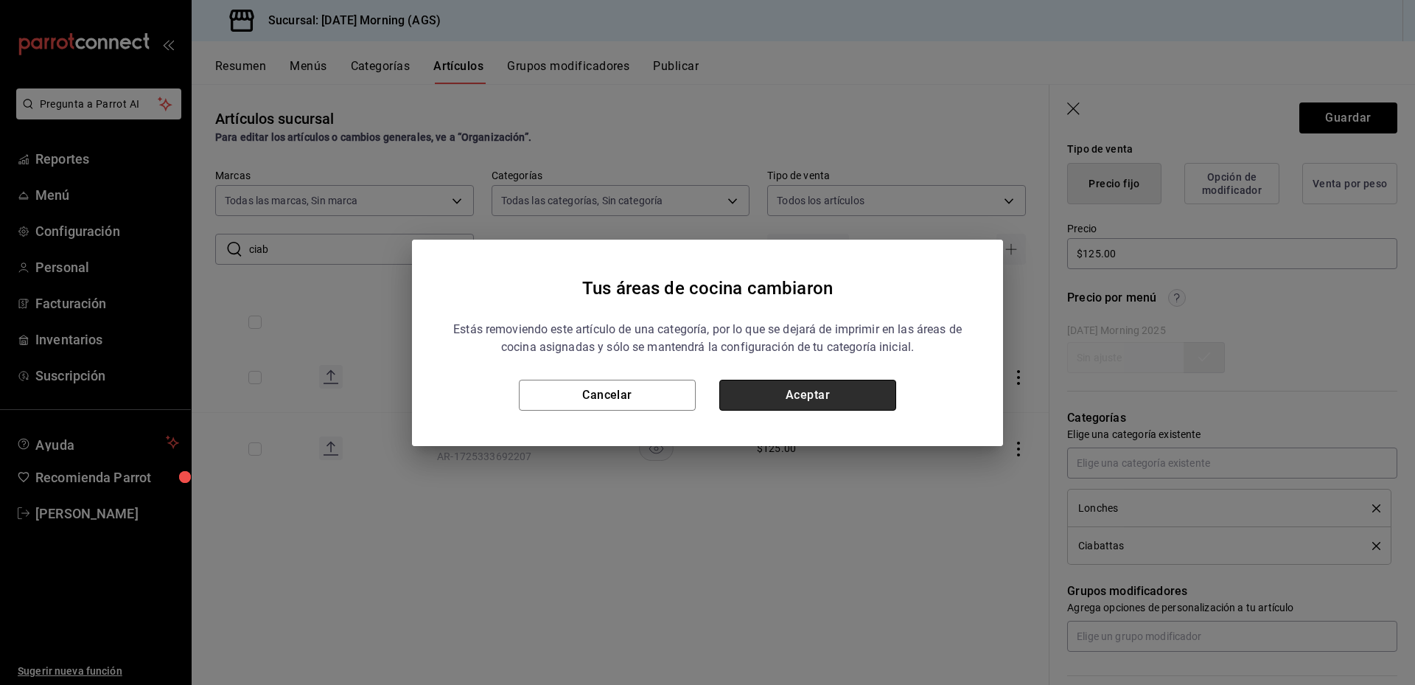
click at [845, 397] on button "Aceptar" at bounding box center [808, 395] width 177 height 31
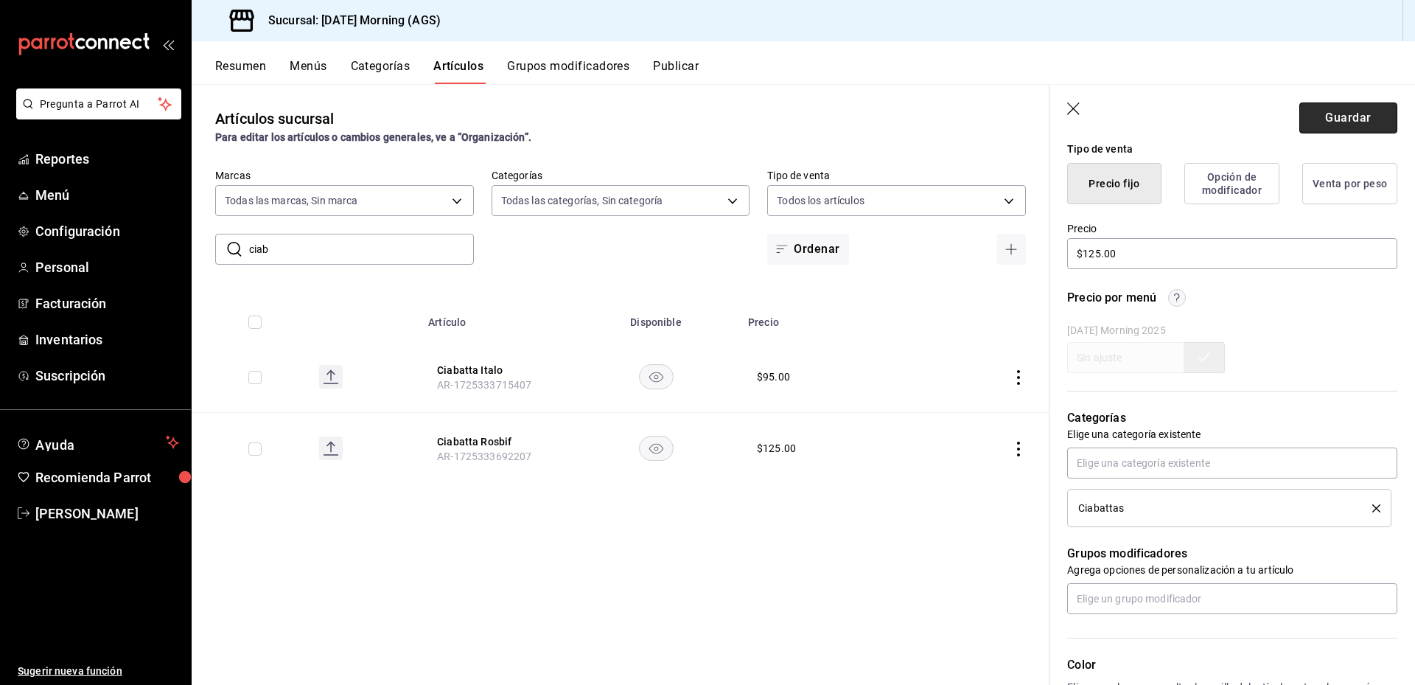
click at [1337, 120] on button "Guardar" at bounding box center [1349, 117] width 98 height 31
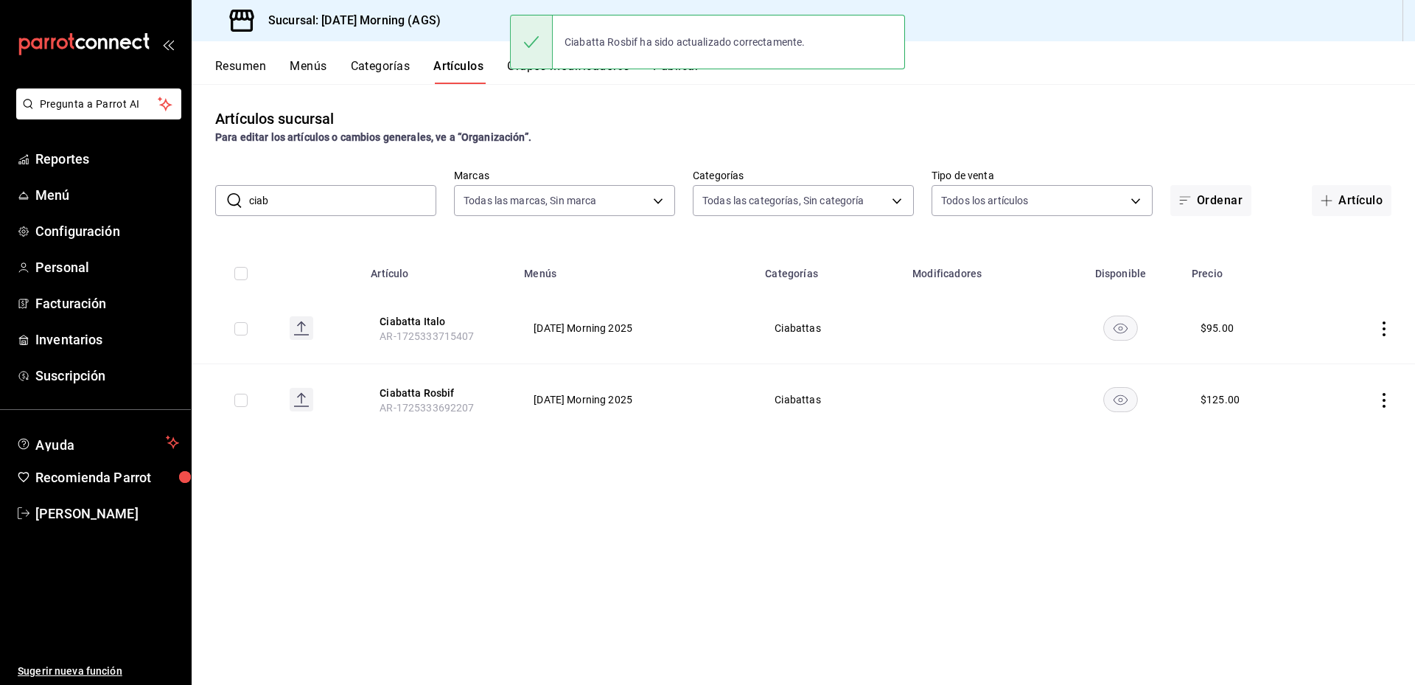
click at [328, 198] on input "ciab" at bounding box center [342, 200] width 187 height 29
drag, startPoint x: 292, startPoint y: 202, endPoint x: 237, endPoint y: 201, distance: 55.3
click at [237, 203] on div "​ ciab ​" at bounding box center [325, 200] width 221 height 31
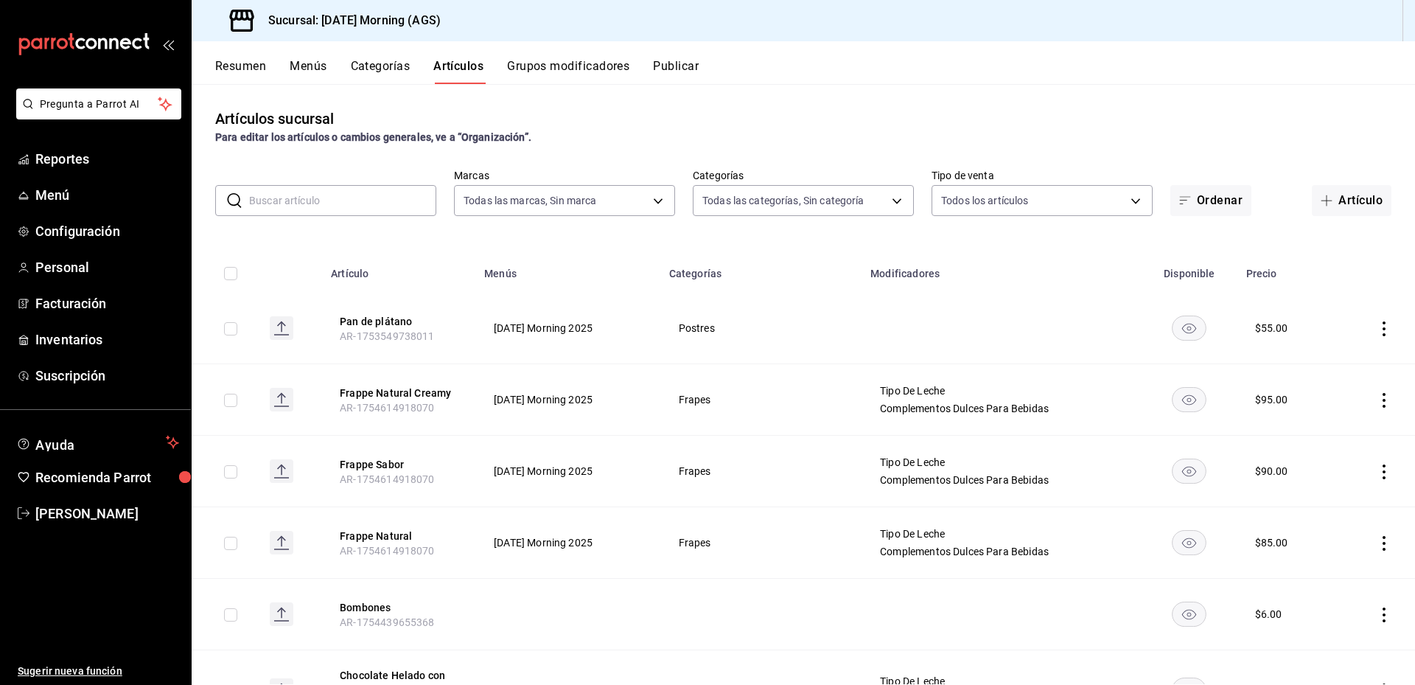
type input "r"
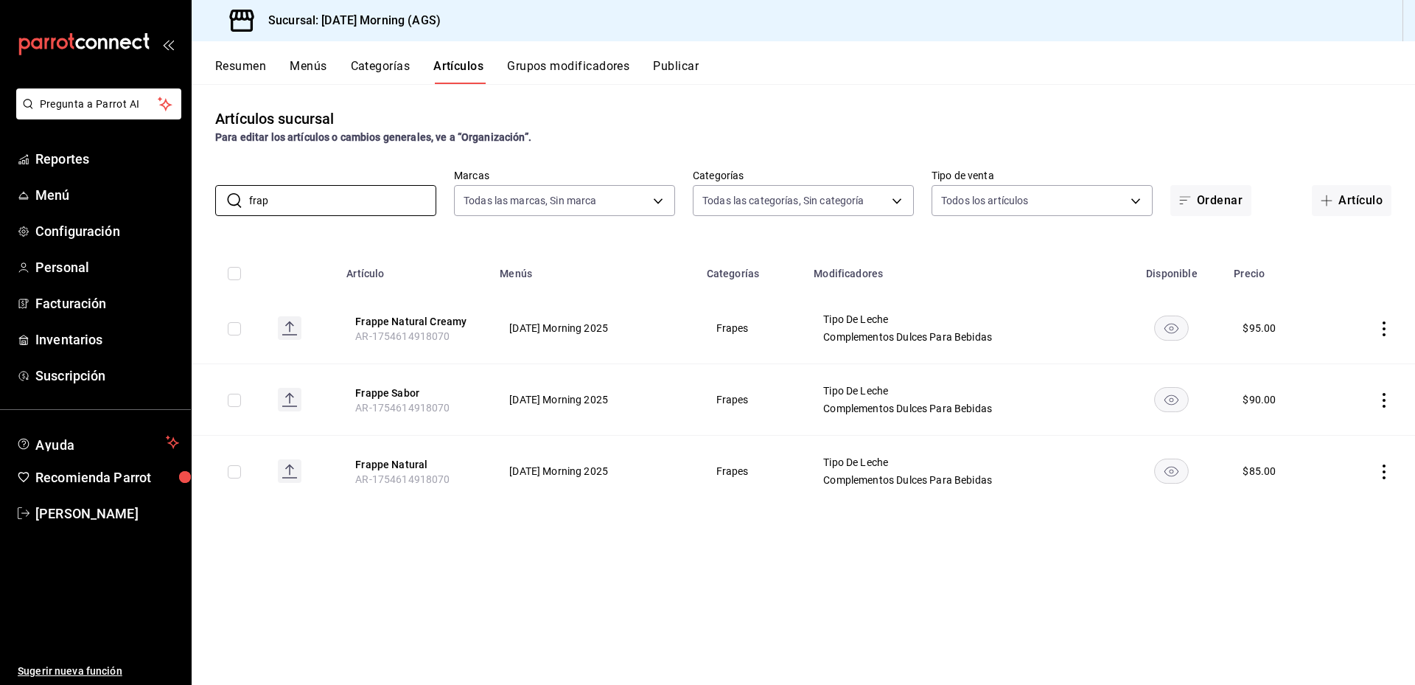
type input "frap"
click at [1382, 326] on icon "actions" at bounding box center [1384, 328] width 15 height 15
click at [1339, 394] on span "Duplicar" at bounding box center [1340, 392] width 38 height 15
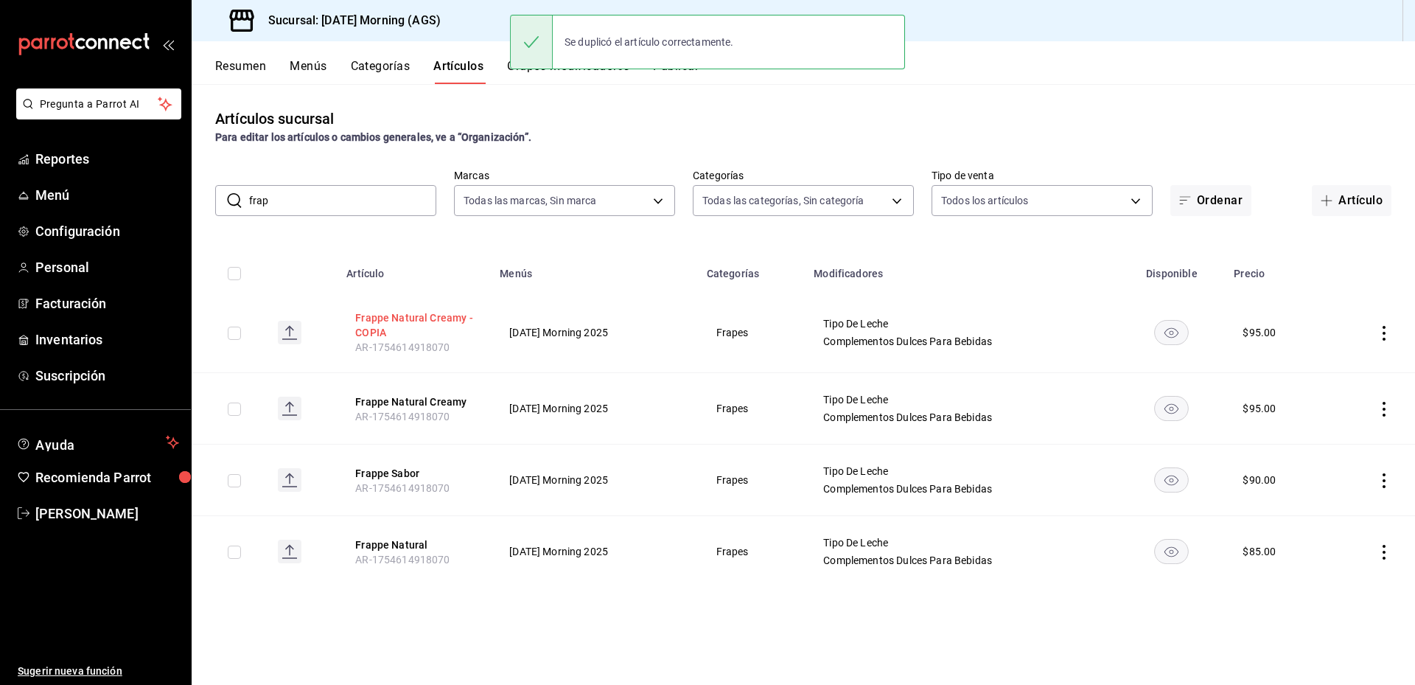
click at [404, 313] on button "Frappe Natural Creamy - COPIA" at bounding box center [414, 324] width 118 height 29
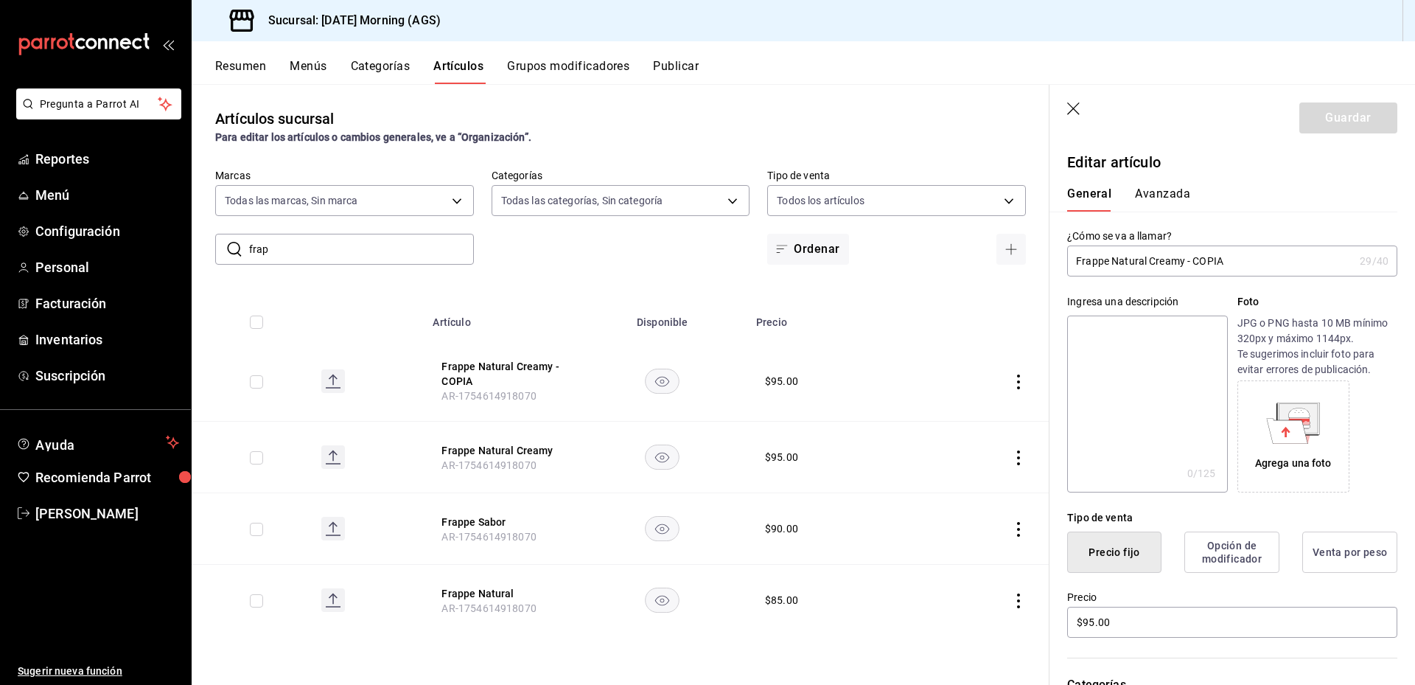
drag, startPoint x: 1148, startPoint y: 259, endPoint x: 1113, endPoint y: 263, distance: 34.8
click at [1113, 263] on input "Frappe Natural Creamy - COPIA" at bounding box center [1210, 260] width 287 height 29
drag, startPoint x: 1132, startPoint y: 260, endPoint x: 1116, endPoint y: 262, distance: 15.6
click at [1116, 262] on input "Frappe Sabor Creamy - COPIA" at bounding box center [1210, 260] width 287 height 29
drag, startPoint x: 1238, startPoint y: 263, endPoint x: 1141, endPoint y: 265, distance: 96.6
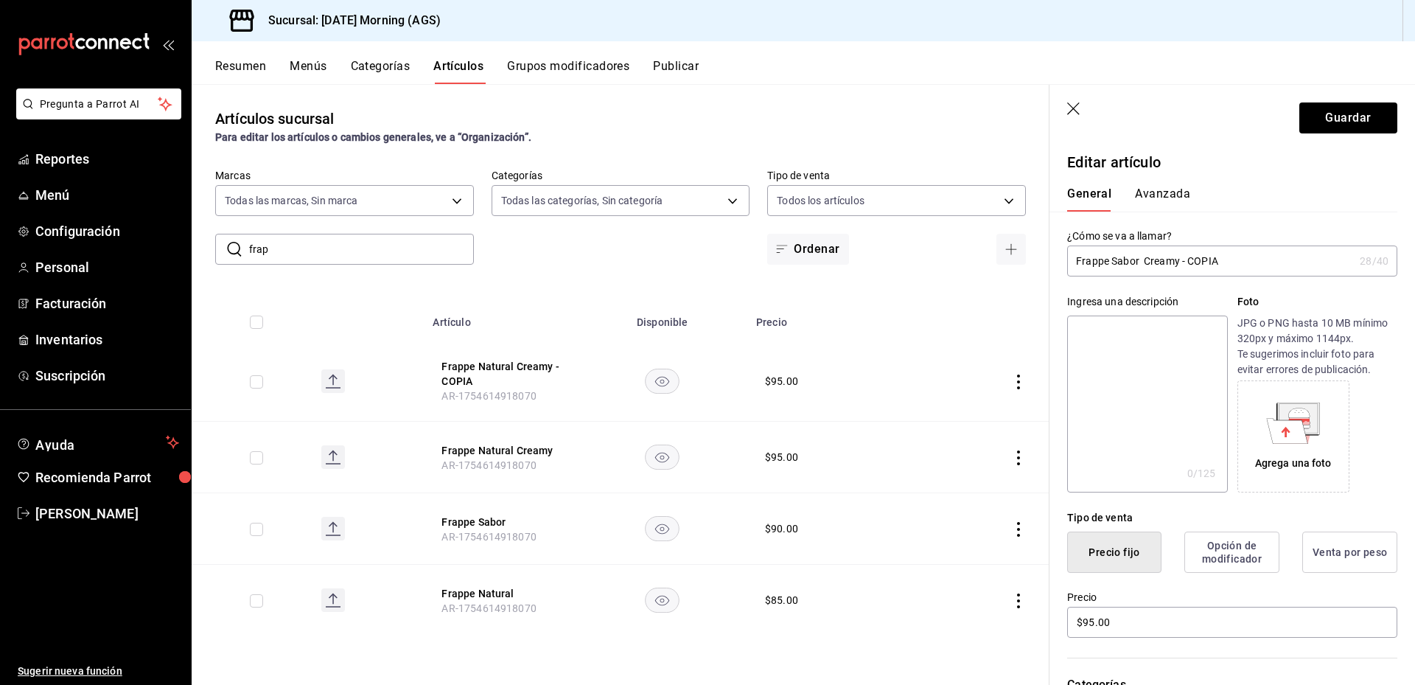
click at [1141, 265] on input "Frappe Sabor Creamy - COPIA" at bounding box center [1210, 260] width 287 height 29
drag, startPoint x: 1199, startPoint y: 260, endPoint x: 1151, endPoint y: 268, distance: 49.2
click at [1151, 268] on input "Frappe Creamy con sabor" at bounding box center [1210, 260] width 287 height 29
click at [1209, 259] on input "Frappe Creamy con sabor" at bounding box center [1210, 260] width 287 height 29
drag, startPoint x: 1177, startPoint y: 260, endPoint x: 1112, endPoint y: 261, distance: 65.6
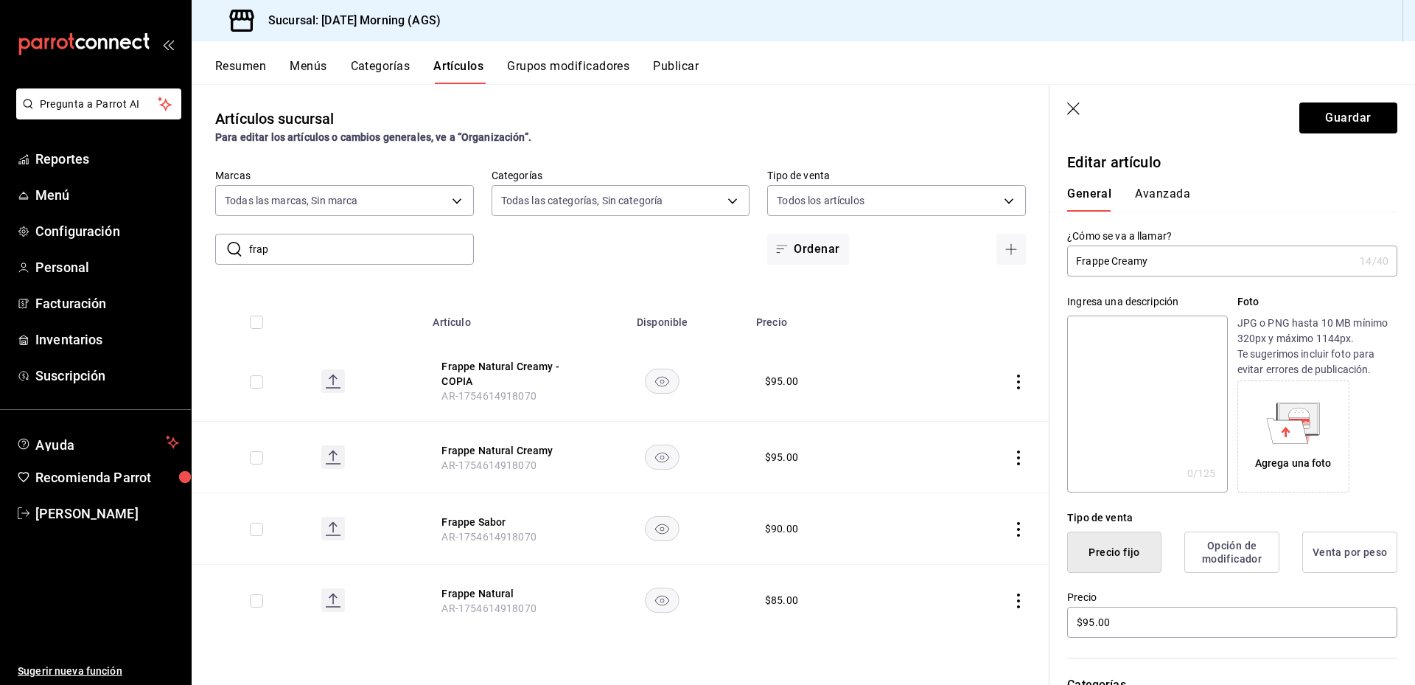
click at [1112, 261] on input "Frappe Creamy" at bounding box center [1210, 260] width 287 height 29
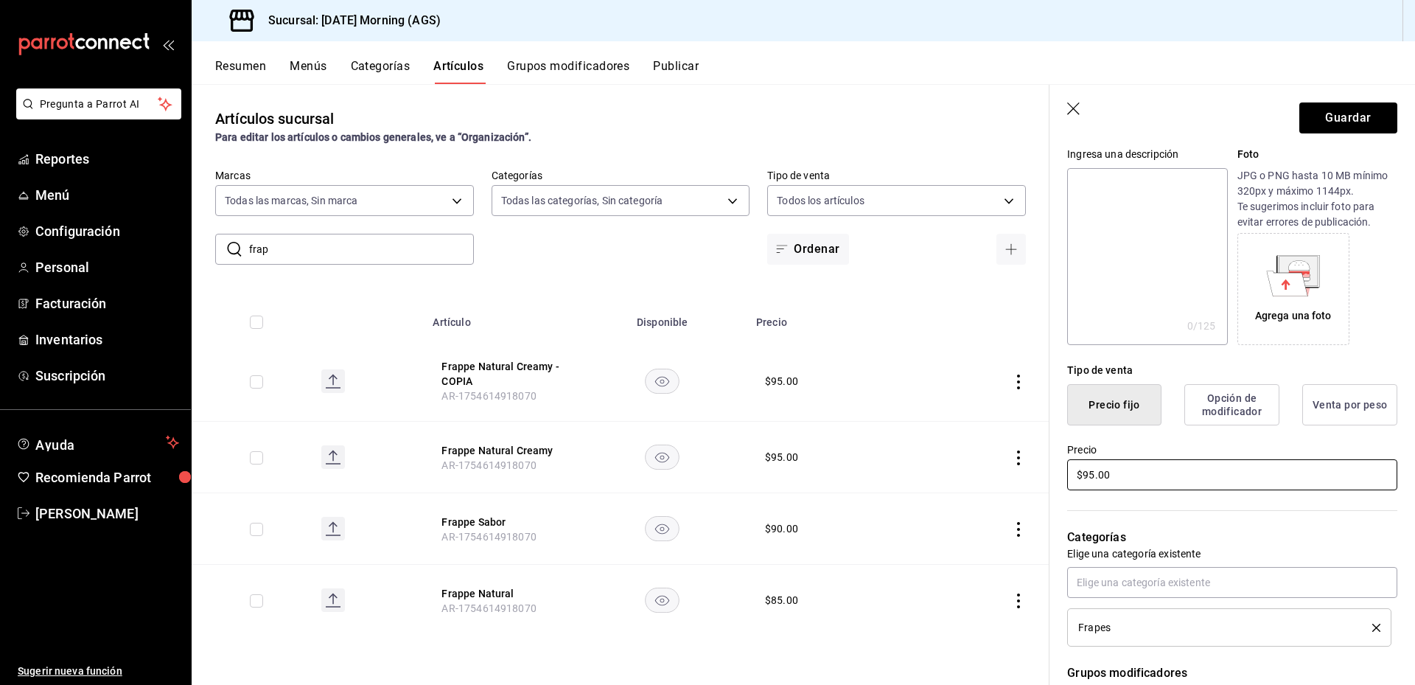
type input "Frappe Sabor con Crema"
drag, startPoint x: 1134, startPoint y: 473, endPoint x: 1080, endPoint y: 478, distance: 54.1
click at [1080, 478] on input "$95.00" at bounding box center [1232, 474] width 330 height 31
type input "$105.00"
click at [1331, 119] on button "Guardar" at bounding box center [1349, 117] width 98 height 31
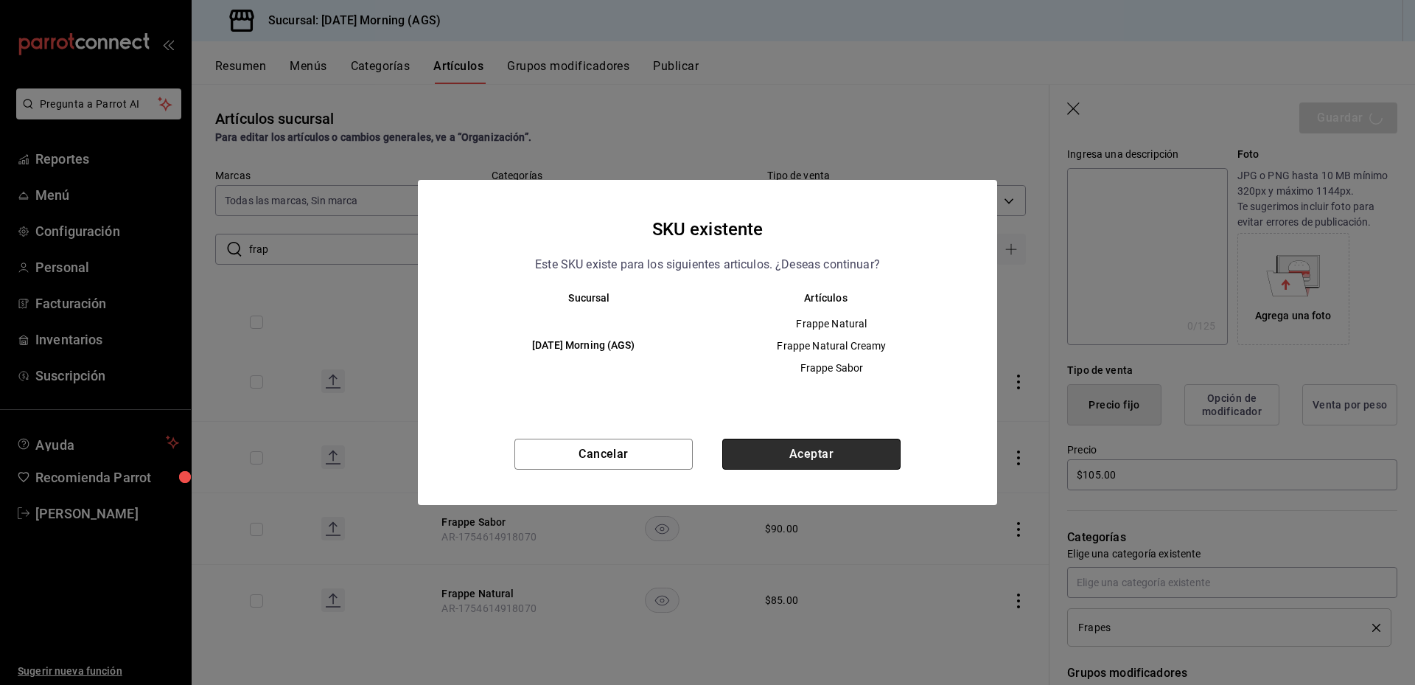
click at [834, 450] on button "Aceptar" at bounding box center [811, 454] width 178 height 31
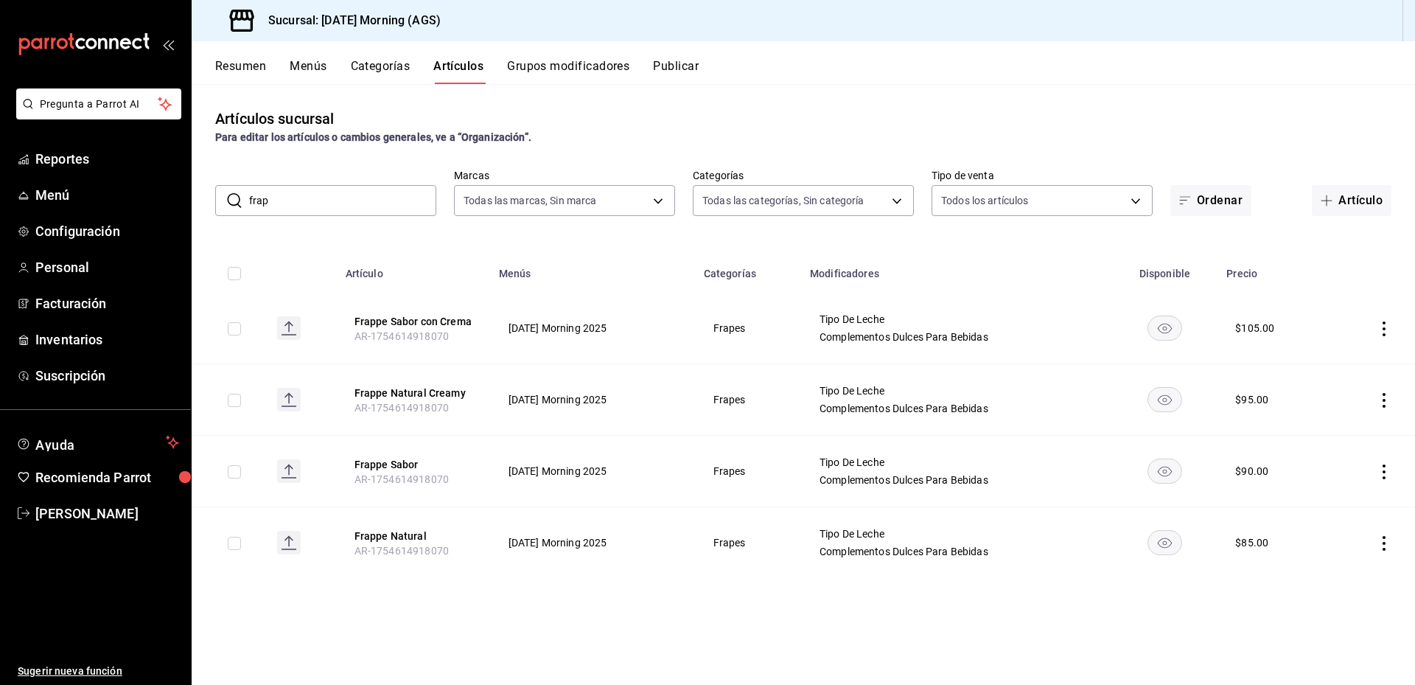
click at [1384, 400] on icon "actions" at bounding box center [1384, 400] width 3 height 15
click at [1339, 429] on span "Editar" at bounding box center [1340, 433] width 38 height 15
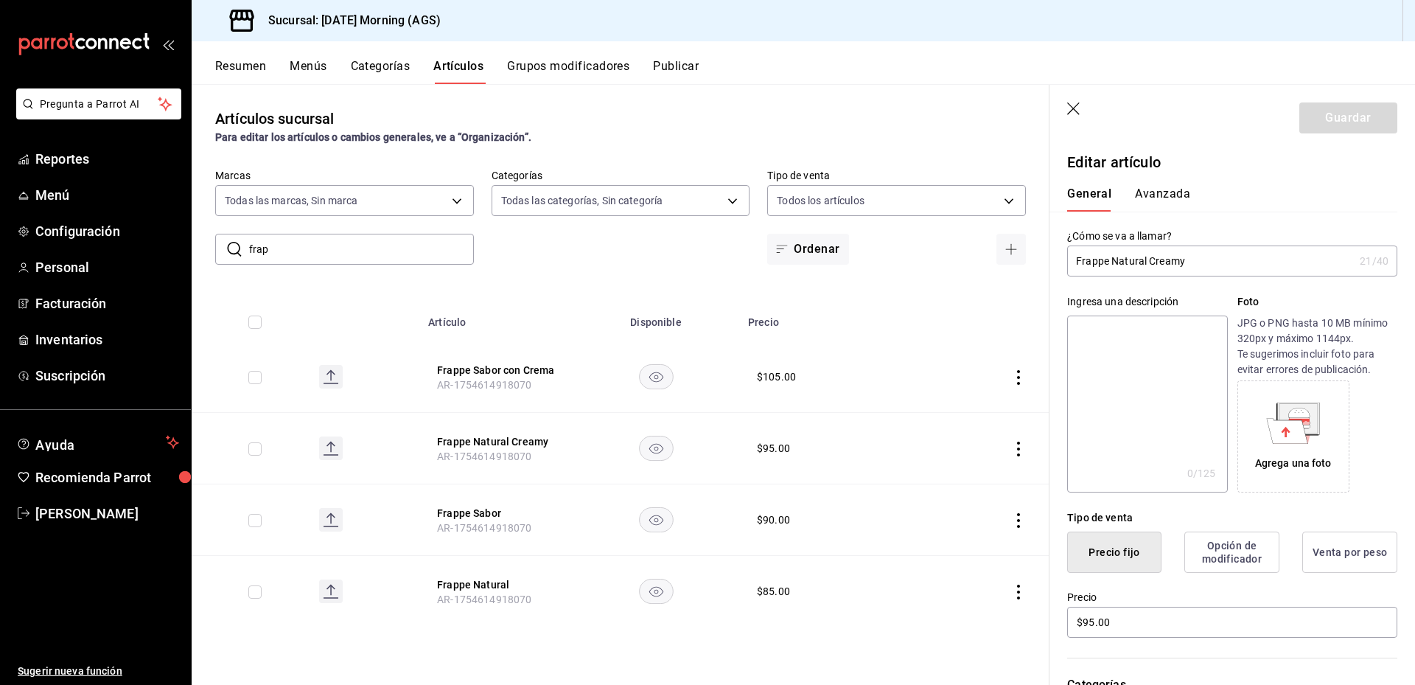
drag, startPoint x: 1205, startPoint y: 261, endPoint x: 1149, endPoint y: 271, distance: 57.6
click at [1149, 271] on input "Frappe Natural Creamy" at bounding box center [1210, 260] width 287 height 29
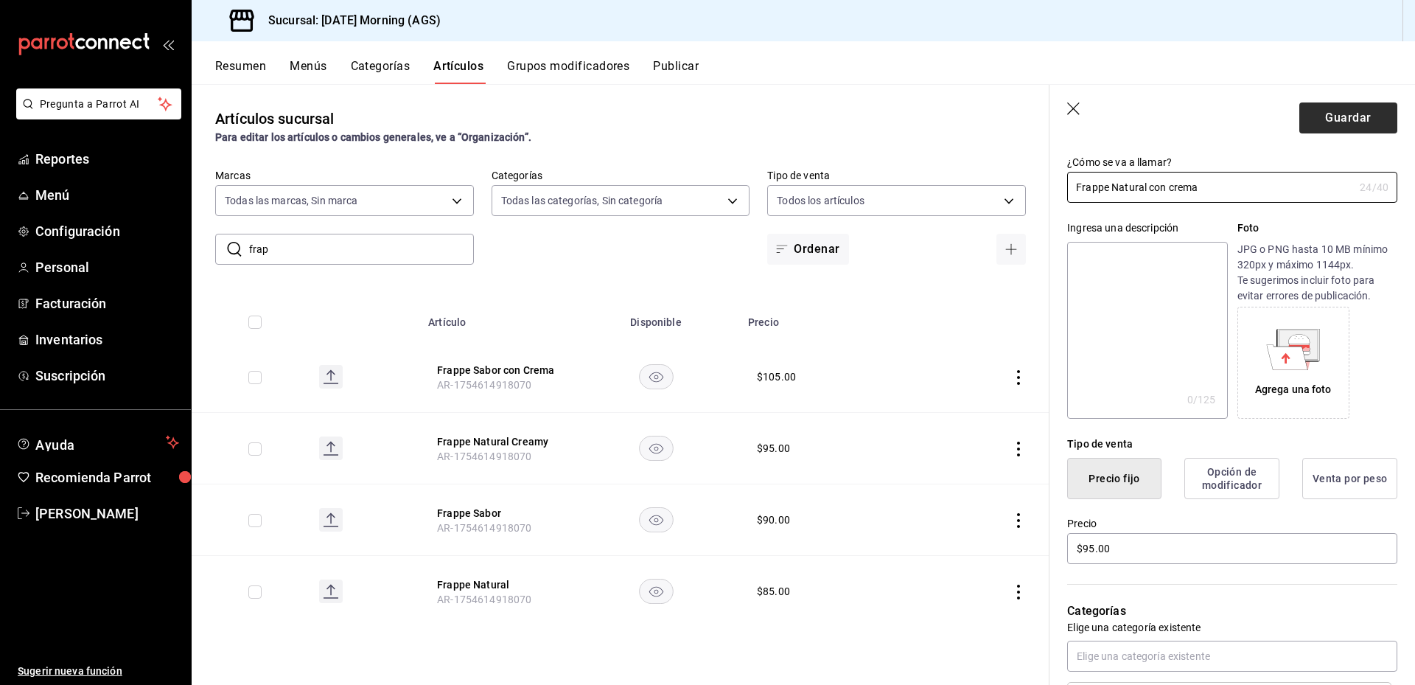
type input "Frappe Natural con crema"
click at [1337, 114] on button "Guardar" at bounding box center [1349, 117] width 98 height 31
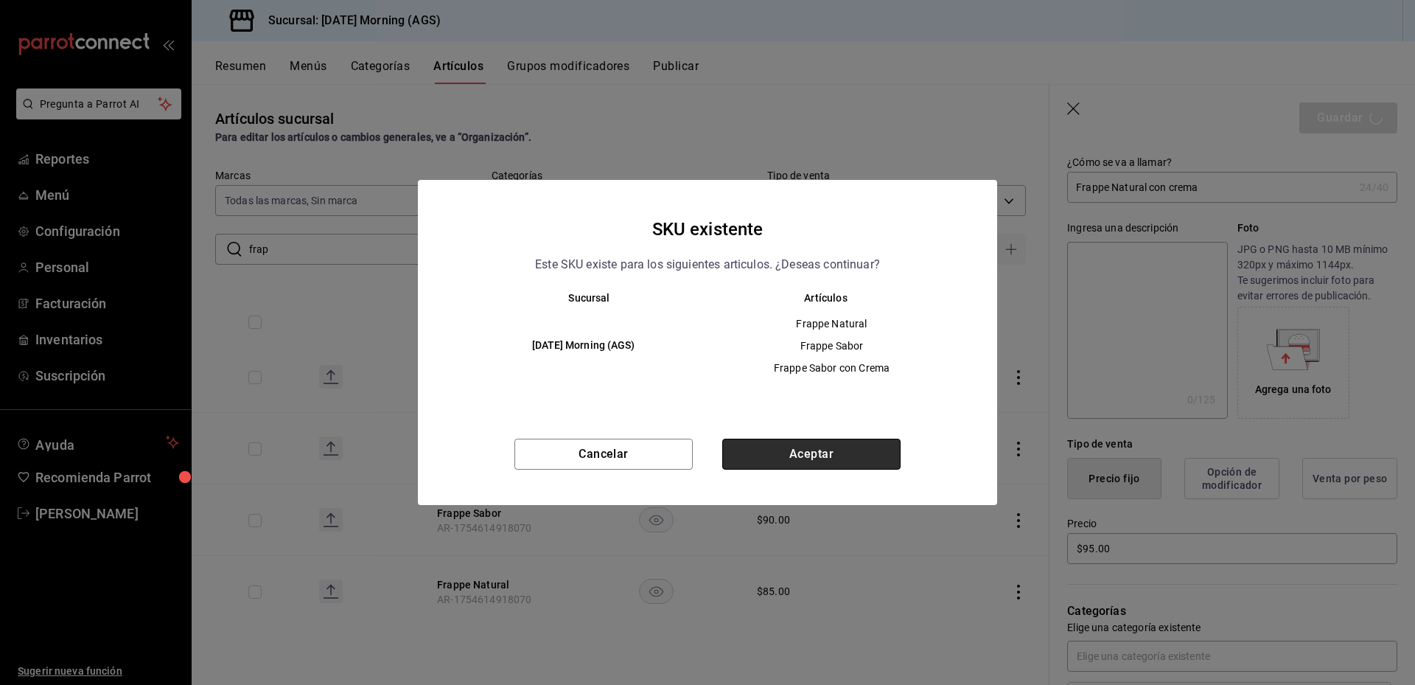
click at [852, 449] on button "Aceptar" at bounding box center [811, 454] width 178 height 31
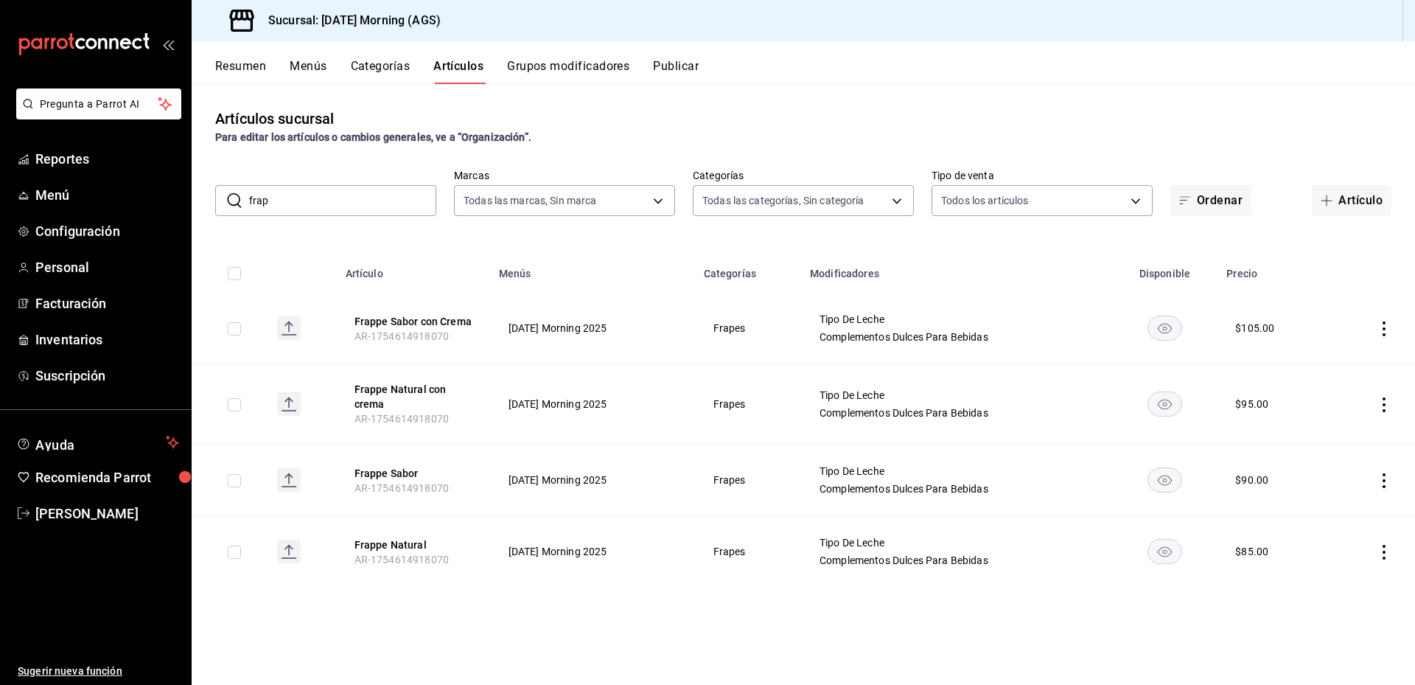
click at [1384, 326] on icon "actions" at bounding box center [1384, 328] width 15 height 15
click at [1341, 361] on span "Editar" at bounding box center [1340, 362] width 38 height 15
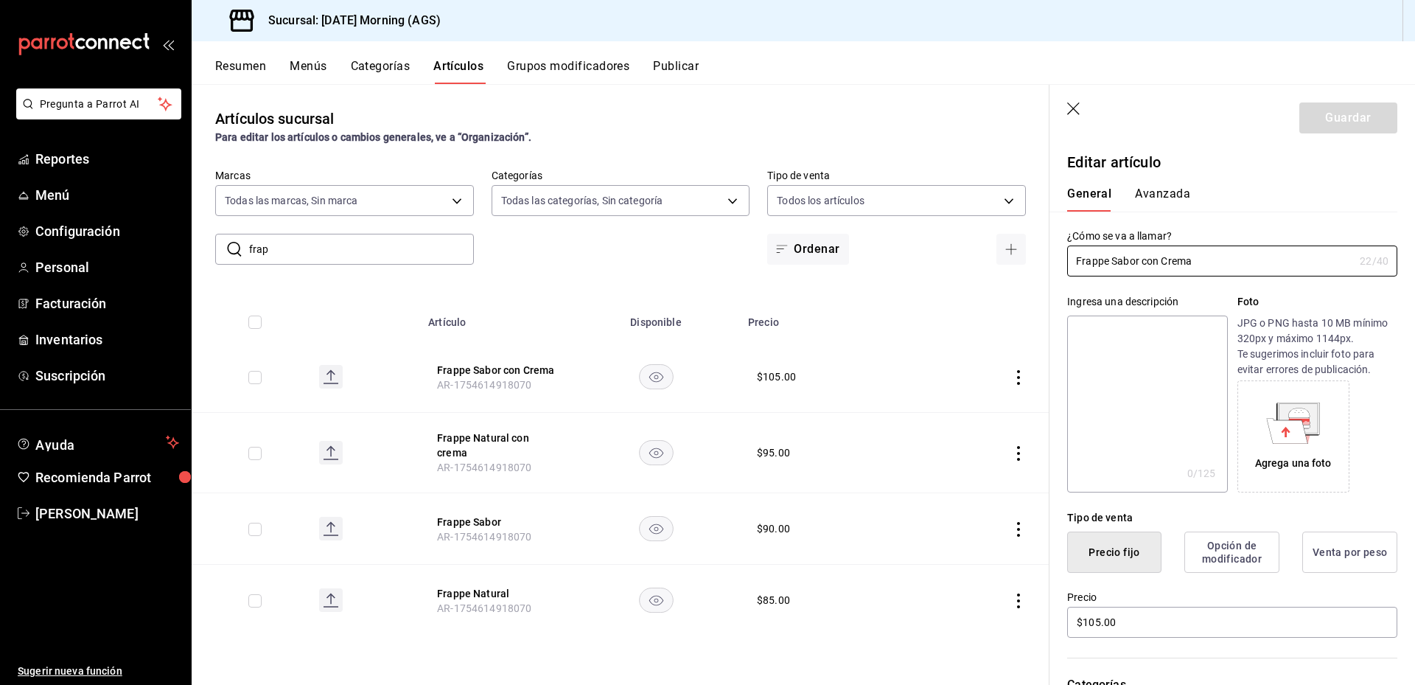
scroll to position [147, 0]
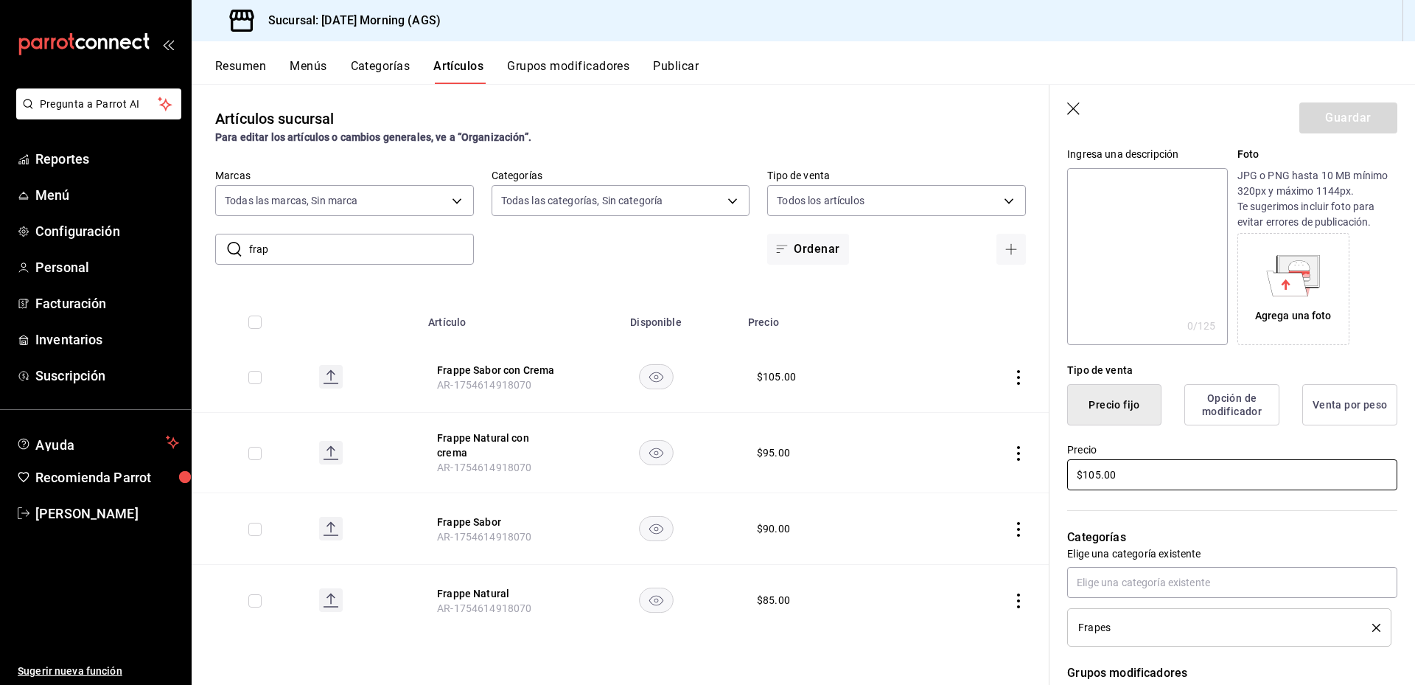
drag, startPoint x: 1149, startPoint y: 471, endPoint x: 1053, endPoint y: 475, distance: 96.6
click at [1053, 475] on div "Precio $105.00" at bounding box center [1224, 458] width 348 height 67
type input "$110.00"
click at [1343, 119] on button "Guardar" at bounding box center [1349, 117] width 98 height 31
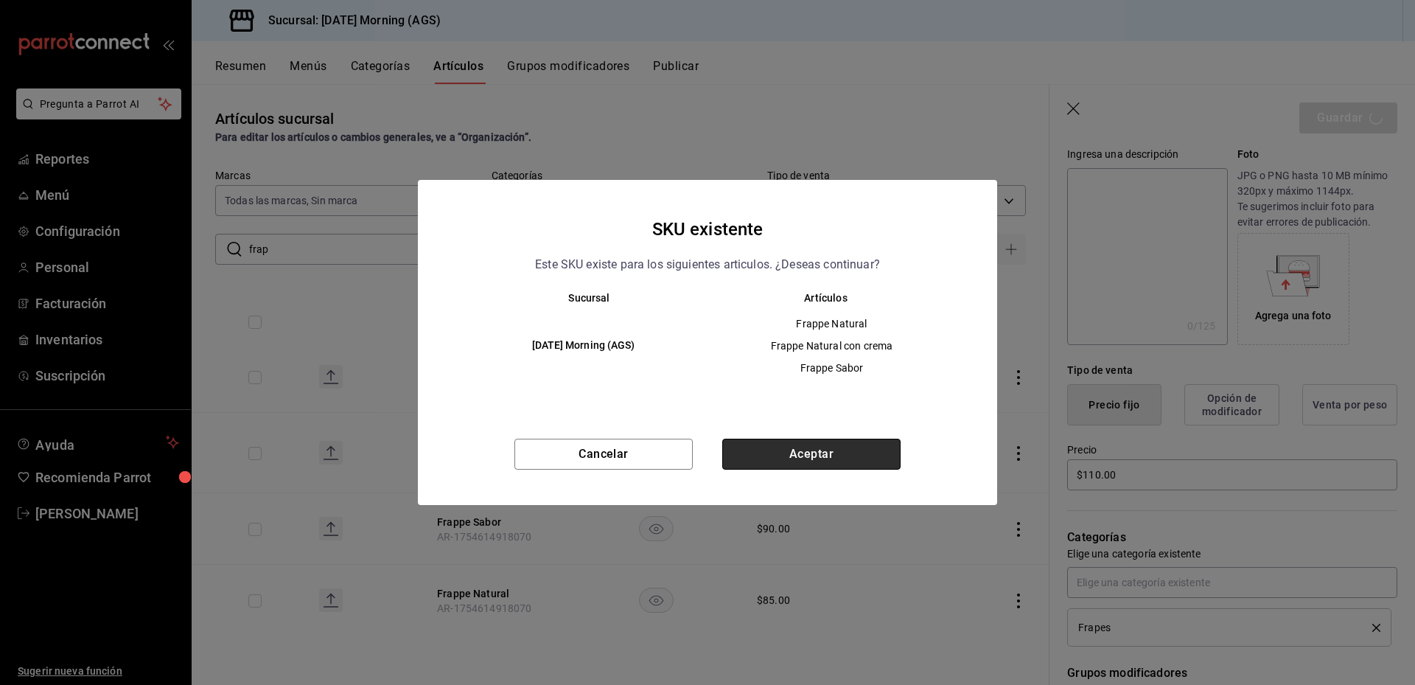
click at [832, 451] on button "Aceptar" at bounding box center [811, 454] width 178 height 31
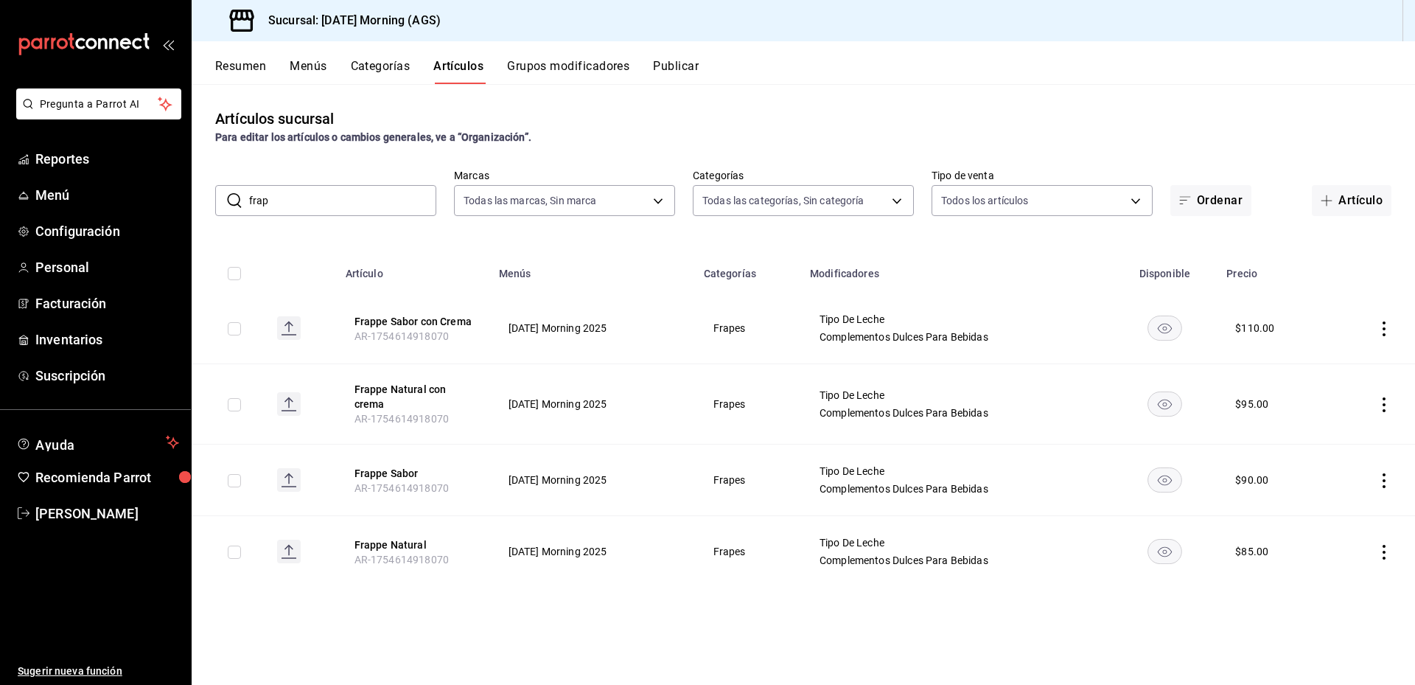
click at [1382, 478] on icon "actions" at bounding box center [1384, 480] width 15 height 15
click at [1335, 506] on span "Editar" at bounding box center [1340, 513] width 38 height 15
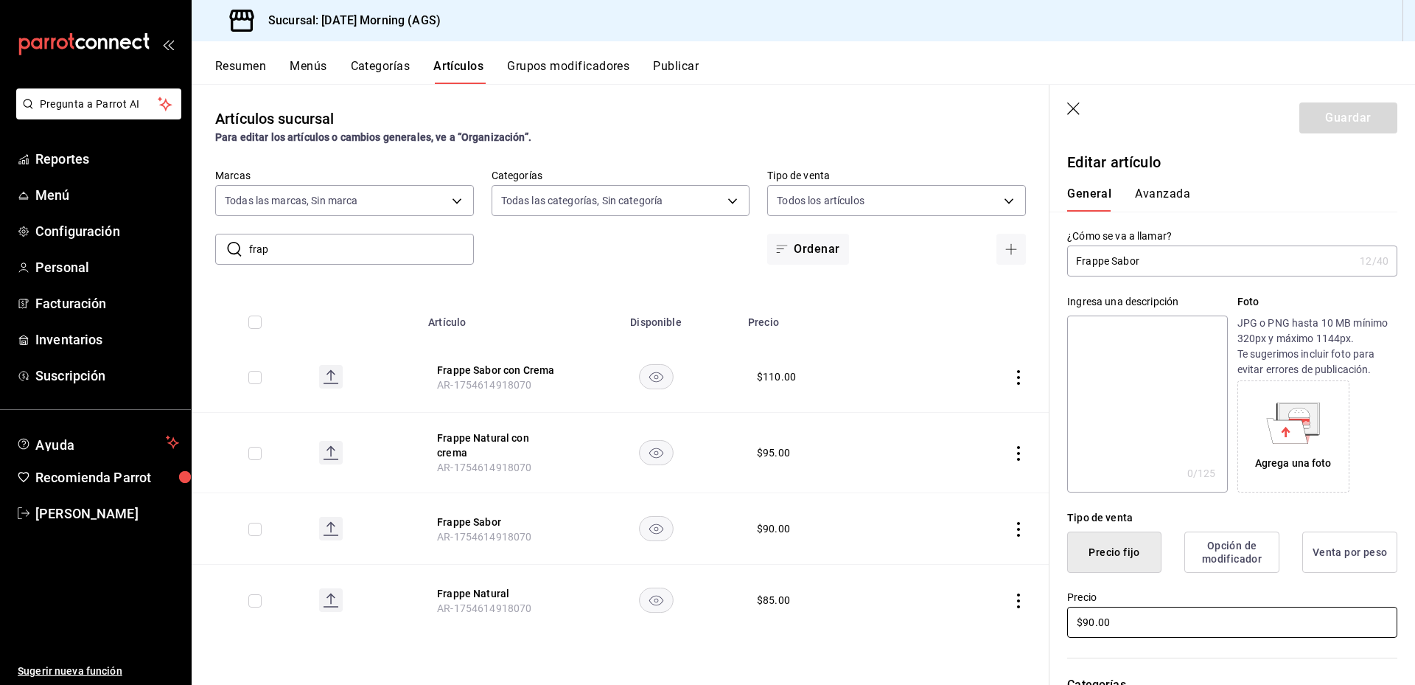
drag, startPoint x: 1149, startPoint y: 621, endPoint x: 1065, endPoint y: 621, distance: 84.0
click at [1065, 621] on div "Precio $90.00" at bounding box center [1224, 606] width 348 height 67
type input "$95.00"
click at [1344, 125] on button "Guardar" at bounding box center [1349, 117] width 98 height 31
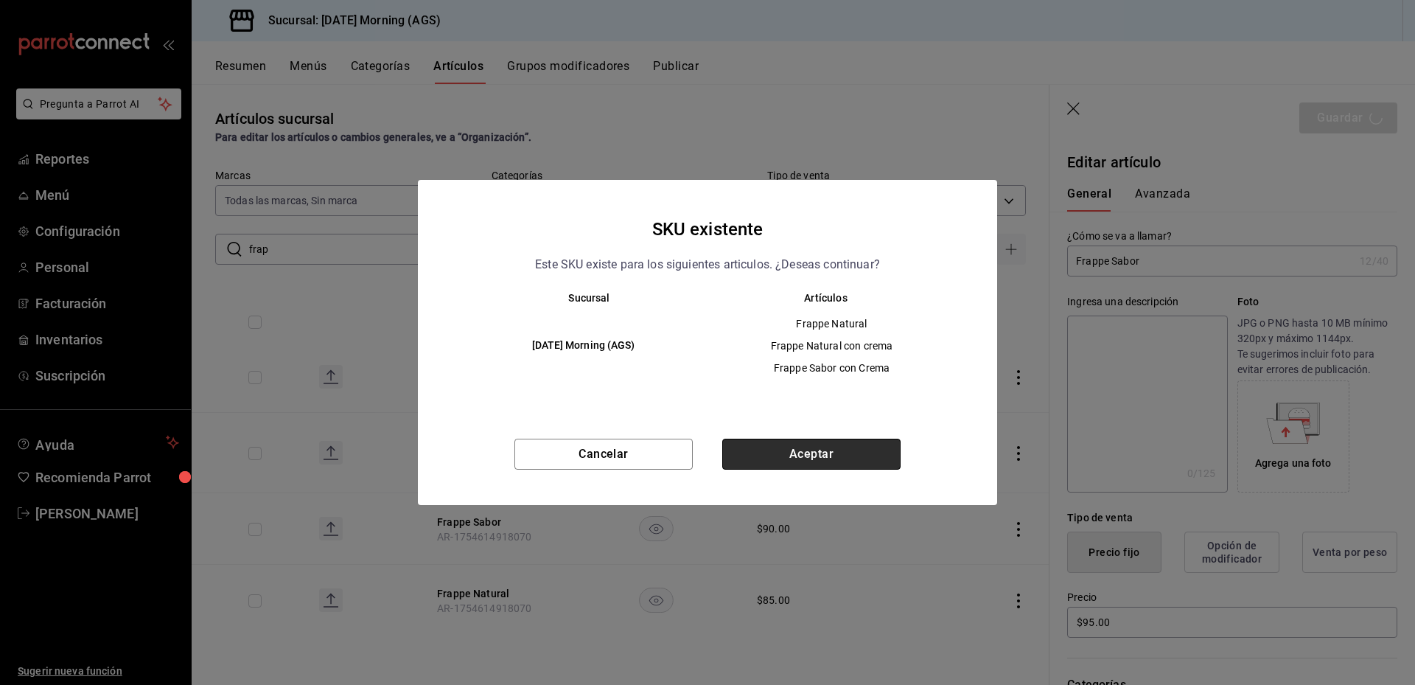
click at [834, 464] on button "Aceptar" at bounding box center [811, 454] width 178 height 31
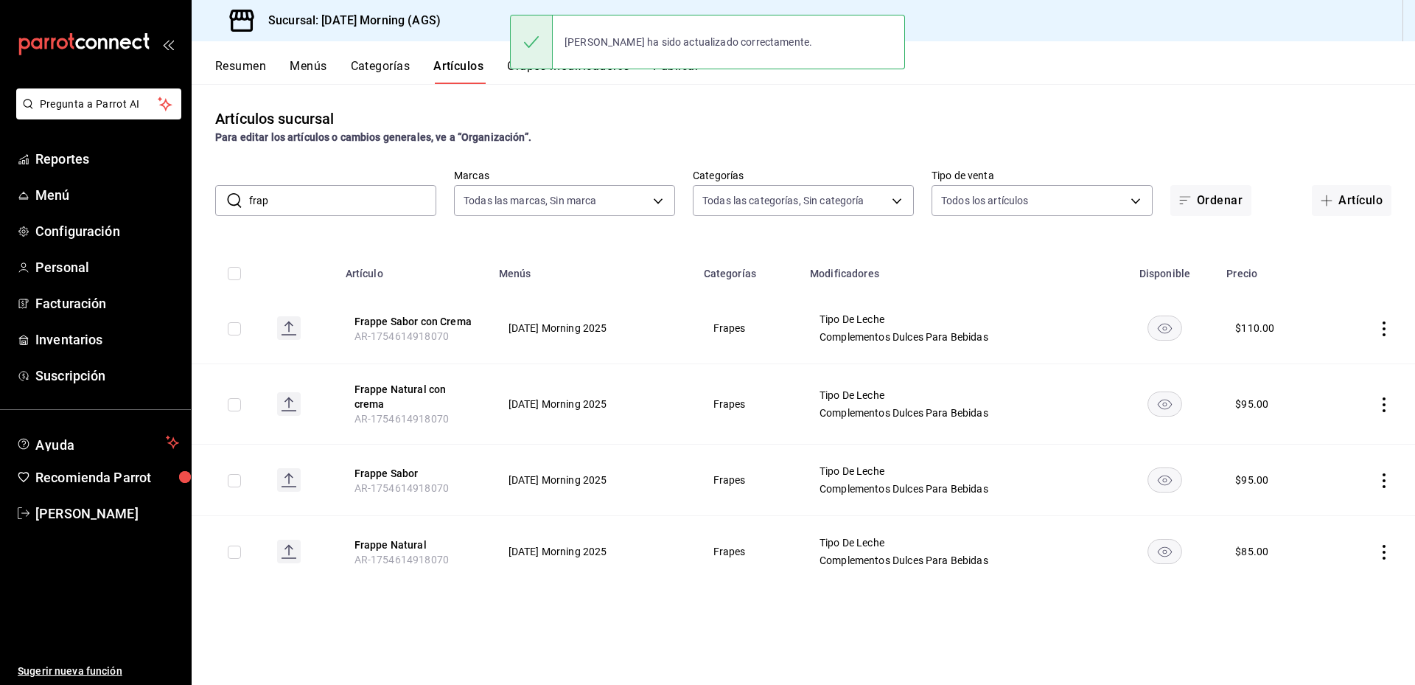
click at [1389, 403] on icon "actions" at bounding box center [1384, 404] width 15 height 15
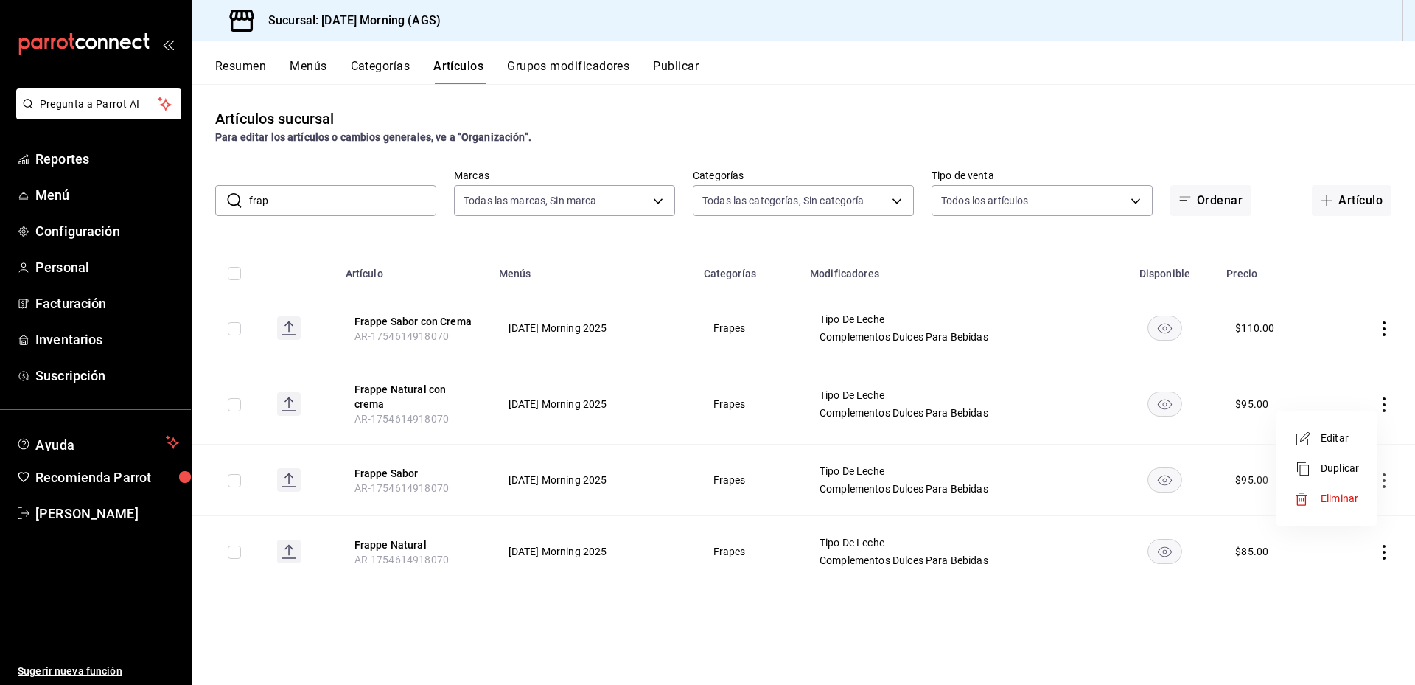
click at [1340, 489] on li "Eliminar" at bounding box center [1327, 499] width 88 height 30
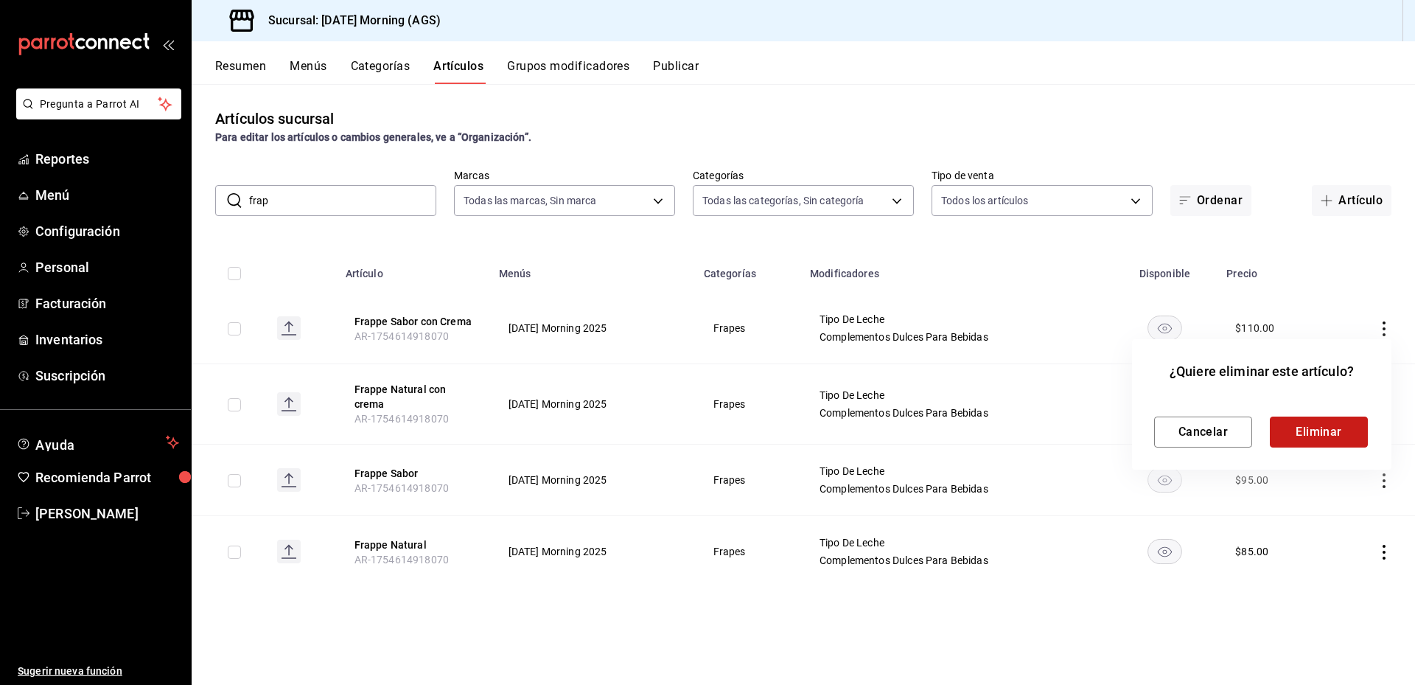
click at [1321, 431] on button "Eliminar" at bounding box center [1319, 432] width 98 height 31
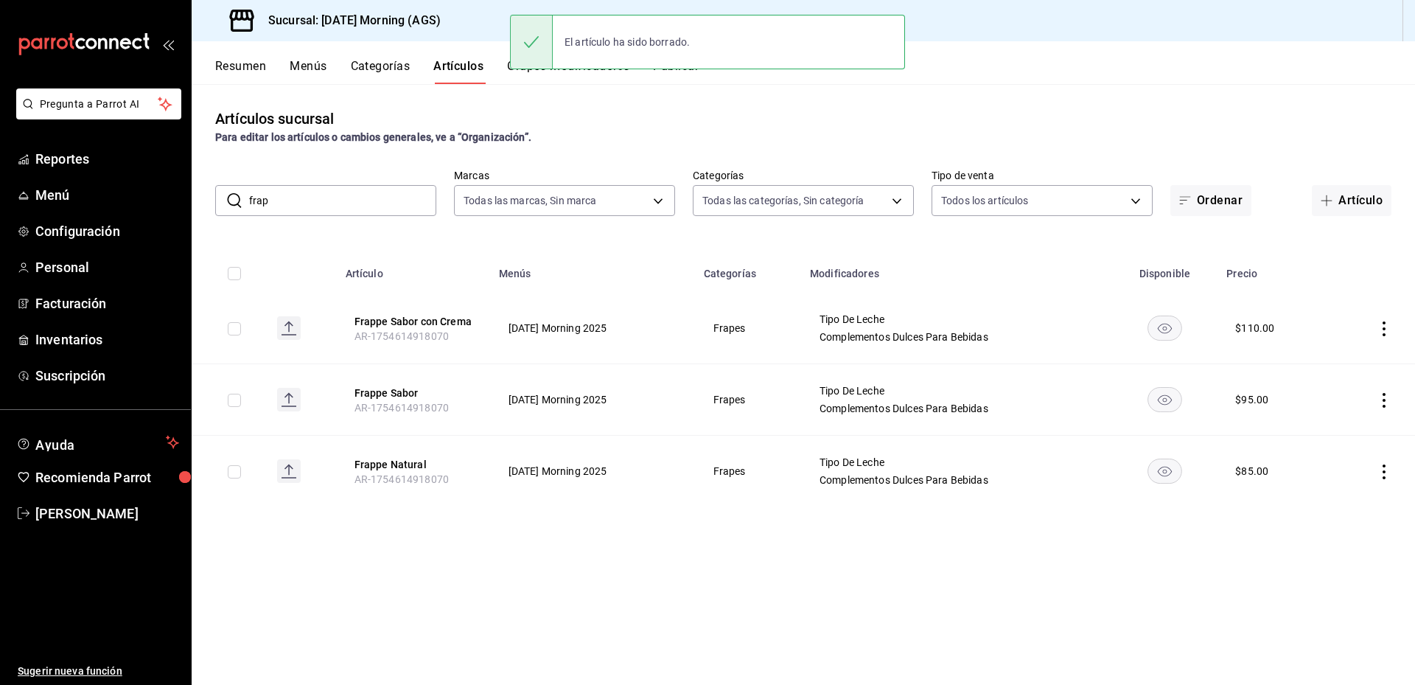
click at [1383, 327] on icon "actions" at bounding box center [1384, 328] width 15 height 15
click at [1349, 414] on li "Eliminar" at bounding box center [1327, 423] width 88 height 30
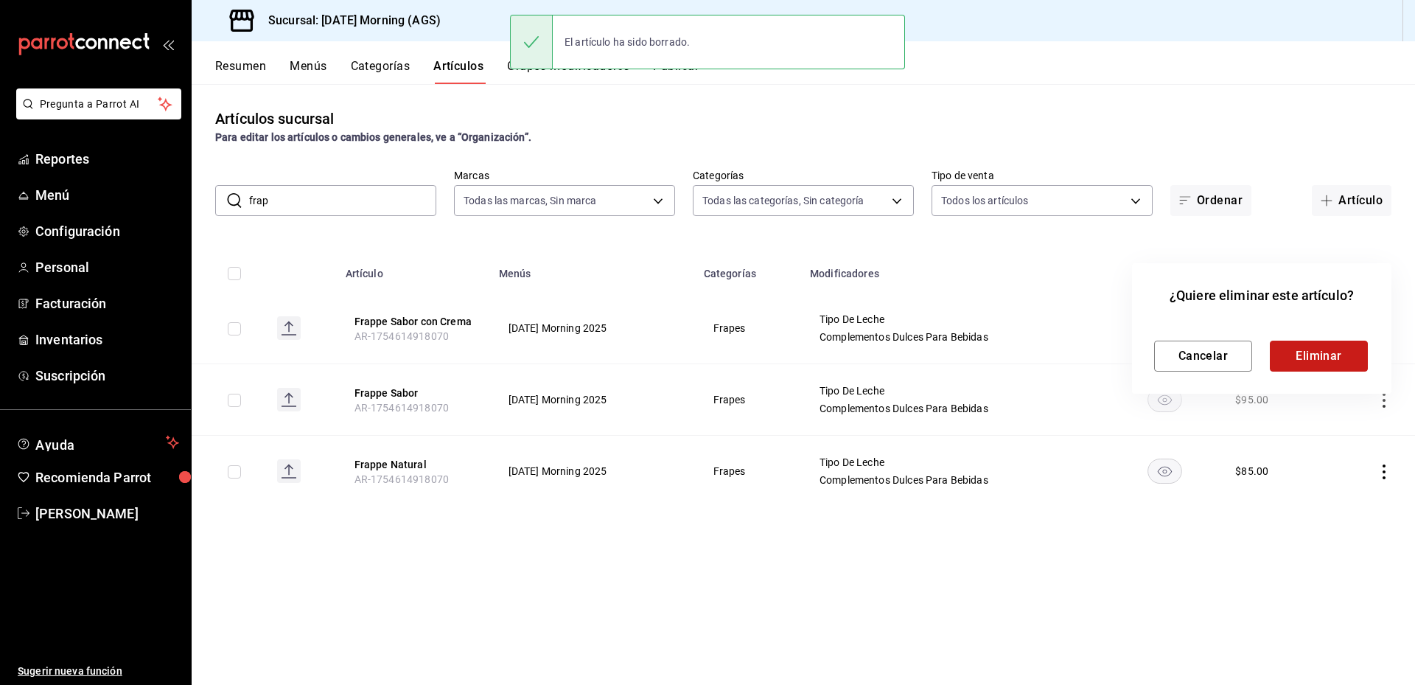
click at [1312, 355] on button "Eliminar" at bounding box center [1319, 356] width 98 height 31
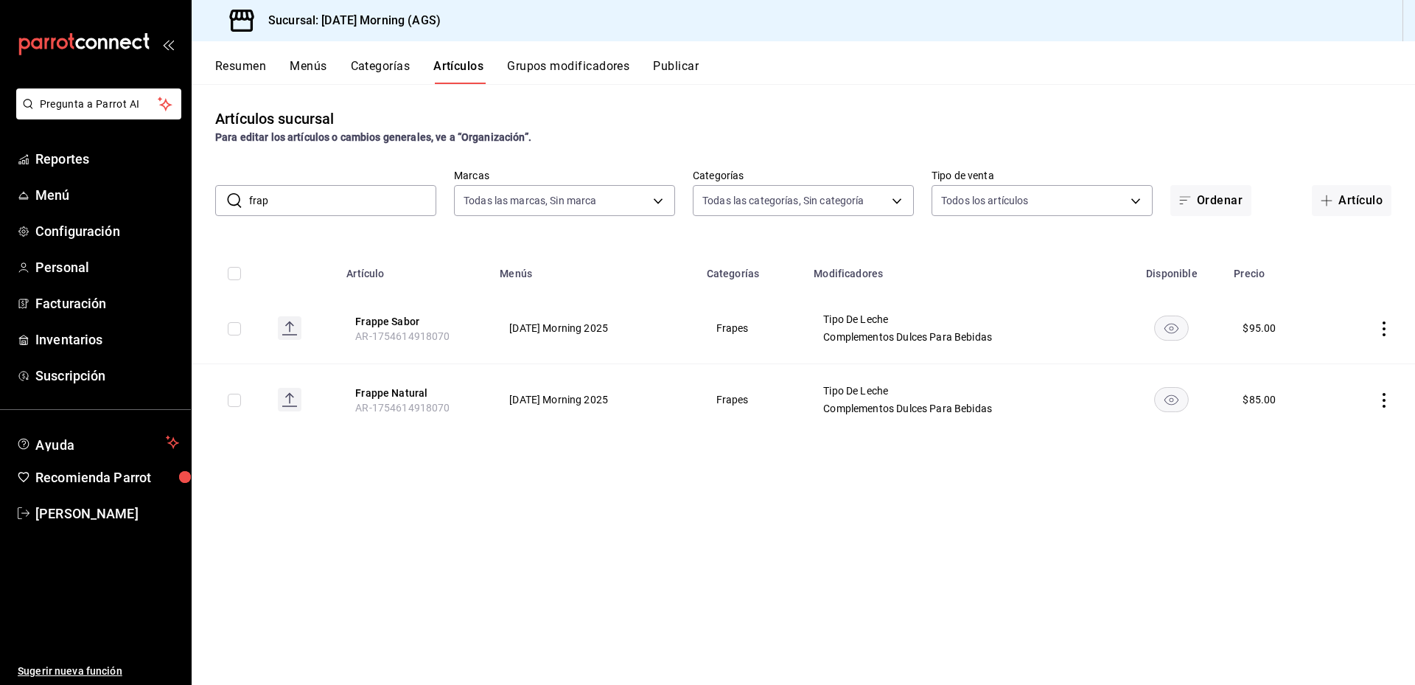
click at [591, 66] on button "Grupos modificadores" at bounding box center [568, 71] width 122 height 25
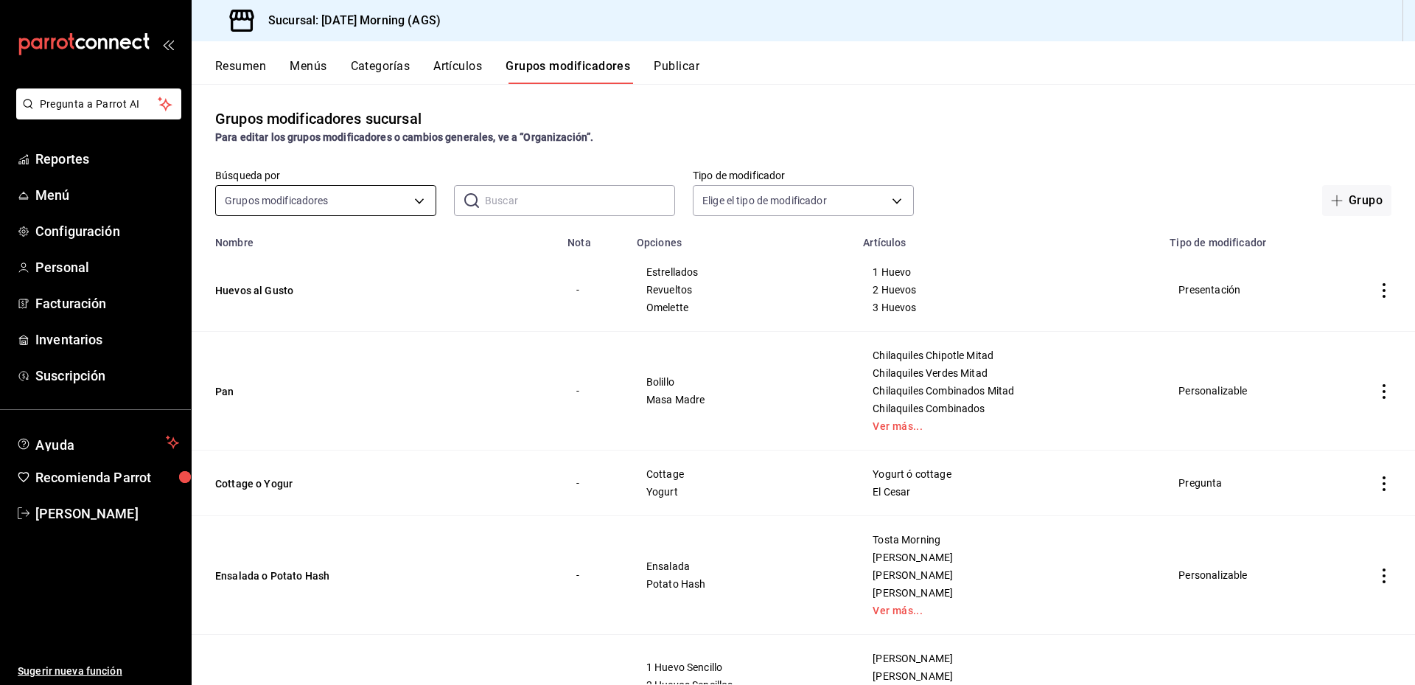
click at [345, 200] on body "Pregunta a Parrot AI Reportes Menú Configuración Personal Facturación Inventari…" at bounding box center [707, 342] width 1415 height 685
click at [503, 201] on div at bounding box center [707, 342] width 1415 height 685
click at [530, 196] on input "text" at bounding box center [580, 200] width 190 height 29
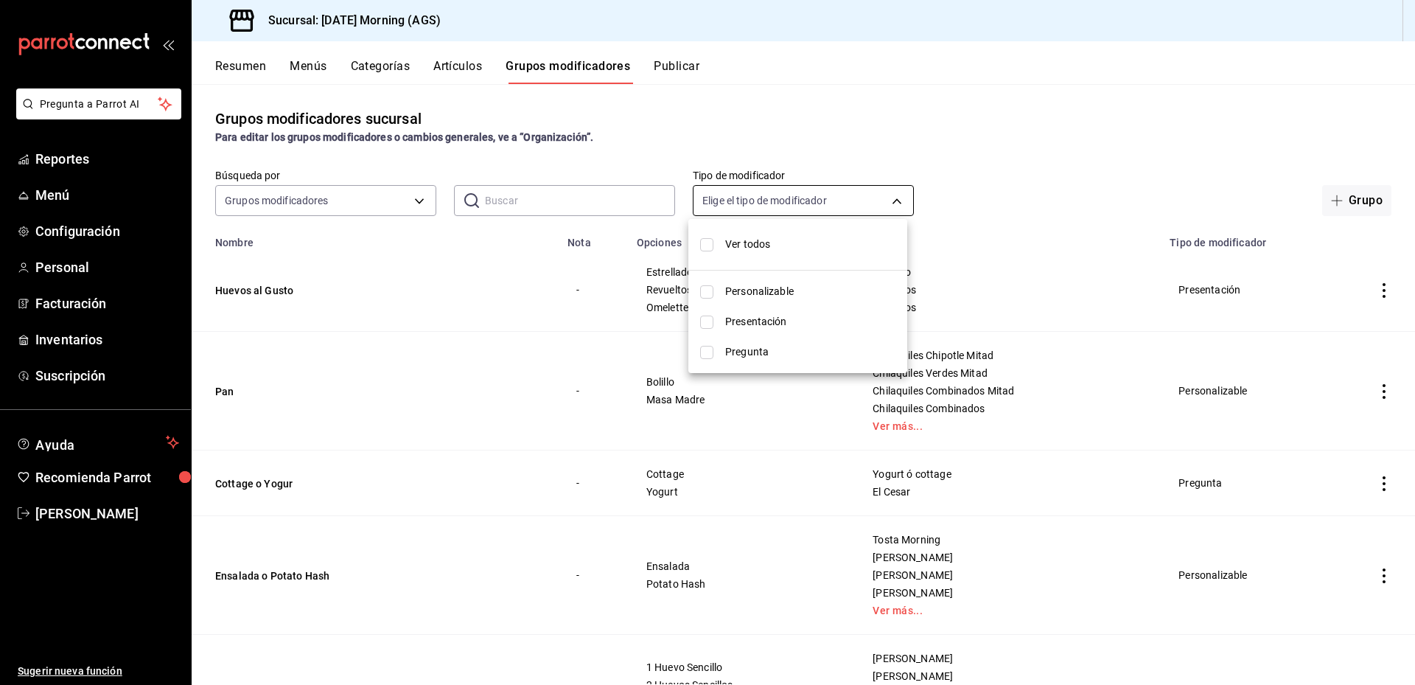
click at [745, 209] on body "Pregunta a Parrot AI Reportes Menú Configuración Personal Facturación Inventari…" at bounding box center [707, 342] width 1415 height 685
click at [544, 191] on div at bounding box center [707, 342] width 1415 height 685
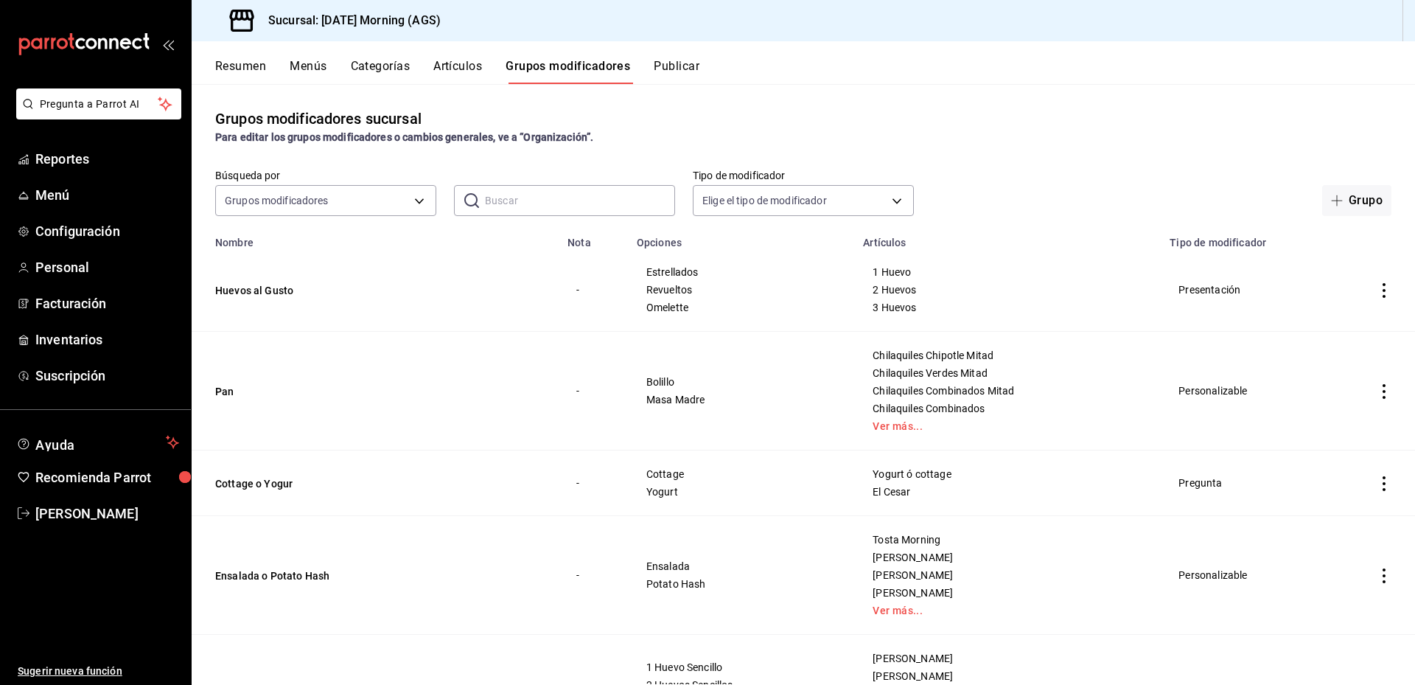
click at [543, 198] on input "text" at bounding box center [580, 200] width 190 height 29
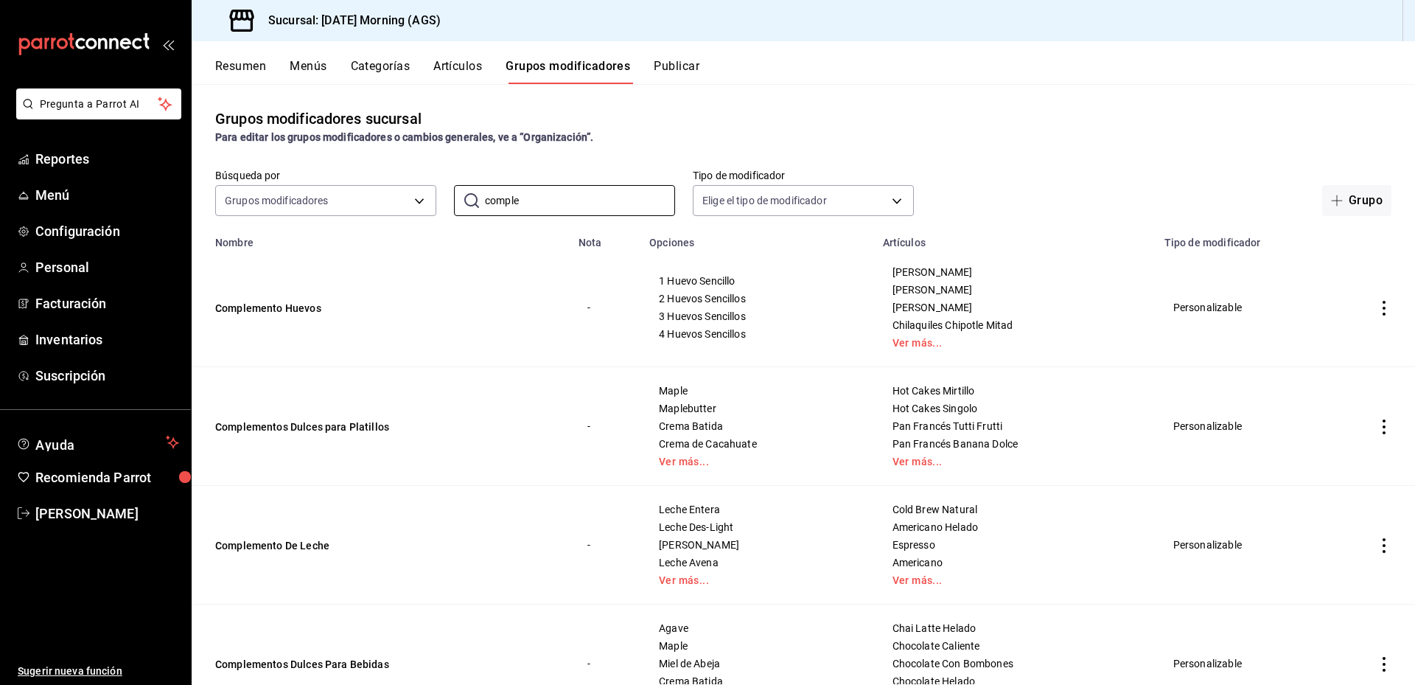
scroll to position [74, 0]
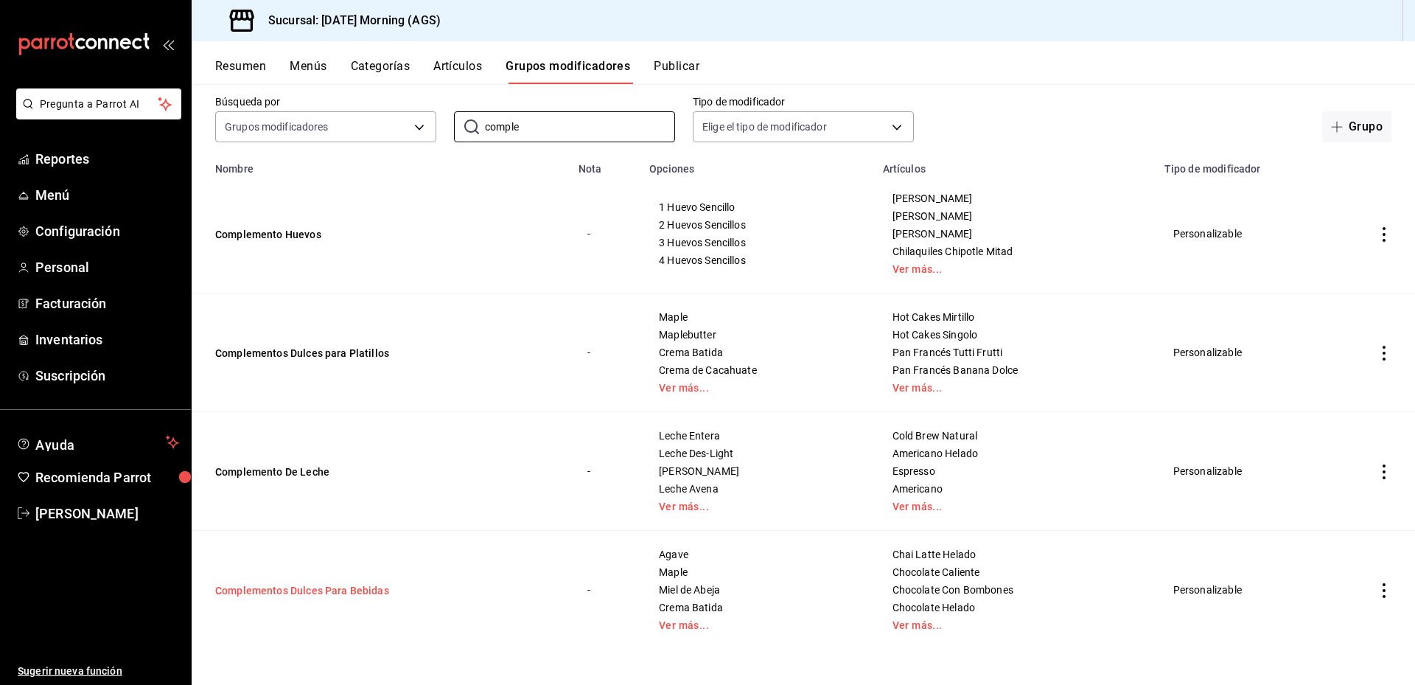
type input "comple"
click at [370, 584] on button "Complementos Dulces Para Bebidas" at bounding box center [303, 590] width 177 height 15
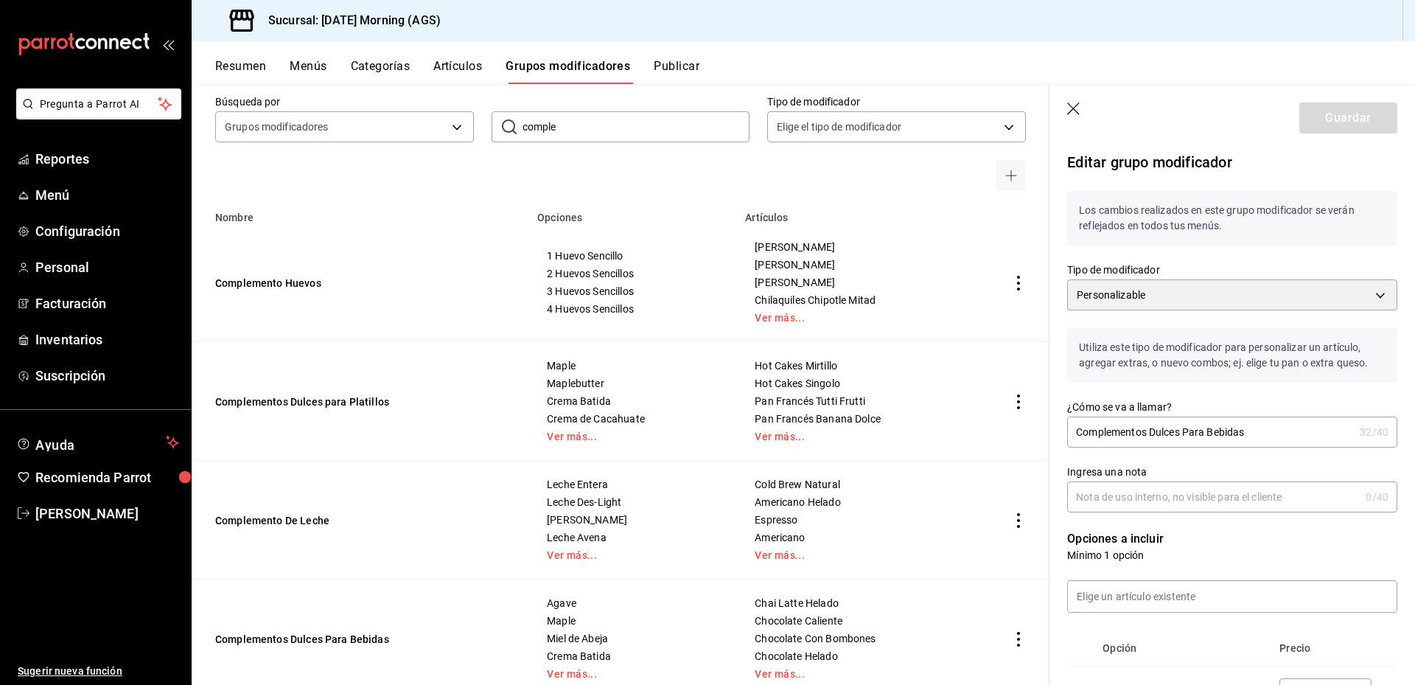
click at [1070, 104] on icon "button" at bounding box center [1073, 108] width 13 height 13
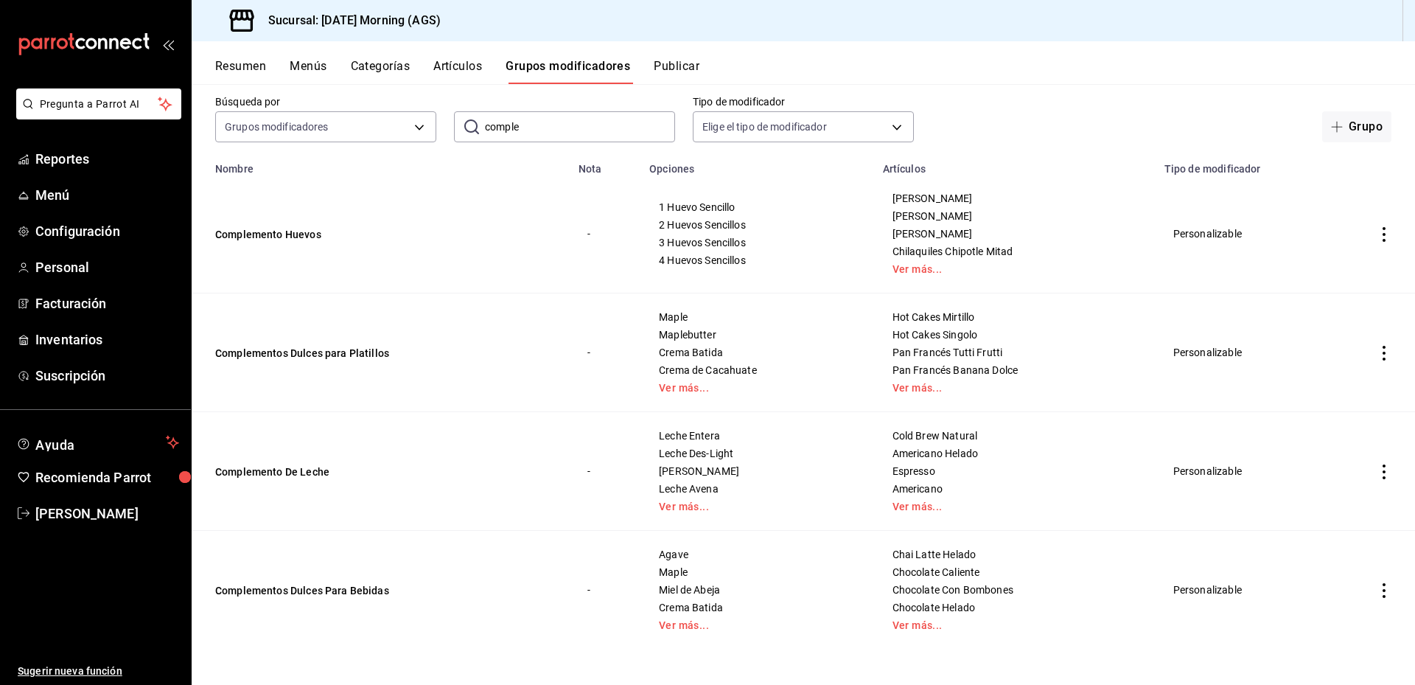
click at [459, 70] on button "Artículos" at bounding box center [457, 71] width 49 height 25
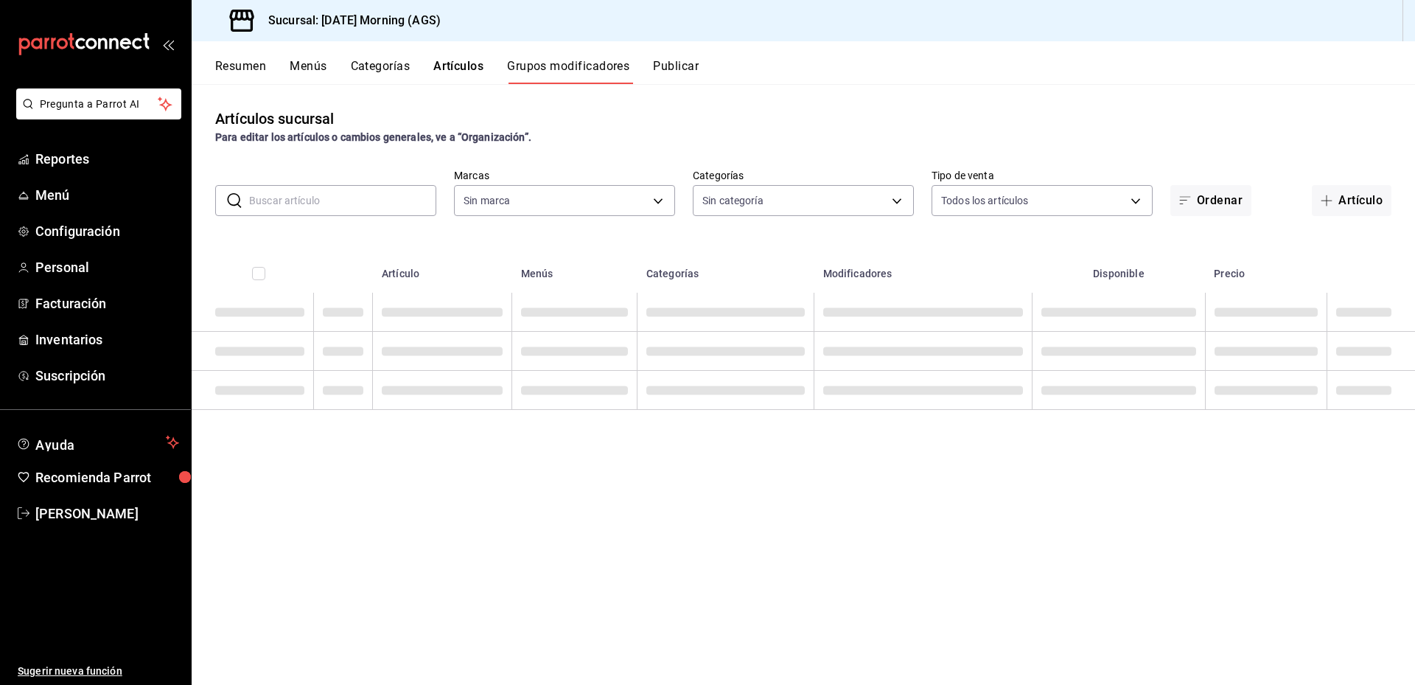
type input "46e7e048-dd01-496a-8bdd-34efddf40249"
type input "9b805ce4-56e6-42e6-9896-7740dcee1c69,f94c979a-9160-4e63-95b5-e66873f5f0ad,3a4fc…"
